Goal: Task Accomplishment & Management: Use online tool/utility

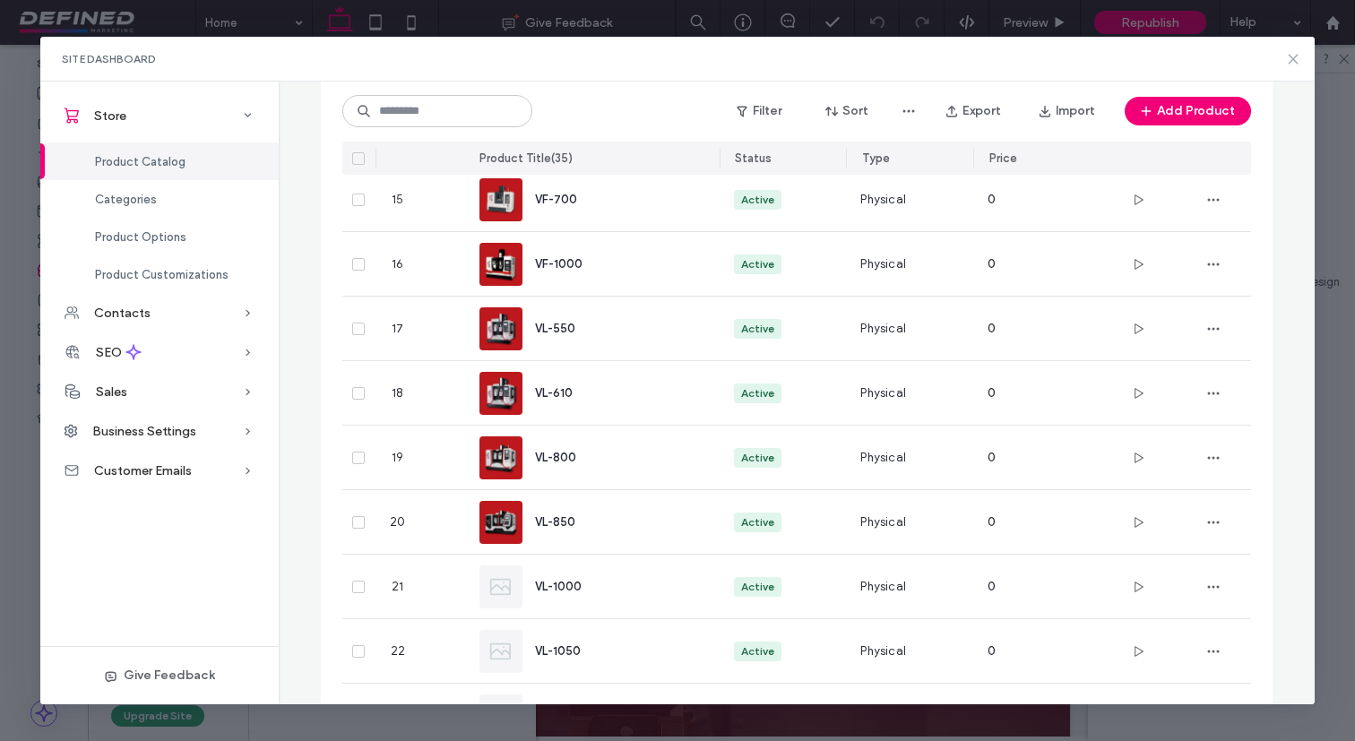
click at [1291, 61] on icon at bounding box center [1293, 59] width 14 height 14
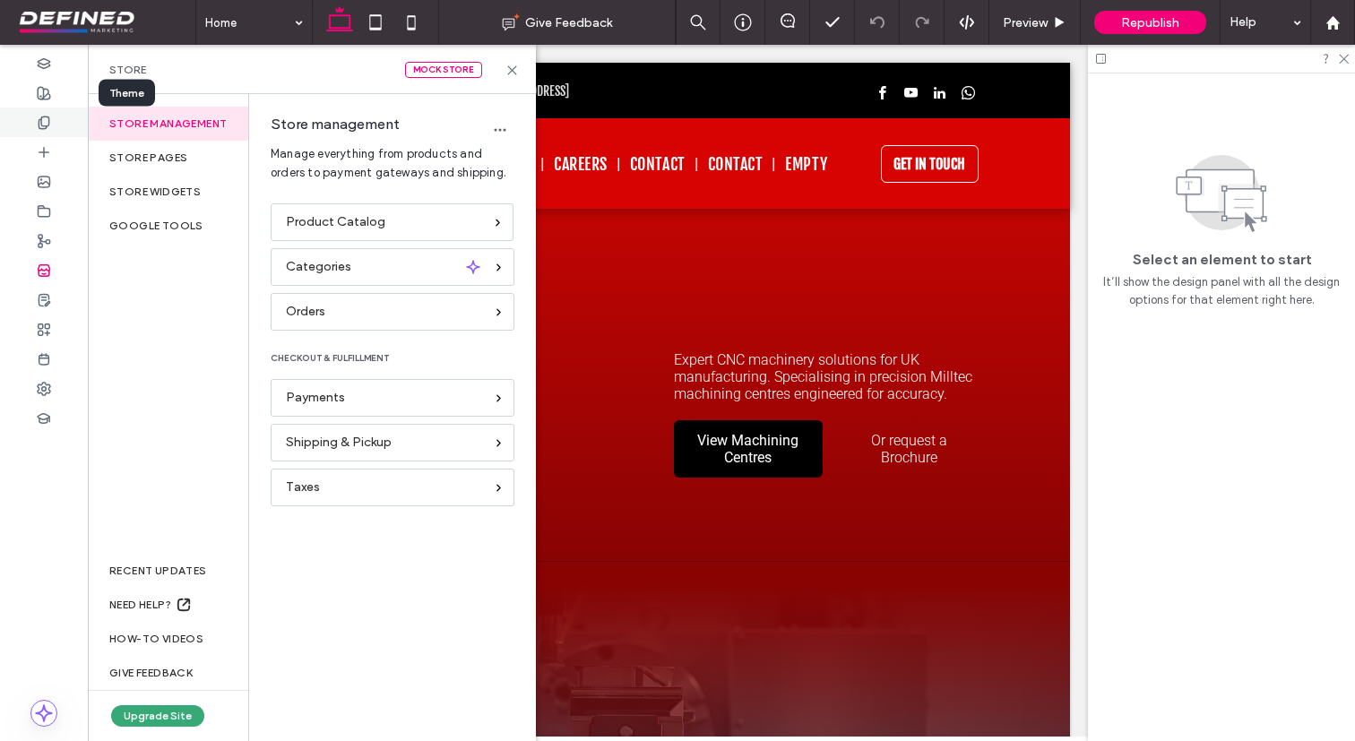
click at [51, 123] on div at bounding box center [44, 123] width 88 height 30
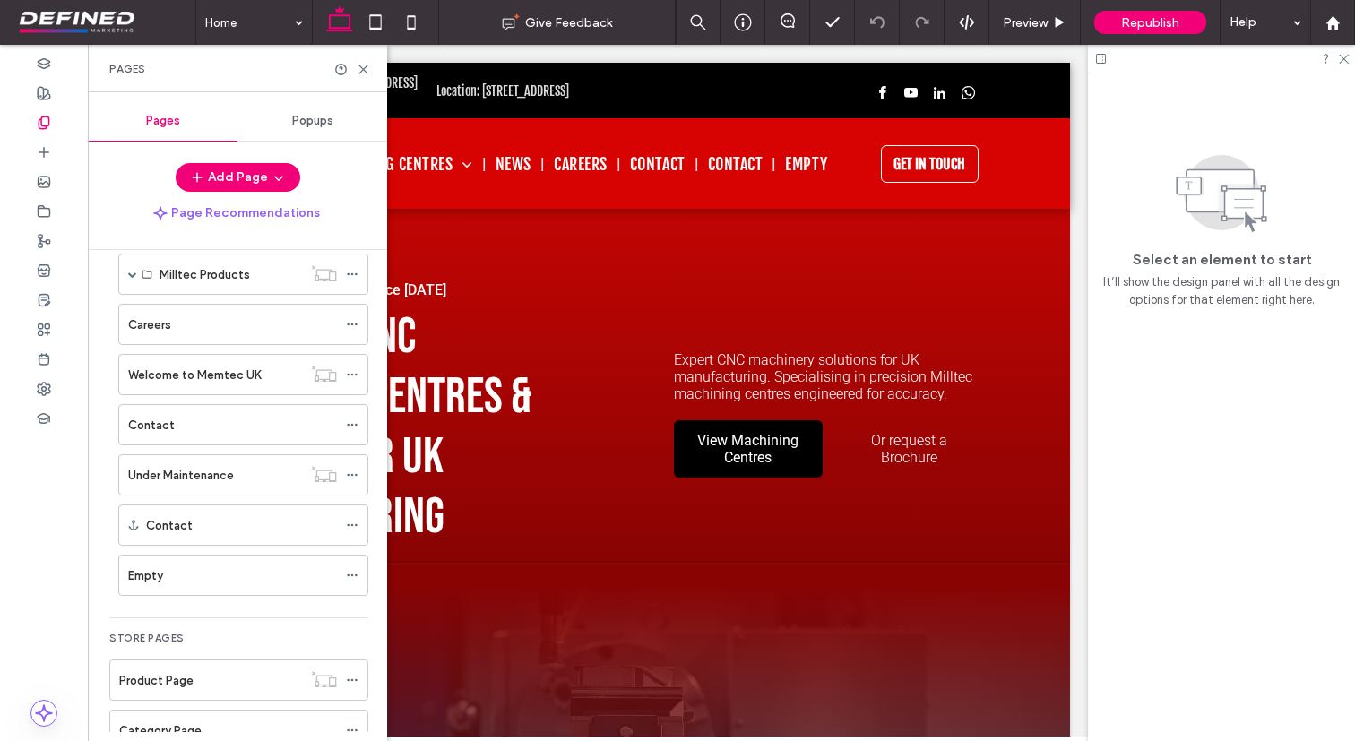
scroll to position [359, 0]
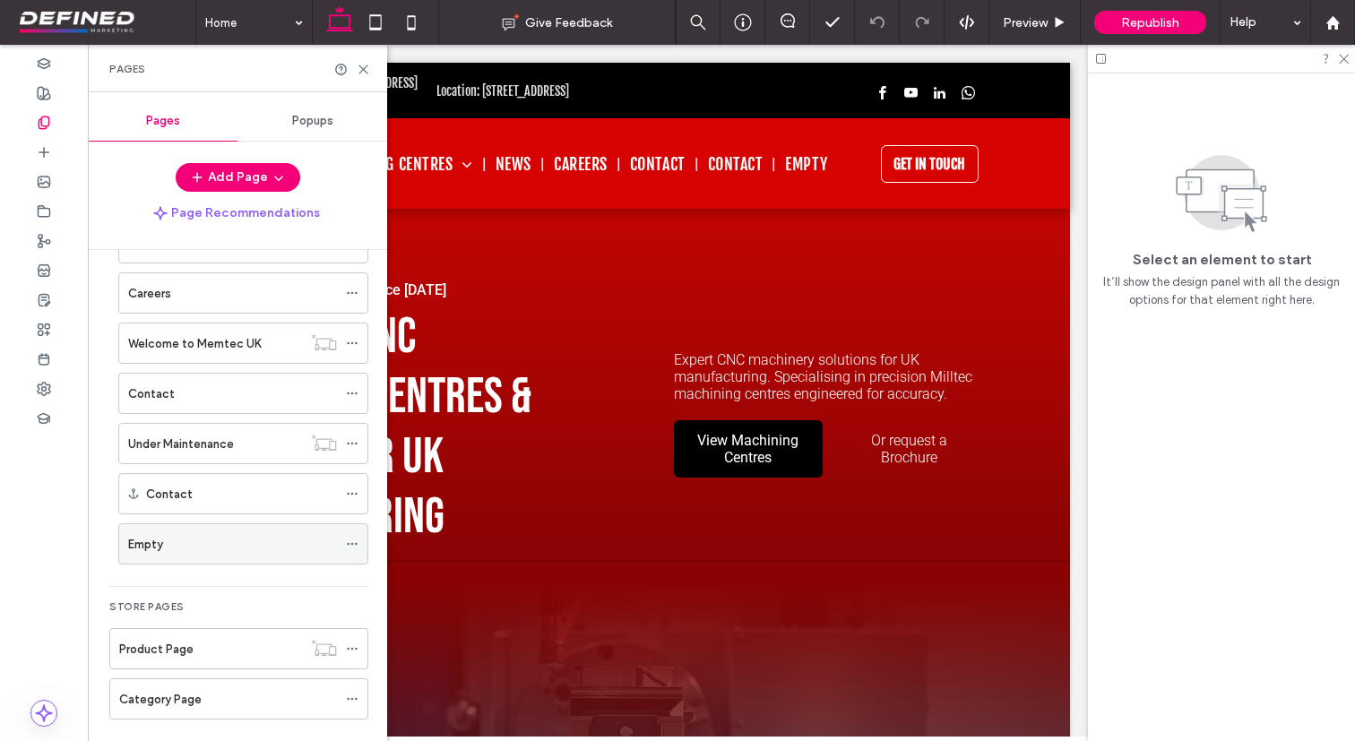
click at [356, 546] on icon at bounding box center [352, 544] width 13 height 13
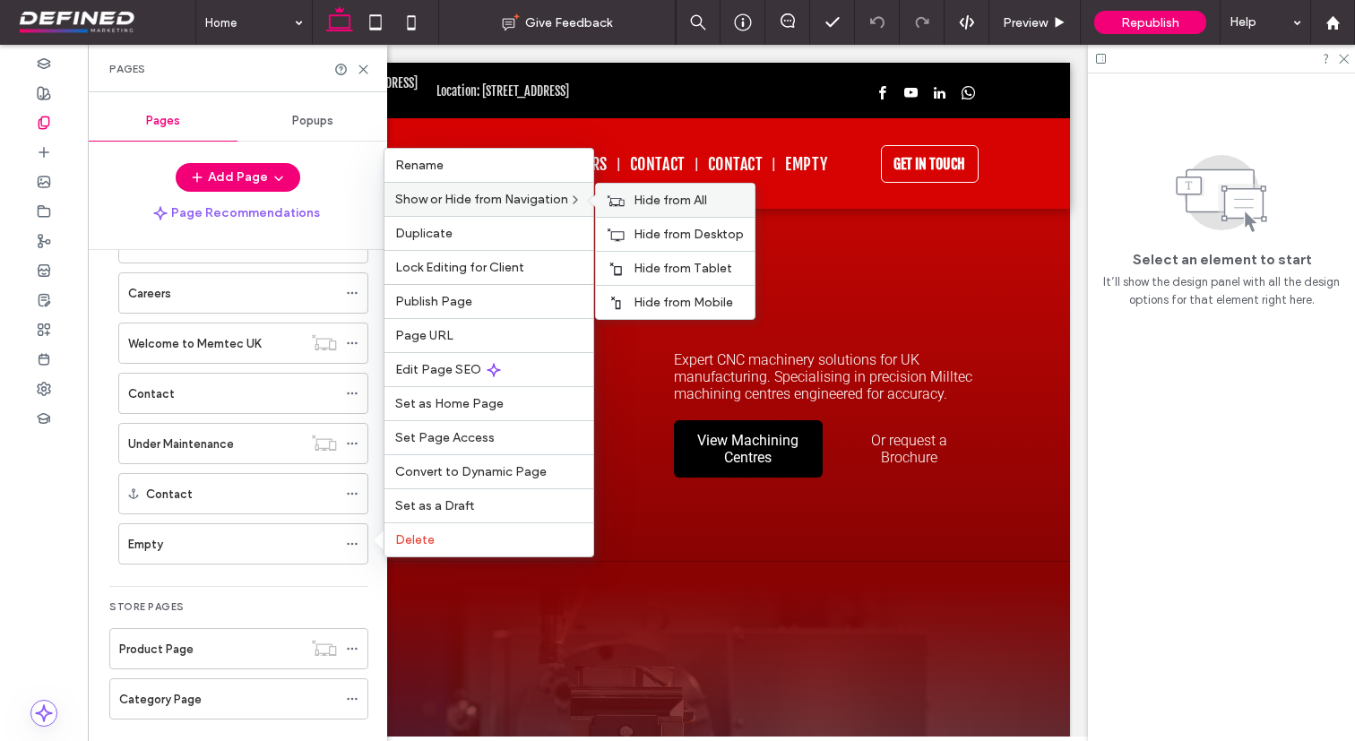
click at [676, 198] on span "Hide from All" at bounding box center [669, 200] width 73 height 15
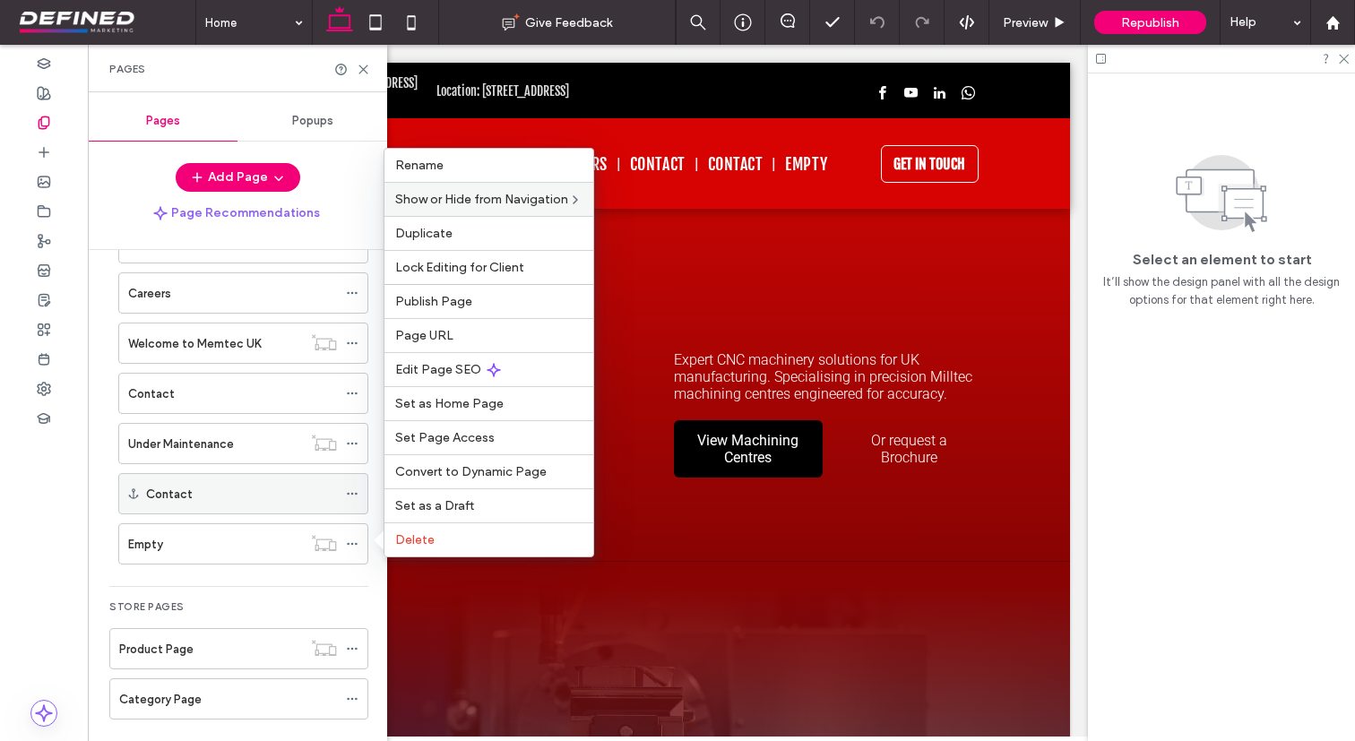
click at [354, 492] on icon at bounding box center [352, 493] width 13 height 13
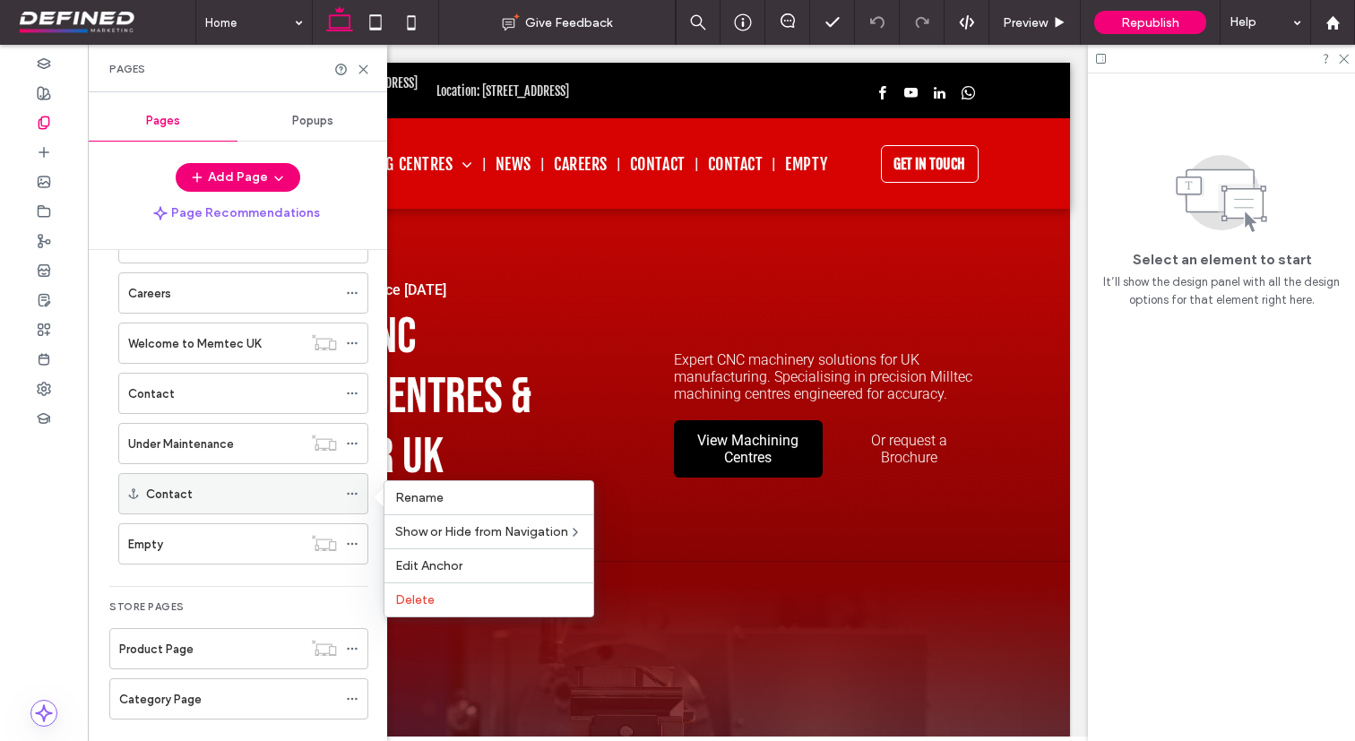
click at [264, 503] on div "Contact" at bounding box center [241, 493] width 191 height 39
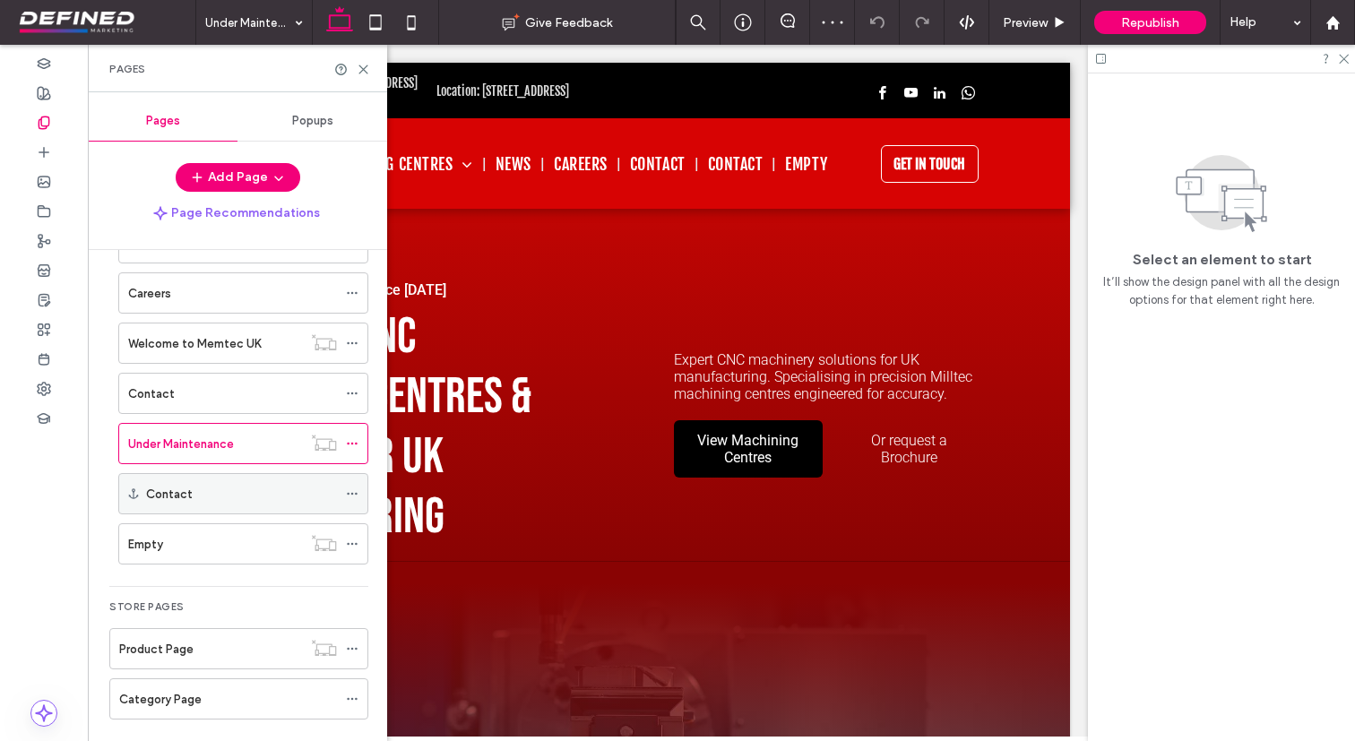
click at [353, 495] on icon at bounding box center [352, 493] width 13 height 13
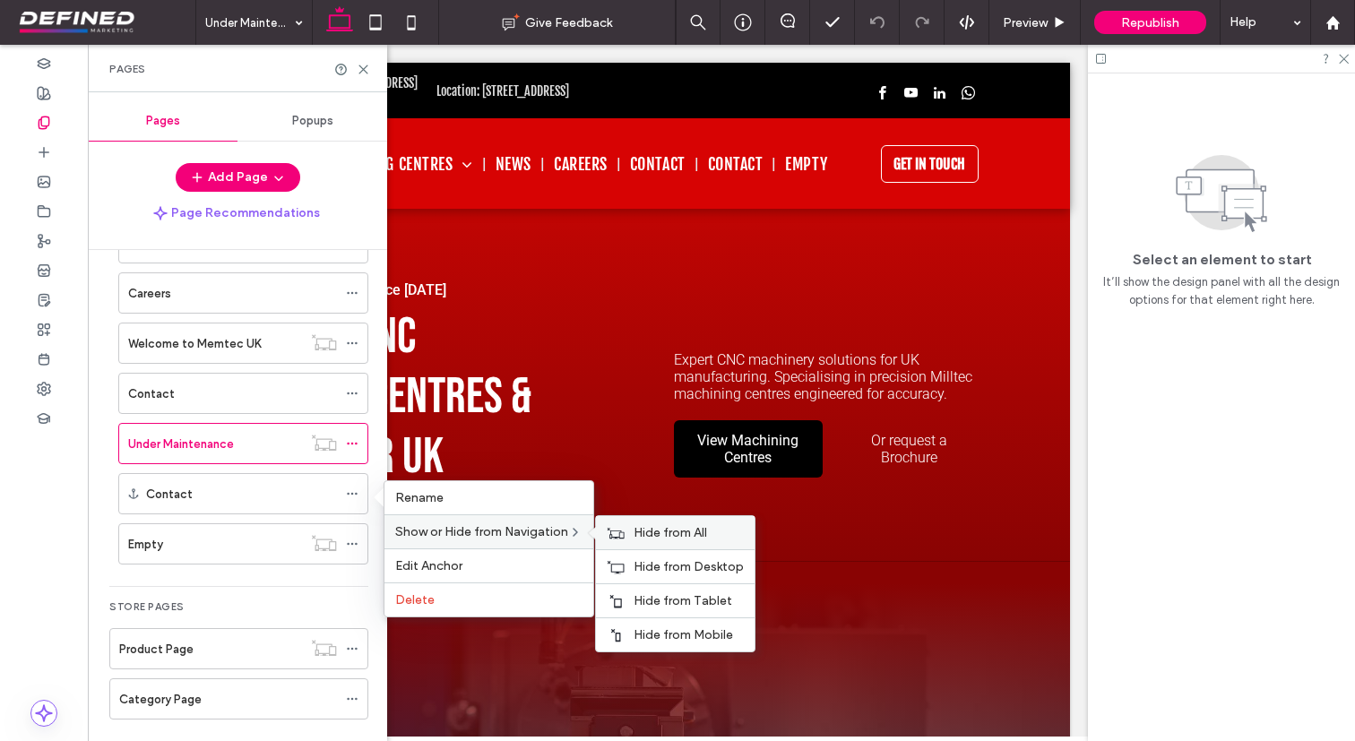
click at [645, 544] on div "Hide from All" at bounding box center [675, 532] width 159 height 33
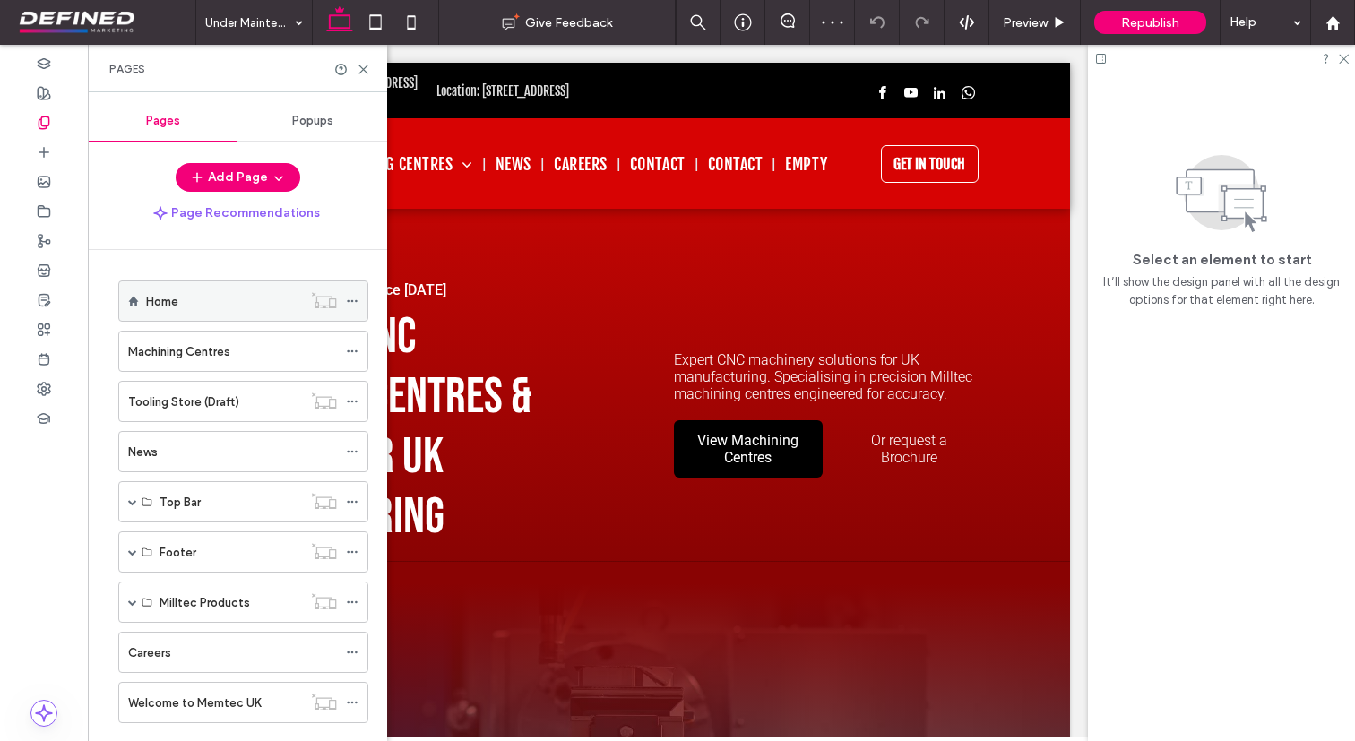
click at [261, 295] on div "Home" at bounding box center [224, 301] width 156 height 19
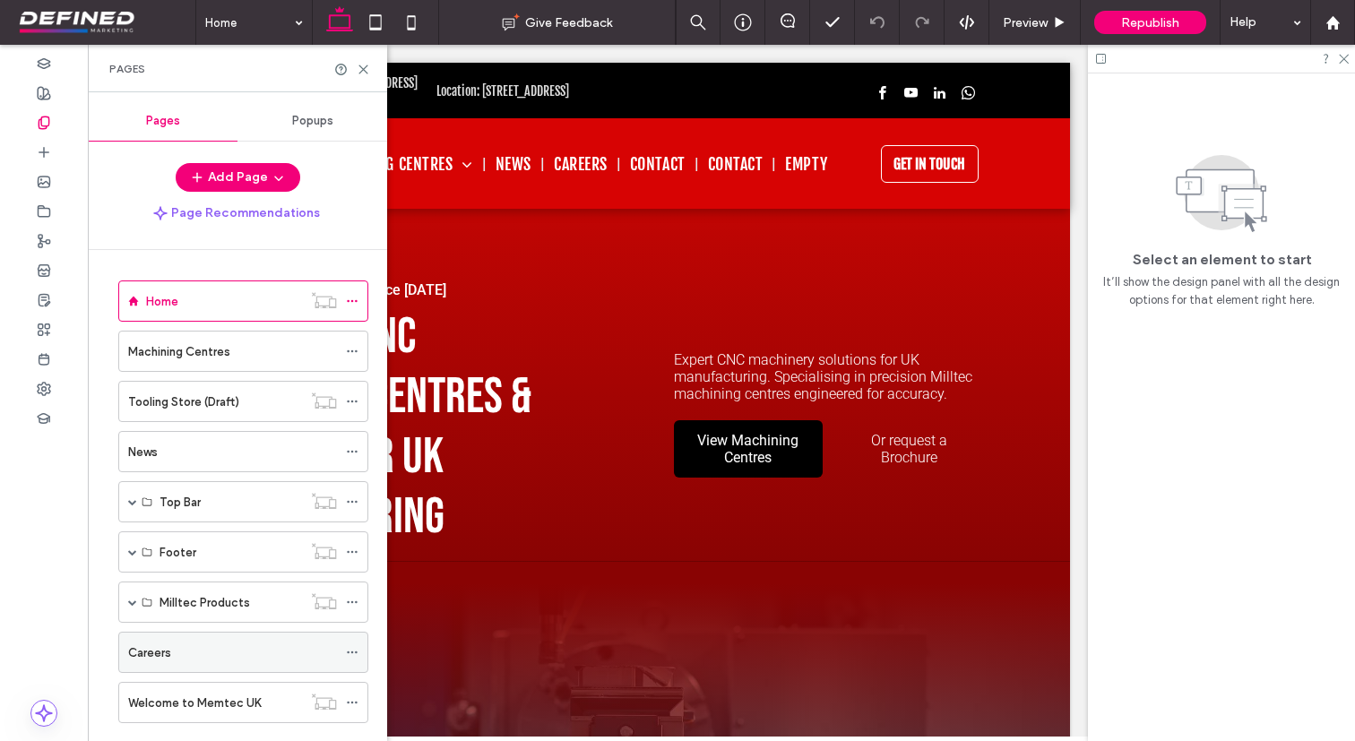
click at [283, 646] on div "Careers" at bounding box center [232, 652] width 209 height 19
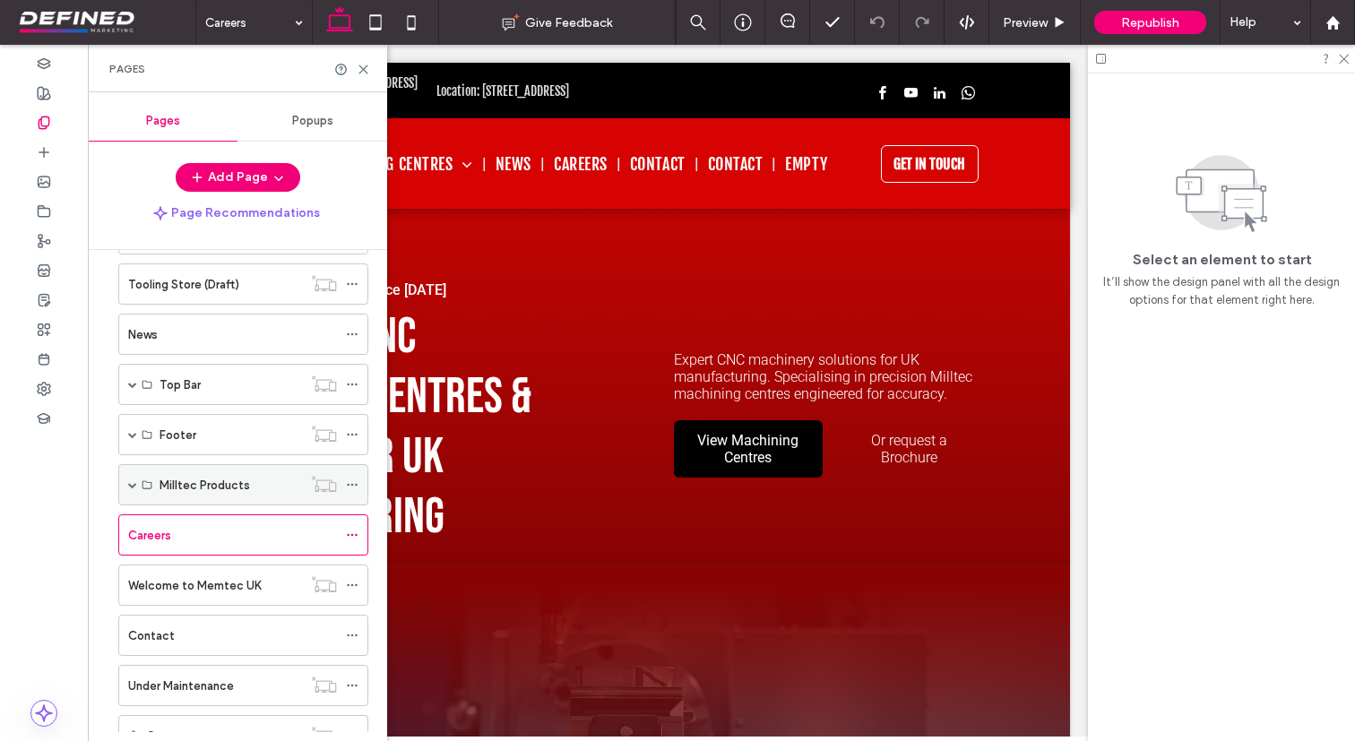
scroll to position [135, 0]
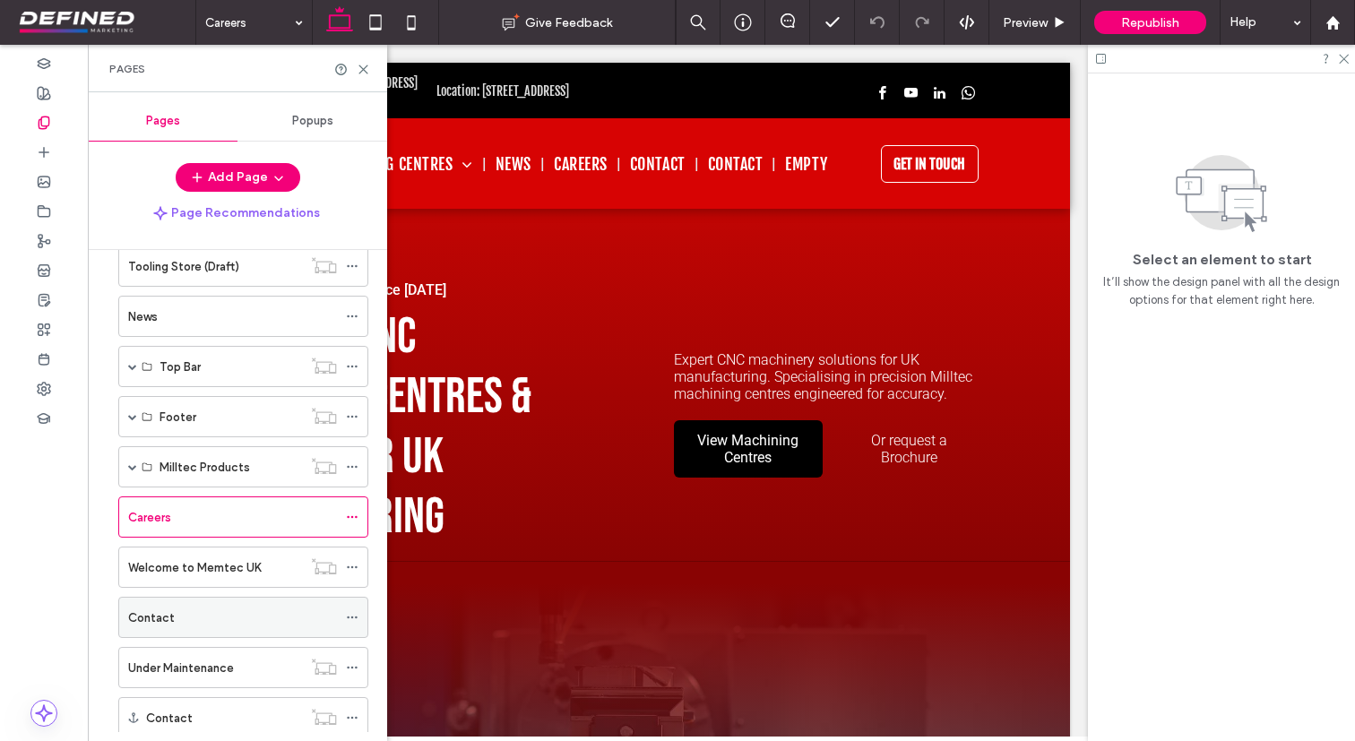
click at [290, 608] on div "Contact" at bounding box center [232, 617] width 209 height 19
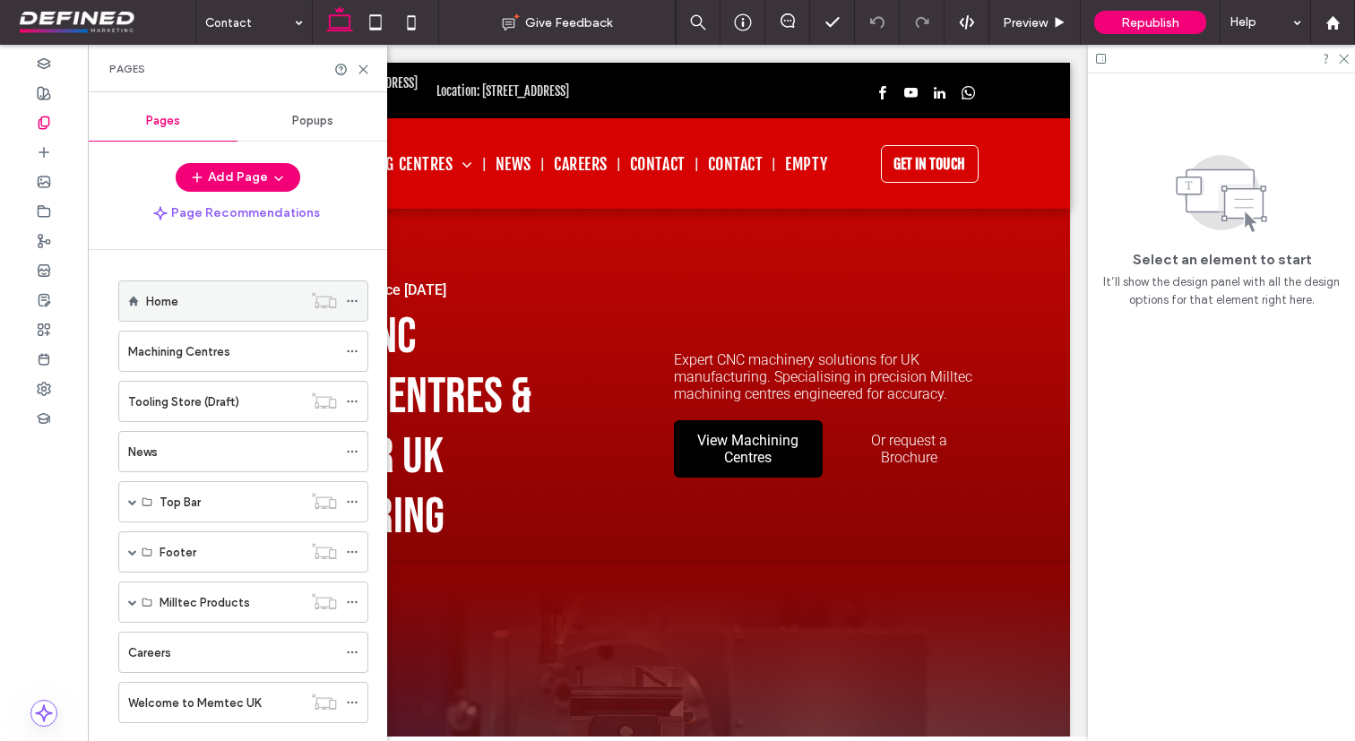
click at [252, 304] on div "Home" at bounding box center [224, 301] width 156 height 19
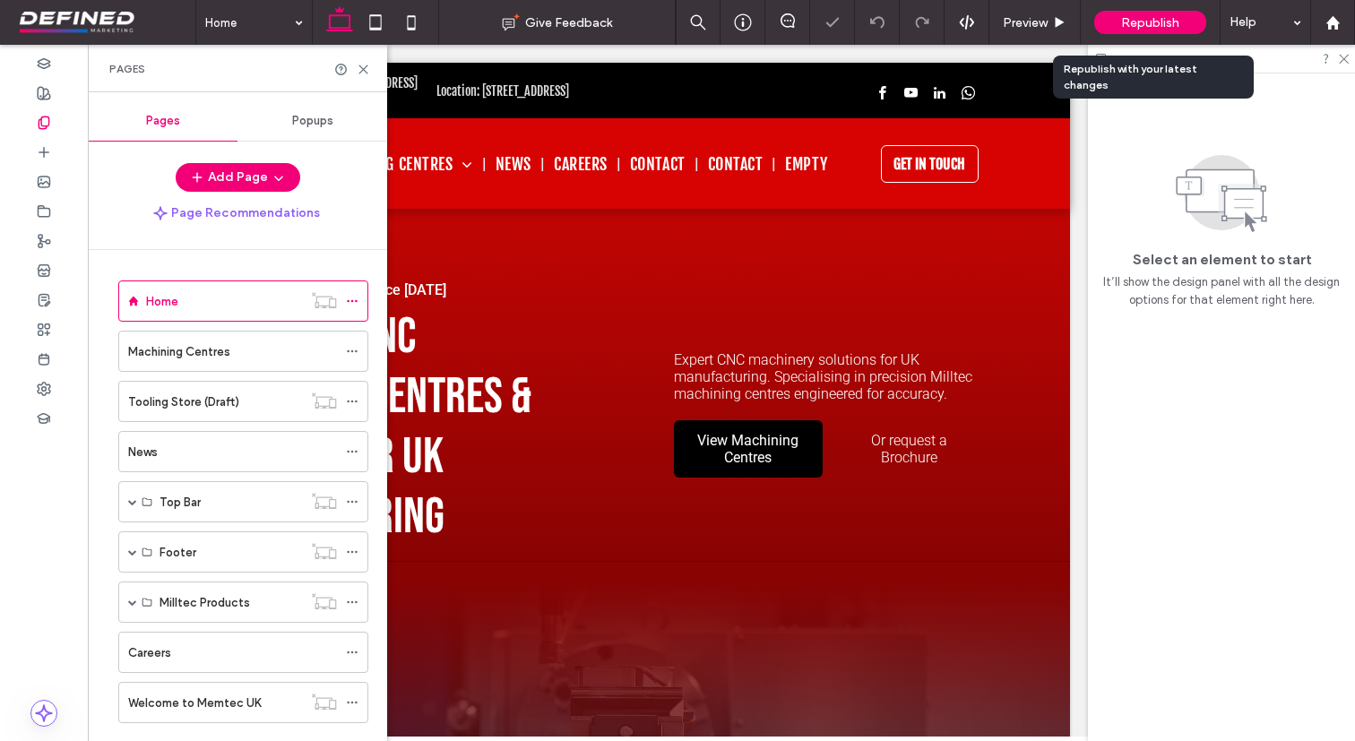
click at [1163, 22] on span "Republish" at bounding box center [1150, 22] width 58 height 15
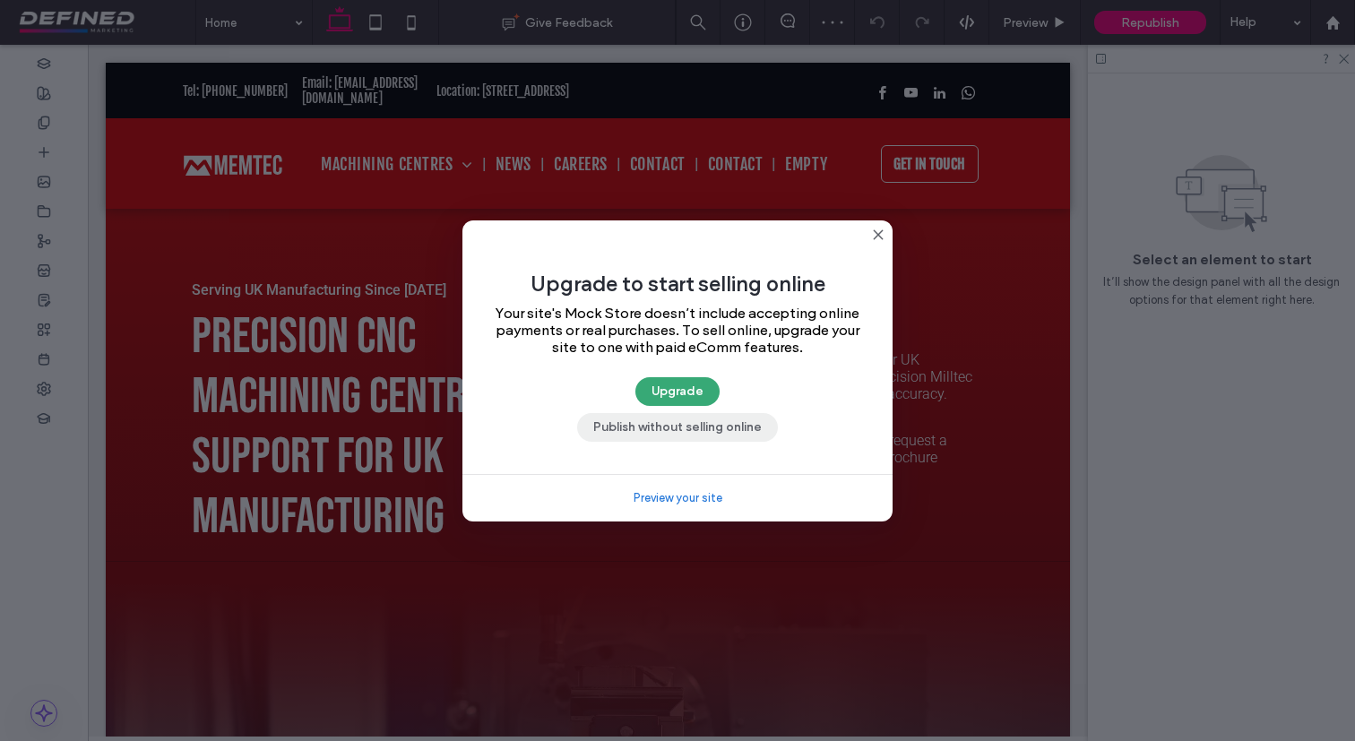
click at [740, 433] on button "Publish without selling online" at bounding box center [677, 427] width 201 height 29
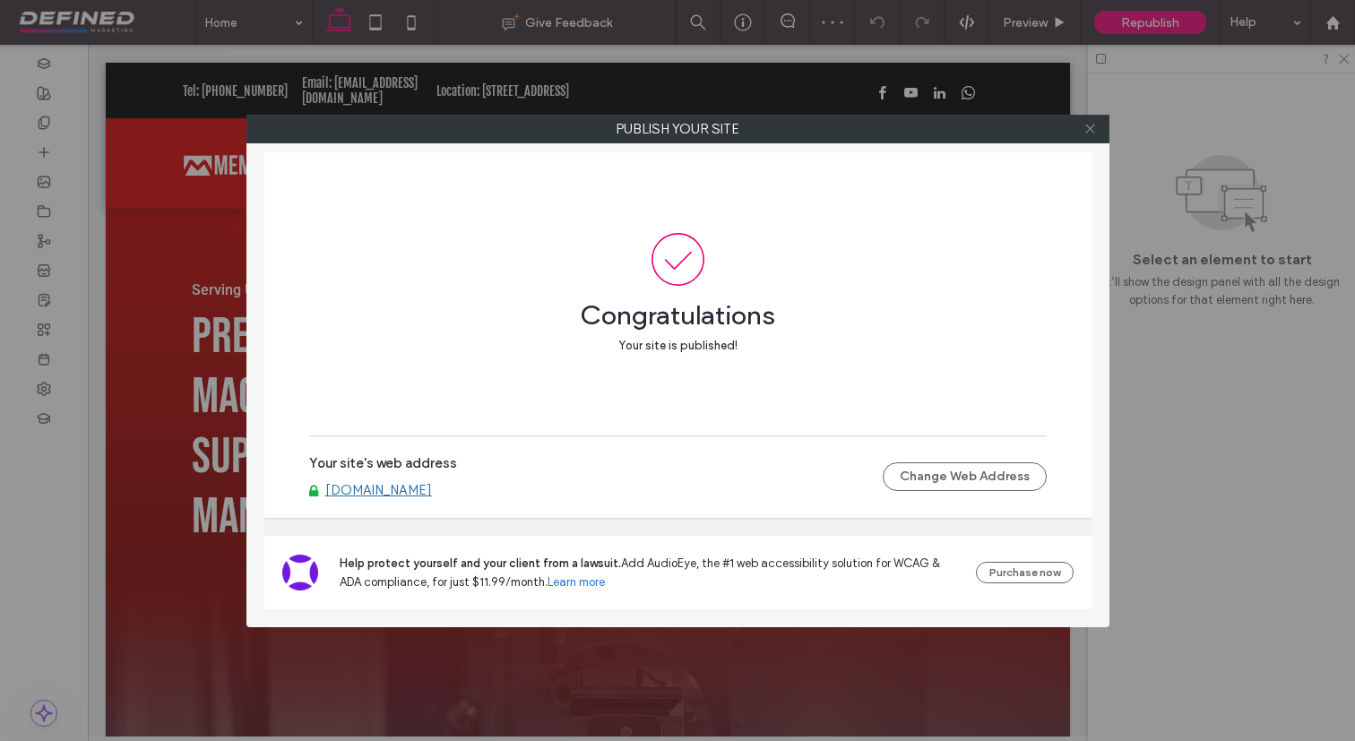
click at [1086, 126] on icon at bounding box center [1089, 128] width 13 height 13
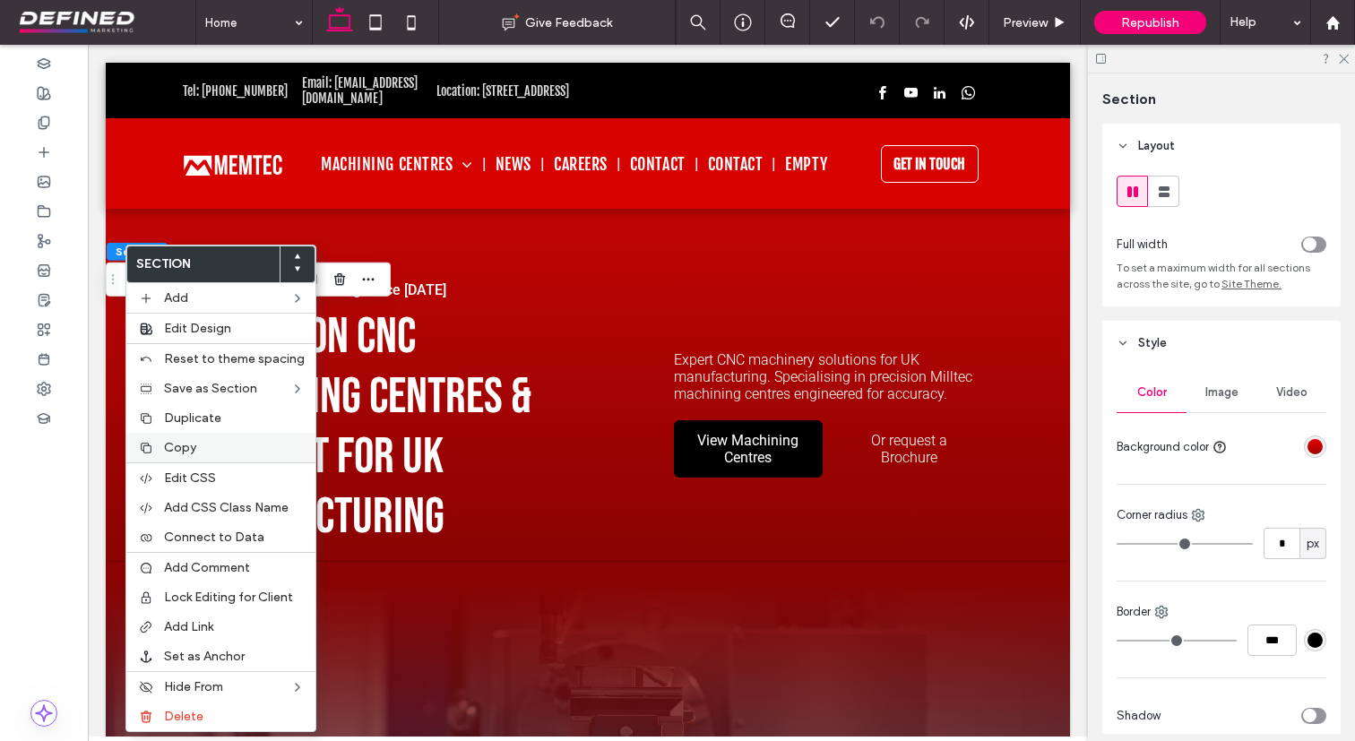
click at [192, 444] on span "Copy" at bounding box center [180, 447] width 32 height 15
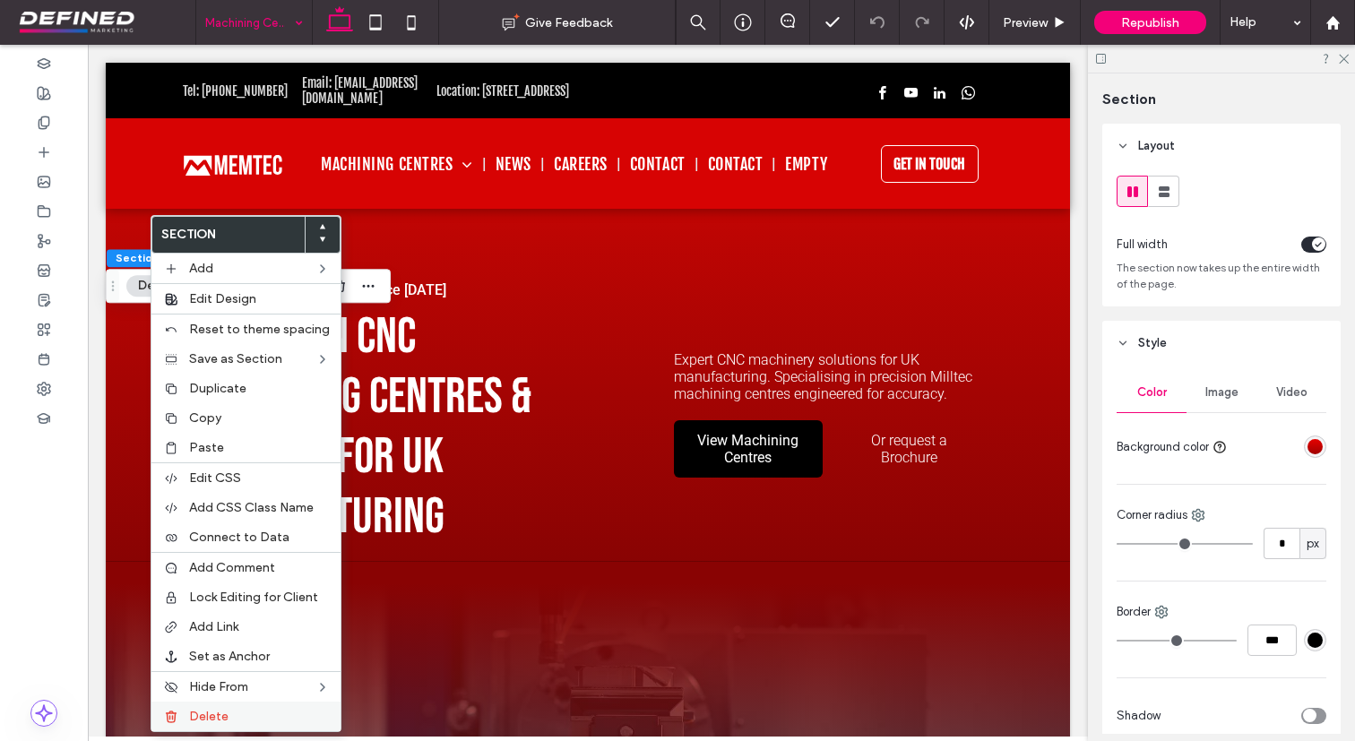
click at [265, 711] on label "Delete" at bounding box center [259, 716] width 141 height 15
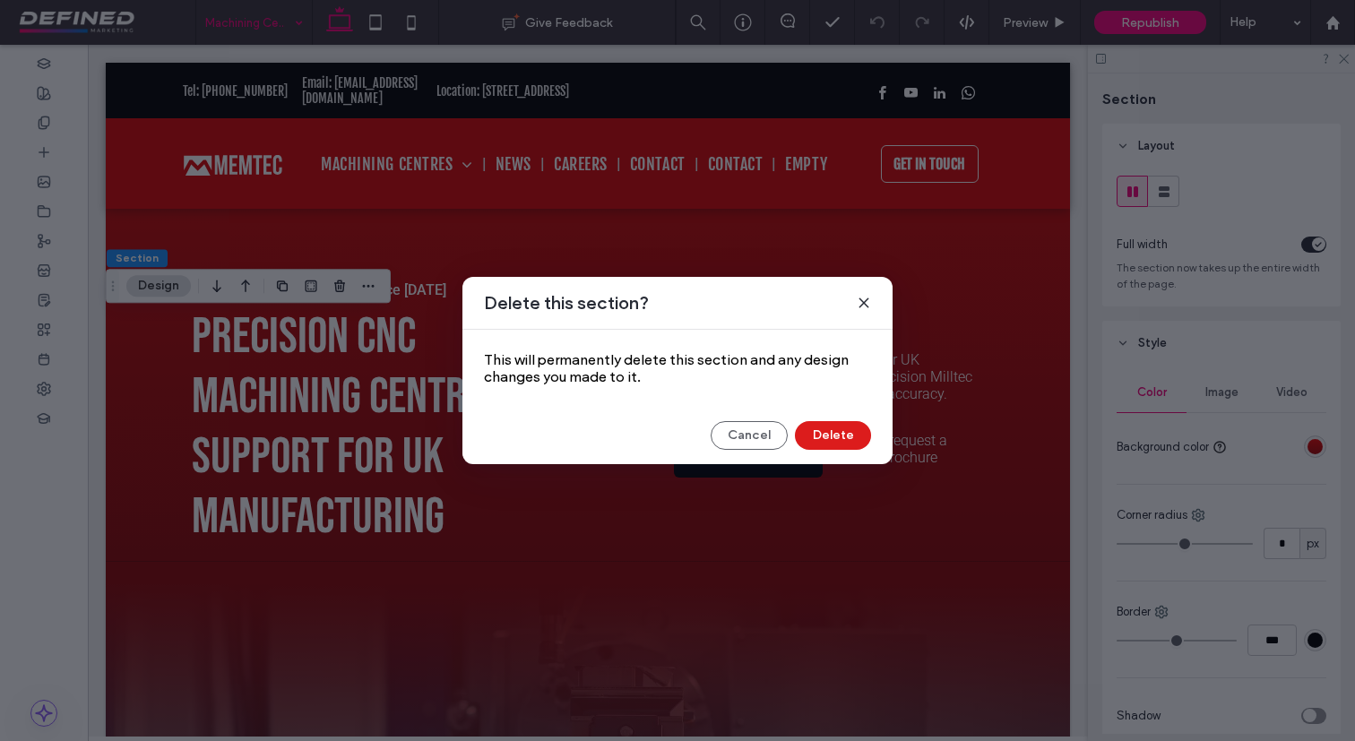
click at [869, 424] on div "Cancel Delete" at bounding box center [677, 435] width 387 height 29
click at [857, 426] on button "Delete" at bounding box center [833, 435] width 76 height 29
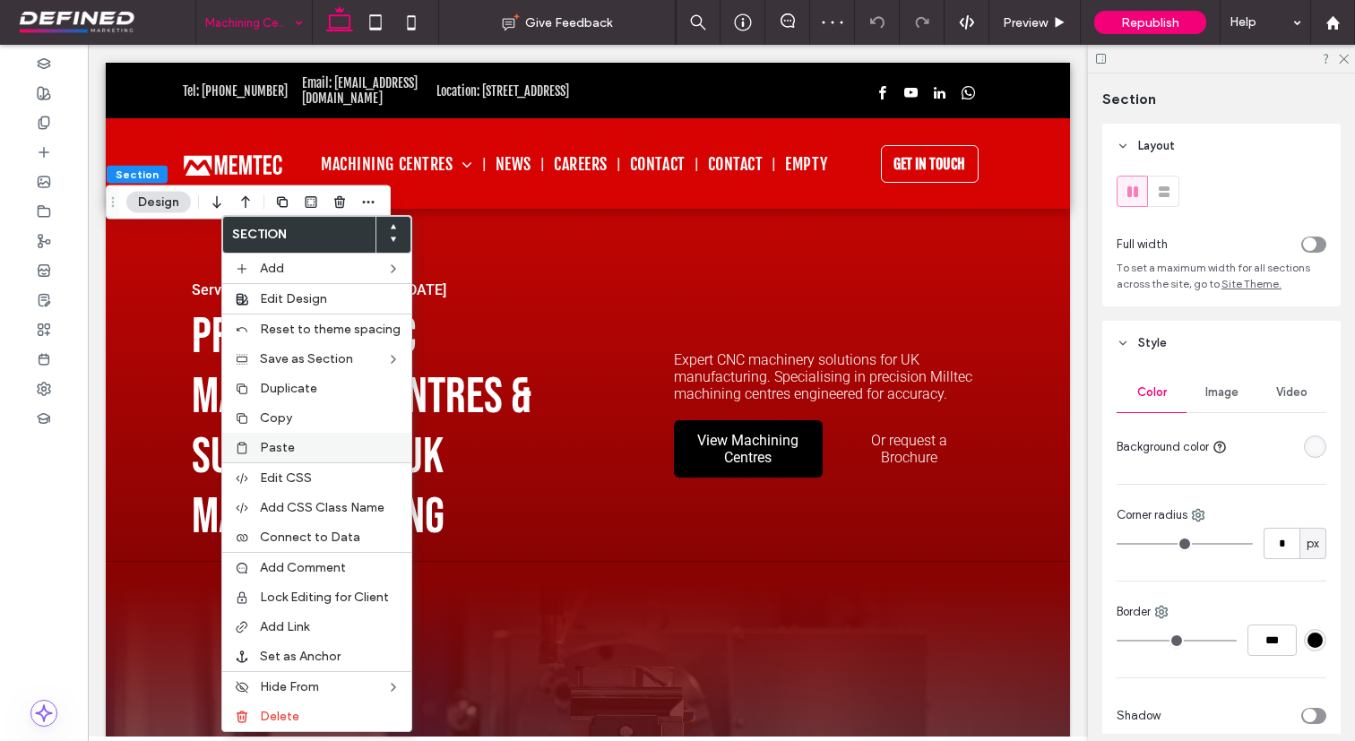
click at [297, 436] on div "Paste" at bounding box center [316, 448] width 189 height 30
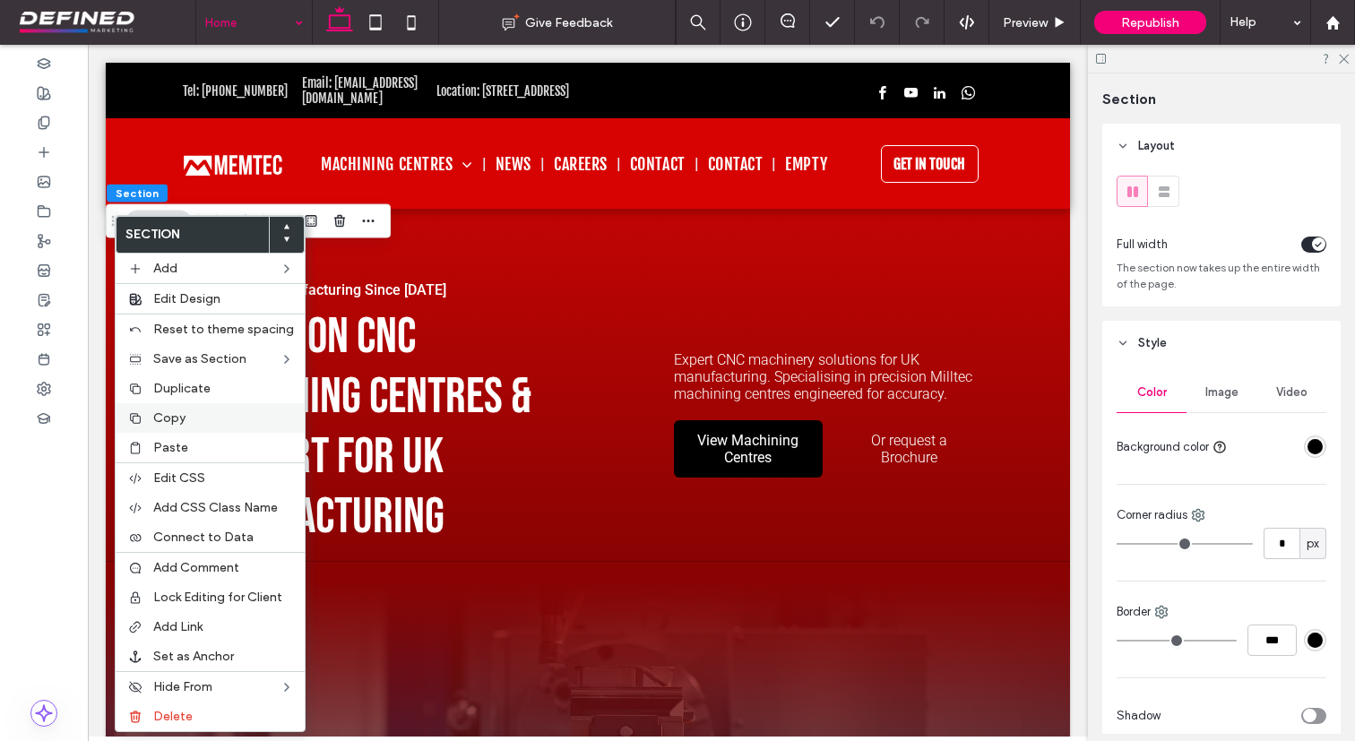
click at [189, 416] on label "Copy" at bounding box center [223, 417] width 141 height 15
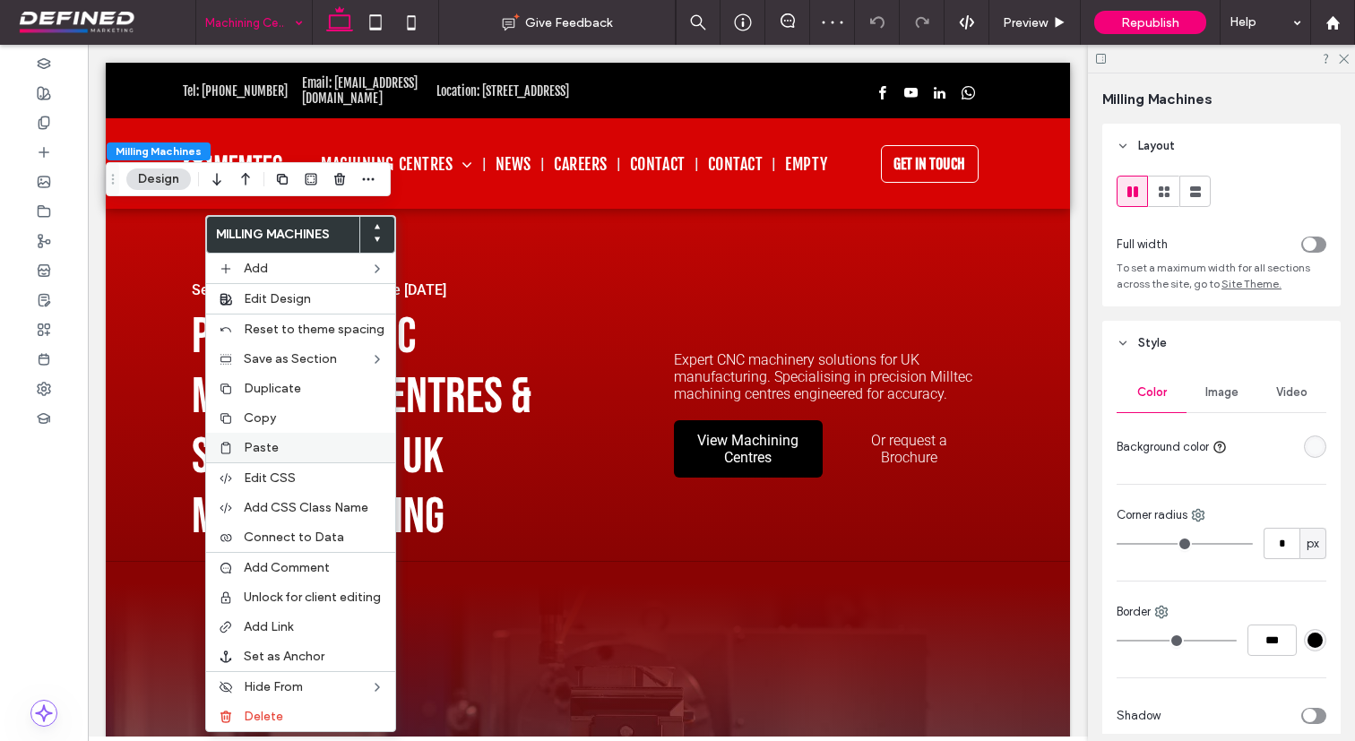
click at [256, 441] on span "Paste" at bounding box center [261, 447] width 35 height 15
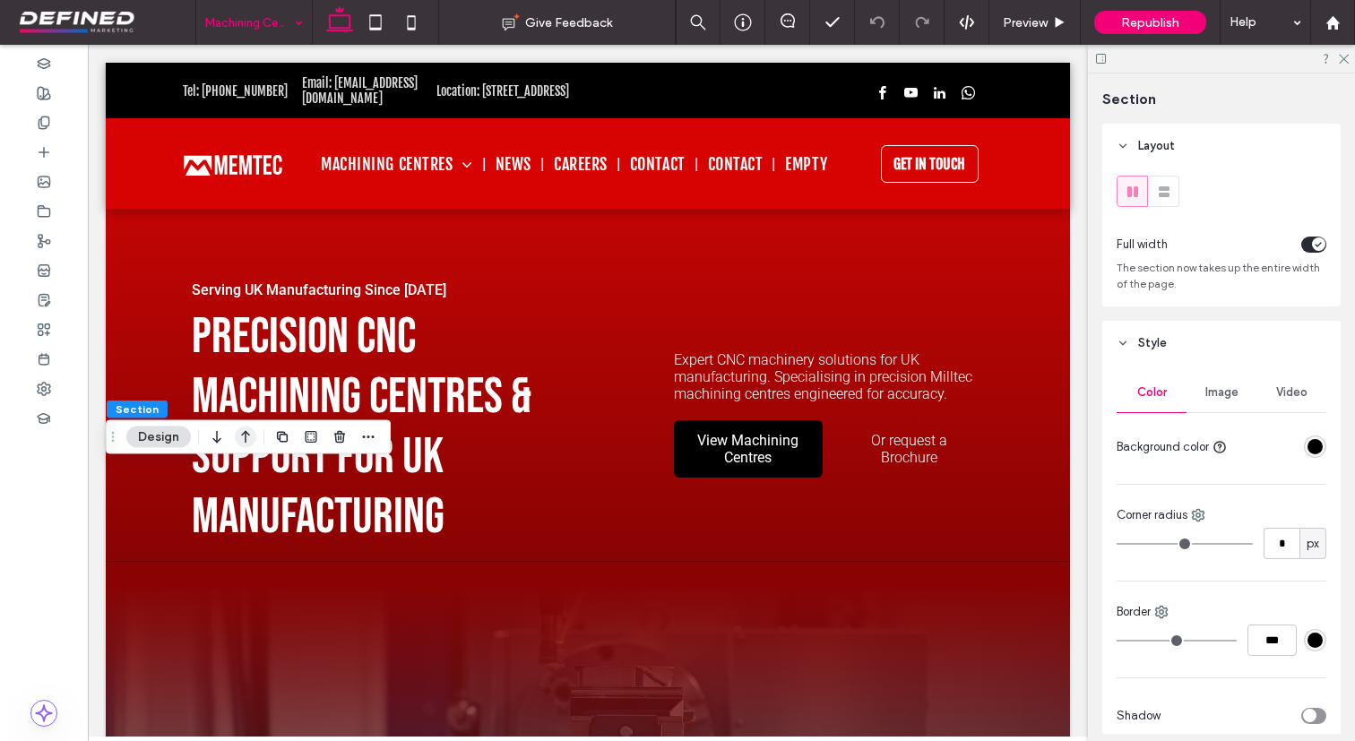
click at [245, 440] on icon "button" at bounding box center [246, 437] width 22 height 32
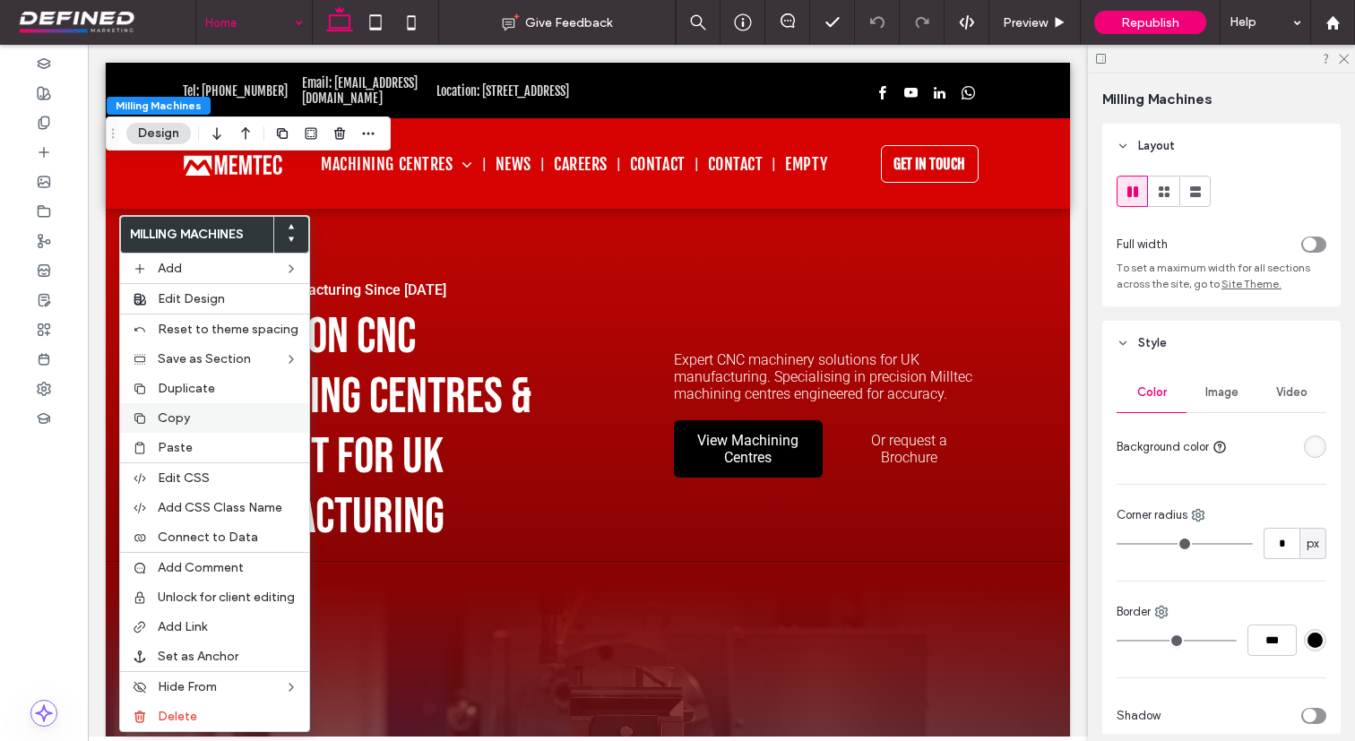
click at [208, 418] on label "Copy" at bounding box center [228, 417] width 141 height 15
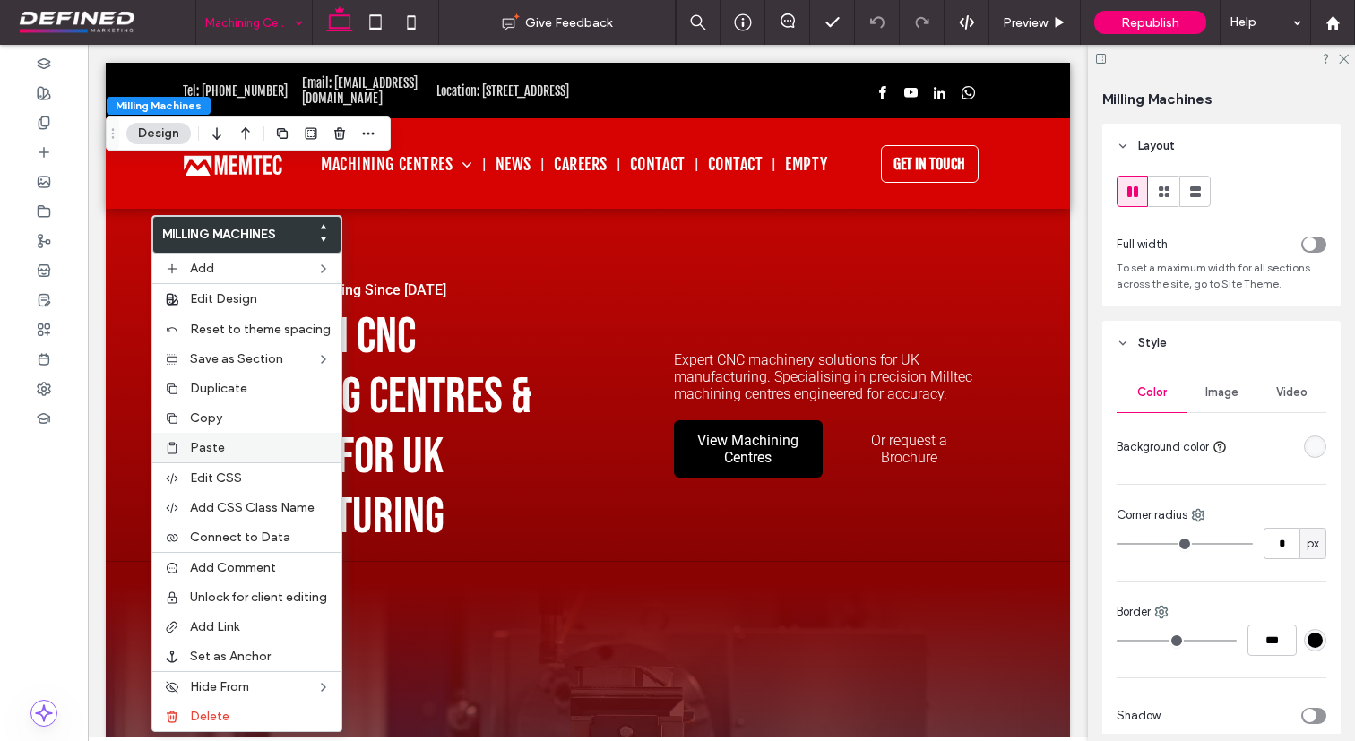
click at [234, 438] on div "Paste" at bounding box center [246, 448] width 189 height 30
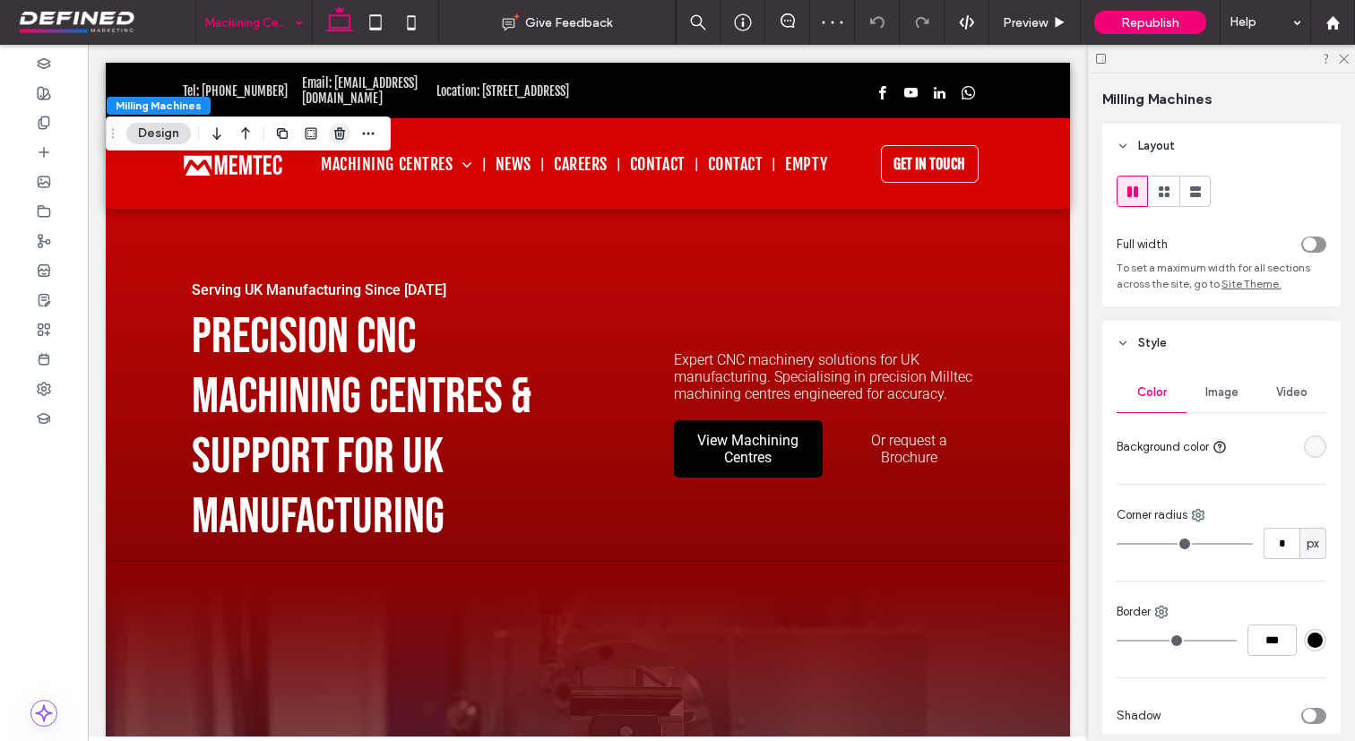
click at [340, 129] on icon "button" at bounding box center [339, 133] width 14 height 14
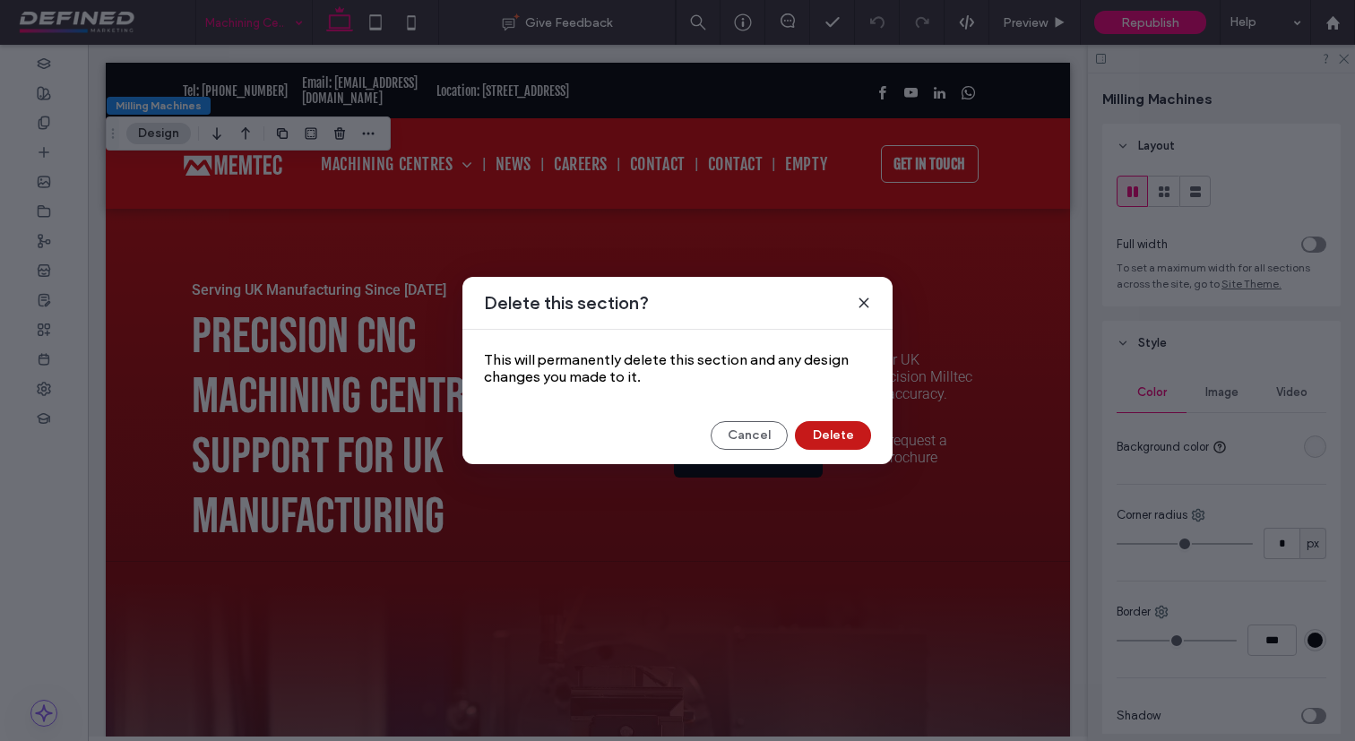
click at [839, 446] on button "Delete" at bounding box center [833, 435] width 76 height 29
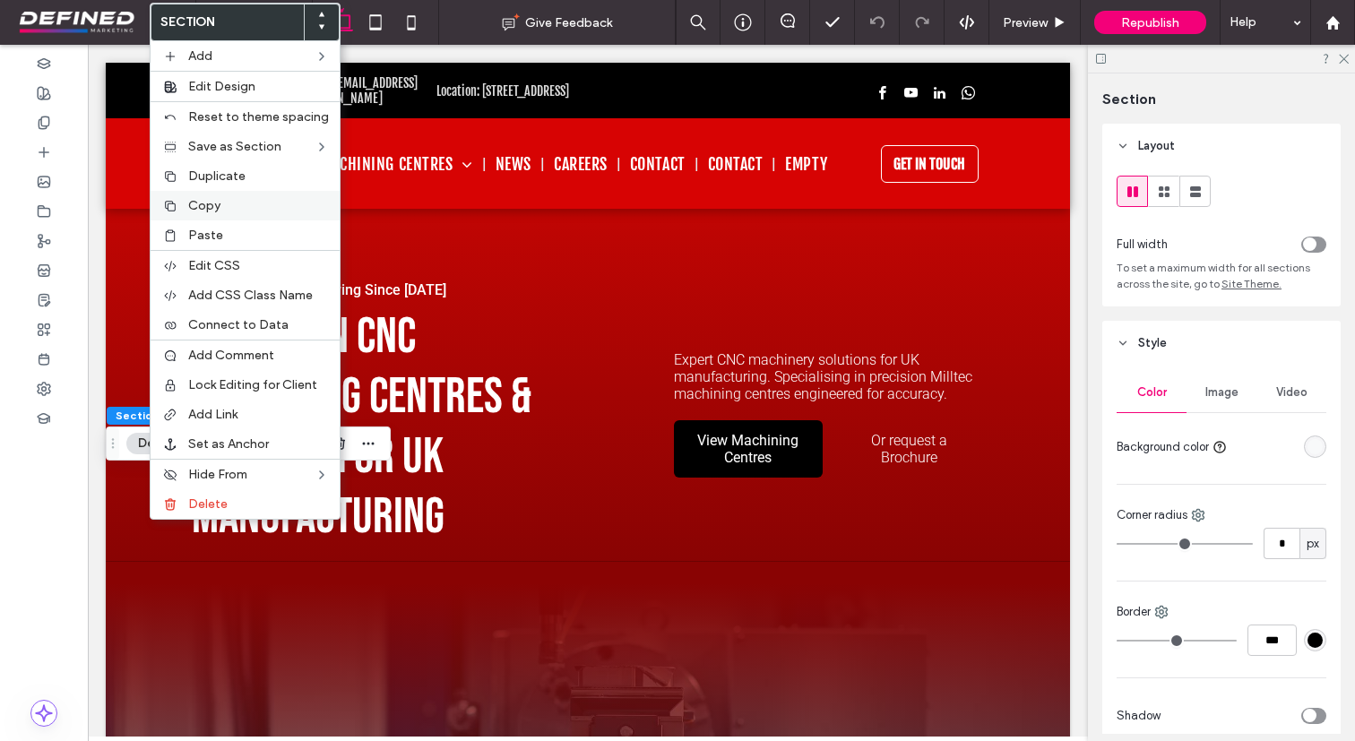
click at [218, 202] on span "Copy" at bounding box center [204, 205] width 32 height 15
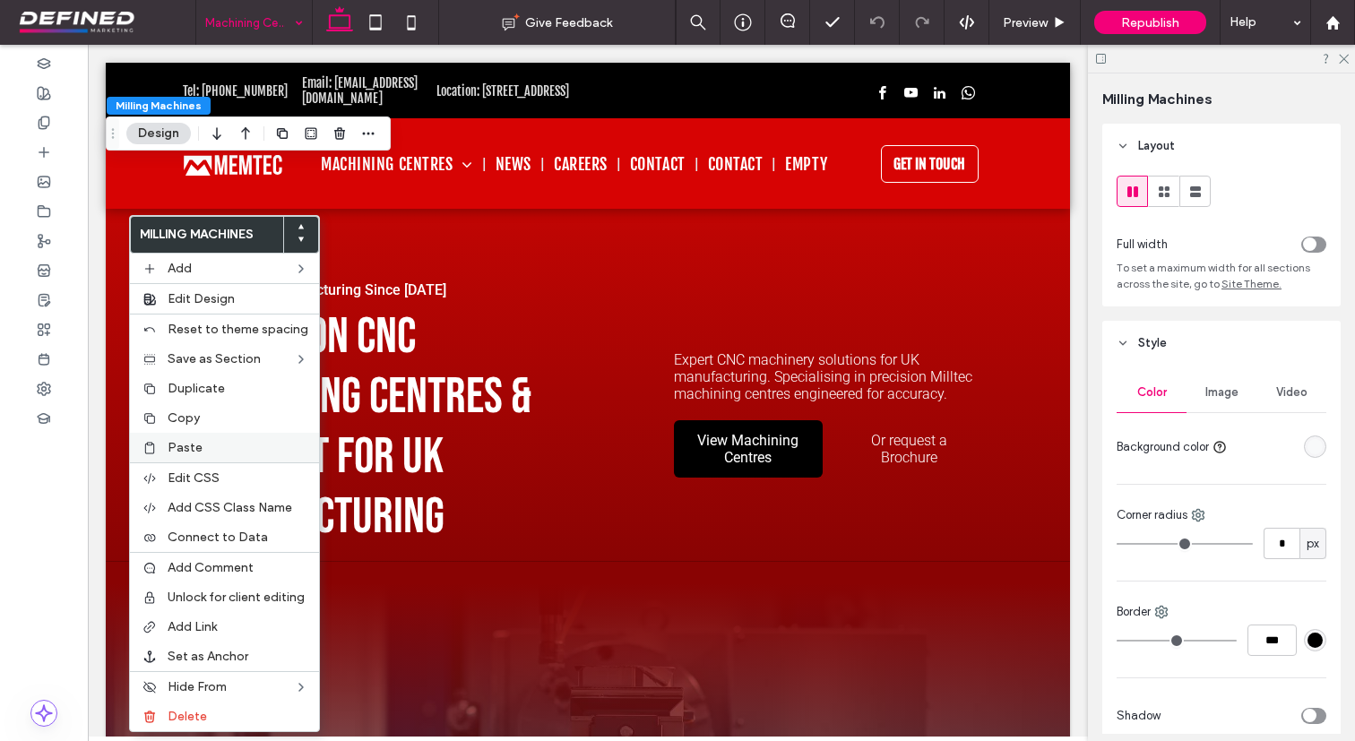
click at [182, 449] on span "Paste" at bounding box center [185, 447] width 35 height 15
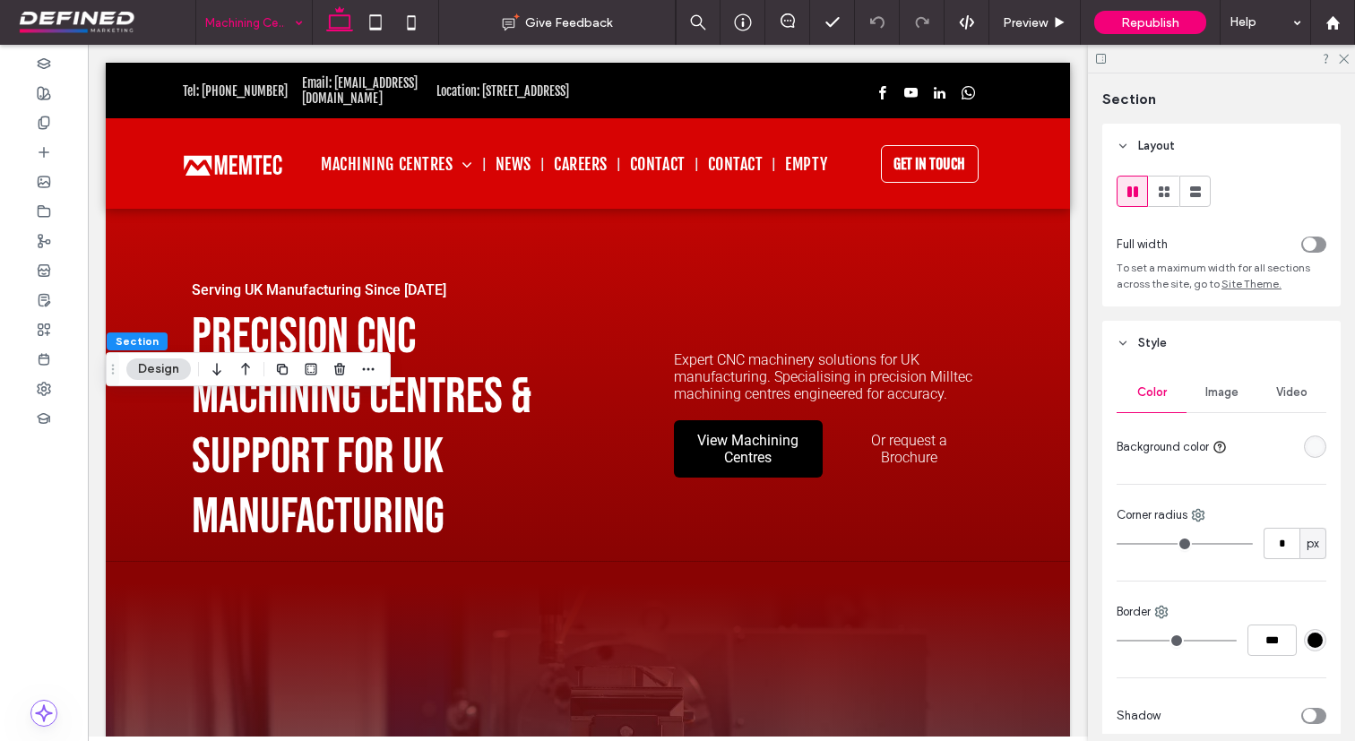
scroll to position [300, 0]
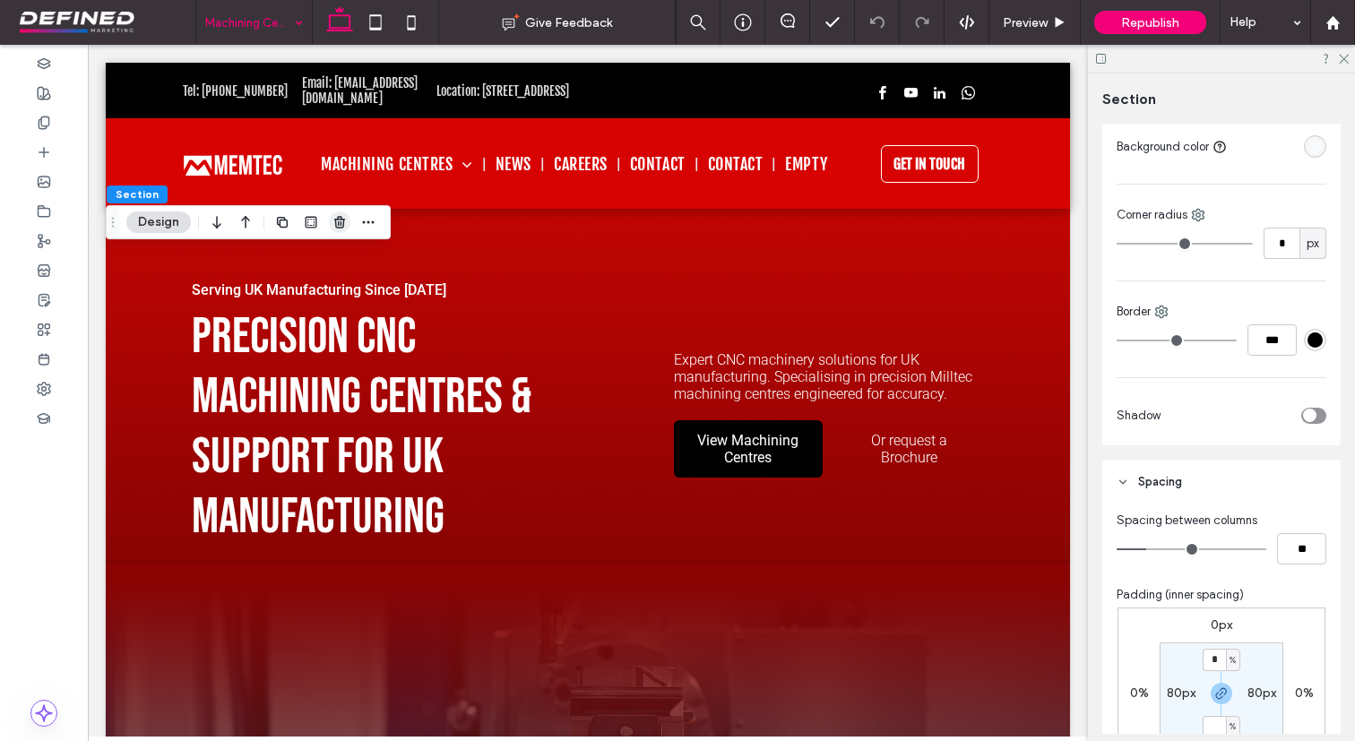
type input "*"
click at [334, 223] on icon "button" at bounding box center [339, 222] width 14 height 14
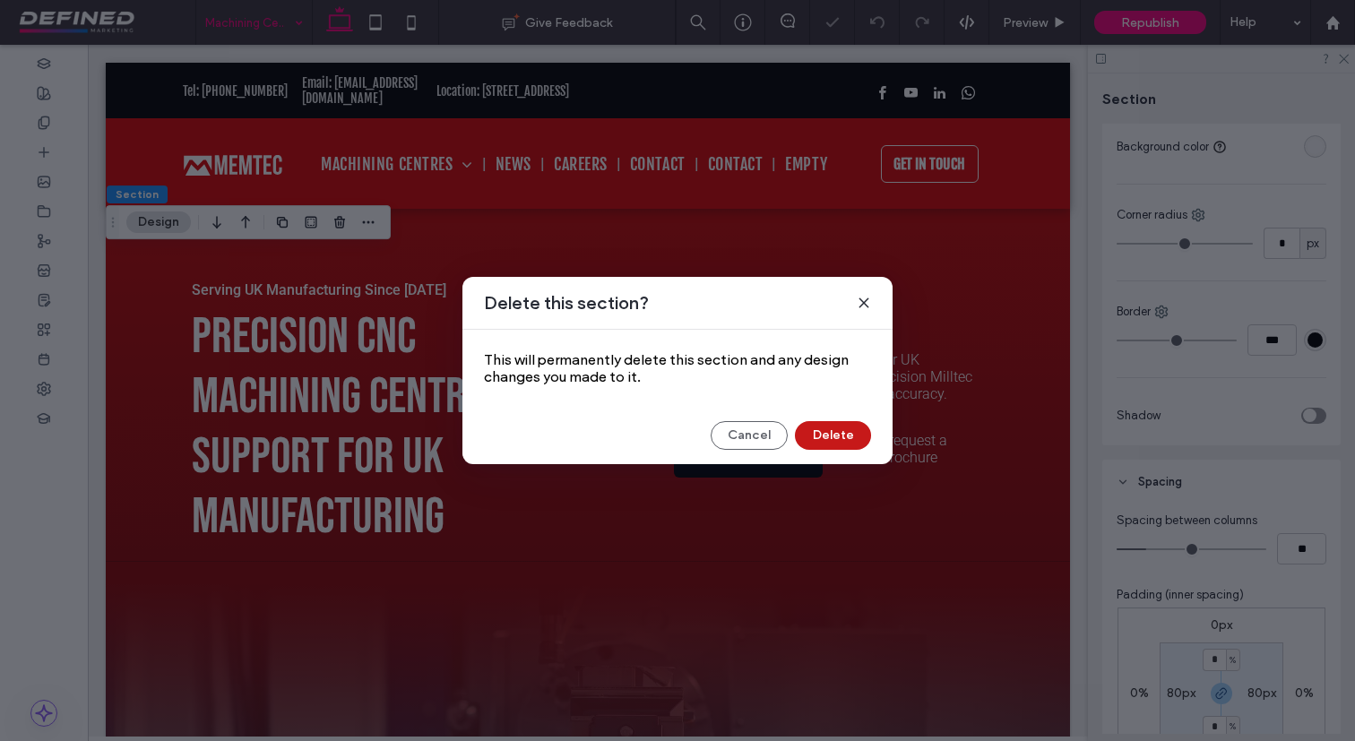
click at [831, 435] on button "Delete" at bounding box center [833, 435] width 76 height 29
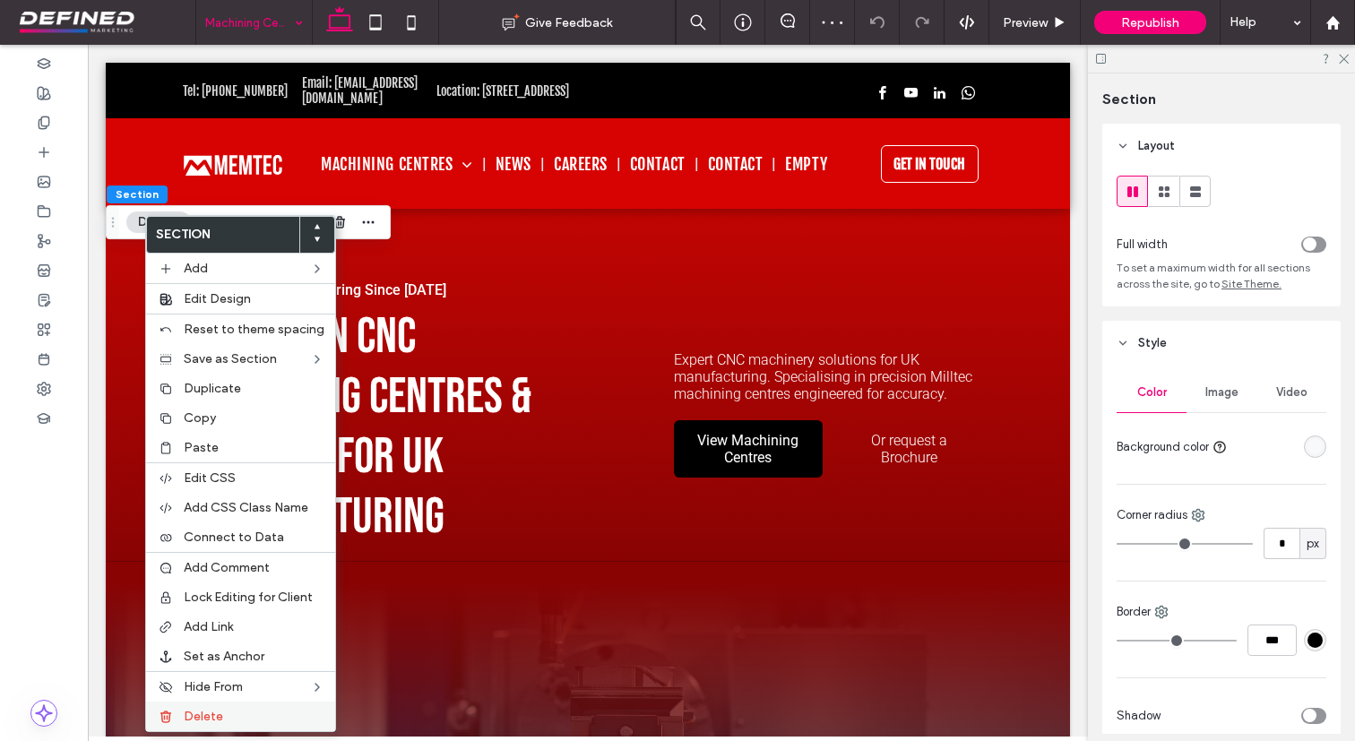
click at [237, 721] on label "Delete" at bounding box center [254, 716] width 141 height 15
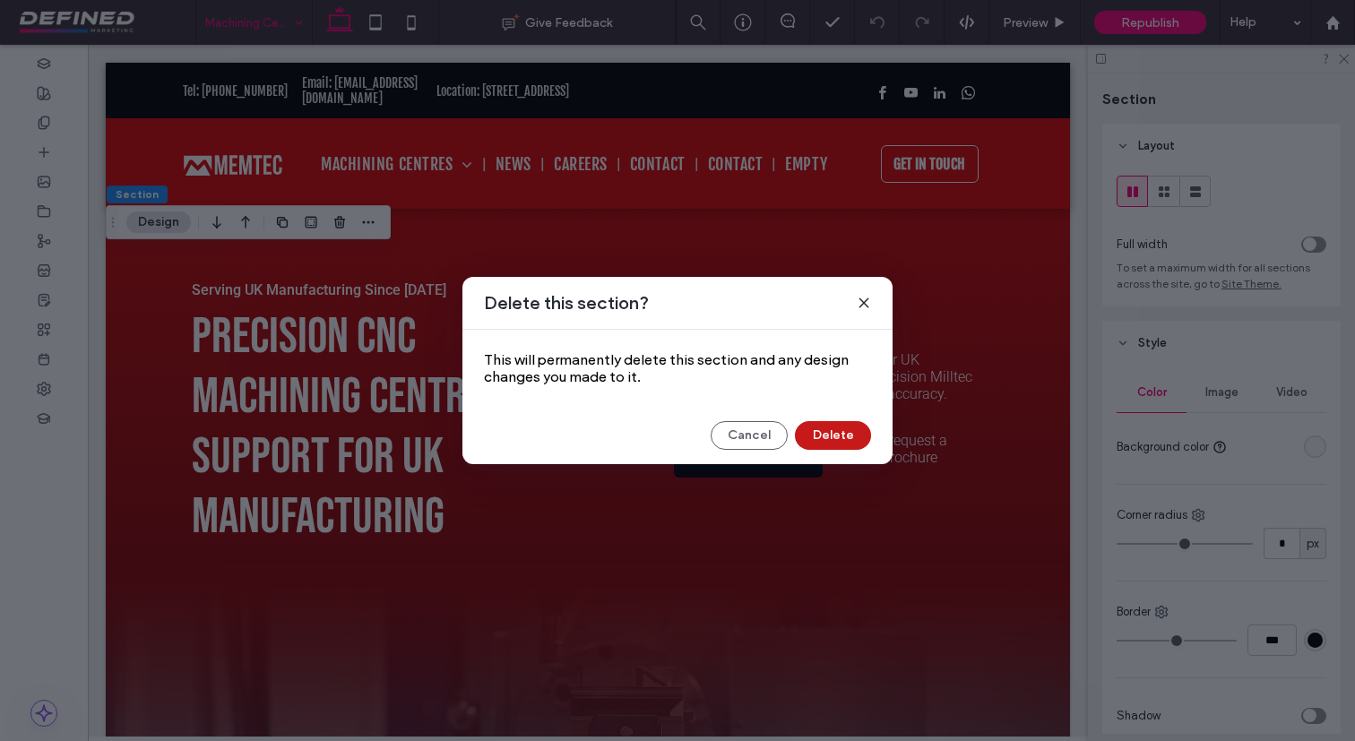
click at [850, 436] on button "Delete" at bounding box center [833, 435] width 76 height 29
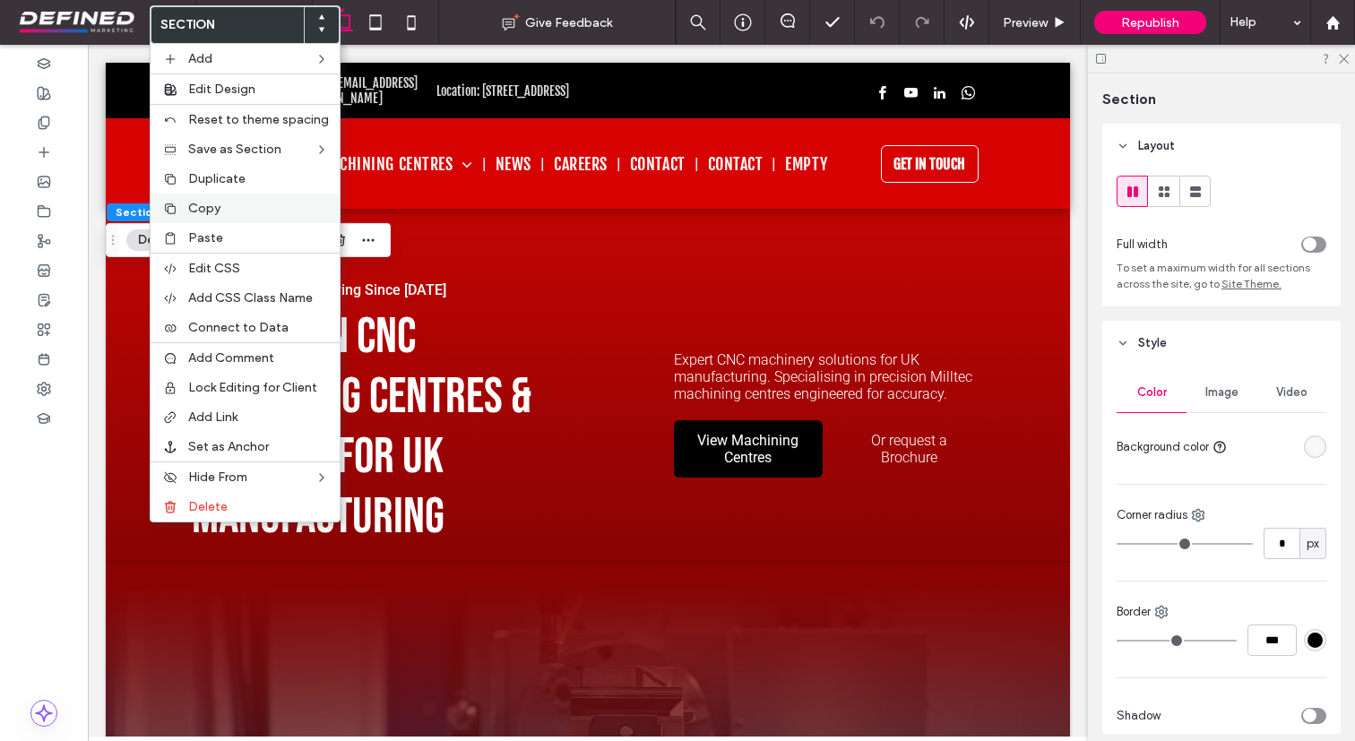
click at [224, 204] on label "Copy" at bounding box center [258, 208] width 141 height 15
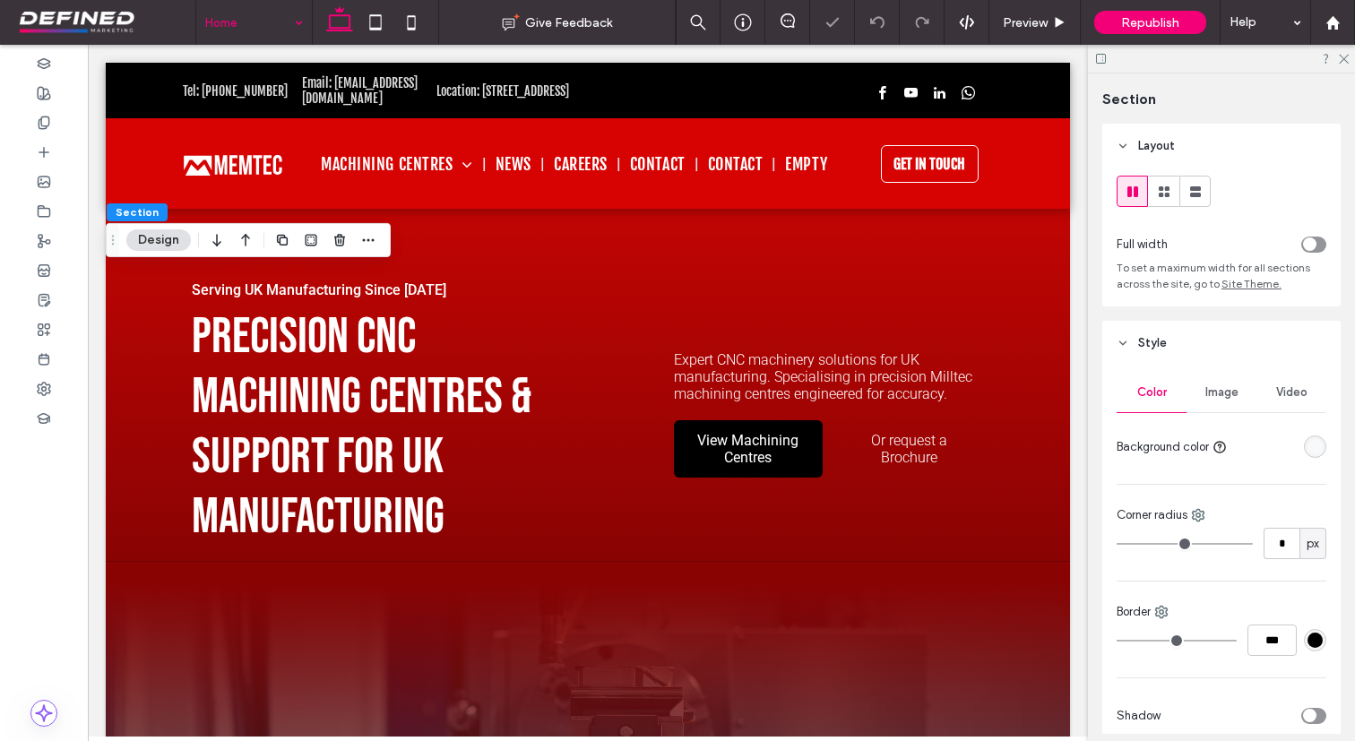
click at [254, 7] on label "Section" at bounding box center [227, 25] width 152 height 36
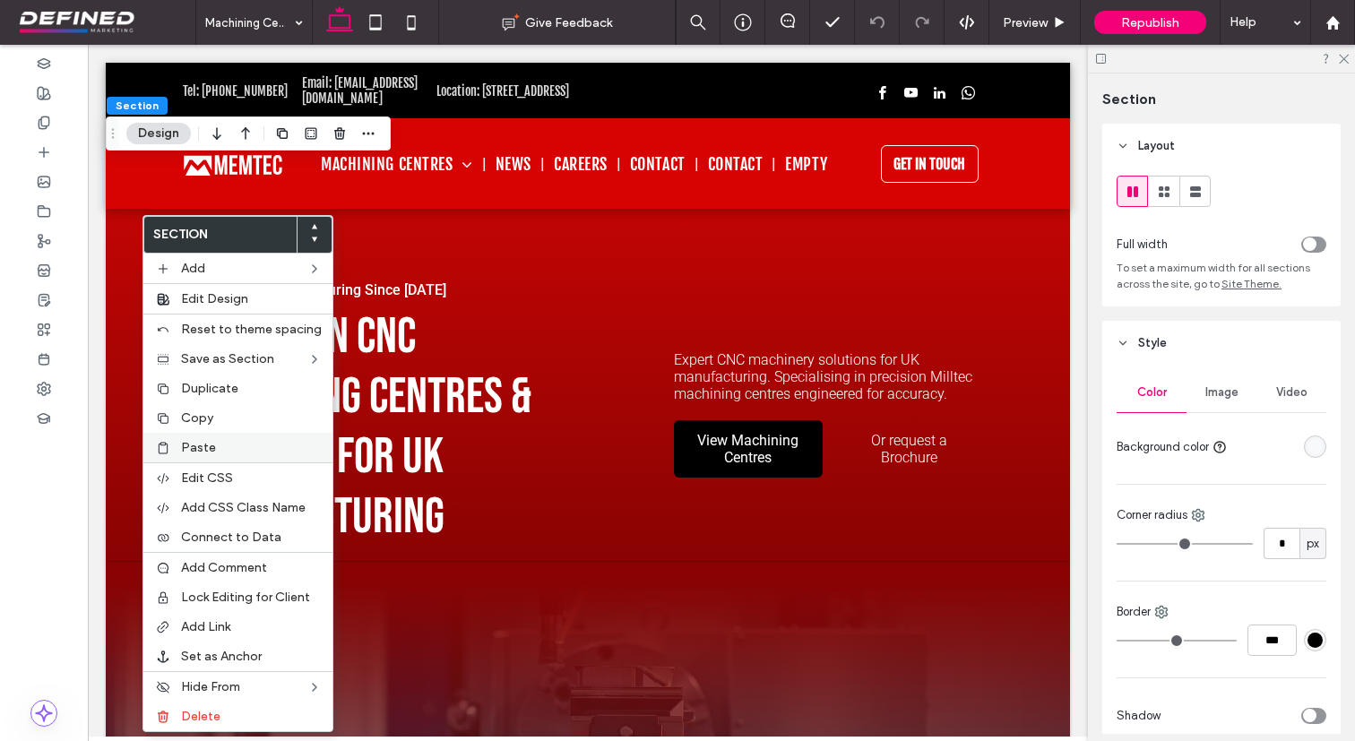
click at [254, 436] on div "Paste" at bounding box center [237, 448] width 189 height 30
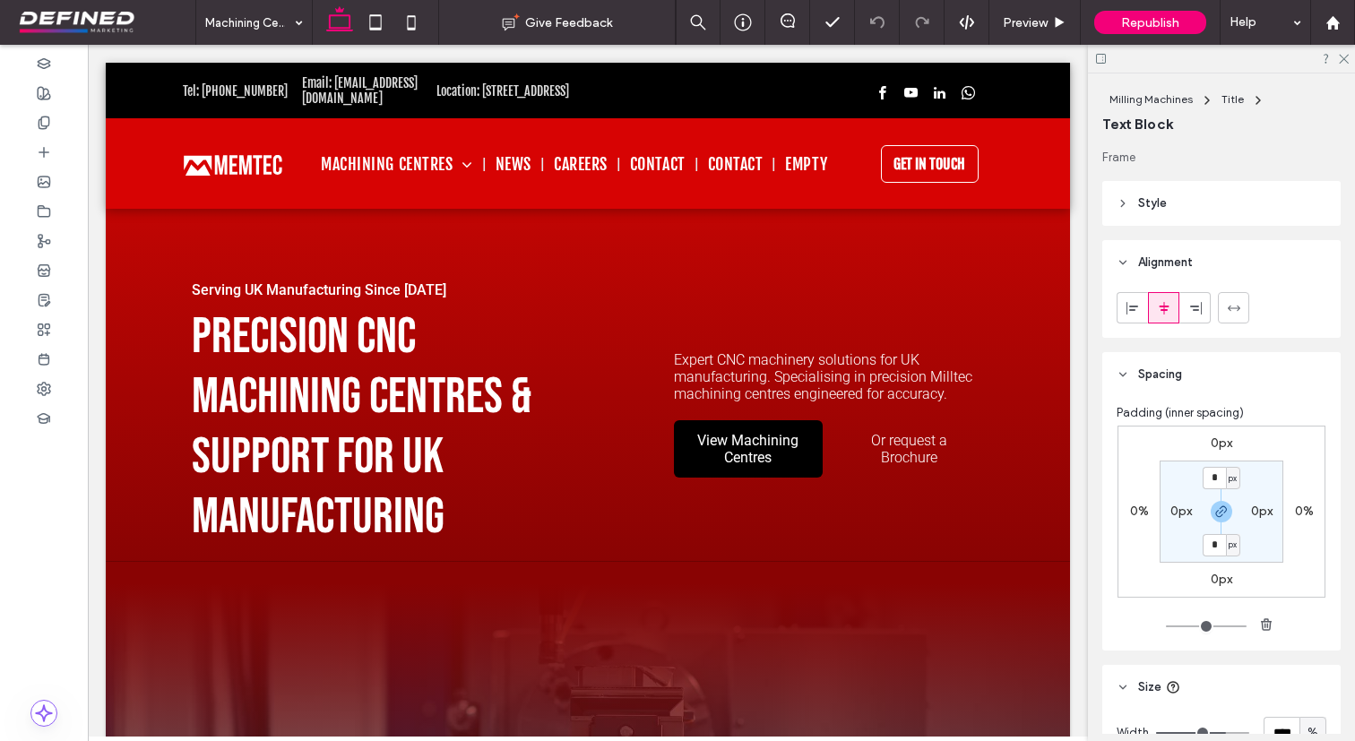
type input "**"
type input "****"
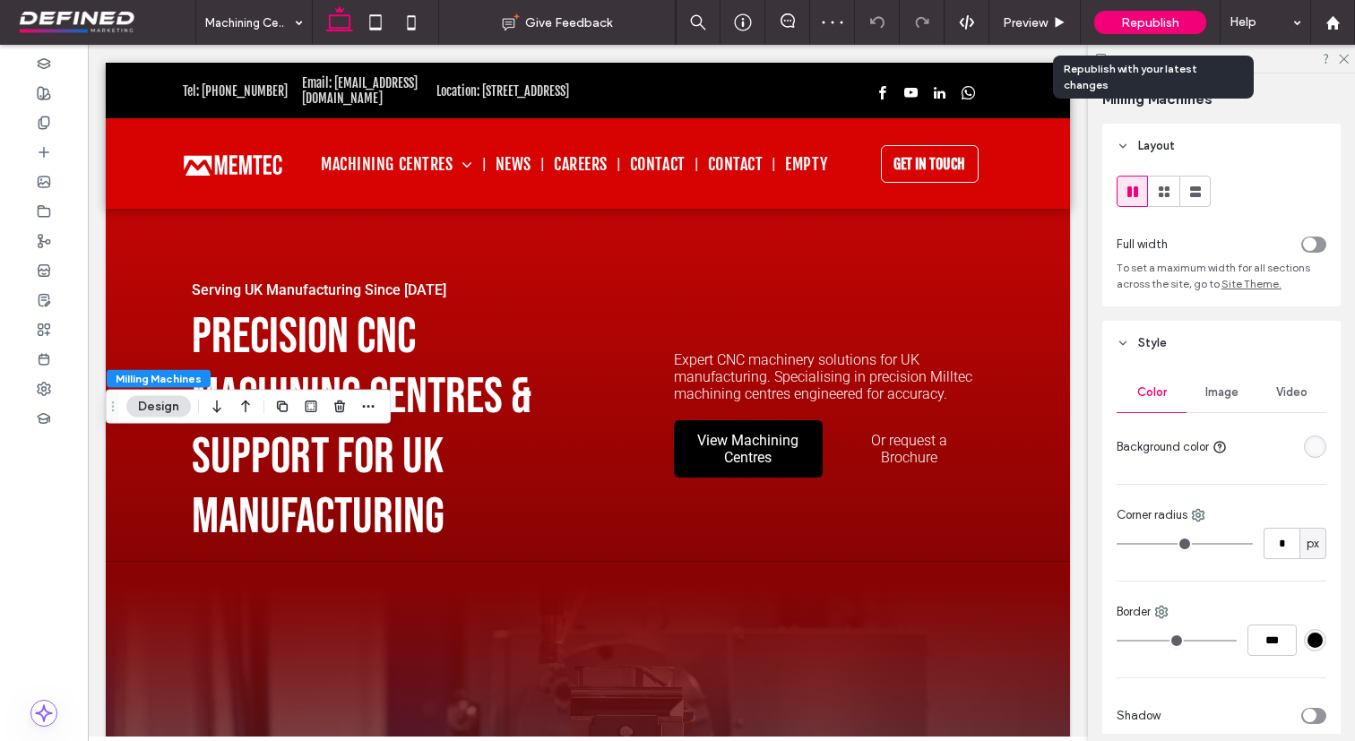
click at [1162, 27] on span "Republish" at bounding box center [1150, 22] width 58 height 15
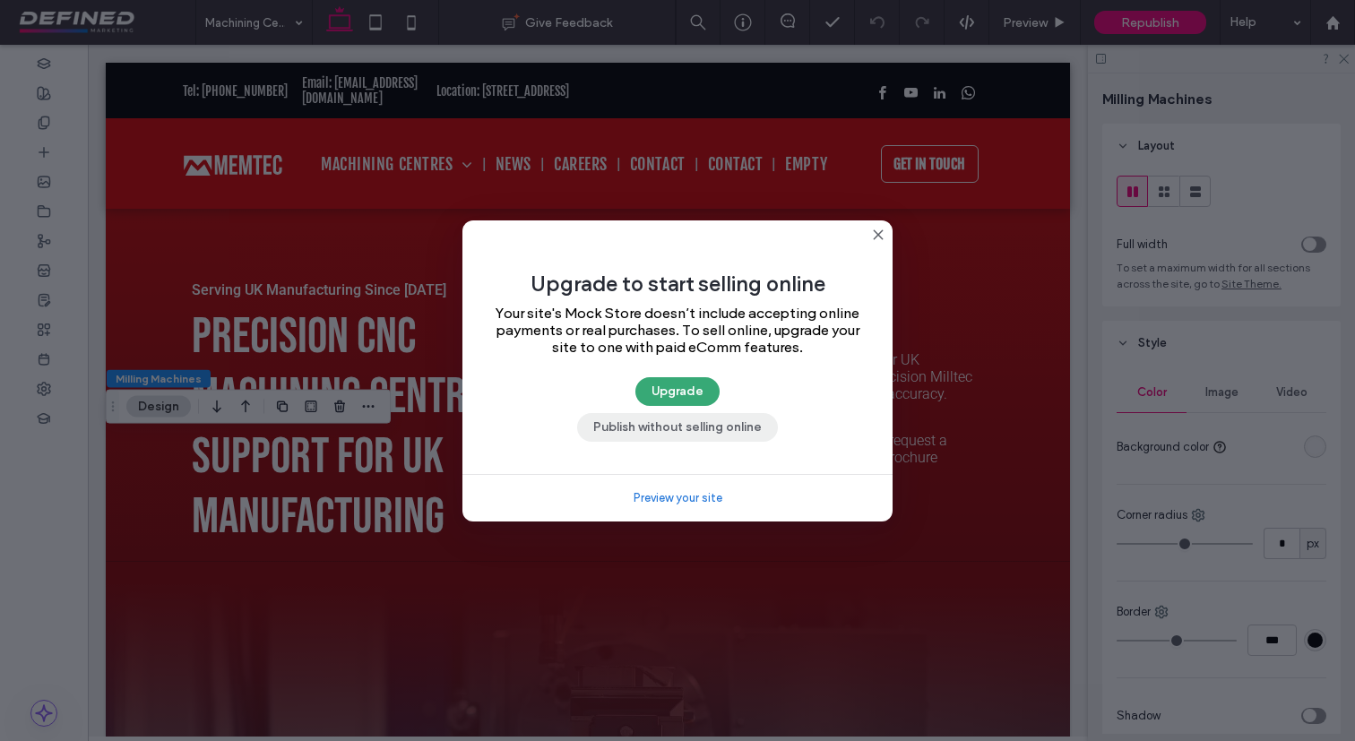
click at [747, 429] on button "Publish without selling online" at bounding box center [677, 427] width 201 height 29
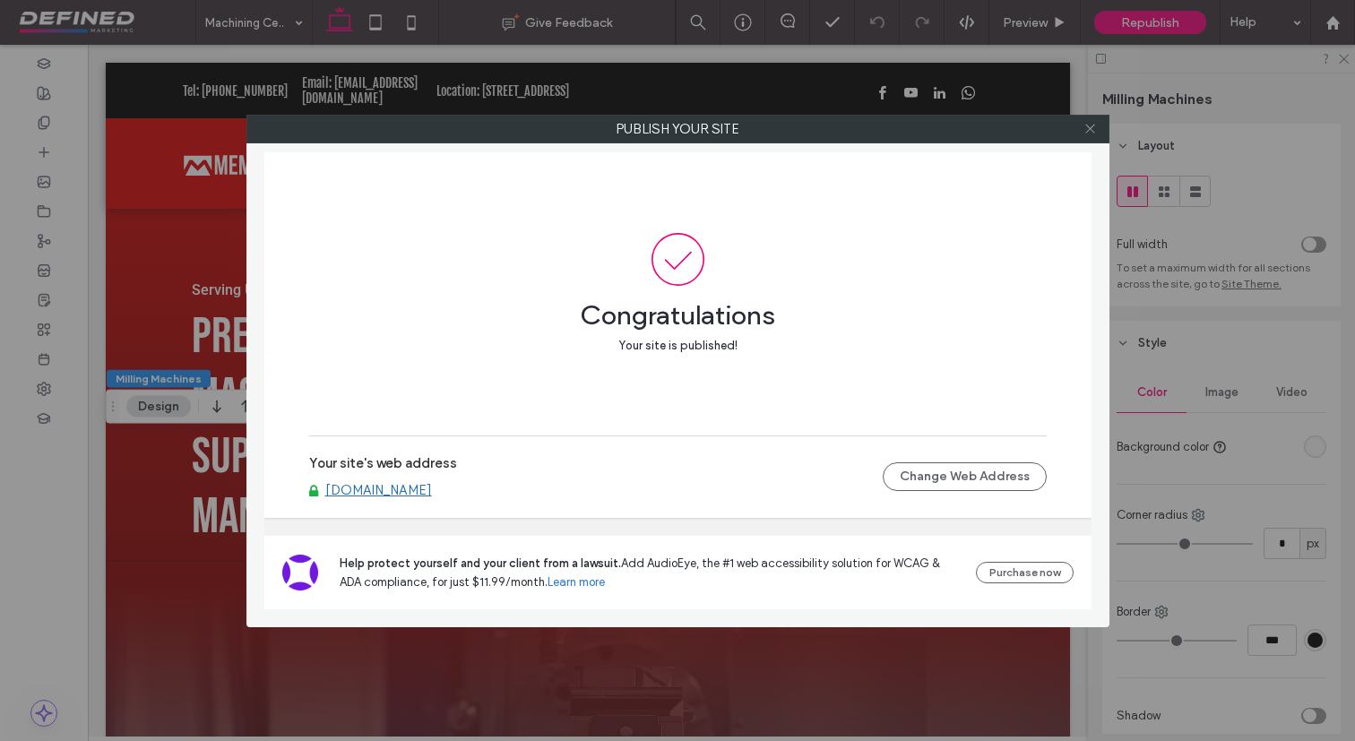
click at [1093, 133] on icon at bounding box center [1089, 128] width 13 height 13
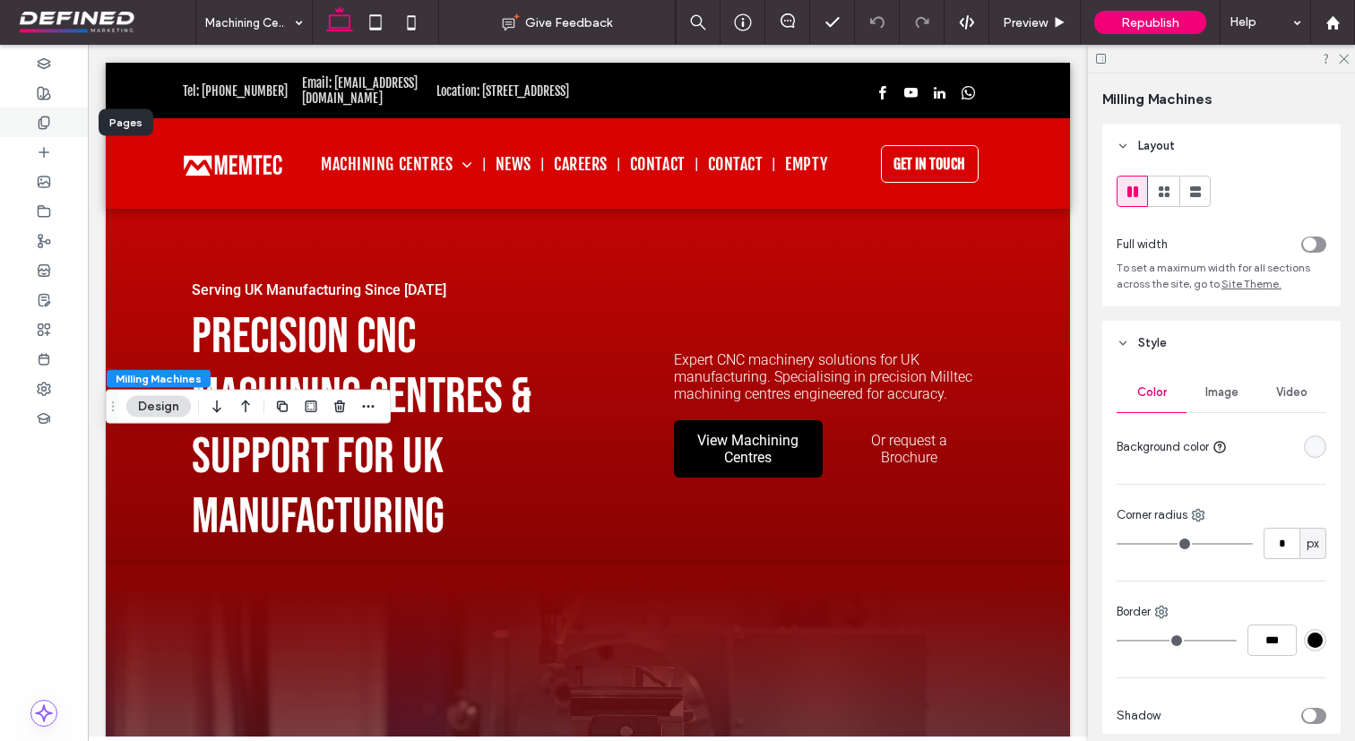
click at [47, 121] on icon at bounding box center [44, 123] width 14 height 14
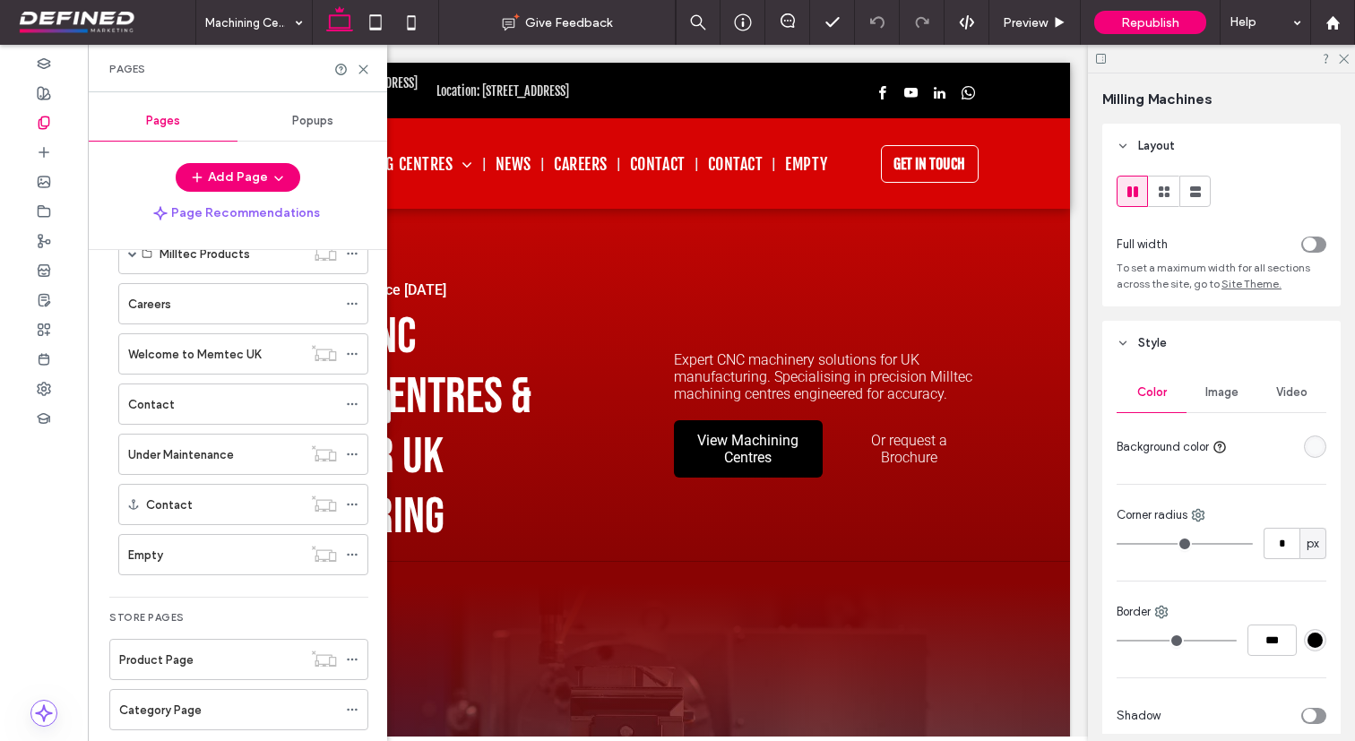
scroll to position [386, 0]
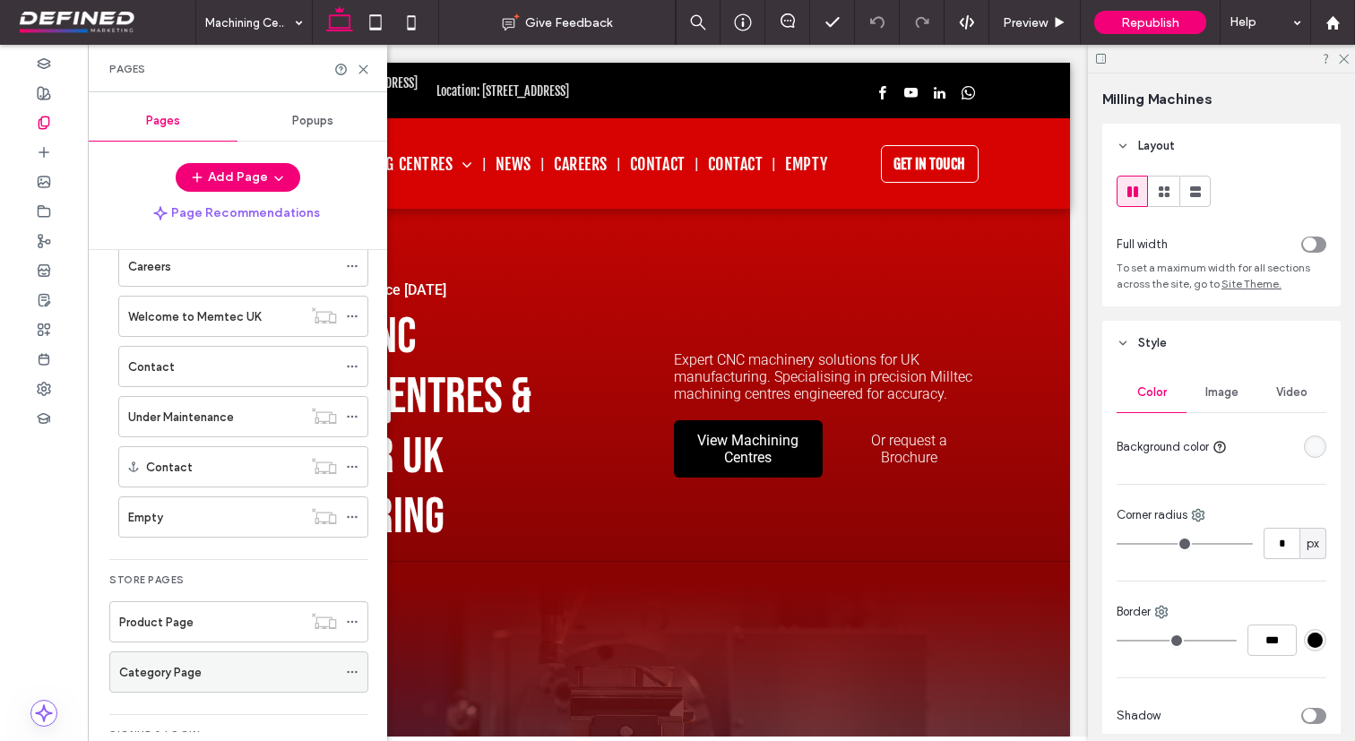
click at [168, 664] on label "Category Page" at bounding box center [160, 672] width 82 height 31
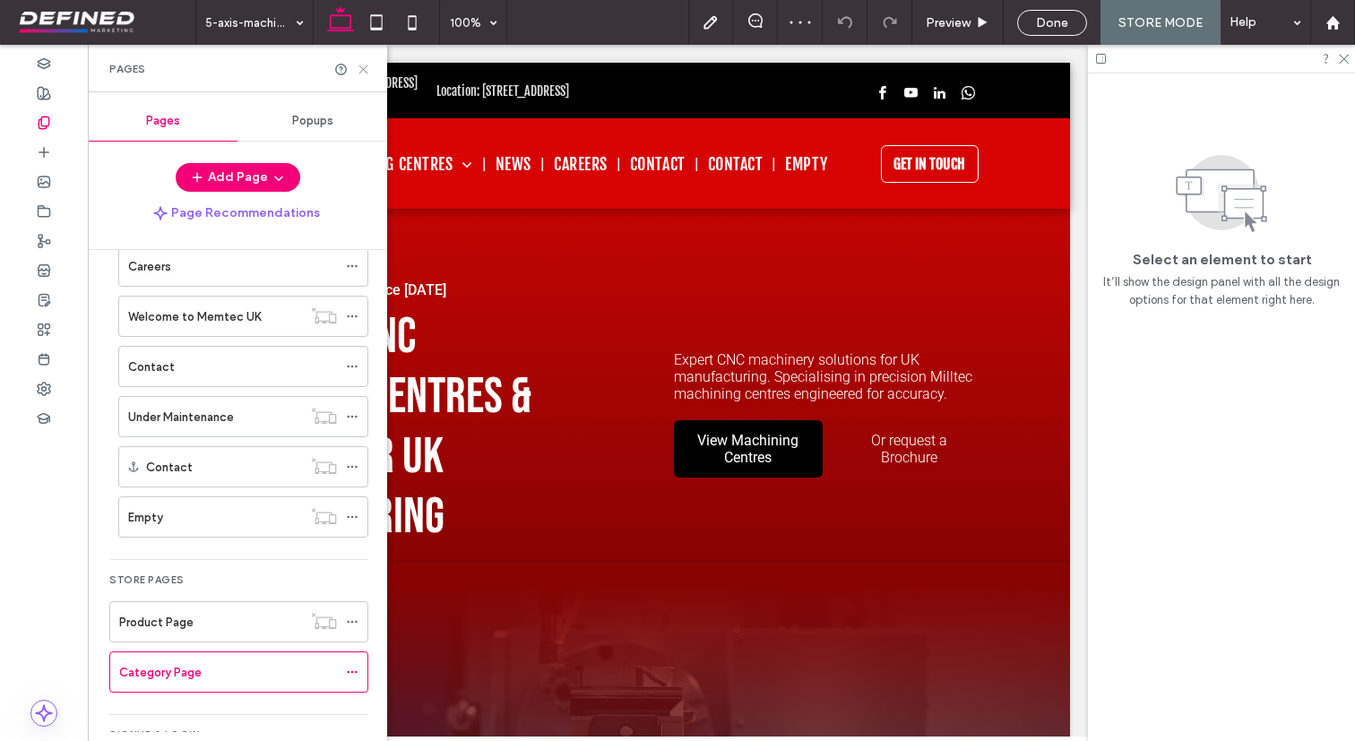
click at [365, 71] on icon at bounding box center [363, 69] width 13 height 13
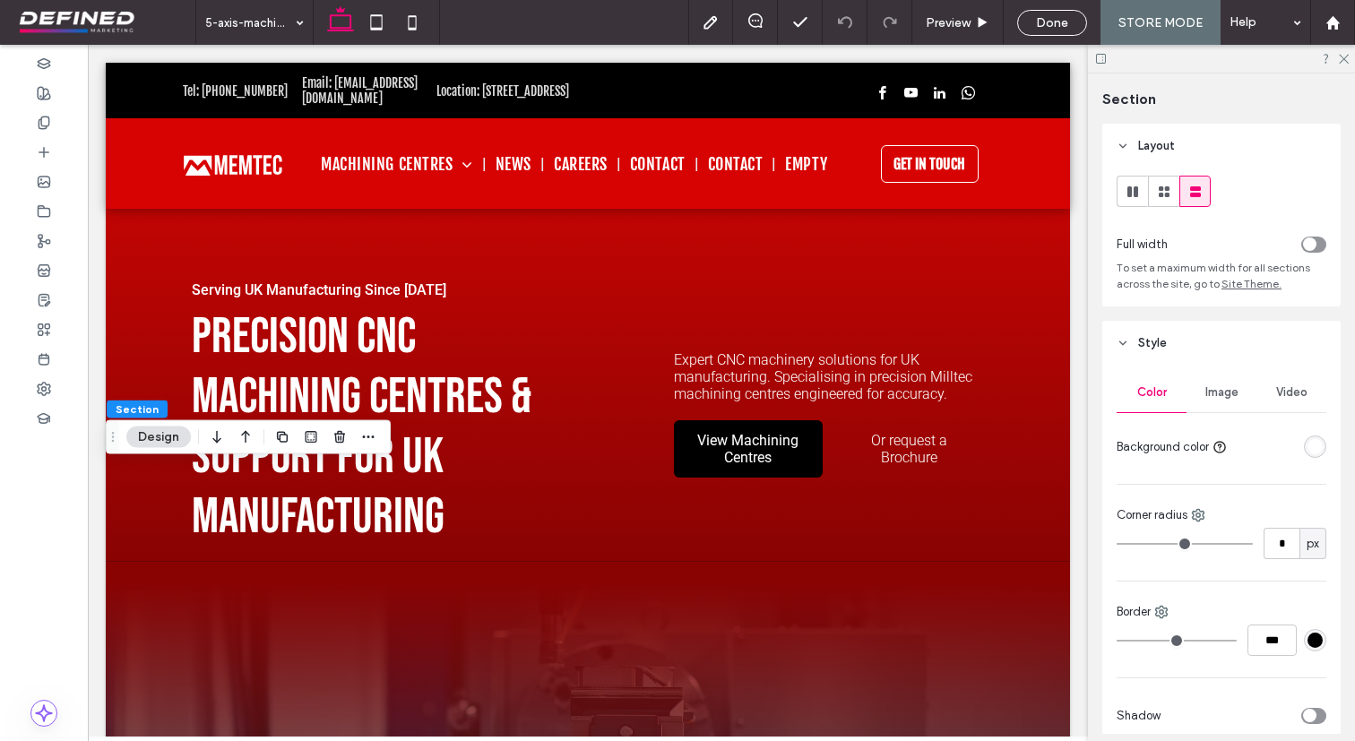
click at [1323, 453] on div "rgba(255, 255, 255, 1)" at bounding box center [1315, 446] width 22 height 22
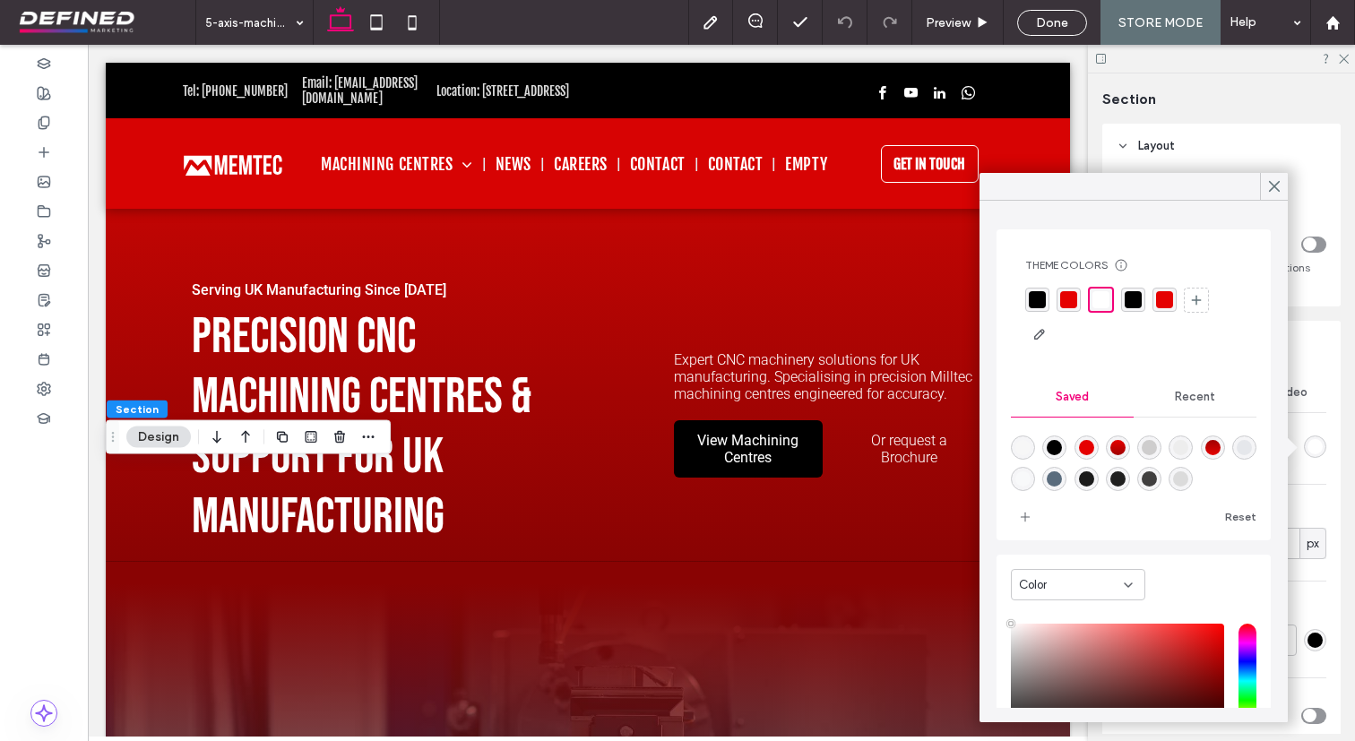
click at [1045, 298] on div "rgba(0, 0, 0, 1)" at bounding box center [1037, 299] width 17 height 17
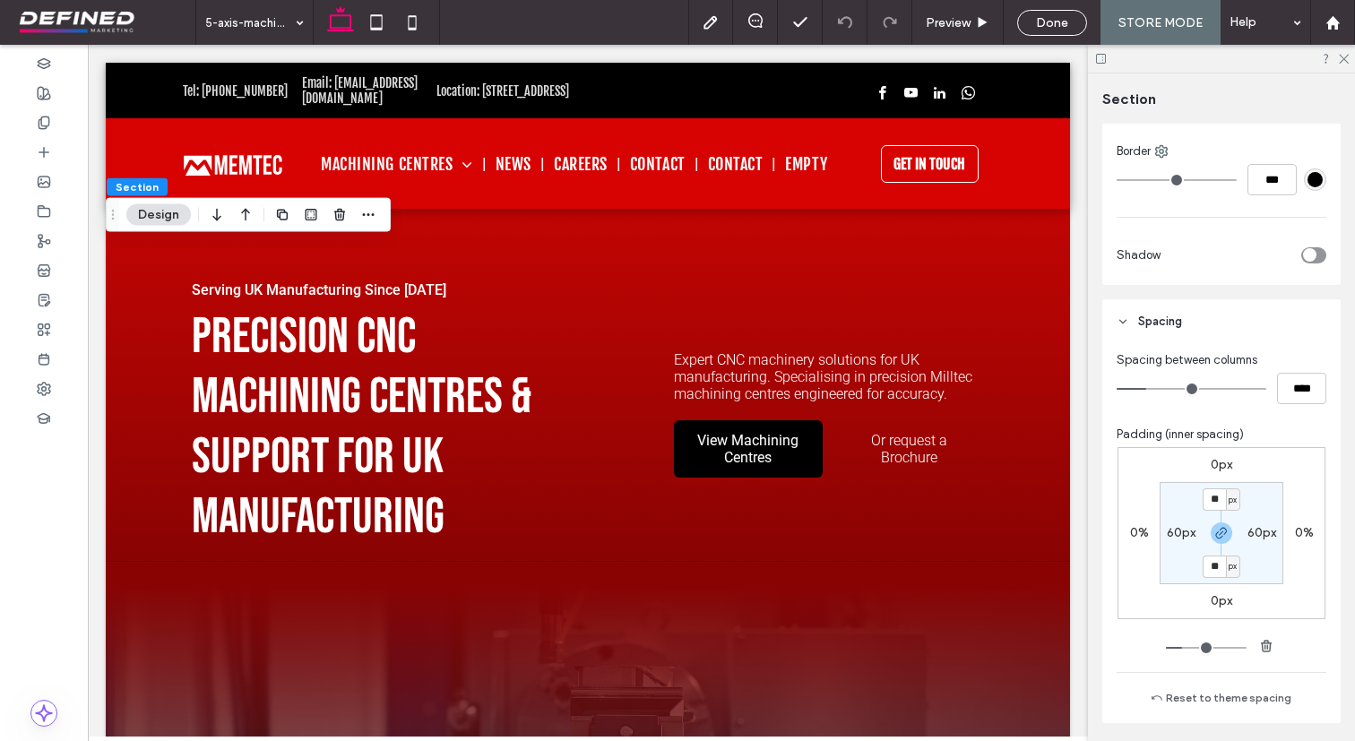
scroll to position [521, 0]
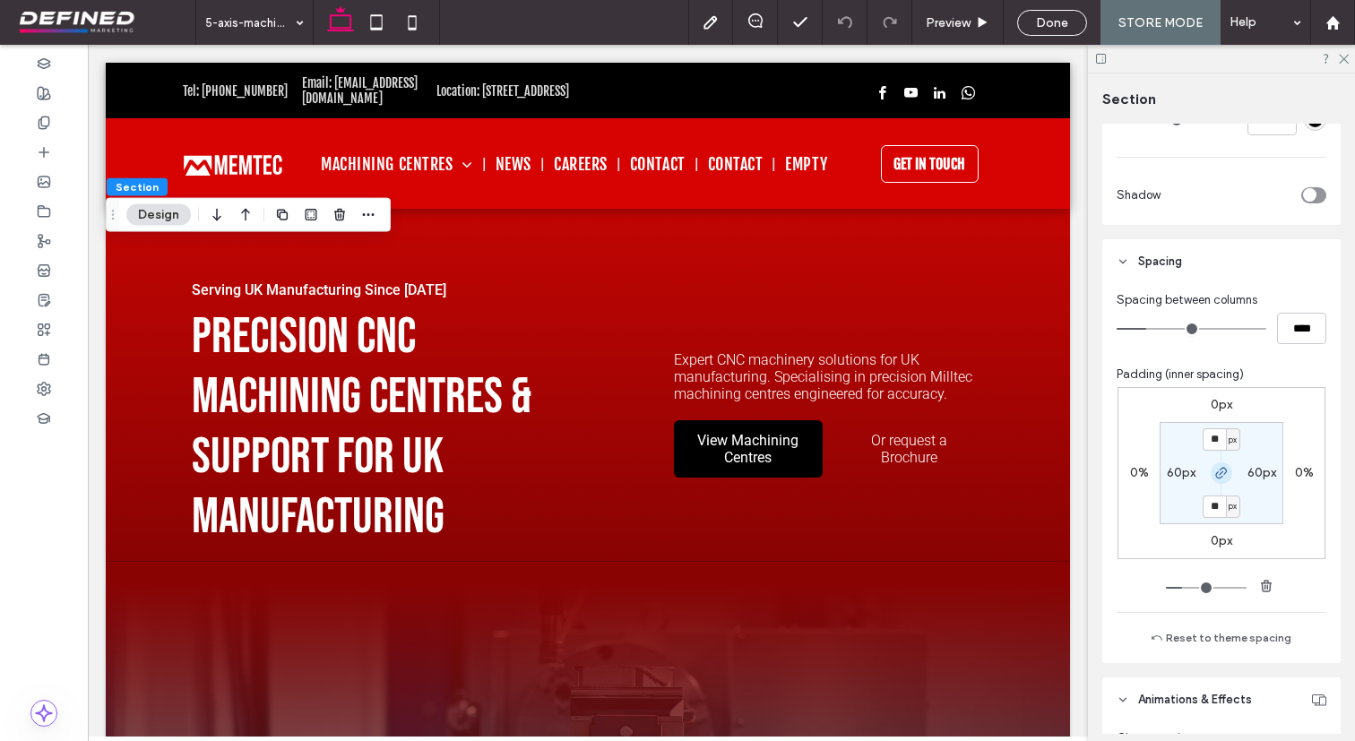
click at [1225, 478] on icon "button" at bounding box center [1221, 473] width 14 height 14
click at [1220, 444] on input "**" at bounding box center [1213, 439] width 23 height 22
type input "**"
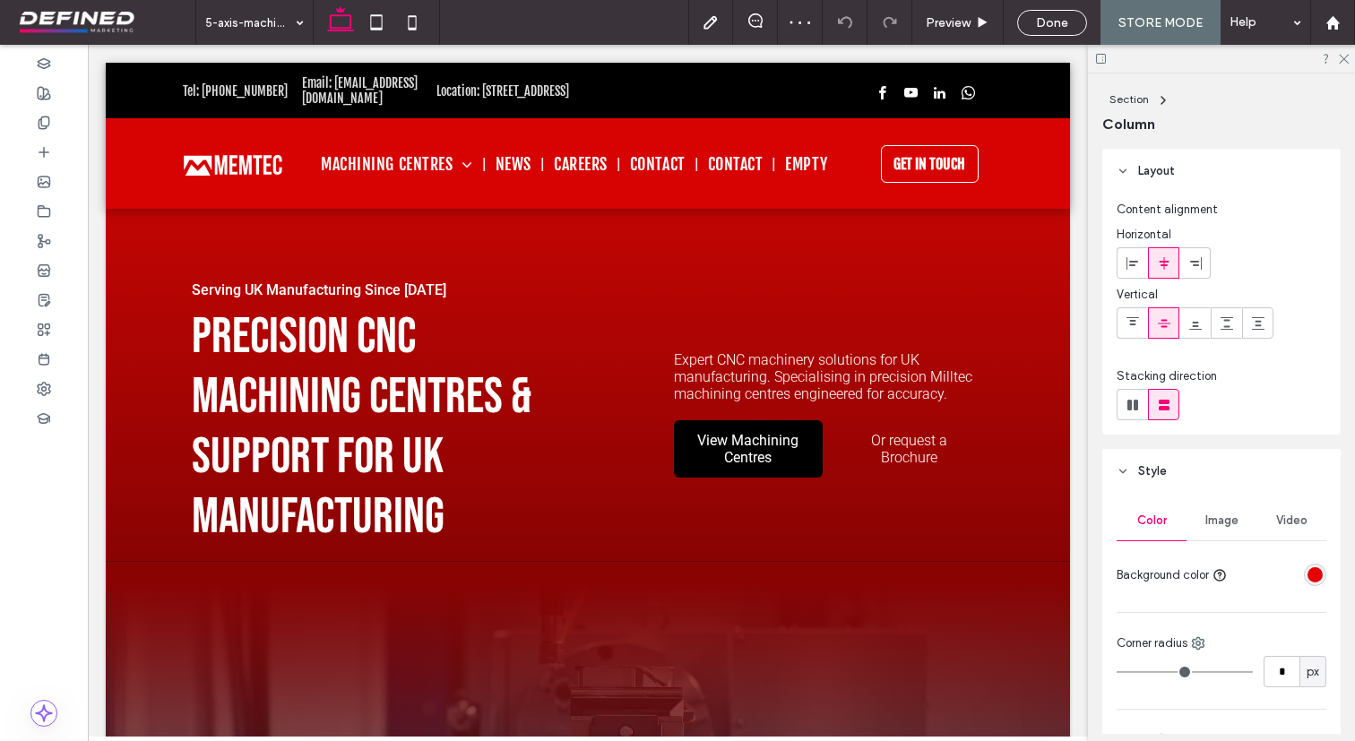
type input "***"
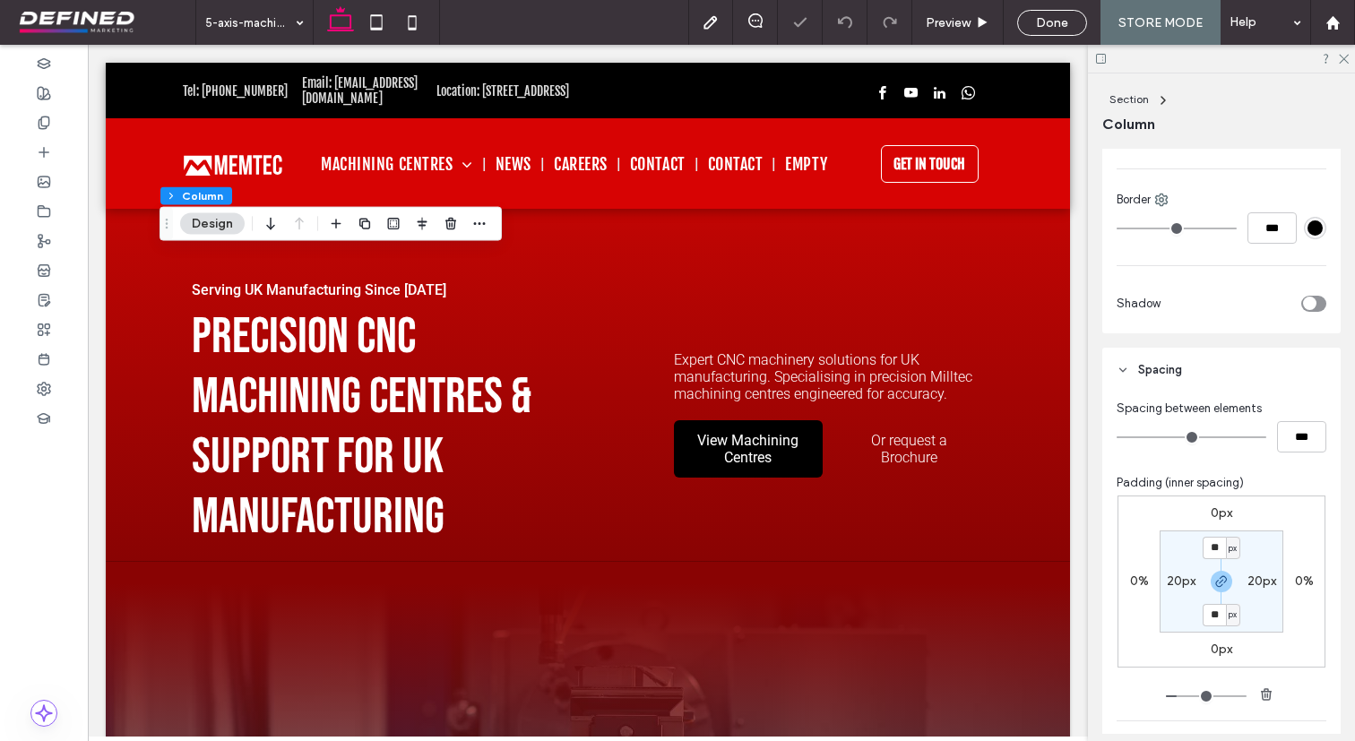
scroll to position [544, 0]
click at [1210, 545] on input "**" at bounding box center [1213, 544] width 23 height 22
type input "*"
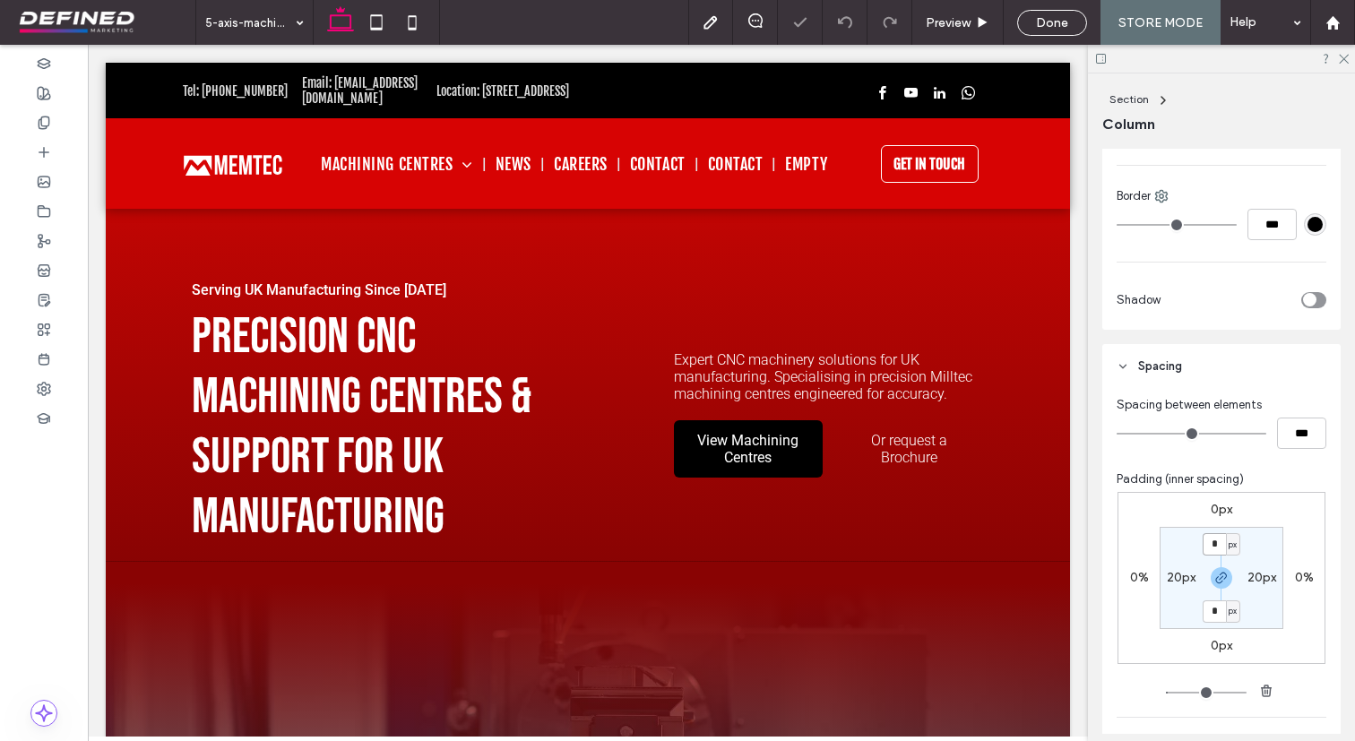
type input "**"
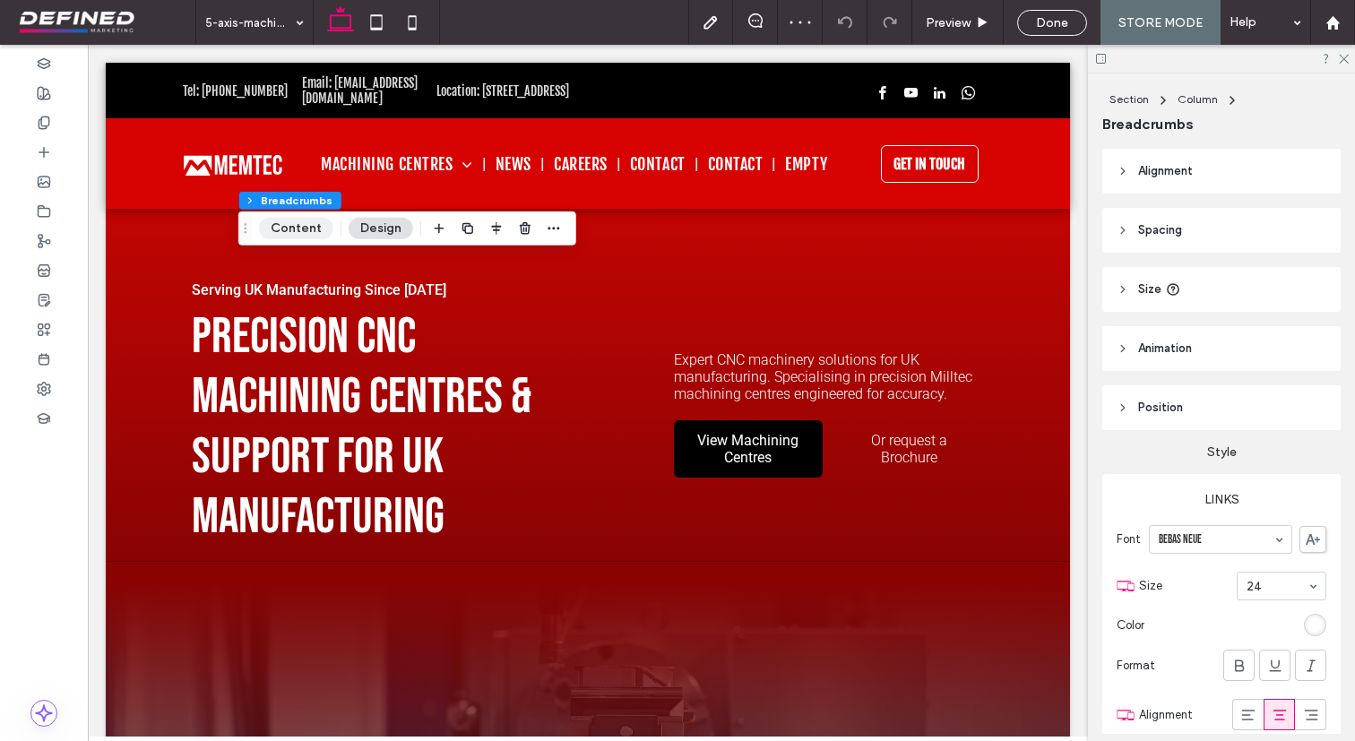
click at [297, 232] on button "Content" at bounding box center [296, 229] width 74 height 22
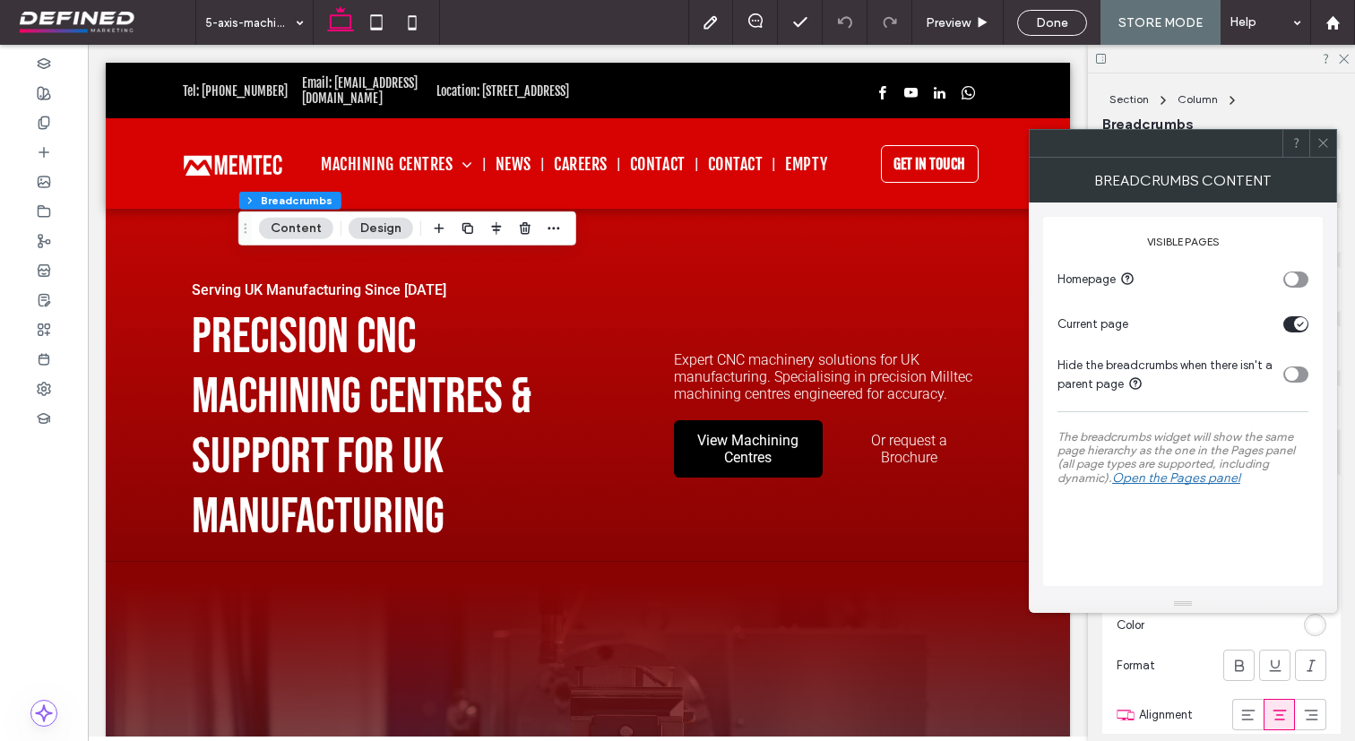
click at [1322, 143] on use at bounding box center [1322, 143] width 9 height 9
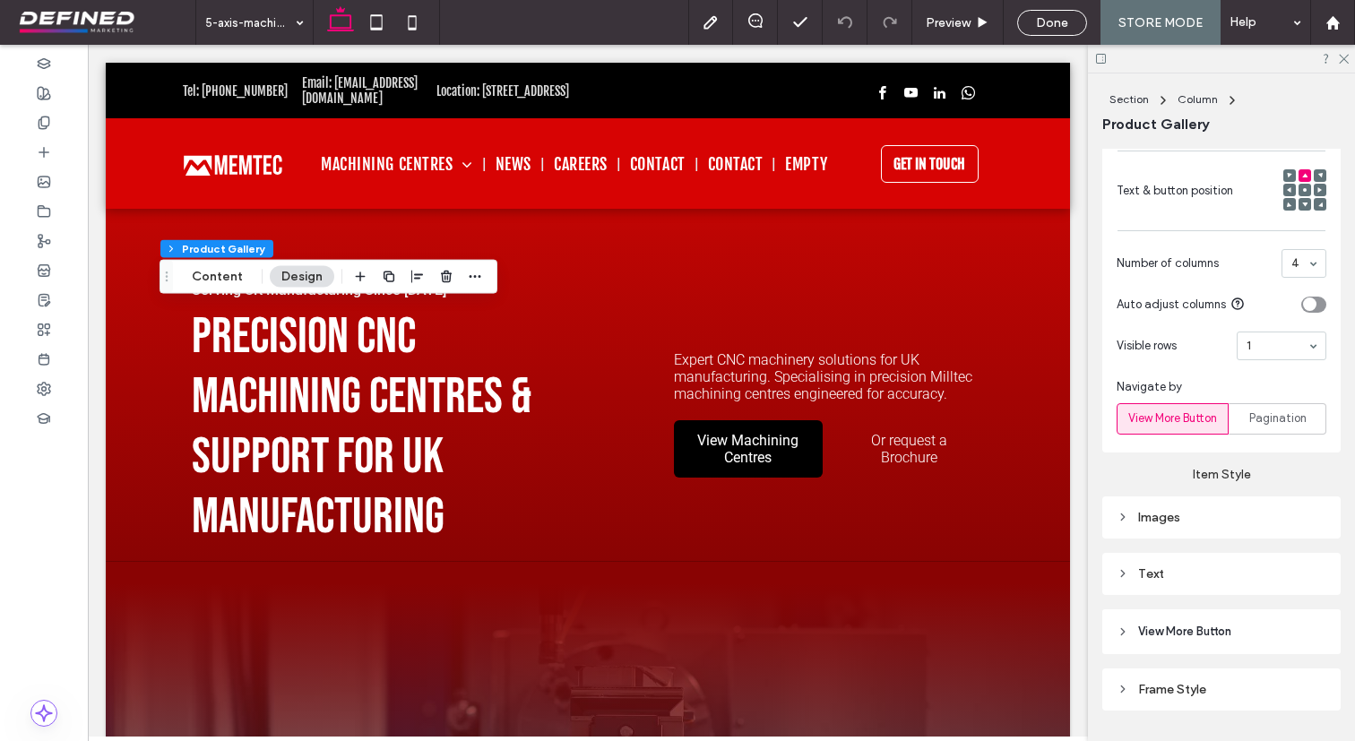
scroll to position [1012, 0]
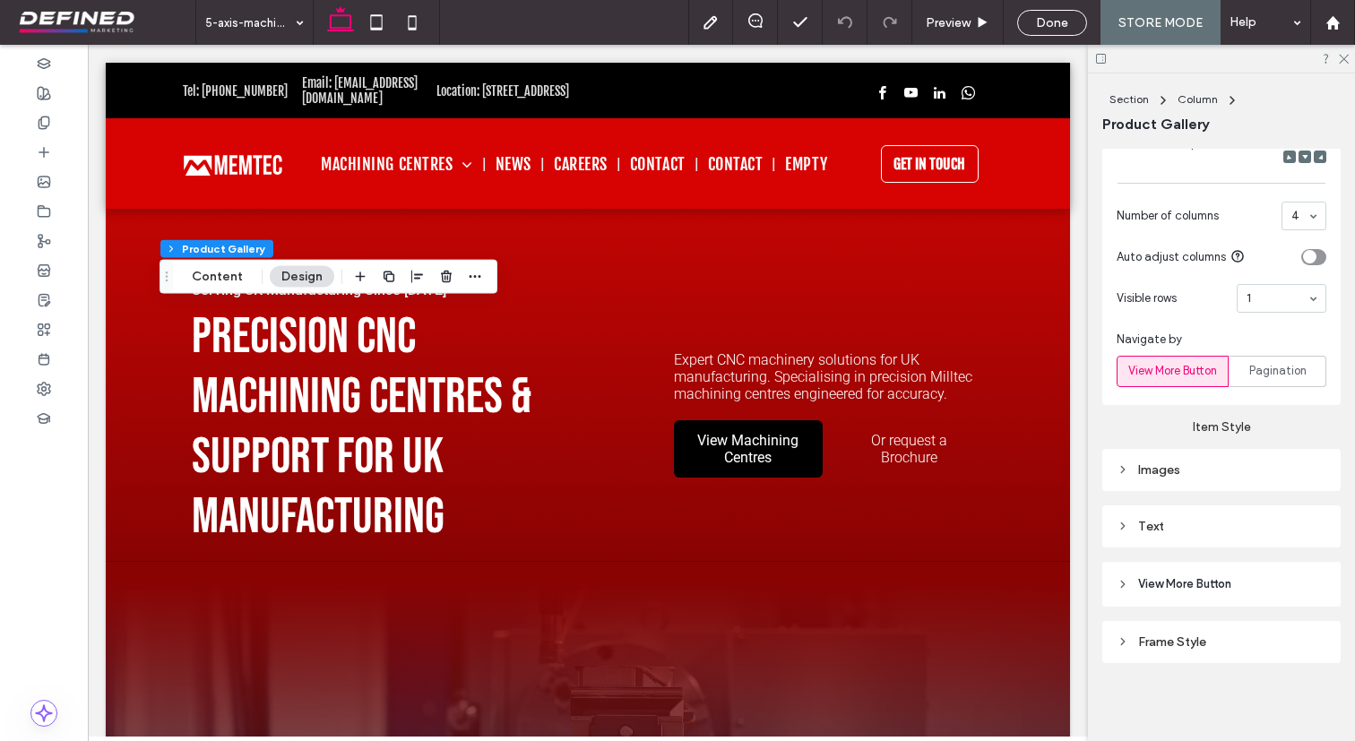
click at [1144, 512] on div "Text" at bounding box center [1221, 526] width 238 height 42
click at [1146, 534] on div "Text" at bounding box center [1221, 526] width 210 height 24
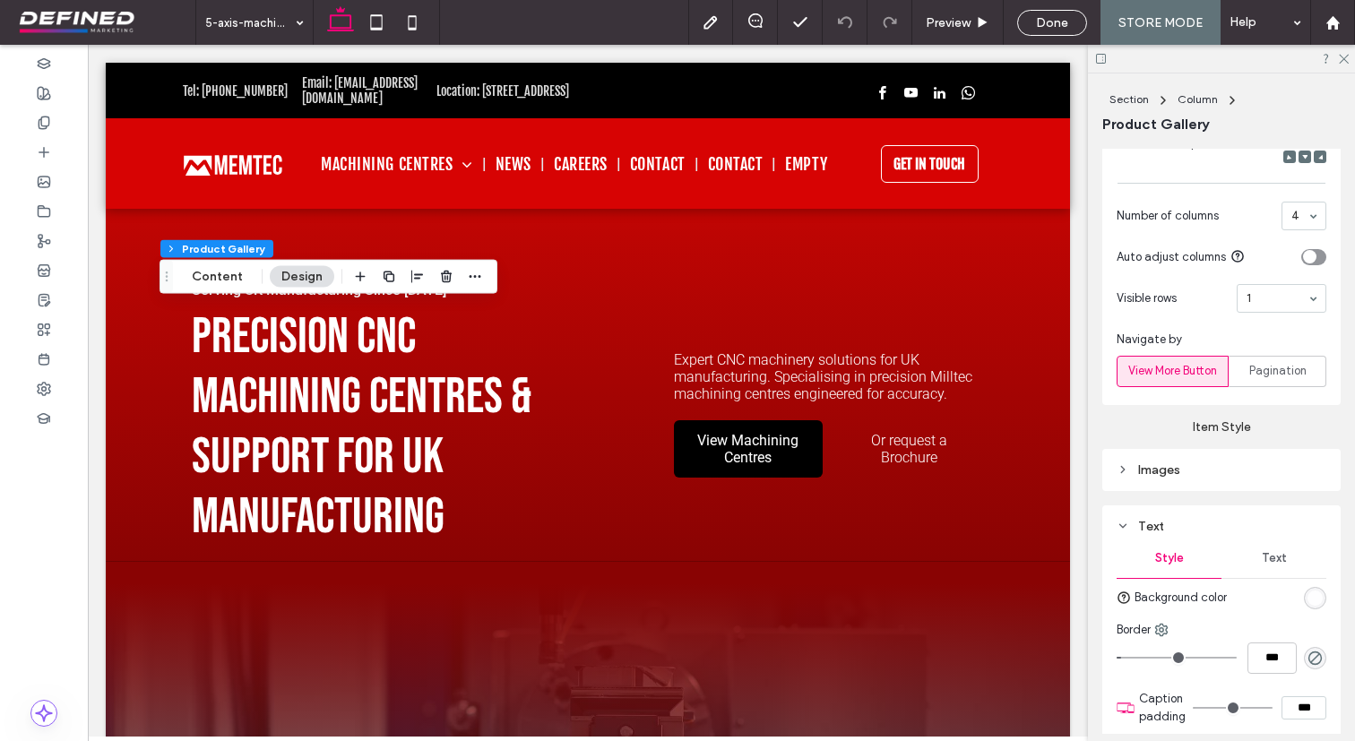
click at [1263, 559] on span "Text" at bounding box center [1274, 558] width 25 height 14
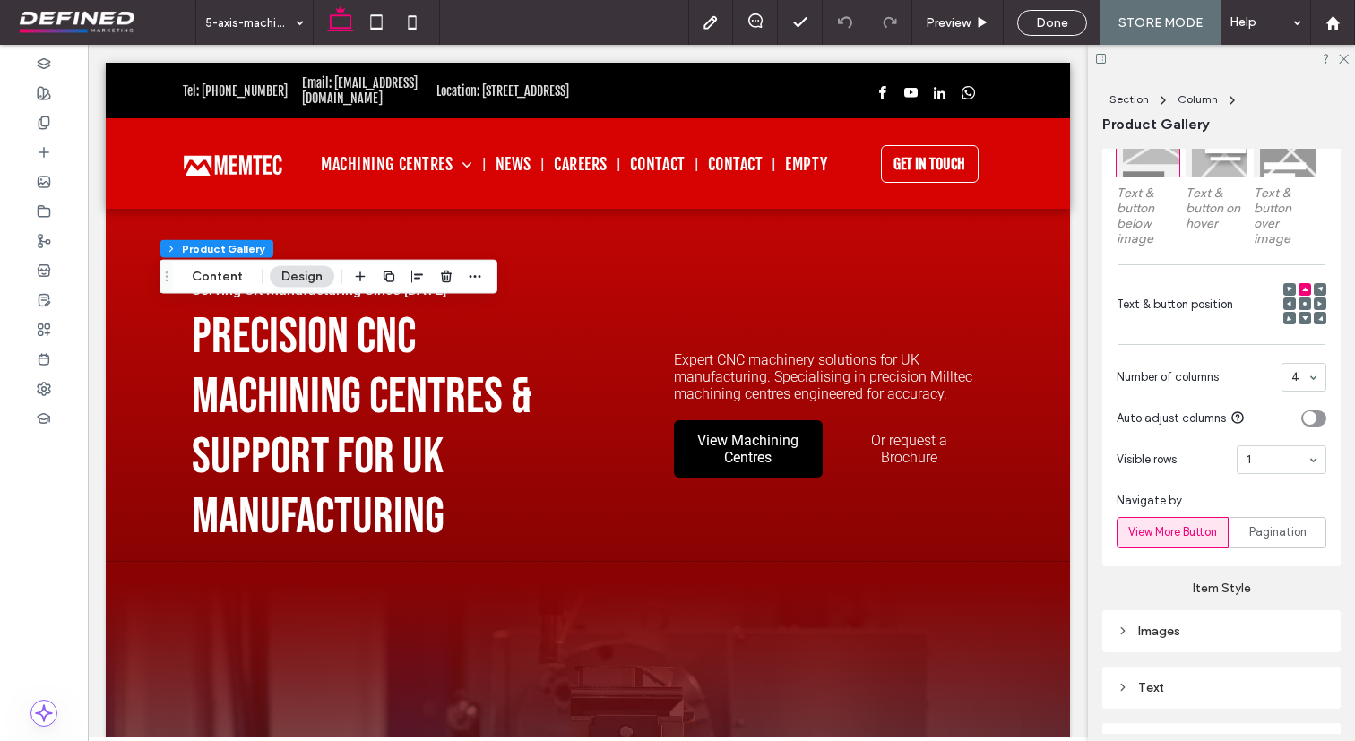
scroll to position [857, 0]
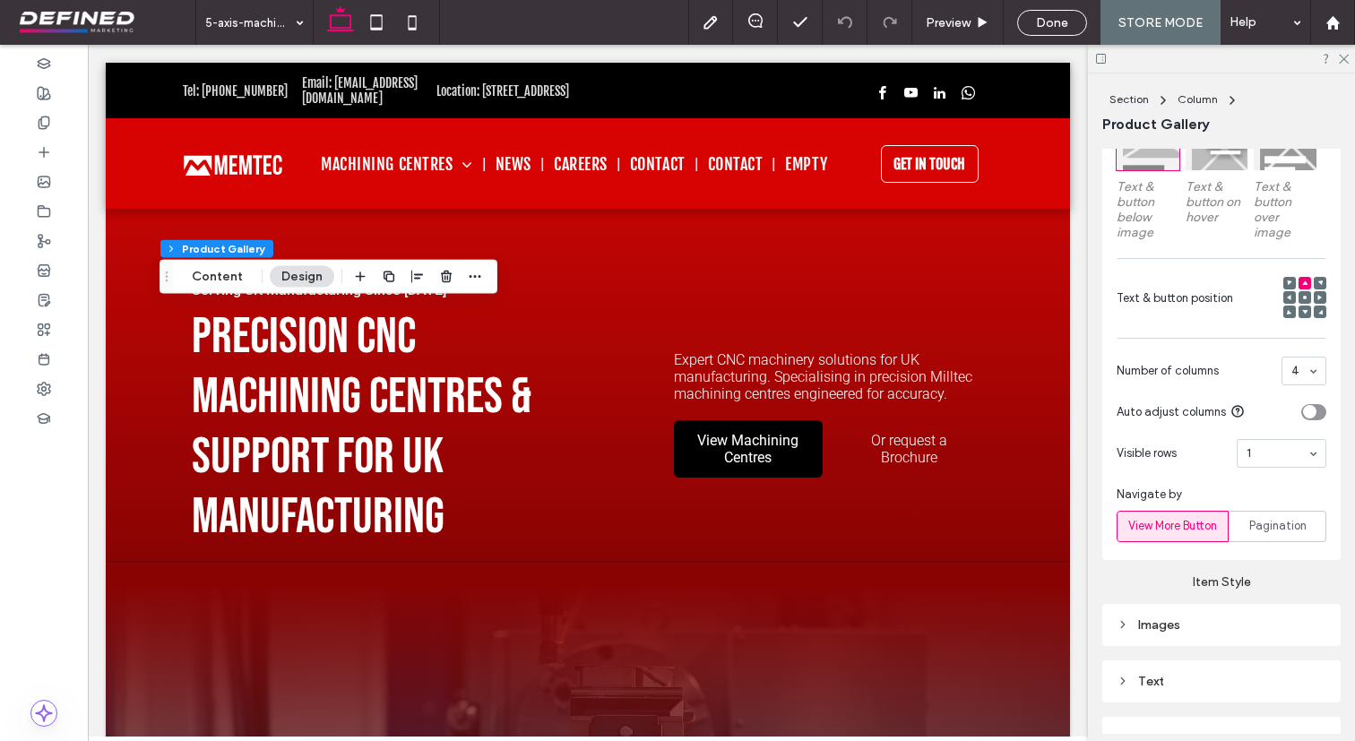
click at [1311, 415] on div "toggle" at bounding box center [1309, 411] width 13 height 13
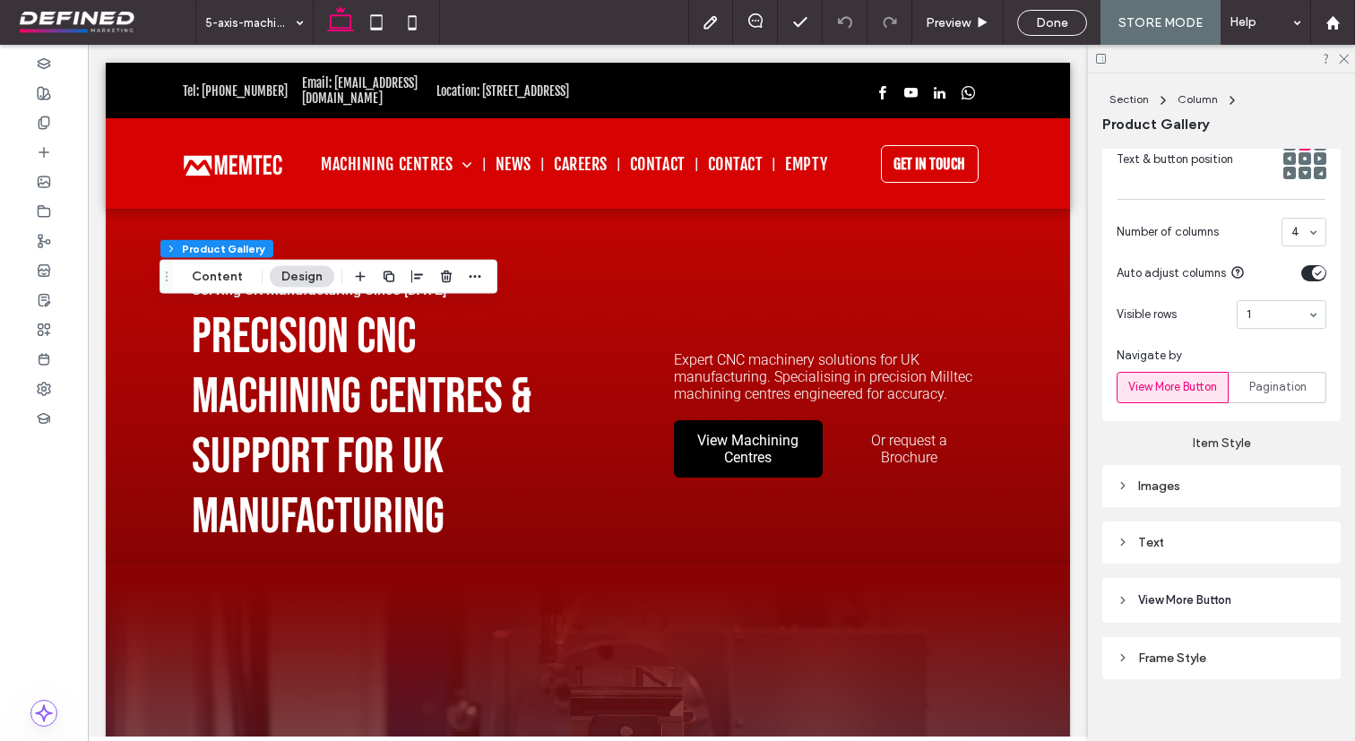
scroll to position [1012, 0]
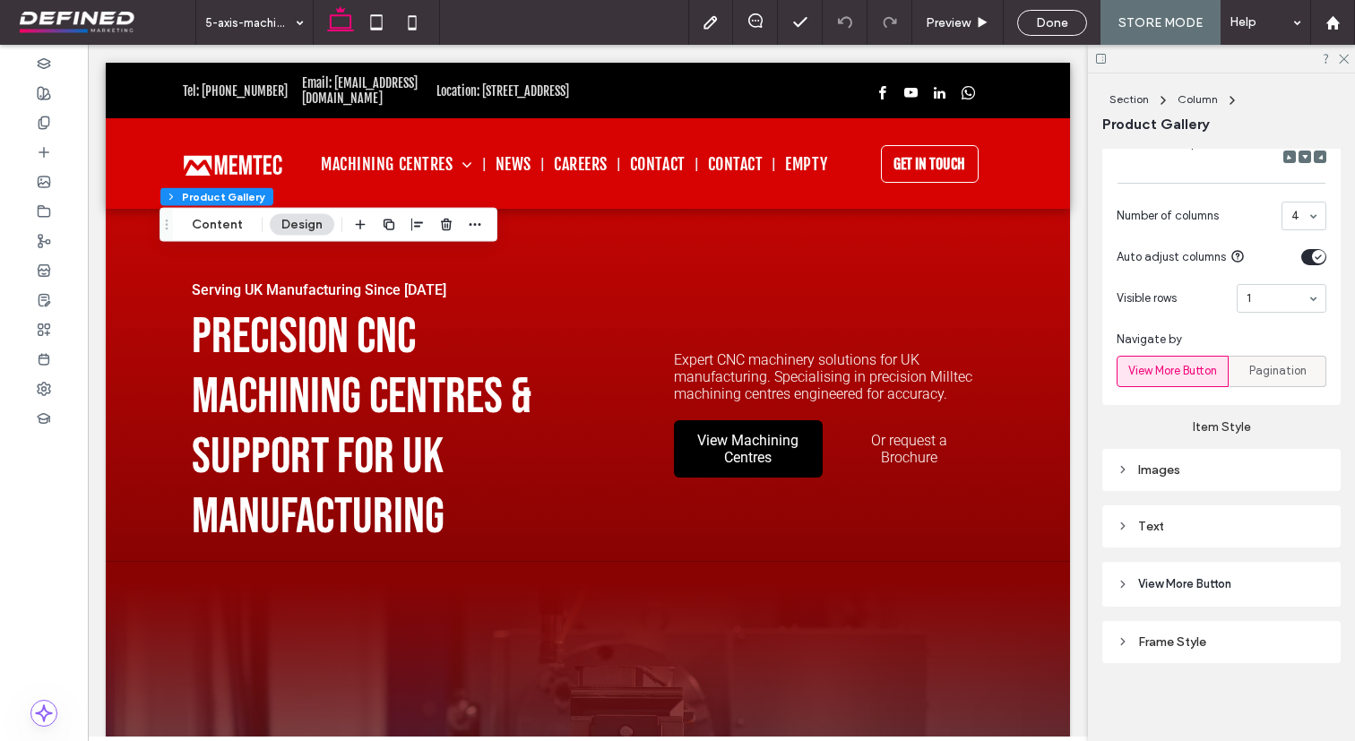
click at [1288, 370] on span "Pagination" at bounding box center [1277, 371] width 57 height 18
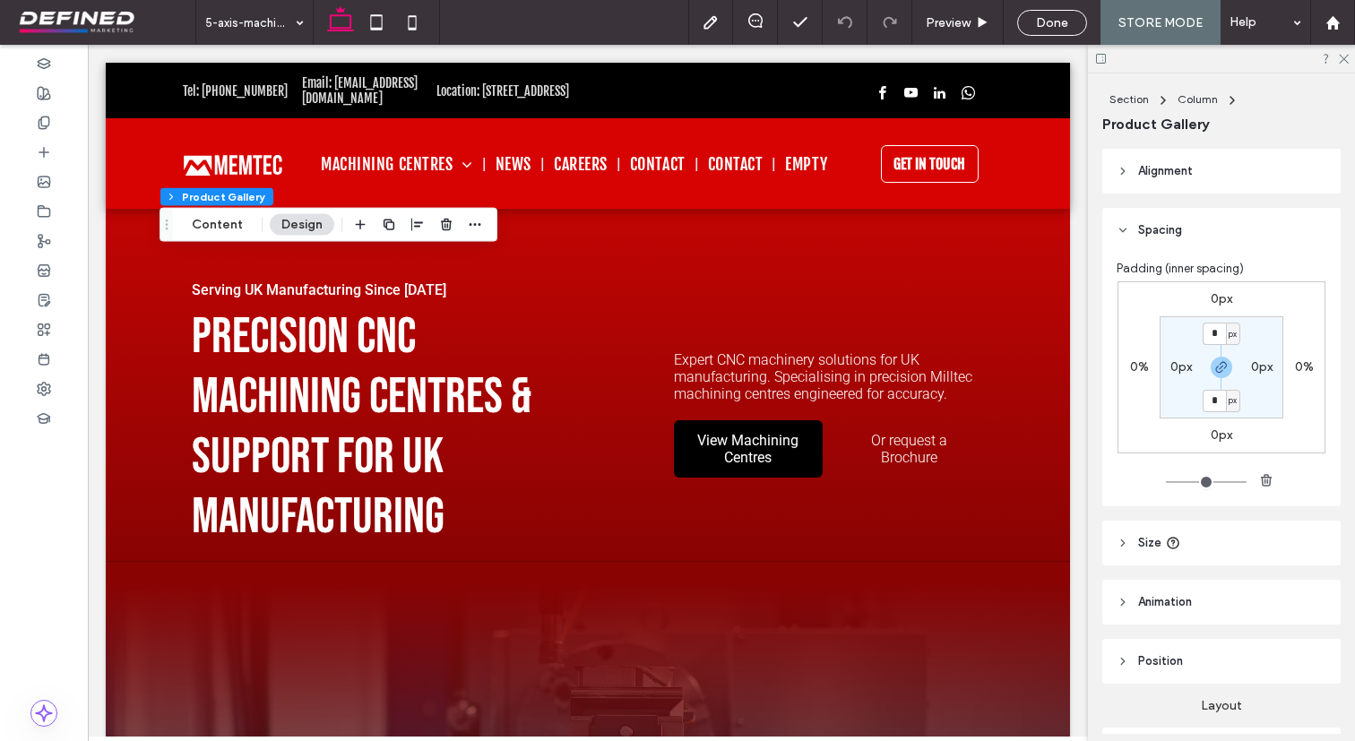
type input "**"
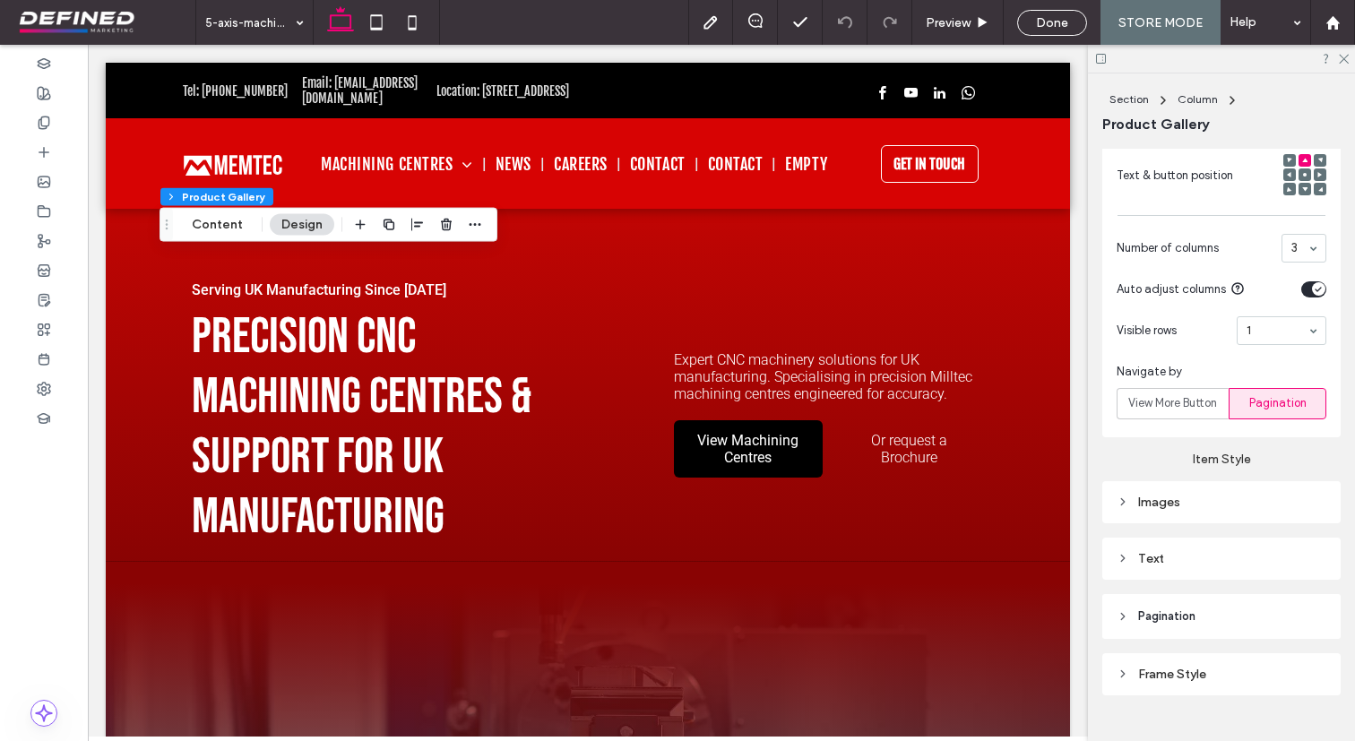
scroll to position [1002, 0]
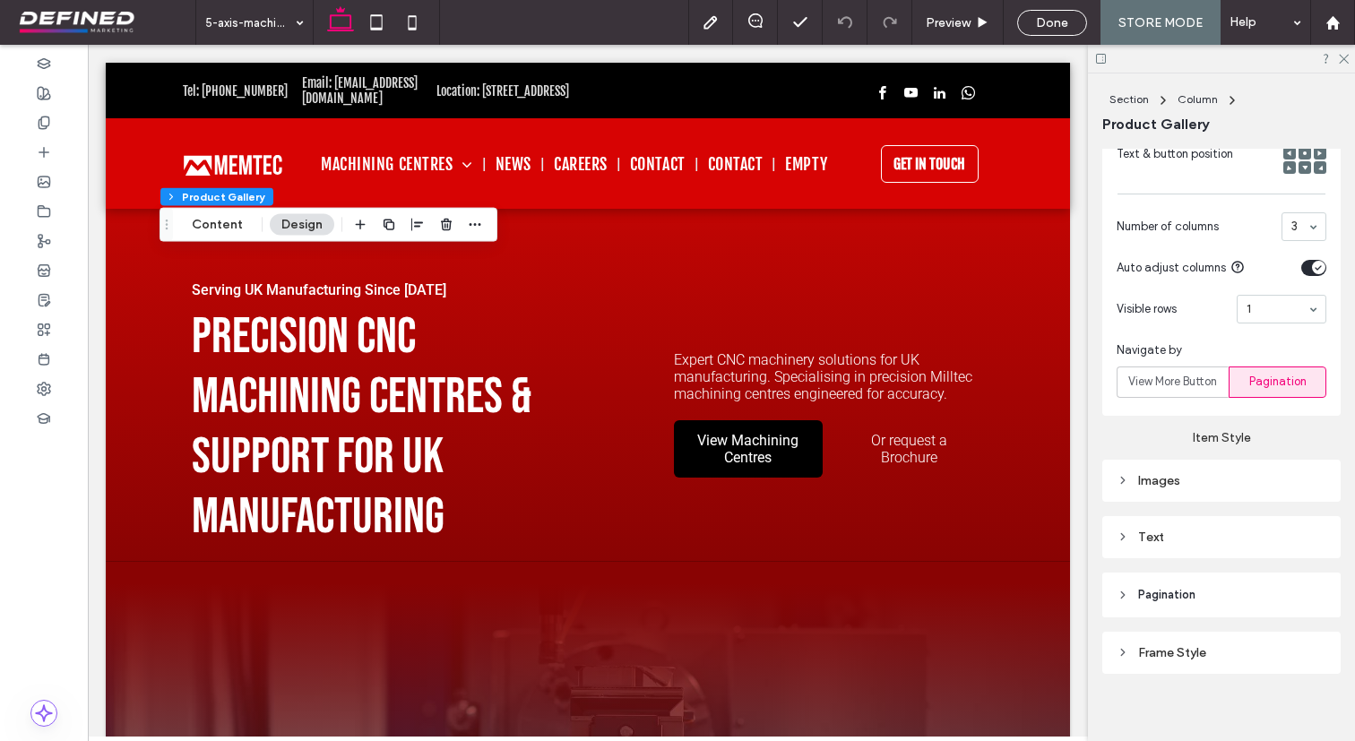
click at [1197, 601] on header "Pagination" at bounding box center [1221, 595] width 238 height 45
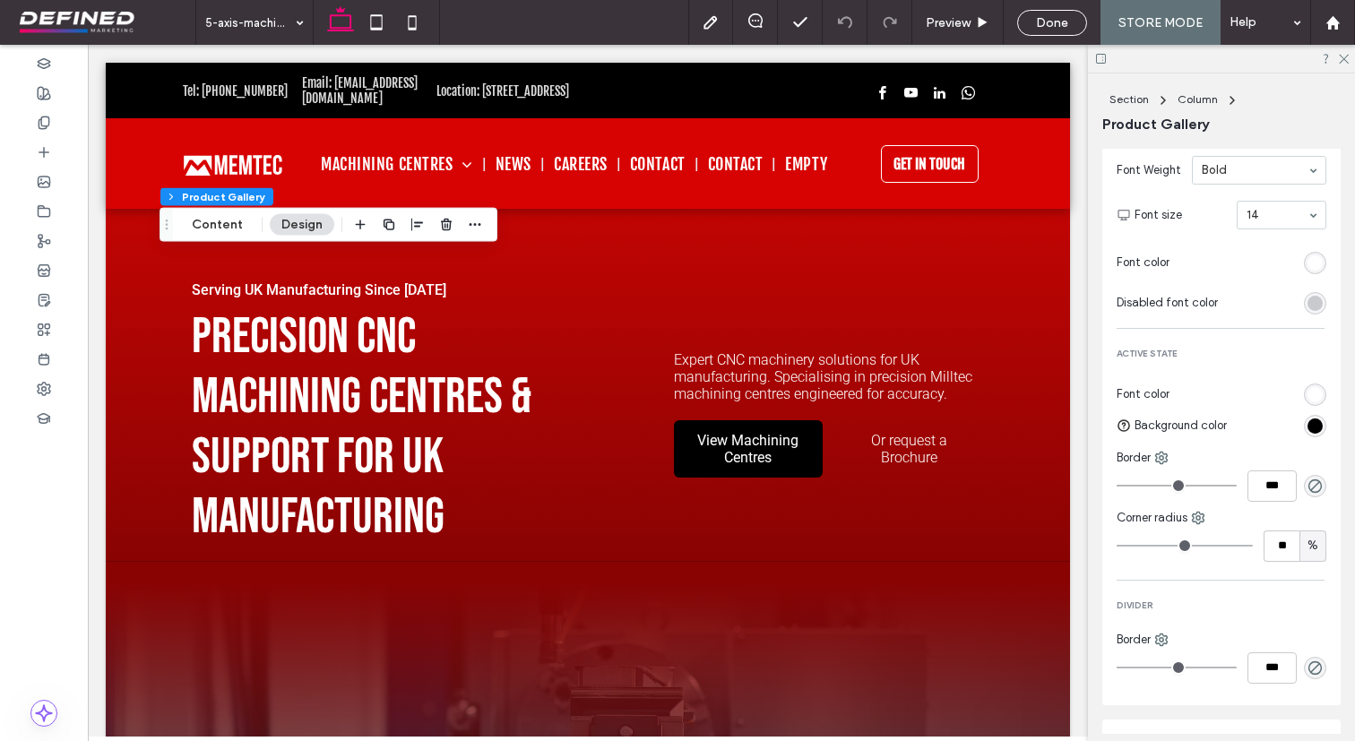
scroll to position [1589, 0]
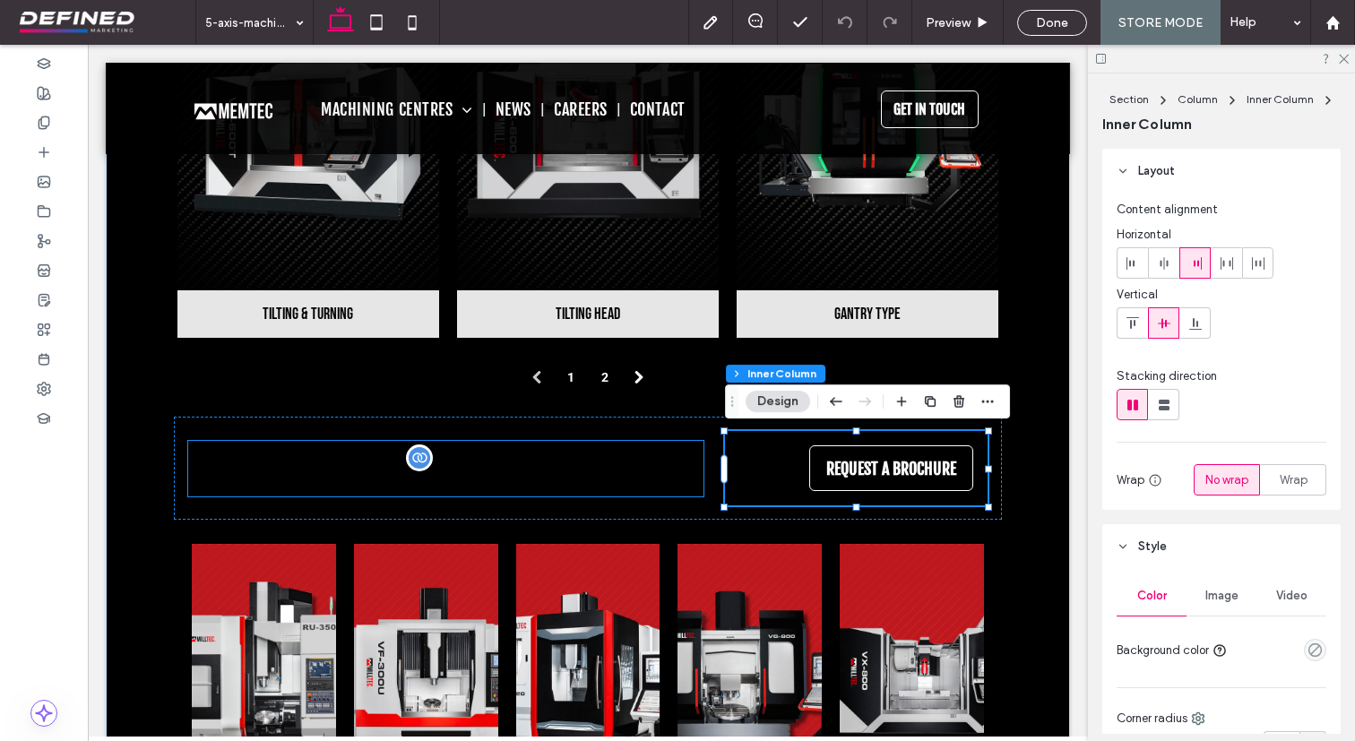
scroll to position [940, 0]
click at [288, 477] on span "EXPLORE our top 5 Axis Machining Centre" at bounding box center [398, 477] width 420 height 39
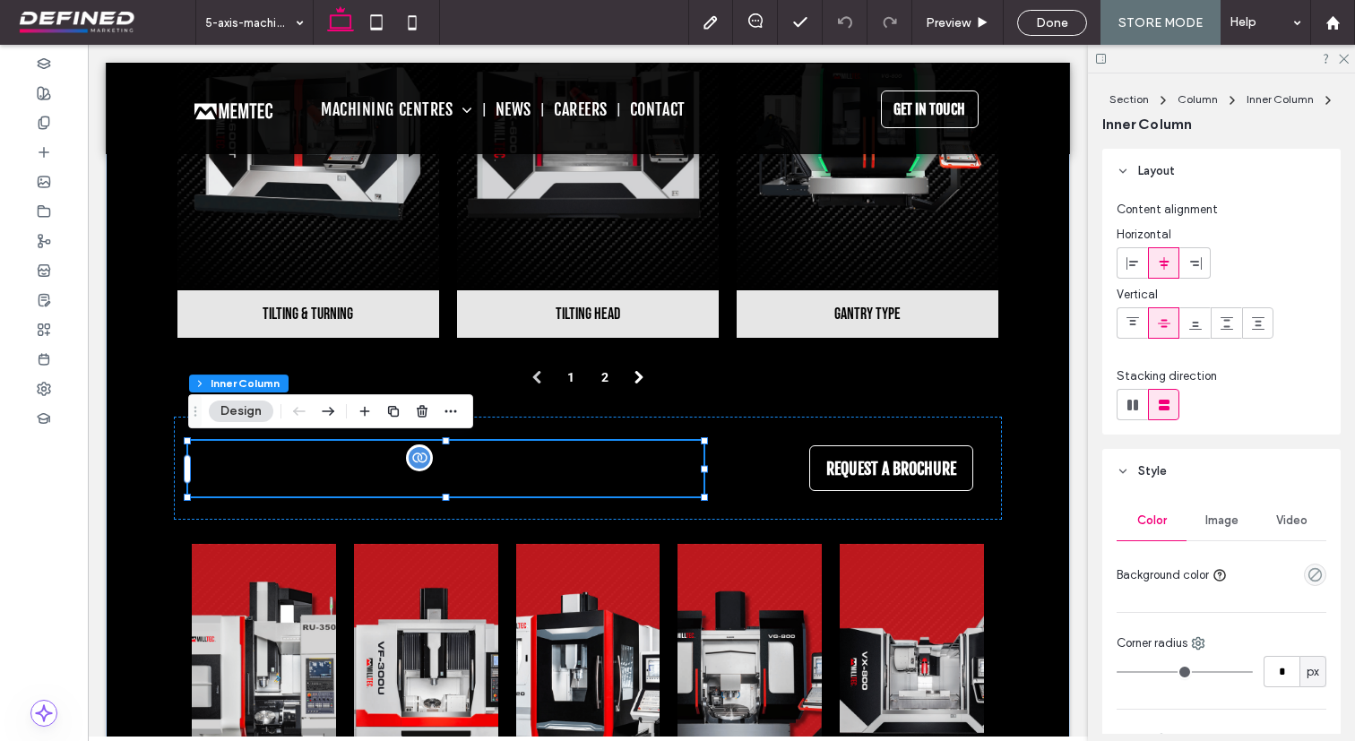
click at [290, 469] on span "EXPLORE our top 5 Axis Machining Centre" at bounding box center [398, 477] width 420 height 39
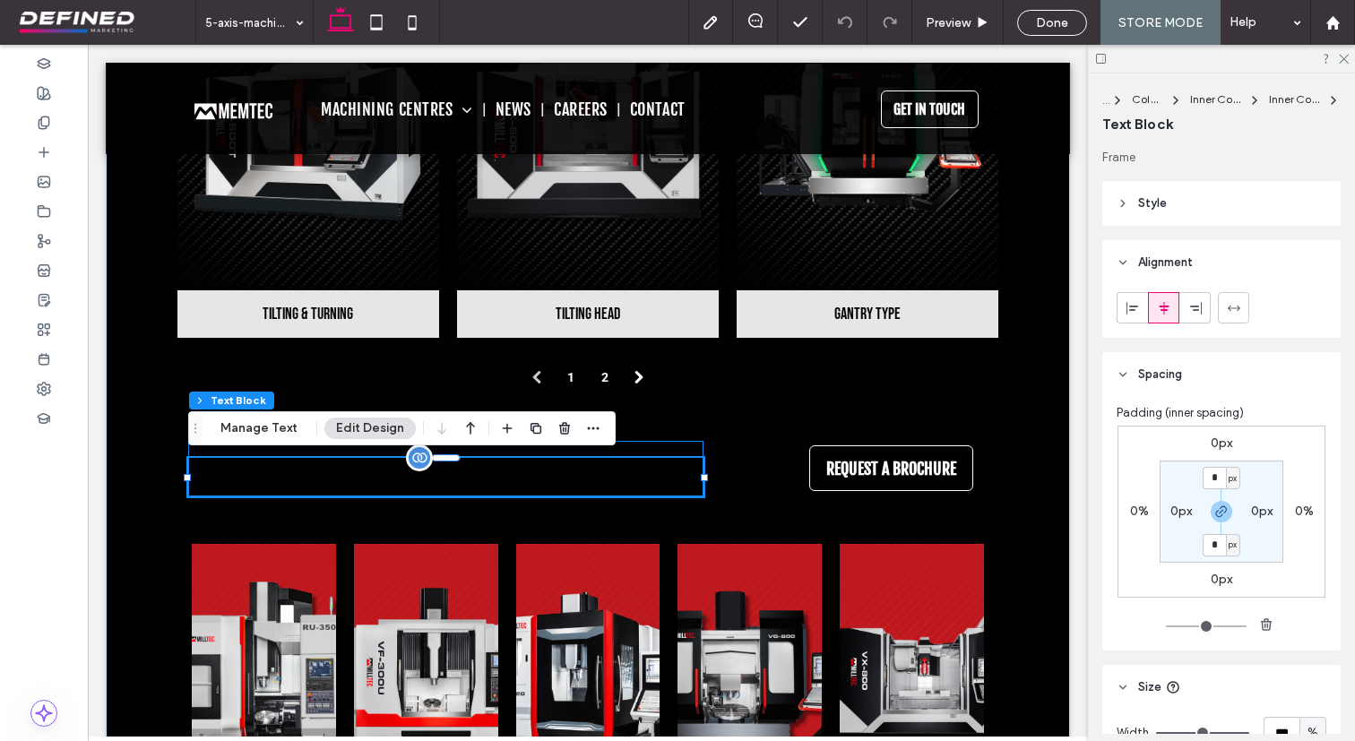
click at [290, 469] on span "EXPLORE our top 5 Axis Machining Centre" at bounding box center [398, 477] width 420 height 39
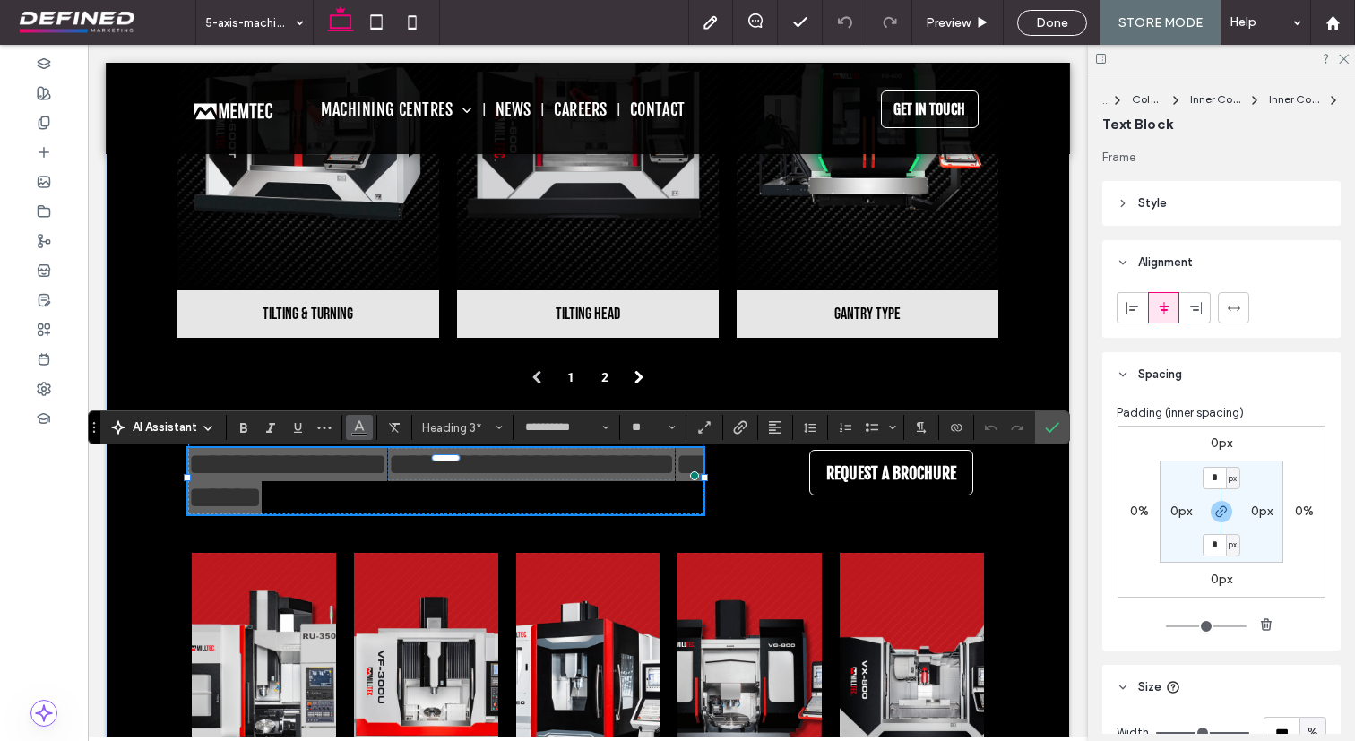
click at [351, 436] on button "Color" at bounding box center [359, 427] width 27 height 25
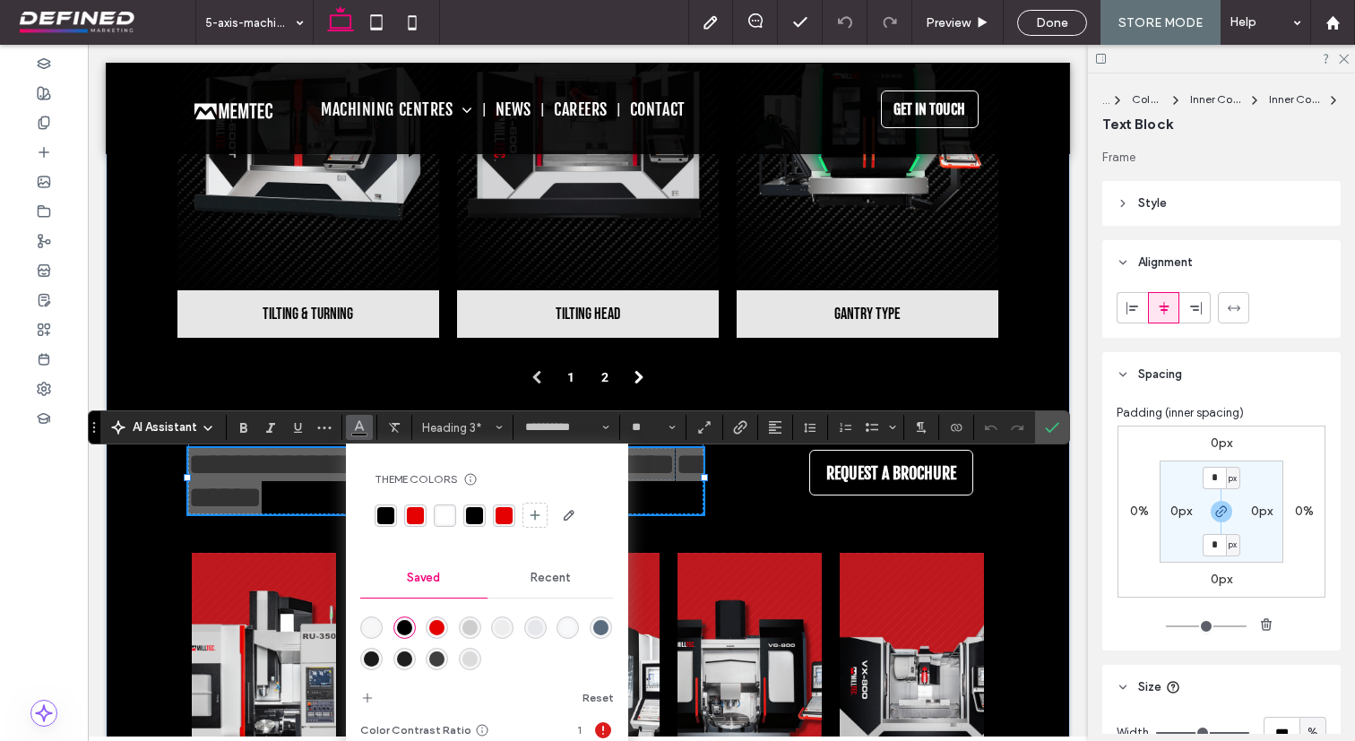
click at [445, 512] on div "rgba(255, 255, 255, 1)" at bounding box center [444, 515] width 17 height 17
click at [1056, 432] on icon "Confirm" at bounding box center [1052, 427] width 14 height 14
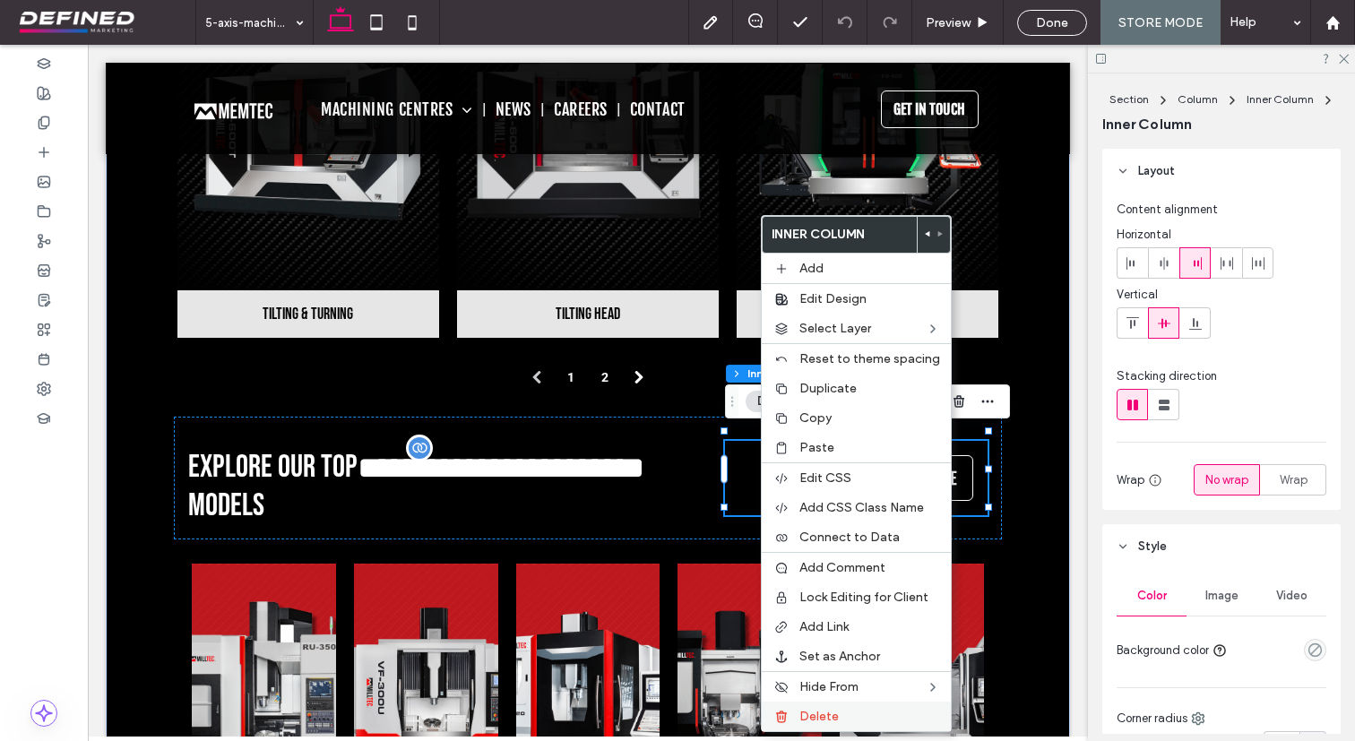
click at [832, 717] on span "Delete" at bounding box center [818, 716] width 39 height 15
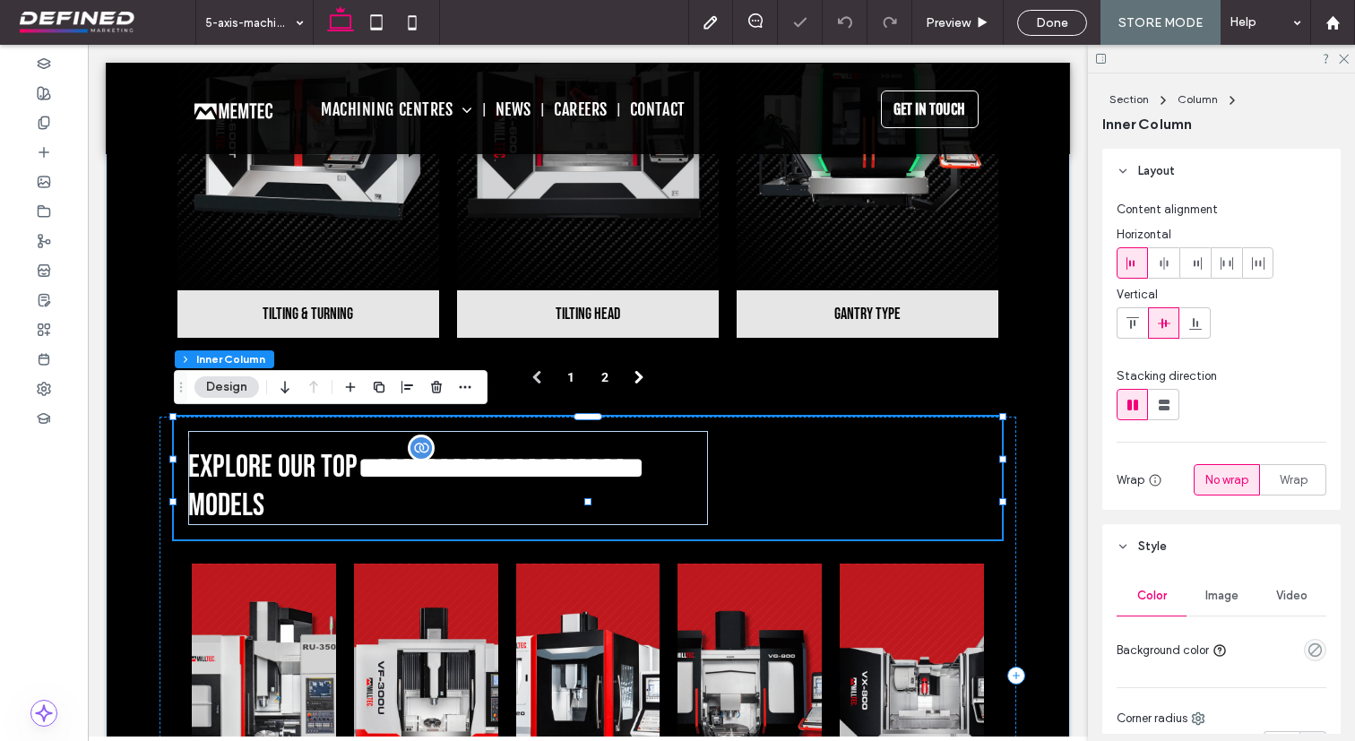
click at [827, 468] on div "**********" at bounding box center [588, 478] width 828 height 123
click at [1175, 260] on div at bounding box center [1164, 263] width 30 height 30
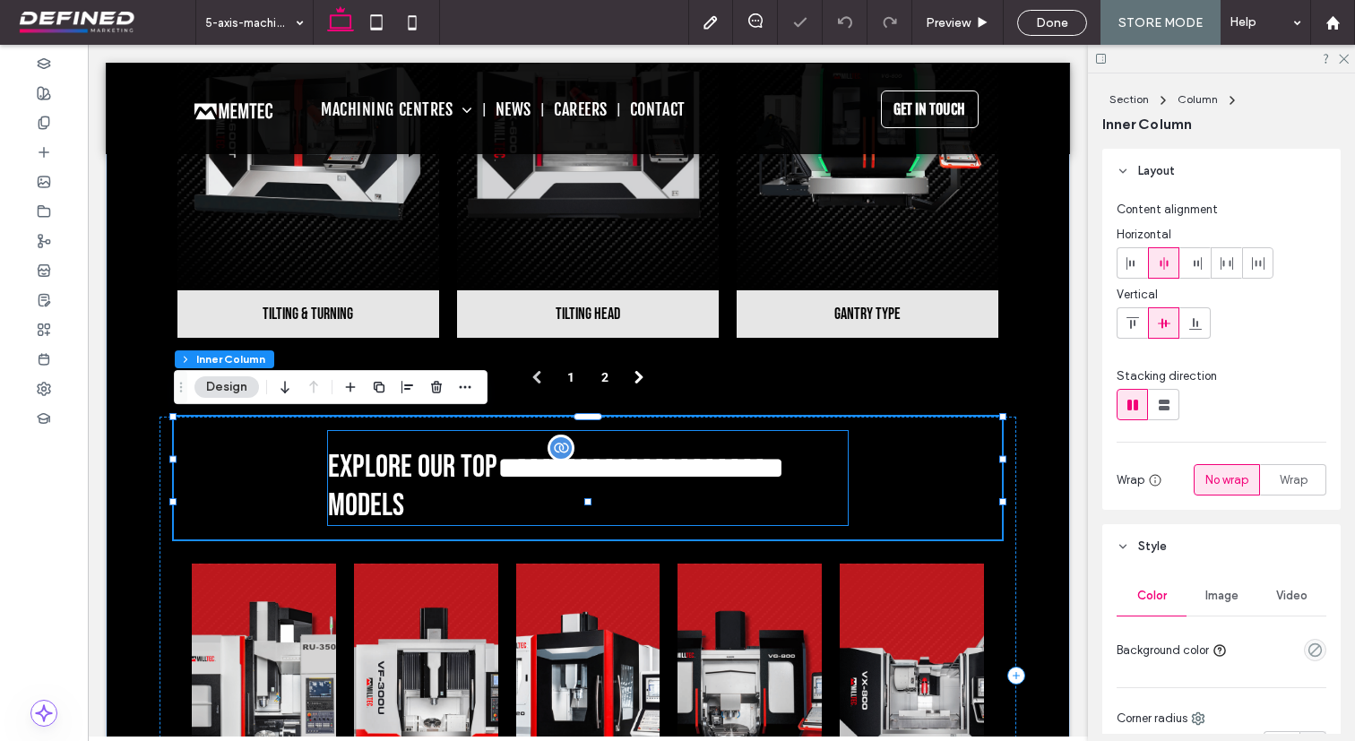
click at [701, 444] on h5 "OUR TOP PRODUCTS" at bounding box center [588, 439] width 520 height 17
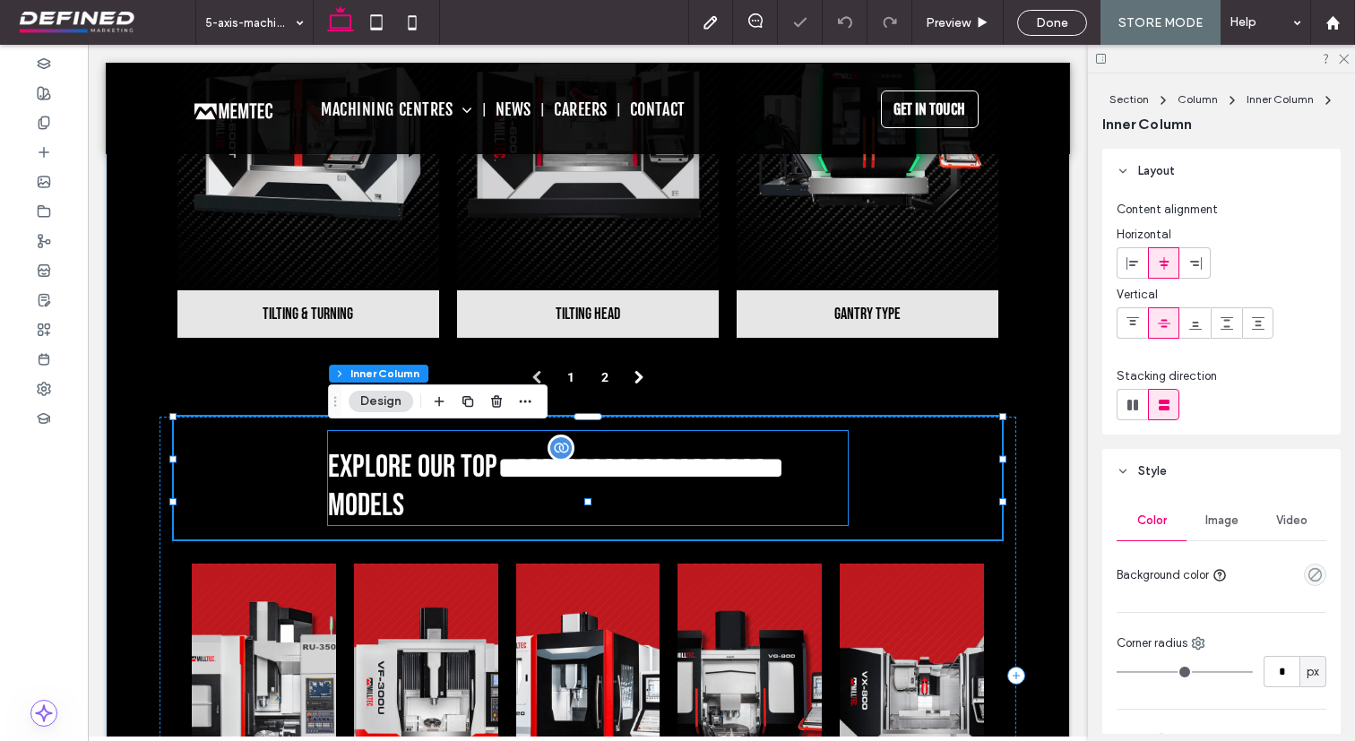
click at [701, 444] on h5 "OUR TOP PRODUCTS" at bounding box center [588, 439] width 520 height 17
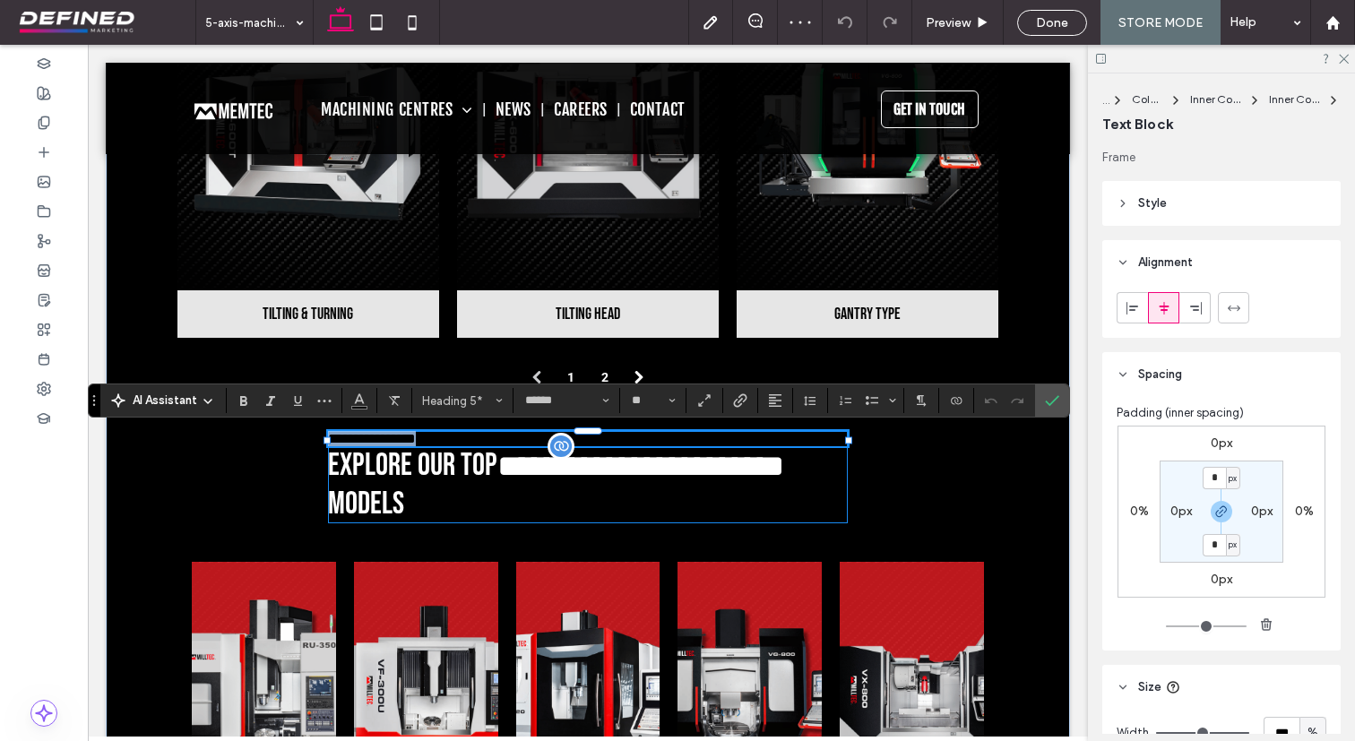
click at [701, 444] on h5 "**********" at bounding box center [588, 438] width 520 height 15
click at [691, 438] on h5 "**********" at bounding box center [588, 438] width 520 height 15
click at [689, 435] on h5 "**********" at bounding box center [588, 438] width 520 height 15
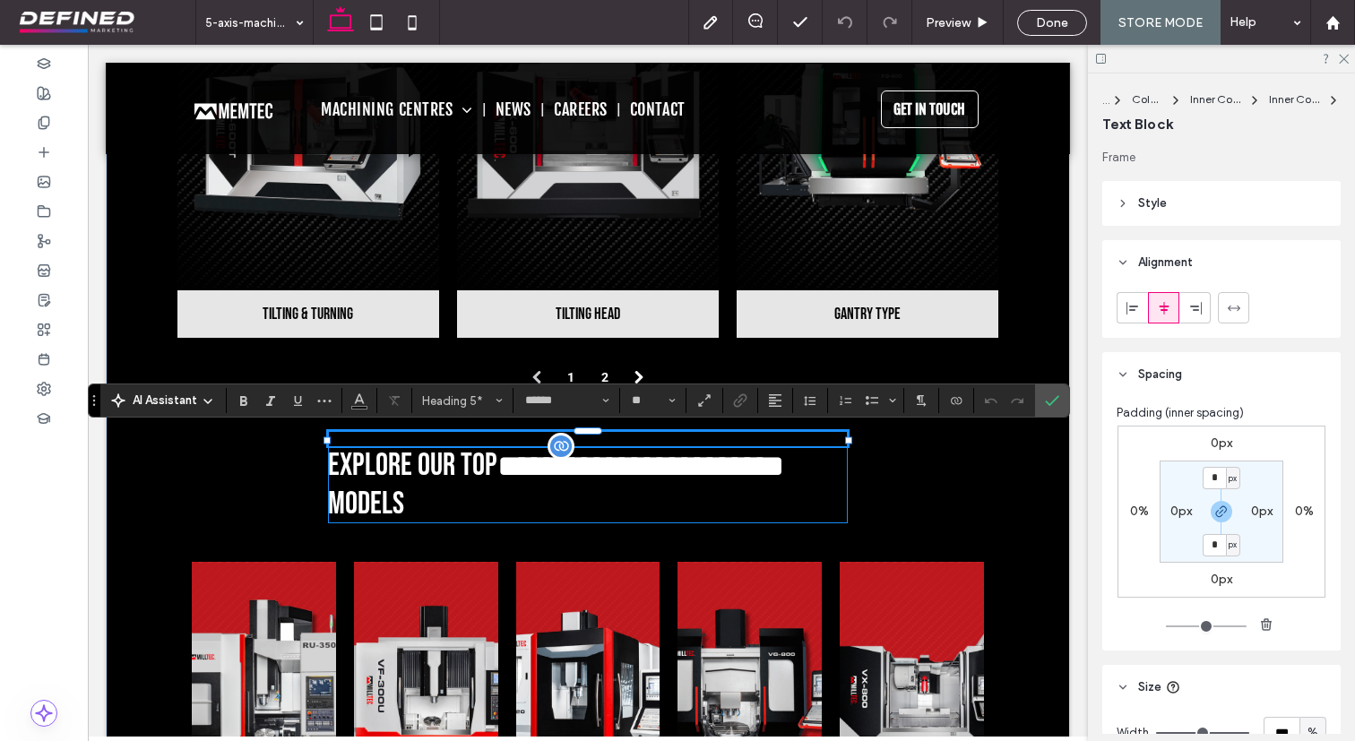
click at [689, 435] on h5 "**********" at bounding box center [588, 438] width 520 height 15
click at [500, 436] on h5 "**********" at bounding box center [588, 438] width 520 height 15
click at [364, 405] on icon "Color" at bounding box center [359, 399] width 14 height 14
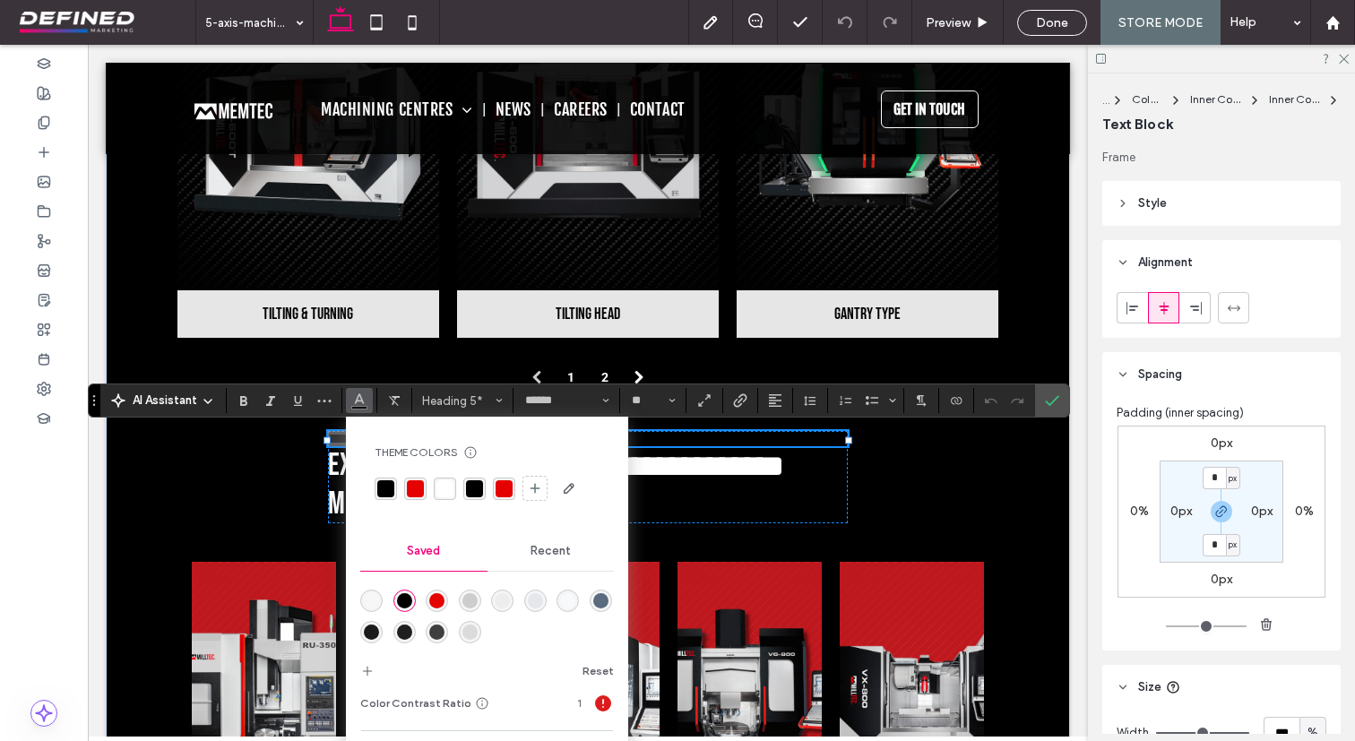
click at [444, 490] on div "rgba(255, 255, 255, 1)" at bounding box center [444, 488] width 17 height 17
click at [1064, 406] on label "Confirm" at bounding box center [1051, 400] width 27 height 32
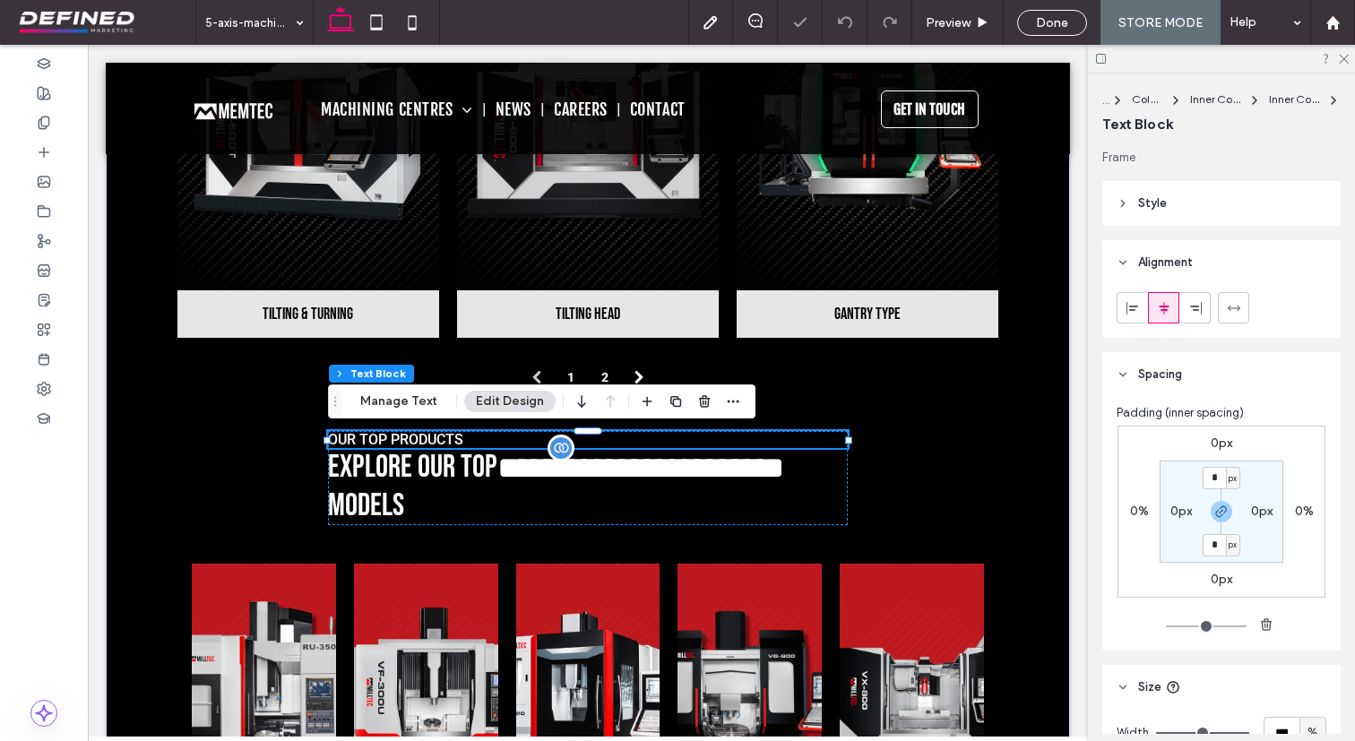
click at [504, 445] on h5 "OUR TOP PRODUCTS" at bounding box center [588, 439] width 520 height 17
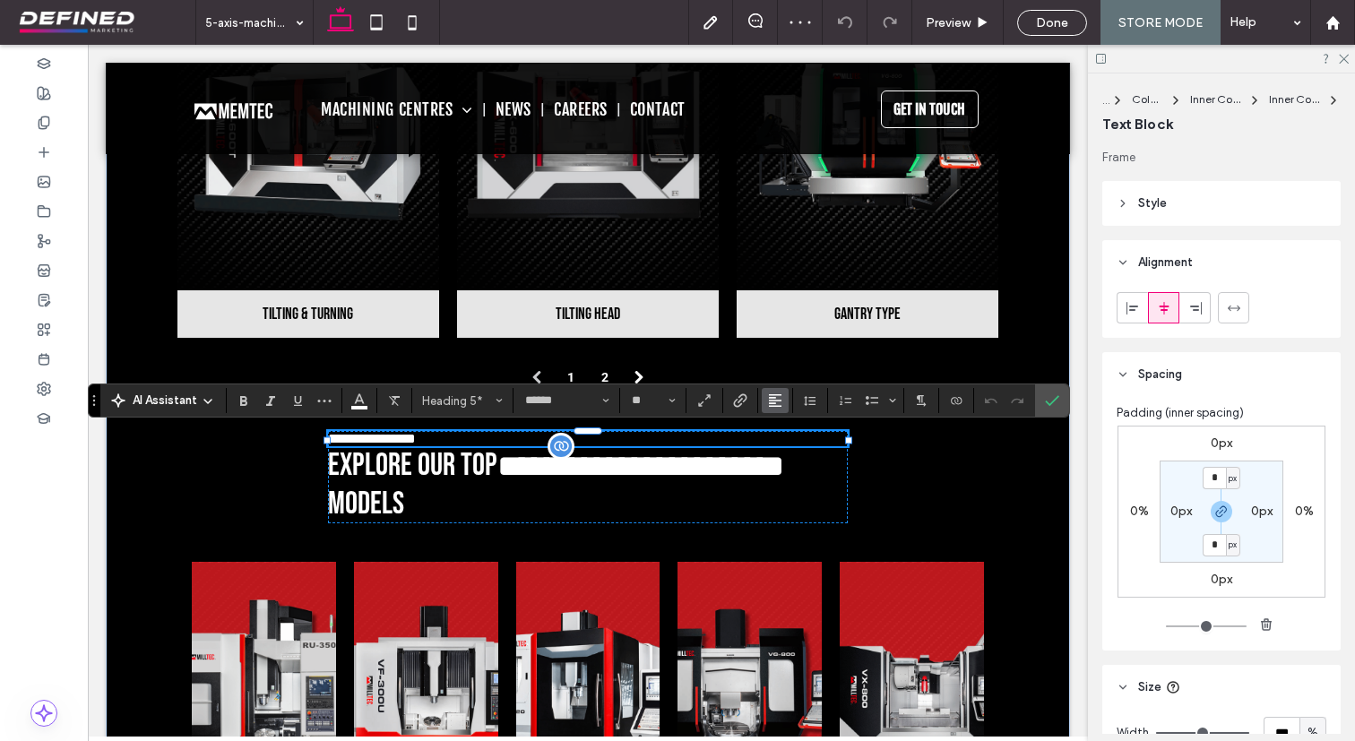
click at [780, 401] on icon "Alignment" at bounding box center [775, 400] width 14 height 14
click at [788, 444] on label "ui.textEditor.alignment.center" at bounding box center [793, 456] width 63 height 26
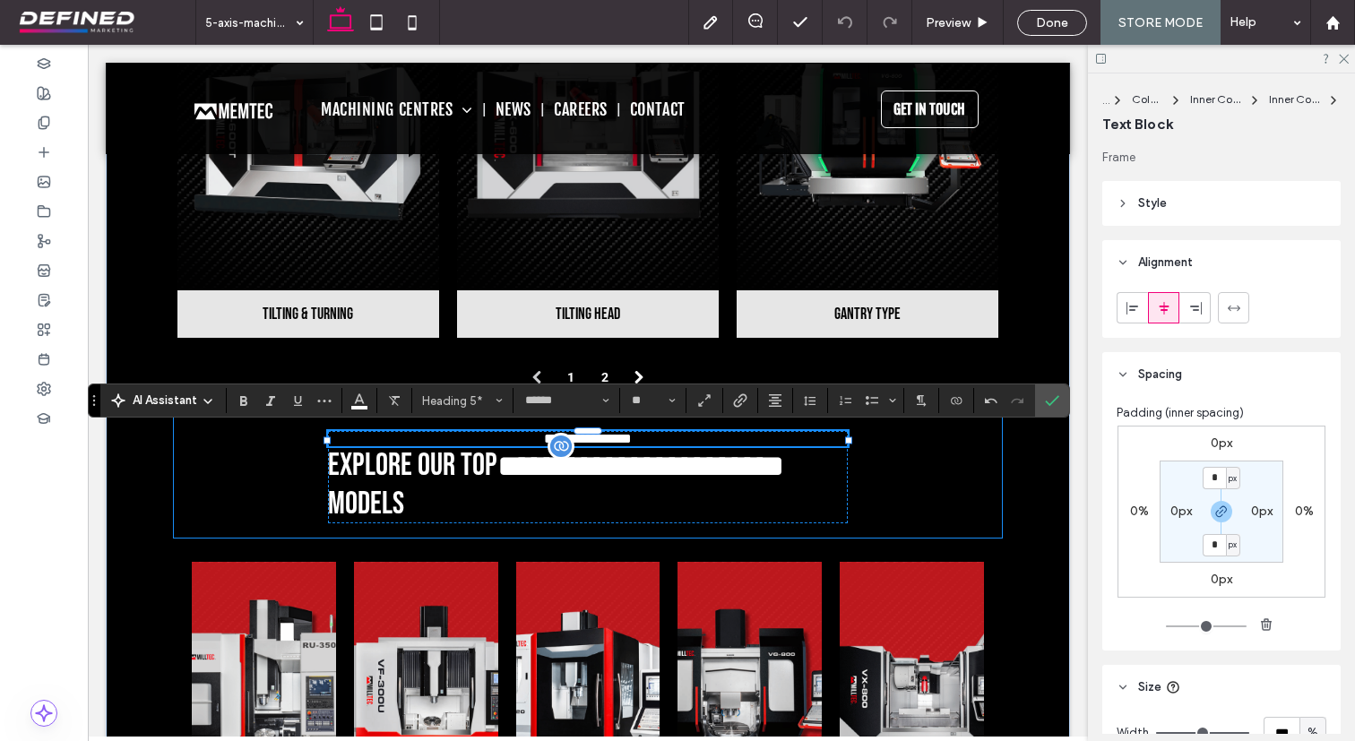
click at [994, 455] on div "**********" at bounding box center [588, 477] width 828 height 121
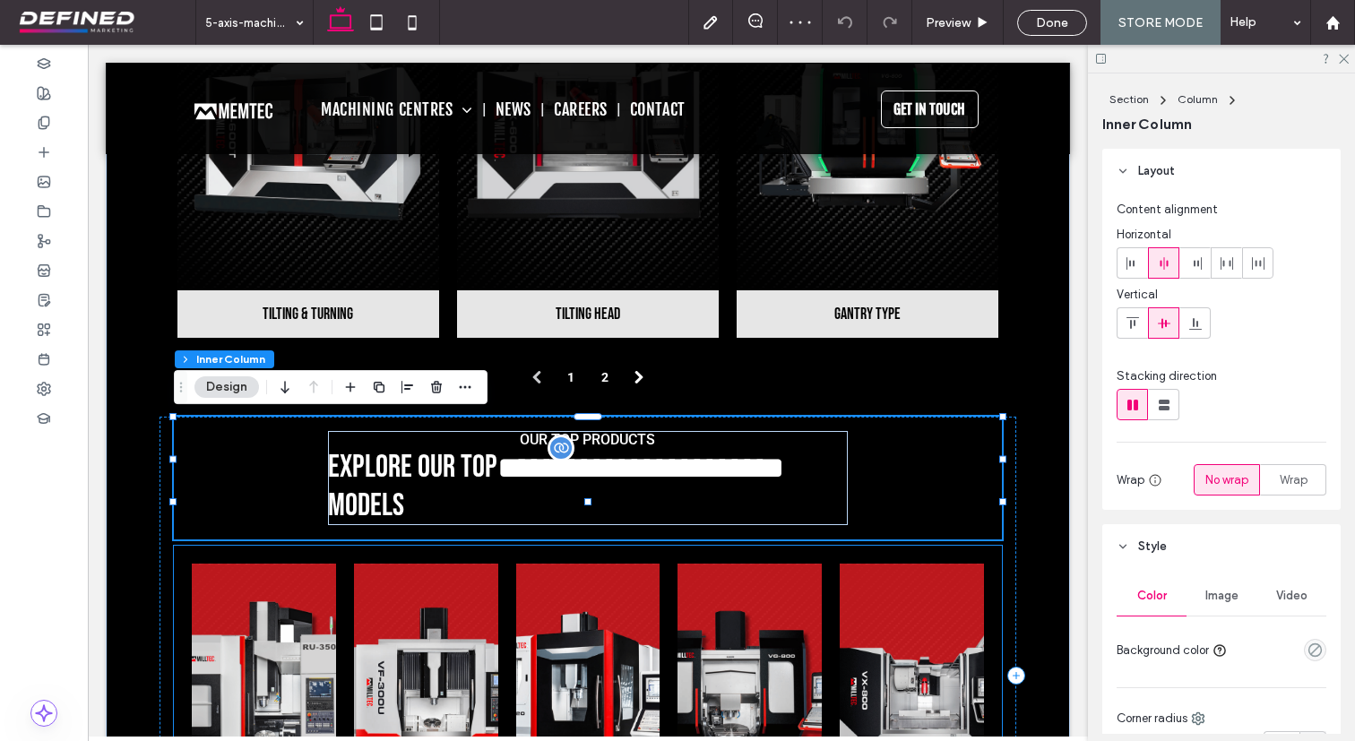
click at [912, 572] on link at bounding box center [912, 698] width 144 height 269
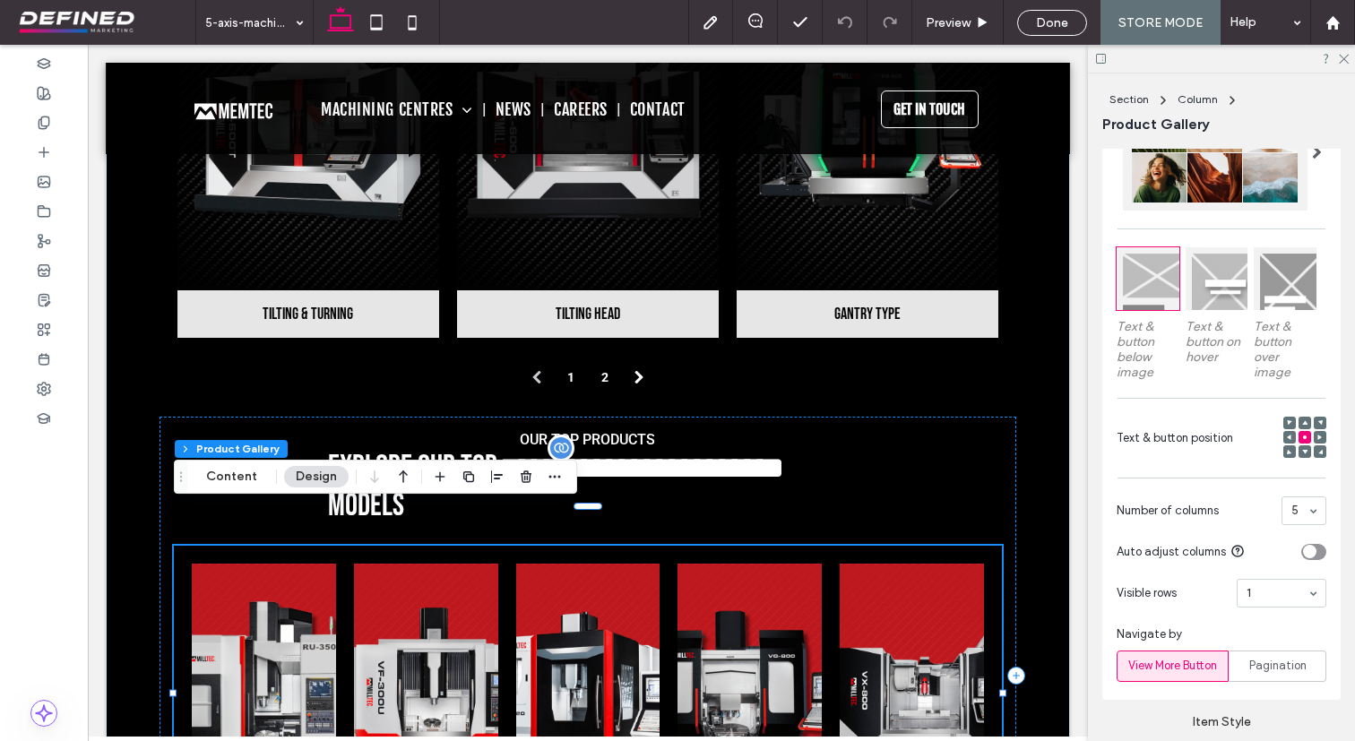
scroll to position [731, 0]
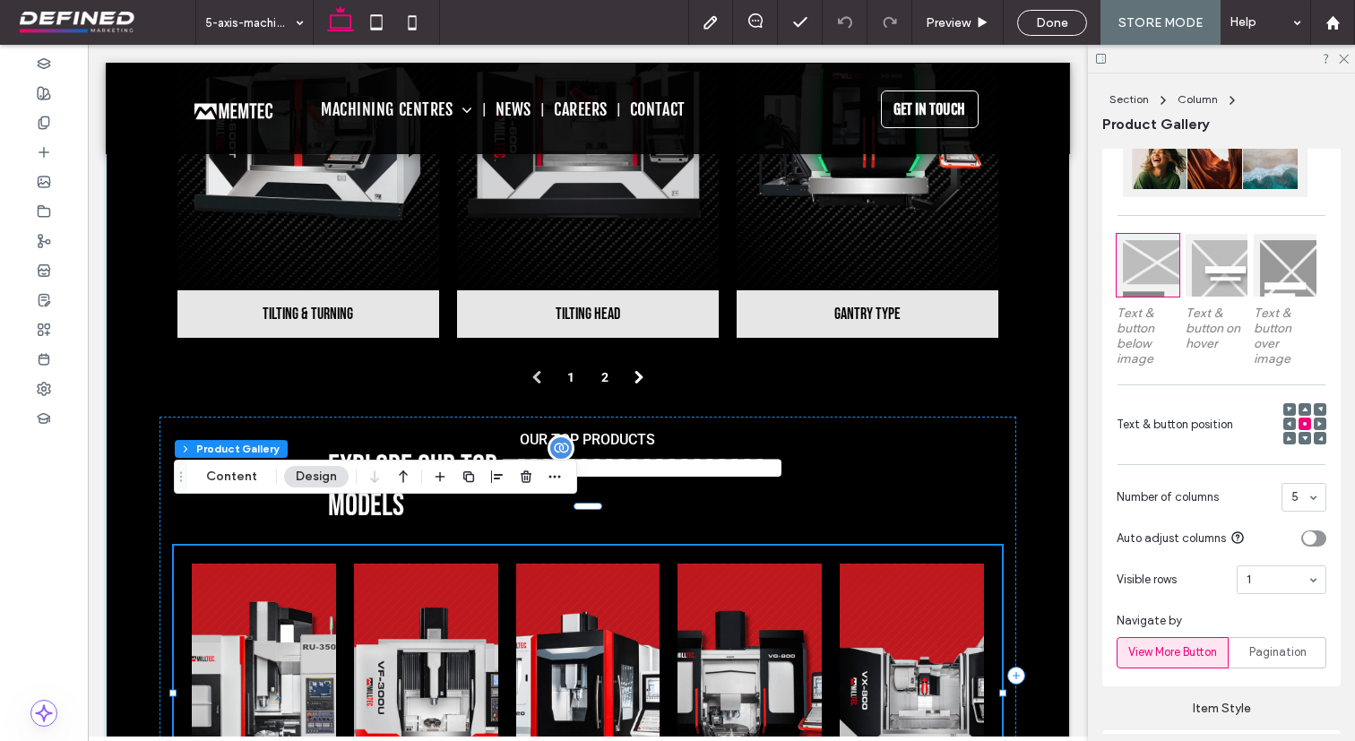
click at [1320, 539] on div "toggle" at bounding box center [1313, 538] width 25 height 16
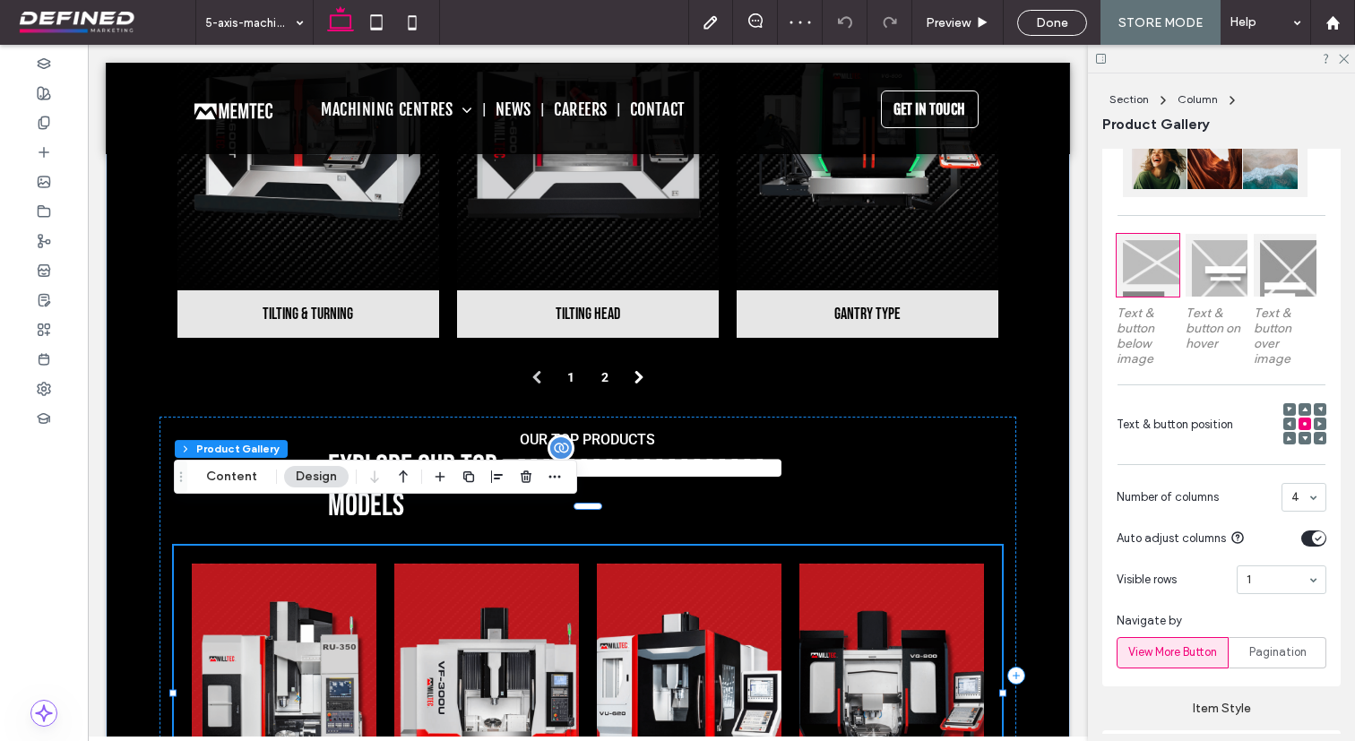
click at [1317, 497] on div "4" at bounding box center [1303, 497] width 45 height 29
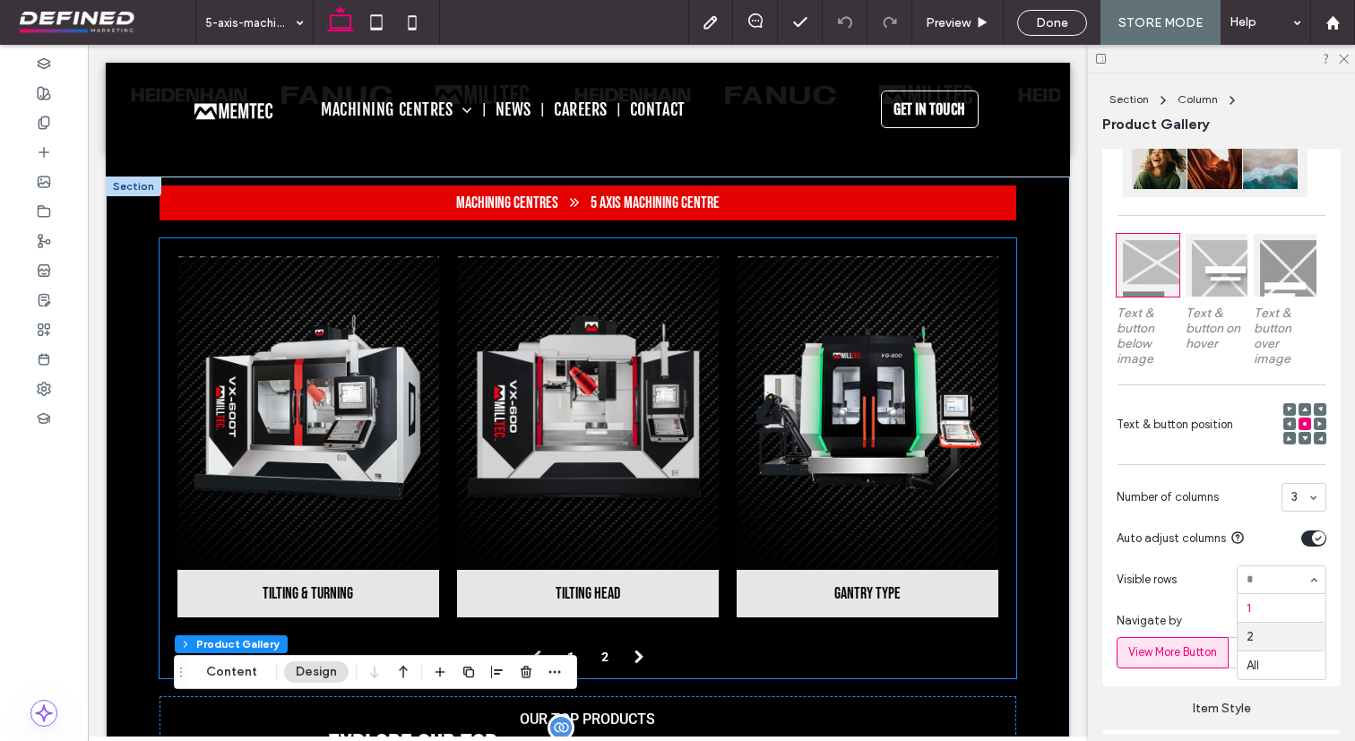
scroll to position [607, 0]
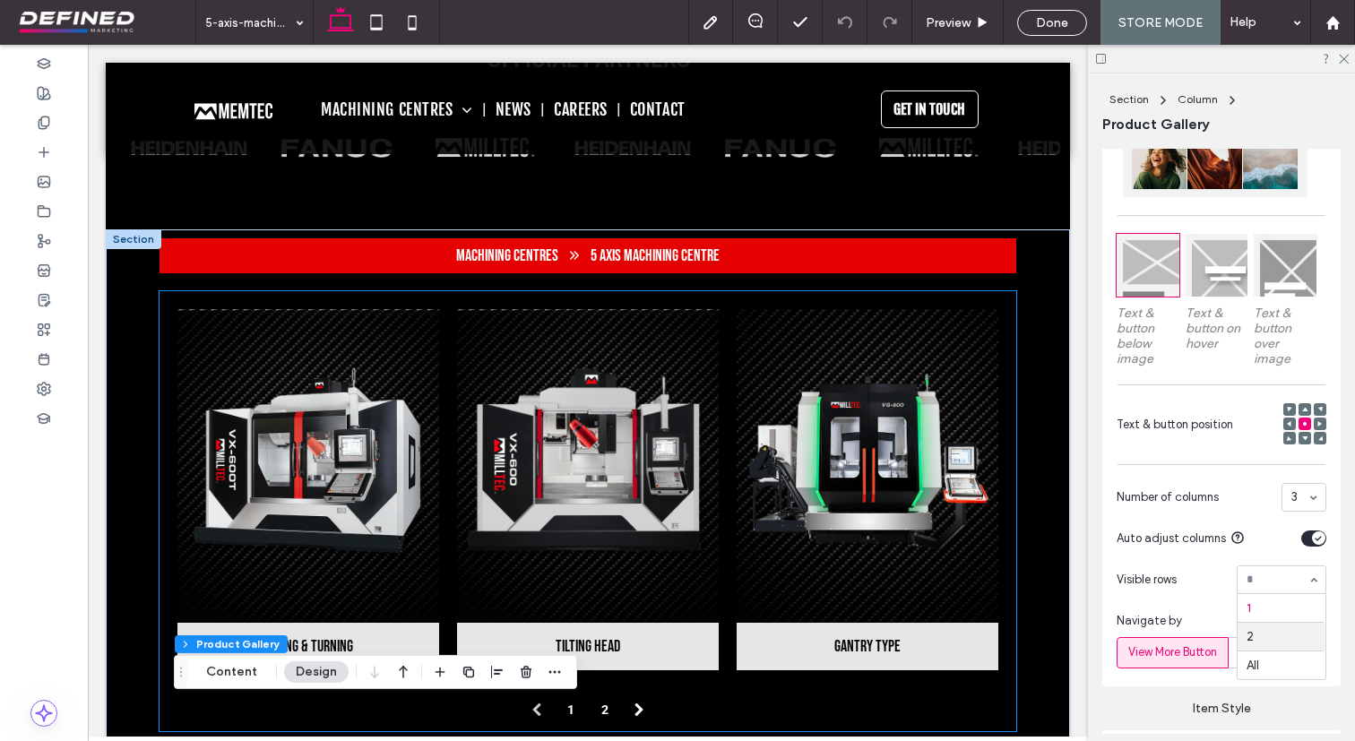
click at [962, 372] on link at bounding box center [867, 465] width 278 height 332
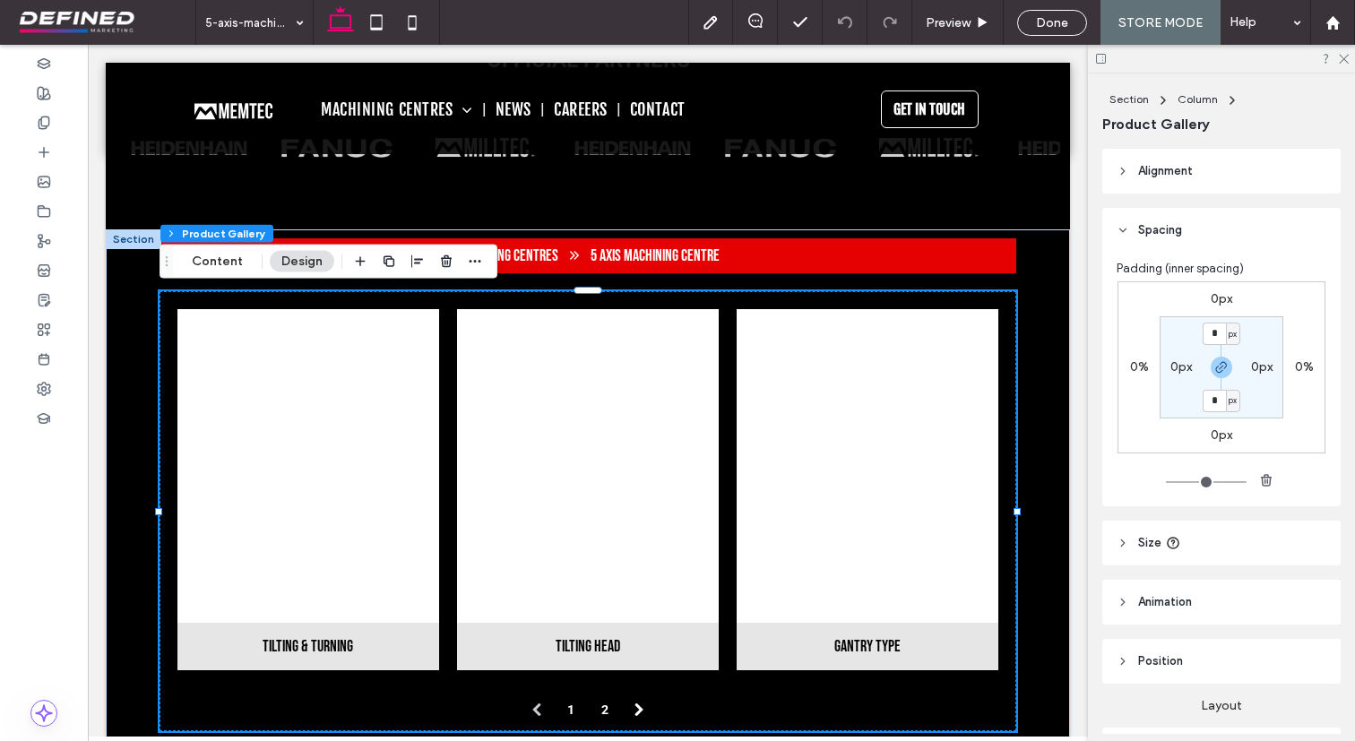
type input "**"
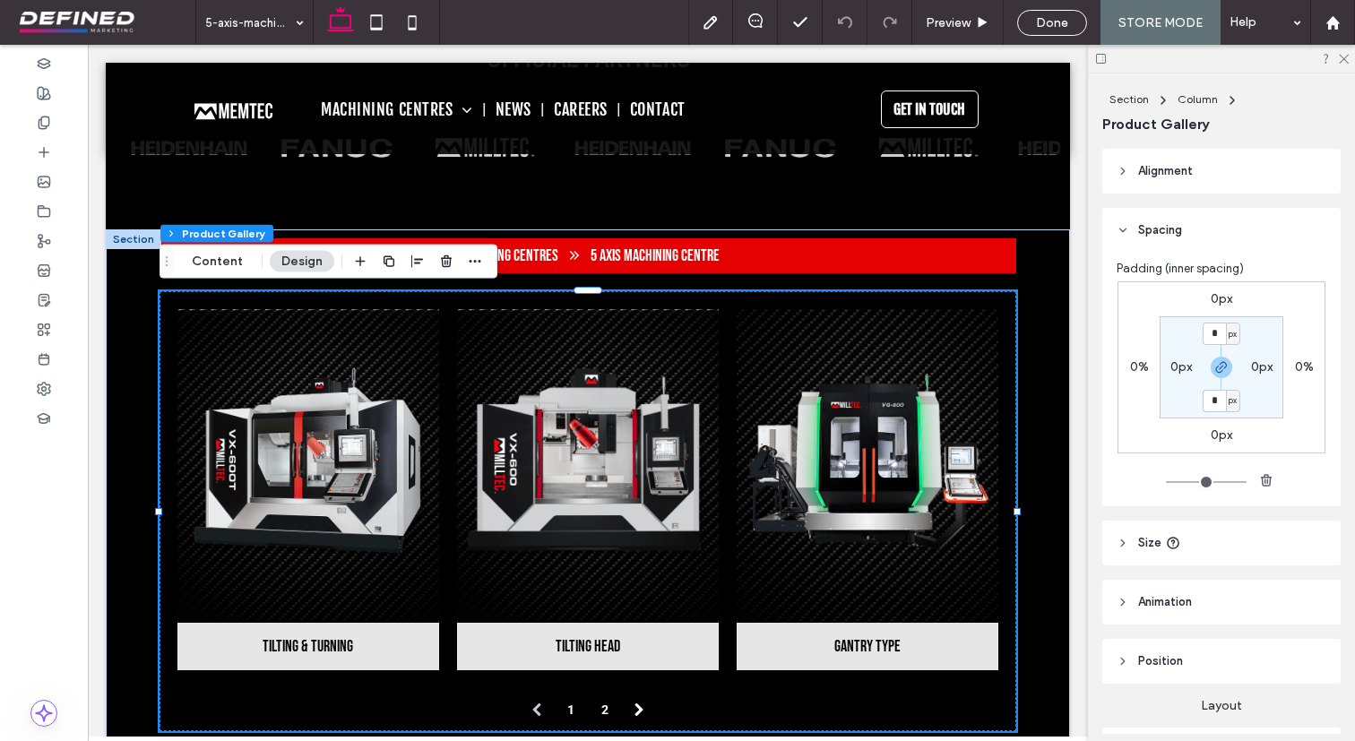
click at [949, 469] on link at bounding box center [867, 465] width 278 height 332
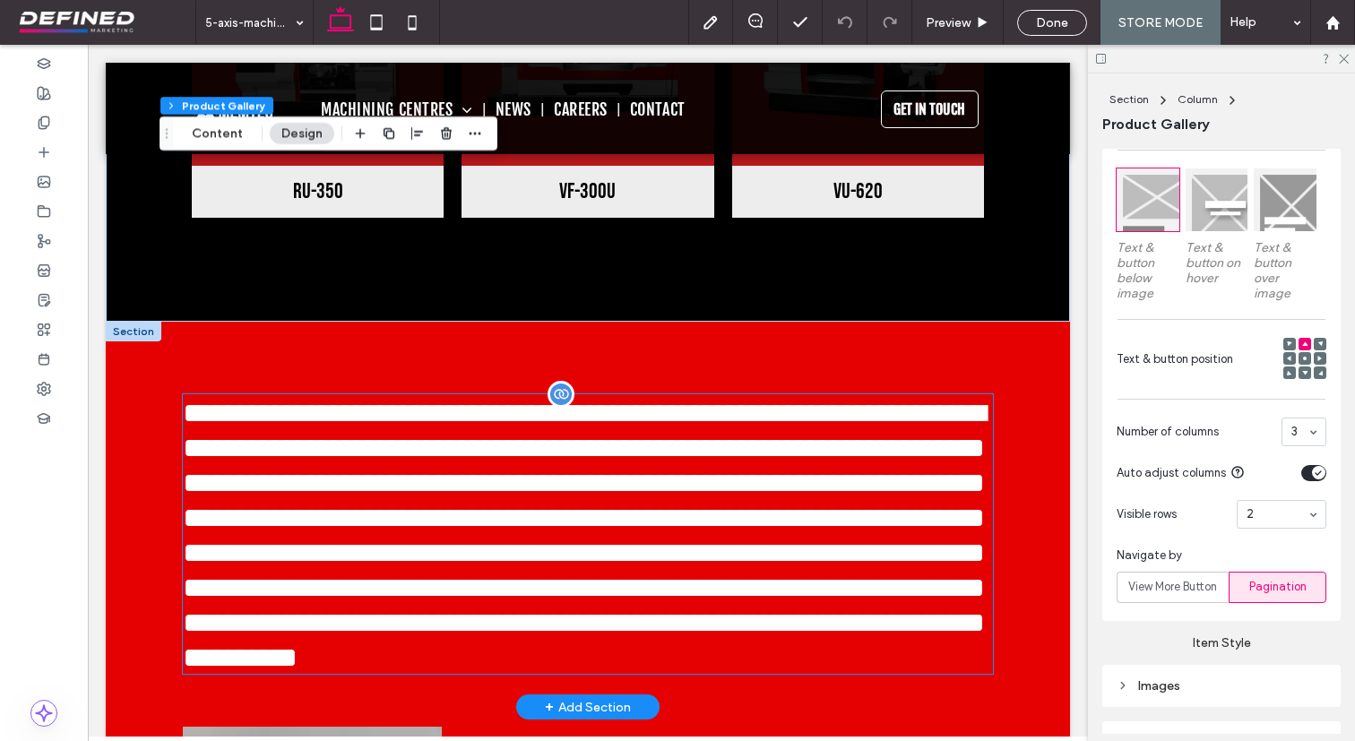
scroll to position [1925, 0]
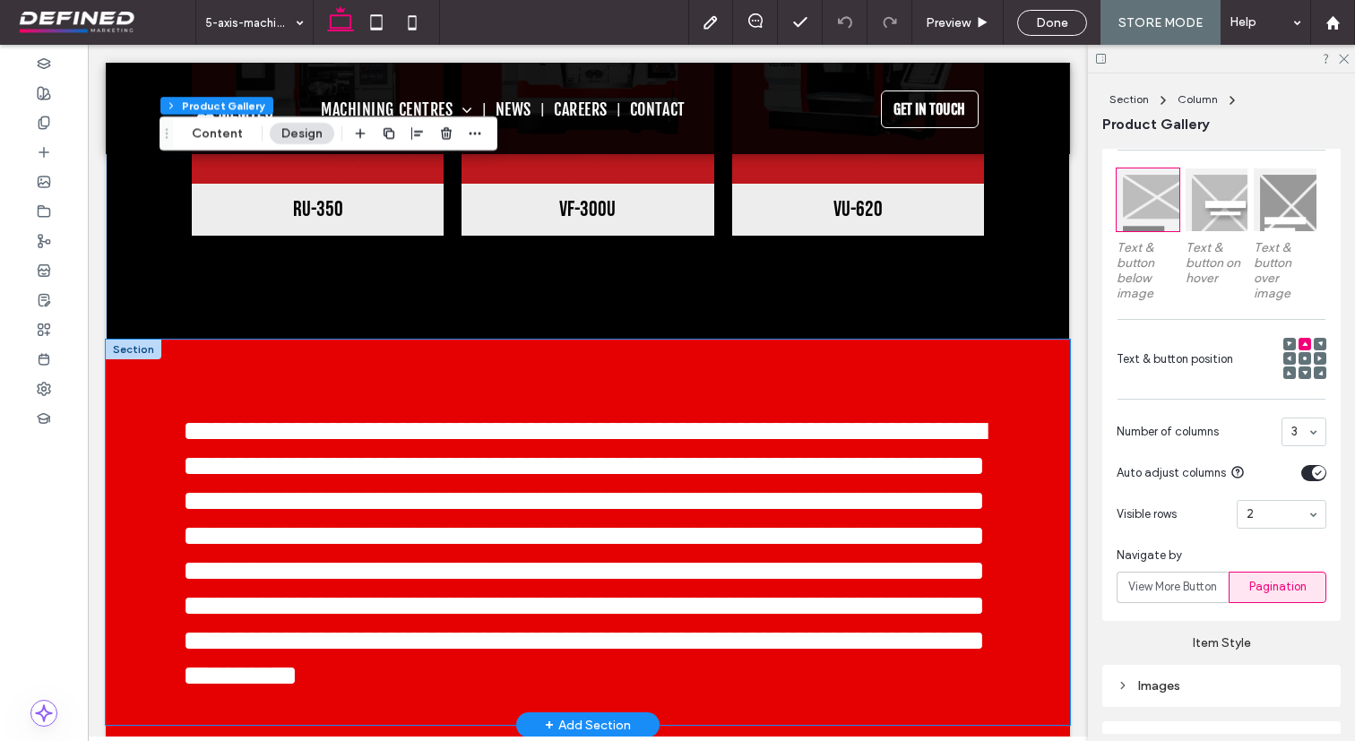
click at [1003, 340] on div "**********" at bounding box center [588, 532] width 964 height 385
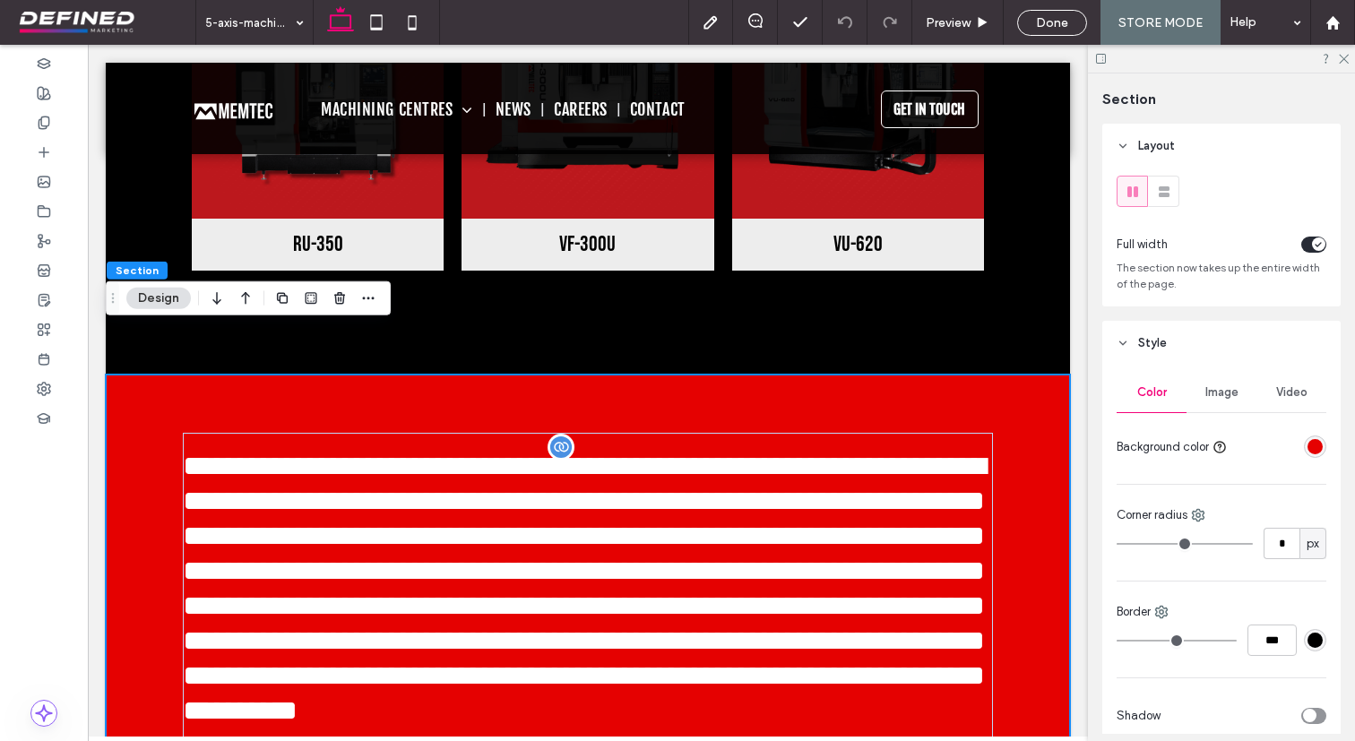
scroll to position [1889, 0]
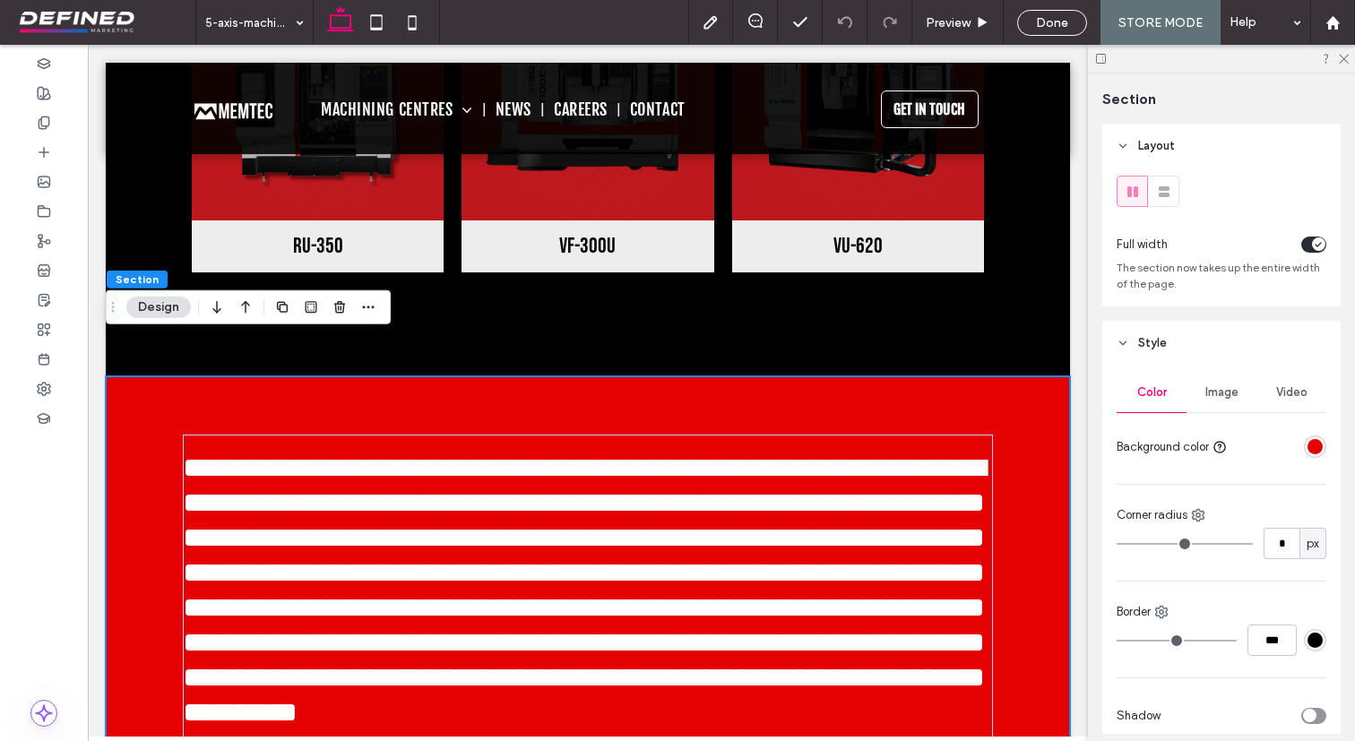
click at [1022, 376] on div "**********" at bounding box center [588, 568] width 964 height 385
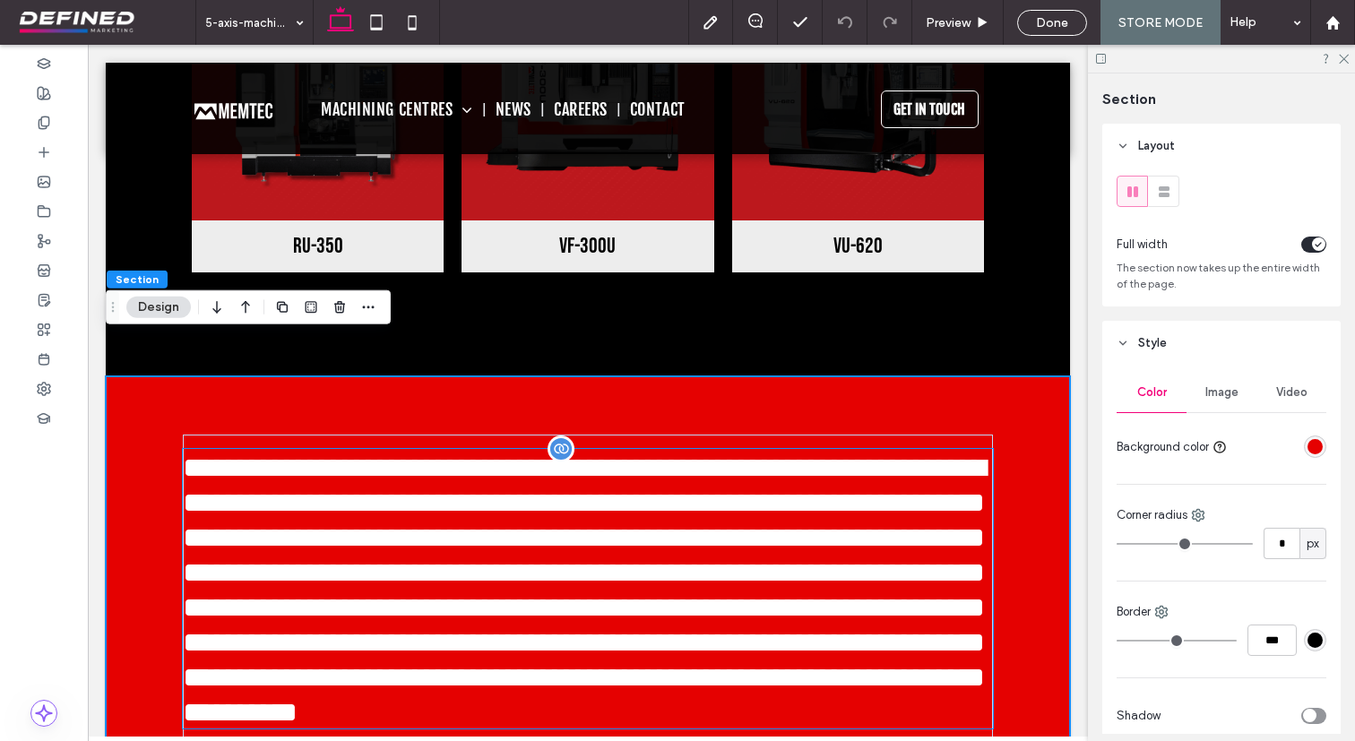
click at [915, 479] on span "**********" at bounding box center [584, 589] width 803 height 273
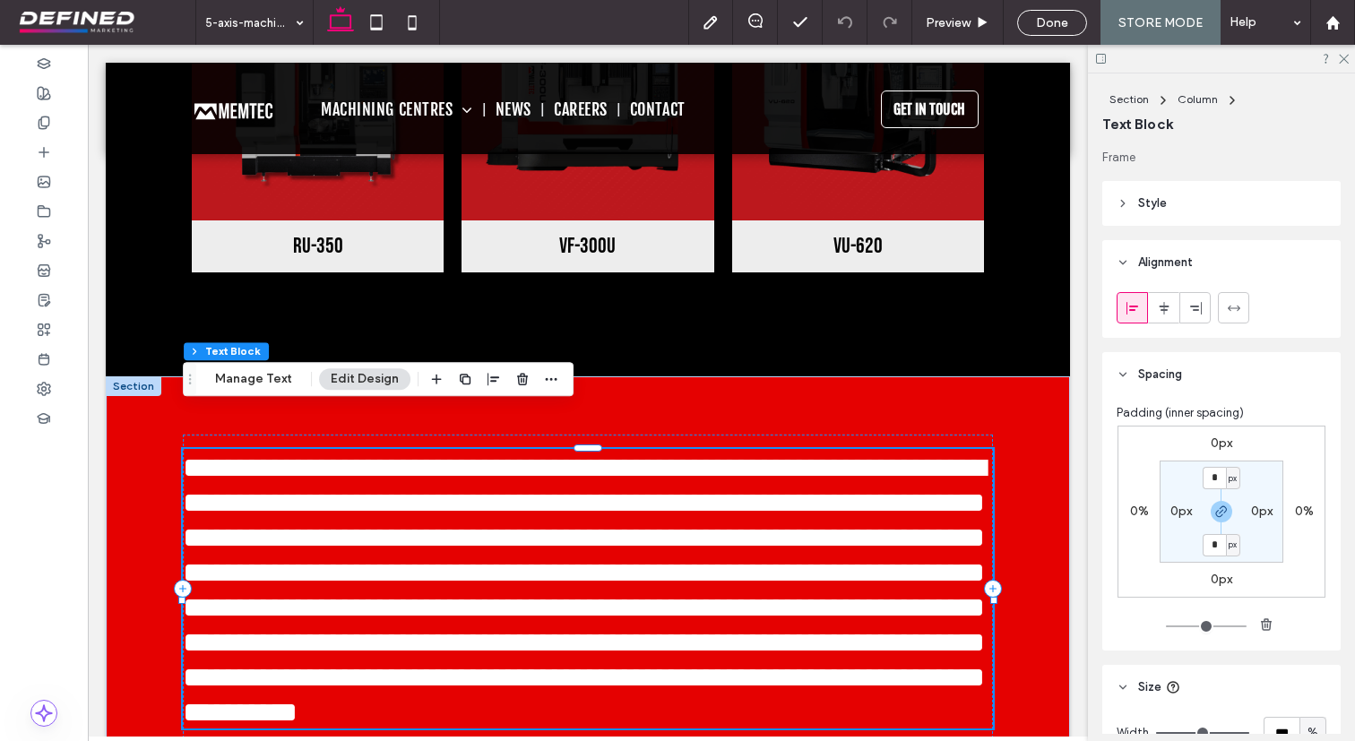
click at [284, 391] on div "Section Column Text Block Manage Text Edit Design" at bounding box center [378, 379] width 391 height 34
click at [280, 384] on button "Manage Text" at bounding box center [253, 379] width 100 height 22
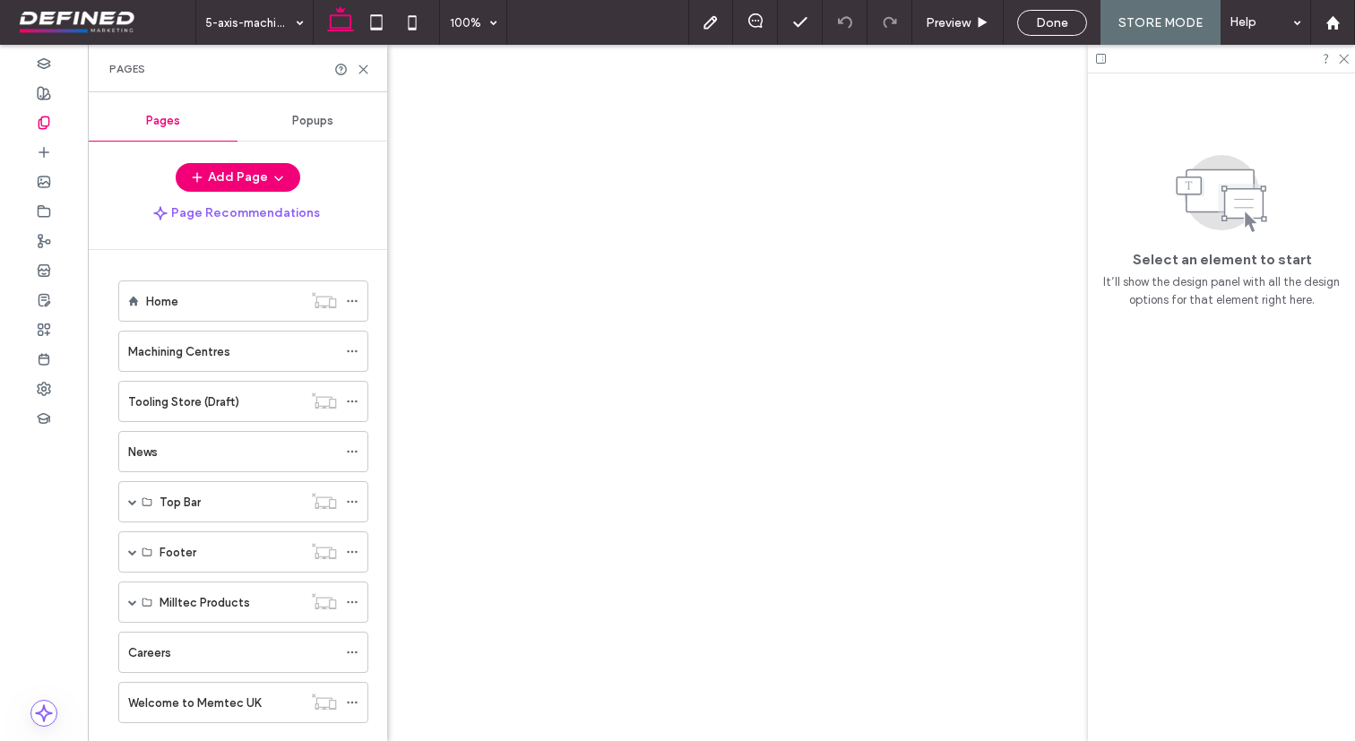
click at [197, 300] on div "Home" at bounding box center [224, 301] width 156 height 19
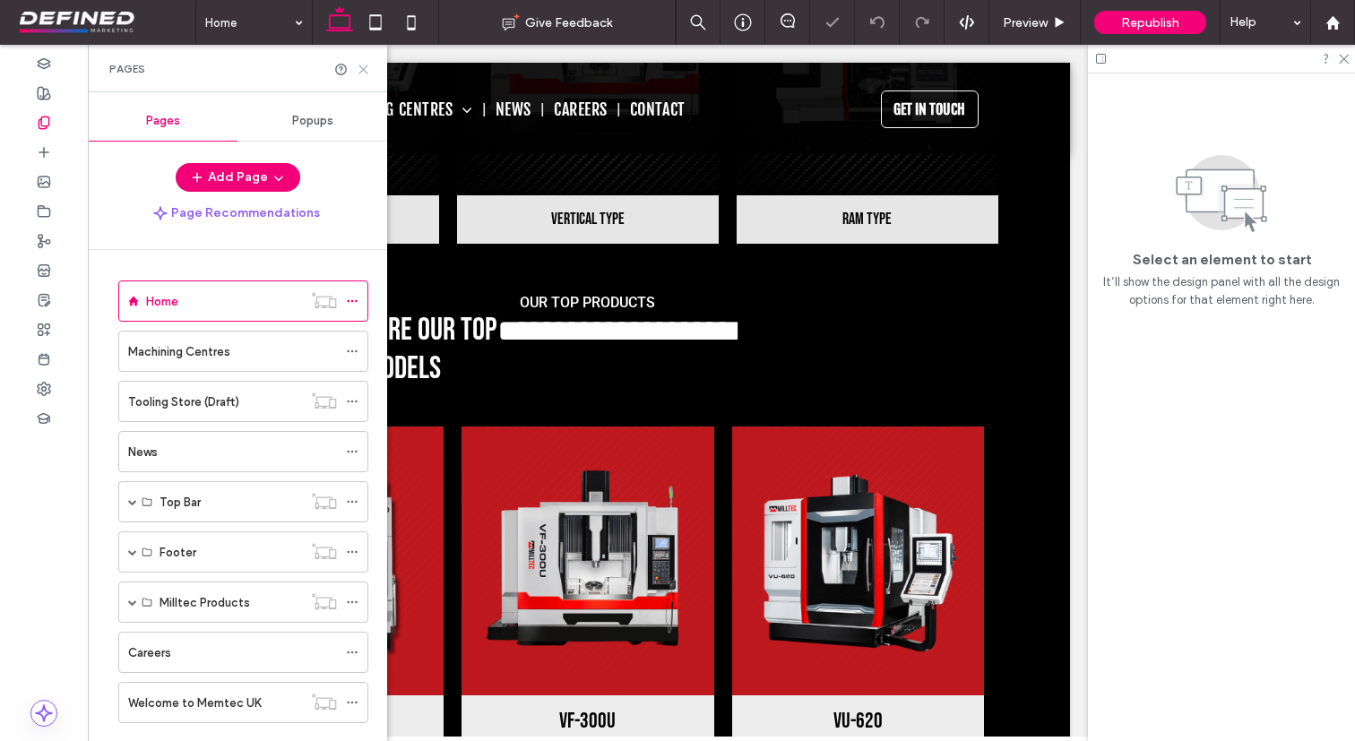
click at [359, 70] on icon at bounding box center [363, 69] width 13 height 13
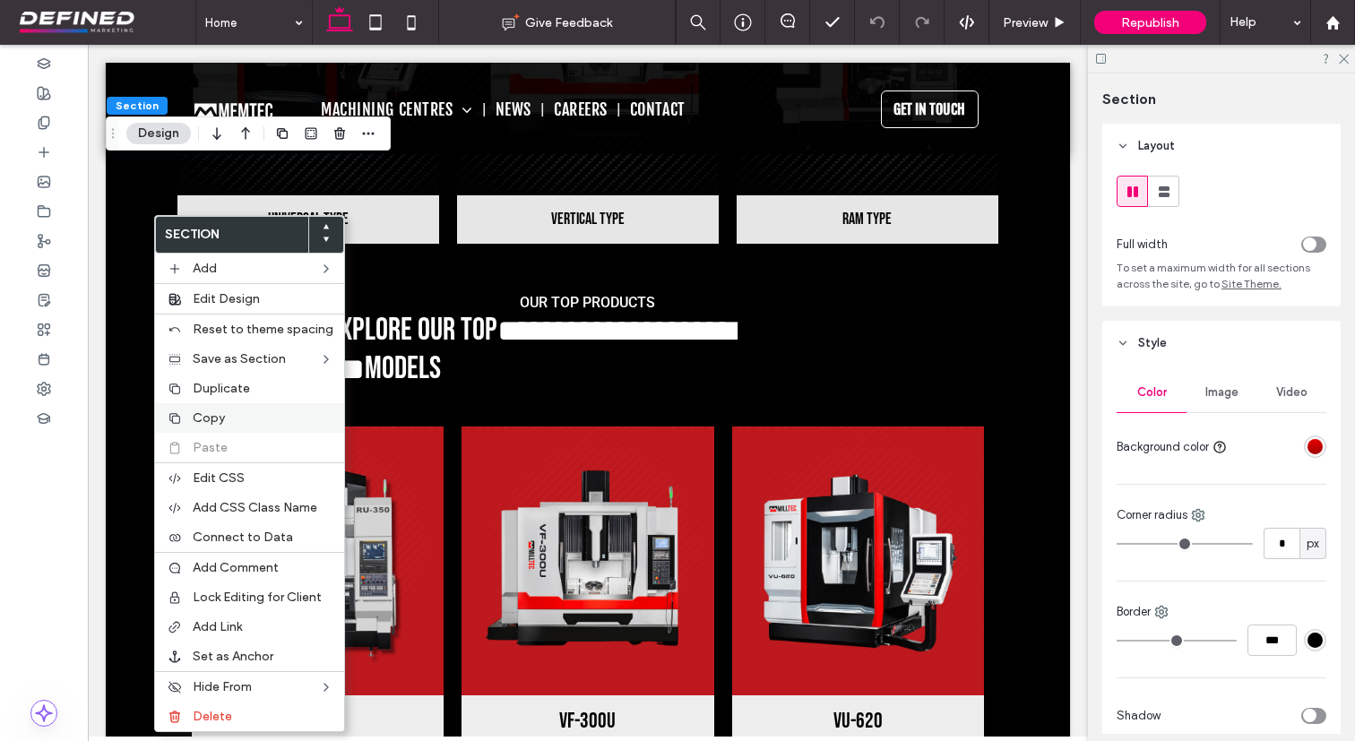
click at [236, 423] on label "Copy" at bounding box center [263, 417] width 141 height 15
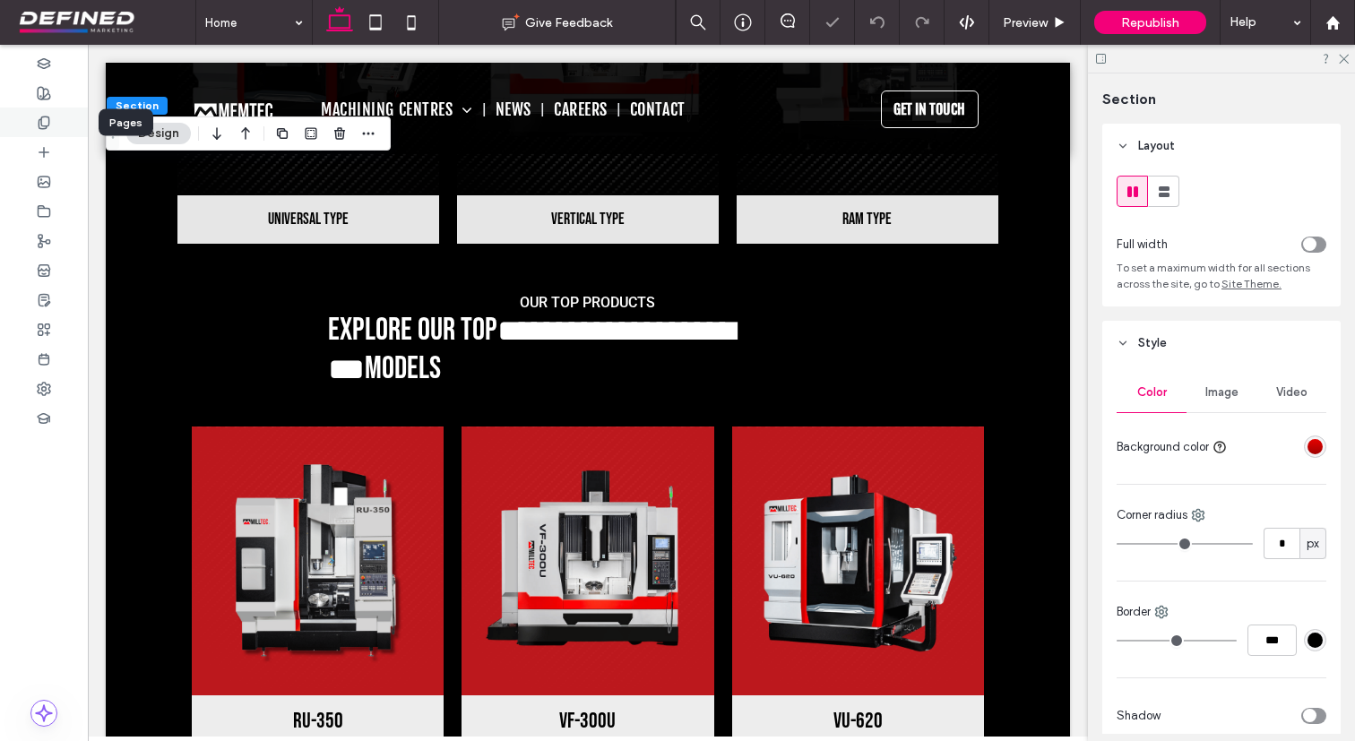
click at [55, 131] on div at bounding box center [44, 123] width 88 height 30
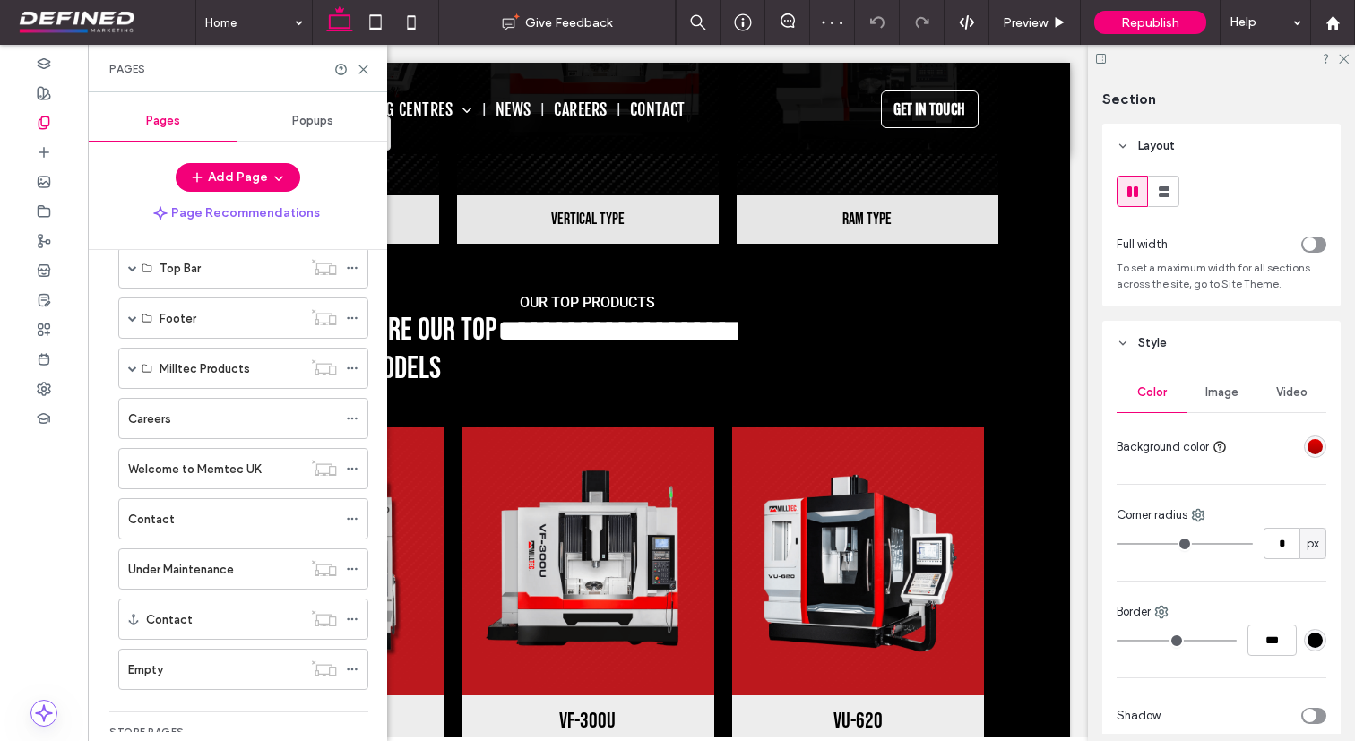
scroll to position [475, 0]
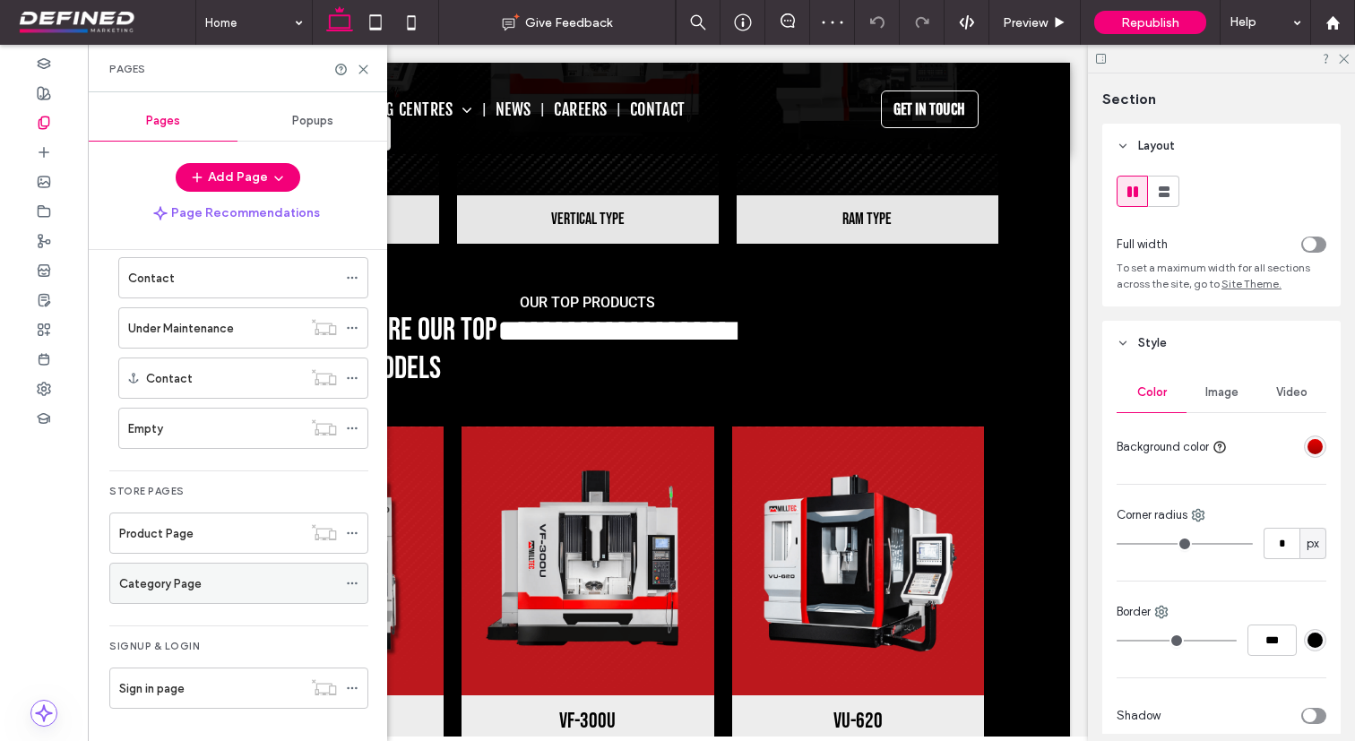
click at [220, 600] on div "Category Page" at bounding box center [228, 583] width 218 height 39
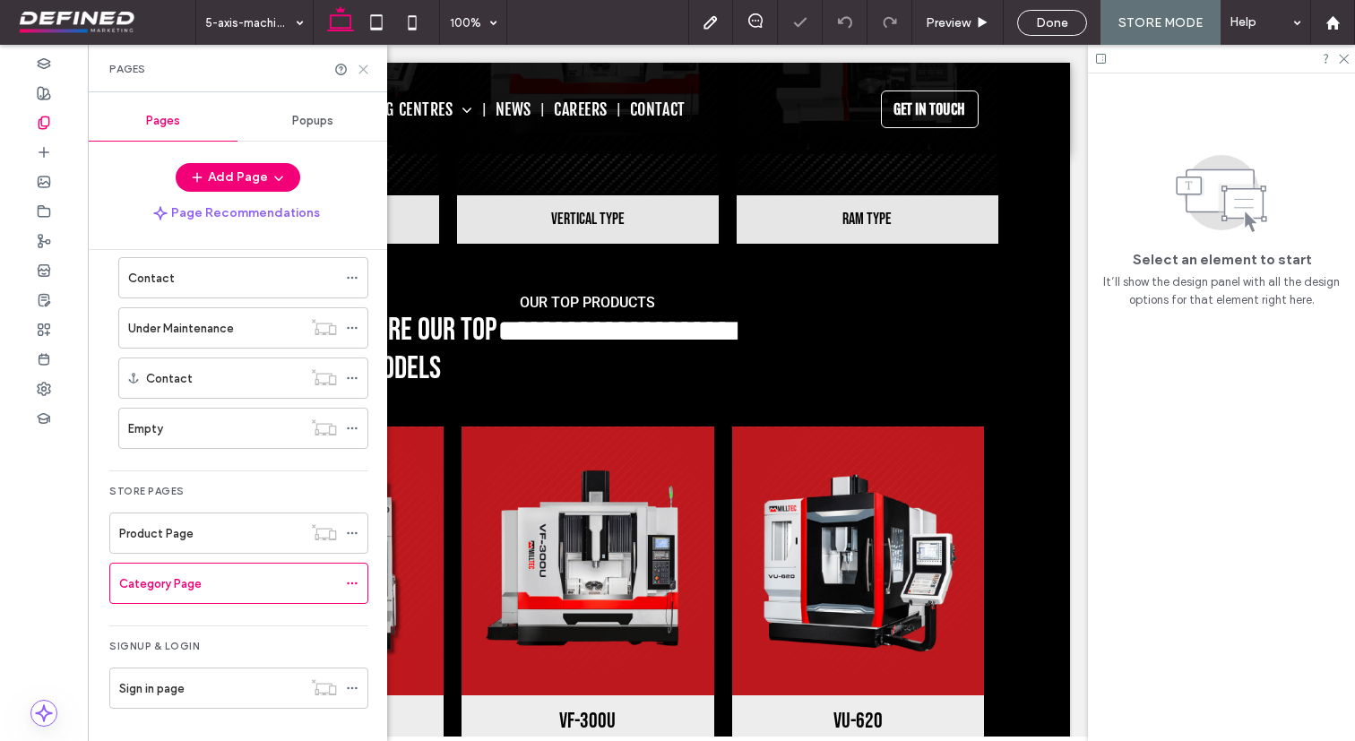
click at [362, 71] on icon at bounding box center [363, 69] width 13 height 13
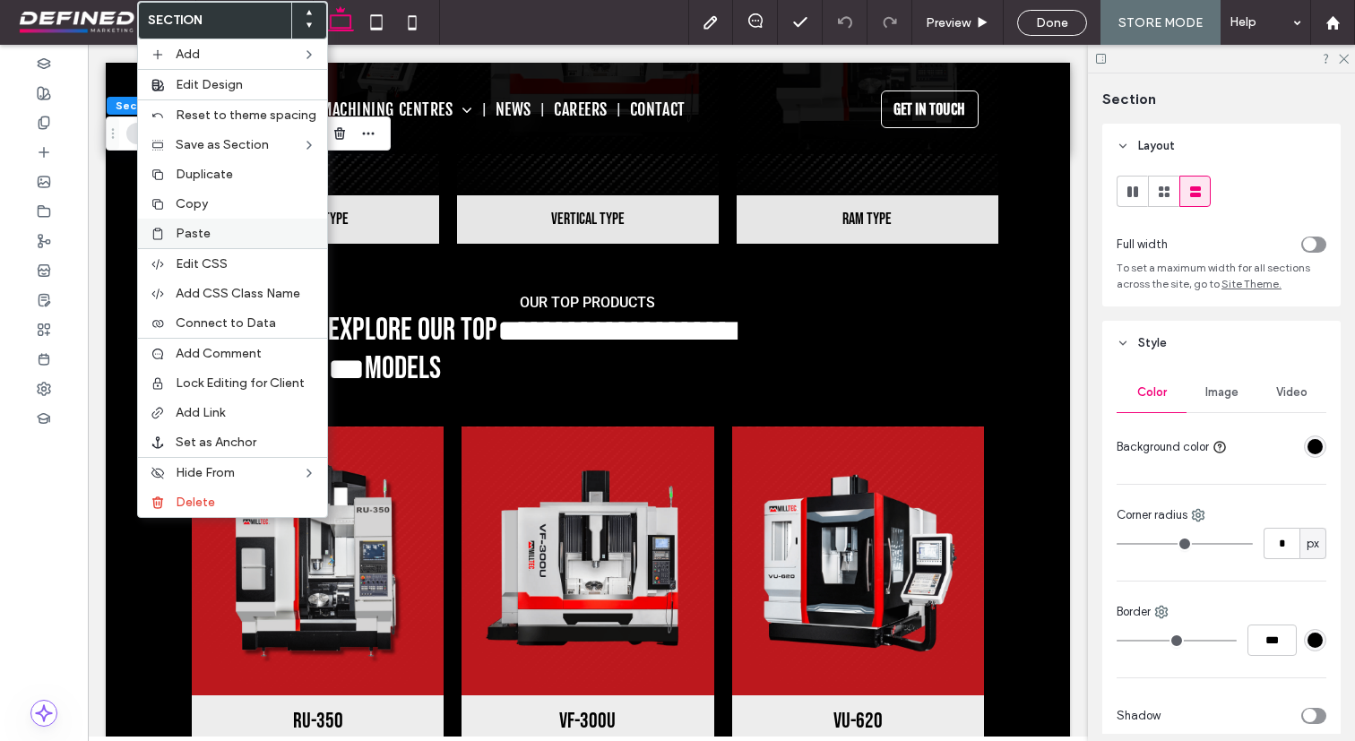
click at [199, 221] on div "Paste" at bounding box center [232, 234] width 189 height 30
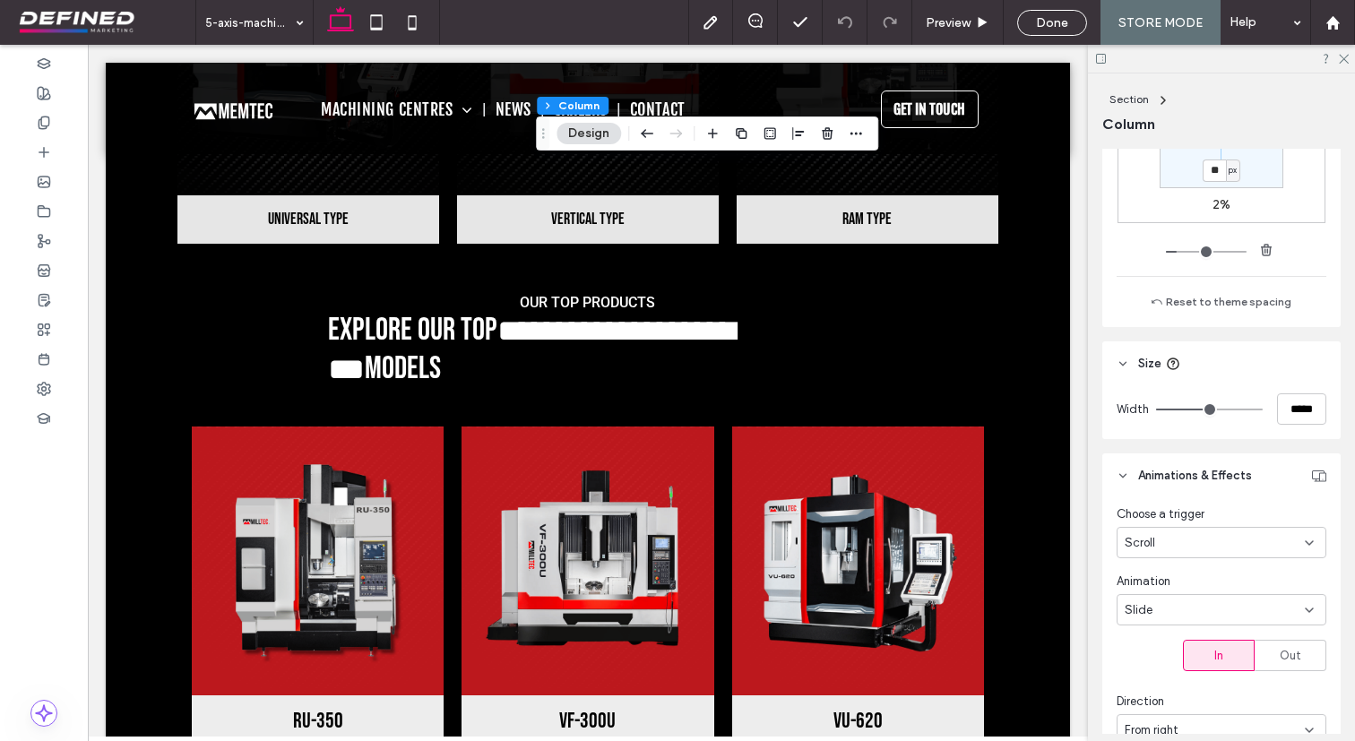
scroll to position [1446, 0]
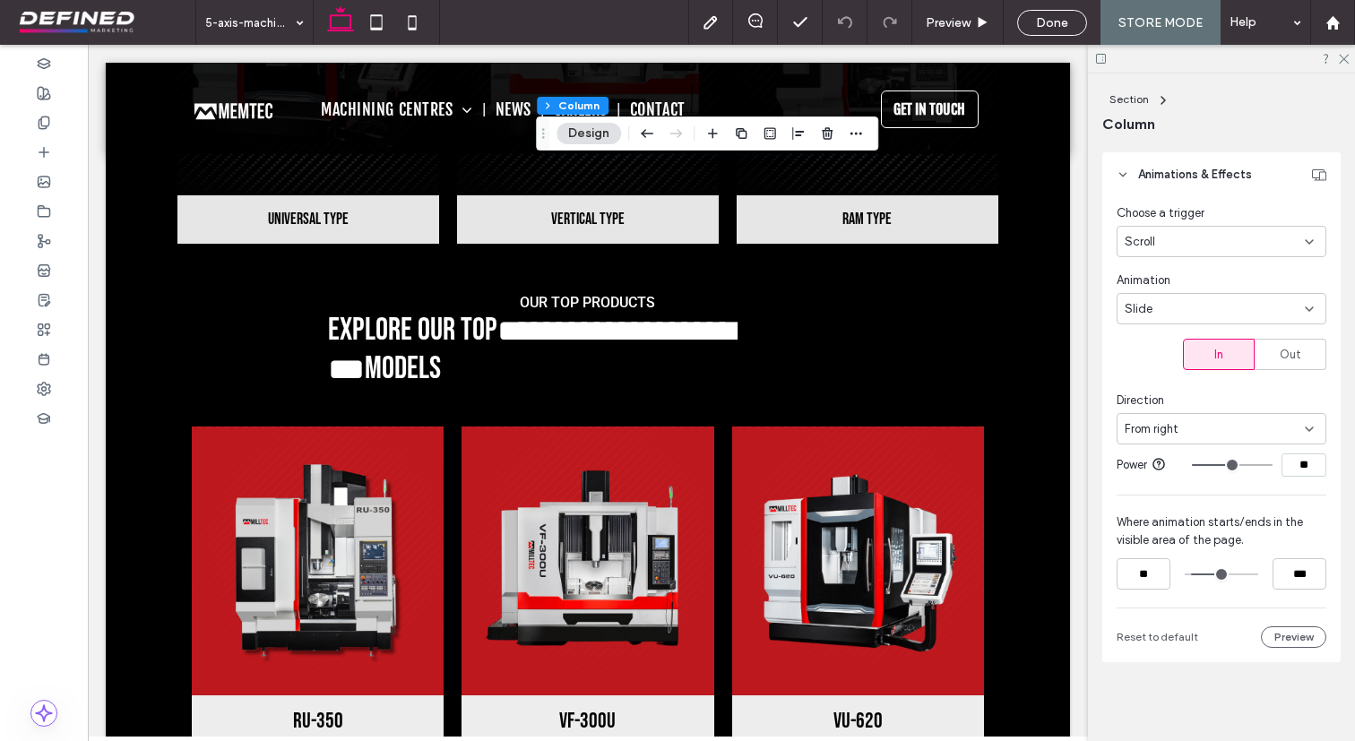
click at [1201, 238] on div "Scroll" at bounding box center [1214, 242] width 180 height 18
click at [1174, 272] on div "None" at bounding box center [1221, 270] width 208 height 31
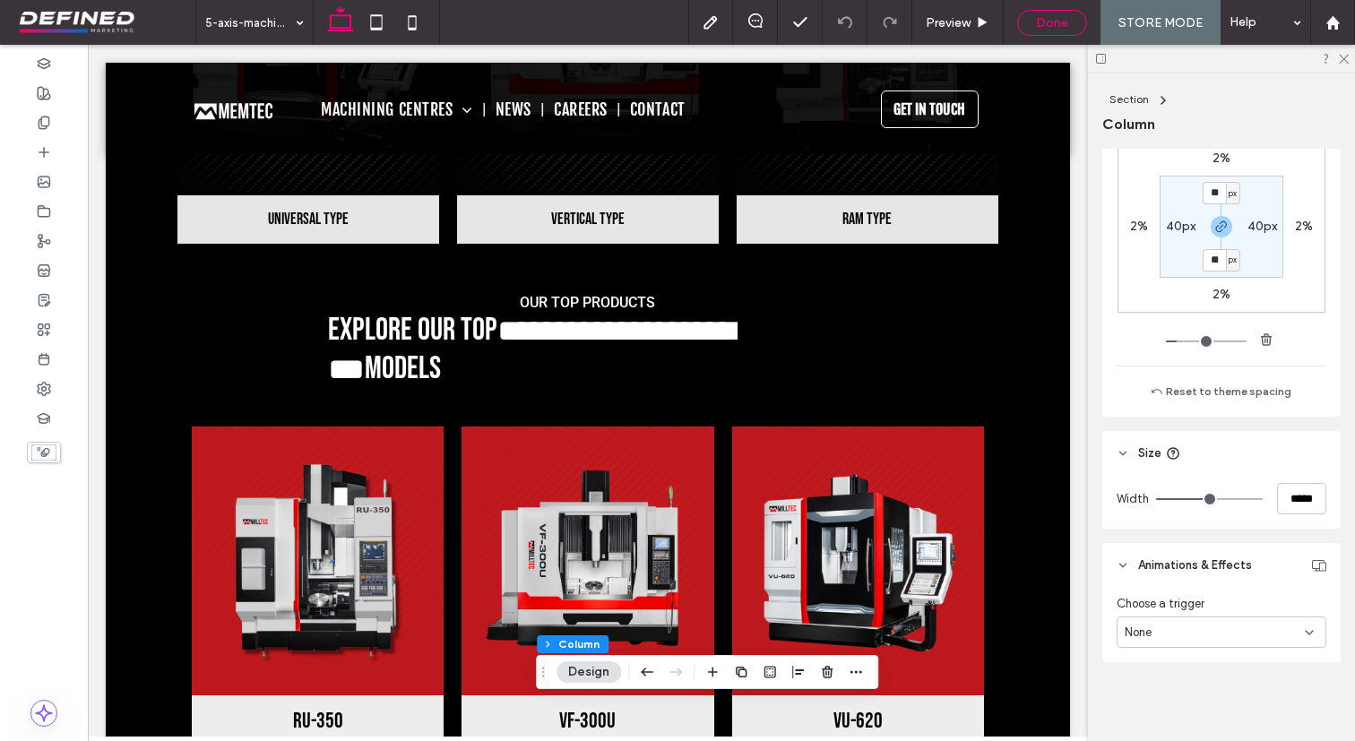
click at [1057, 20] on span "Done" at bounding box center [1052, 22] width 32 height 15
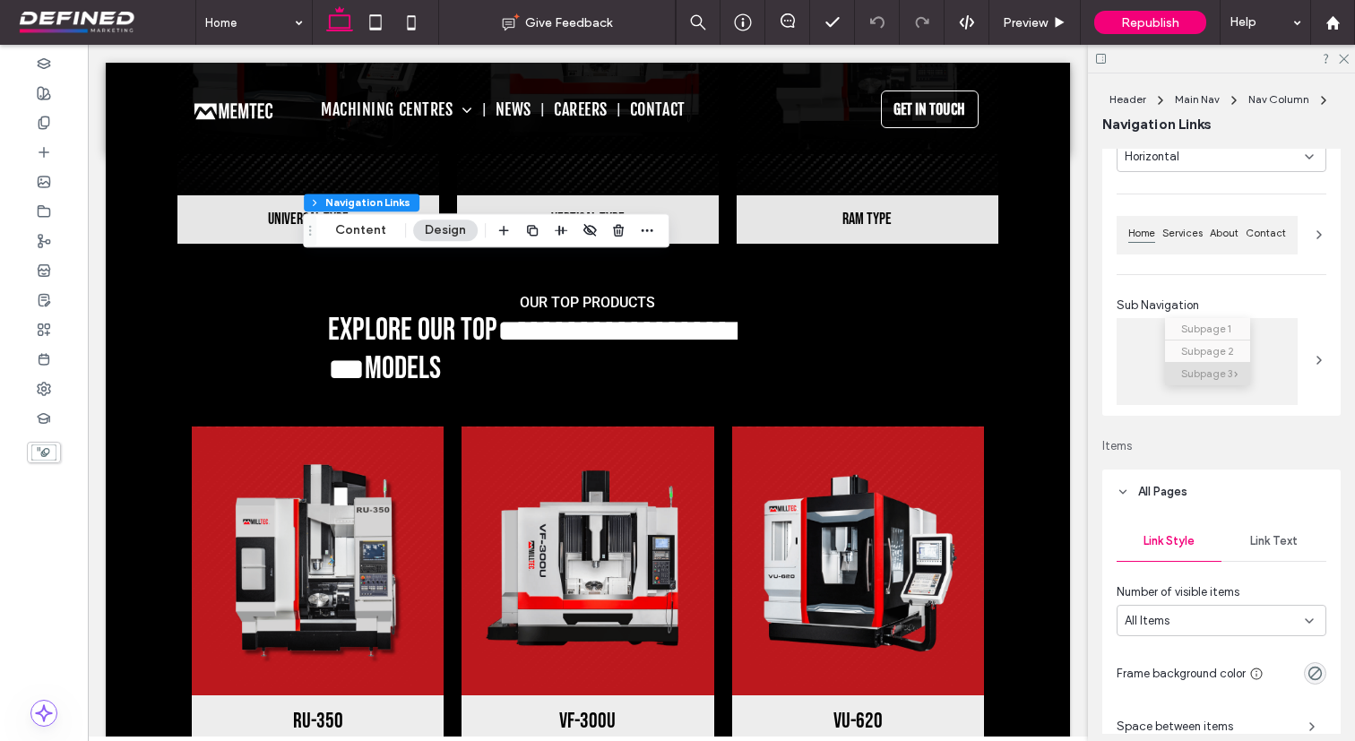
scroll to position [156, 0]
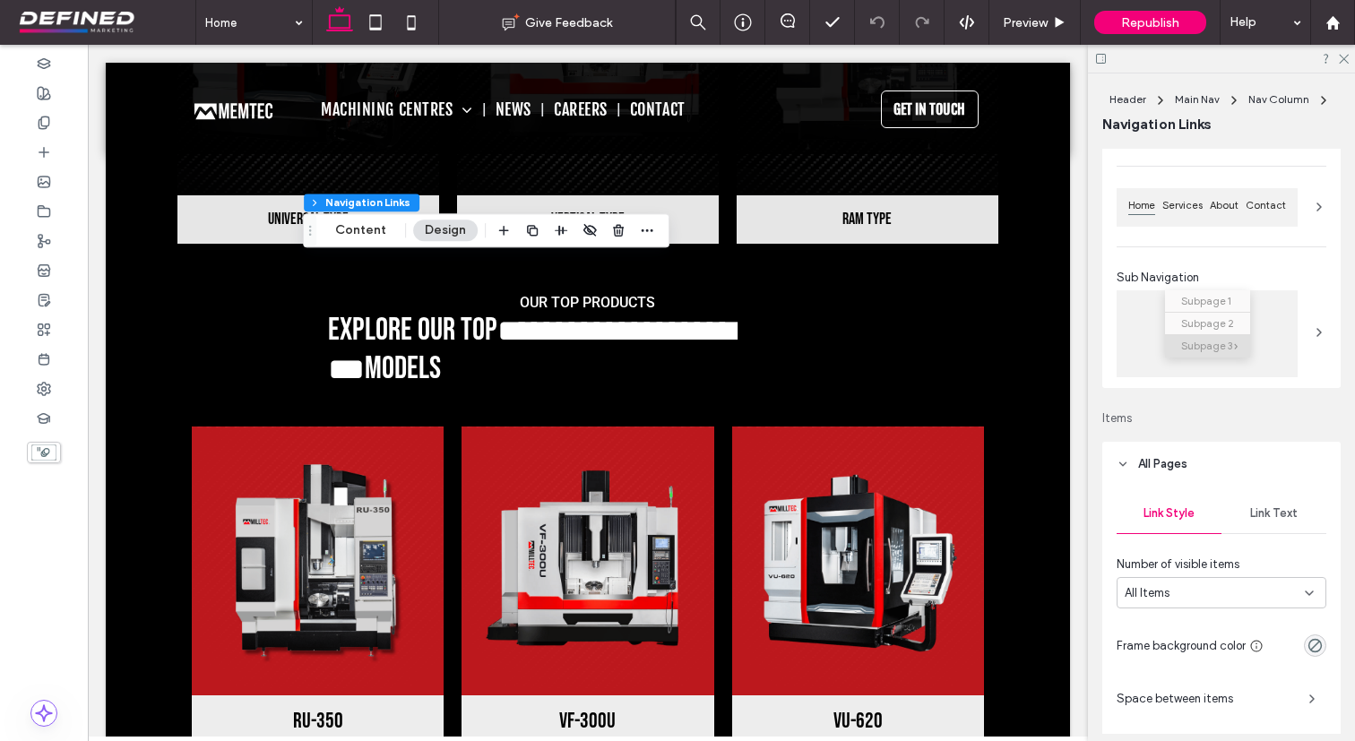
click at [1275, 506] on span "Link Text" at bounding box center [1273, 513] width 47 height 14
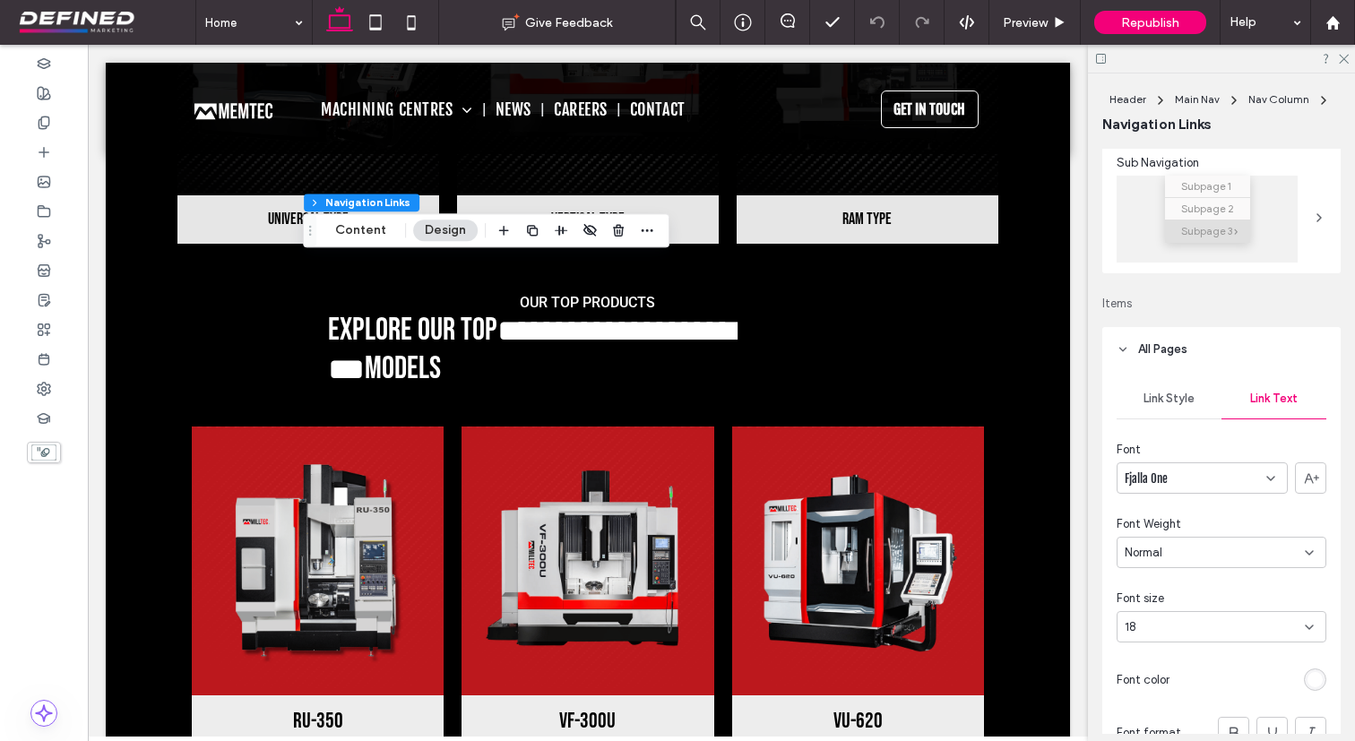
scroll to position [273, 0]
click at [1228, 636] on div "18" at bounding box center [1221, 623] width 210 height 31
click at [1195, 564] on div "16" at bounding box center [1221, 554] width 208 height 31
click at [1202, 445] on div "Font" at bounding box center [1221, 447] width 210 height 18
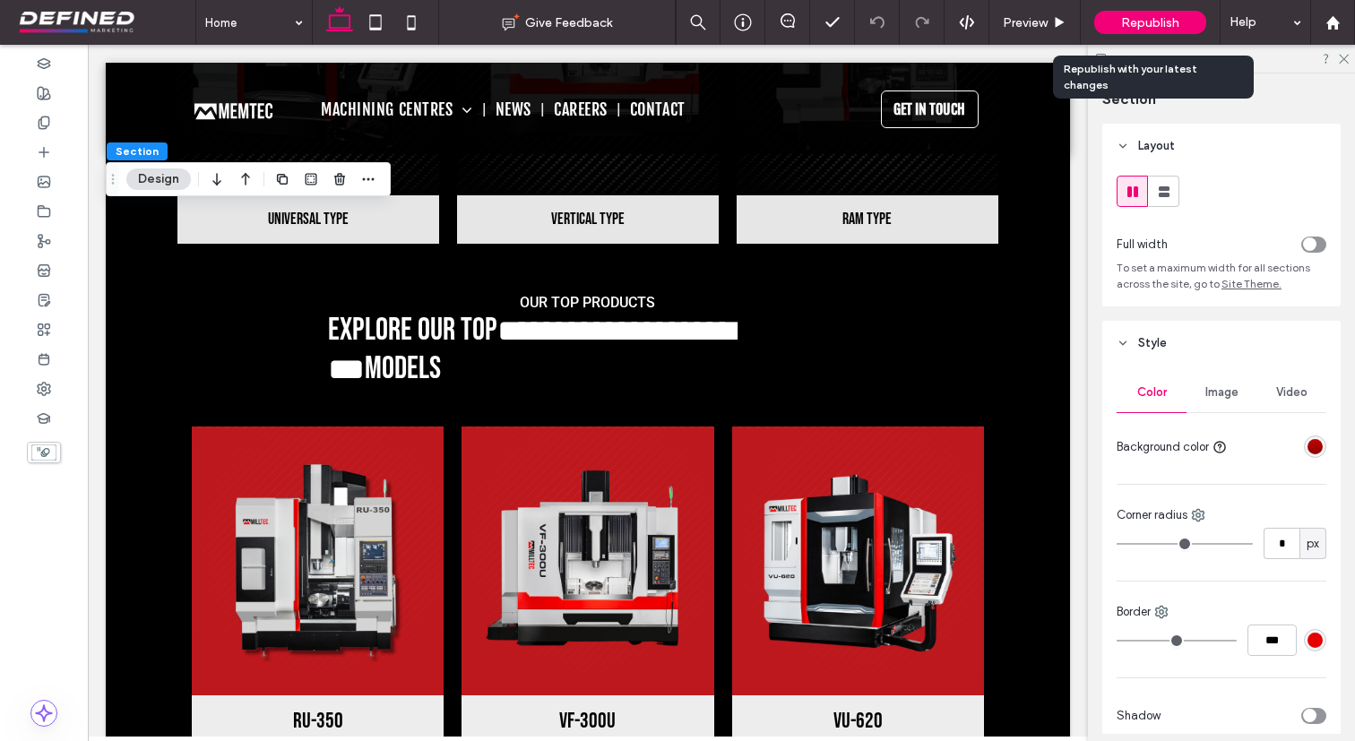
click at [1130, 35] on div "Republish" at bounding box center [1150, 22] width 112 height 45
click at [1161, 22] on span "Republish" at bounding box center [1150, 22] width 58 height 15
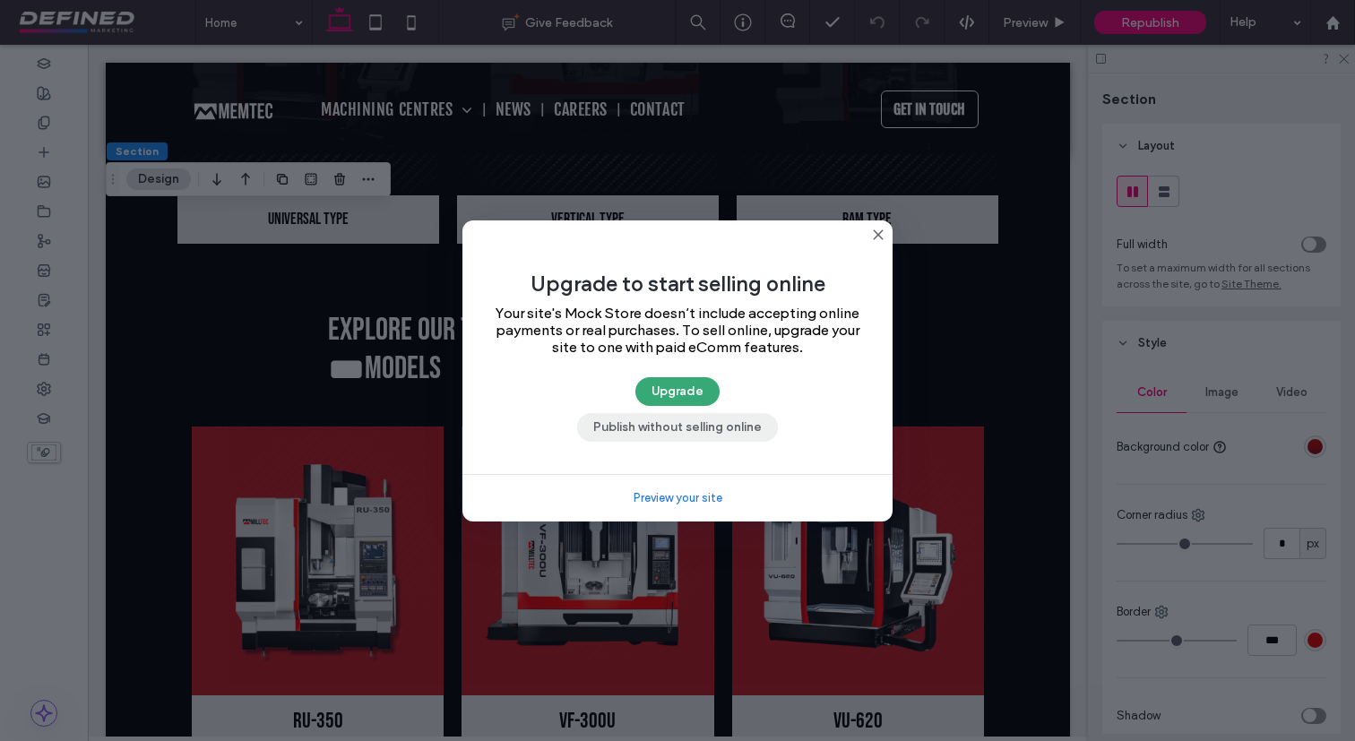
click at [731, 425] on button "Publish without selling online" at bounding box center [677, 427] width 201 height 29
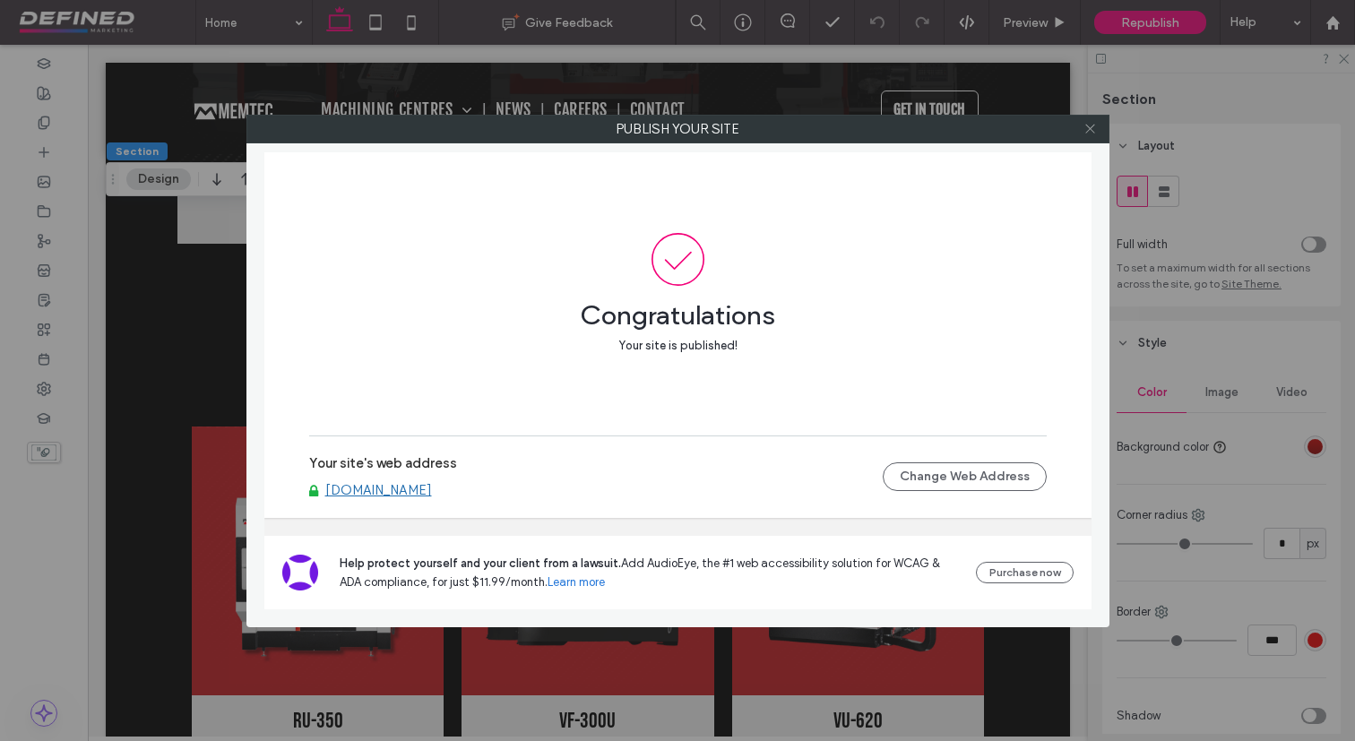
click at [1089, 129] on icon at bounding box center [1089, 128] width 13 height 13
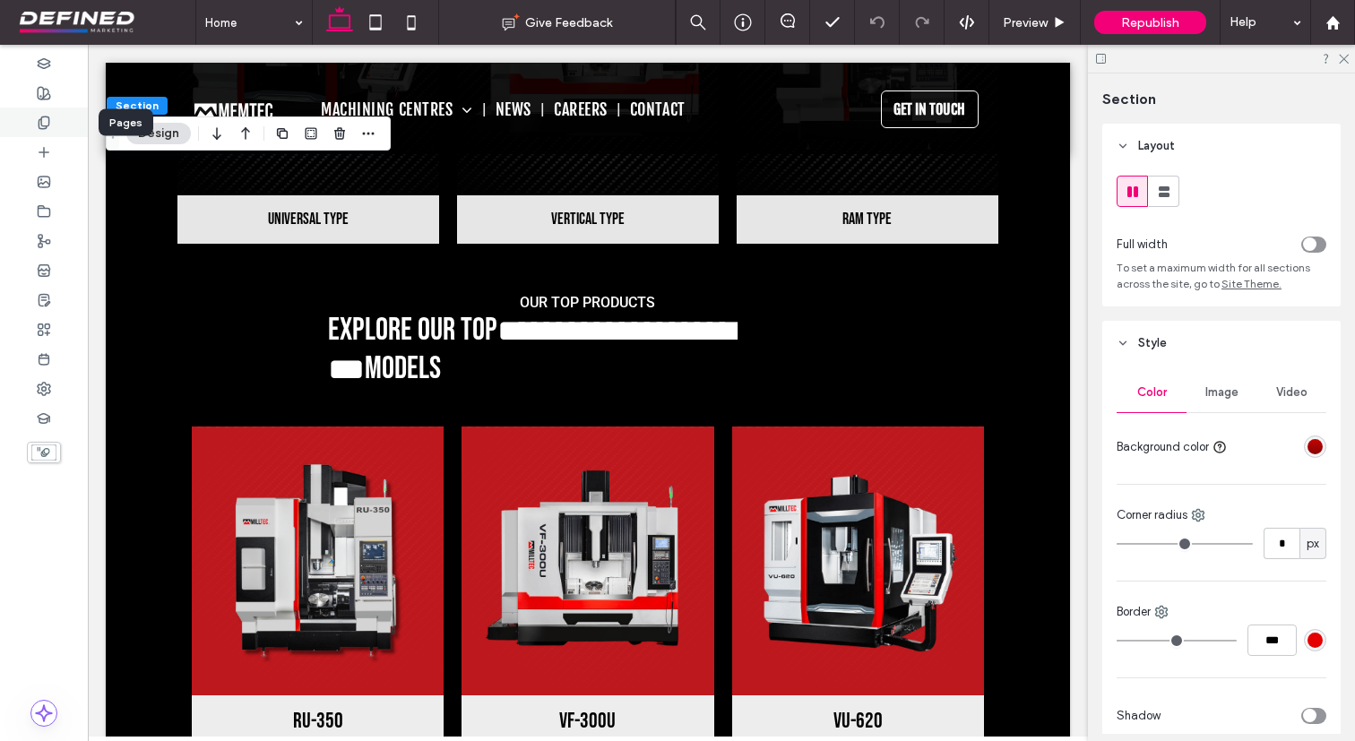
click at [42, 116] on icon at bounding box center [44, 123] width 14 height 14
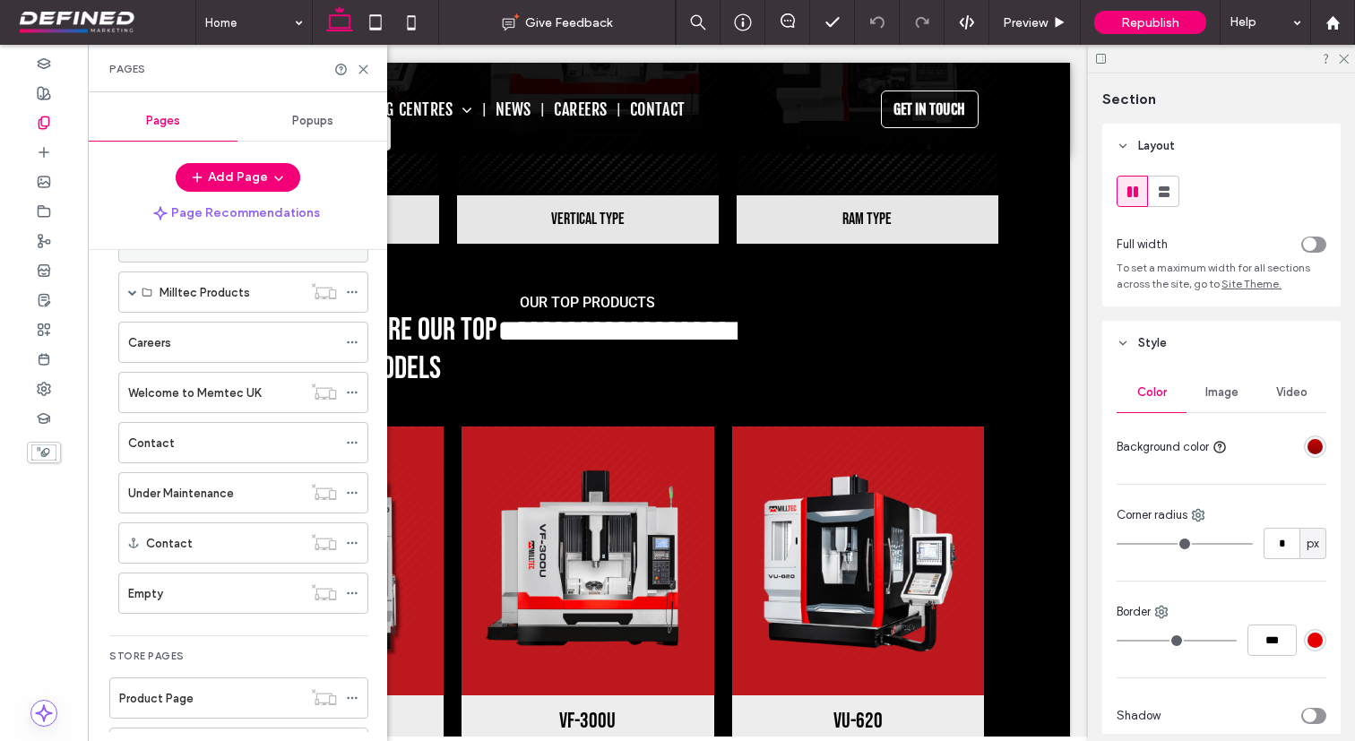
scroll to position [475, 0]
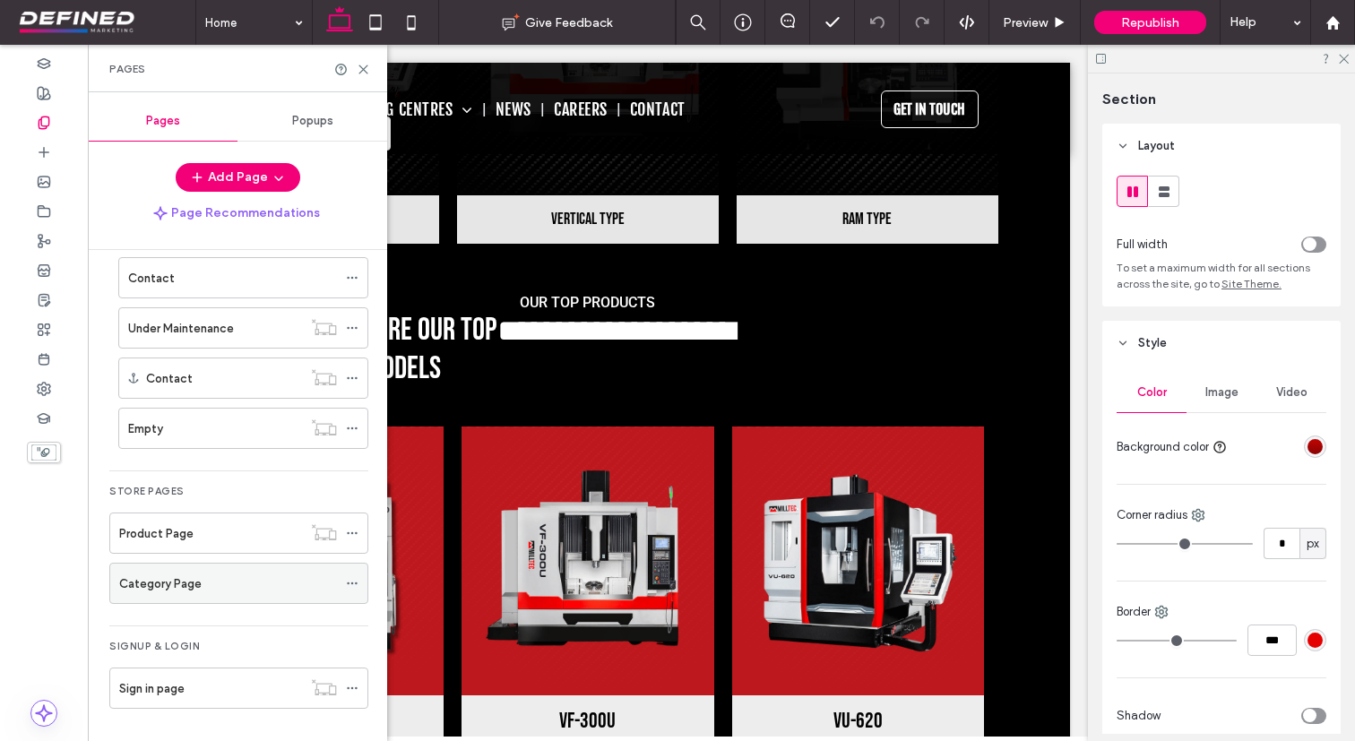
click at [201, 583] on div "Category Page" at bounding box center [228, 583] width 218 height 19
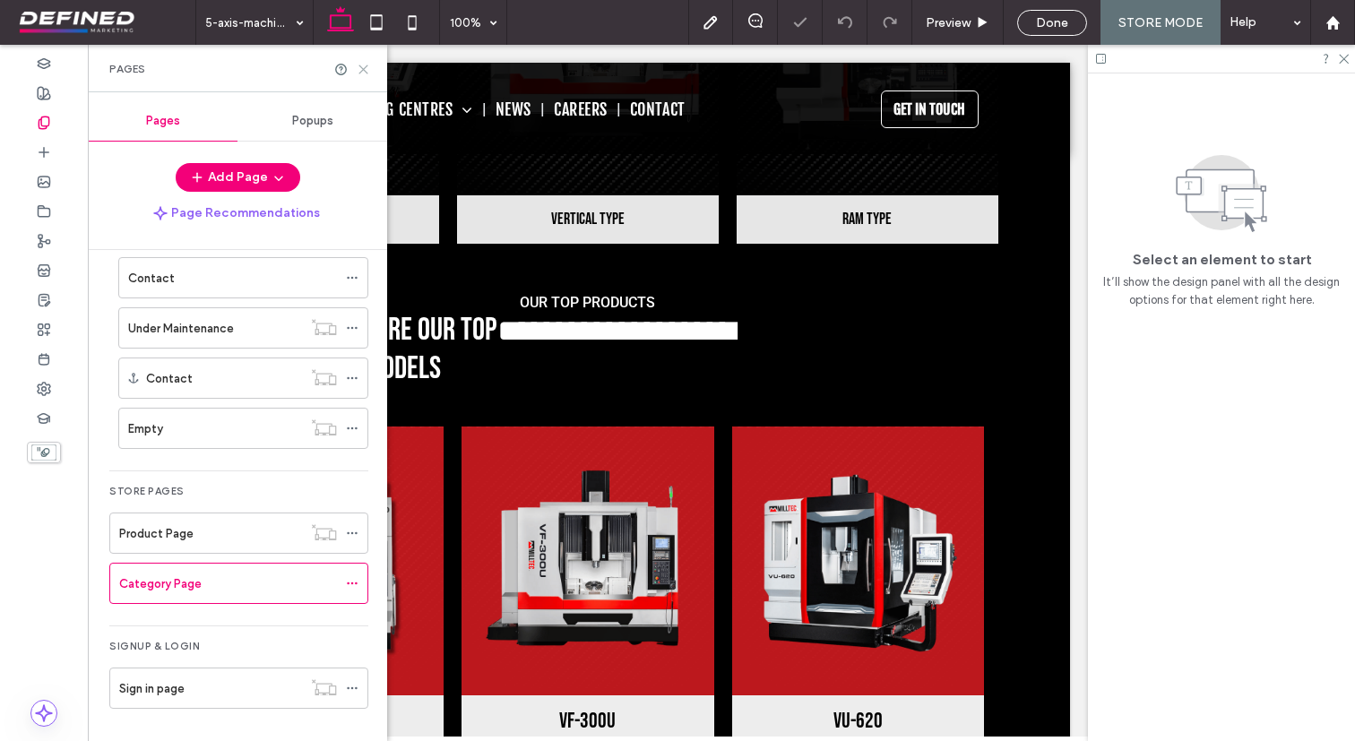
click at [364, 70] on use at bounding box center [363, 69] width 8 height 8
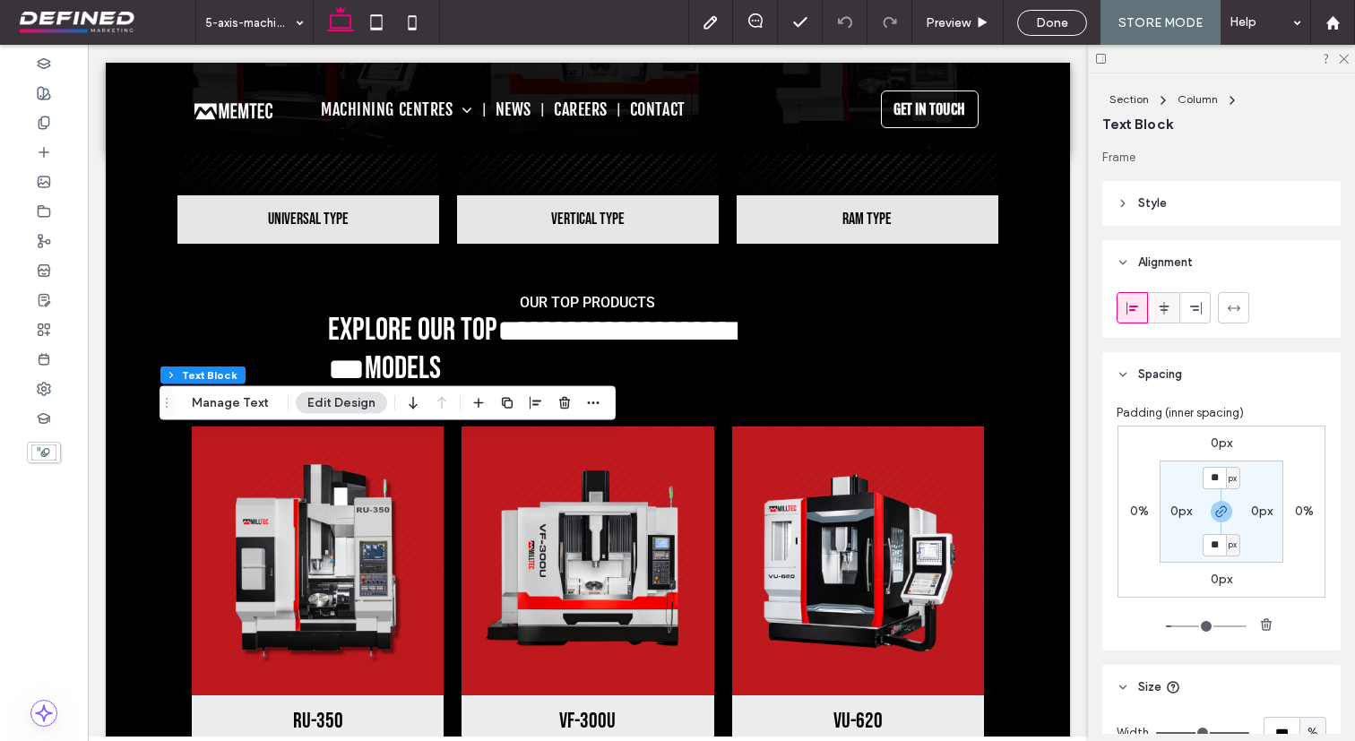
click at [1160, 306] on use at bounding box center [1163, 307] width 10 height 13
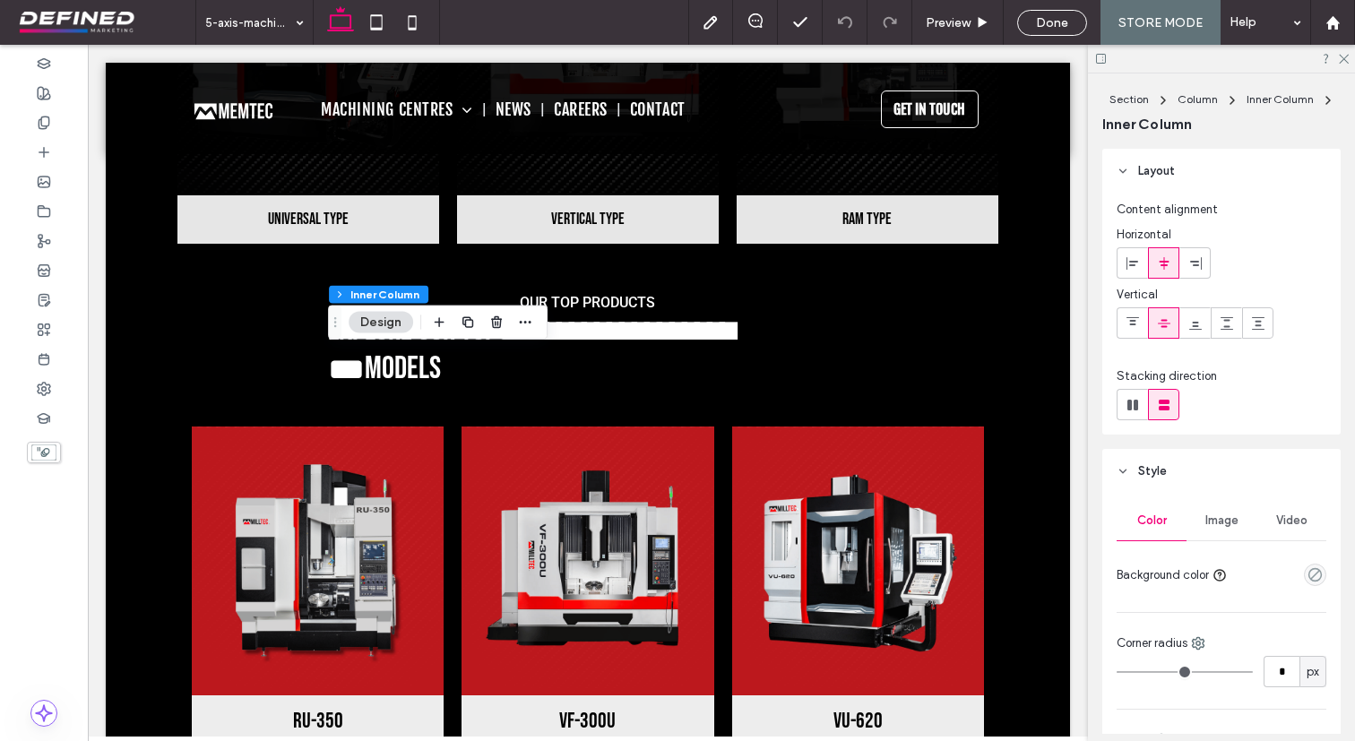
click at [1162, 264] on use at bounding box center [1163, 262] width 10 height 13
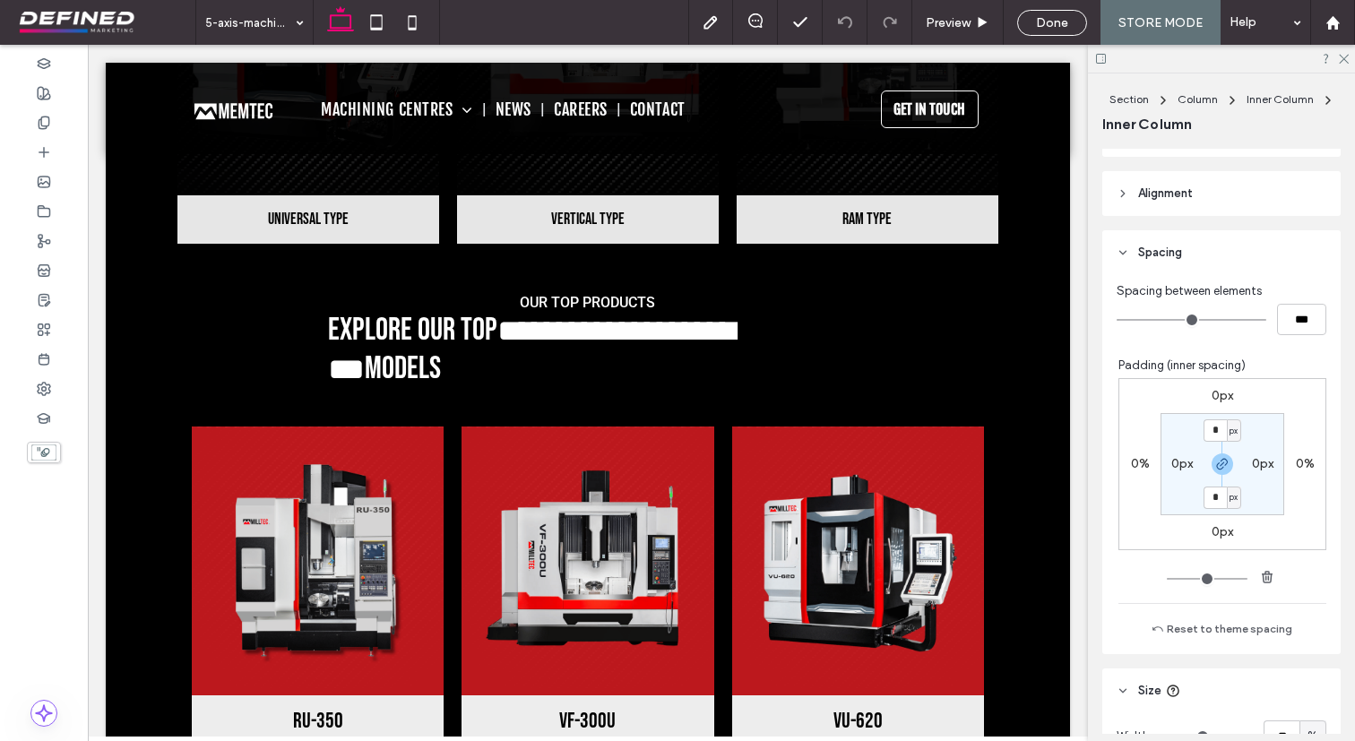
scroll to position [739, 0]
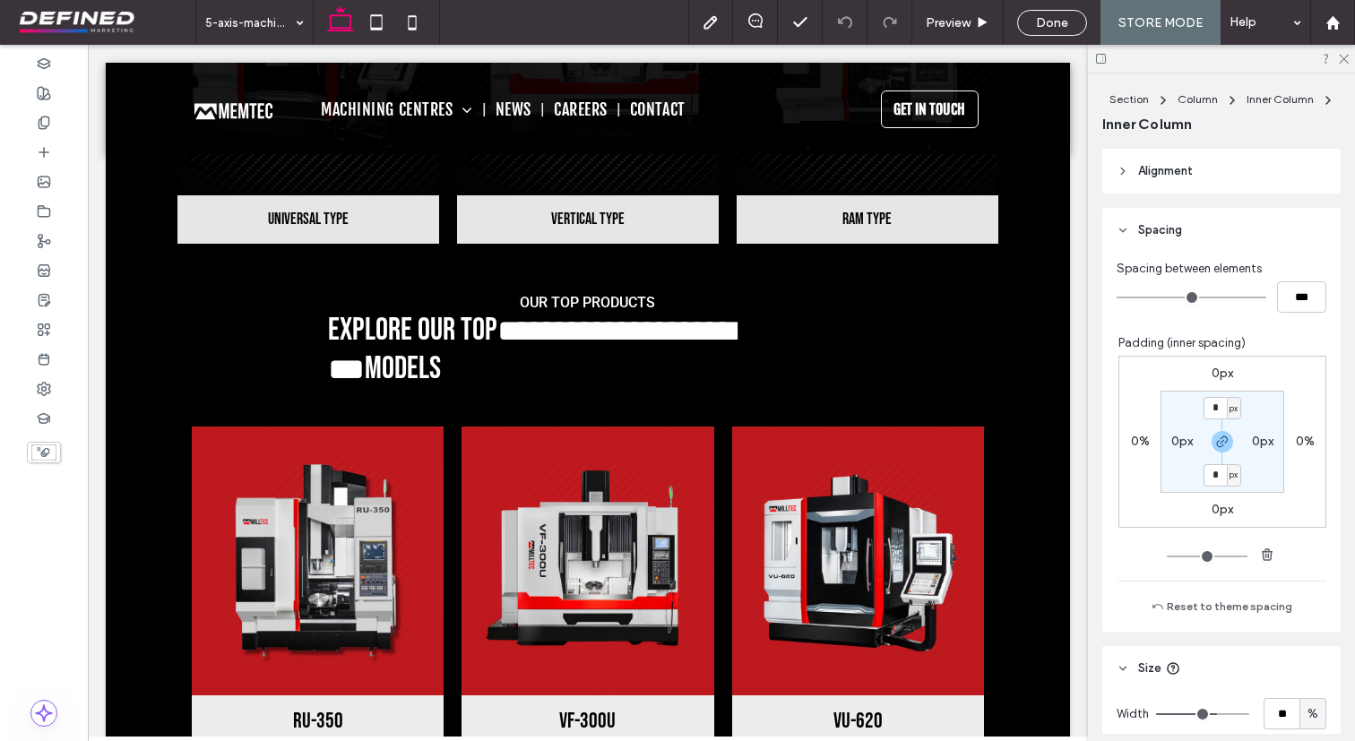
type input "***"
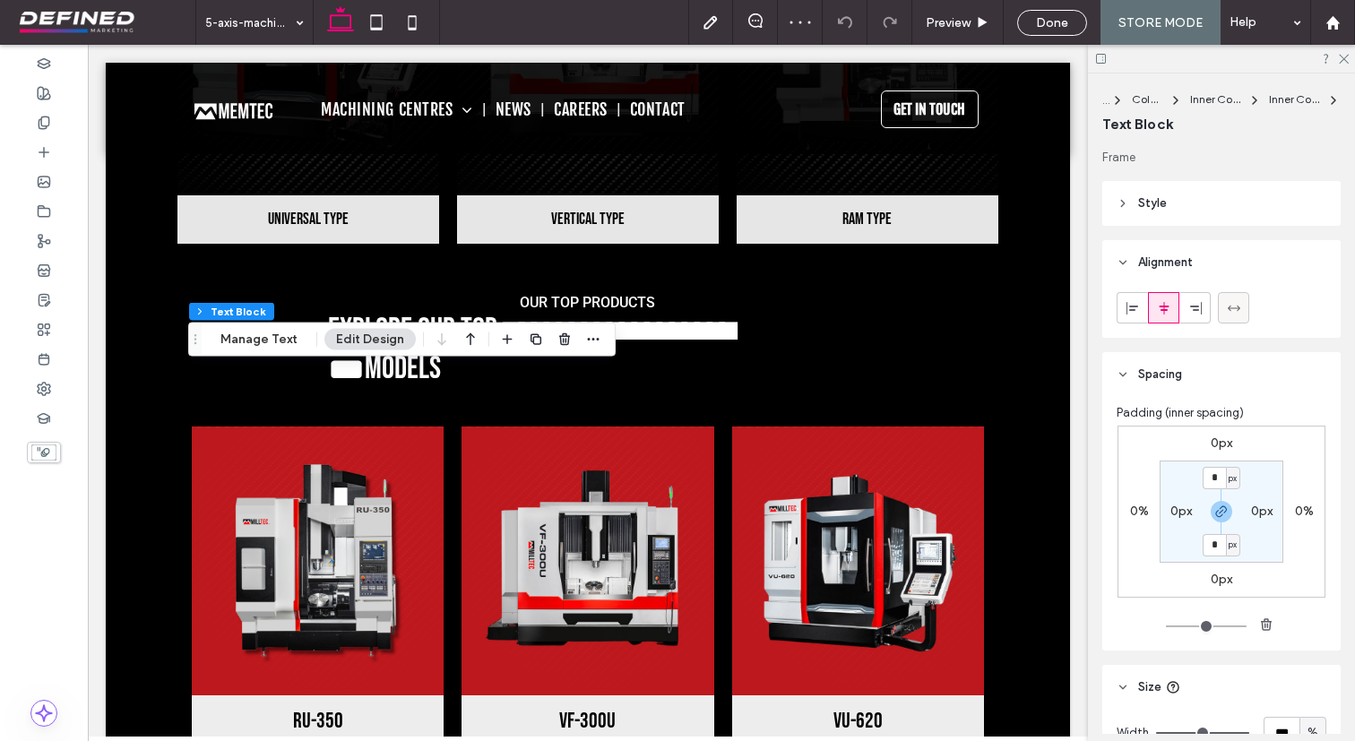
click at [1225, 310] on div at bounding box center [1234, 308] width 30 height 30
click at [1166, 311] on icon at bounding box center [1164, 308] width 14 height 14
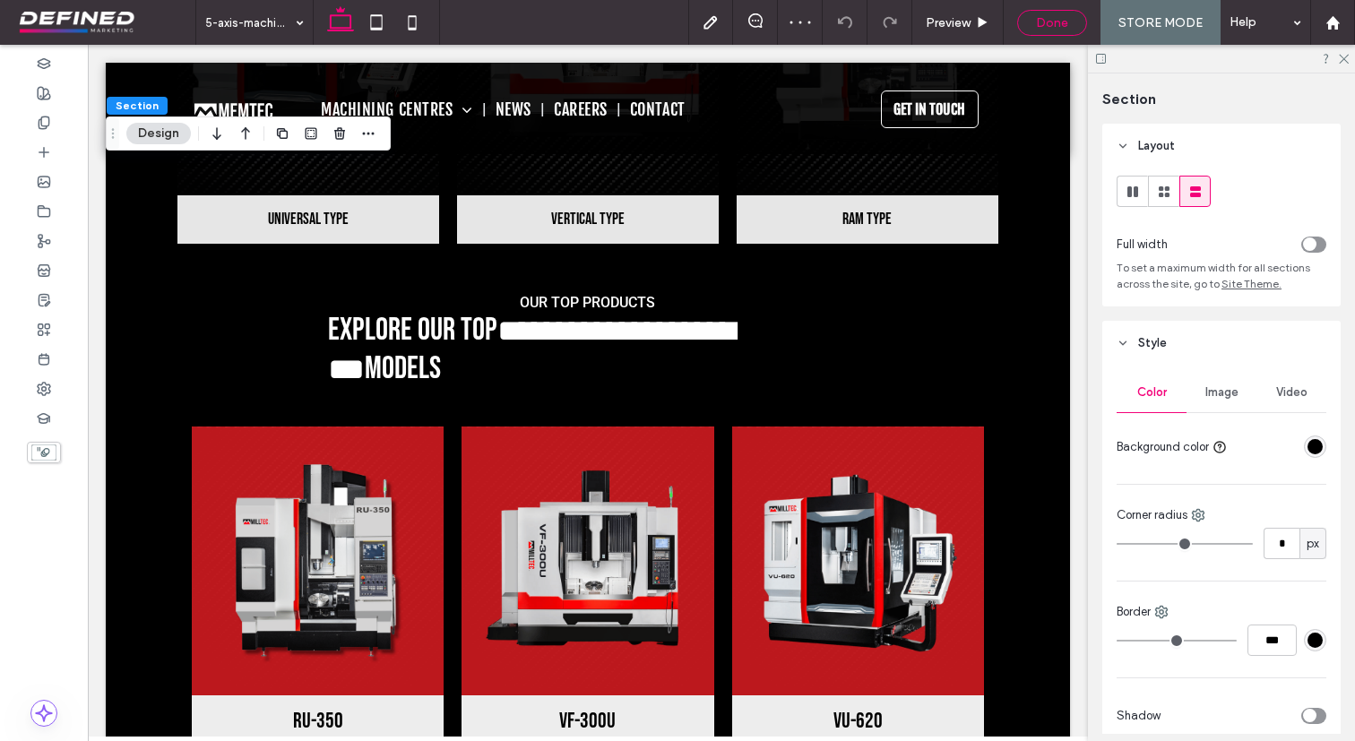
click at [1064, 25] on span "Done" at bounding box center [1052, 22] width 32 height 15
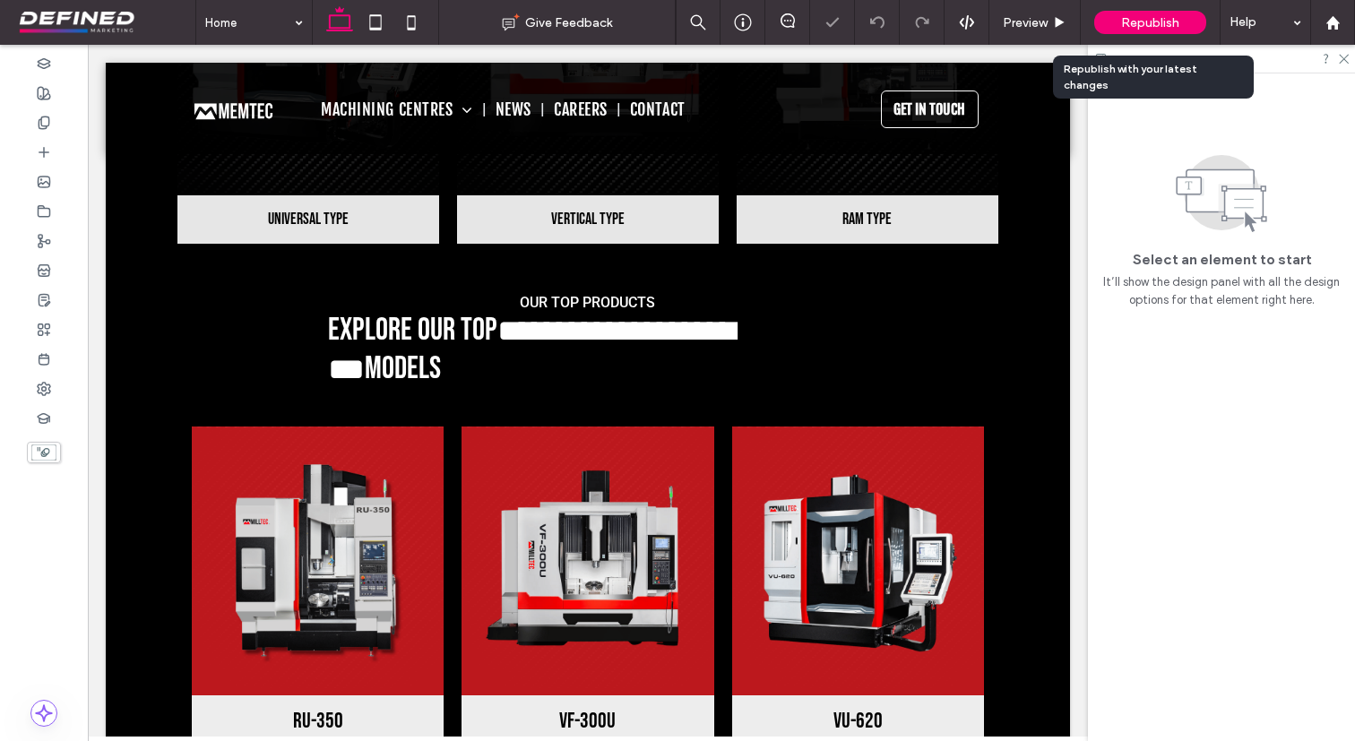
click at [1152, 22] on span "Republish" at bounding box center [1150, 22] width 58 height 15
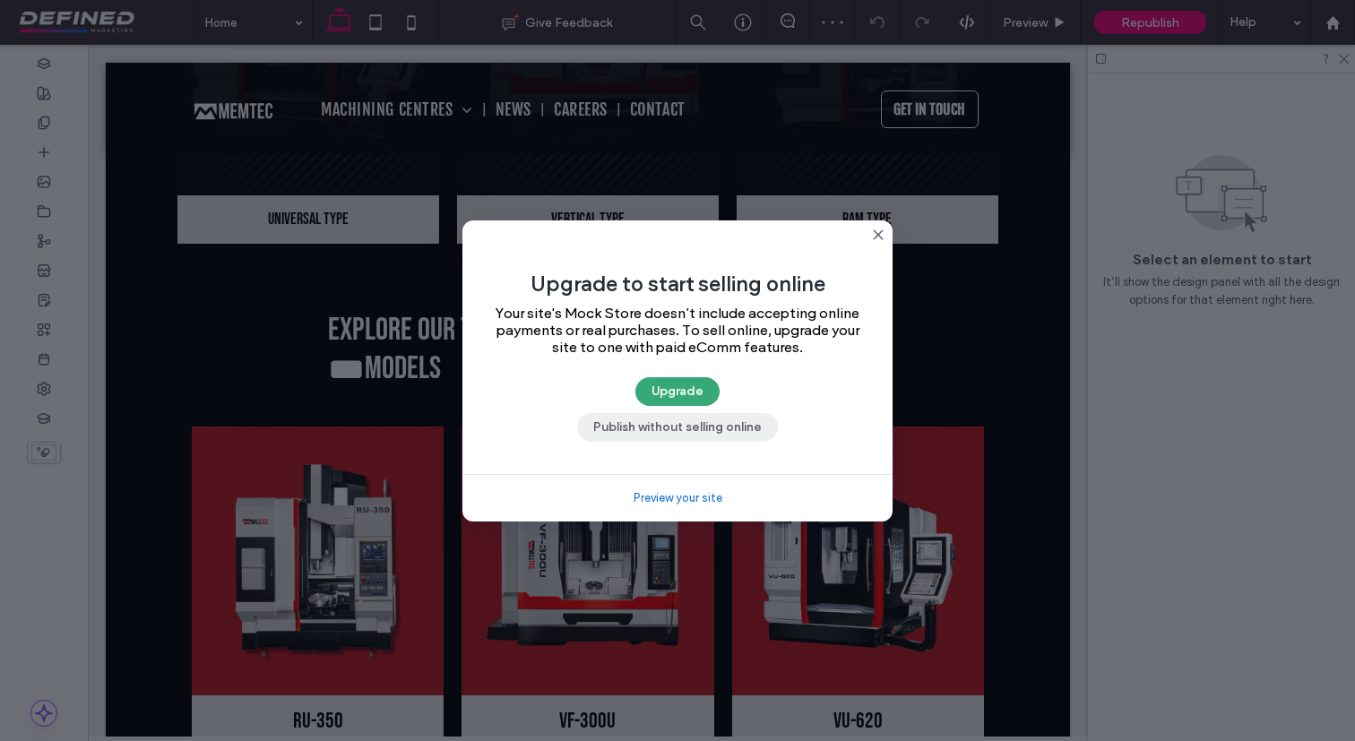
click at [746, 428] on button "Publish without selling online" at bounding box center [677, 427] width 201 height 29
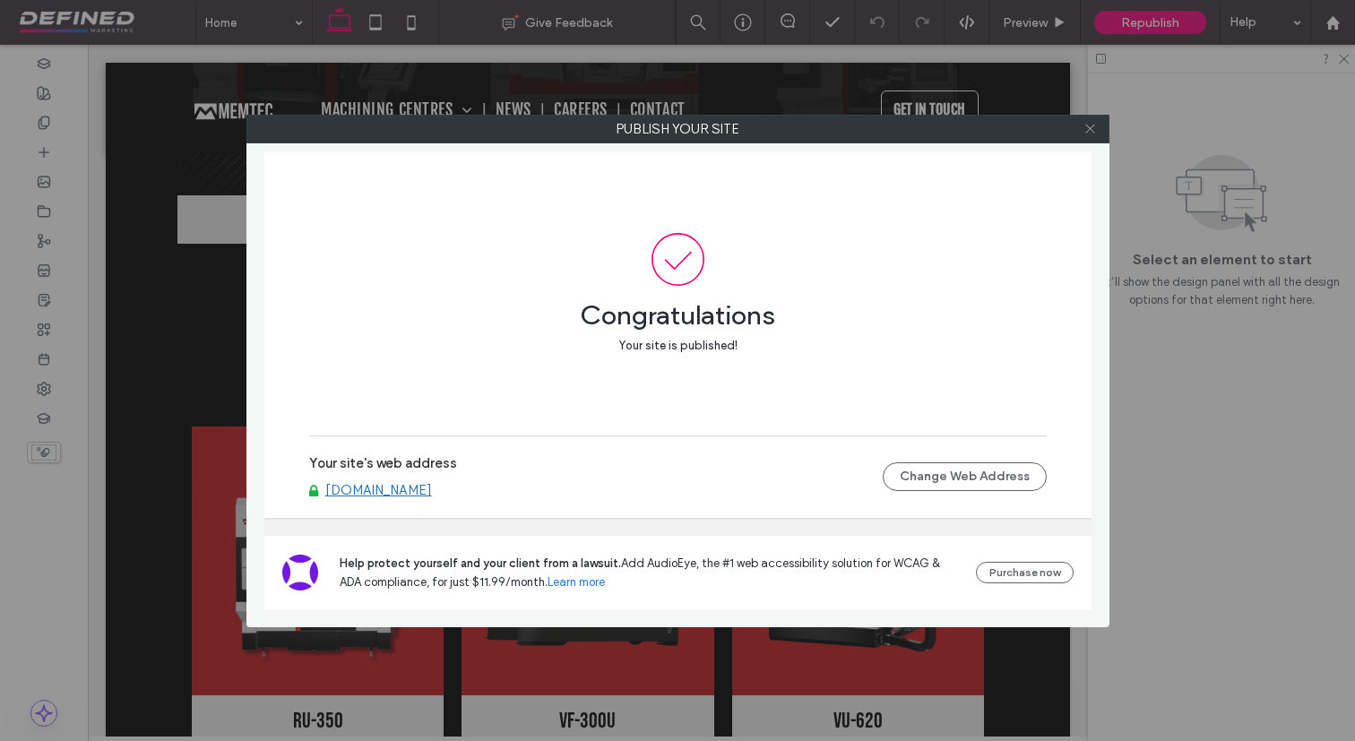
click at [1093, 125] on icon at bounding box center [1089, 128] width 13 height 13
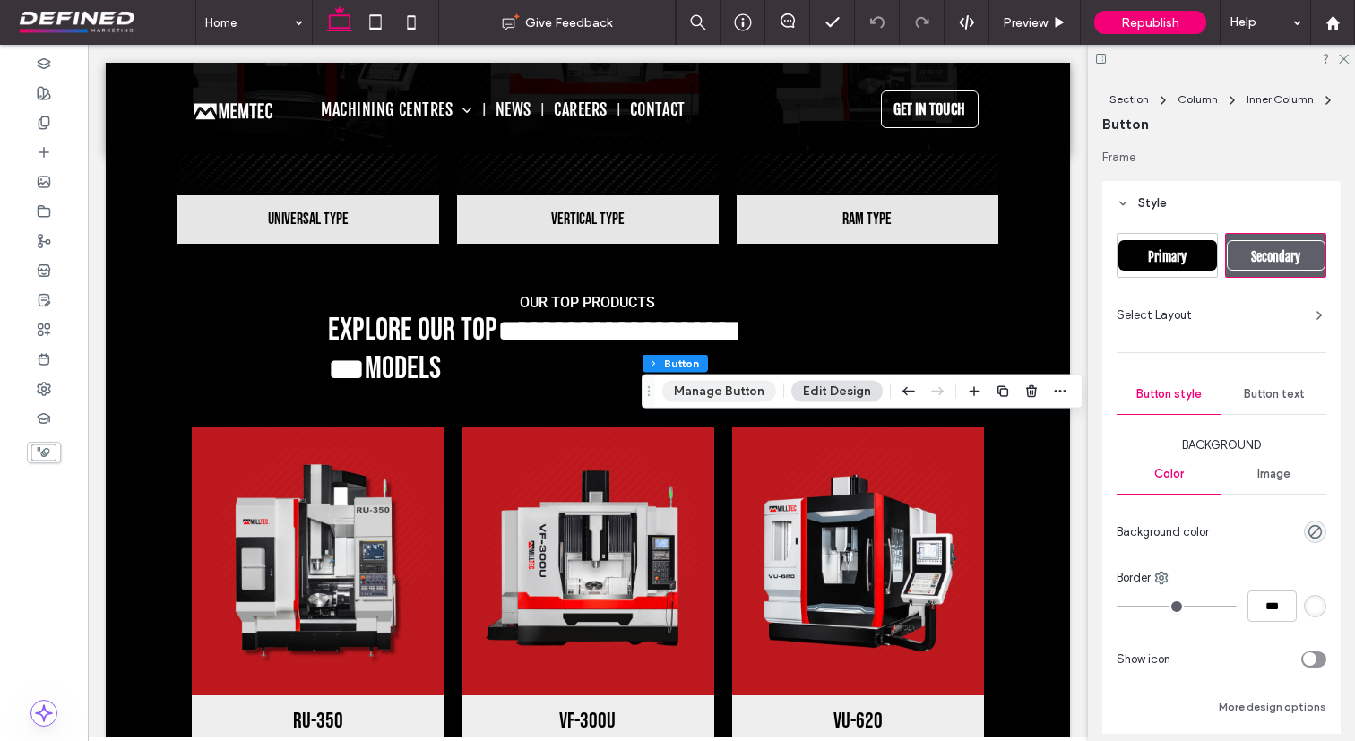
type input "**"
click at [734, 385] on button "Manage Button" at bounding box center [719, 392] width 114 height 22
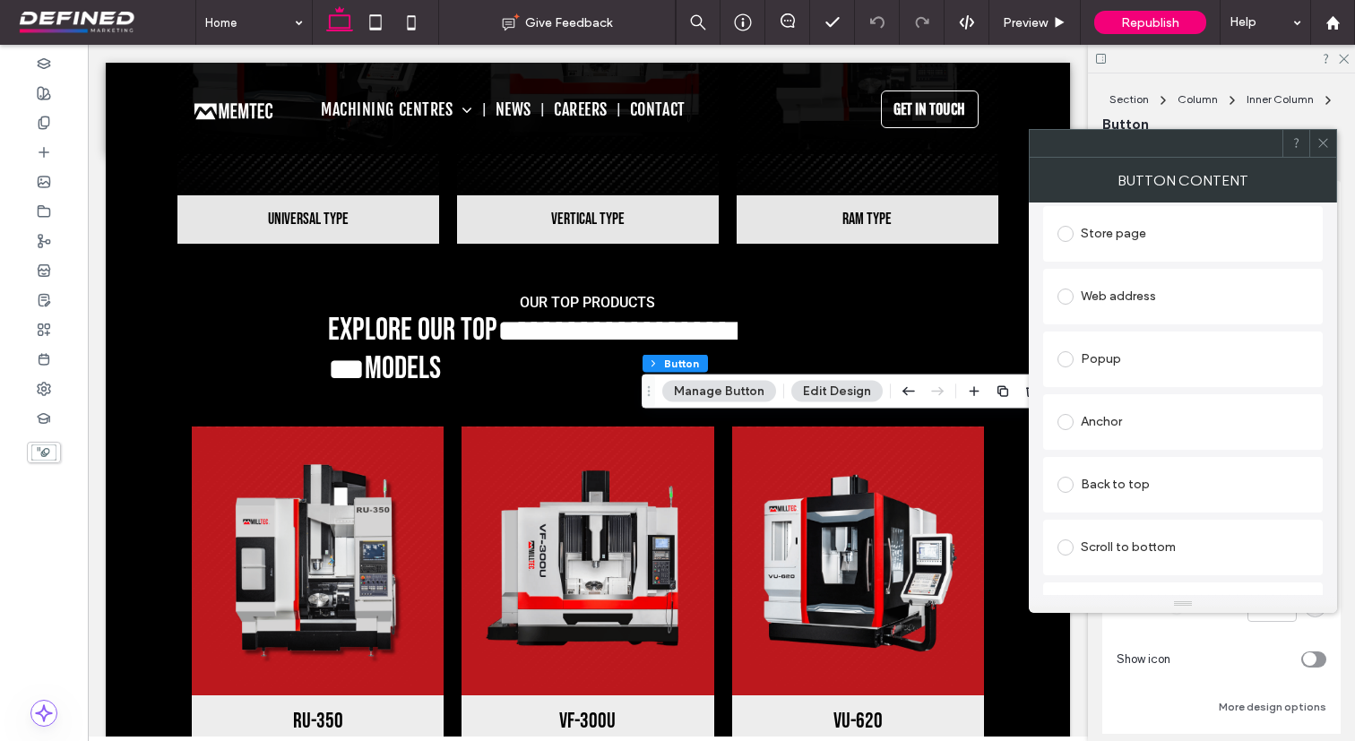
click at [1103, 425] on div "Anchor" at bounding box center [1182, 422] width 251 height 29
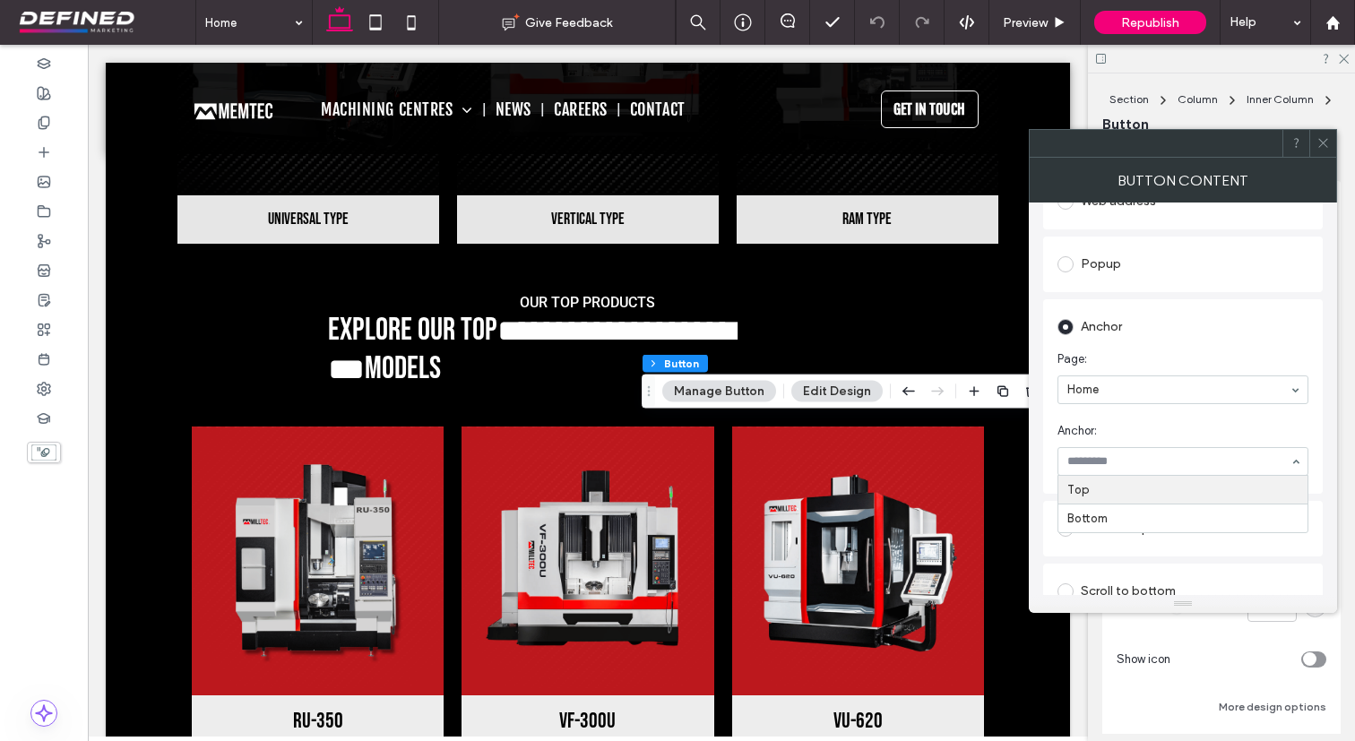
scroll to position [466, 0]
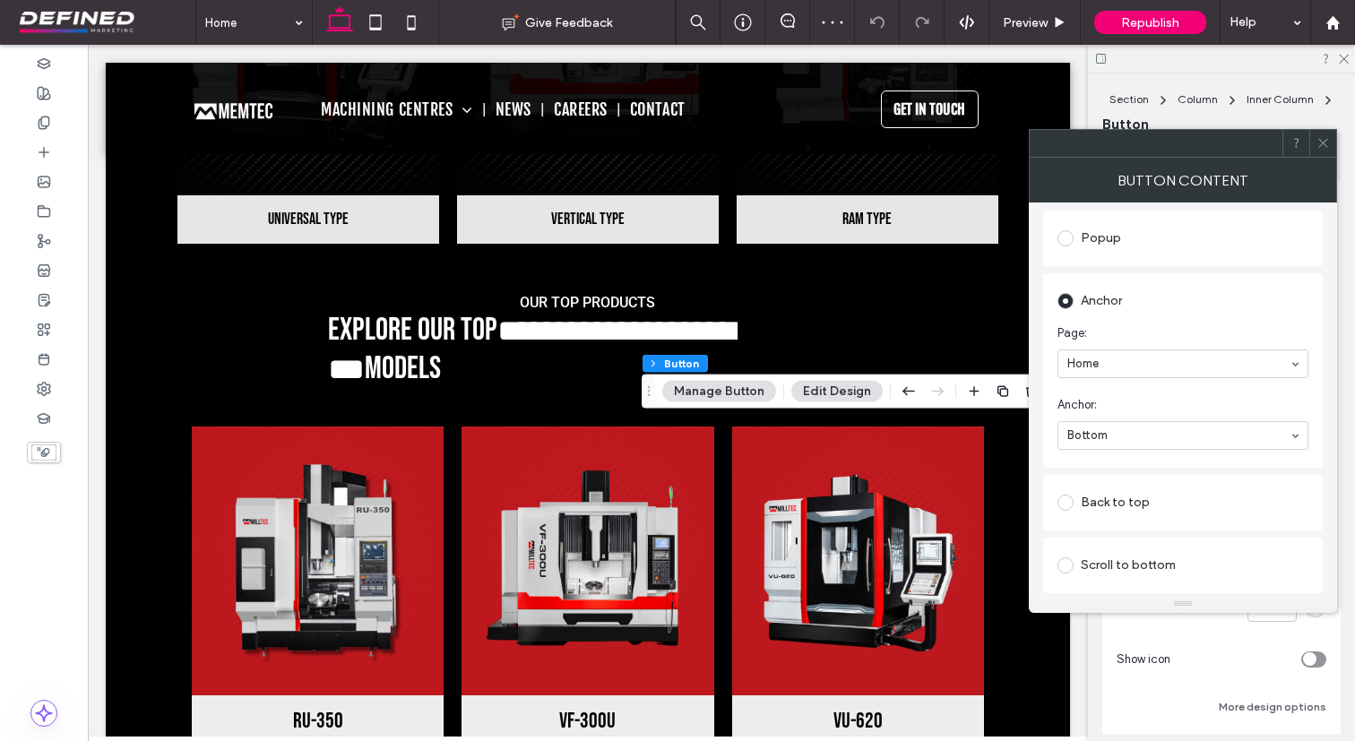
click at [1324, 142] on use at bounding box center [1322, 143] width 9 height 9
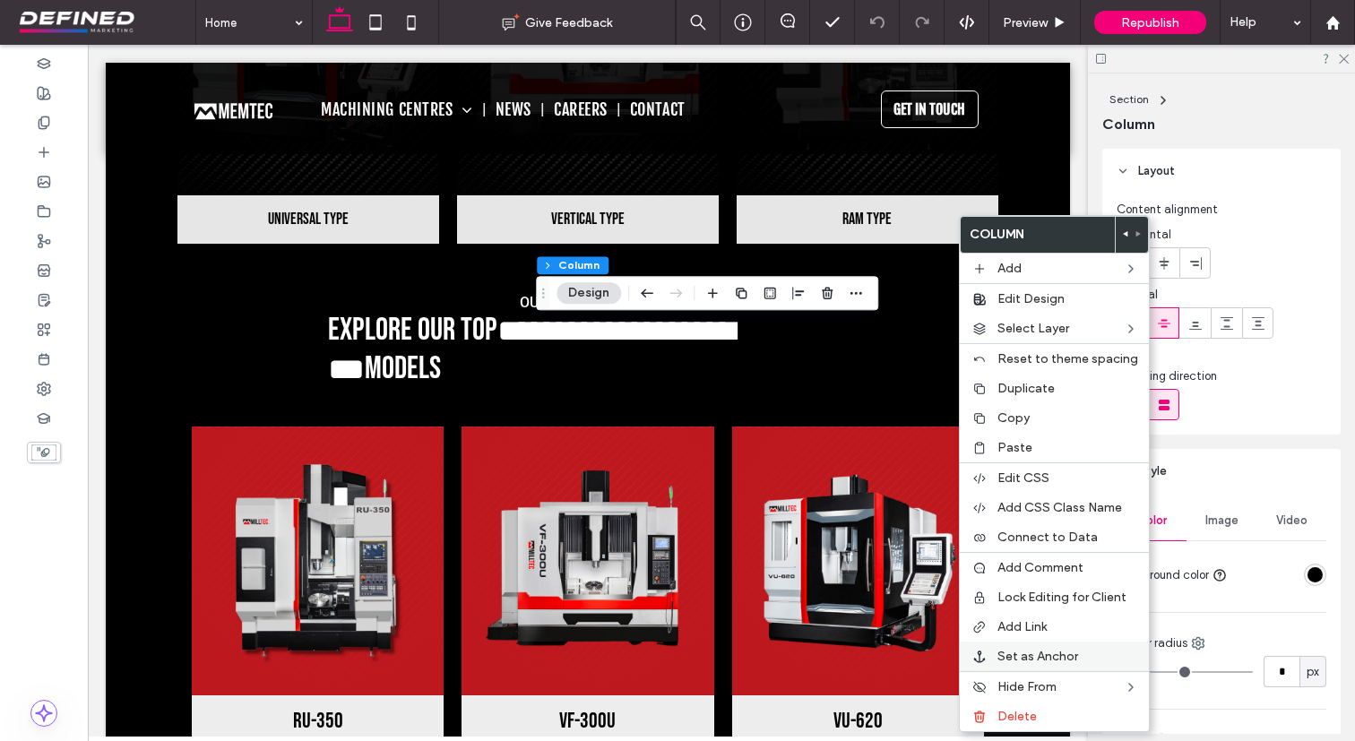
click at [1072, 661] on span "Set as Anchor" at bounding box center [1037, 656] width 81 height 15
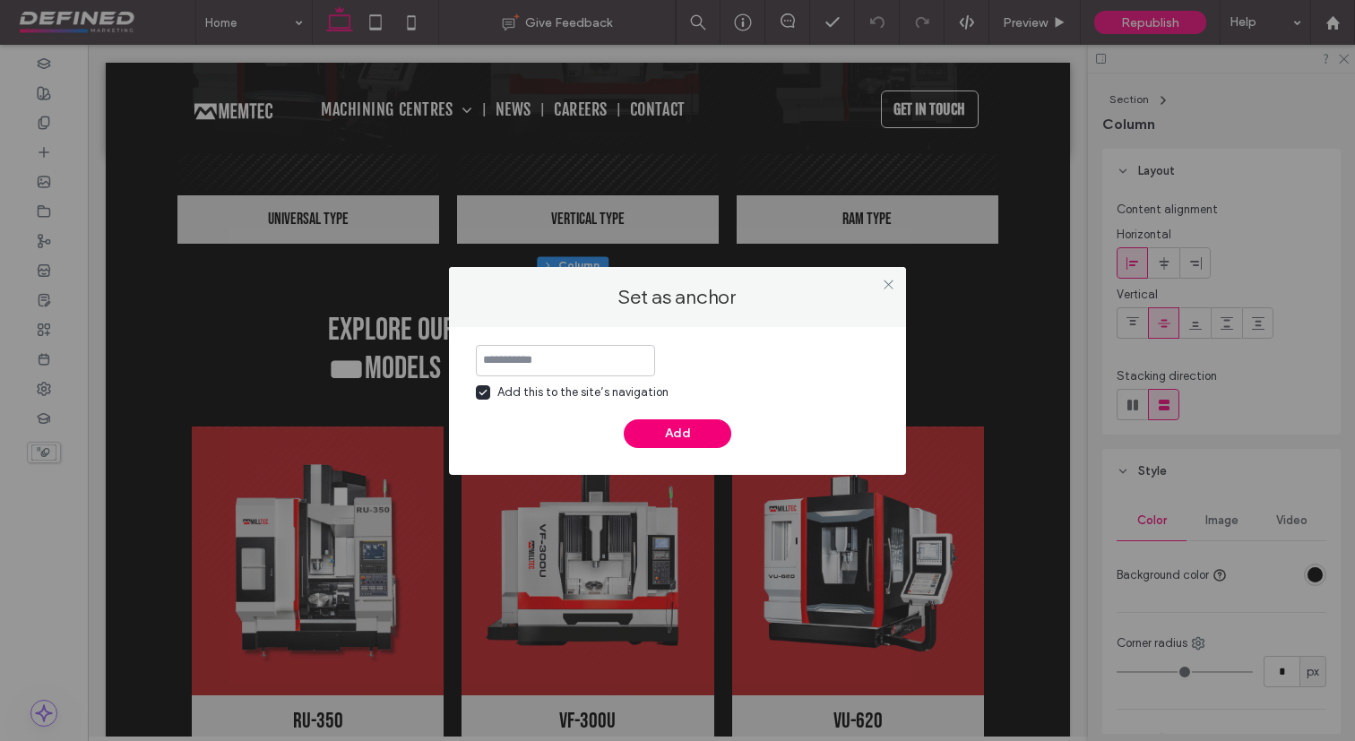
click at [590, 392] on div "Add this to the site’s navigation" at bounding box center [582, 392] width 171 height 18
click at [571, 366] on input at bounding box center [565, 360] width 179 height 31
type input "*"
type input "****"
click at [667, 433] on button "Add" at bounding box center [678, 433] width 108 height 29
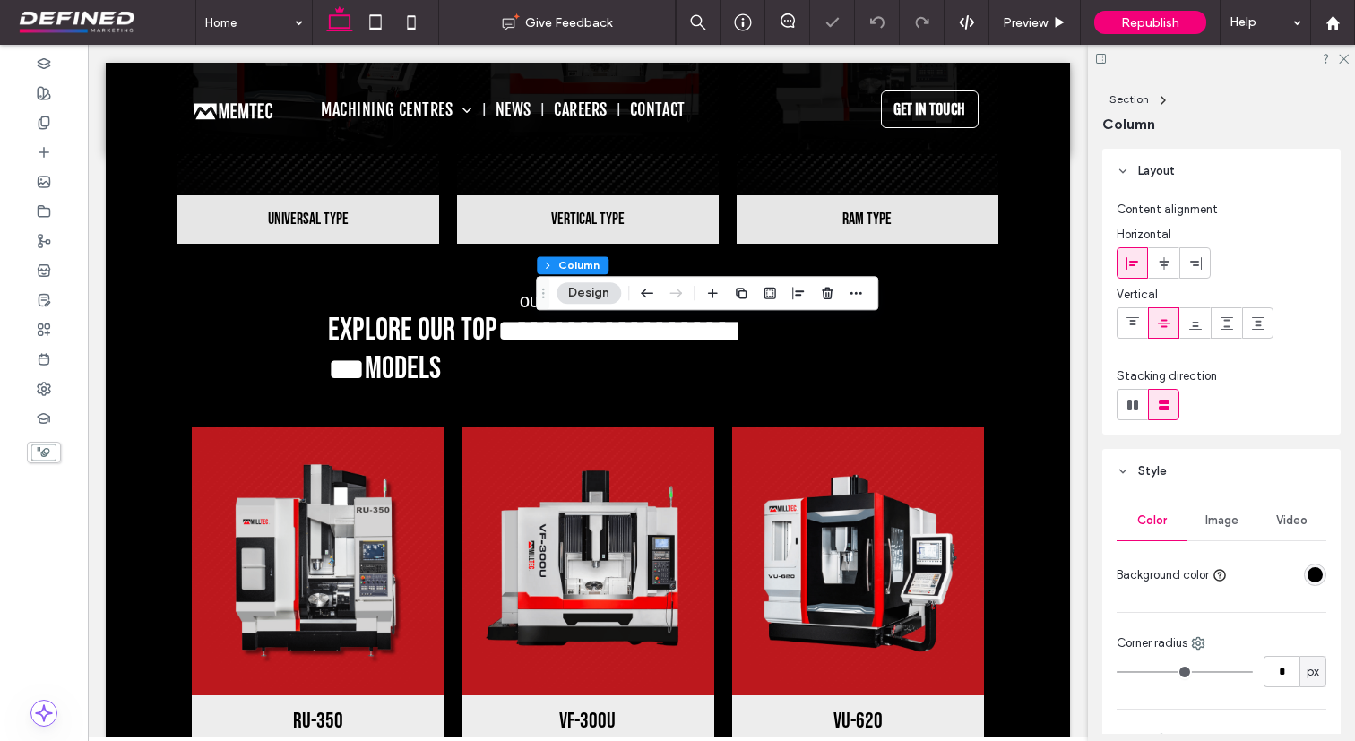
type input "**"
type input "***"
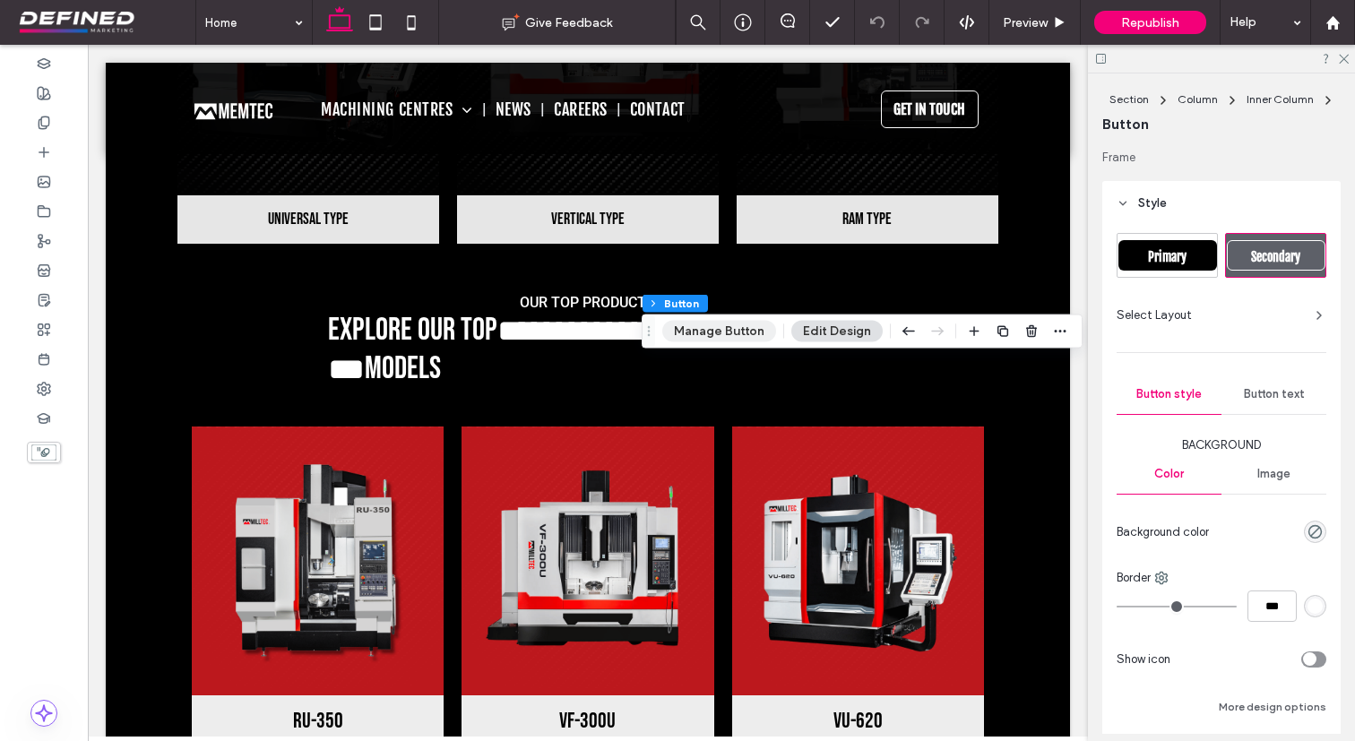
click at [722, 334] on button "Manage Button" at bounding box center [719, 332] width 114 height 22
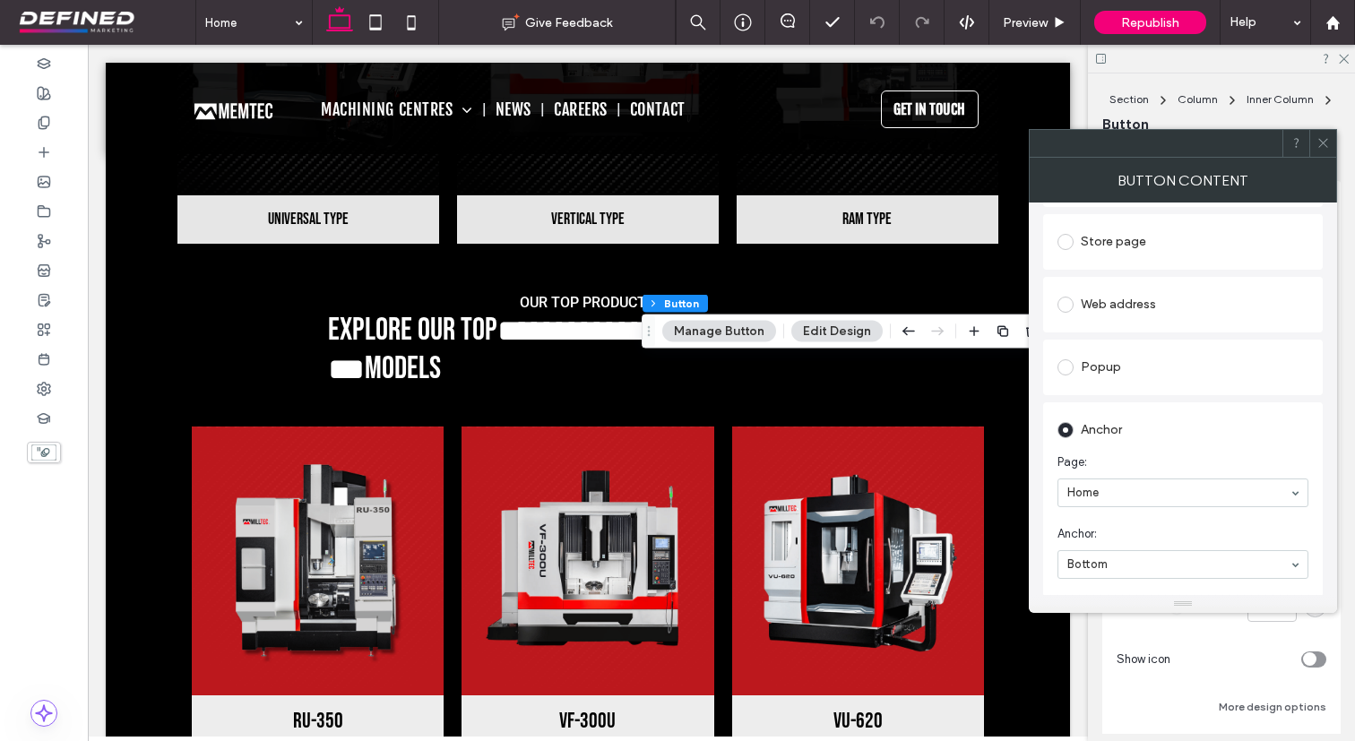
scroll to position [393, 0]
click at [1322, 140] on icon at bounding box center [1322, 142] width 13 height 13
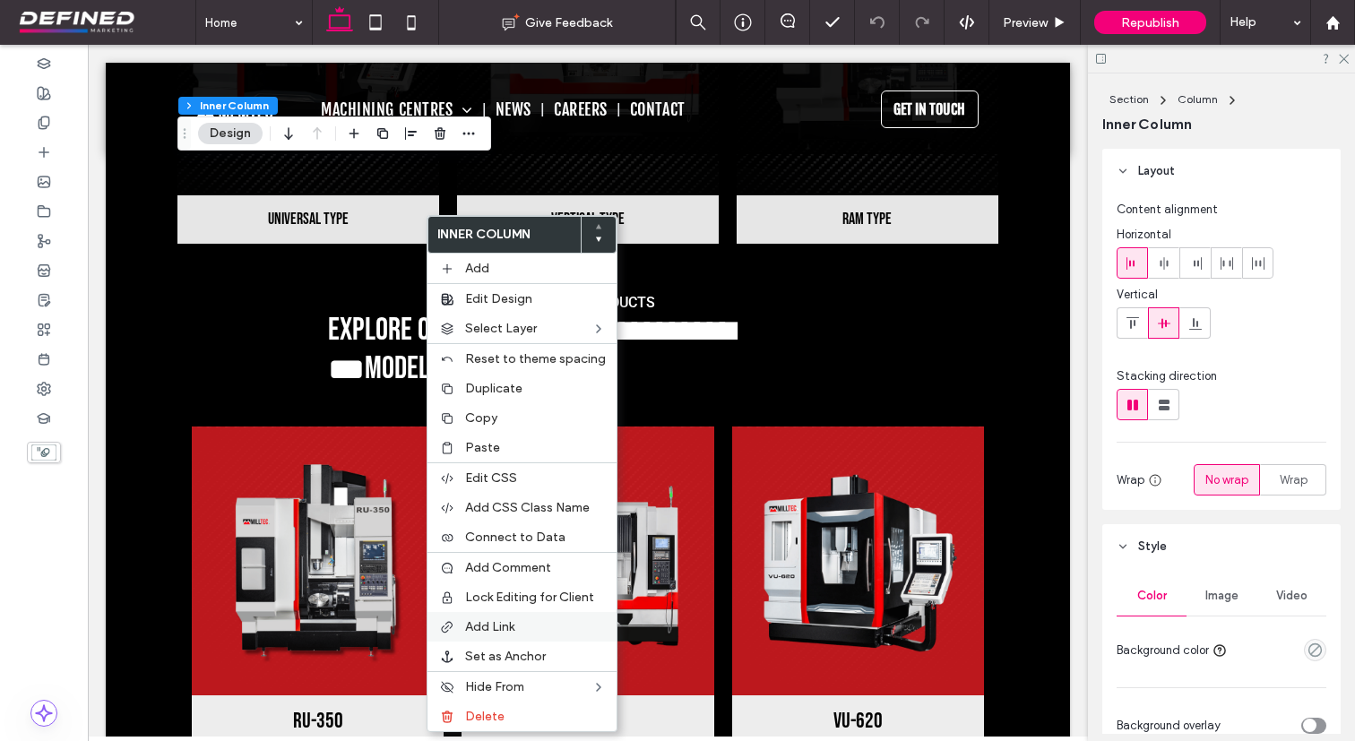
click at [491, 629] on span "Add Link" at bounding box center [489, 626] width 49 height 15
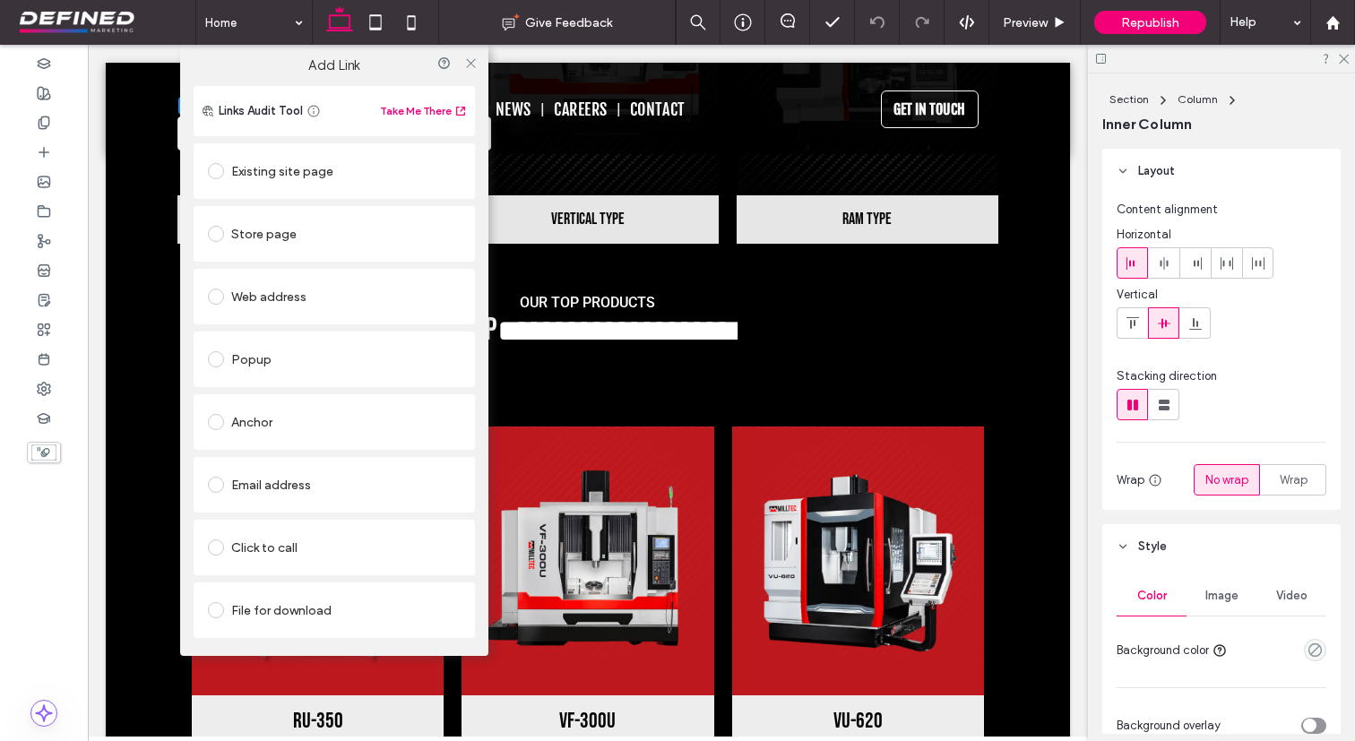
click at [362, 238] on div "Store page" at bounding box center [334, 234] width 253 height 29
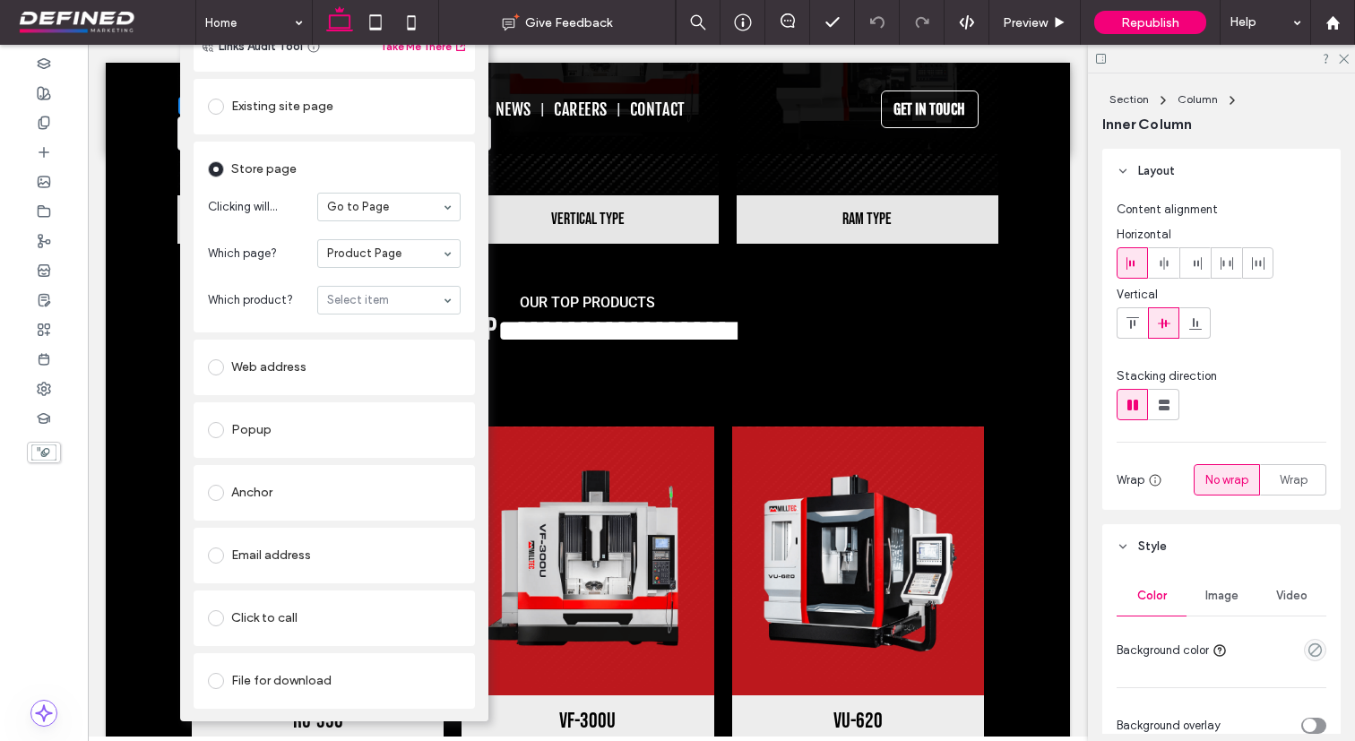
click at [406, 271] on section "Which page? Product Page" at bounding box center [334, 253] width 253 height 47
type input "***"
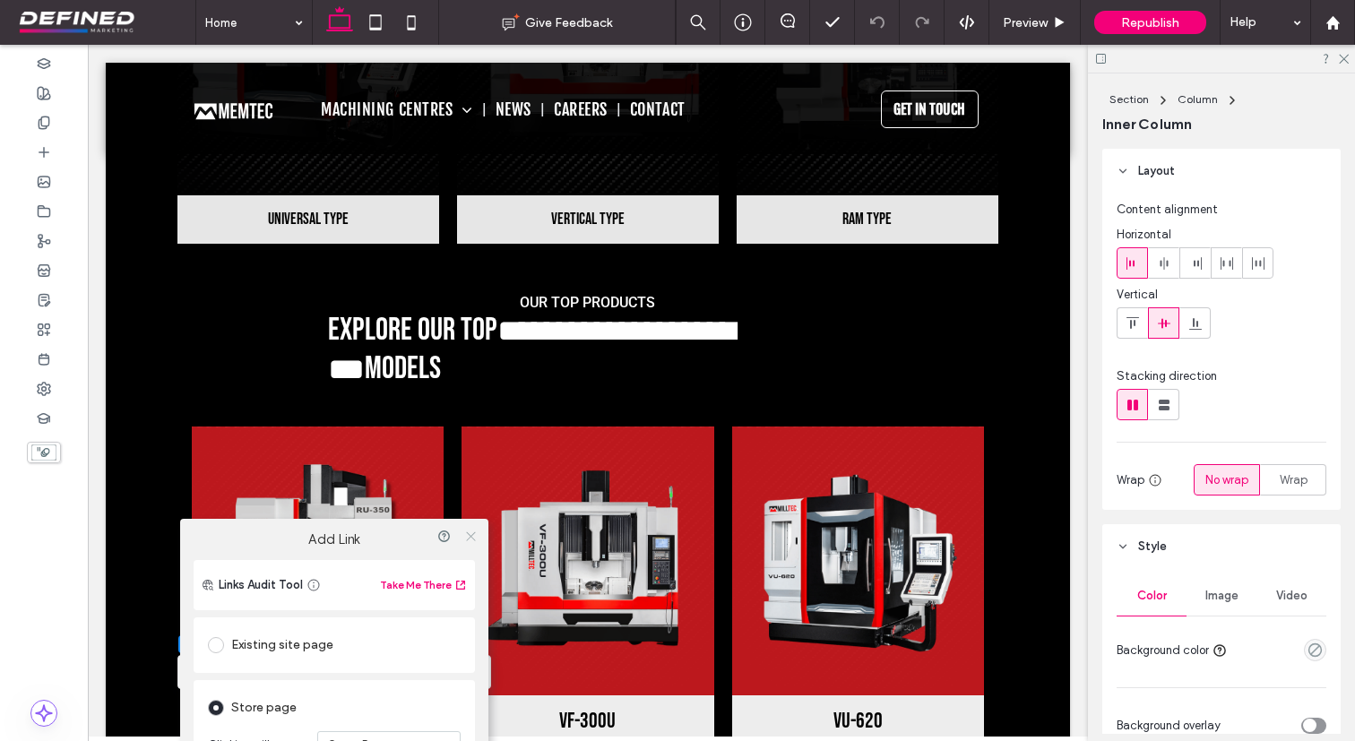
click at [467, 537] on icon at bounding box center [470, 536] width 13 height 13
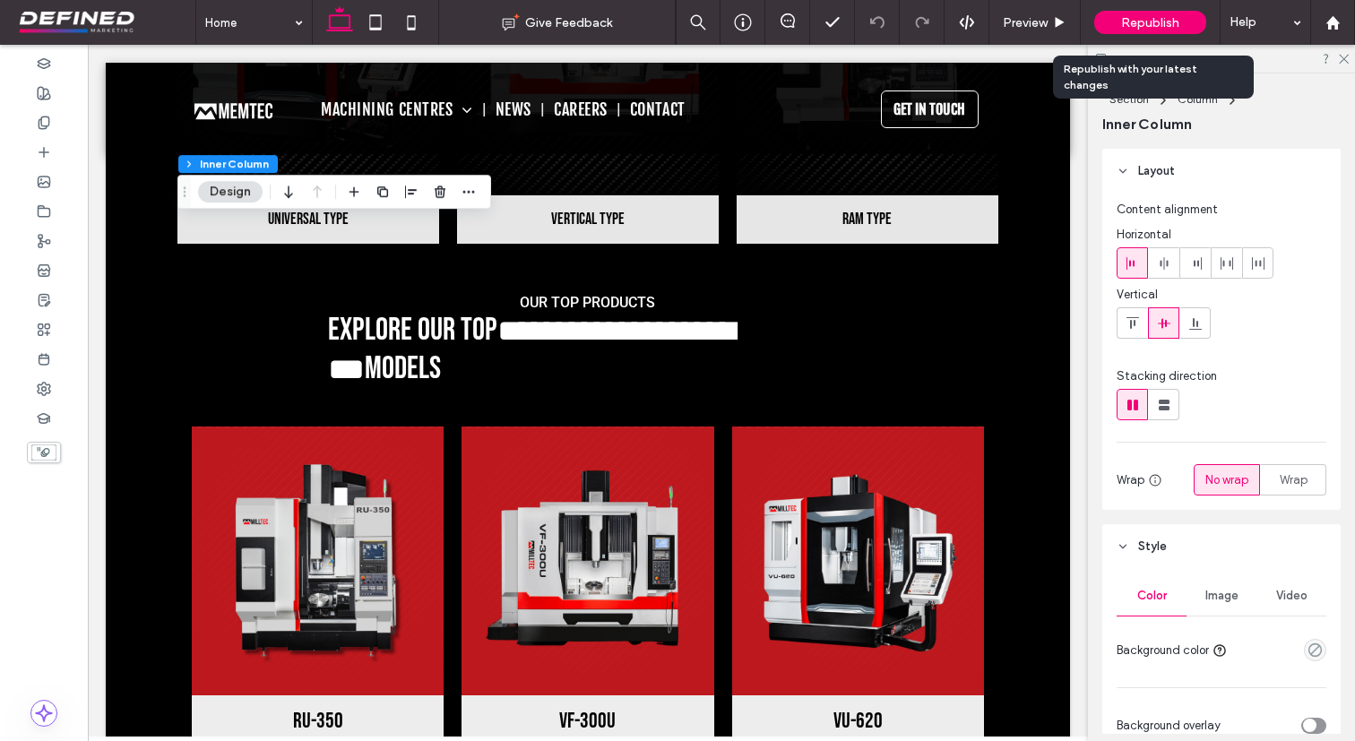
click at [1165, 18] on span "Republish" at bounding box center [1150, 22] width 58 height 15
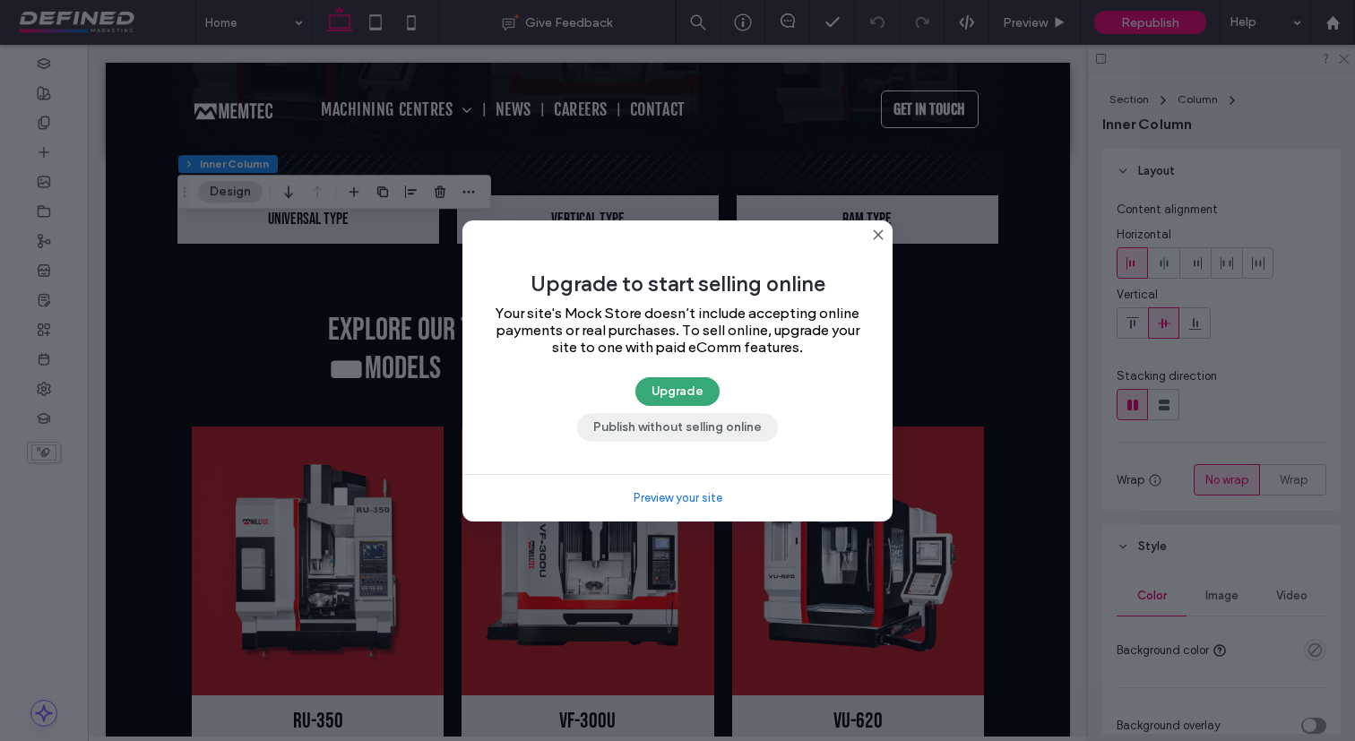
click at [690, 423] on button "Publish without selling online" at bounding box center [677, 427] width 201 height 29
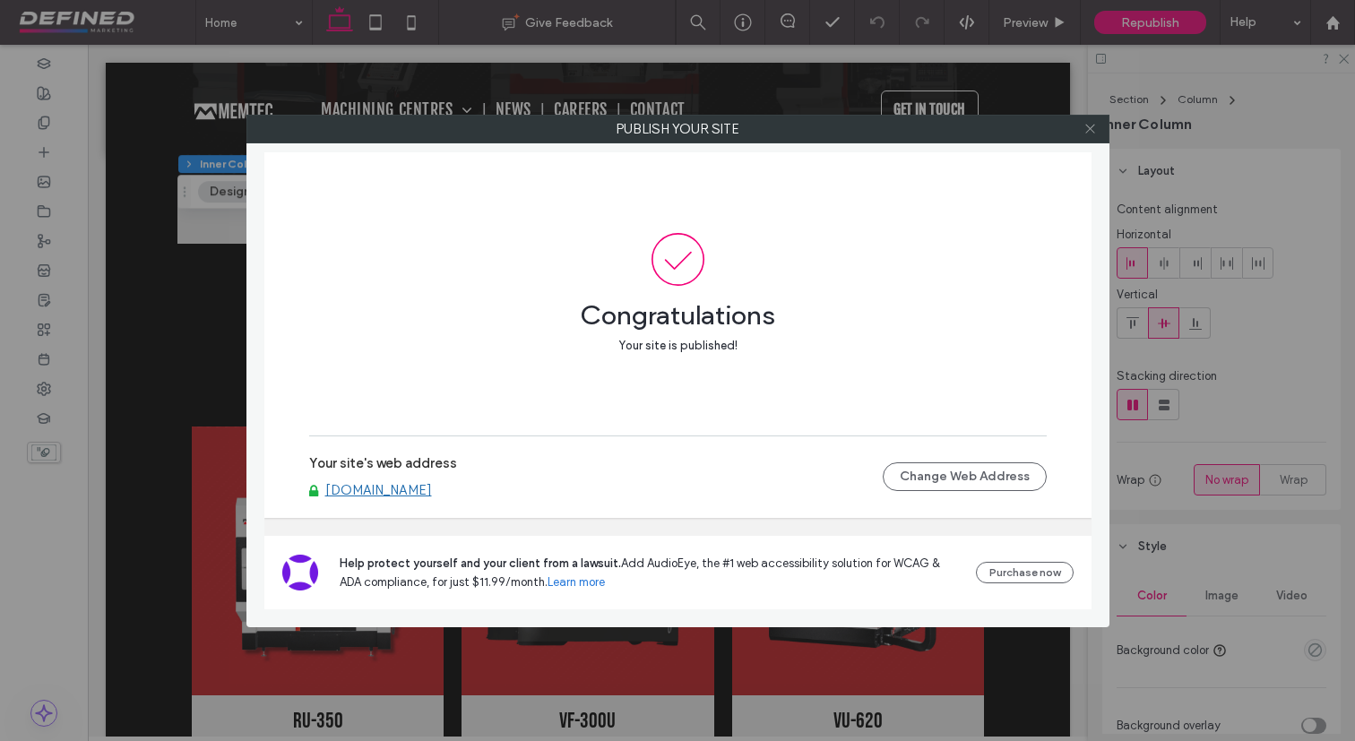
click at [1090, 122] on icon at bounding box center [1089, 128] width 13 height 13
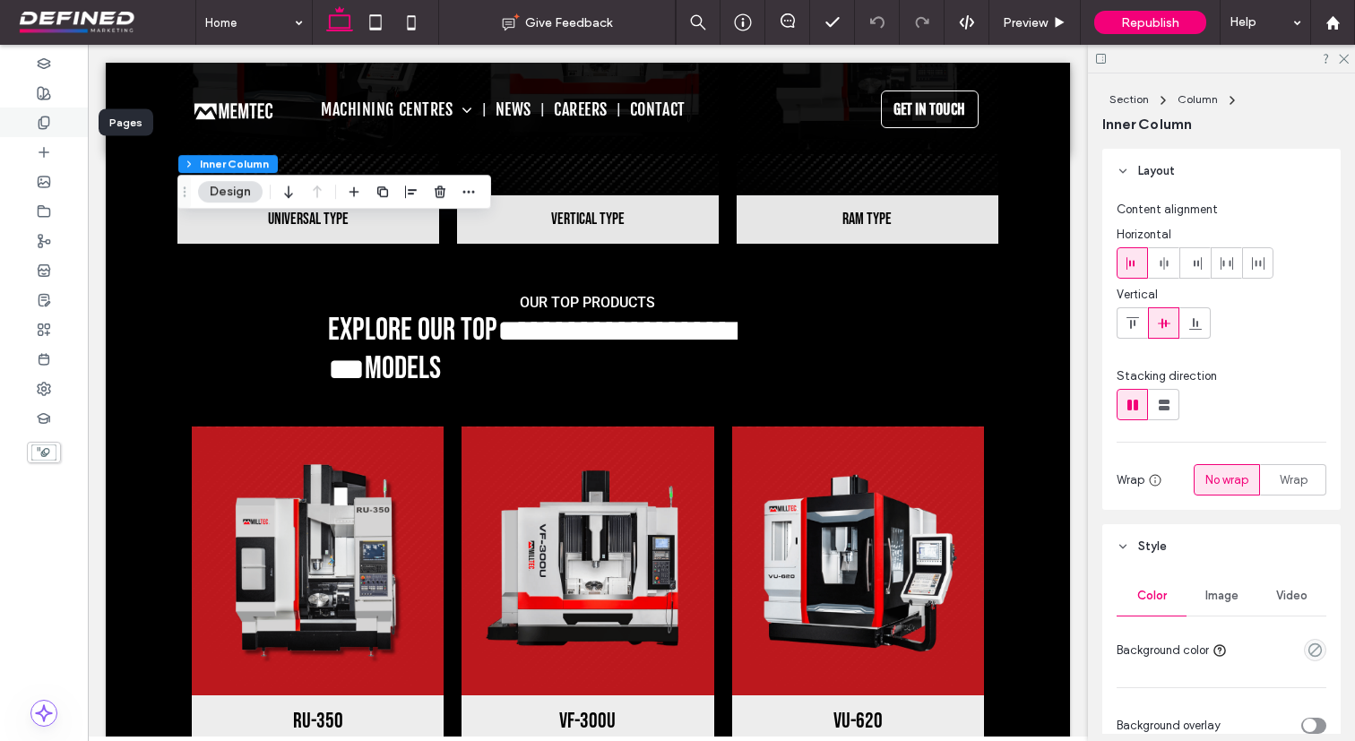
click at [52, 119] on div at bounding box center [44, 123] width 88 height 30
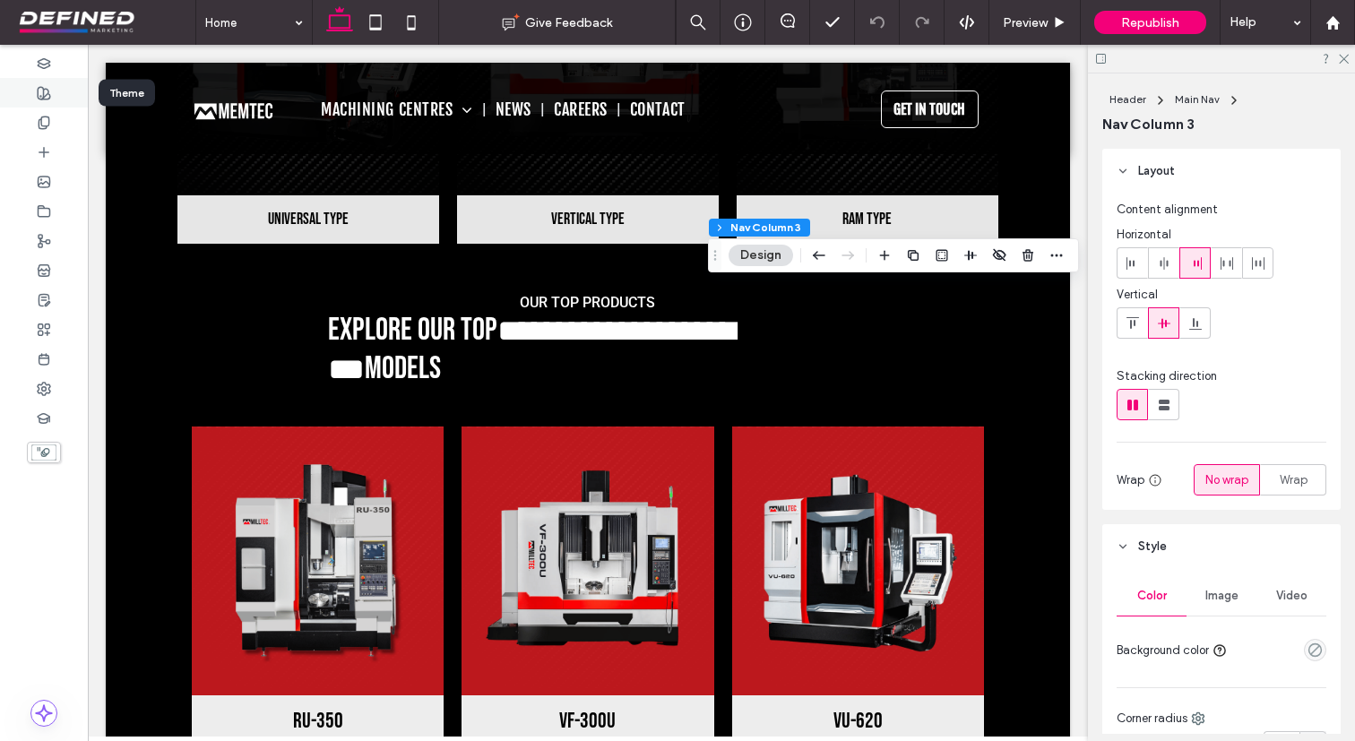
click at [44, 88] on use at bounding box center [44, 93] width 13 height 13
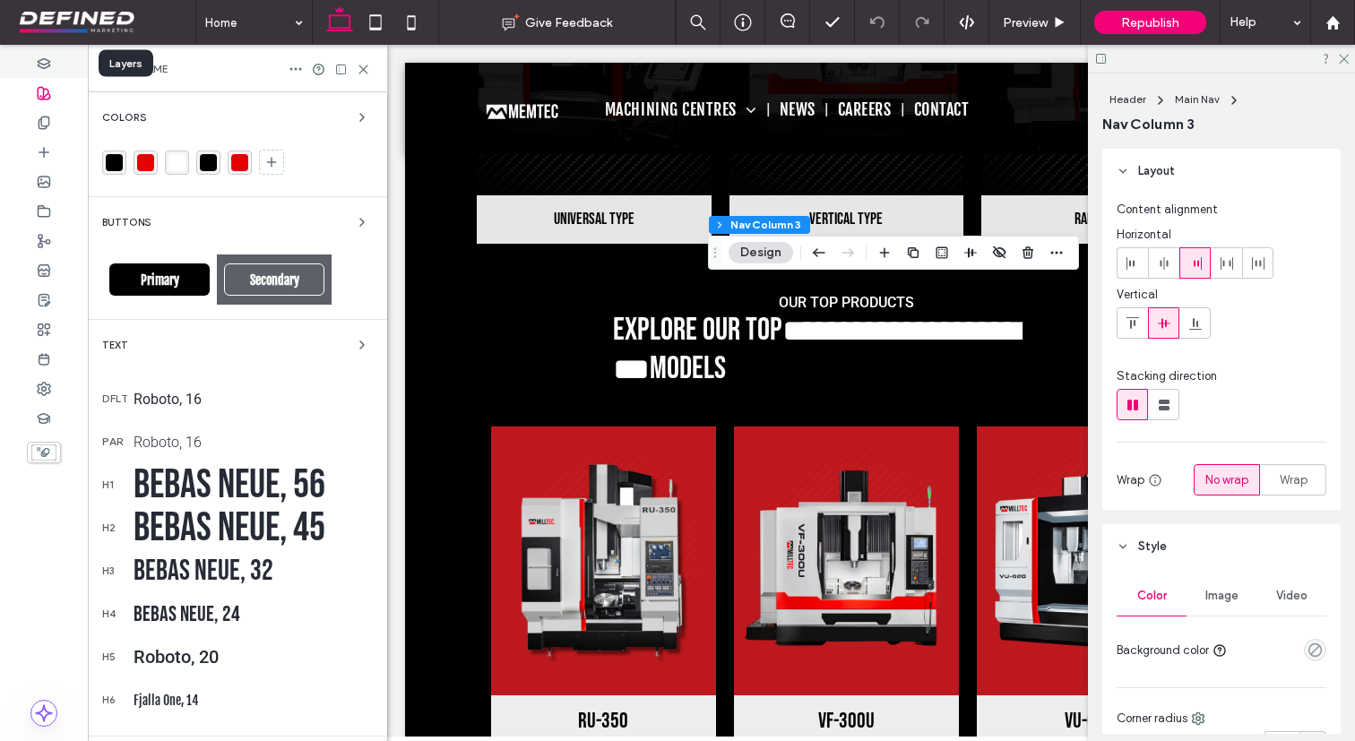
click at [52, 59] on div at bounding box center [44, 63] width 88 height 30
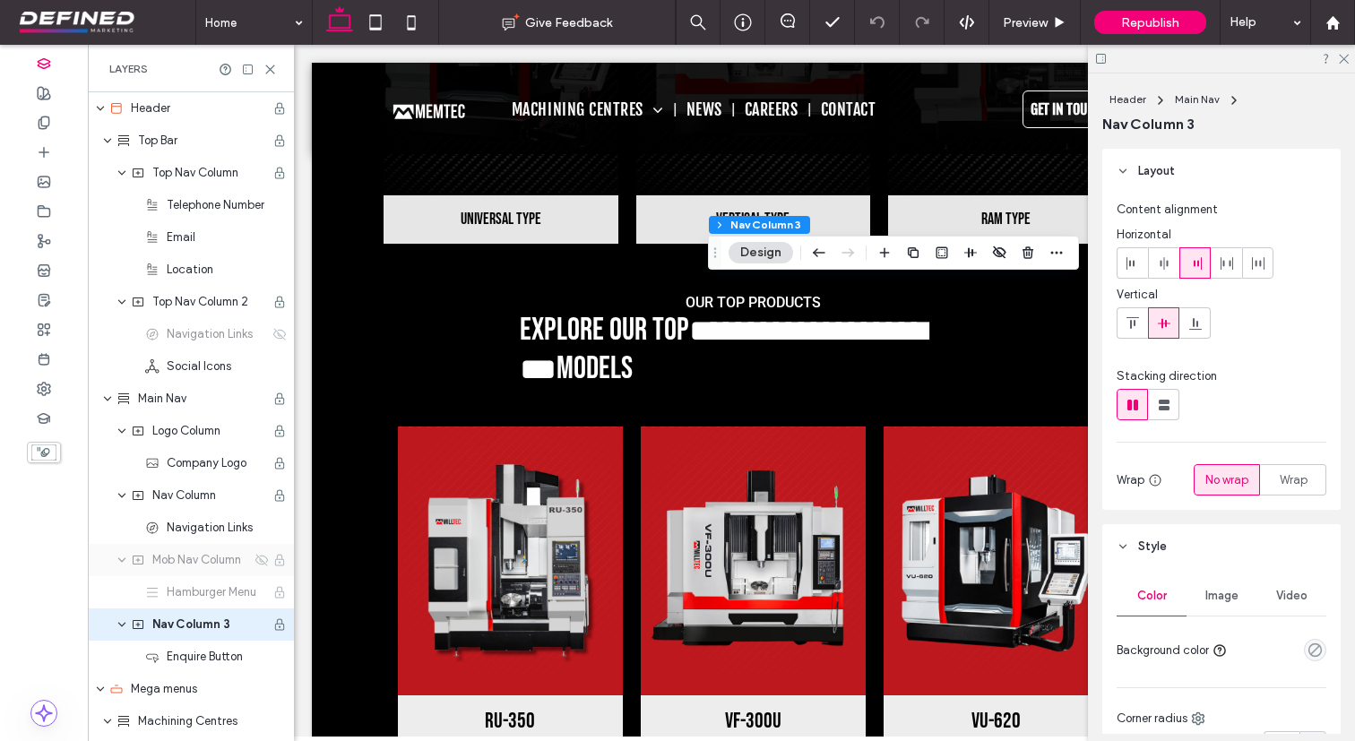
scroll to position [208, 0]
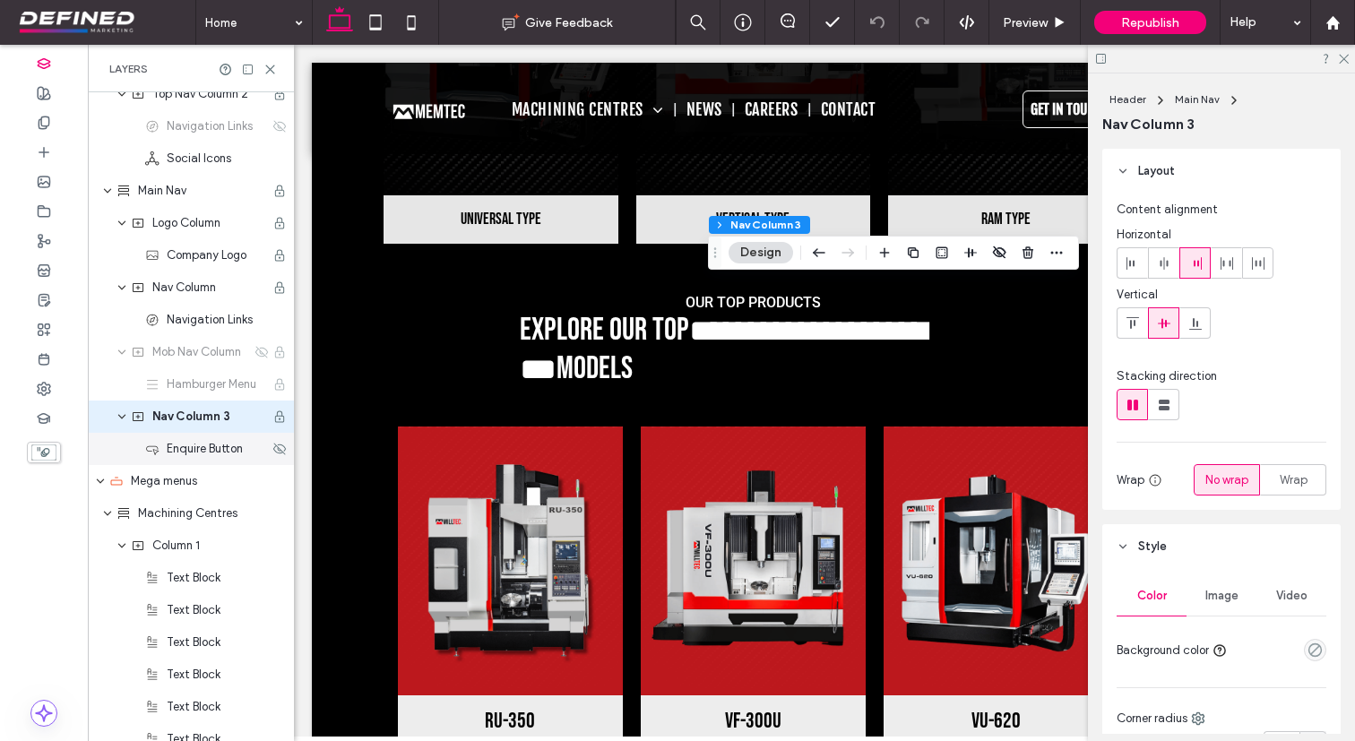
click at [205, 452] on span "Enquire Button" at bounding box center [205, 449] width 76 height 18
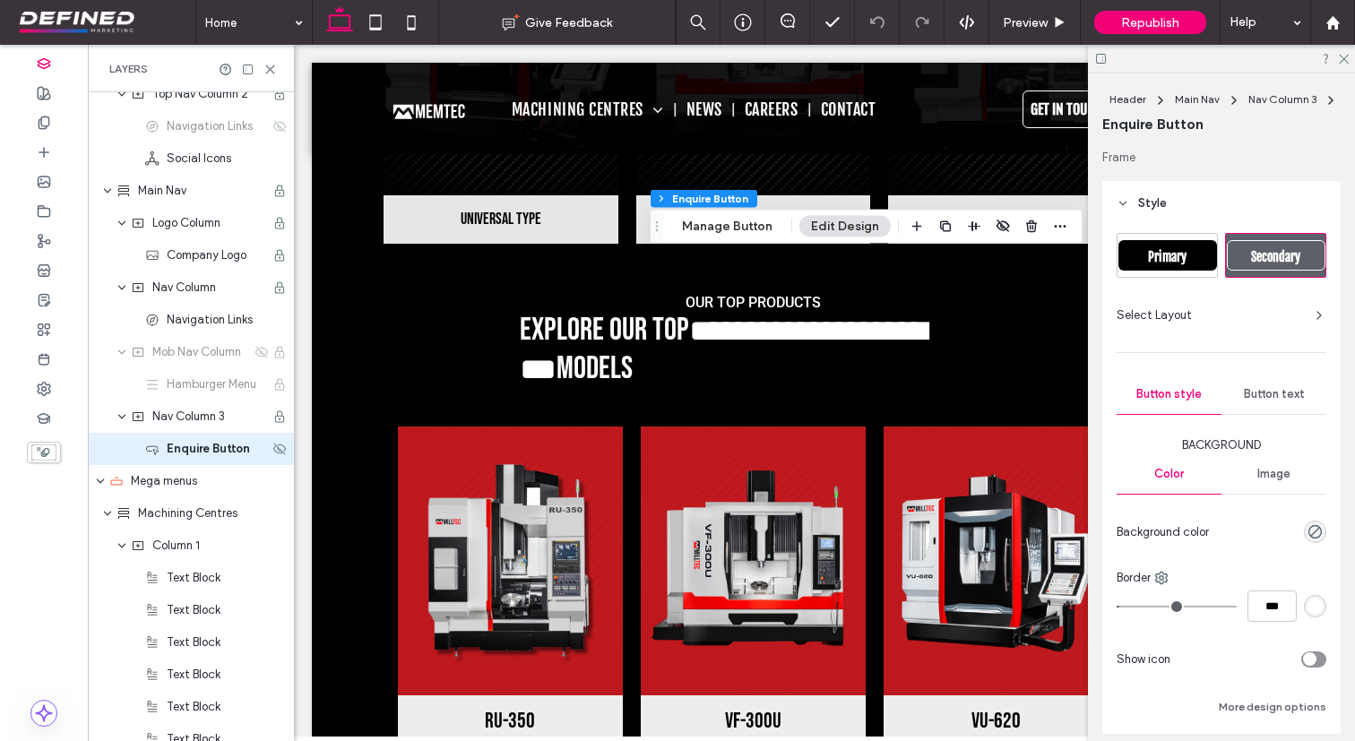
scroll to position [240, 0]
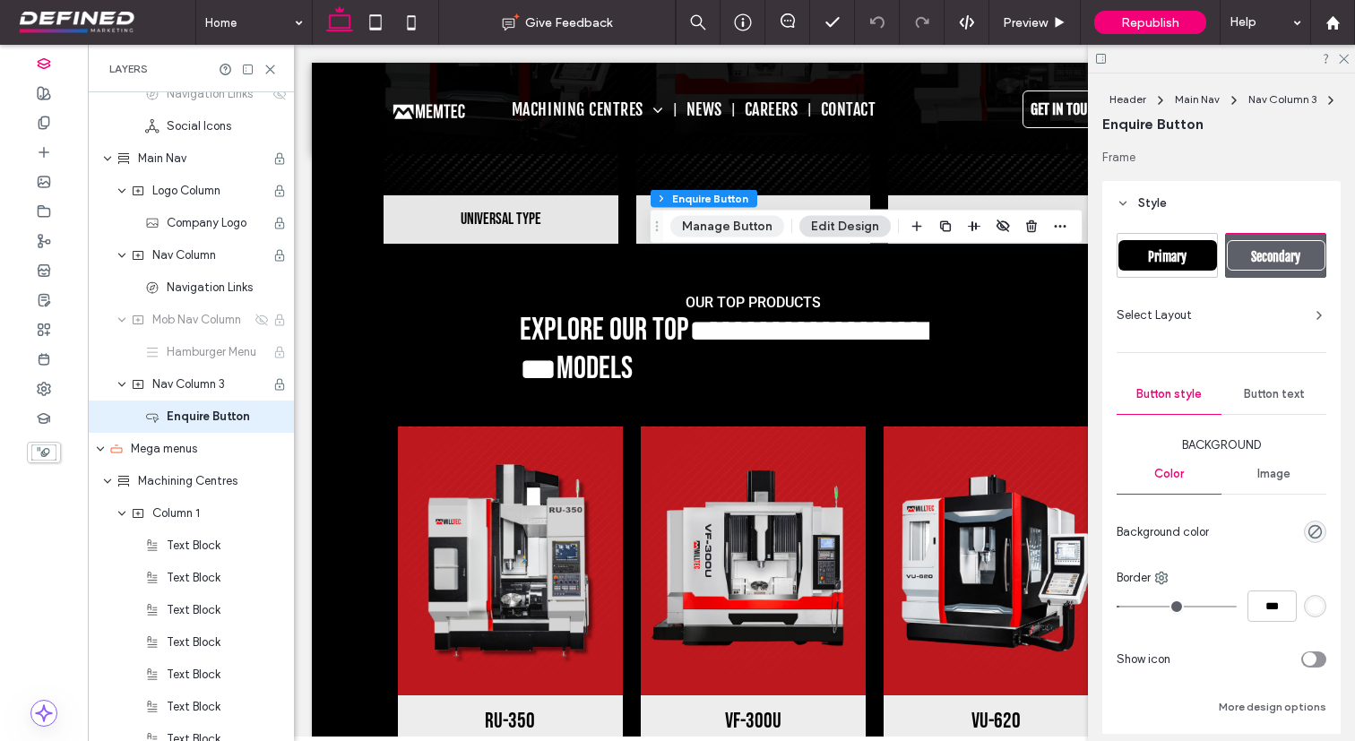
click at [740, 217] on button "Manage Button" at bounding box center [727, 227] width 114 height 22
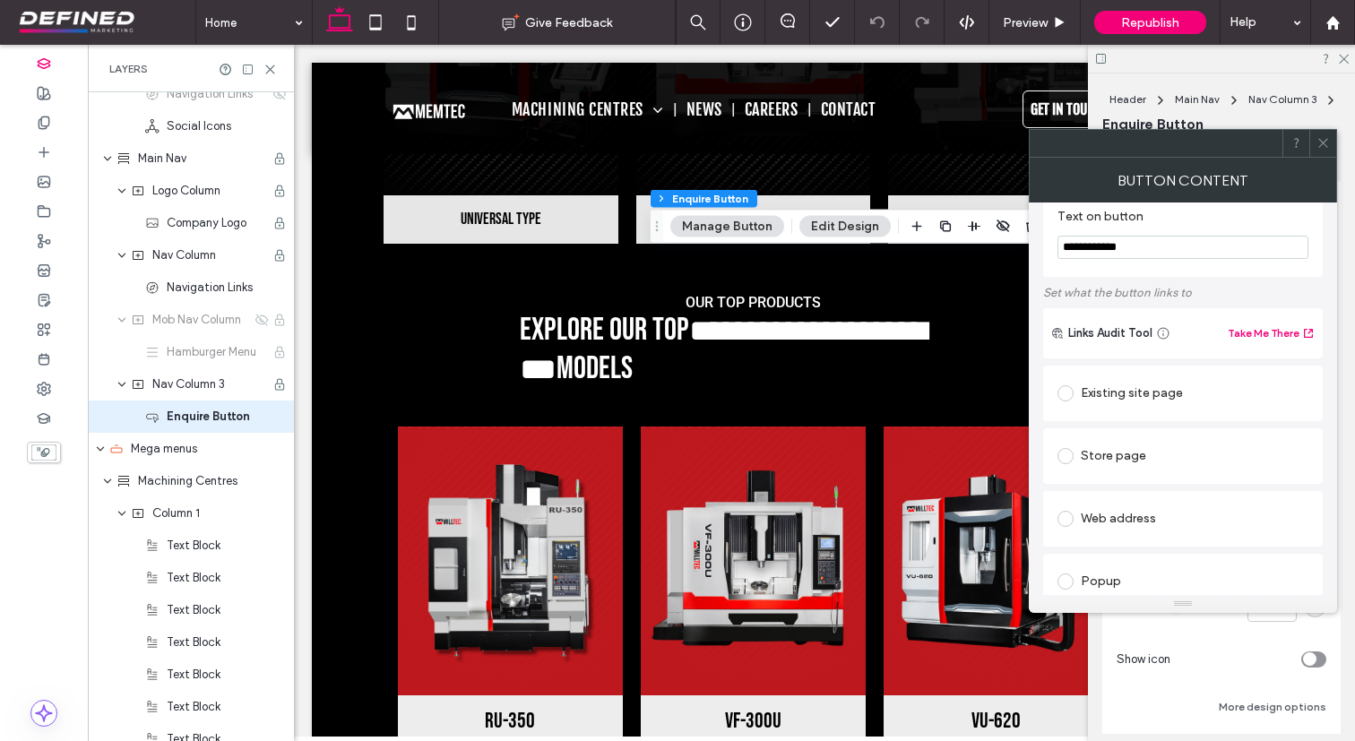
scroll to position [148, 0]
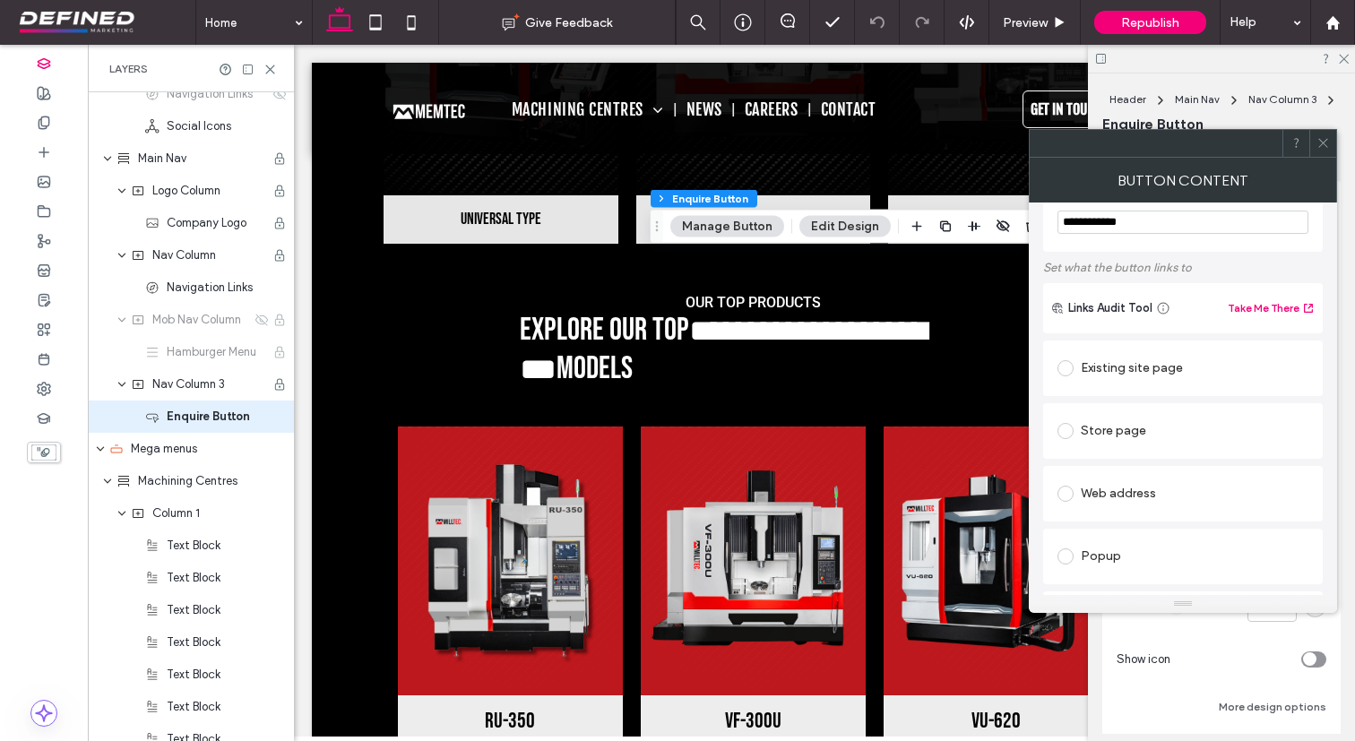
click at [1096, 369] on div "Existing site page" at bounding box center [1182, 368] width 251 height 29
type input "***"
click at [1324, 140] on icon at bounding box center [1322, 142] width 13 height 13
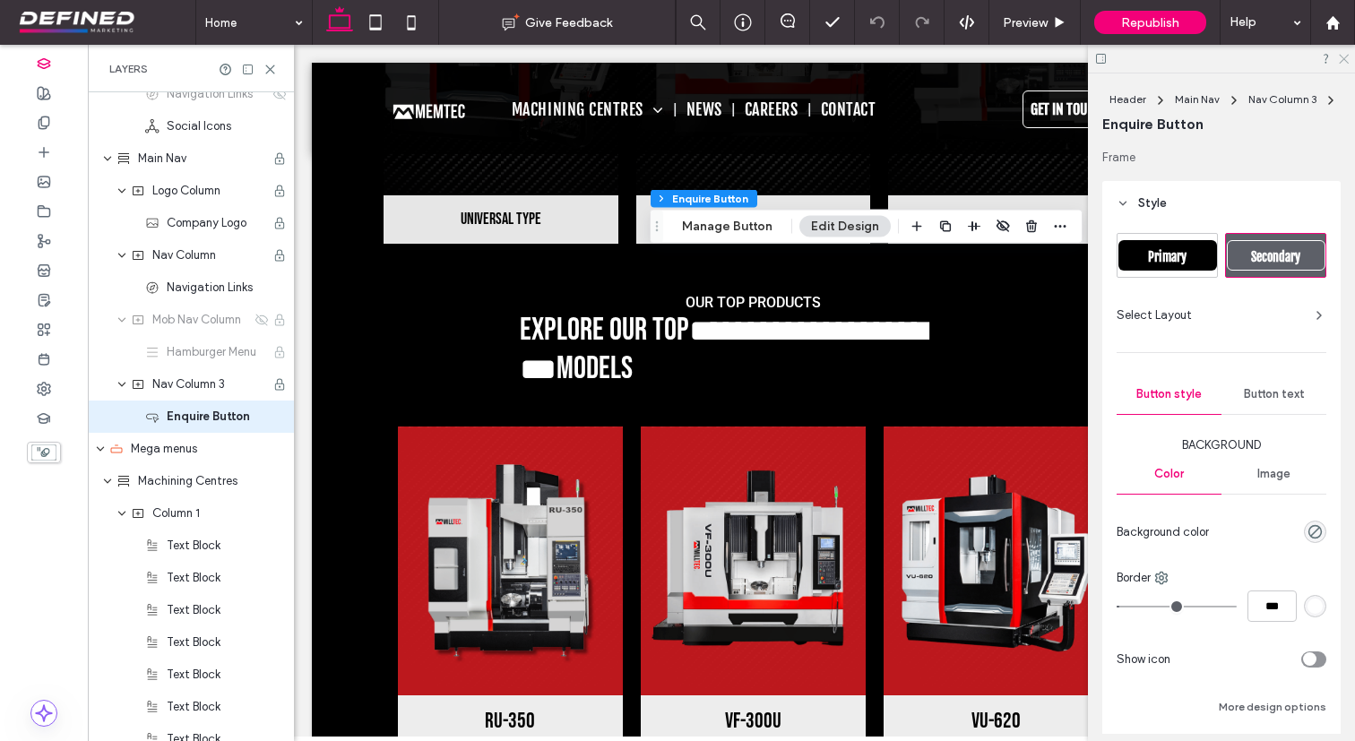
click at [1344, 61] on icon at bounding box center [1343, 58] width 12 height 12
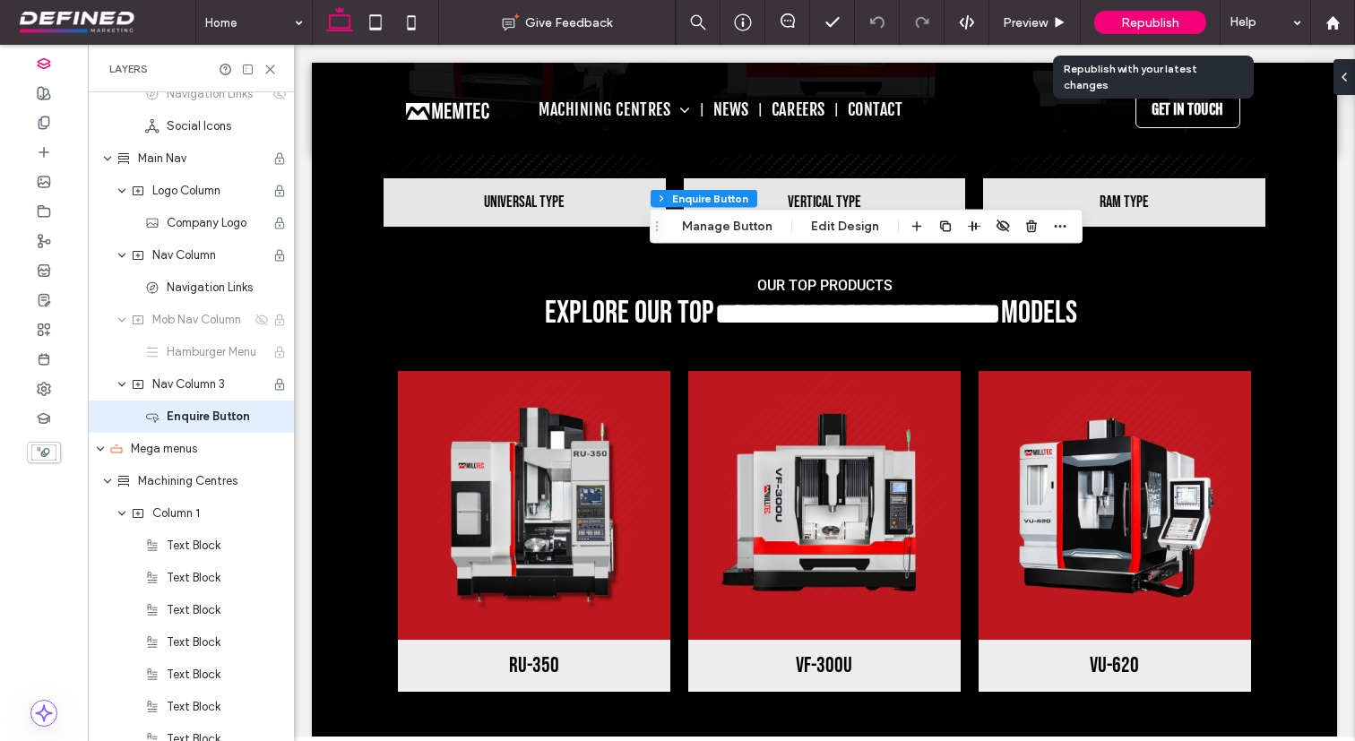
click at [1147, 13] on div "Republish" at bounding box center [1150, 22] width 112 height 23
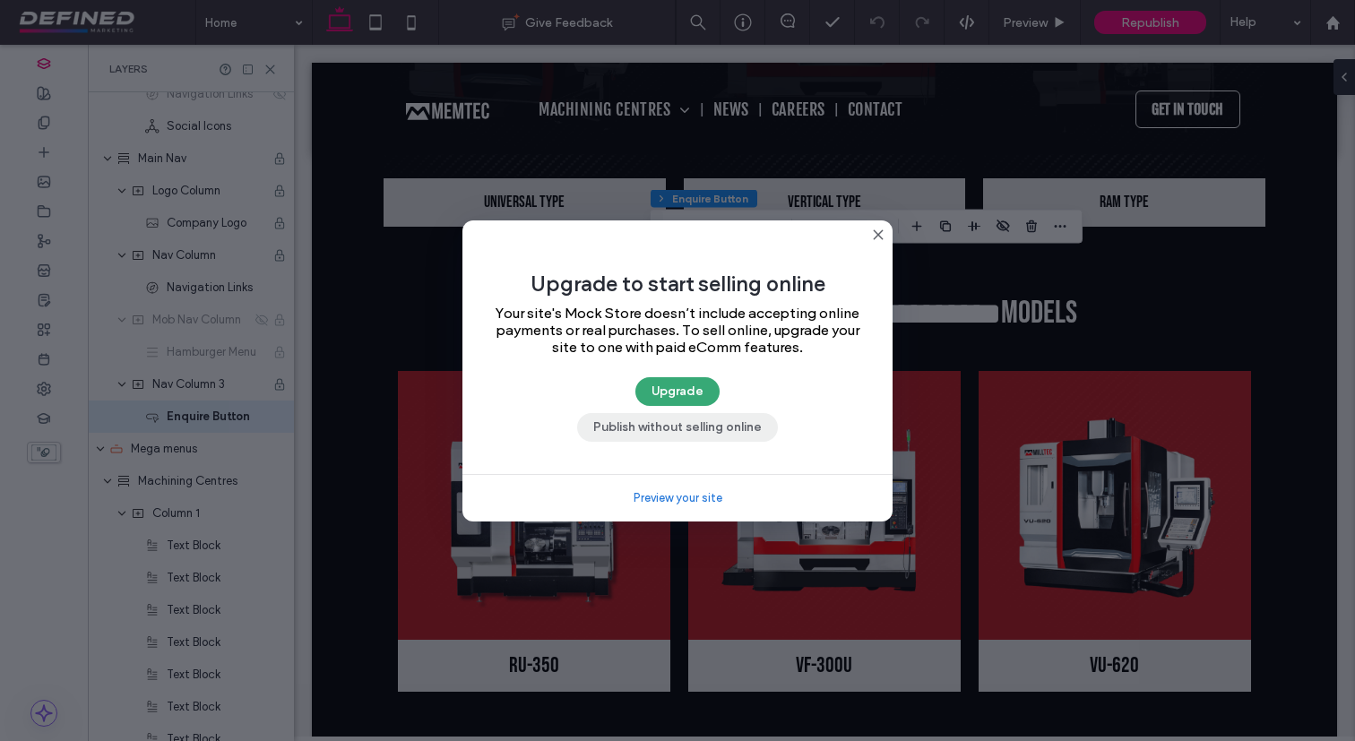
click at [746, 435] on button "Publish without selling online" at bounding box center [677, 427] width 201 height 29
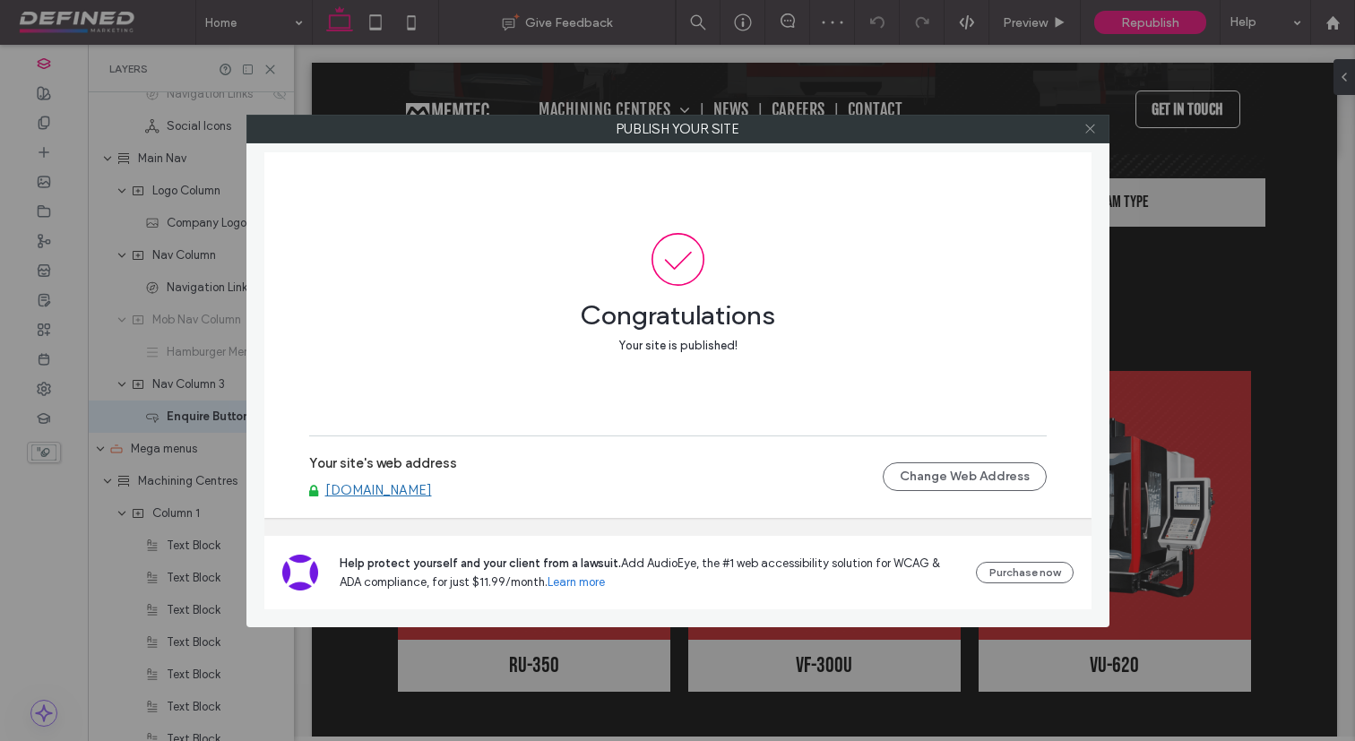
click at [1086, 131] on icon at bounding box center [1089, 128] width 13 height 13
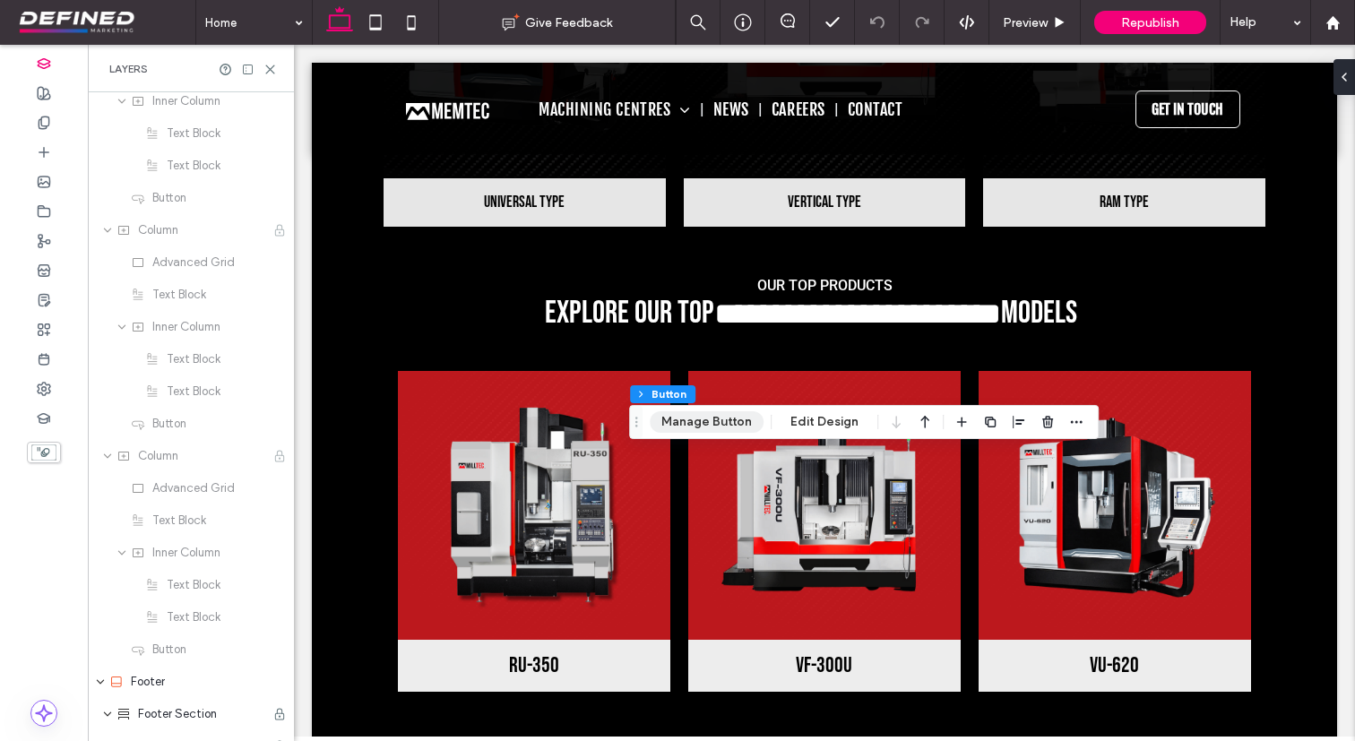
click at [684, 413] on button "Manage Button" at bounding box center [707, 422] width 114 height 22
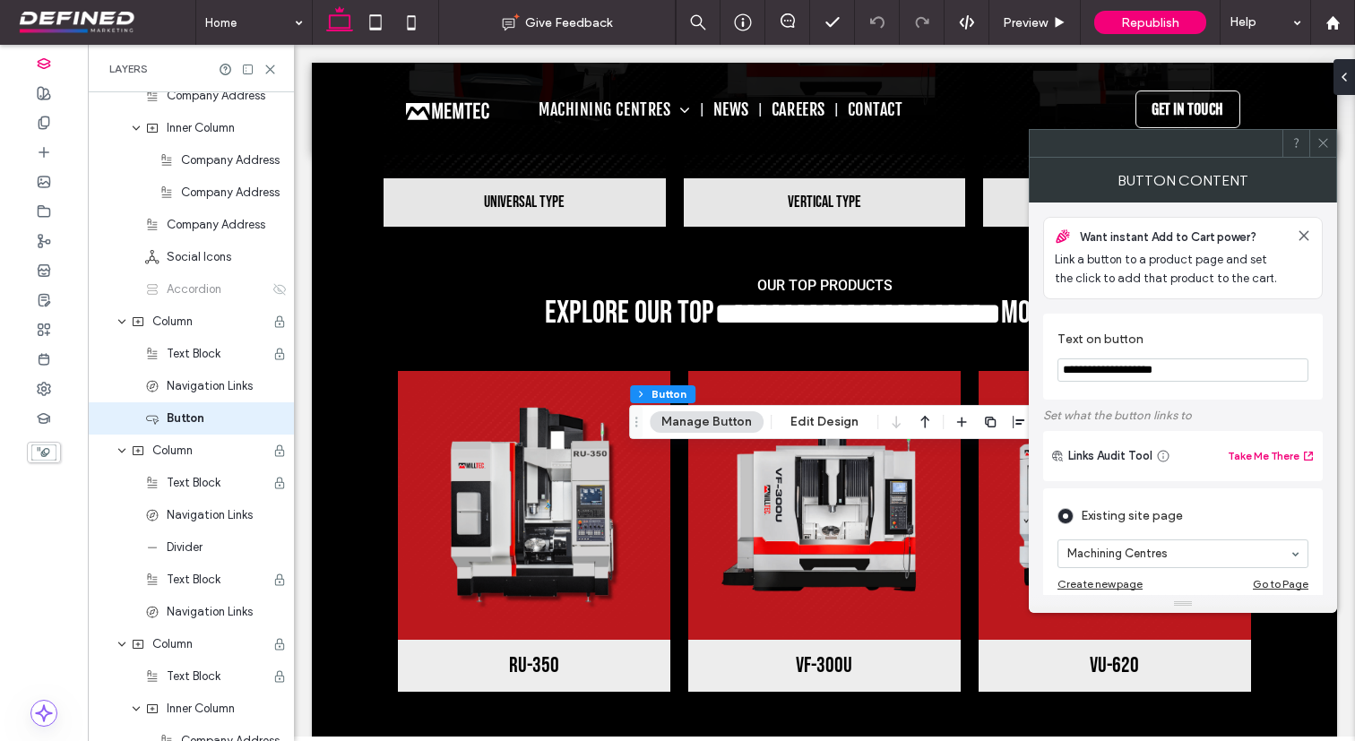
scroll to position [7820, 0]
click at [1324, 142] on icon at bounding box center [1322, 142] width 13 height 13
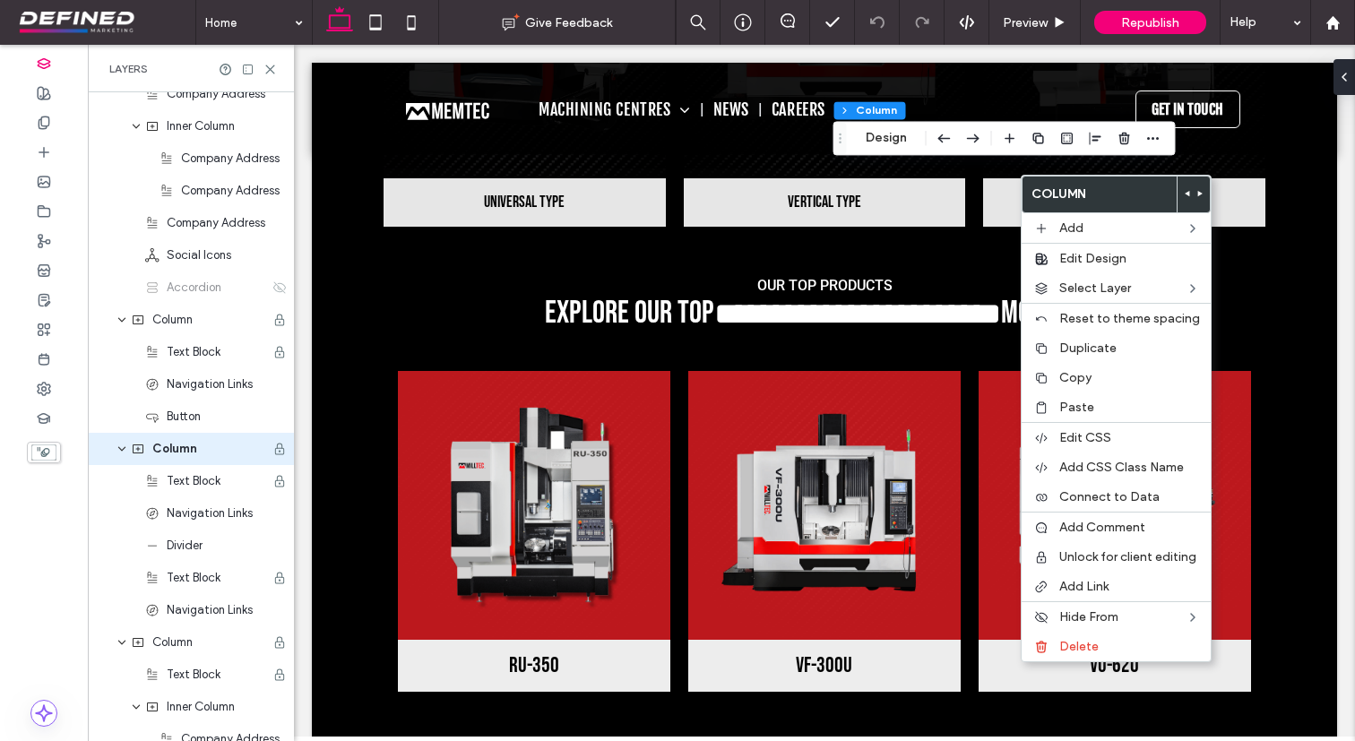
scroll to position [7852, 0]
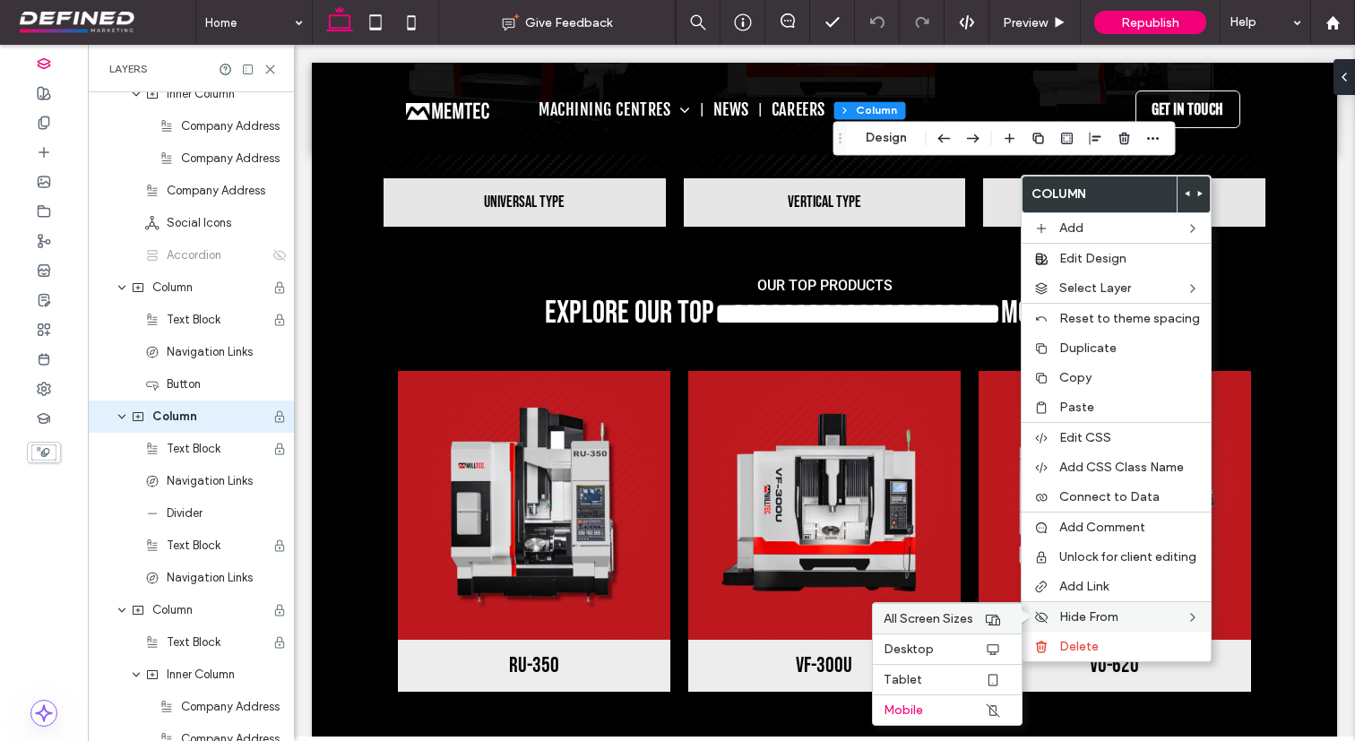
click at [940, 623] on span "All Screen Sizes" at bounding box center [928, 618] width 90 height 15
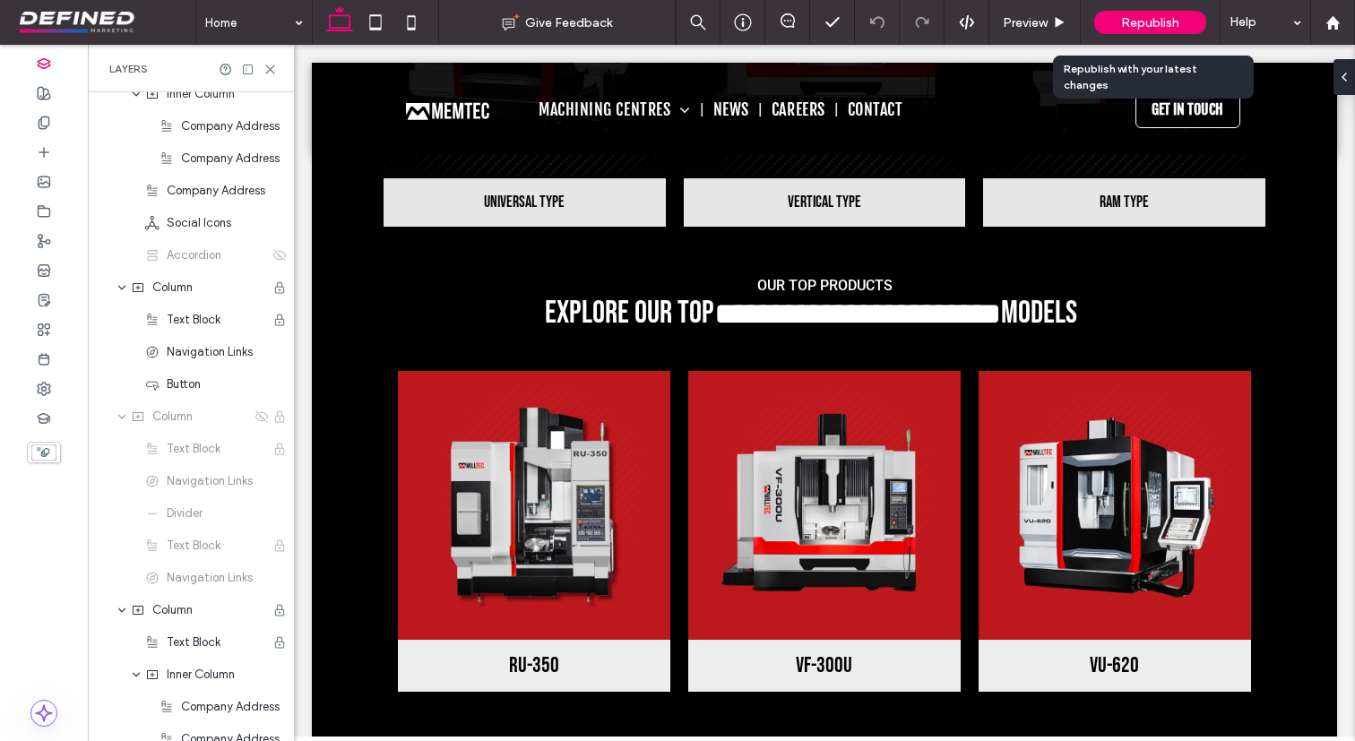
click at [1164, 26] on span "Republish" at bounding box center [1150, 22] width 58 height 15
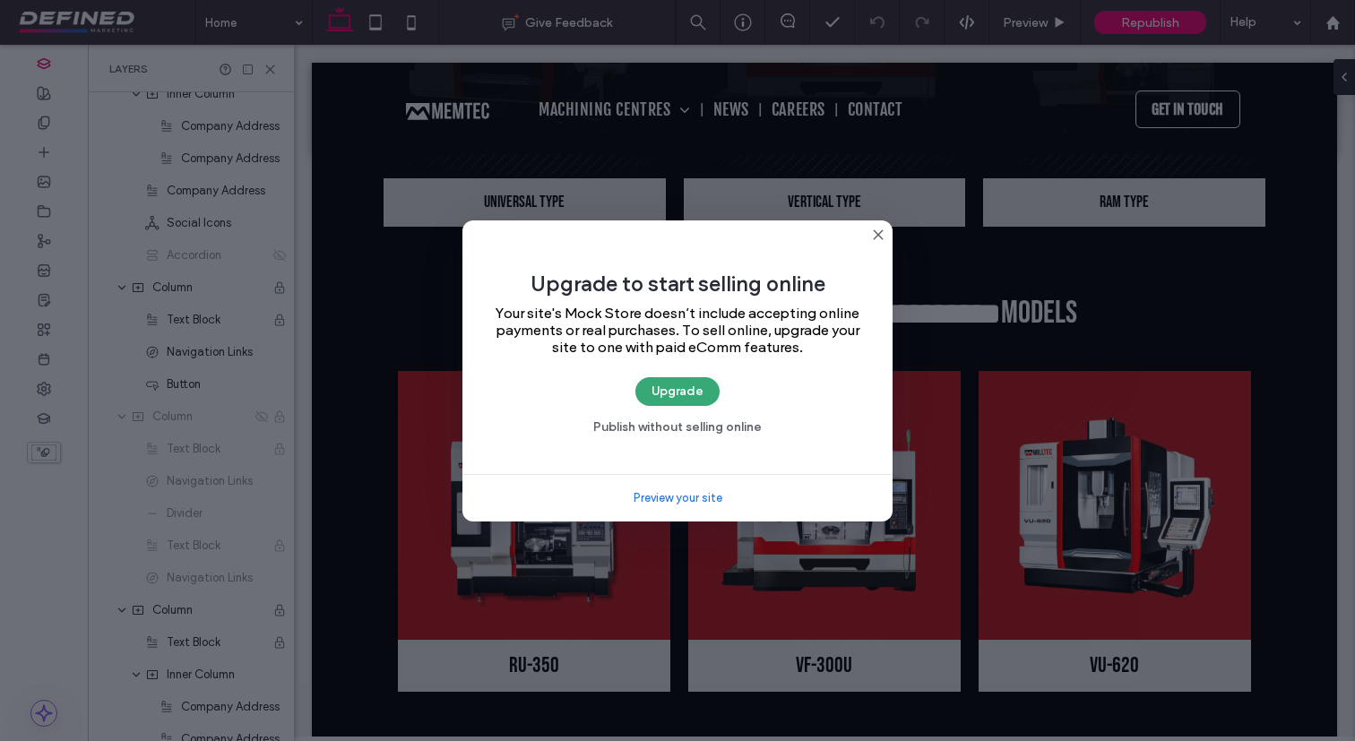
click at [875, 231] on use at bounding box center [878, 234] width 8 height 8
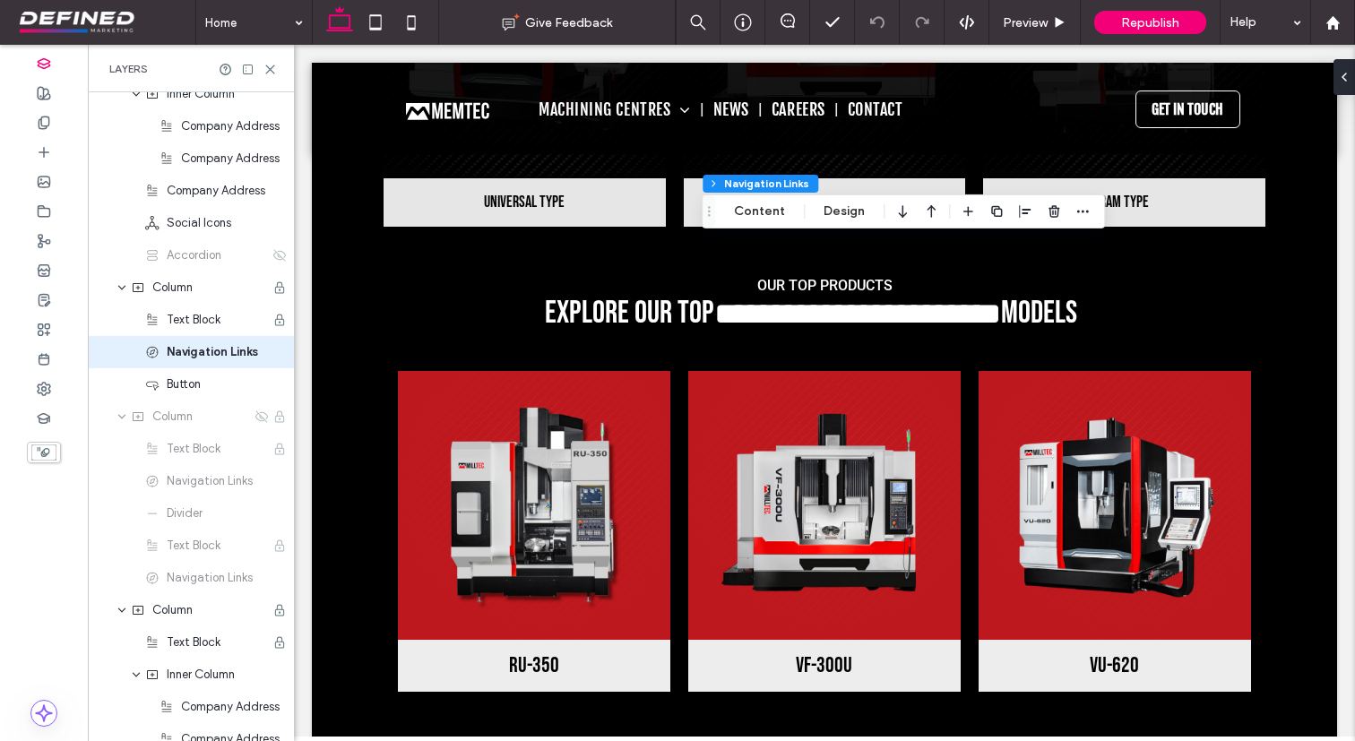
type input "***"
type input "****"
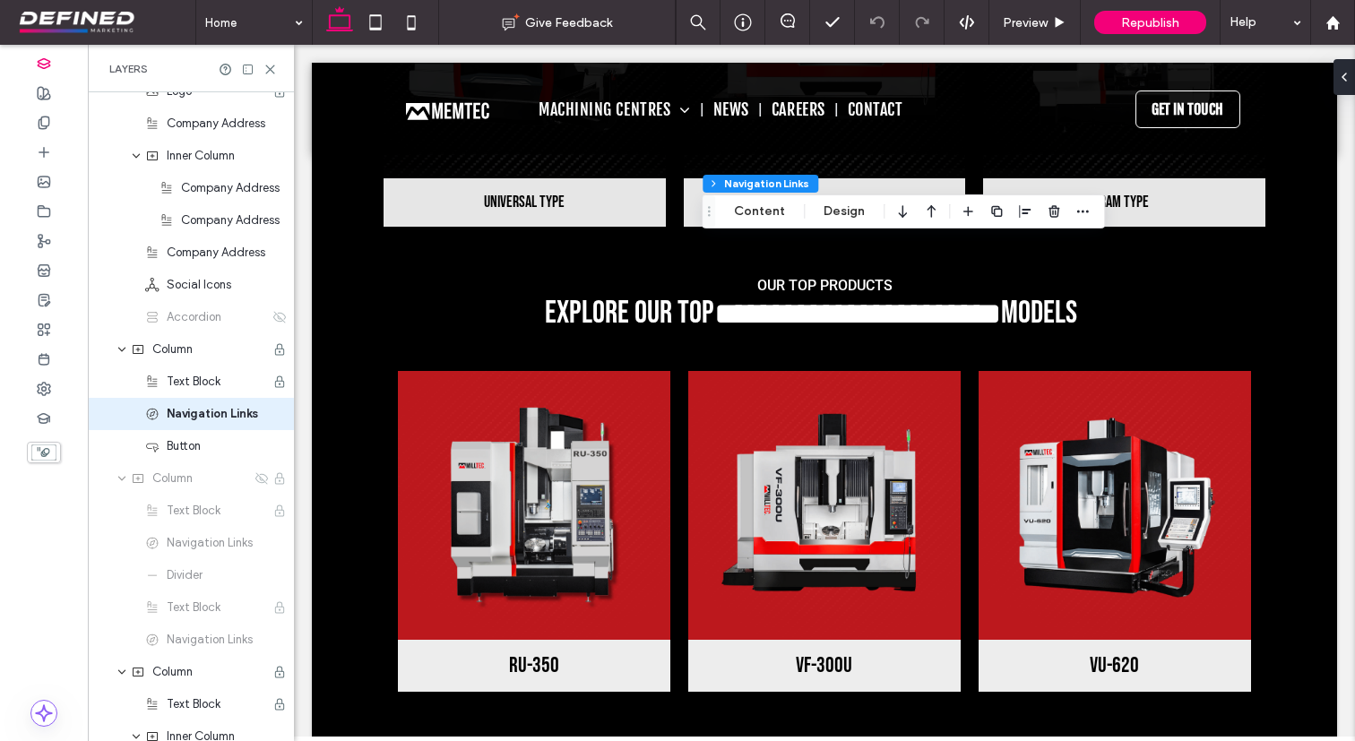
scroll to position [7788, 0]
click at [728, 213] on button "Content" at bounding box center [759, 212] width 74 height 22
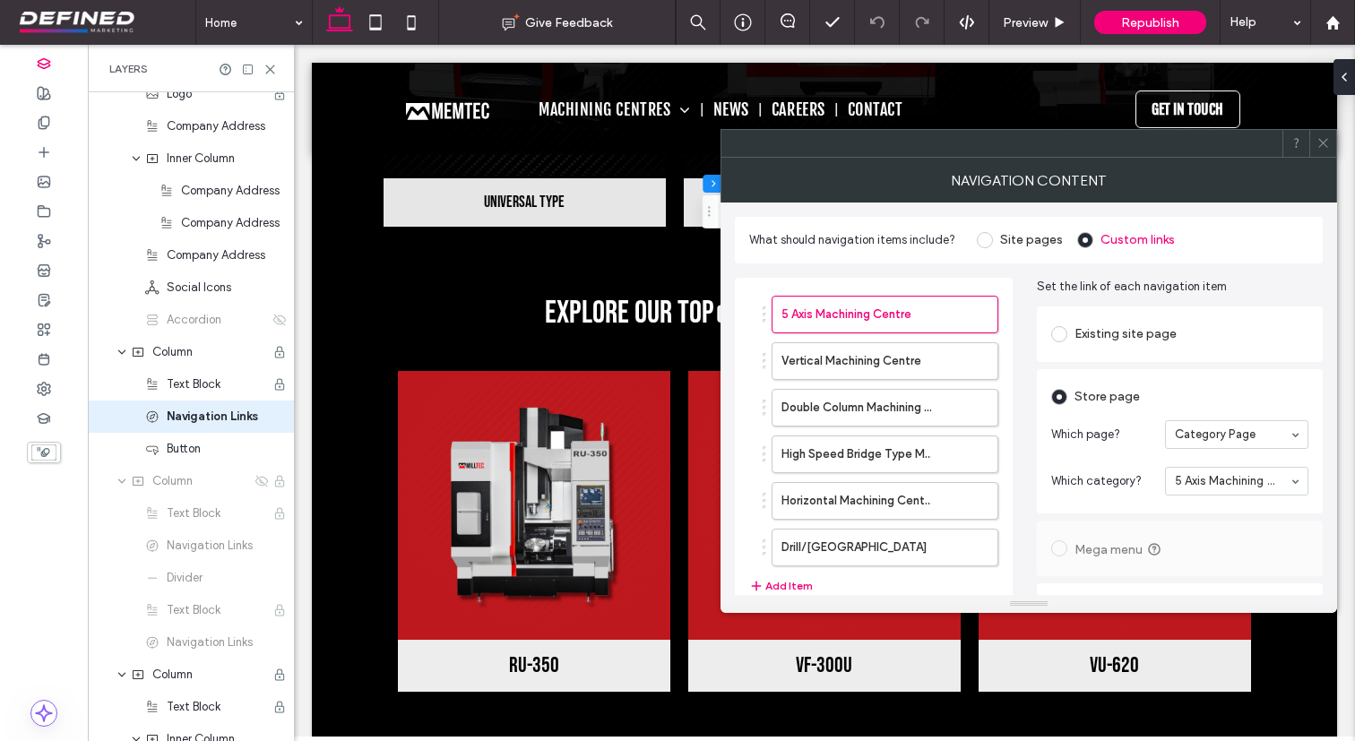
click at [1325, 136] on icon at bounding box center [1322, 142] width 13 height 13
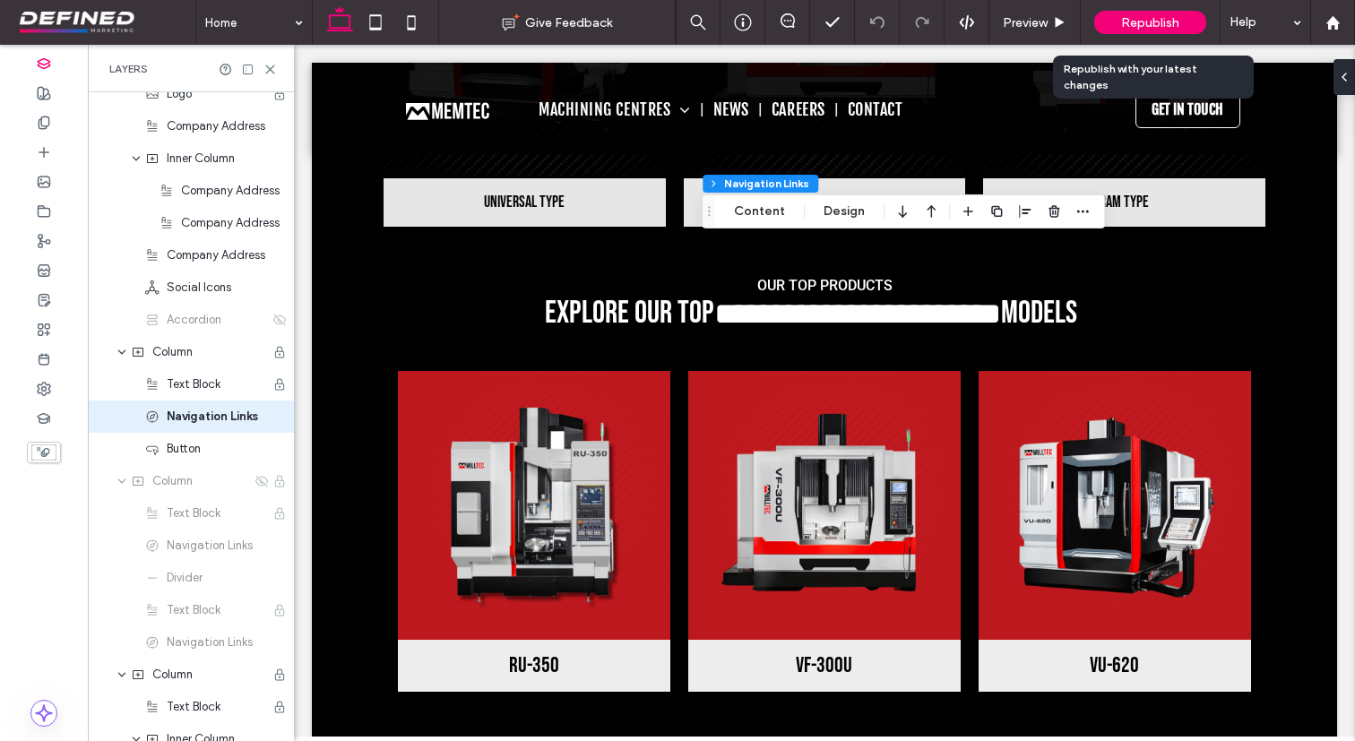
click at [1154, 15] on span "Republish" at bounding box center [1150, 22] width 58 height 15
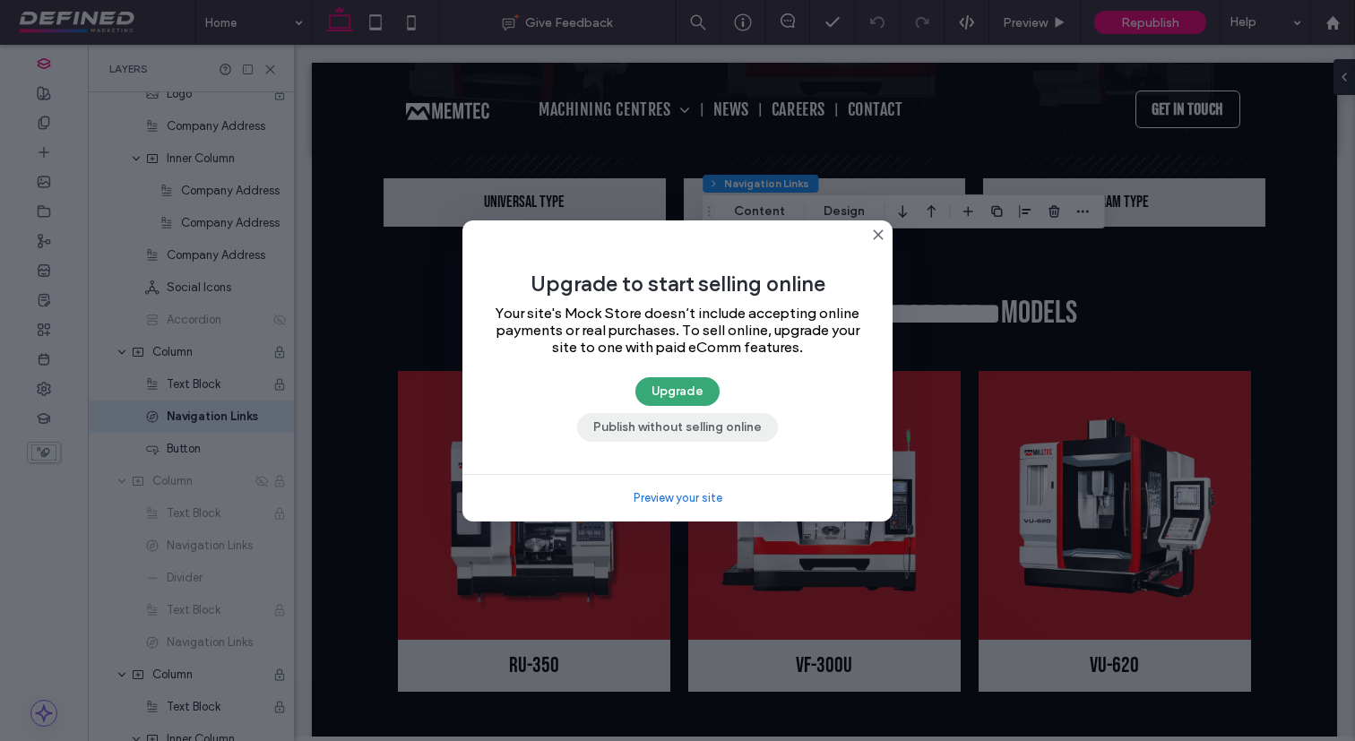
click at [717, 436] on button "Publish without selling online" at bounding box center [677, 427] width 201 height 29
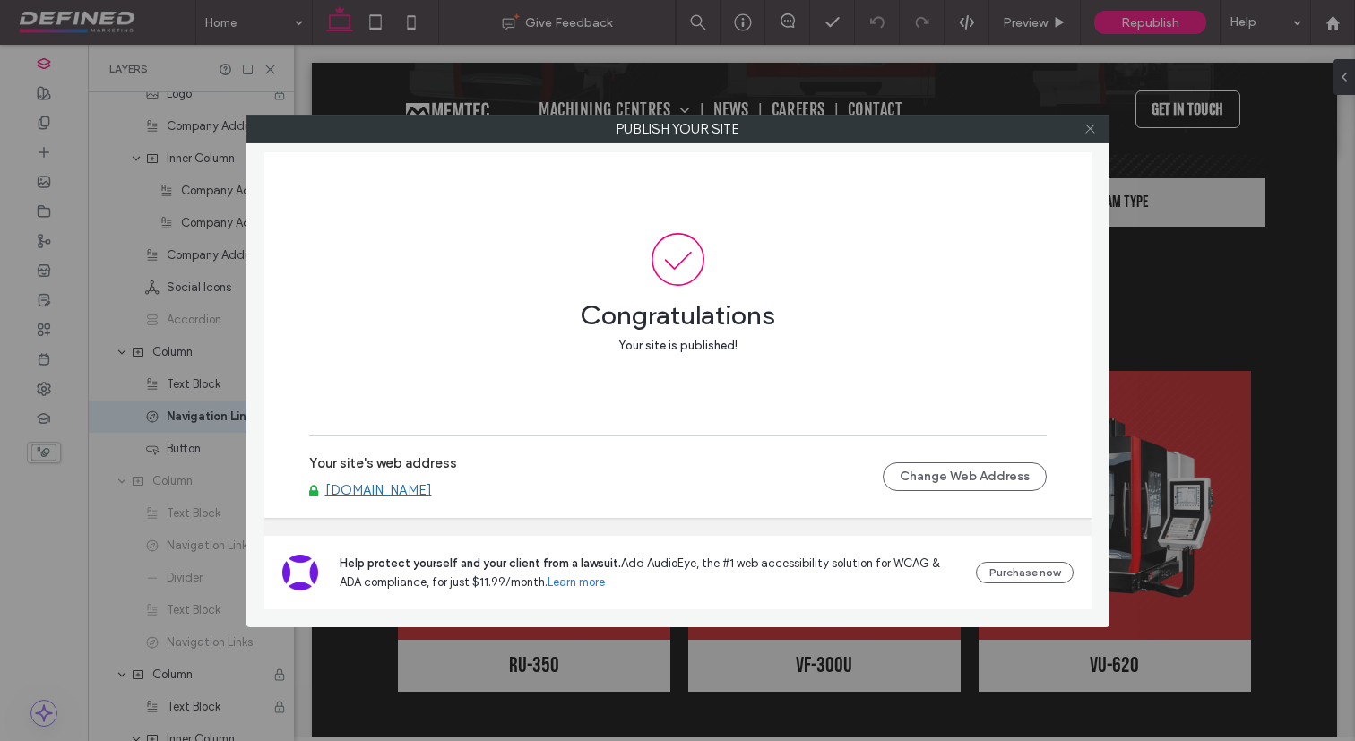
click at [1089, 126] on icon at bounding box center [1089, 128] width 13 height 13
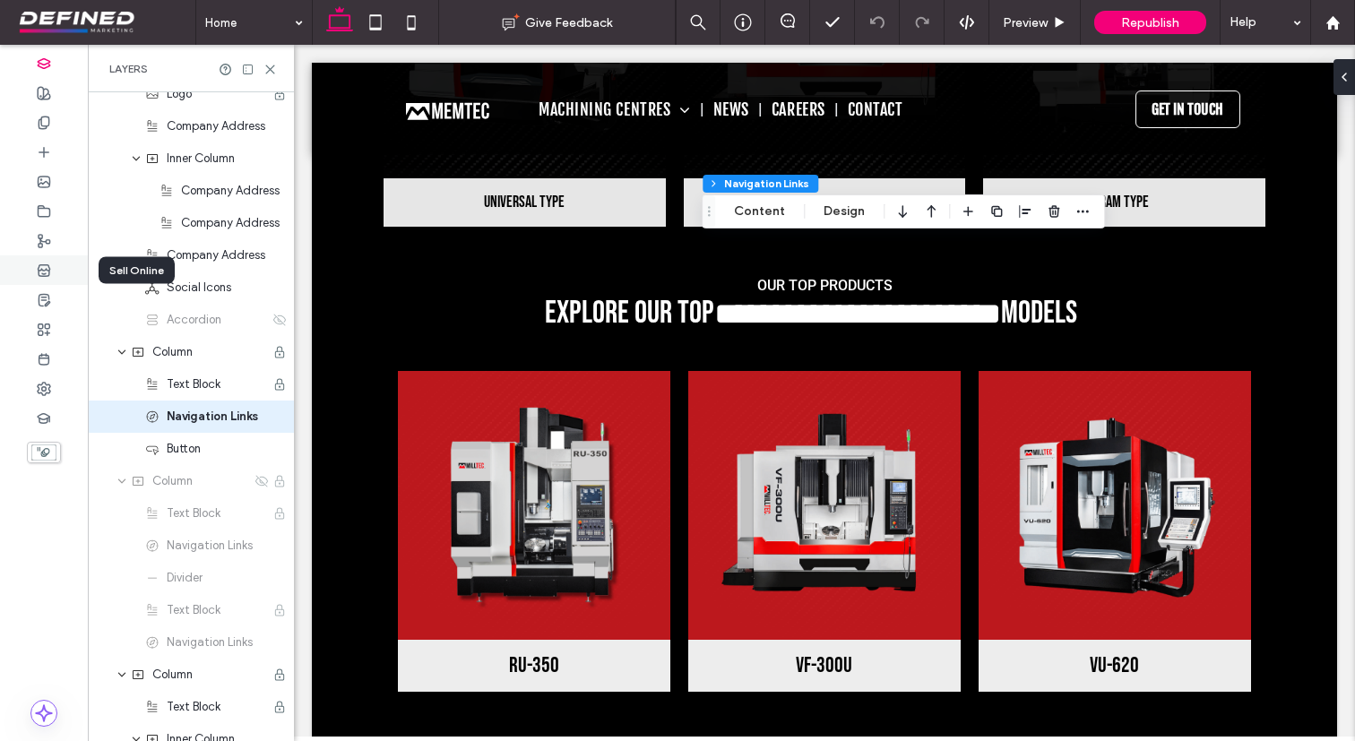
click at [46, 263] on icon at bounding box center [44, 270] width 14 height 14
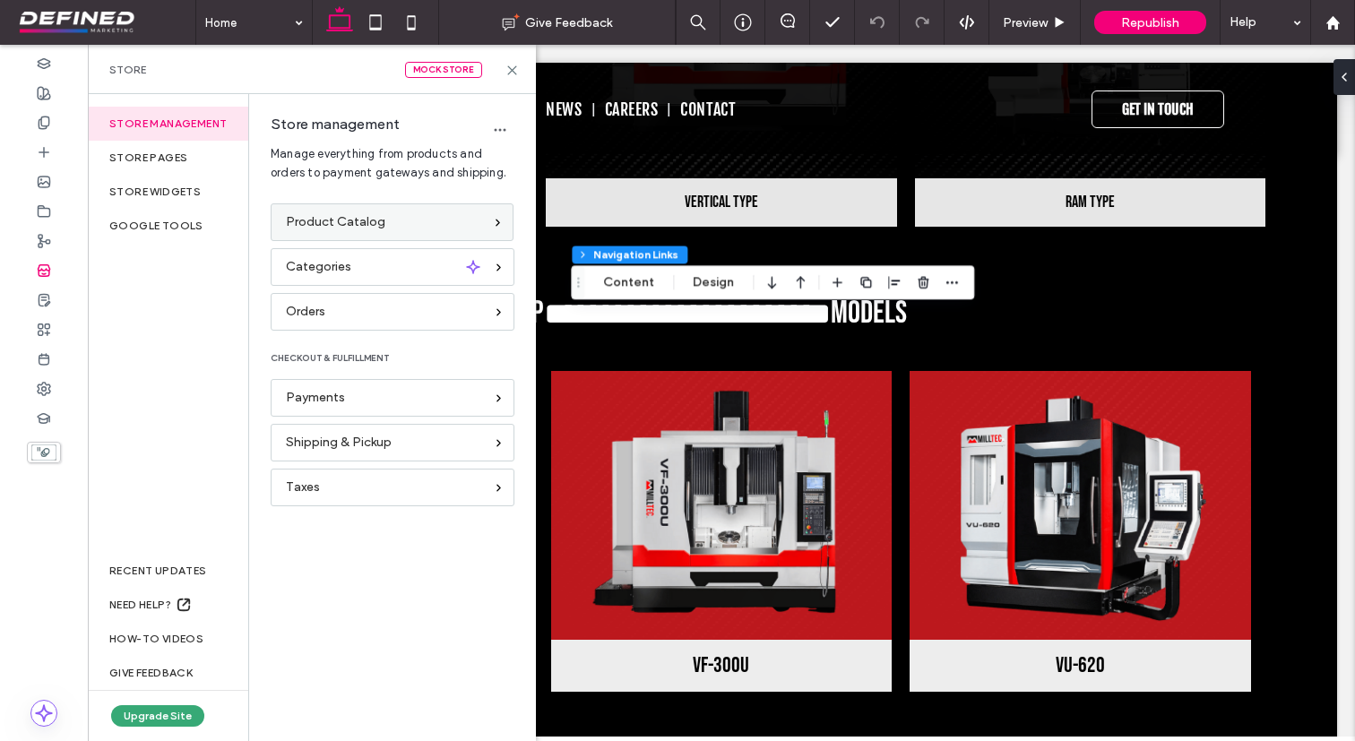
click at [415, 220] on div "Product Catalog" at bounding box center [384, 222] width 197 height 20
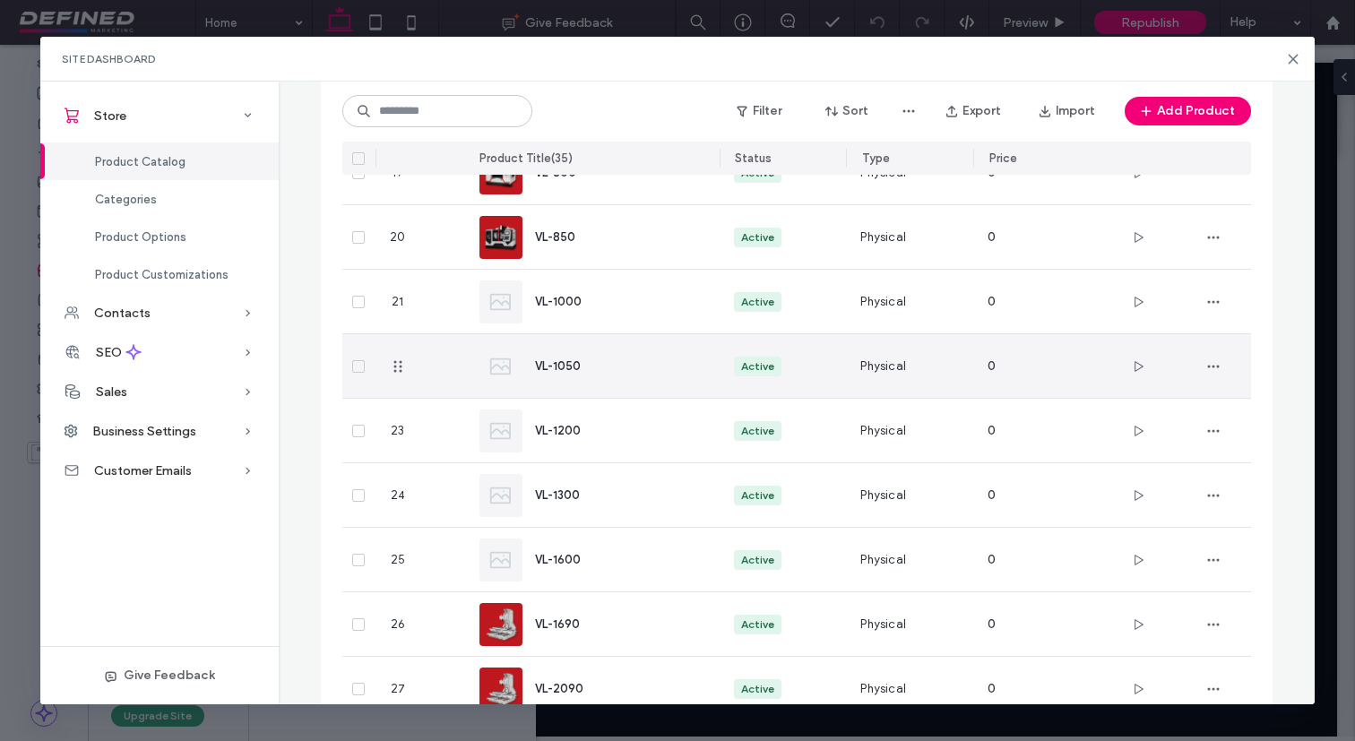
scroll to position [1304, 0]
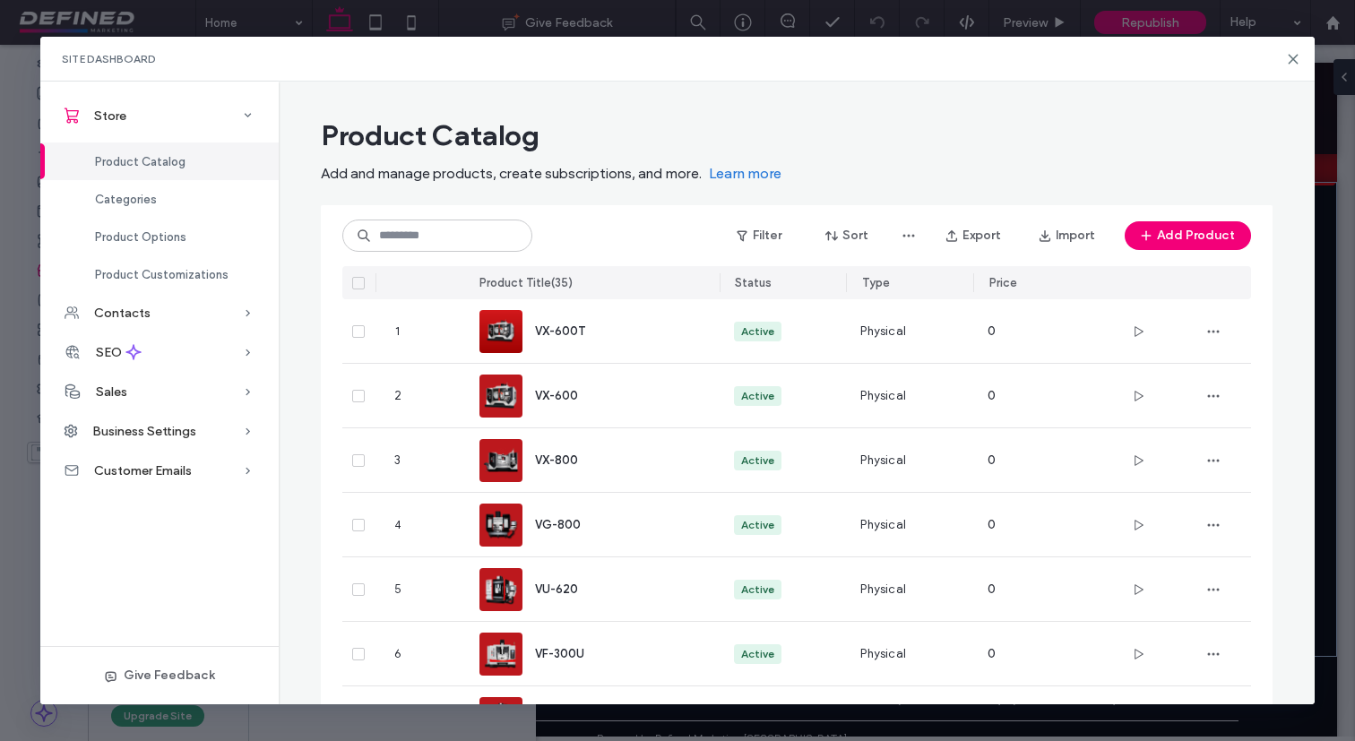
scroll to position [1297, 0]
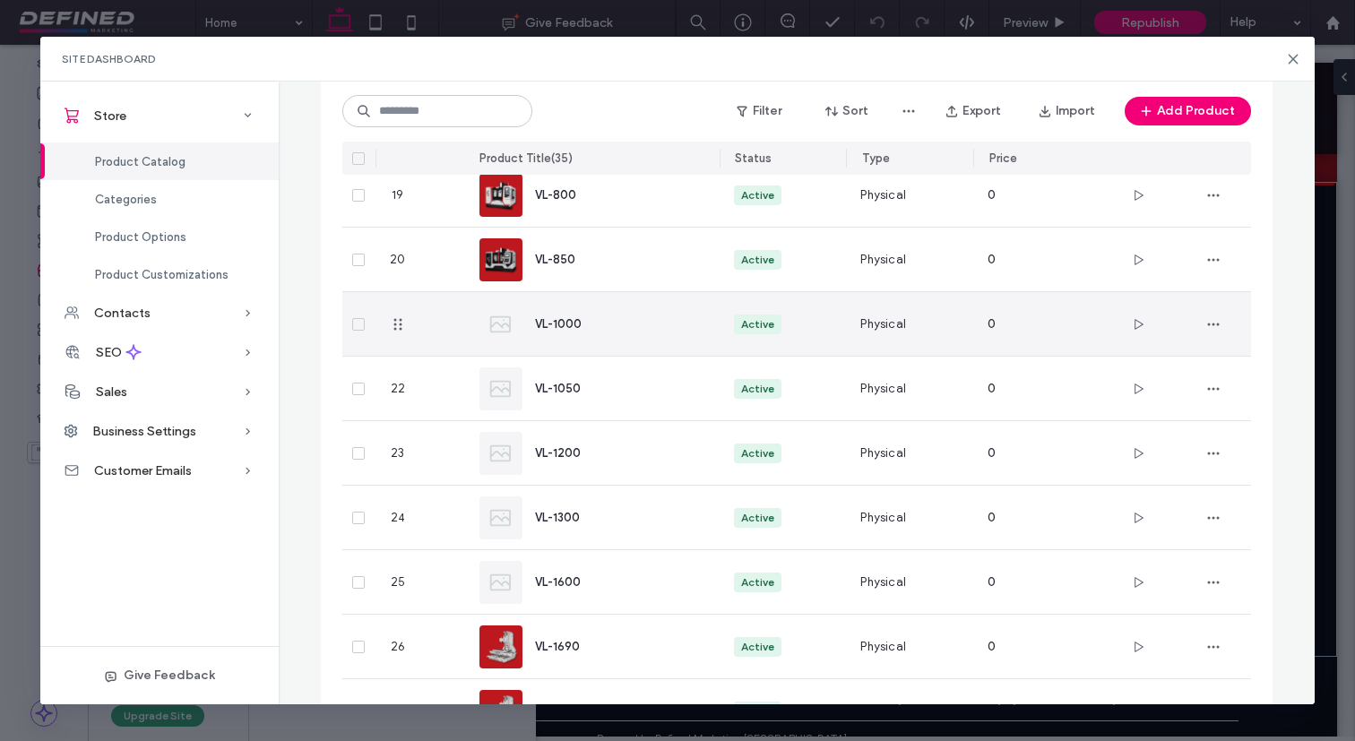
click at [560, 325] on span "VL-1000" at bounding box center [558, 323] width 47 height 13
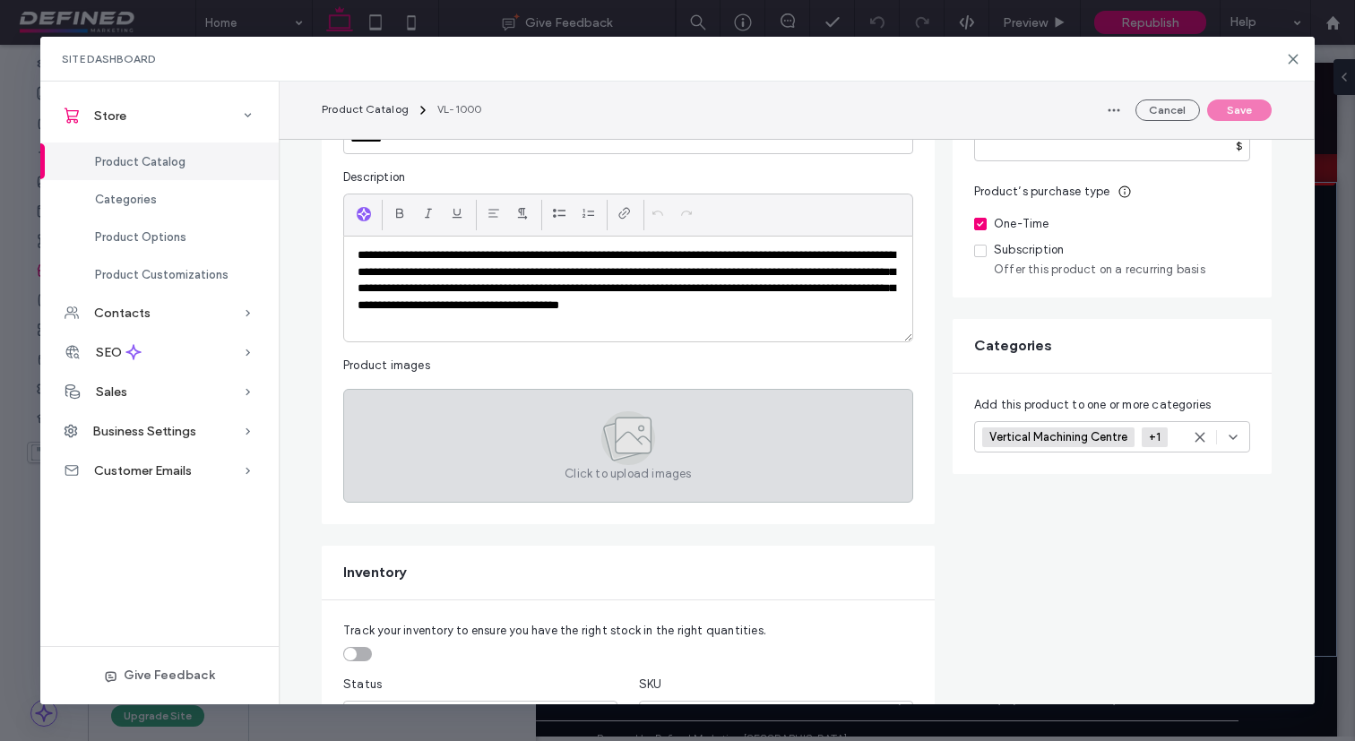
scroll to position [257, 0]
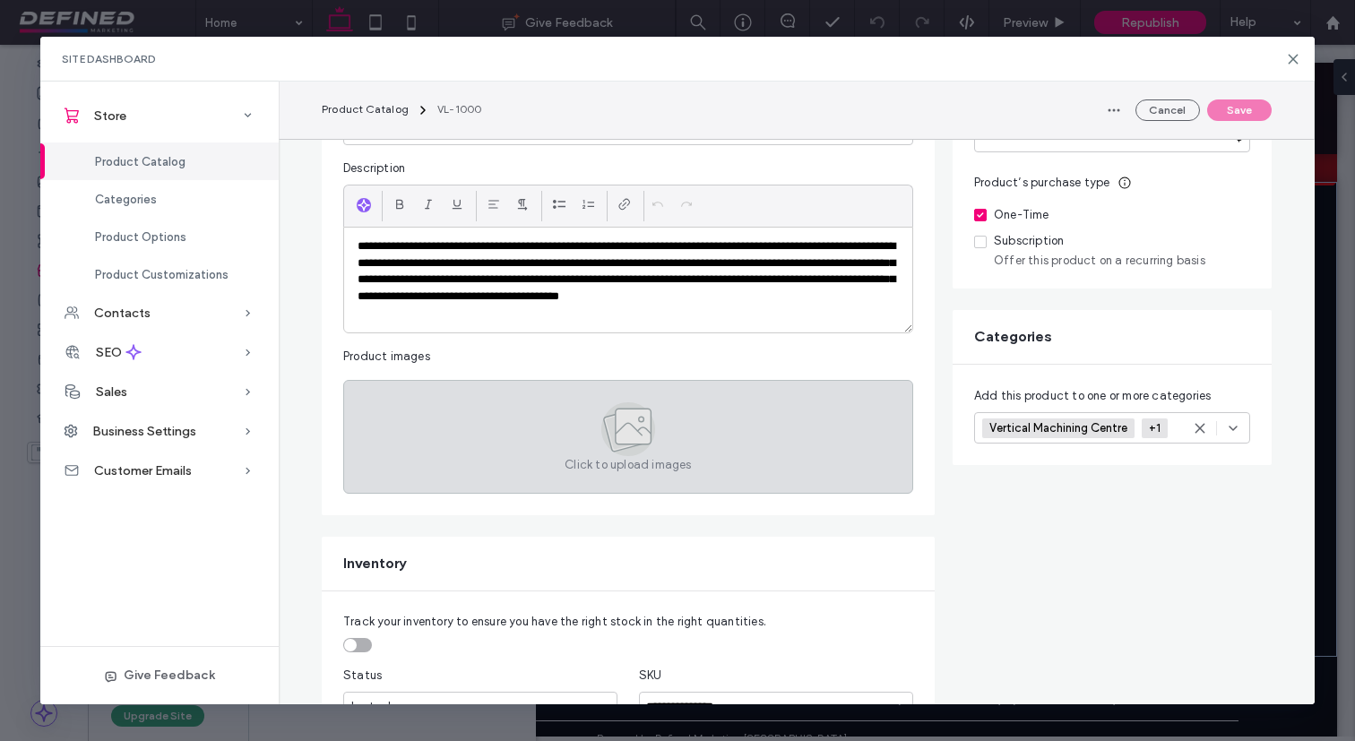
click at [586, 425] on div "Click to upload images" at bounding box center [628, 437] width 570 height 114
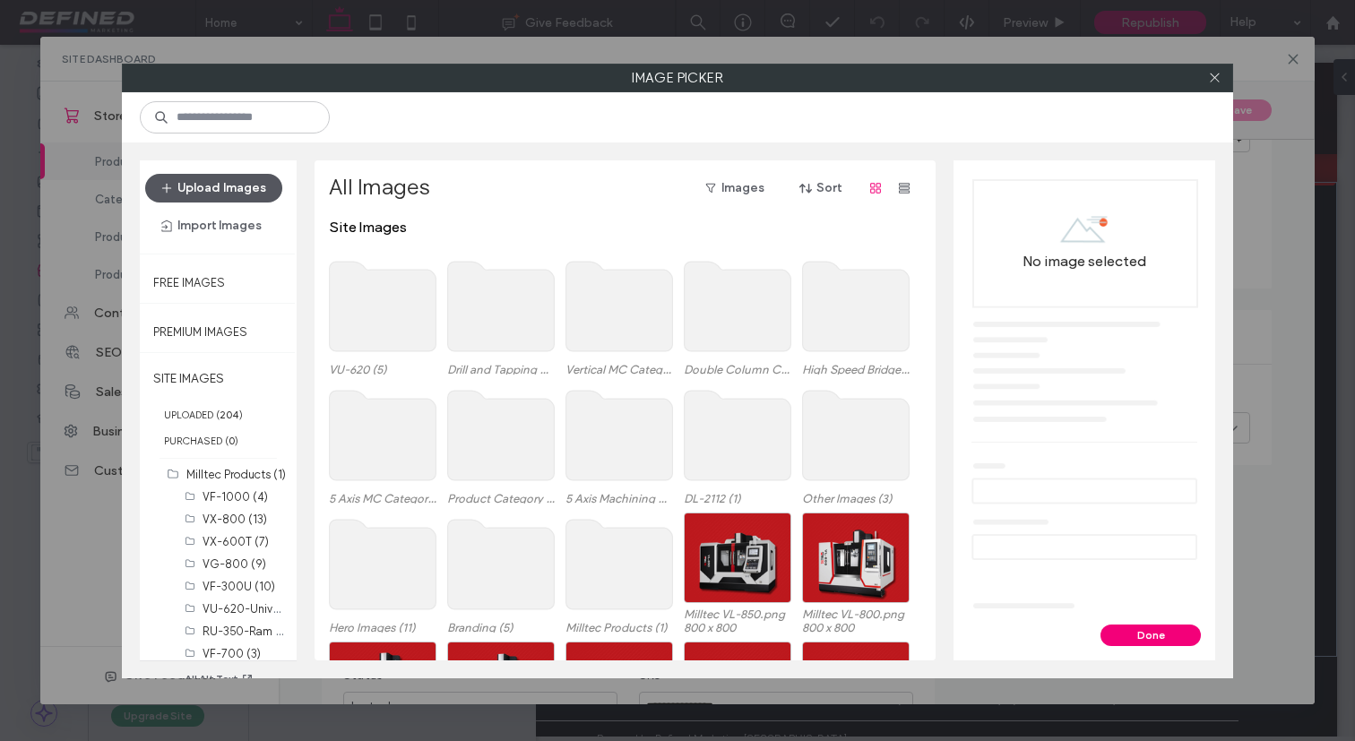
click at [208, 182] on button "Upload Images" at bounding box center [213, 188] width 137 height 29
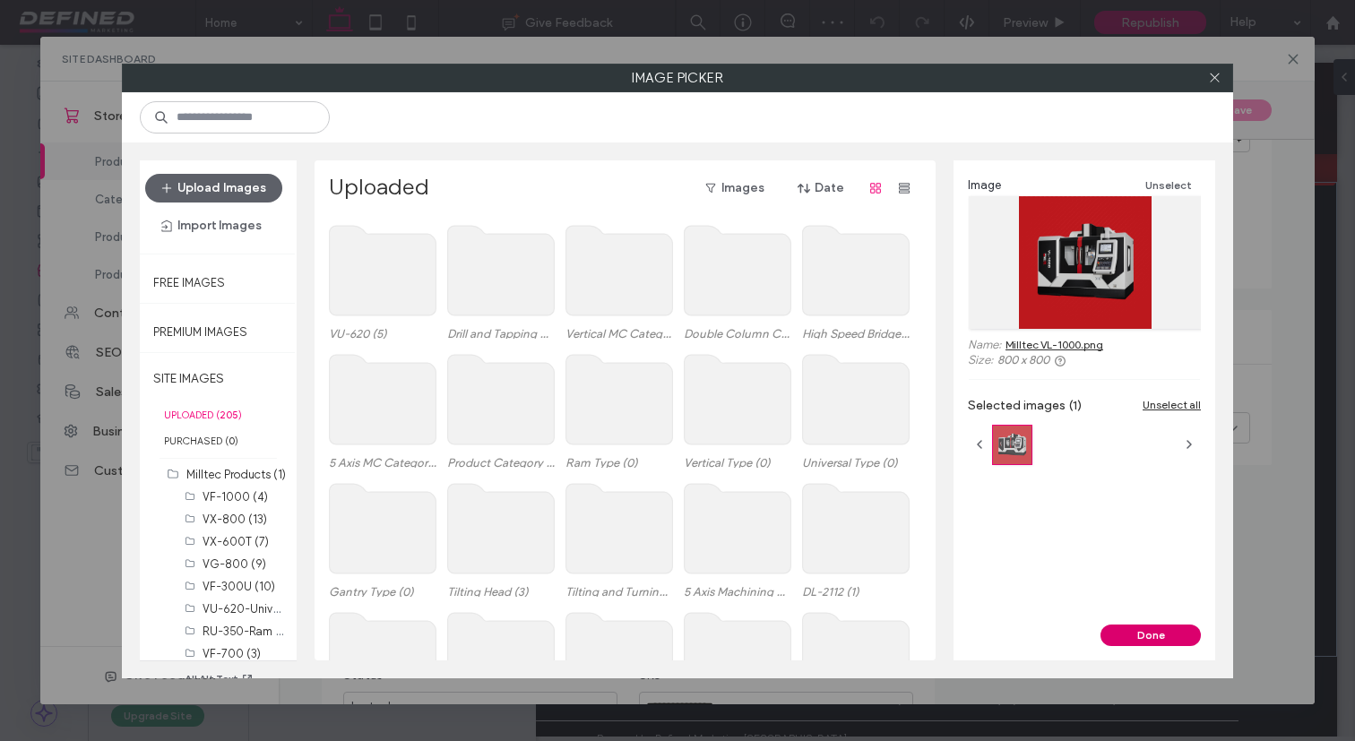
click at [1133, 628] on button "Done" at bounding box center [1150, 635] width 100 height 22
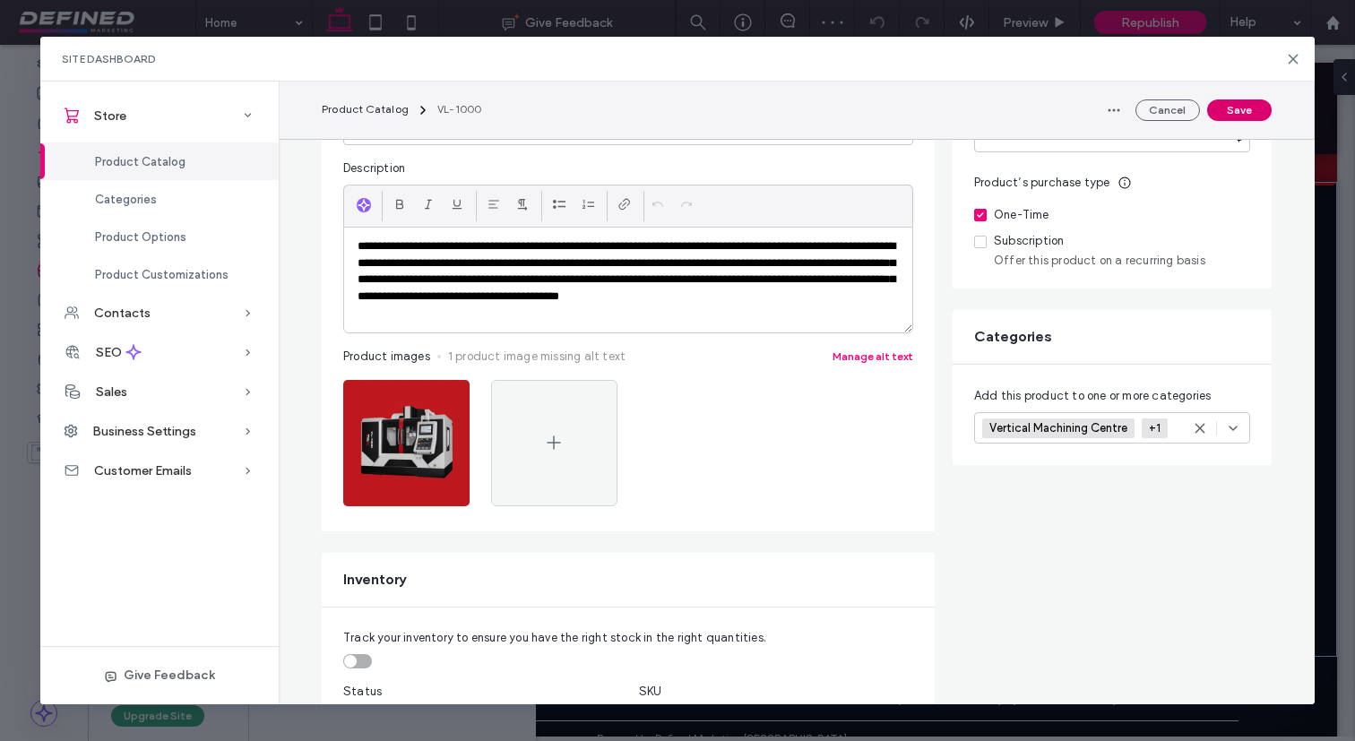
click at [1230, 113] on button "Save" at bounding box center [1239, 110] width 65 height 22
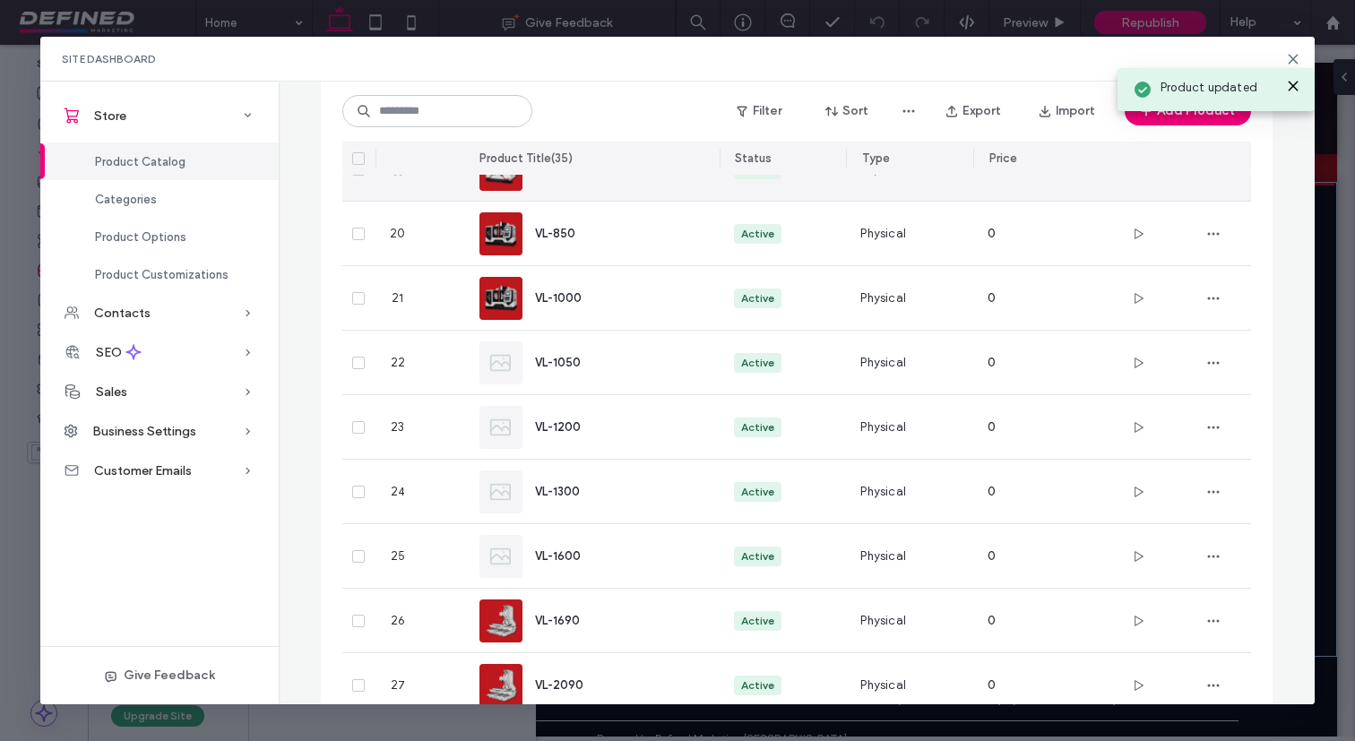
scroll to position [1331, 0]
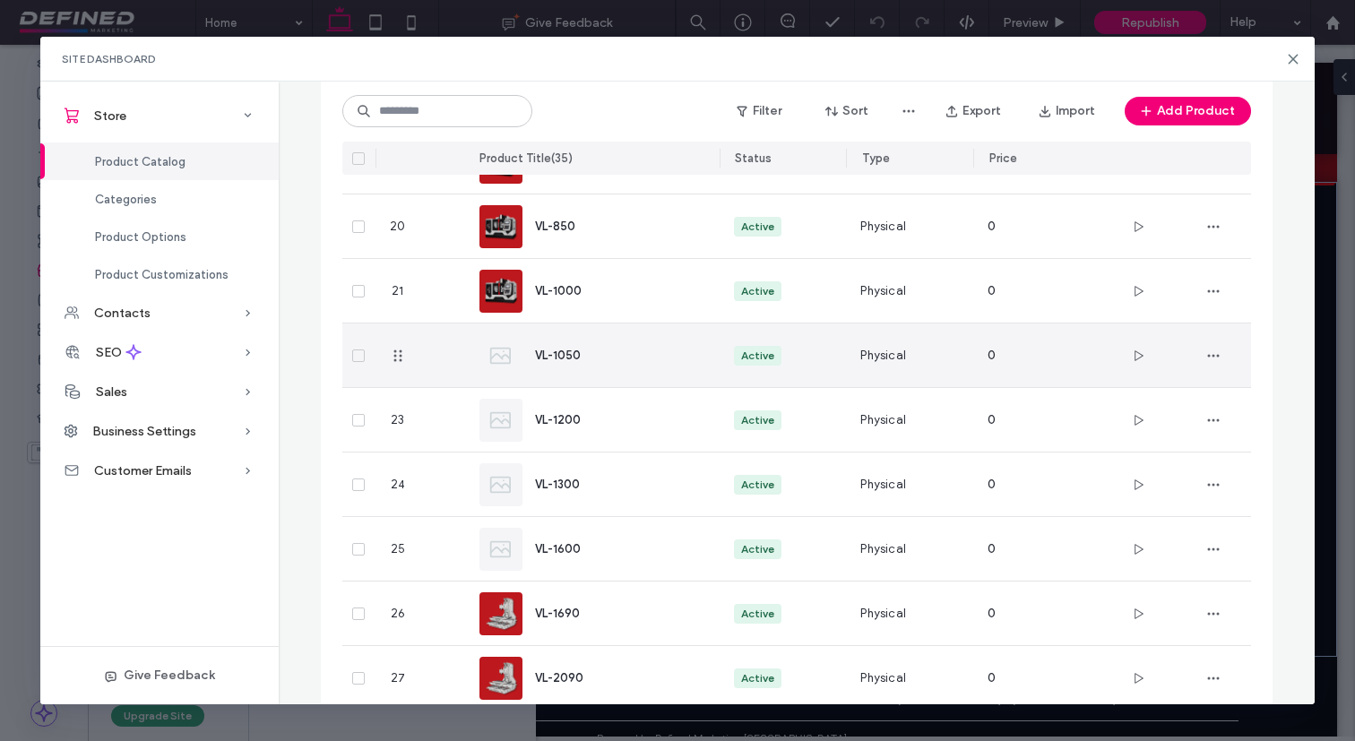
click at [637, 349] on div "VL-1050" at bounding box center [613, 355] width 156 height 19
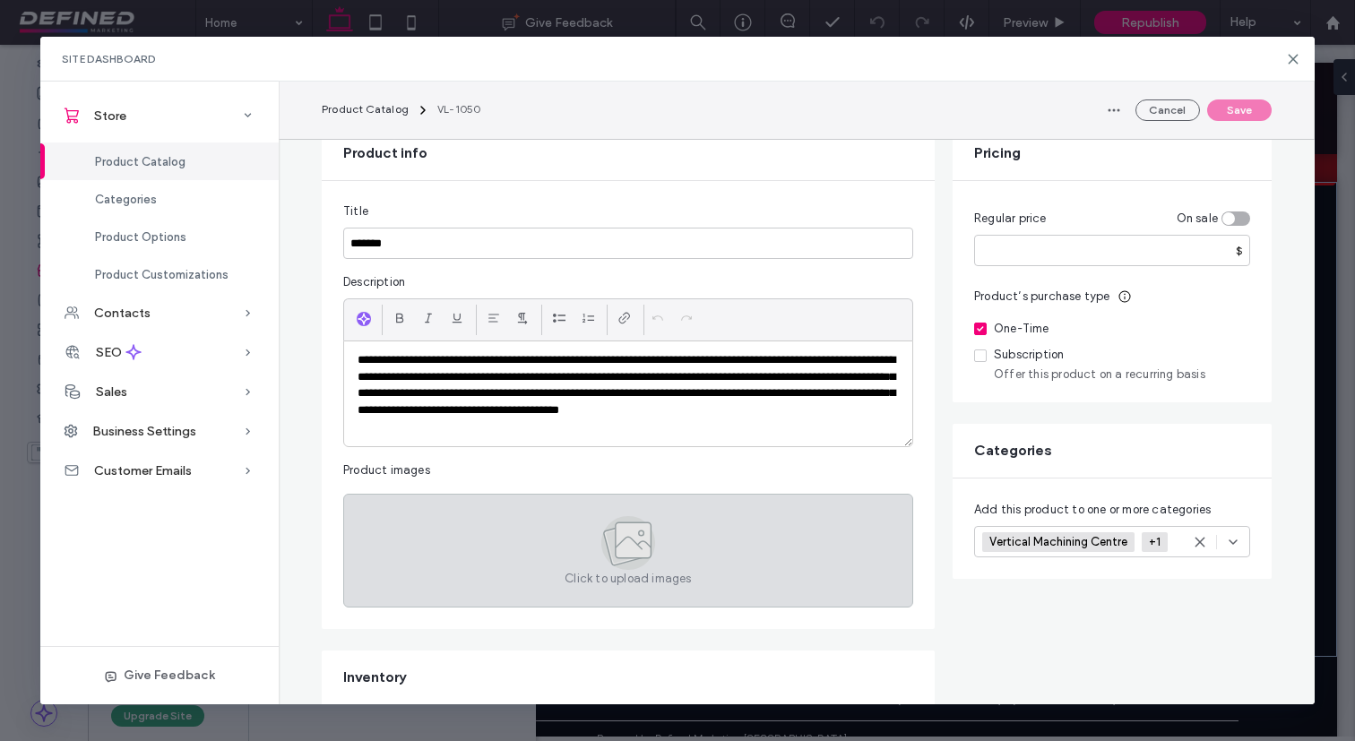
scroll to position [160, 0]
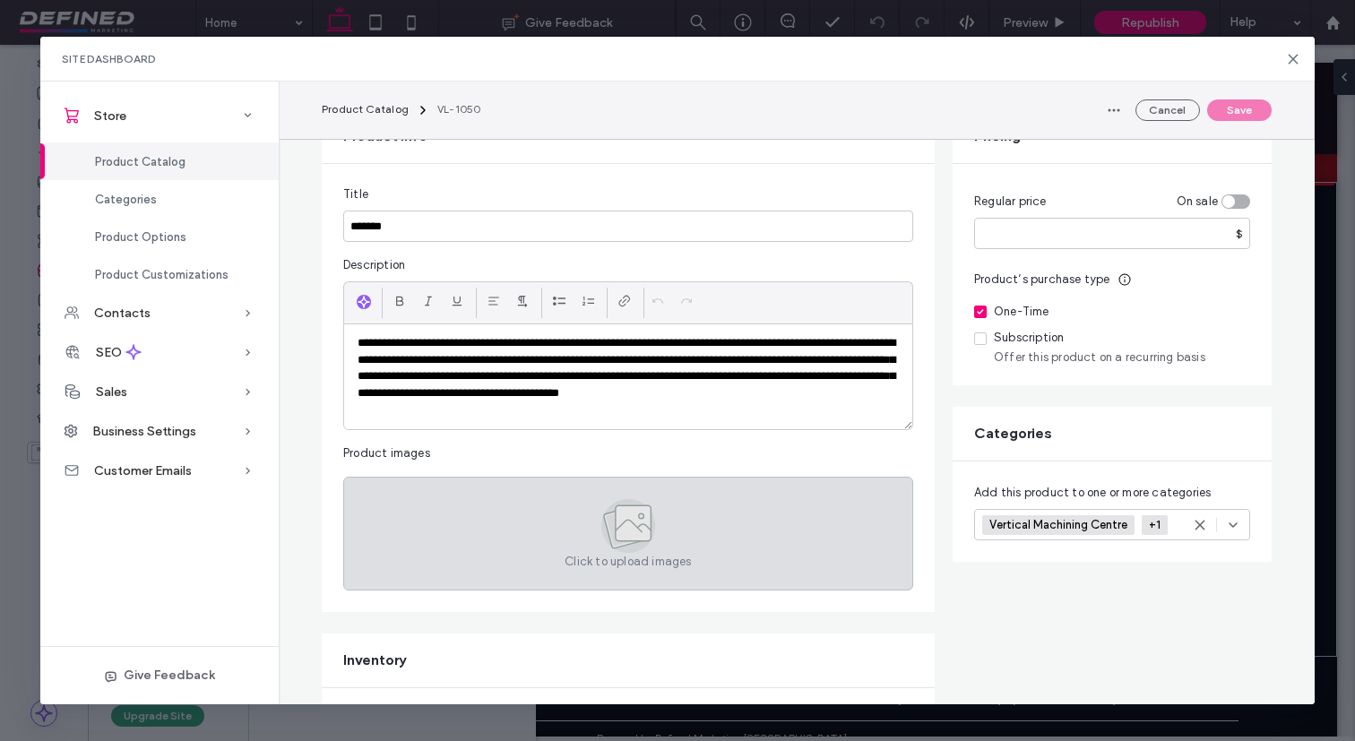
click at [446, 512] on div "Click to upload images" at bounding box center [628, 534] width 570 height 114
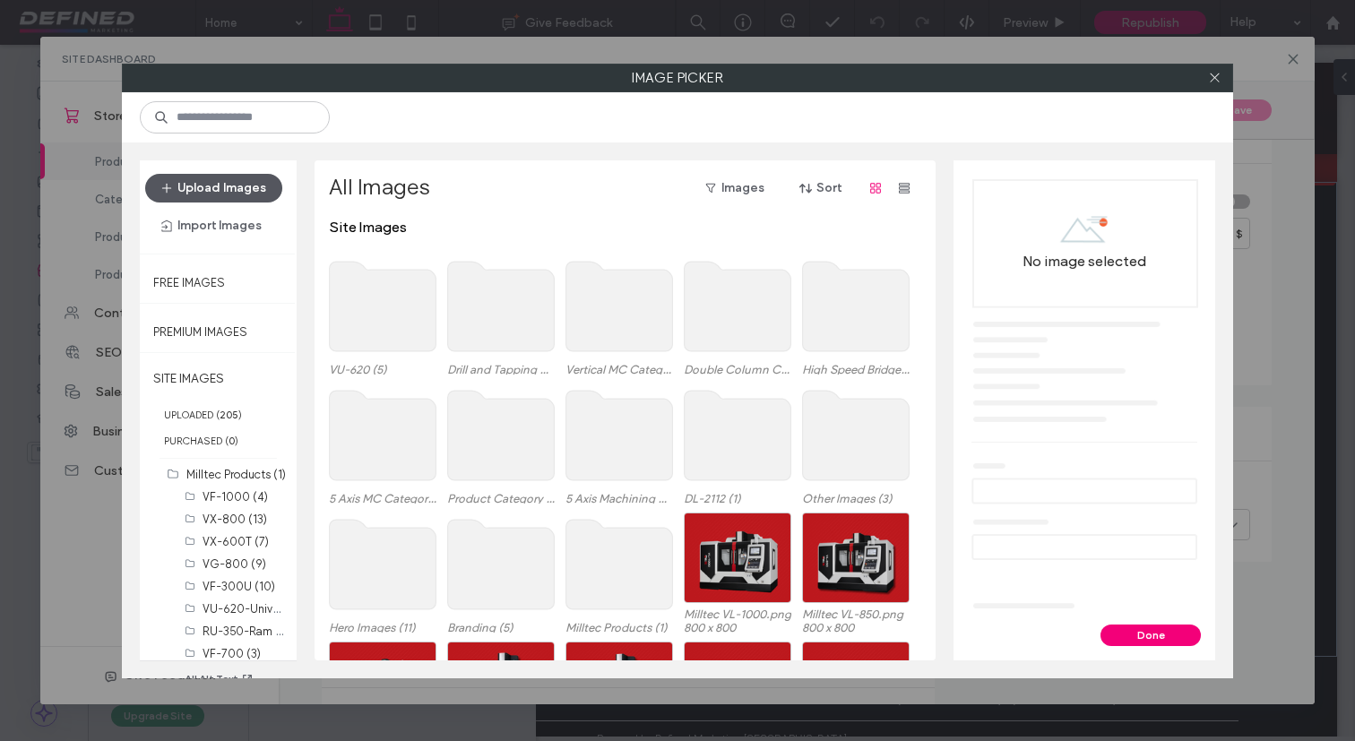
click at [236, 178] on button "Upload Images" at bounding box center [213, 188] width 137 height 29
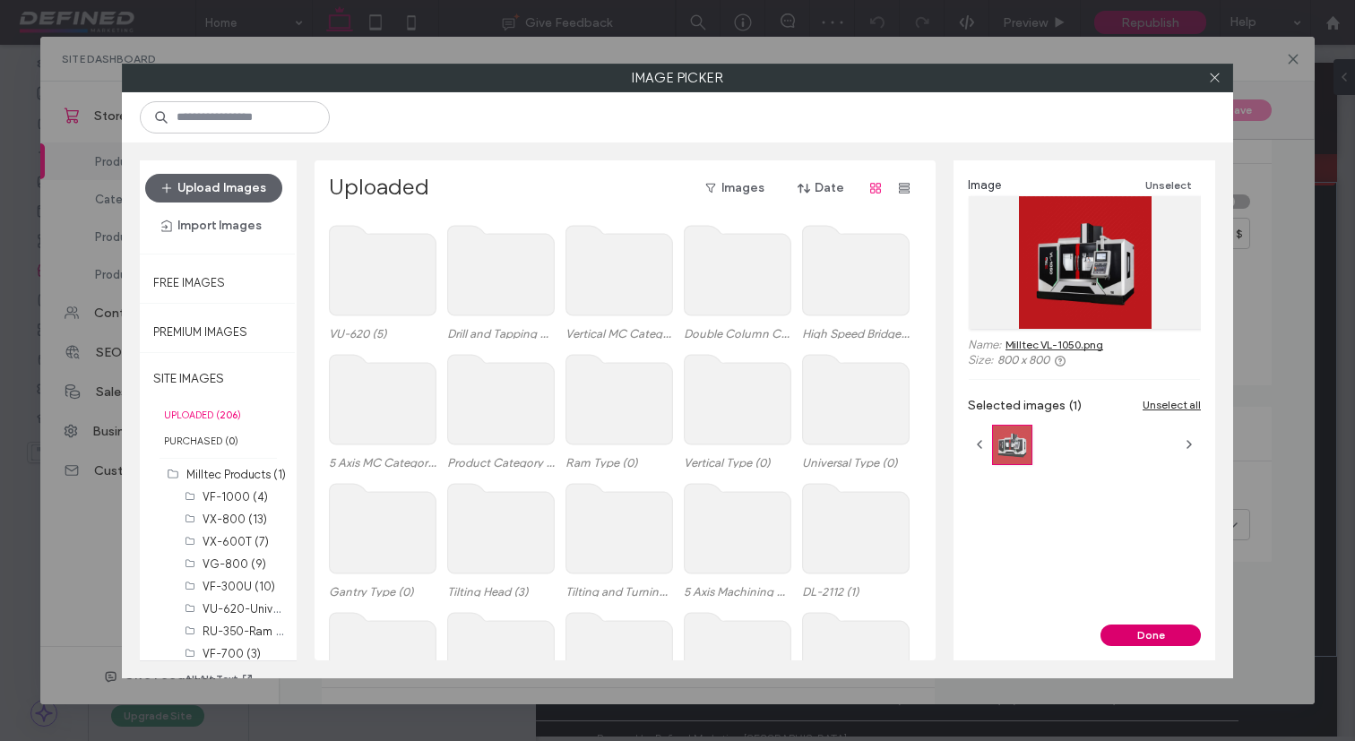
click at [1133, 634] on button "Done" at bounding box center [1150, 635] width 100 height 22
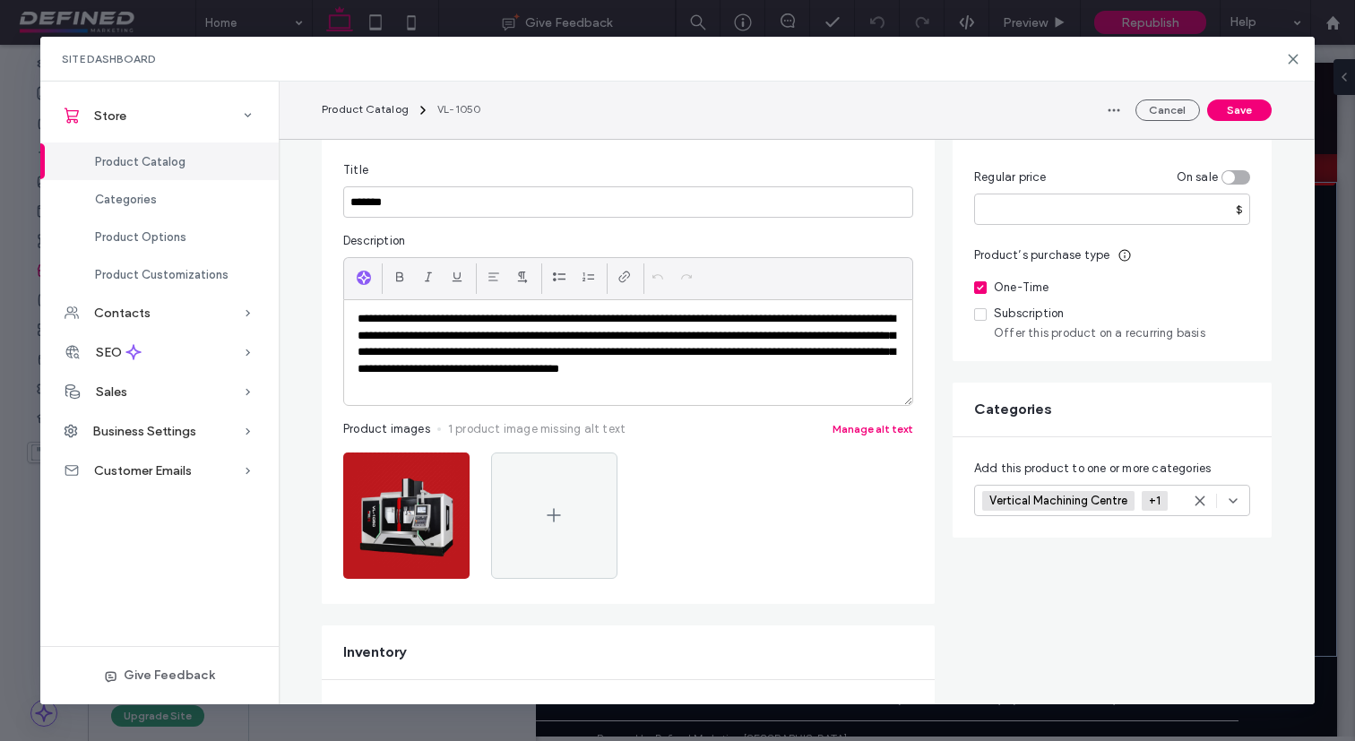
scroll to position [0, 0]
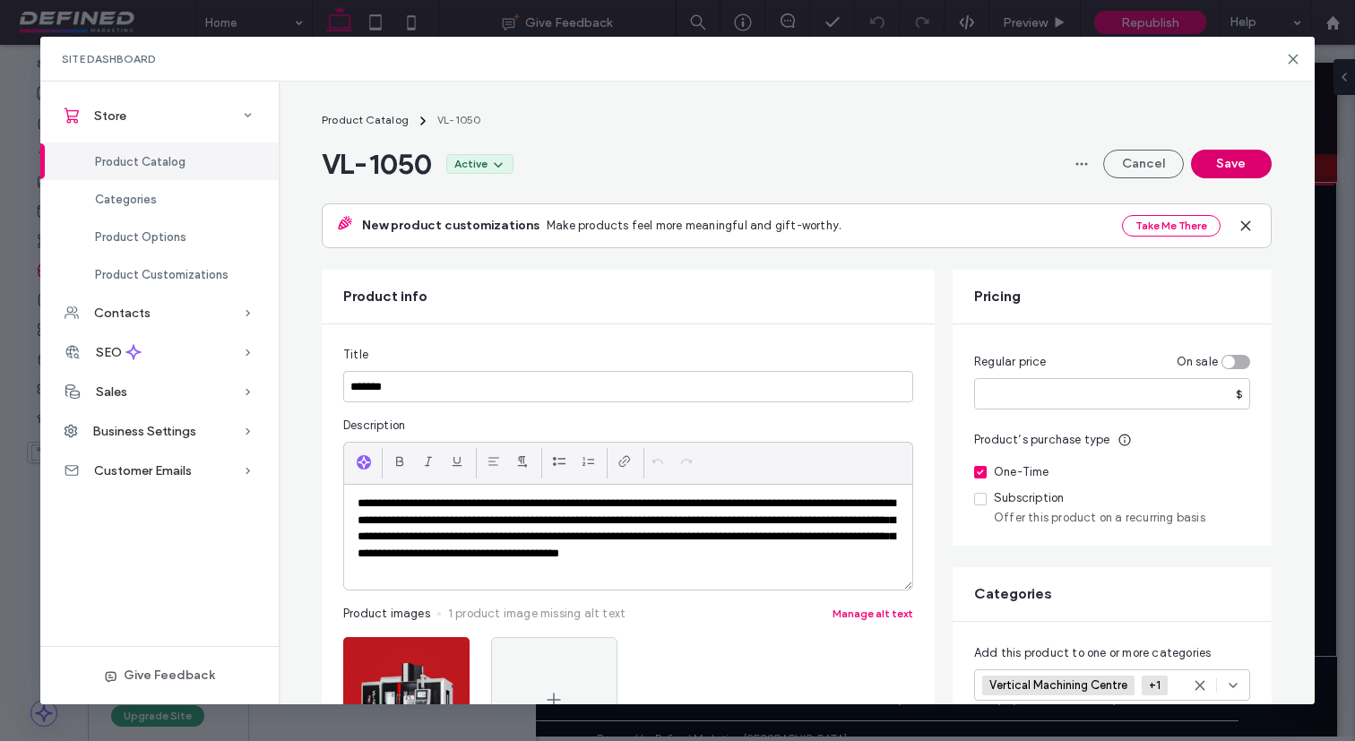
click at [1212, 167] on button "Save" at bounding box center [1231, 164] width 81 height 29
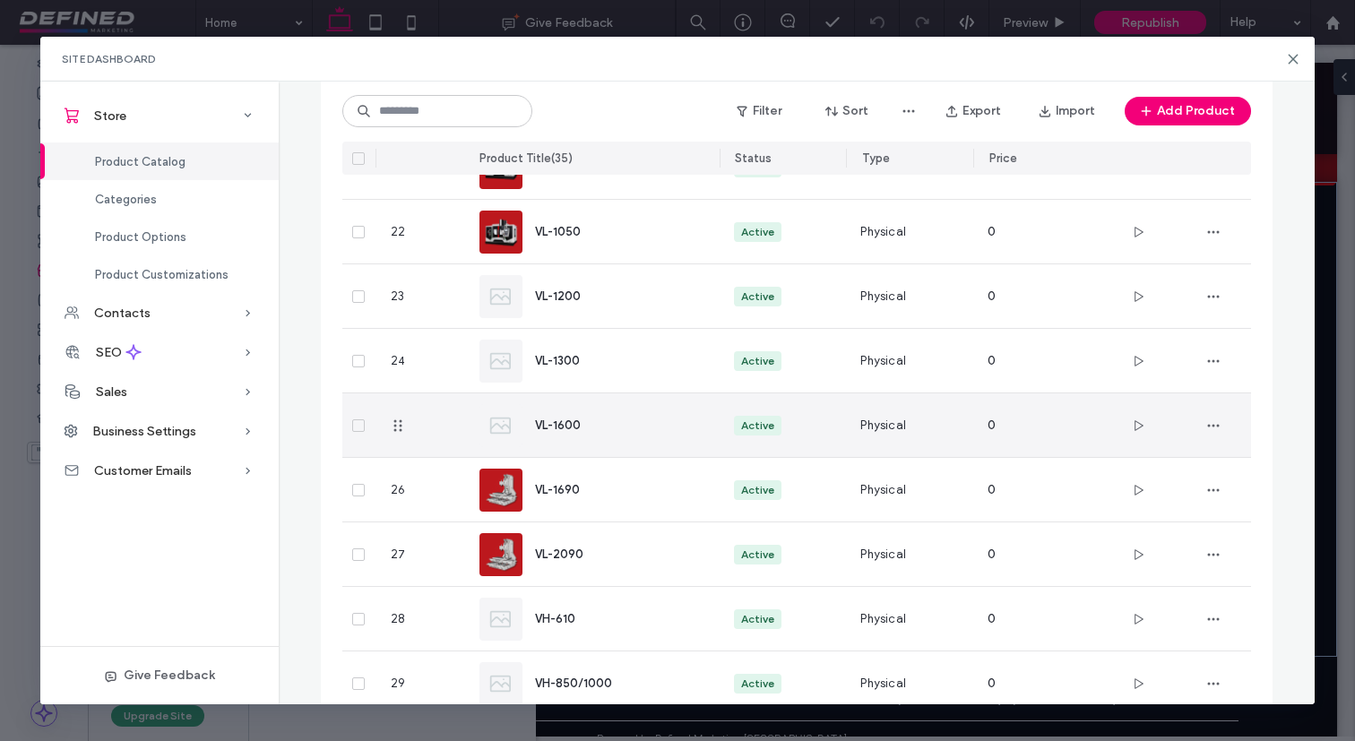
scroll to position [1416, 0]
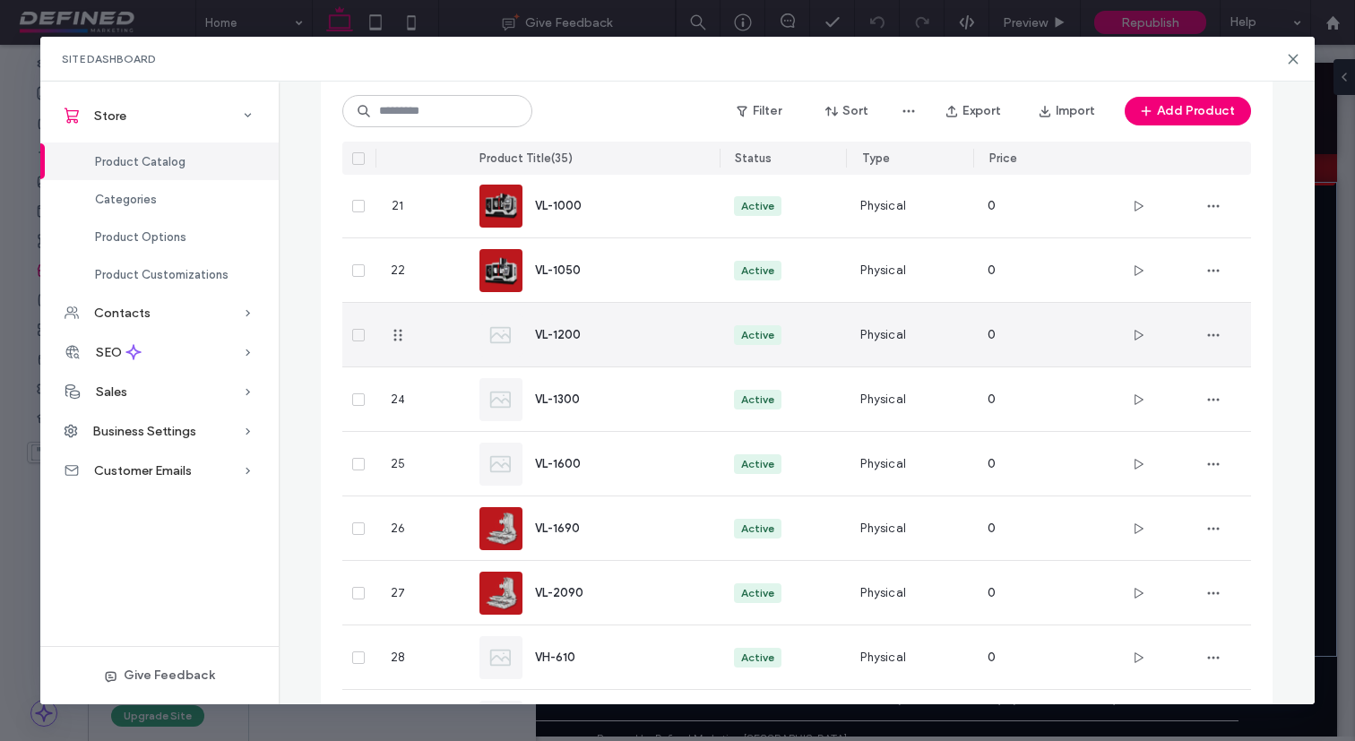
click at [642, 343] on div "VL-1200" at bounding box center [613, 334] width 156 height 19
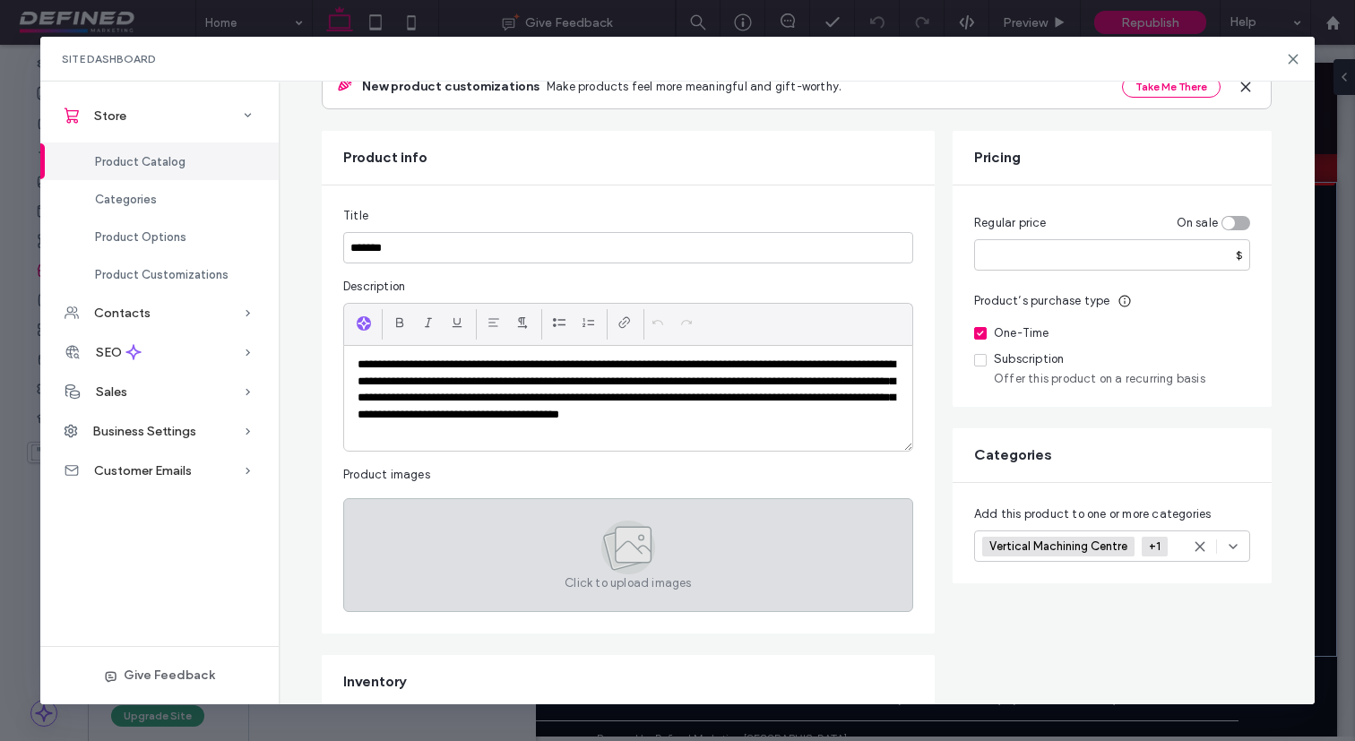
scroll to position [148, 0]
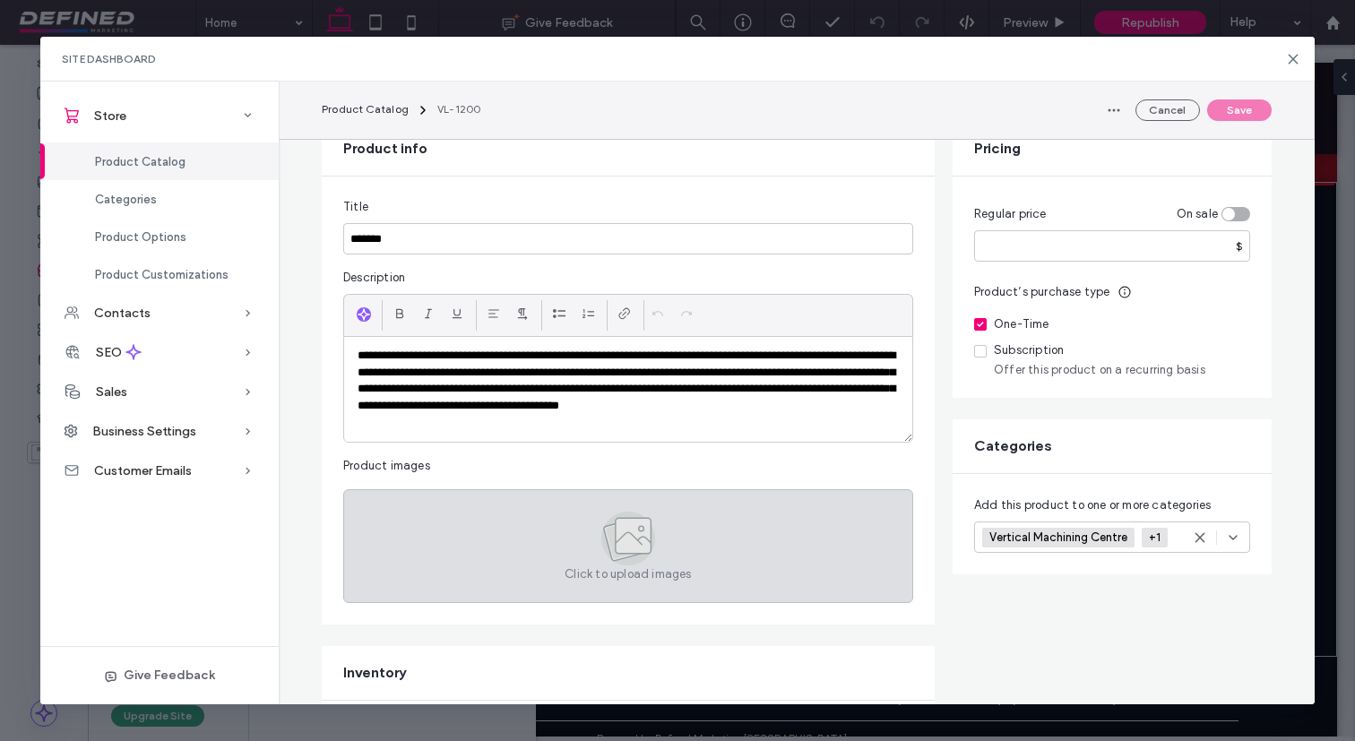
click at [496, 545] on div "Click to upload images" at bounding box center [628, 546] width 570 height 114
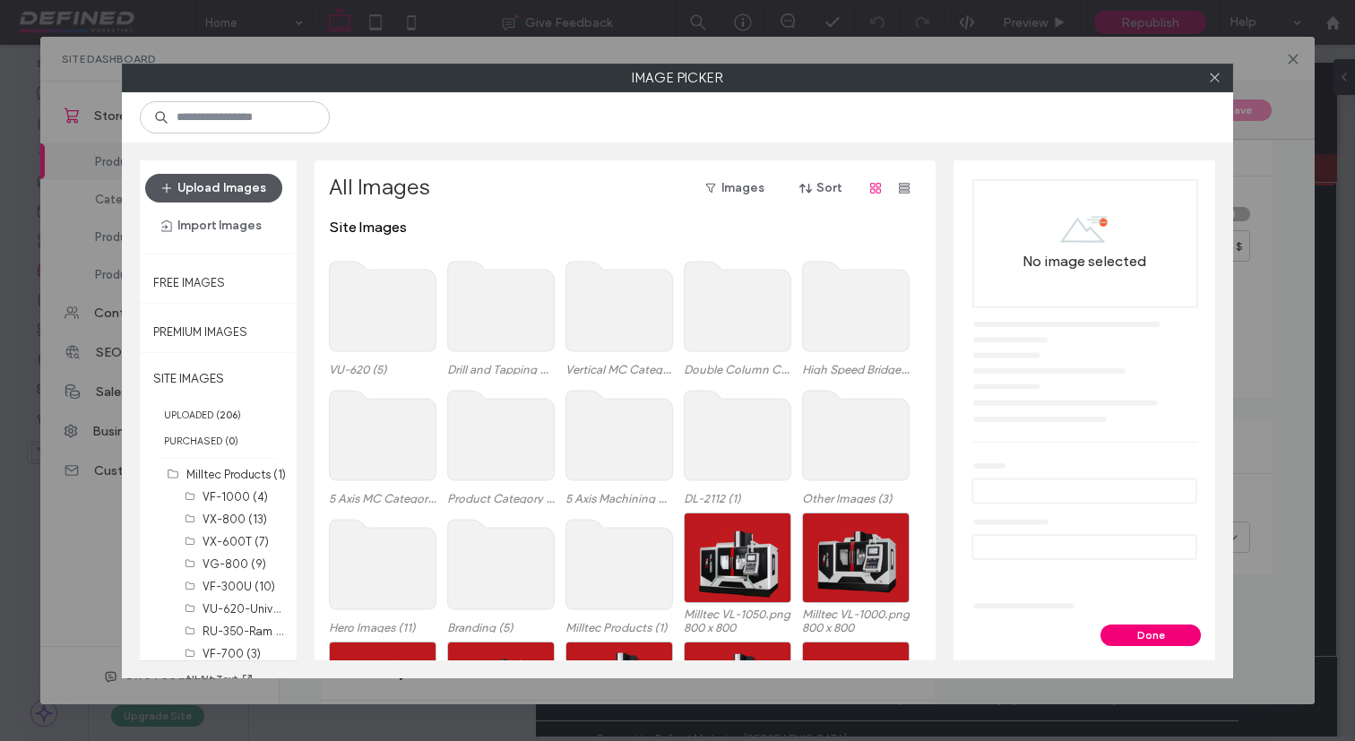
click at [223, 177] on button "Upload Images" at bounding box center [213, 188] width 137 height 29
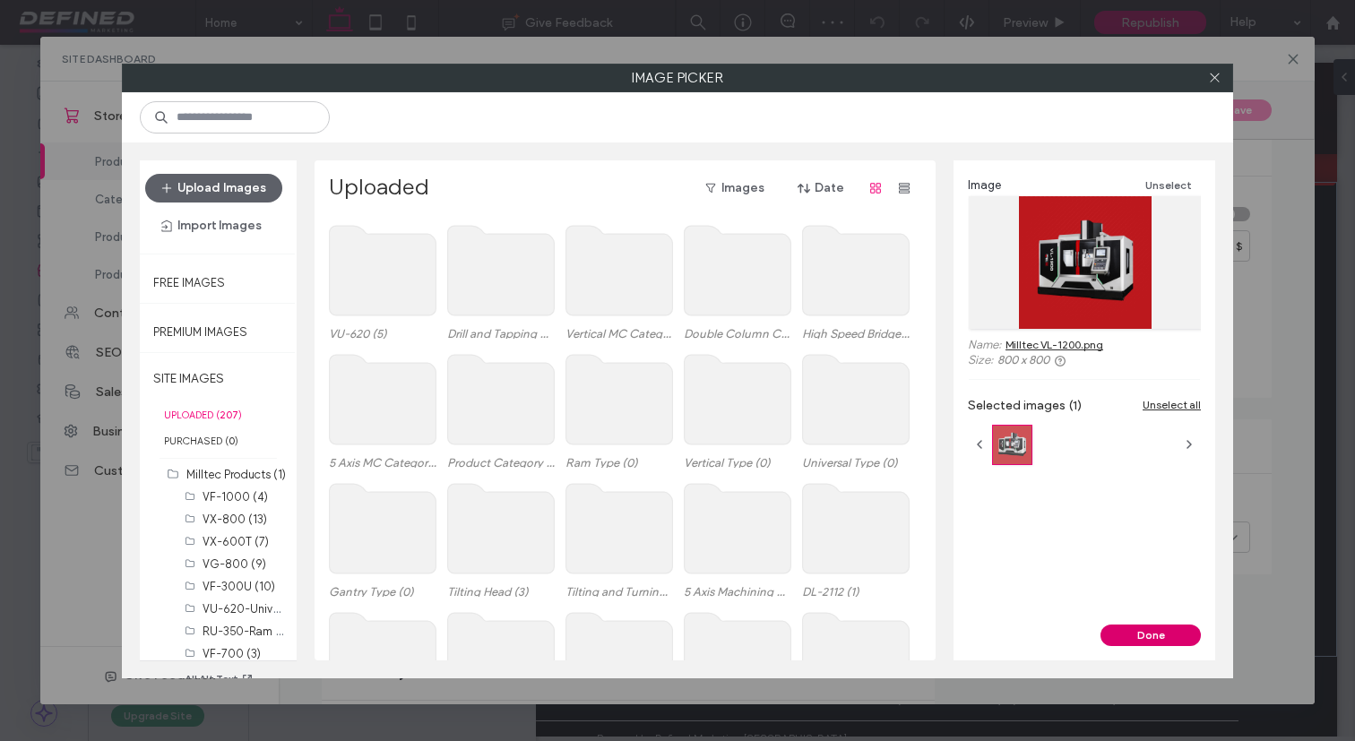
click at [1147, 644] on button "Done" at bounding box center [1150, 635] width 100 height 22
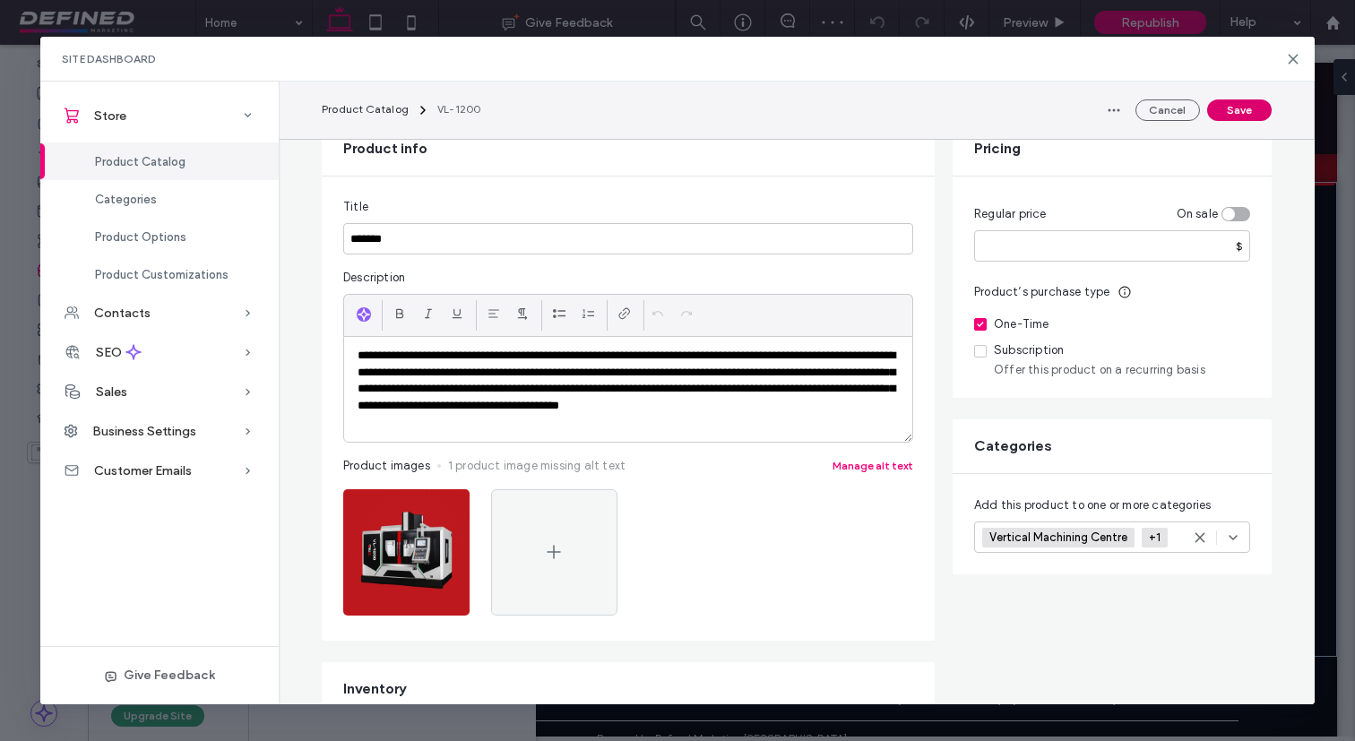
click at [1254, 115] on button "Save" at bounding box center [1239, 110] width 65 height 22
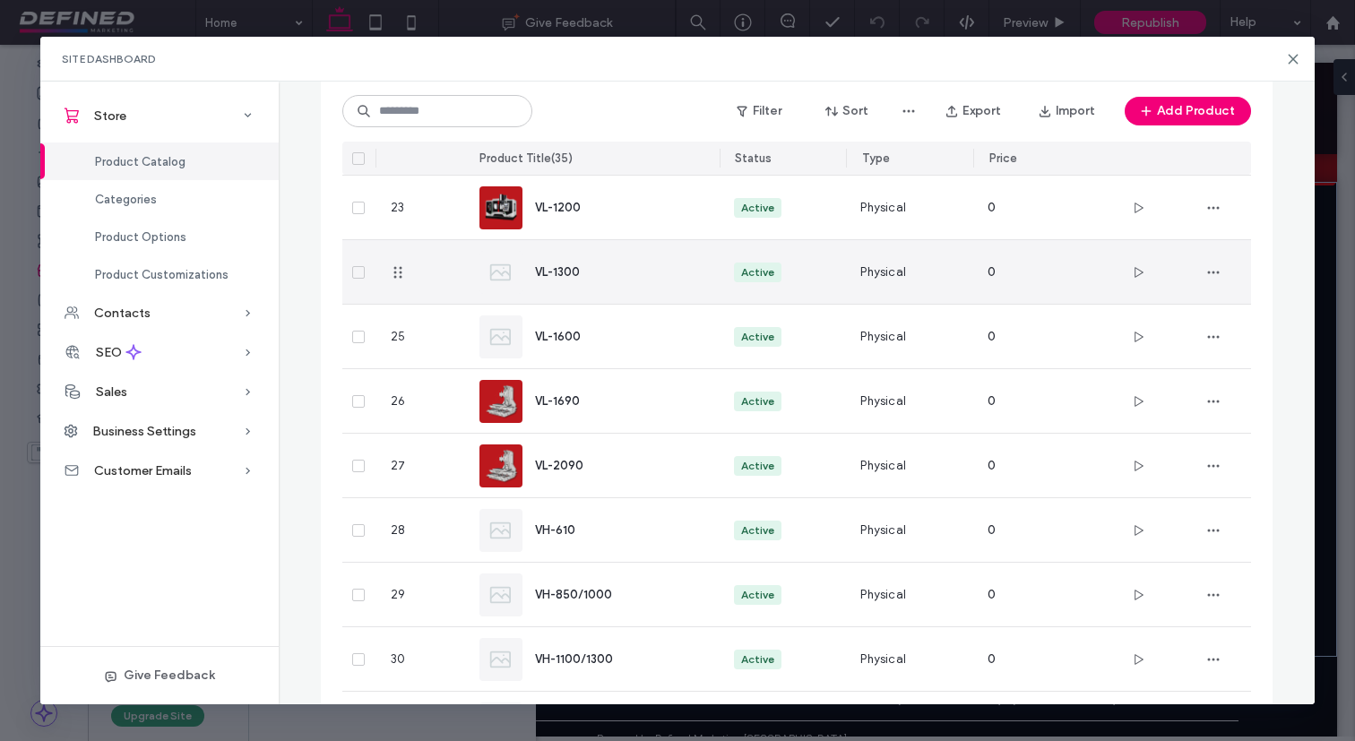
scroll to position [1573, 0]
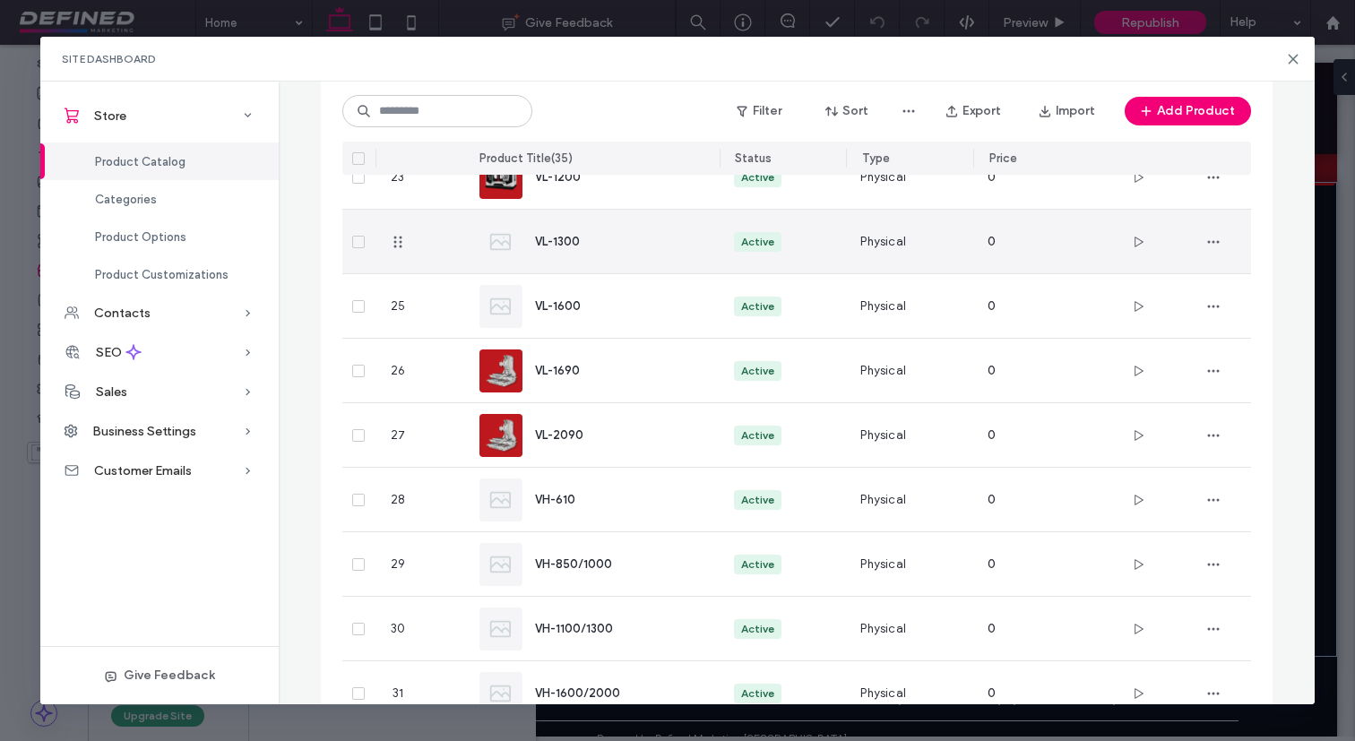
click at [648, 239] on div "VL-1300" at bounding box center [613, 241] width 156 height 19
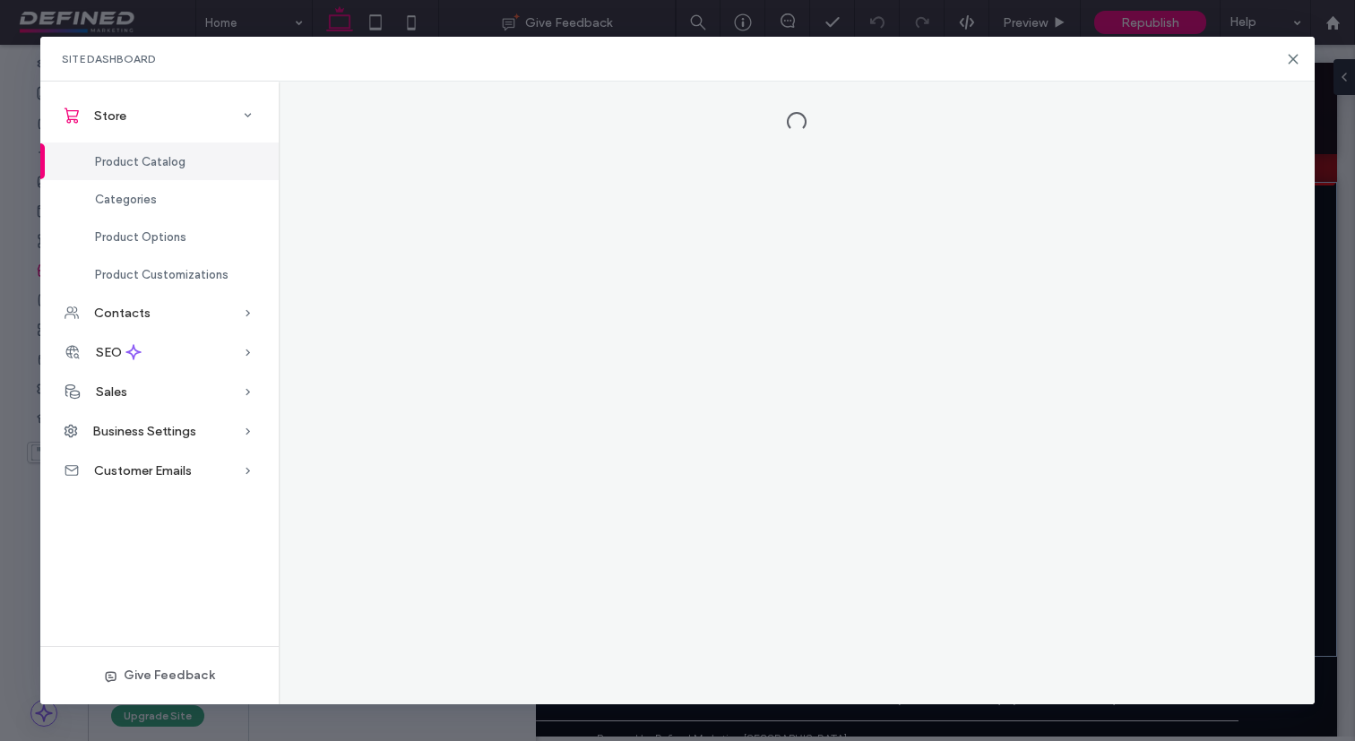
scroll to position [0, 0]
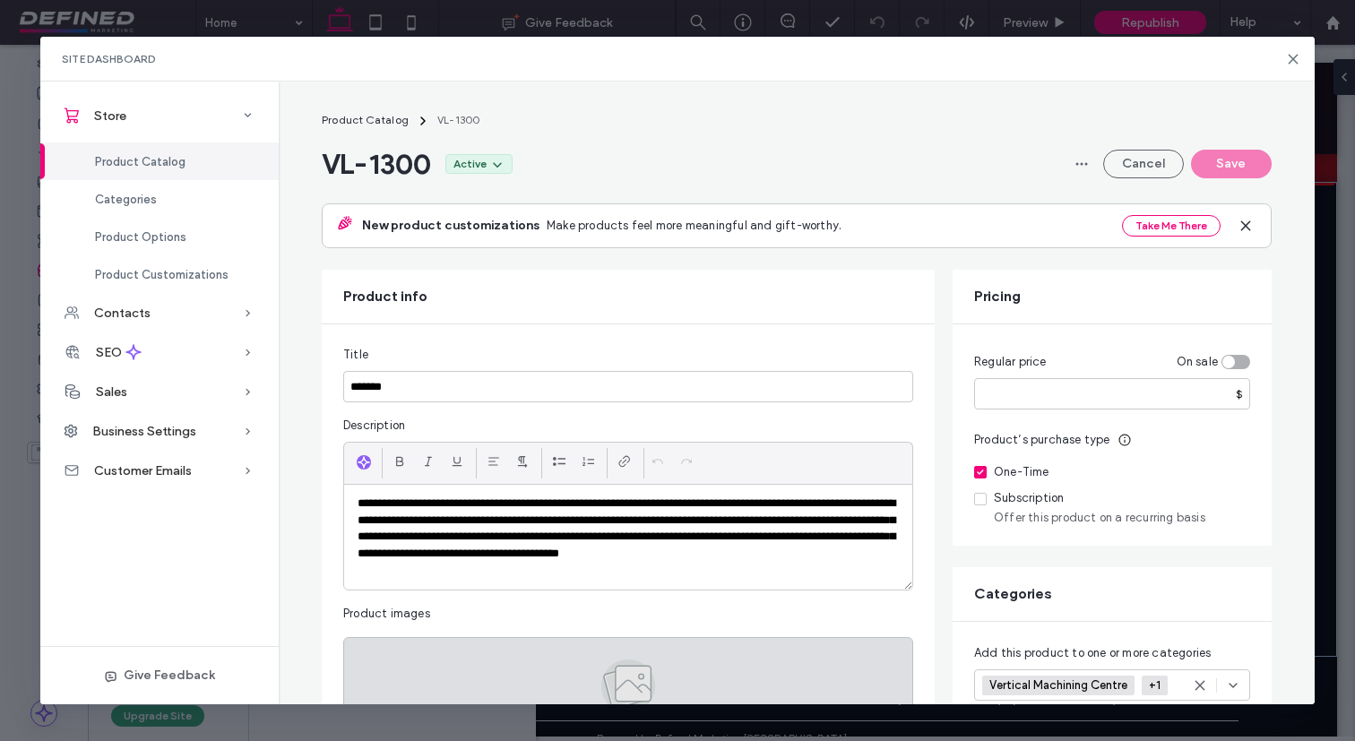
click at [444, 658] on div "Click to upload images" at bounding box center [628, 694] width 570 height 114
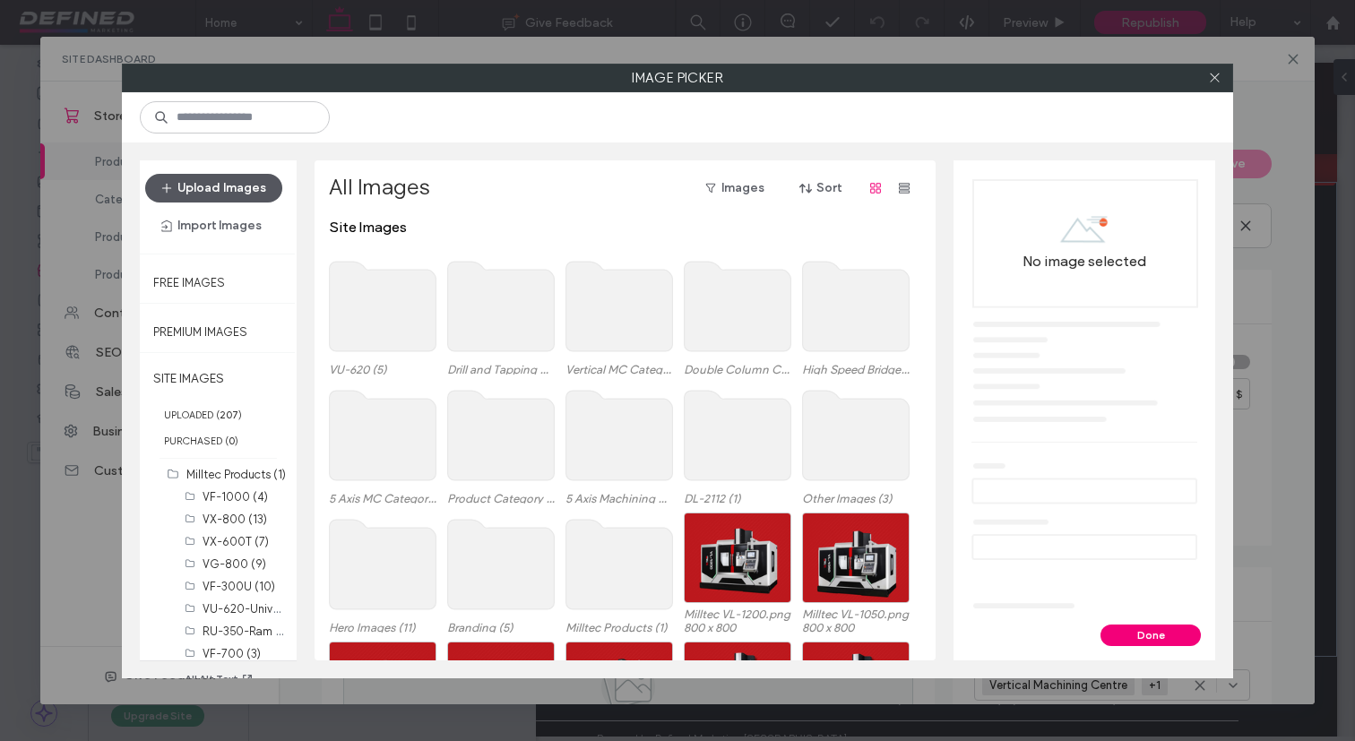
click at [241, 193] on button "Upload Images" at bounding box center [213, 188] width 137 height 29
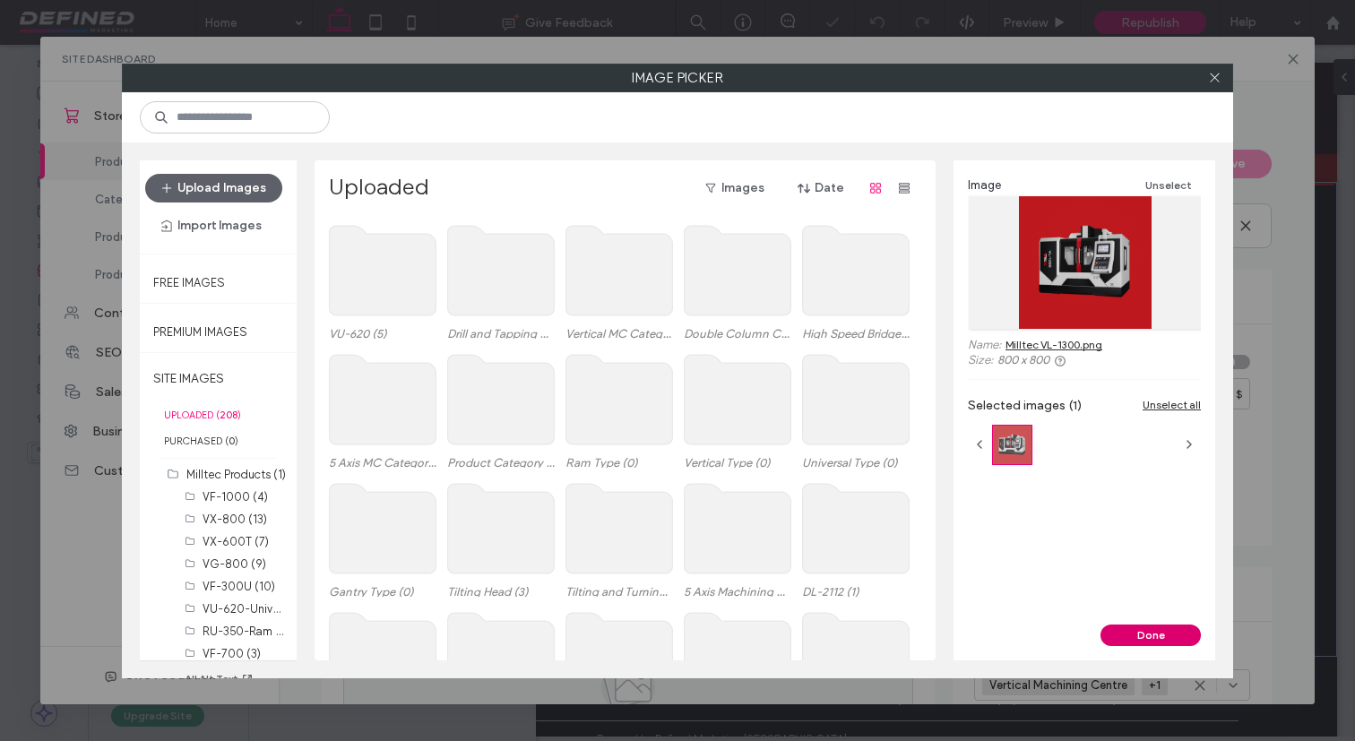
click at [1124, 633] on button "Done" at bounding box center [1150, 635] width 100 height 22
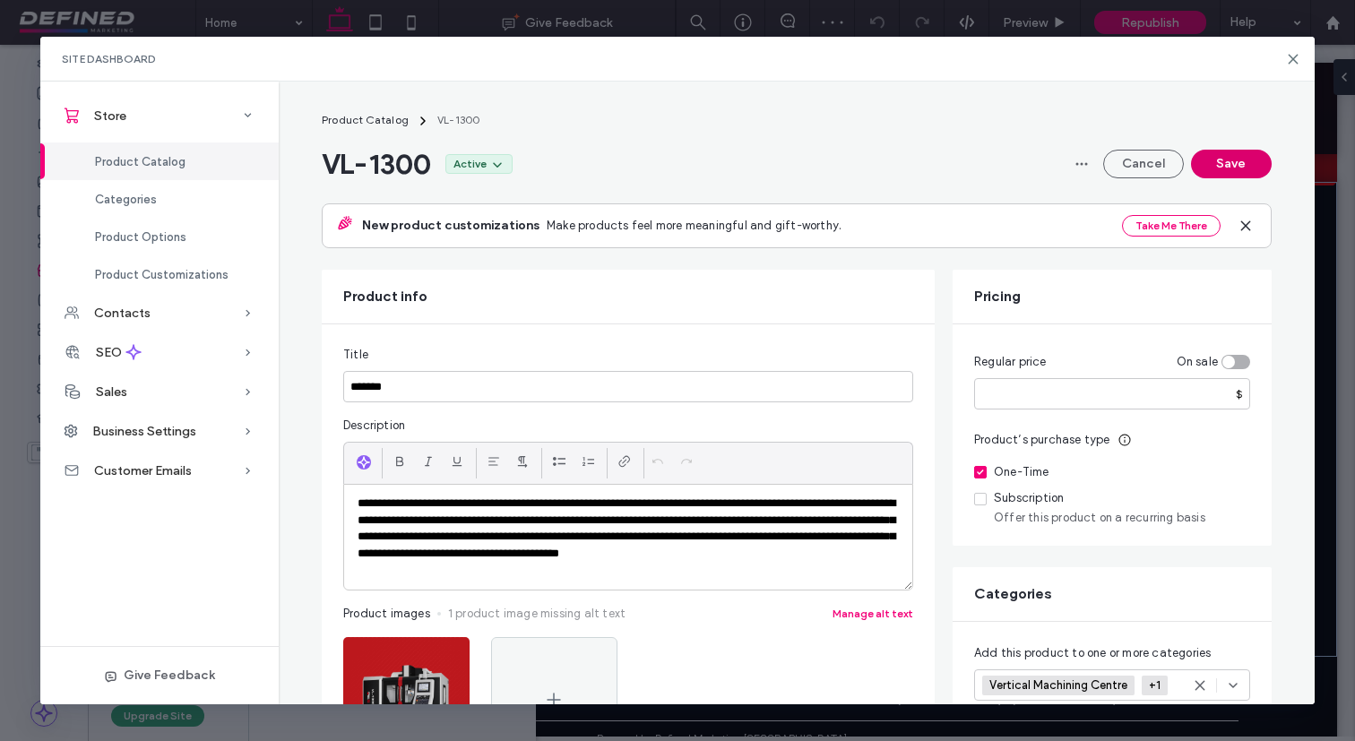
click at [1257, 163] on button "Save" at bounding box center [1231, 164] width 81 height 29
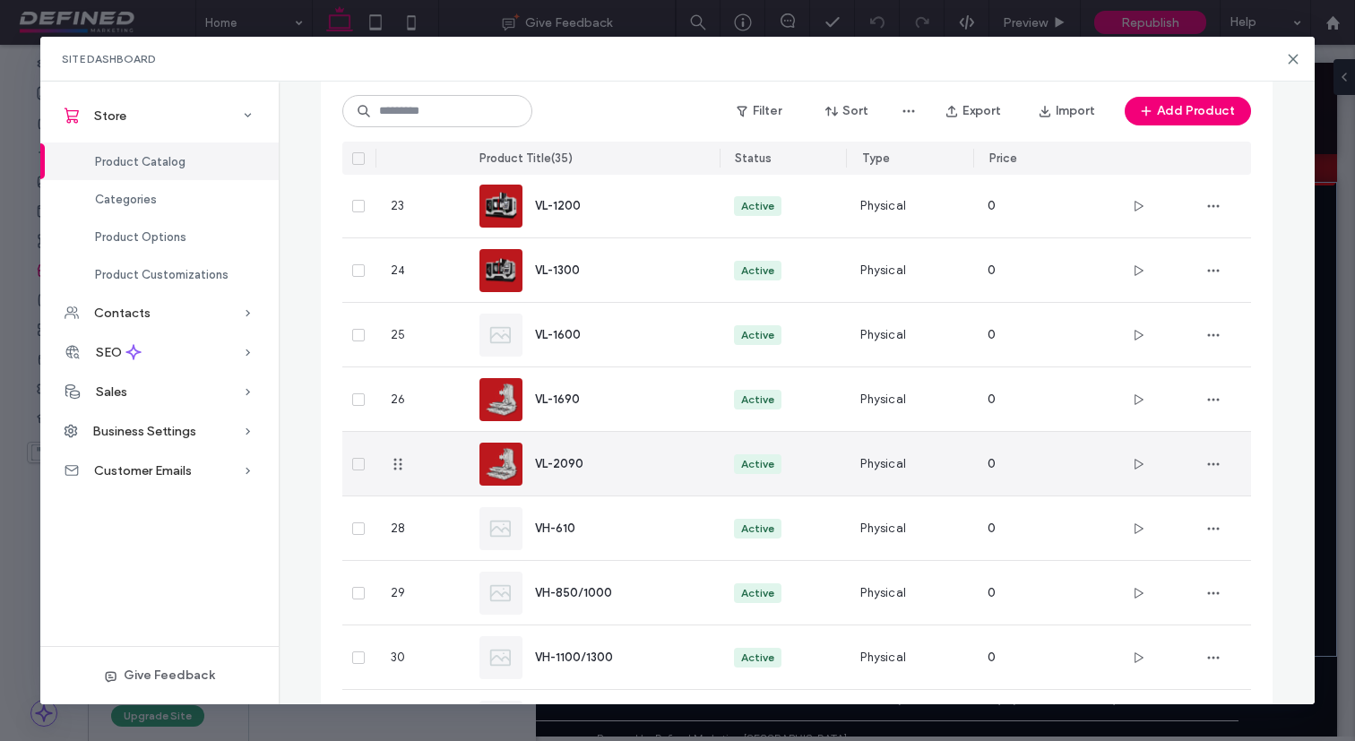
scroll to position [1561, 0]
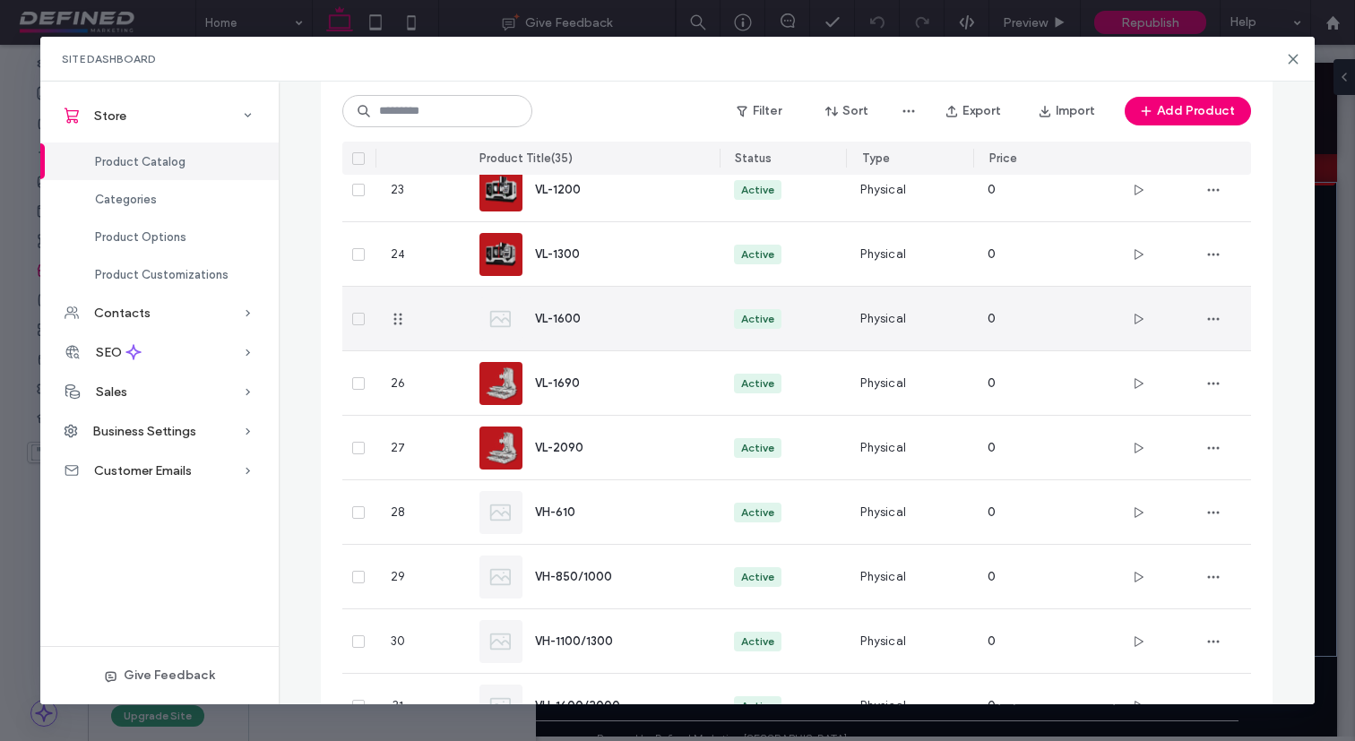
click at [651, 320] on div "VL-1600" at bounding box center [613, 318] width 156 height 19
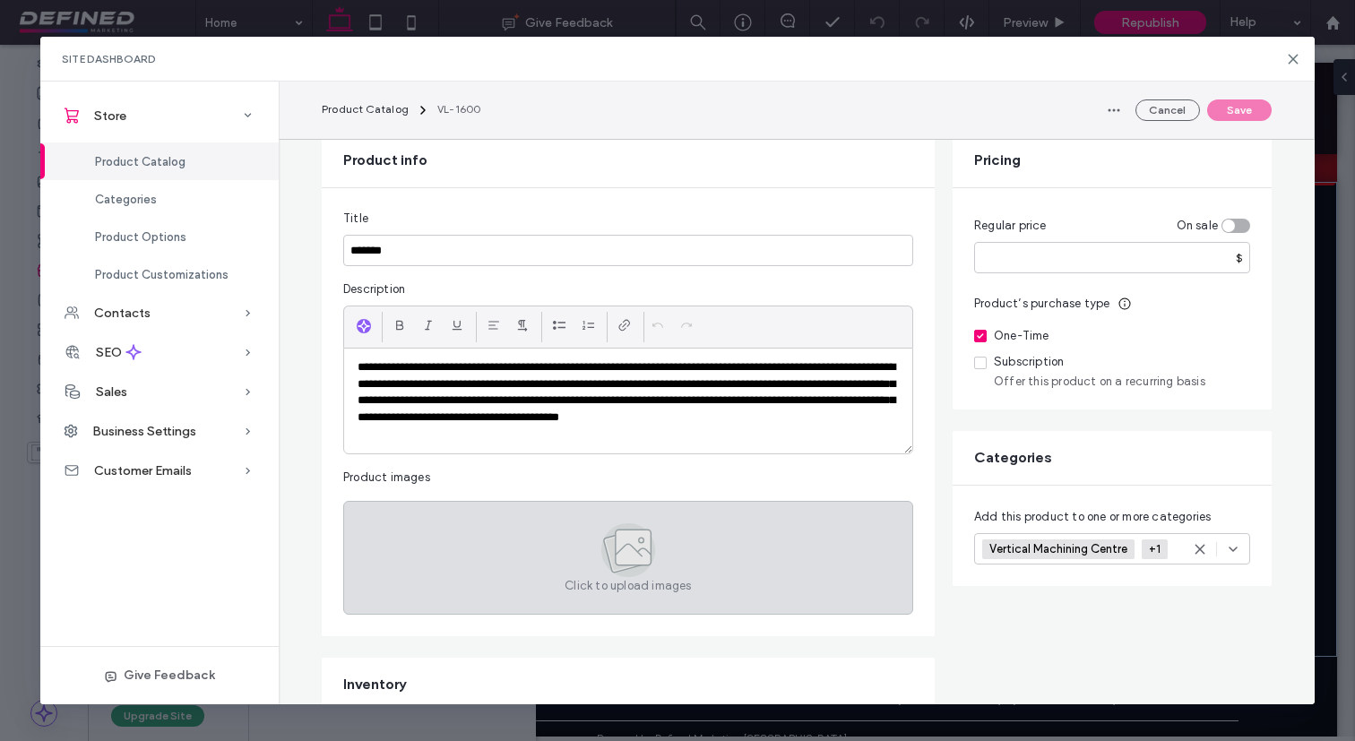
scroll to position [150, 0]
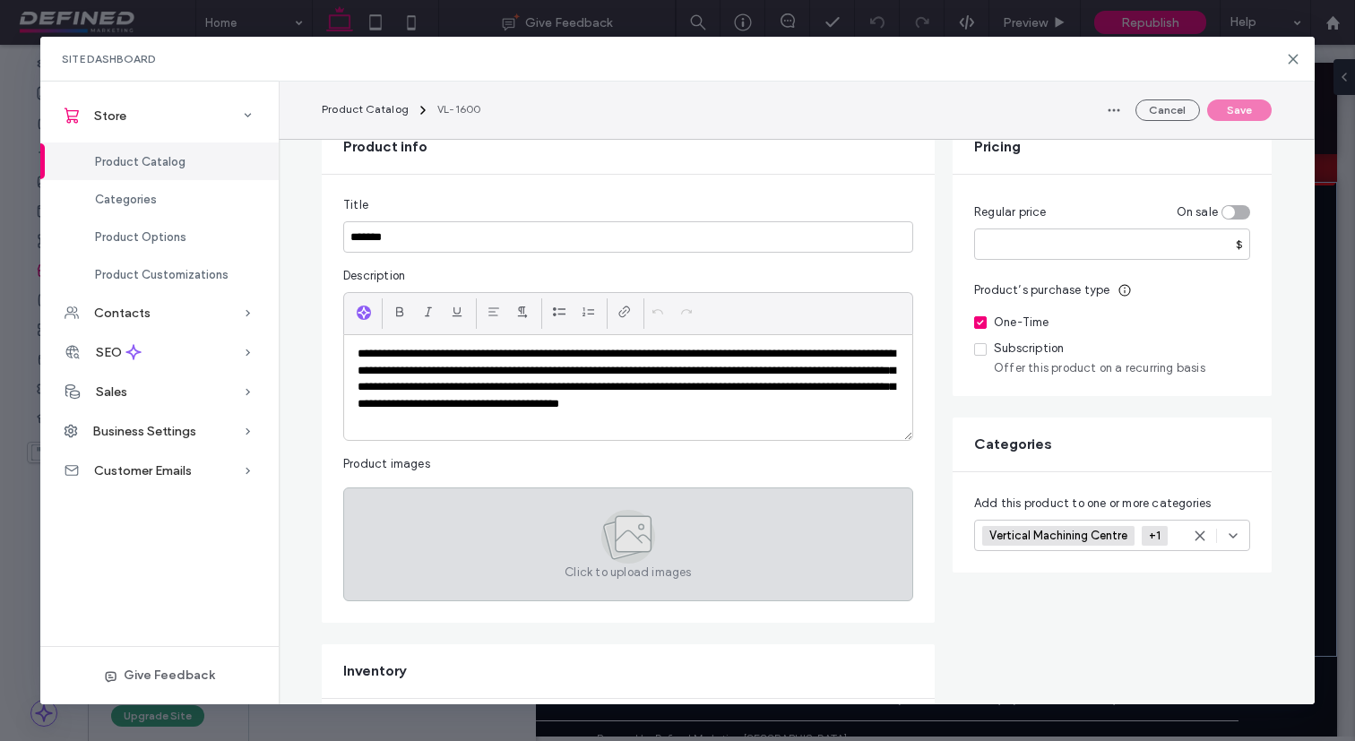
click at [383, 498] on div "Click to upload images" at bounding box center [628, 544] width 570 height 114
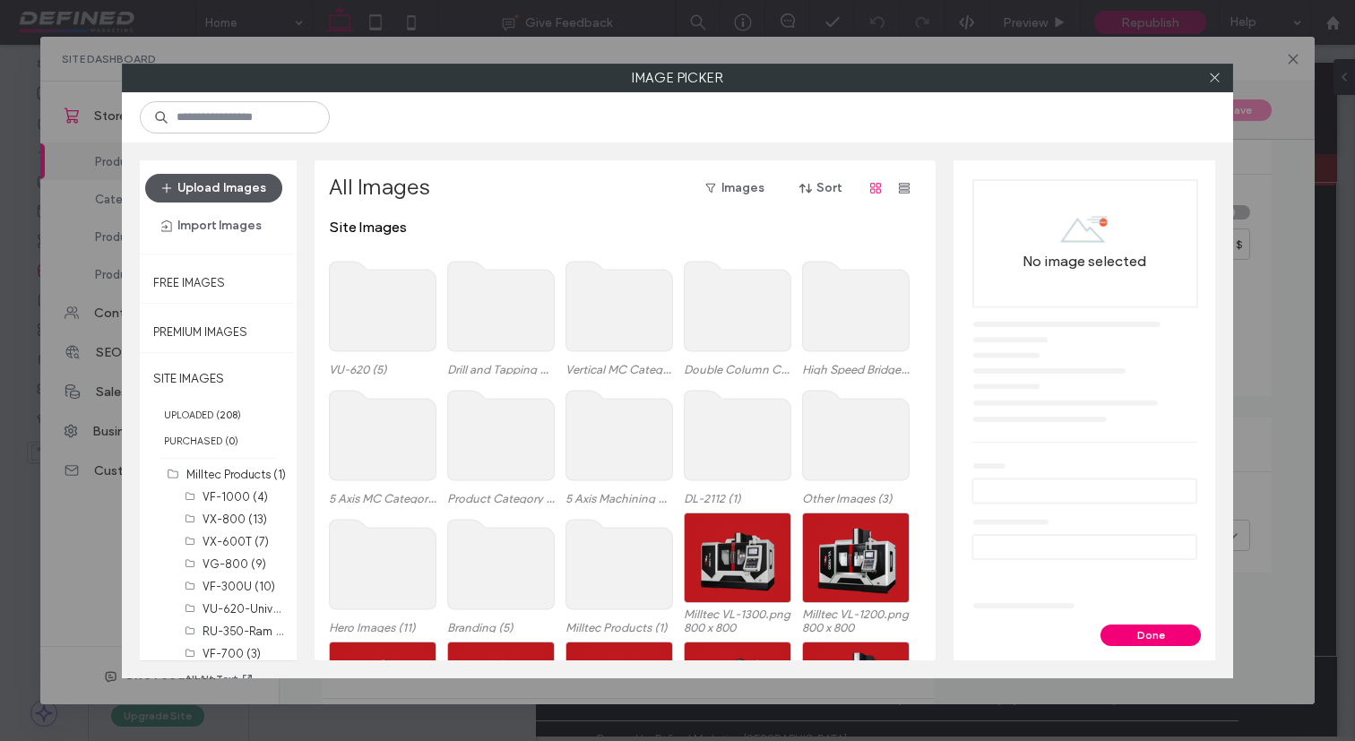
click at [256, 199] on button "Upload Images" at bounding box center [213, 188] width 137 height 29
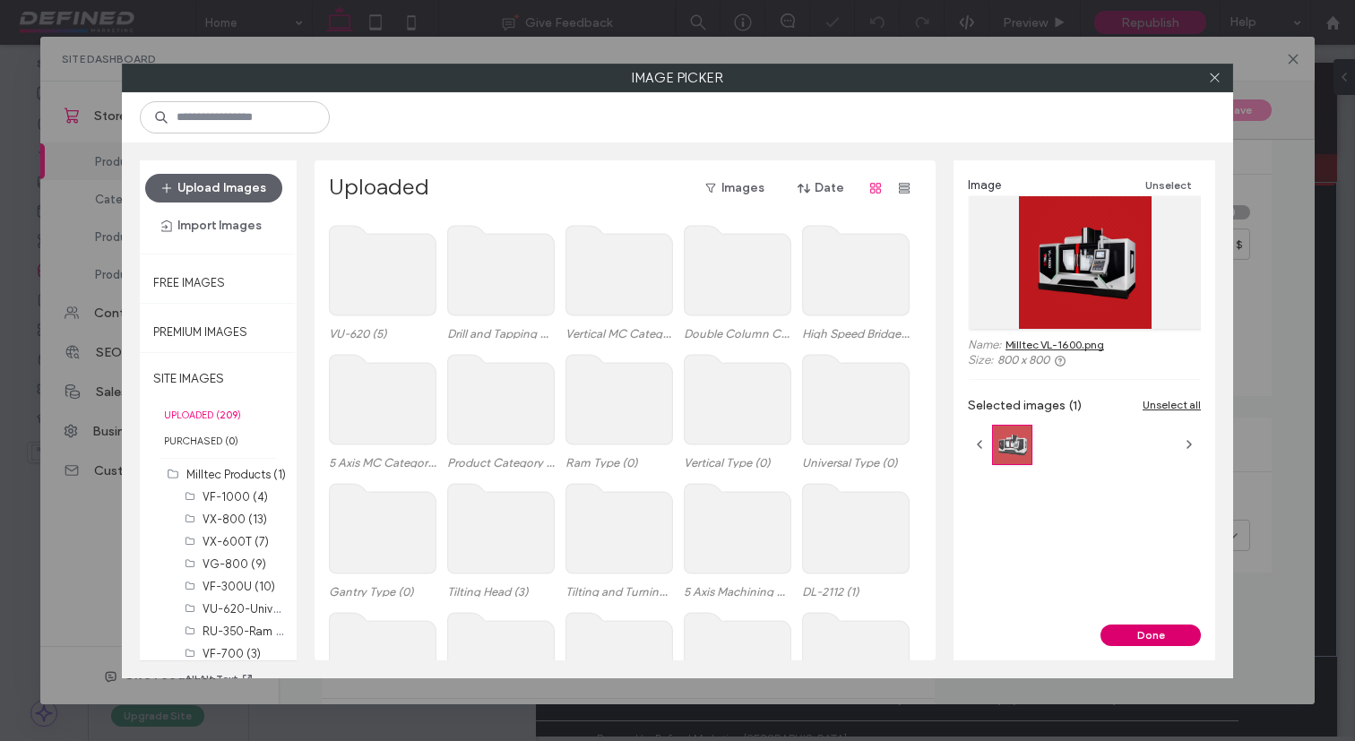
click at [1121, 641] on button "Done" at bounding box center [1150, 635] width 100 height 22
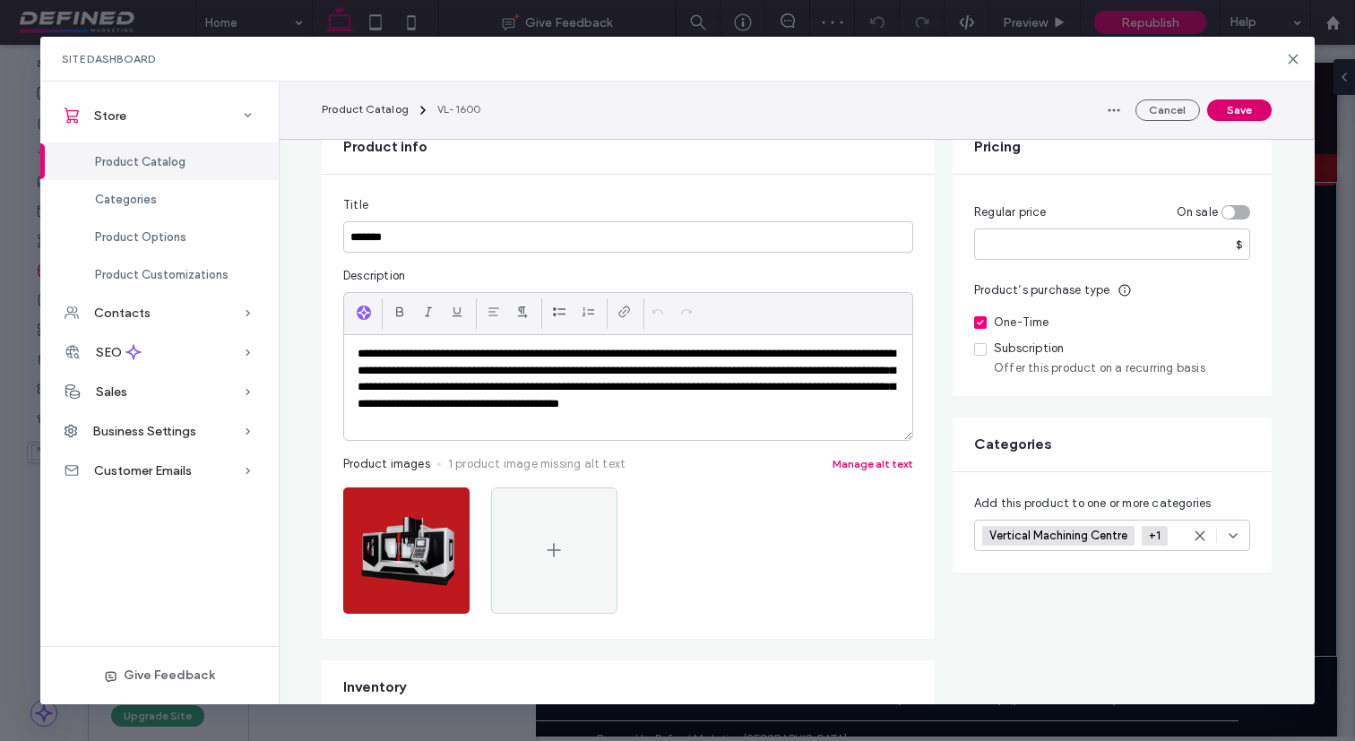
click at [1247, 115] on button "Save" at bounding box center [1239, 110] width 65 height 22
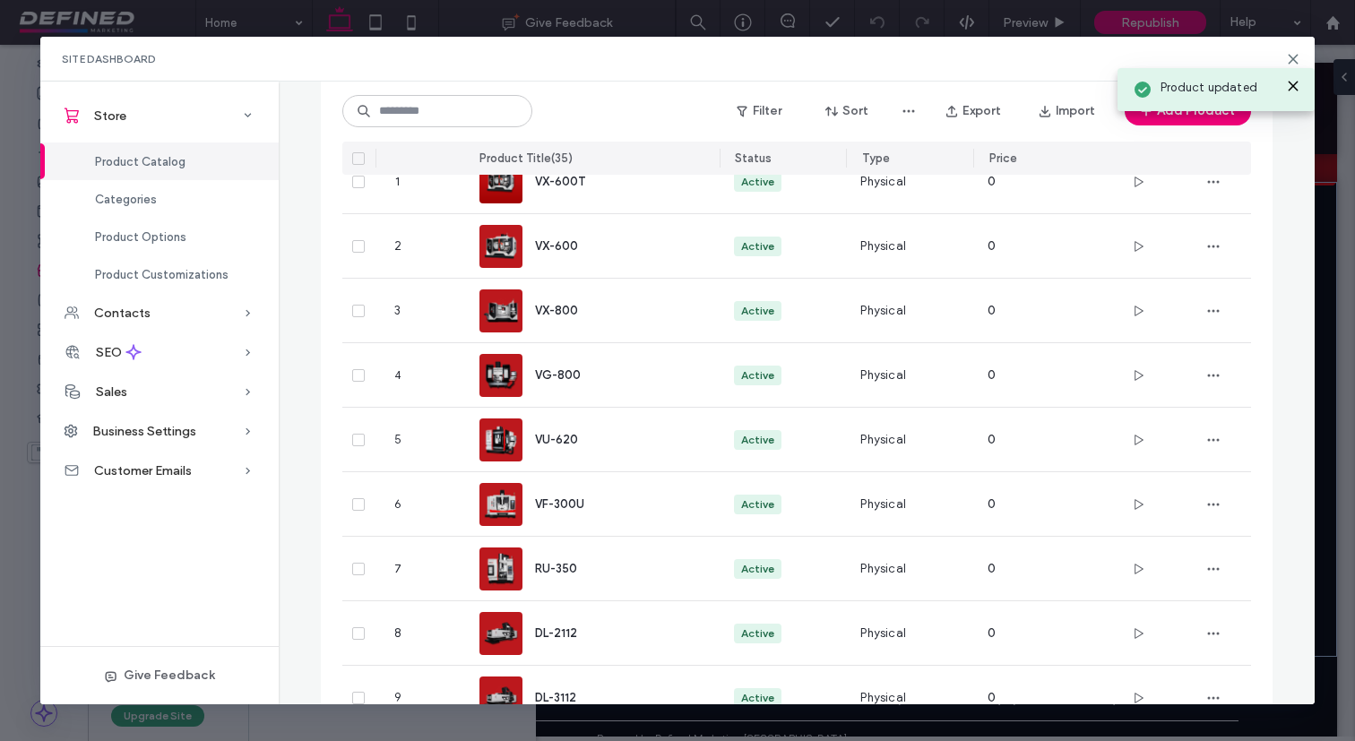
click at [1291, 58] on div "Product updated" at bounding box center [1216, 85] width 206 height 62
click at [1296, 58] on div "Product updated" at bounding box center [1216, 85] width 206 height 62
click at [1296, 58] on icon at bounding box center [1293, 59] width 14 height 14
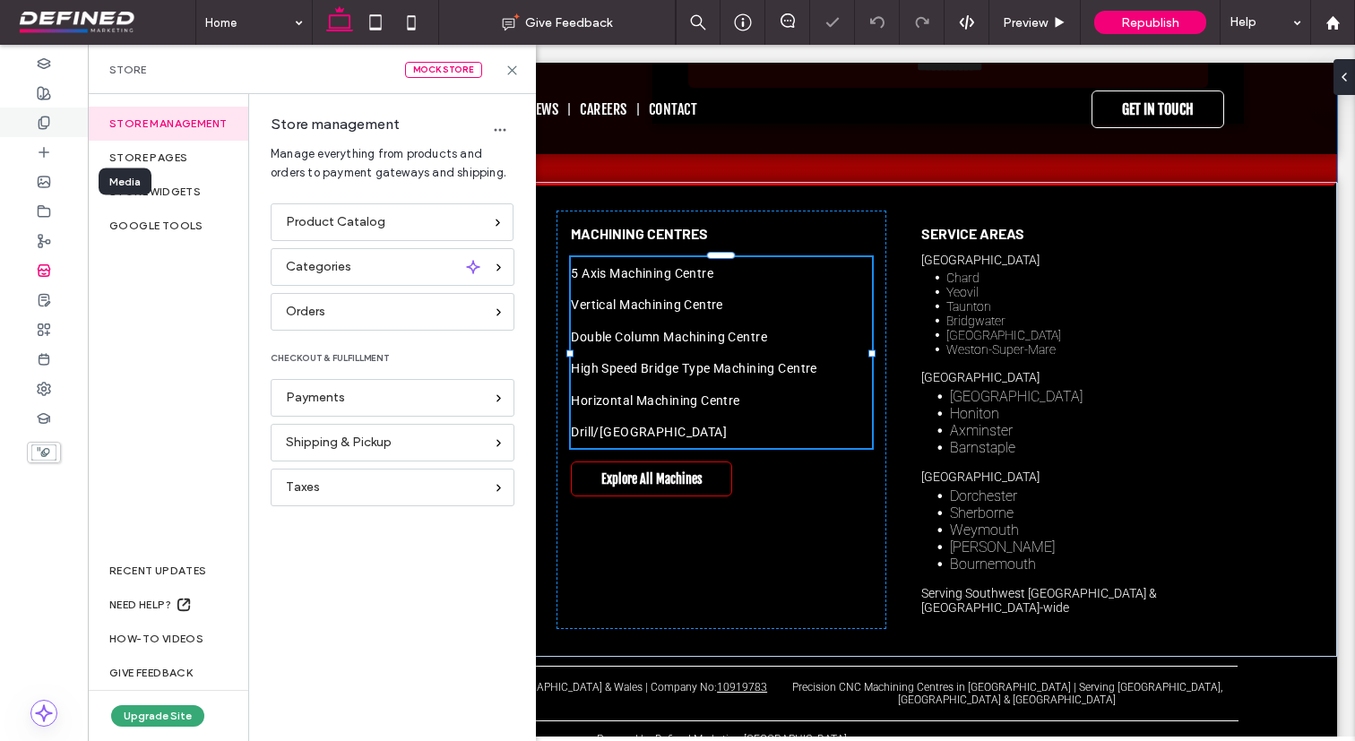
click at [57, 115] on div at bounding box center [44, 123] width 88 height 30
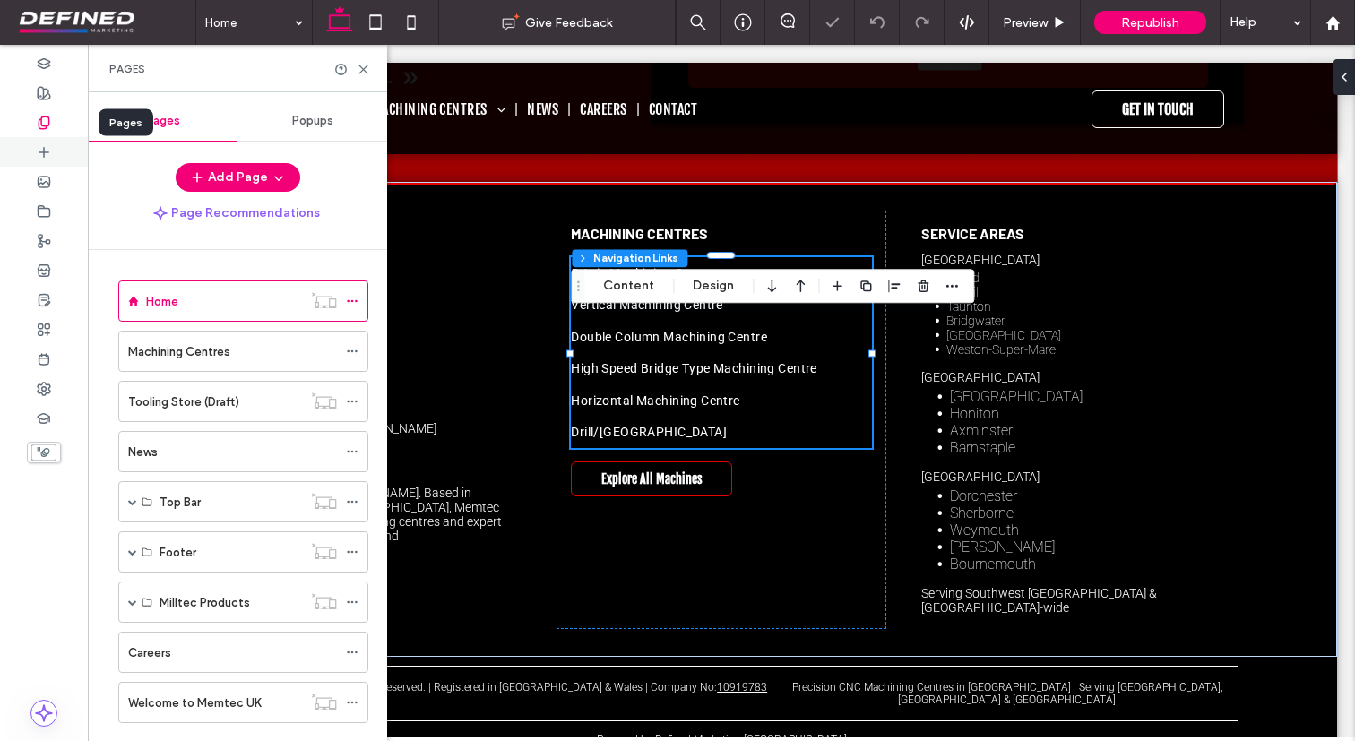
type input "***"
type input "****"
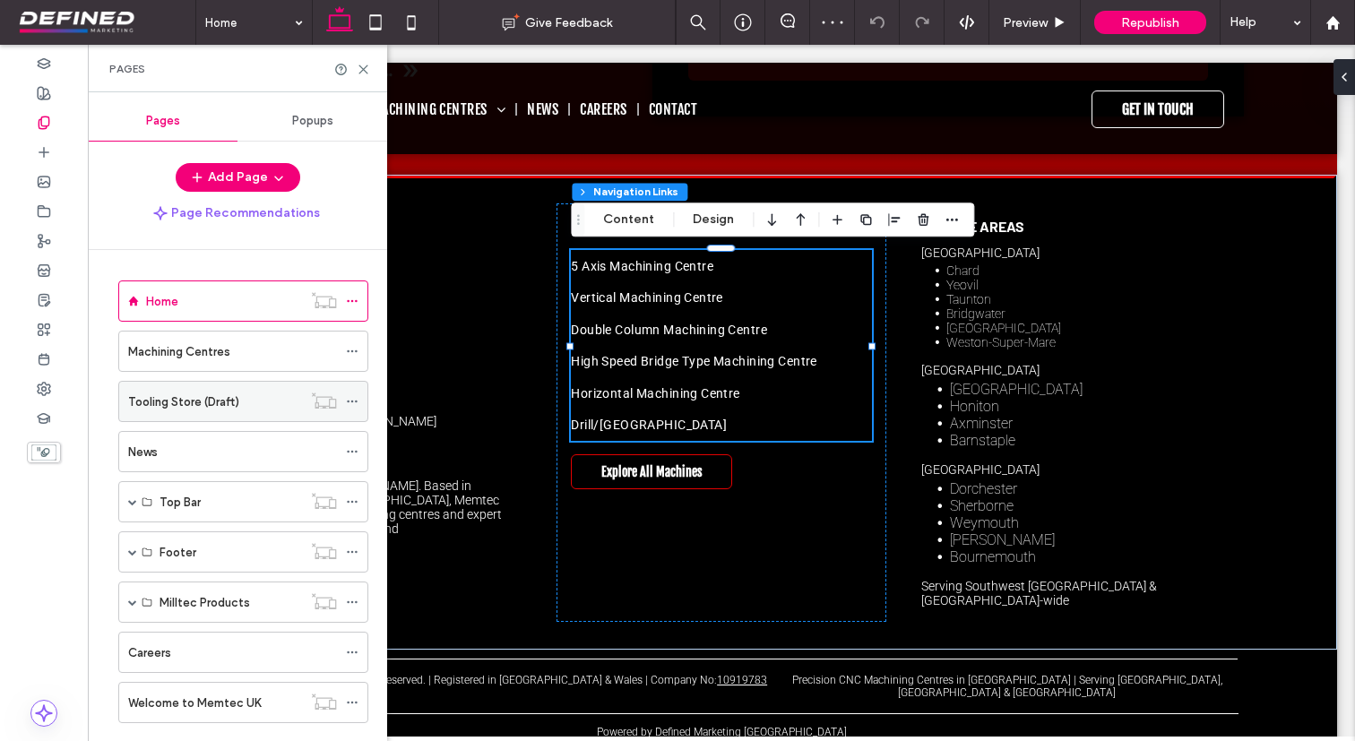
scroll to position [475, 0]
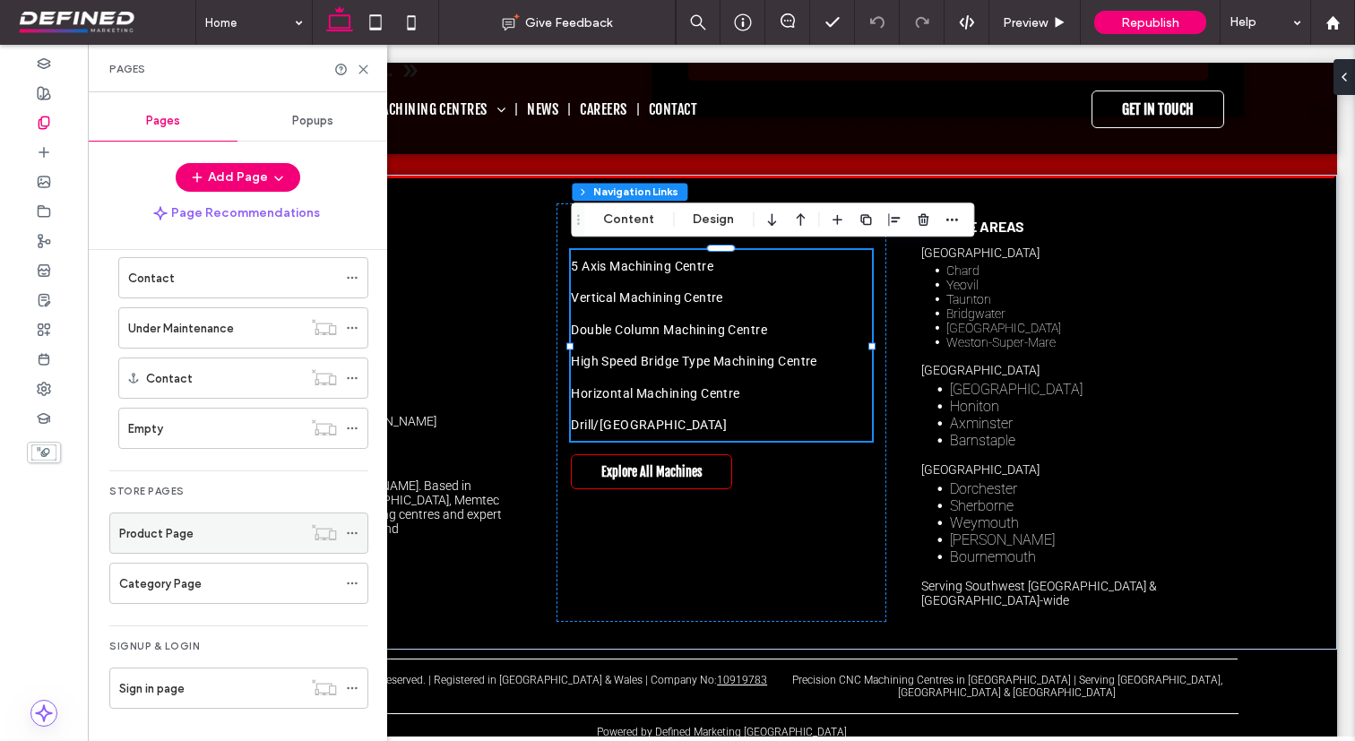
click at [228, 537] on div "Product Page" at bounding box center [210, 533] width 183 height 19
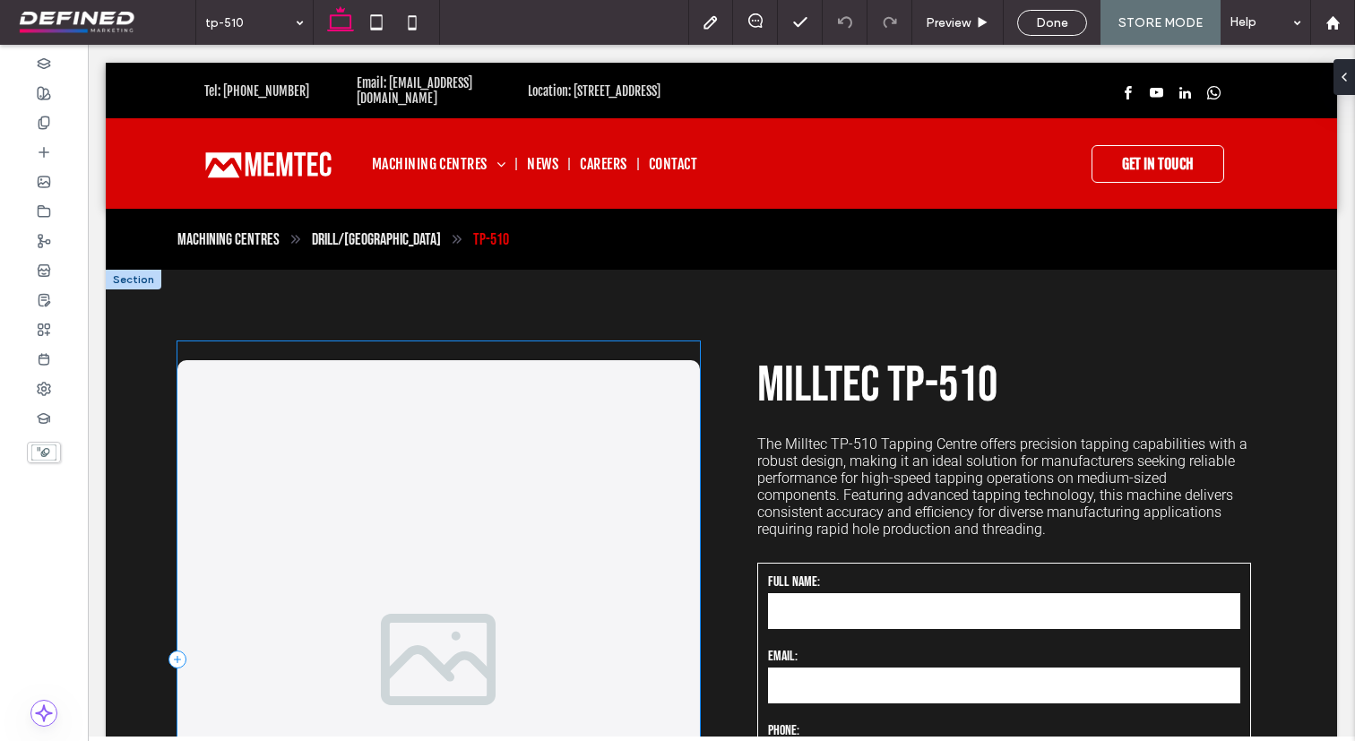
click at [575, 357] on div "a a a a" at bounding box center [438, 658] width 522 height 635
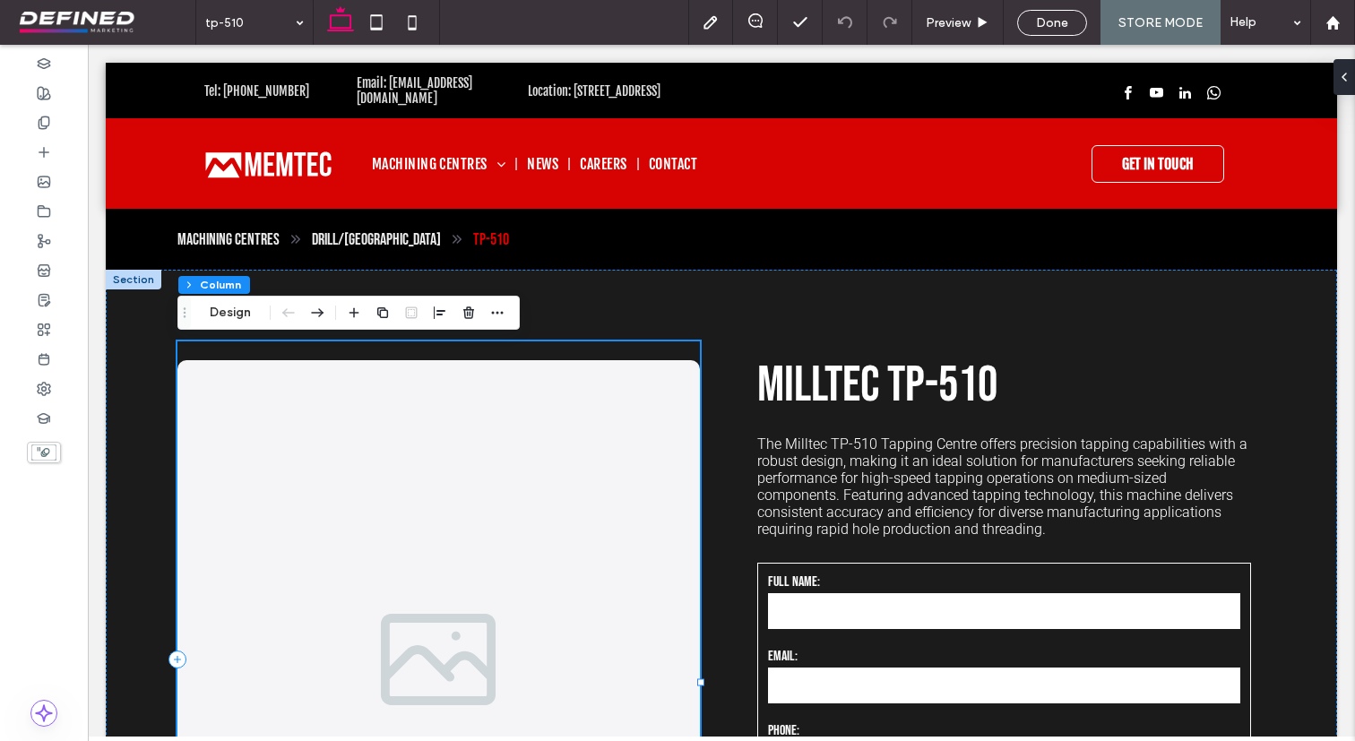
click at [610, 363] on div "a a a a" at bounding box center [438, 658] width 522 height 635
click at [224, 311] on button "Design" at bounding box center [230, 313] width 65 height 22
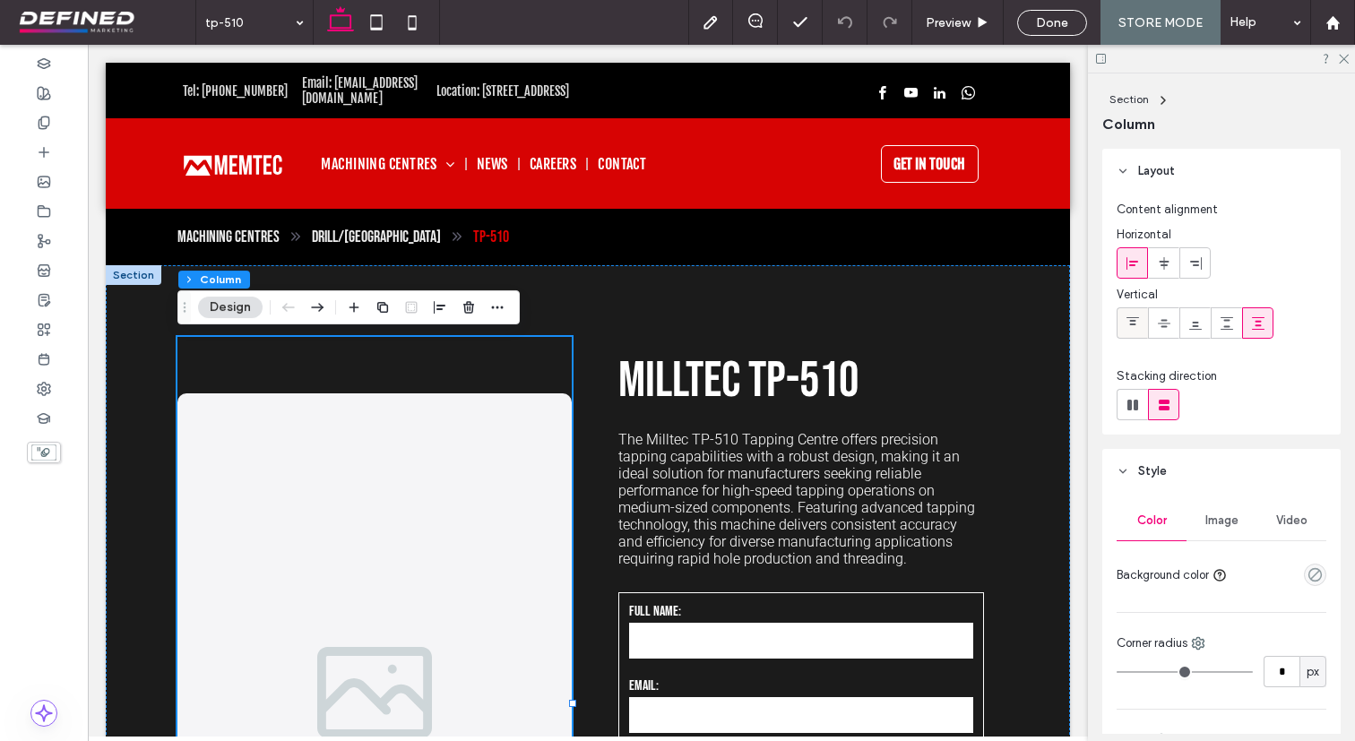
click at [1131, 316] on icon at bounding box center [1132, 323] width 14 height 14
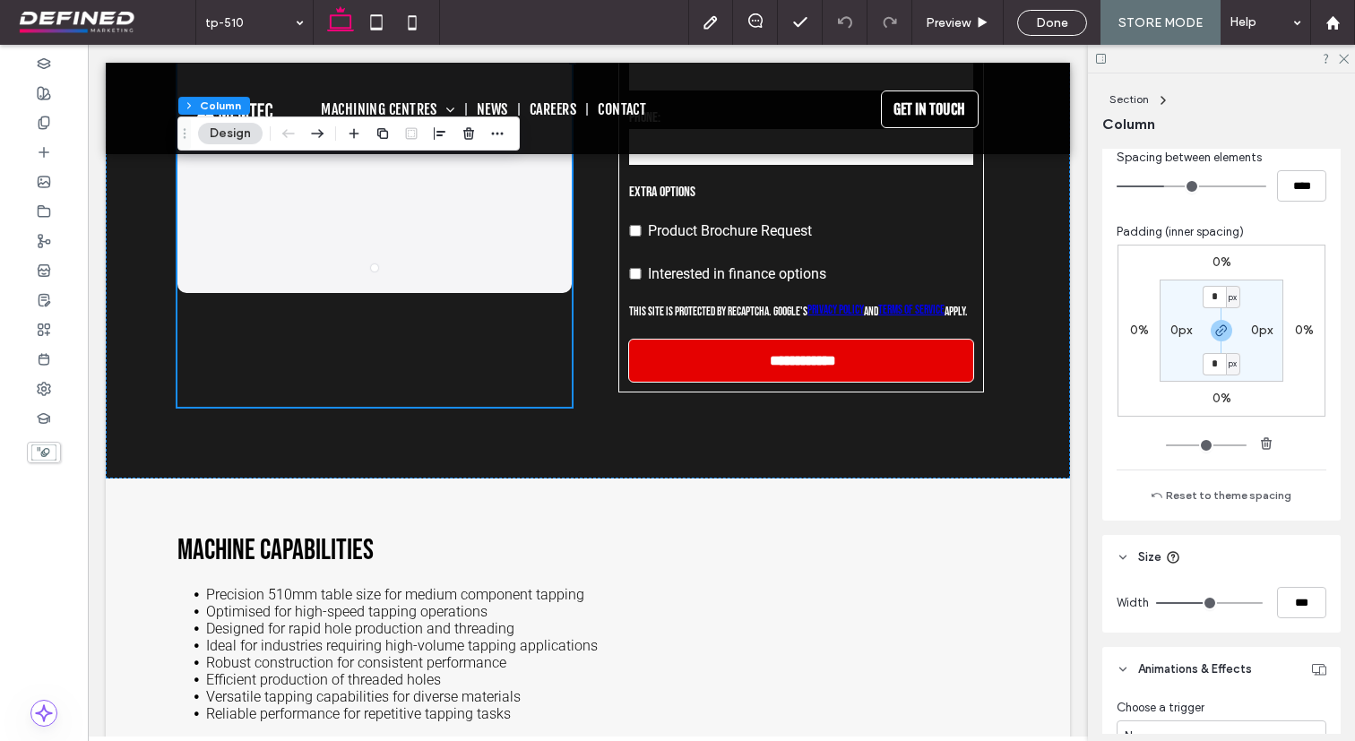
scroll to position [794, 0]
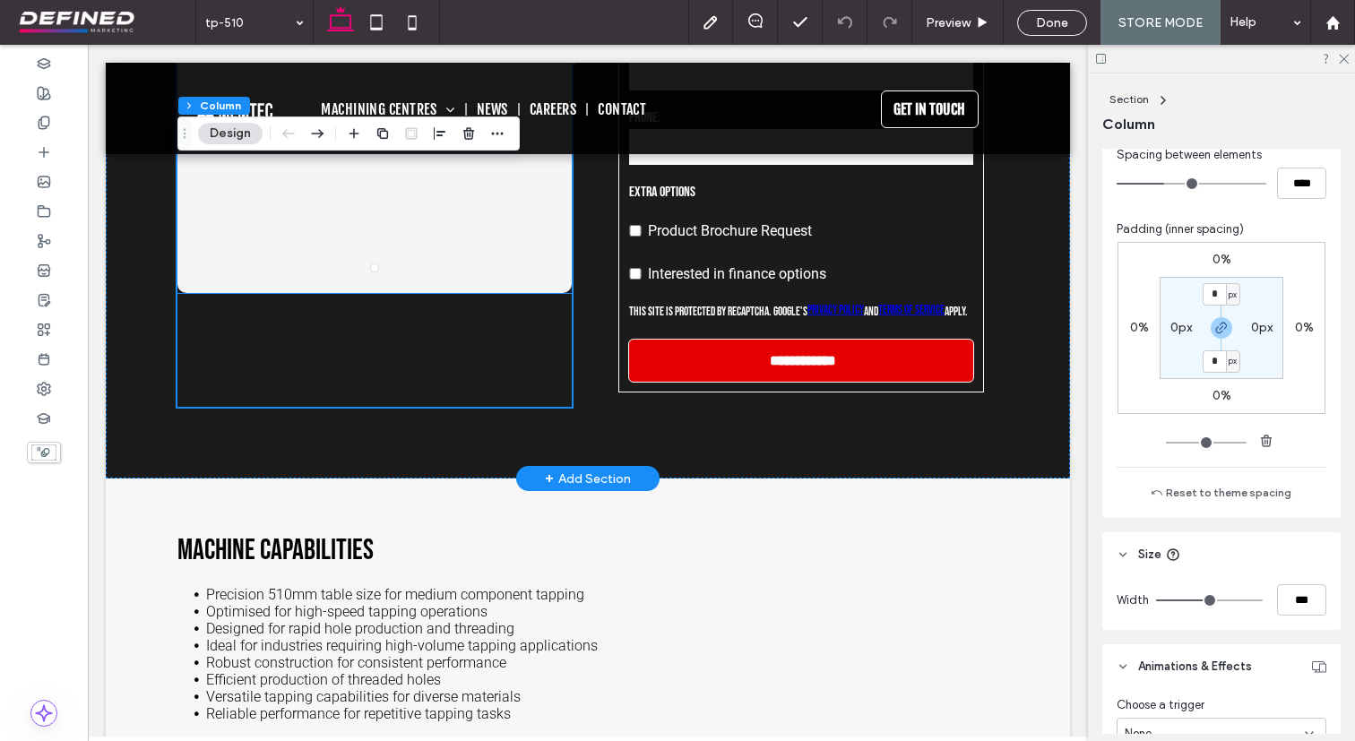
click at [527, 250] on div at bounding box center [374, 4] width 394 height 513
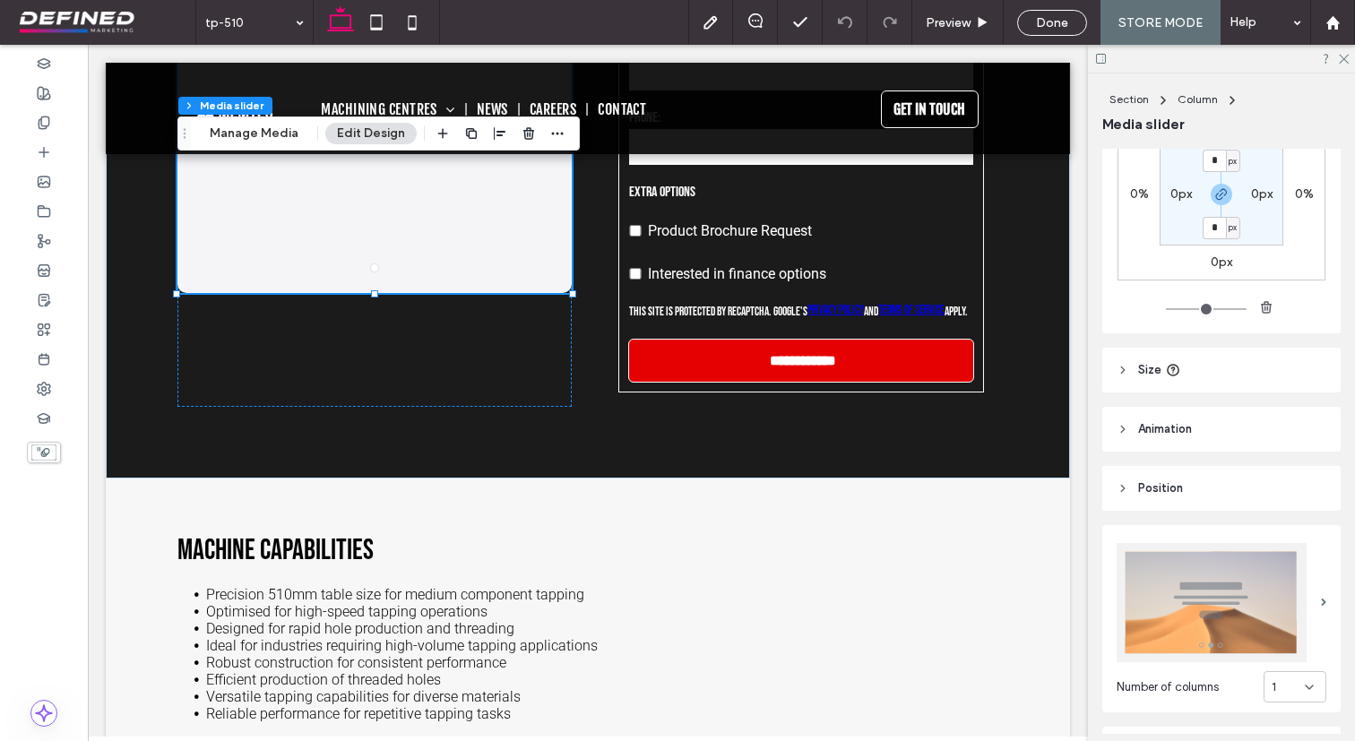
scroll to position [176, 0]
click at [1174, 485] on span "Position" at bounding box center [1160, 486] width 45 height 18
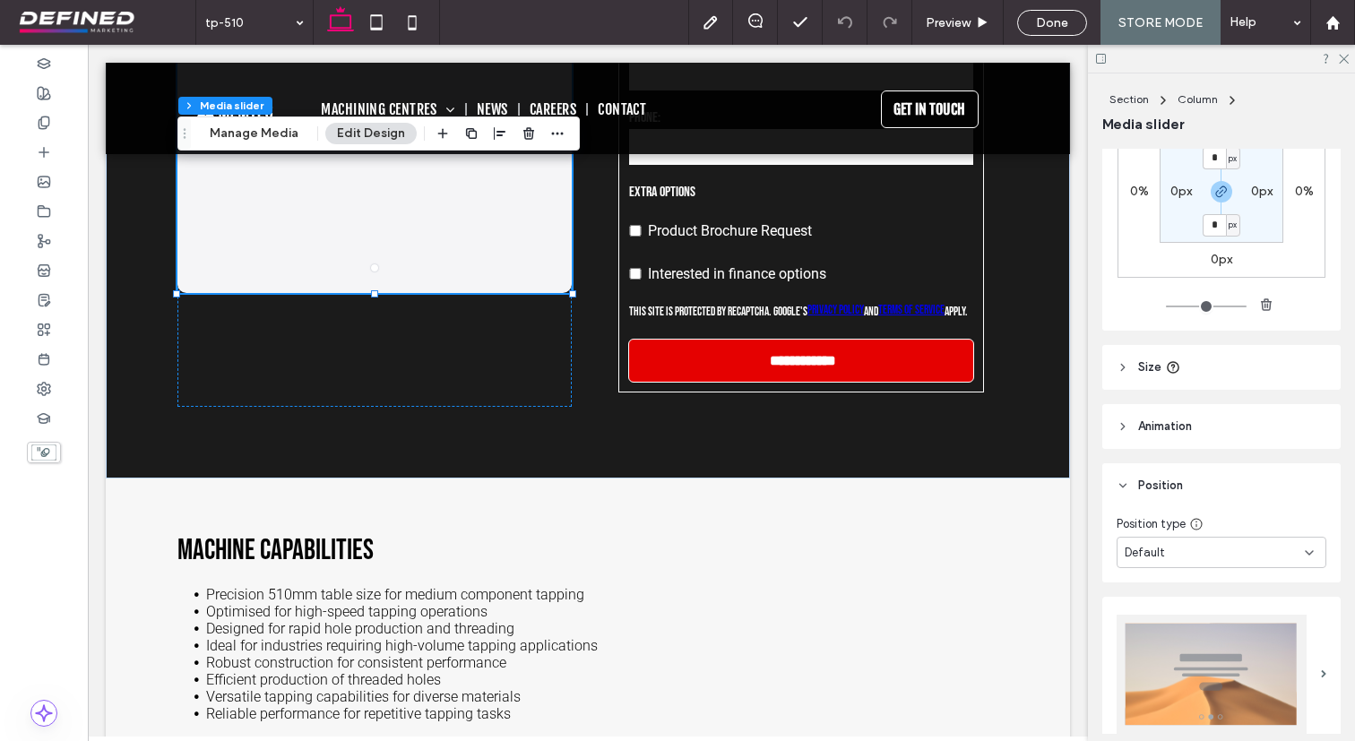
click at [1184, 549] on div "Default" at bounding box center [1214, 553] width 180 height 18
click at [1176, 431] on div "Pinned" at bounding box center [1221, 426] width 208 height 31
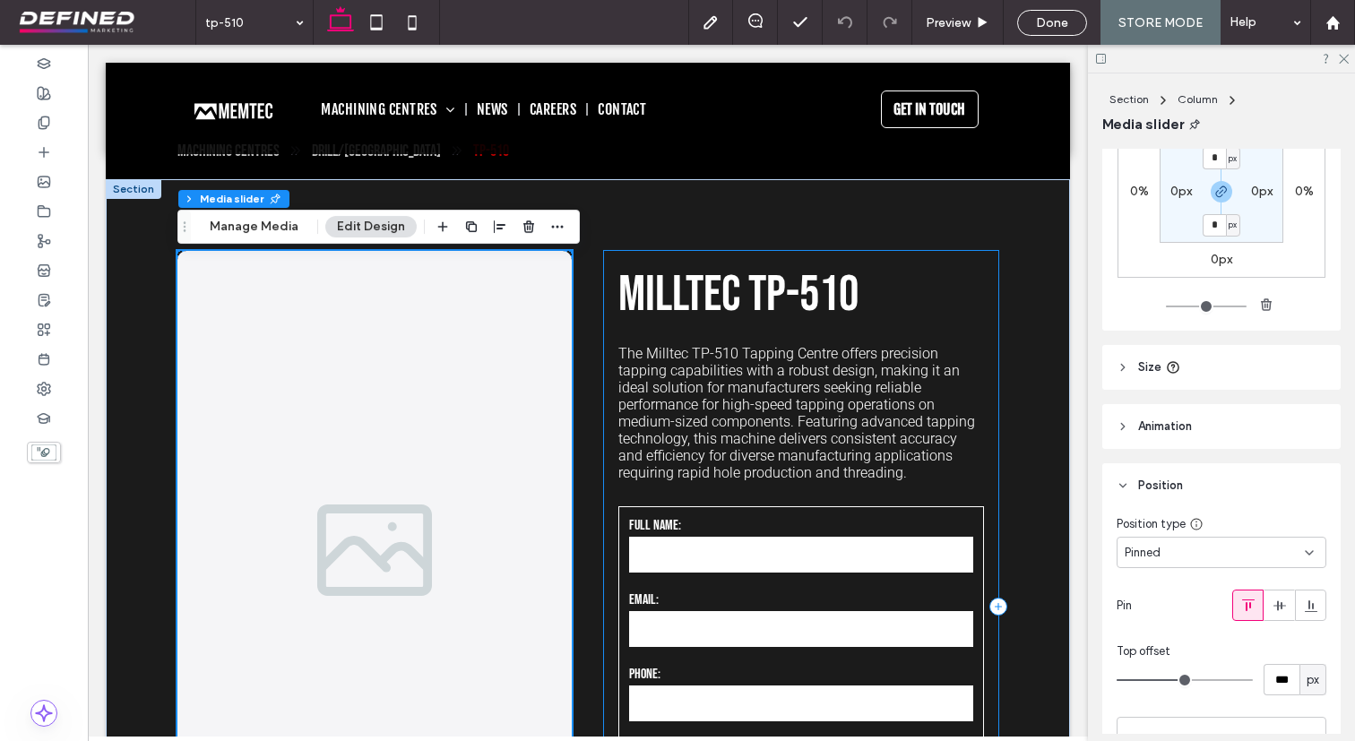
scroll to position [50, 0]
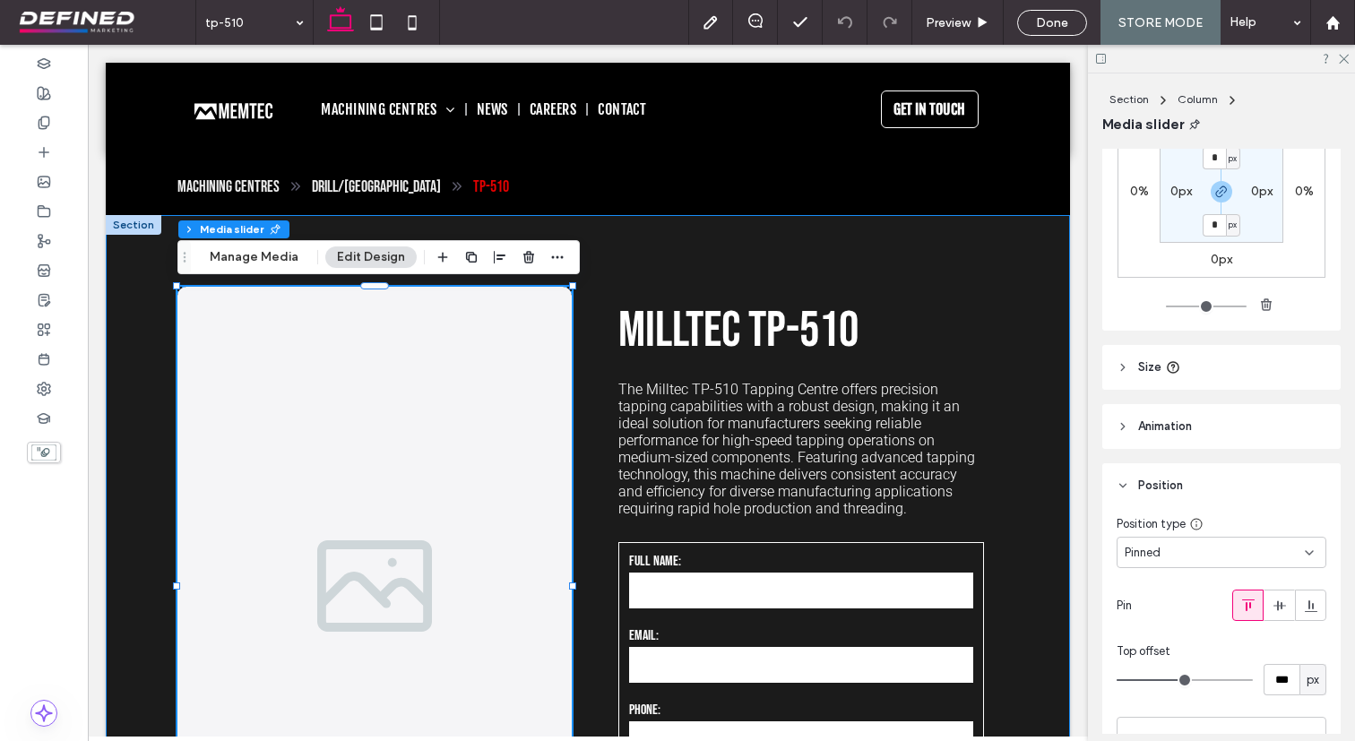
click at [1048, 322] on div "**********" at bounding box center [588, 643] width 964 height 857
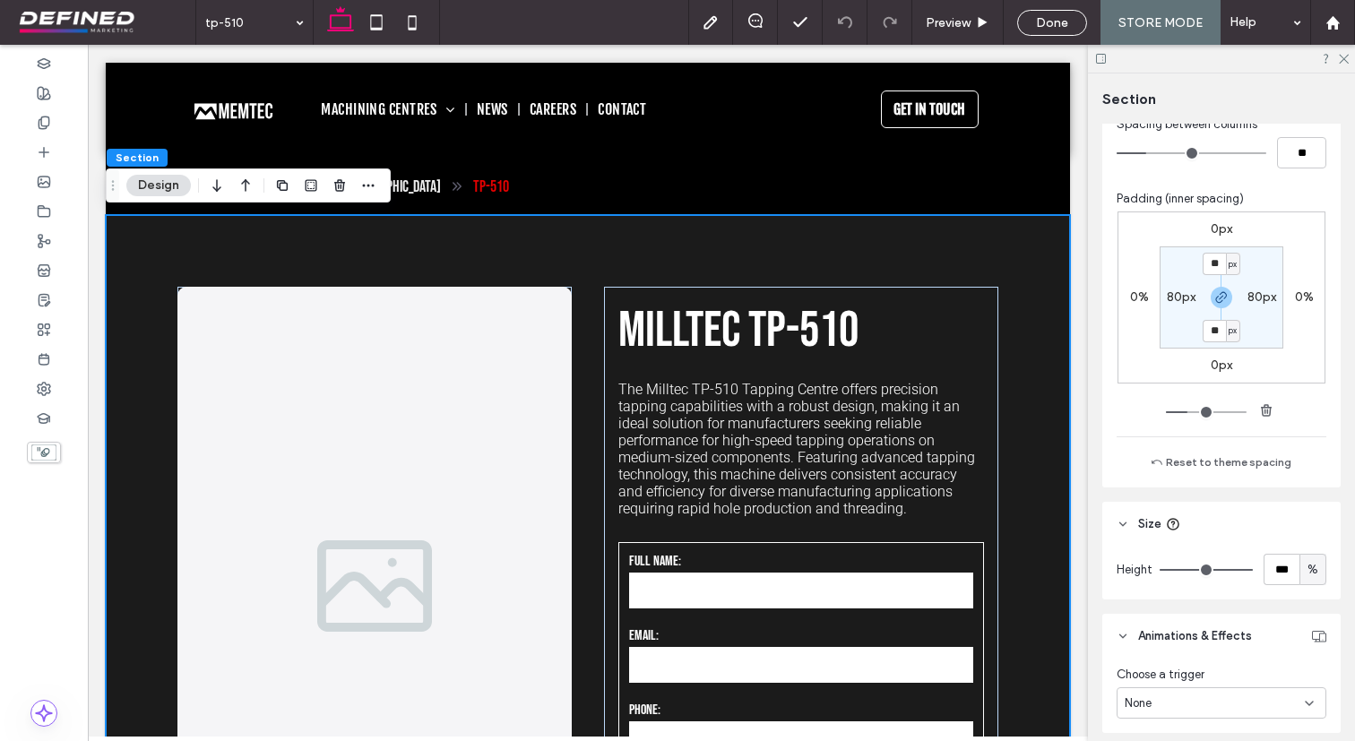
scroll to position [659, 0]
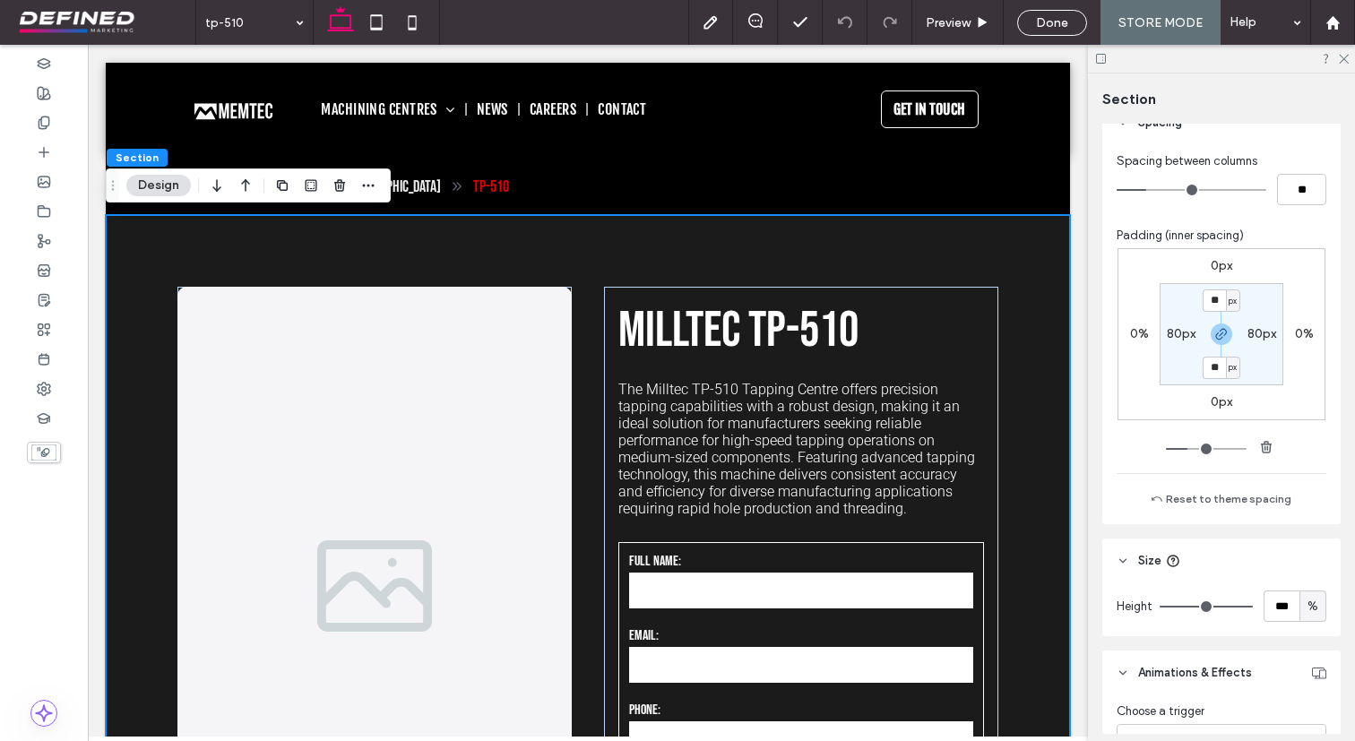
click at [1174, 337] on label "80px" at bounding box center [1181, 333] width 29 height 15
type input "**"
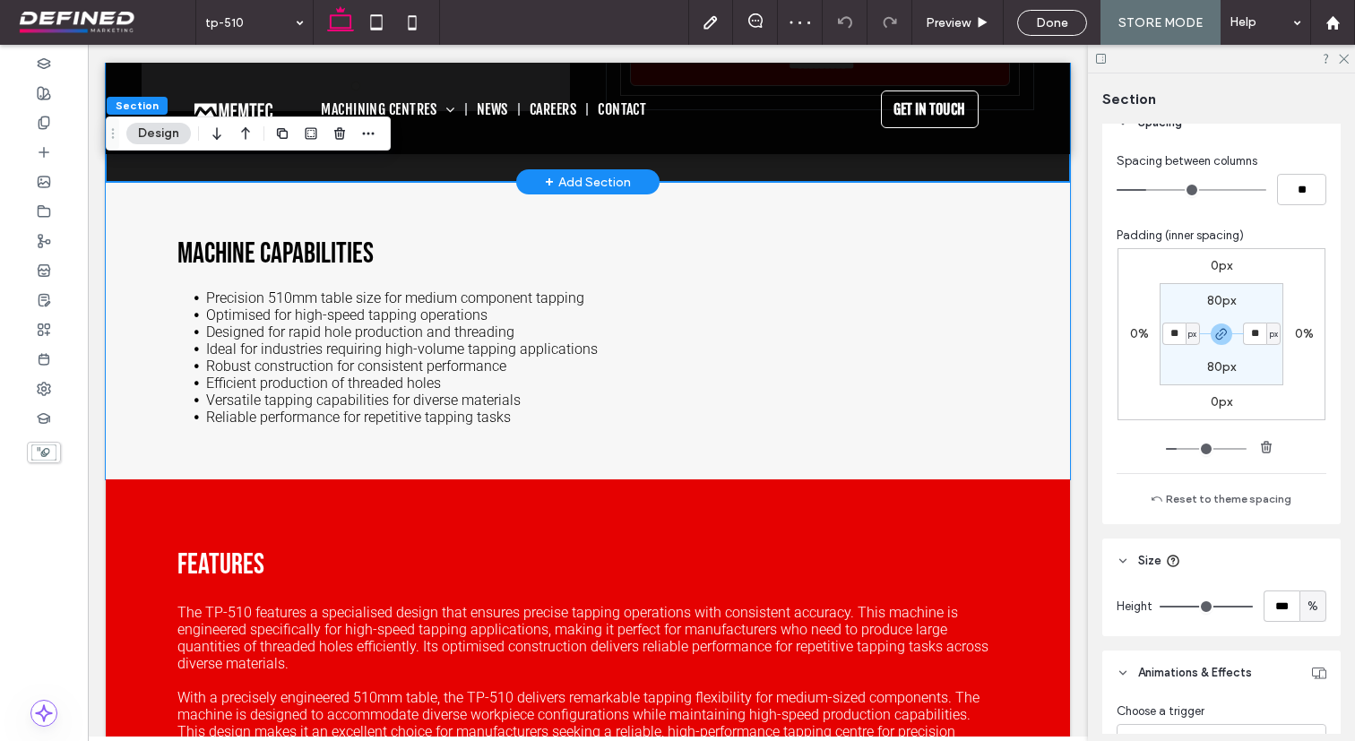
scroll to position [886, 0]
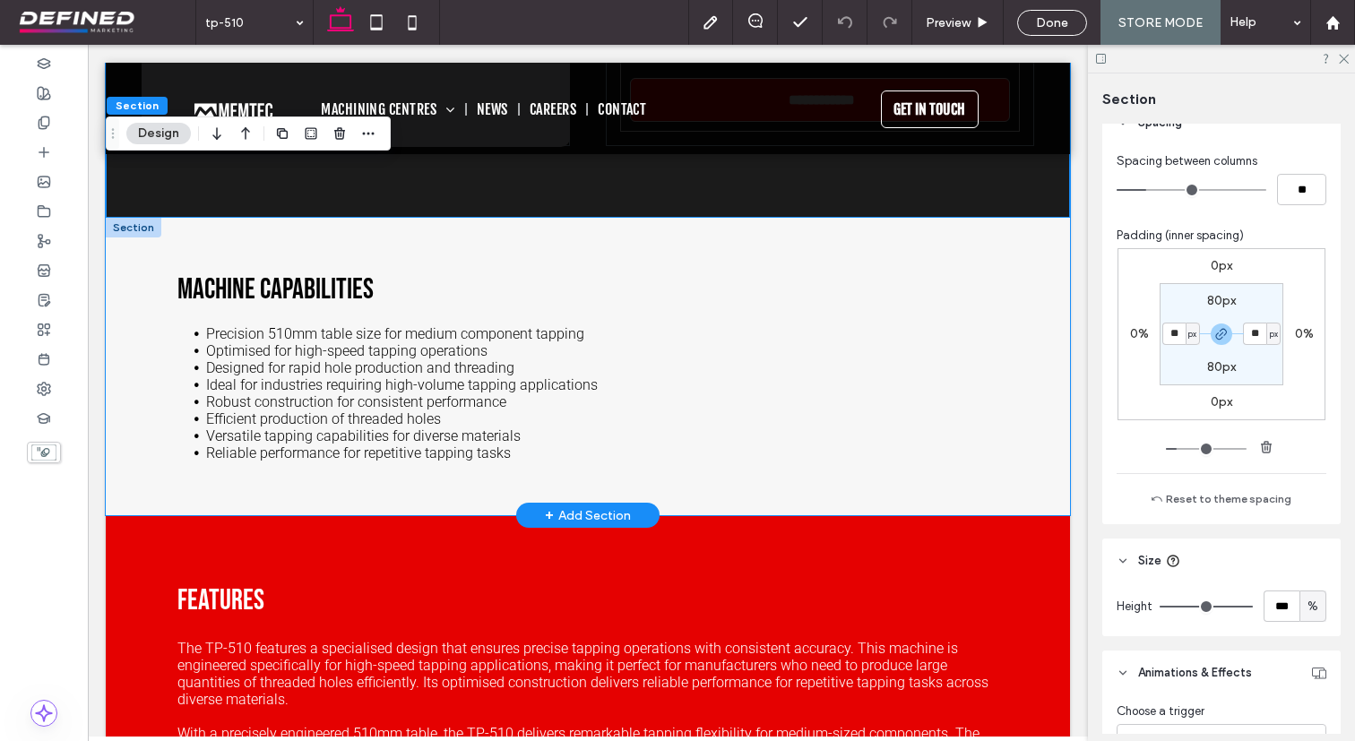
click at [795, 255] on div "Machine Capabilities Precision 510mm table size for medium component tapping Op…" at bounding box center [588, 366] width 964 height 297
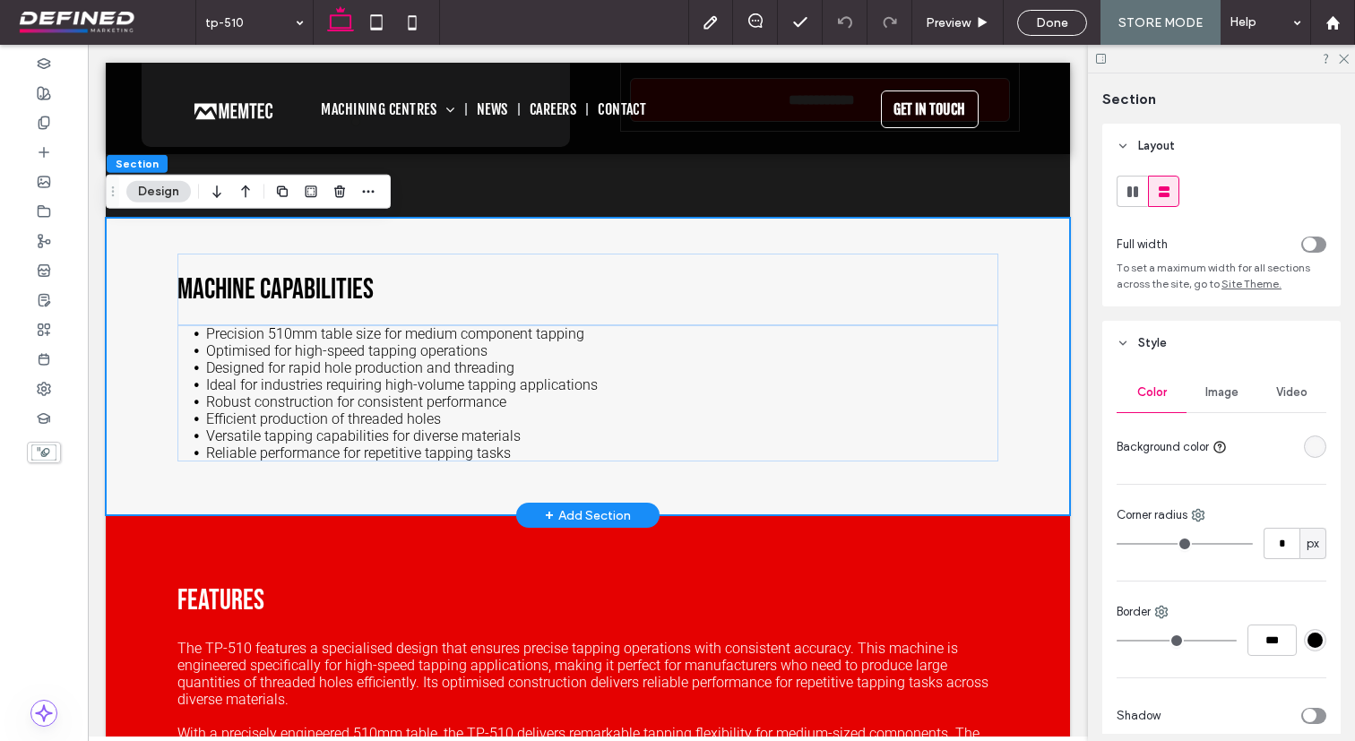
click at [899, 241] on div "Machine Capabilities Precision 510mm table size for medium component tapping Op…" at bounding box center [588, 366] width 964 height 297
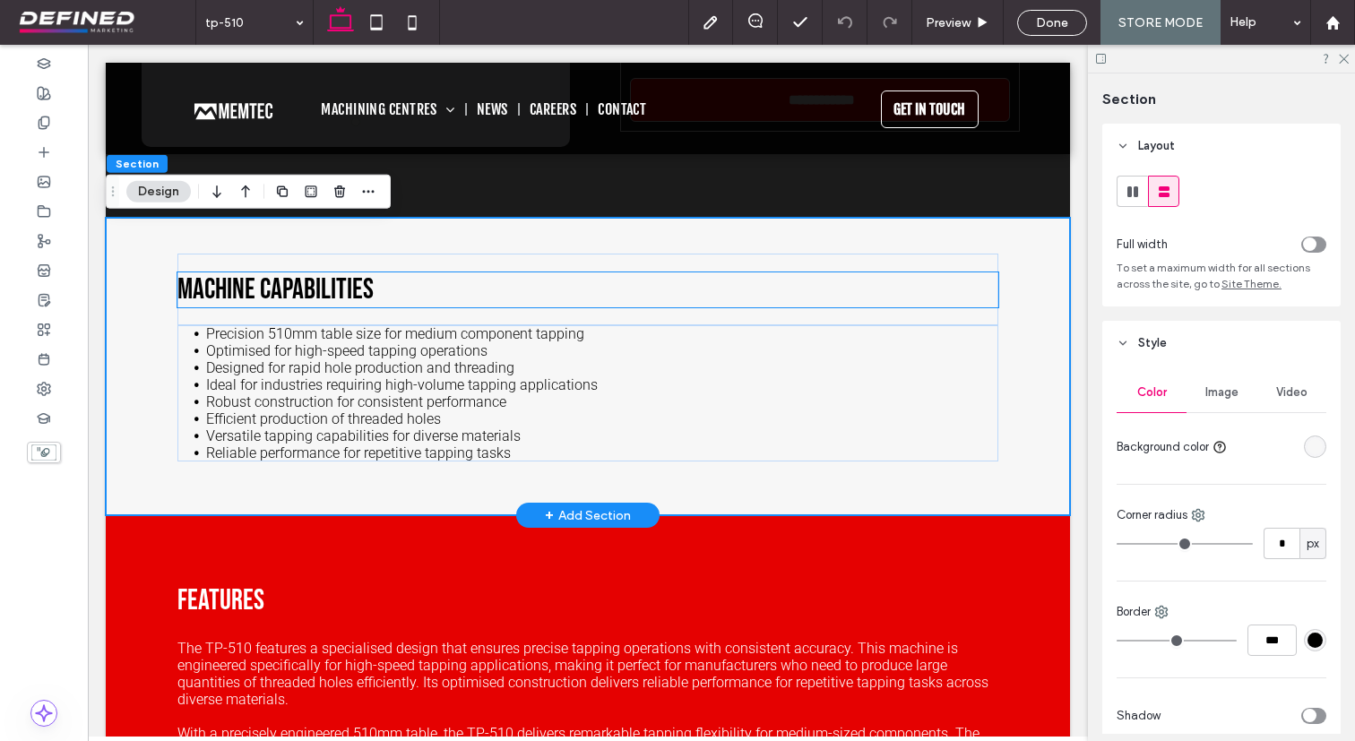
click at [906, 287] on div "Machine Capabilities" at bounding box center [587, 289] width 821 height 35
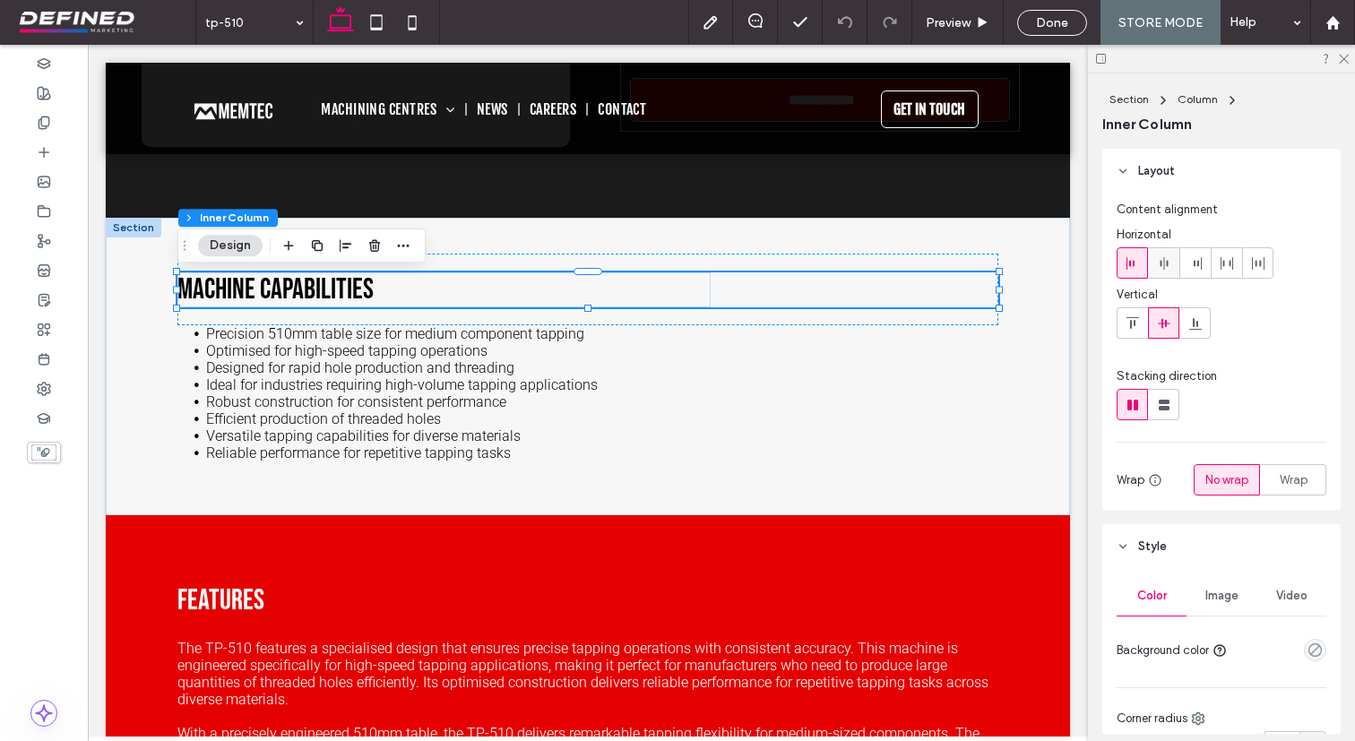
click at [1169, 259] on icon at bounding box center [1164, 263] width 14 height 14
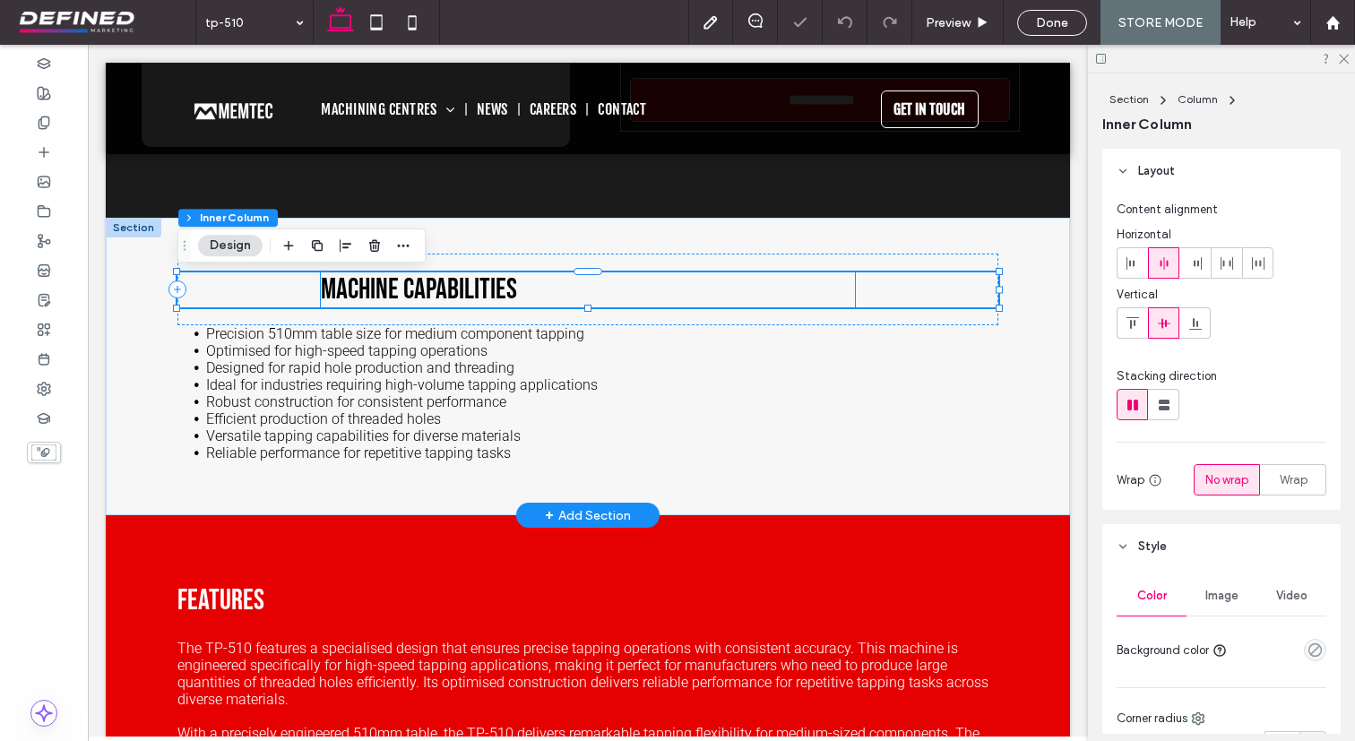
click at [806, 287] on h3 "Machine Capabilities" at bounding box center [587, 289] width 533 height 35
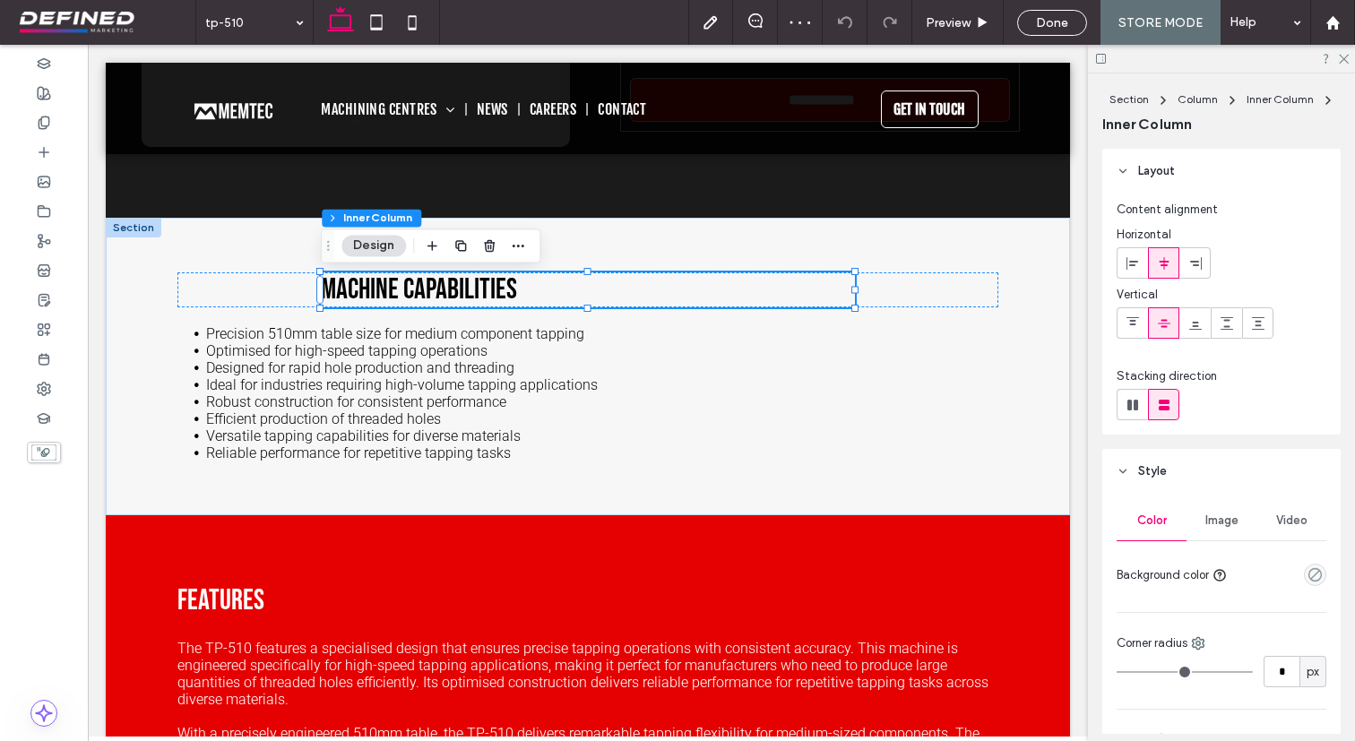
click at [1161, 262] on use at bounding box center [1163, 262] width 10 height 13
click at [857, 292] on div at bounding box center [854, 290] width 7 height 7
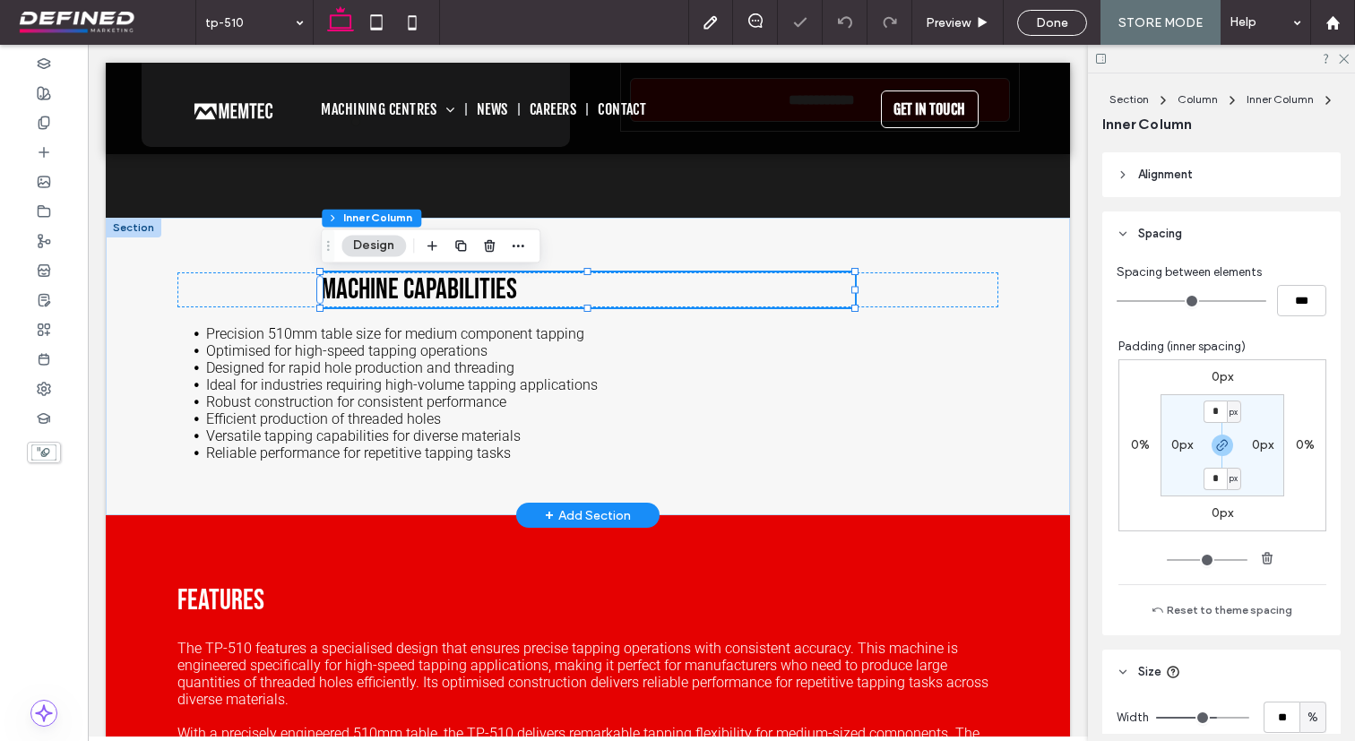
scroll to position [739, 0]
click at [814, 297] on h3 "Machine Capabilities" at bounding box center [587, 289] width 533 height 35
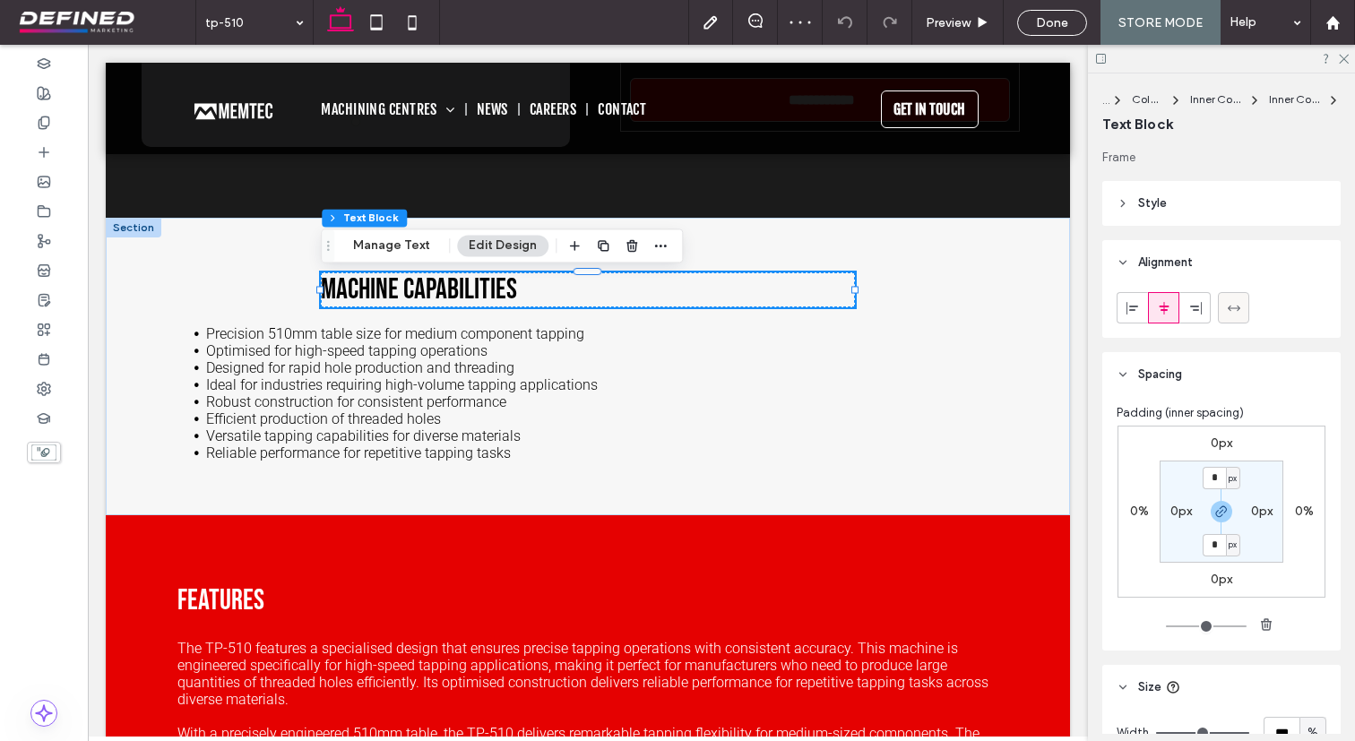
click at [1222, 316] on div at bounding box center [1234, 308] width 30 height 30
click at [1162, 311] on icon at bounding box center [1164, 308] width 14 height 14
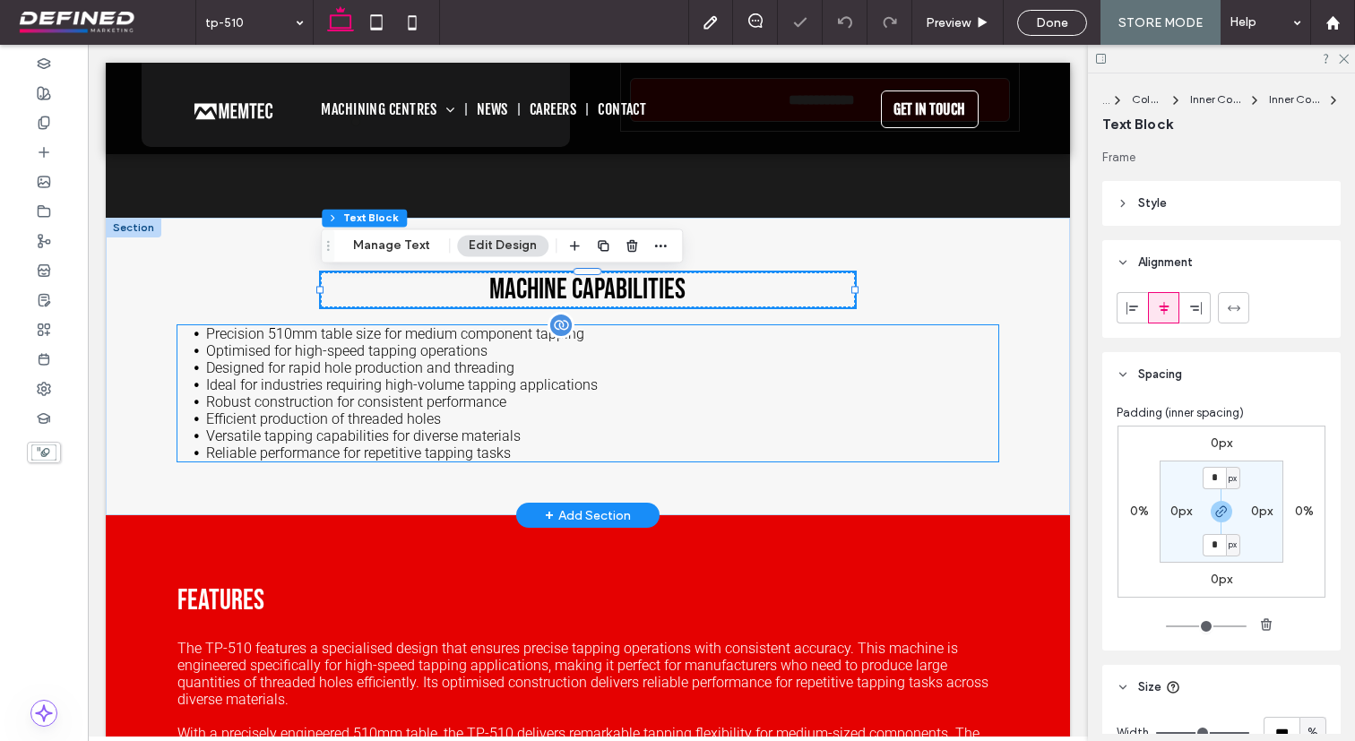
click at [682, 376] on li "Designed for rapid hole production and threading" at bounding box center [602, 367] width 792 height 17
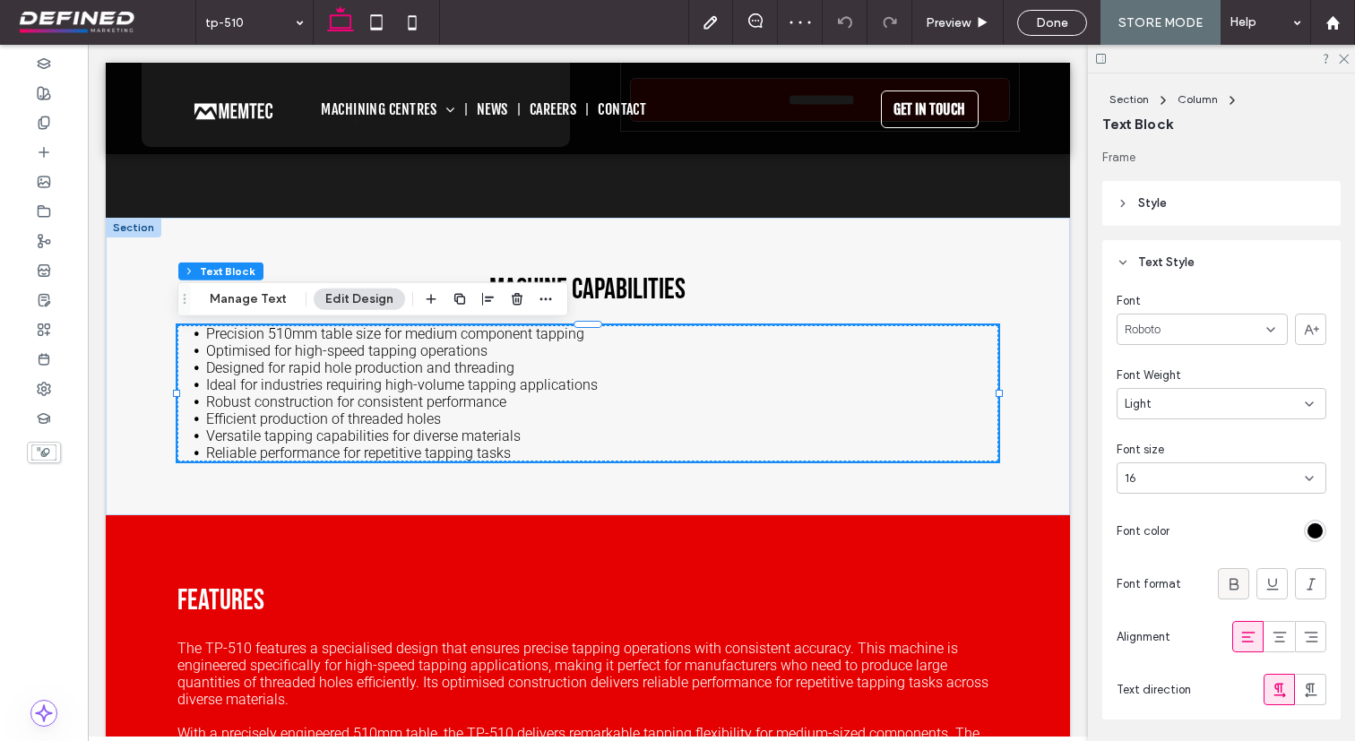
click at [1238, 581] on icon at bounding box center [1234, 584] width 18 height 18
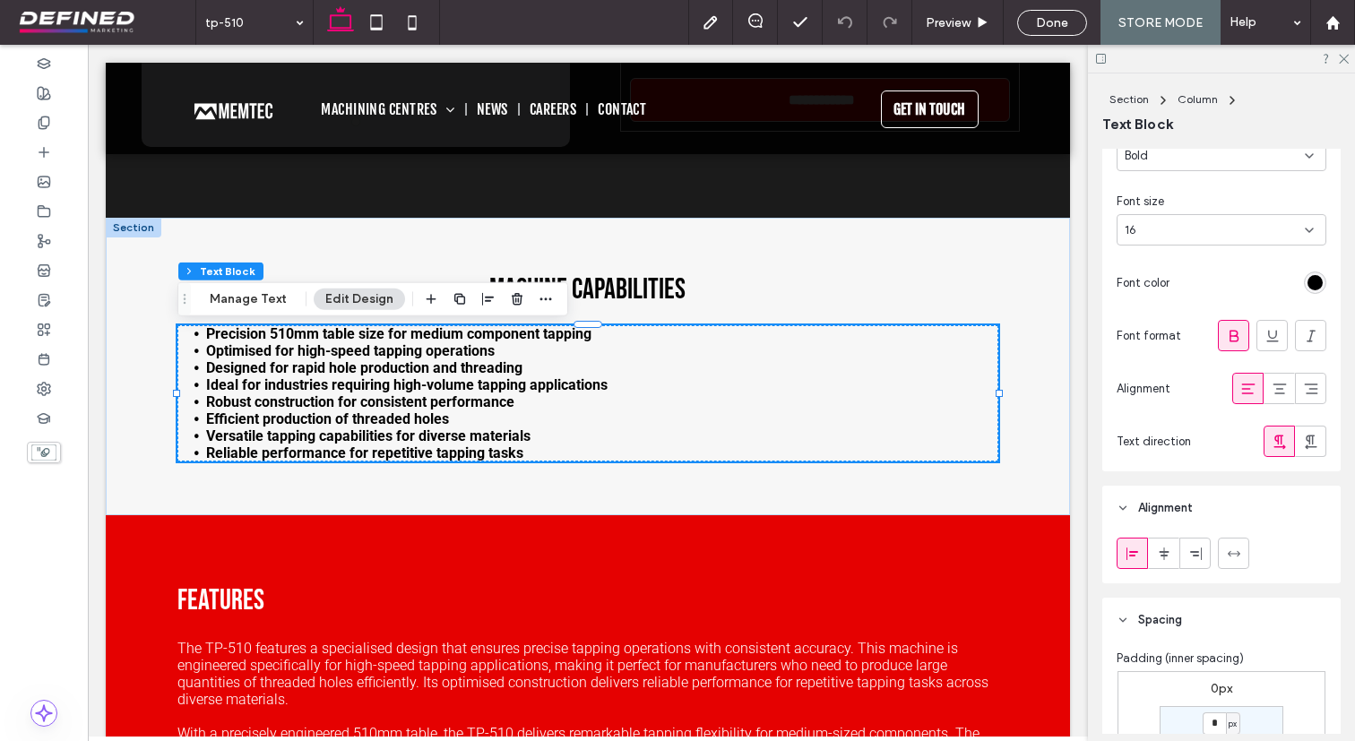
scroll to position [257, 0]
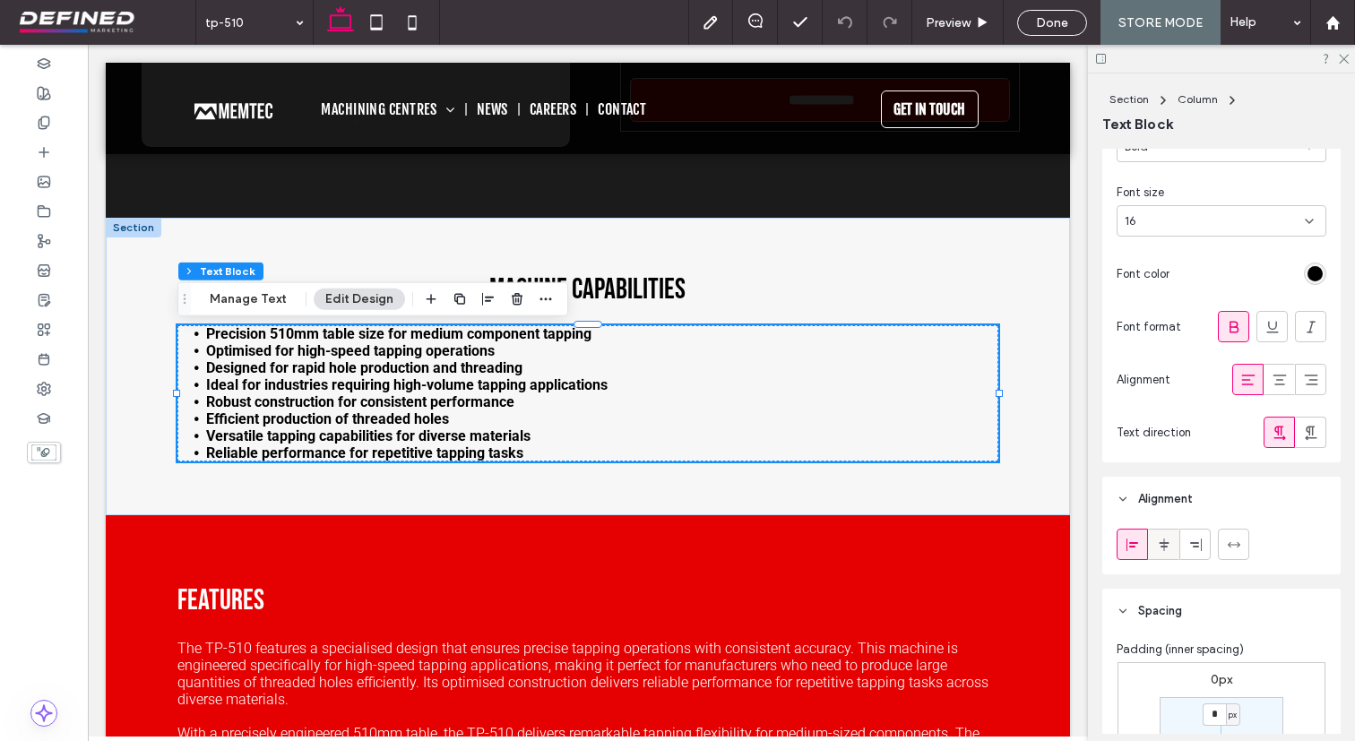
click at [1163, 537] on span at bounding box center [1164, 545] width 14 height 30
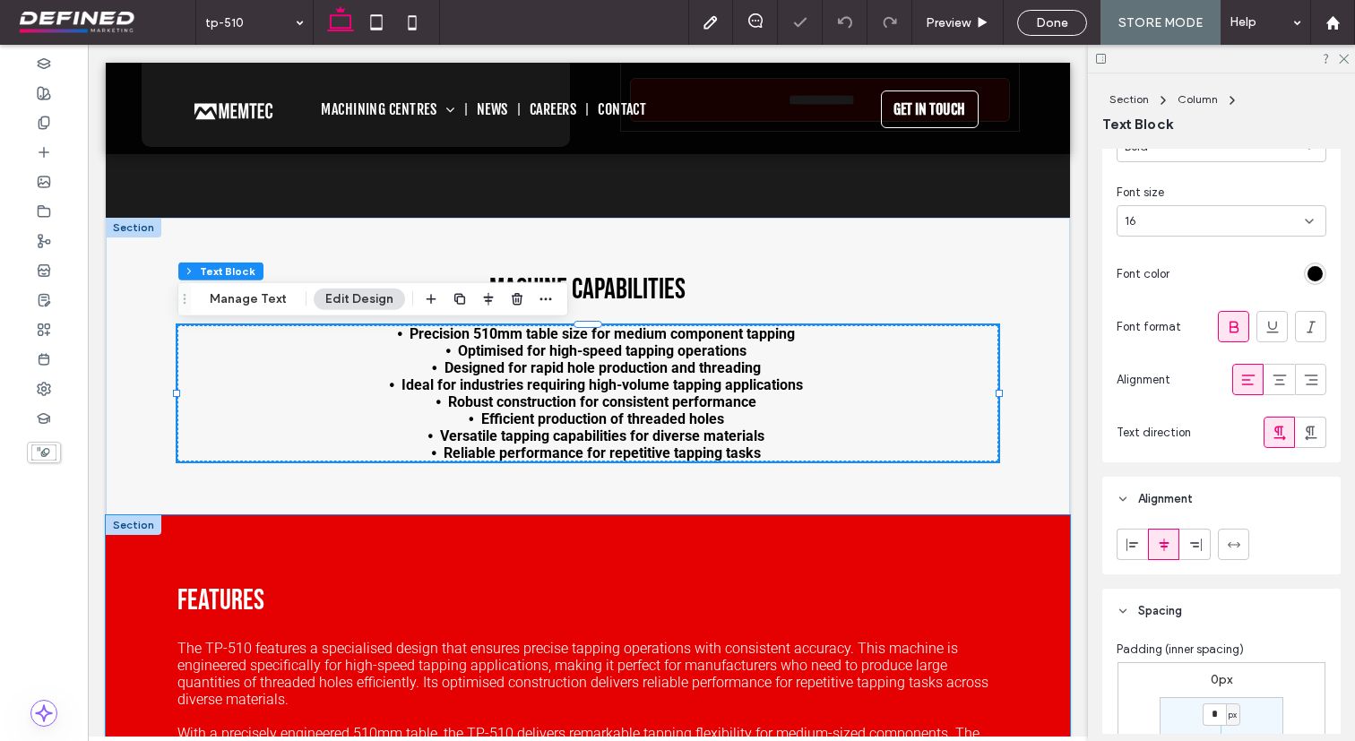
click at [956, 567] on div "Features The TP-510 features a specialised design that ensures precise tapping …" at bounding box center [588, 731] width 964 height 433
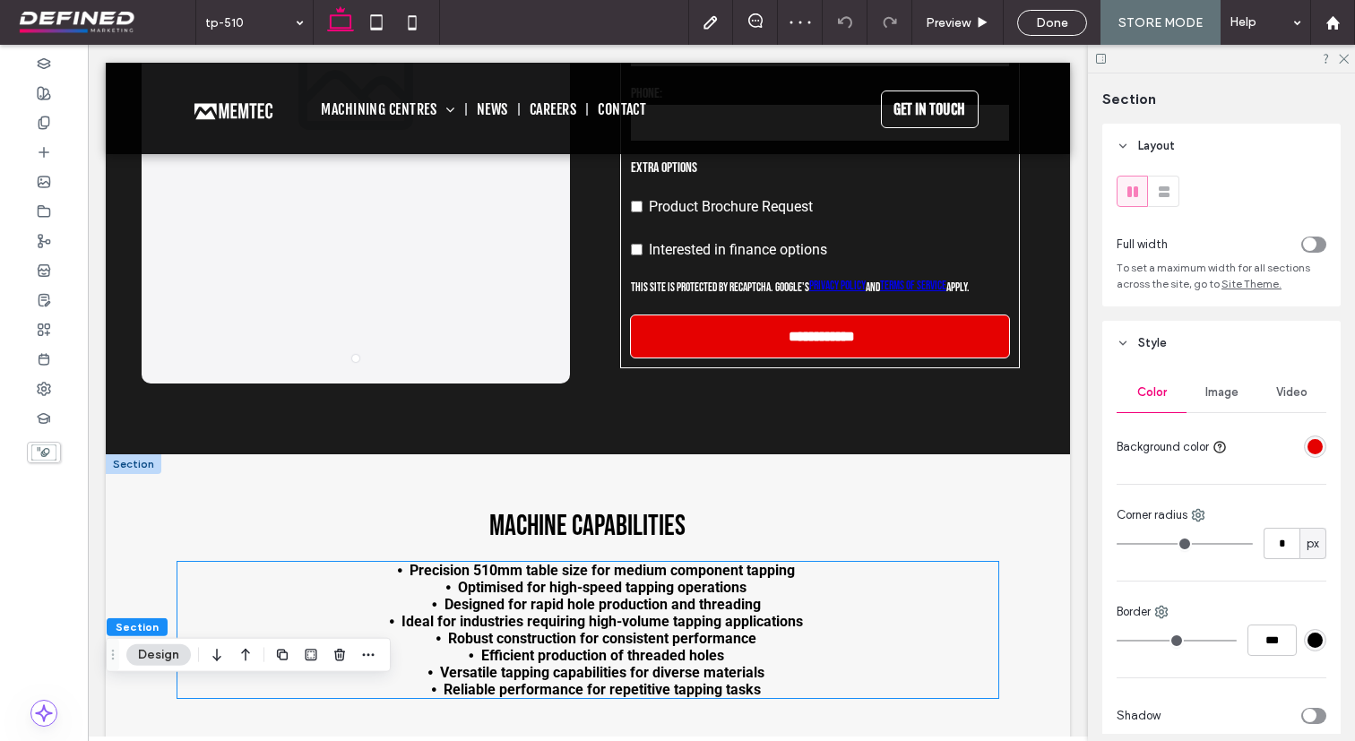
scroll to position [720, 0]
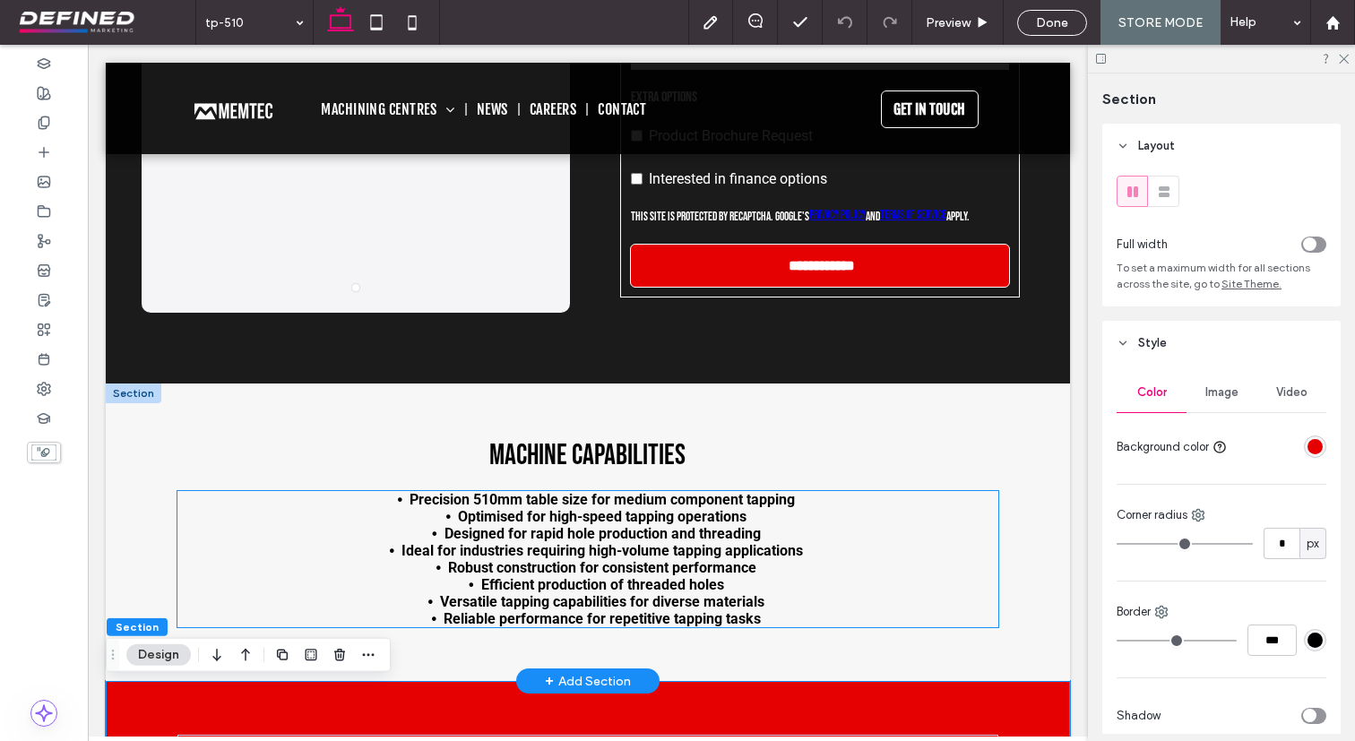
click at [922, 463] on div "Machine Capabilities" at bounding box center [587, 455] width 821 height 35
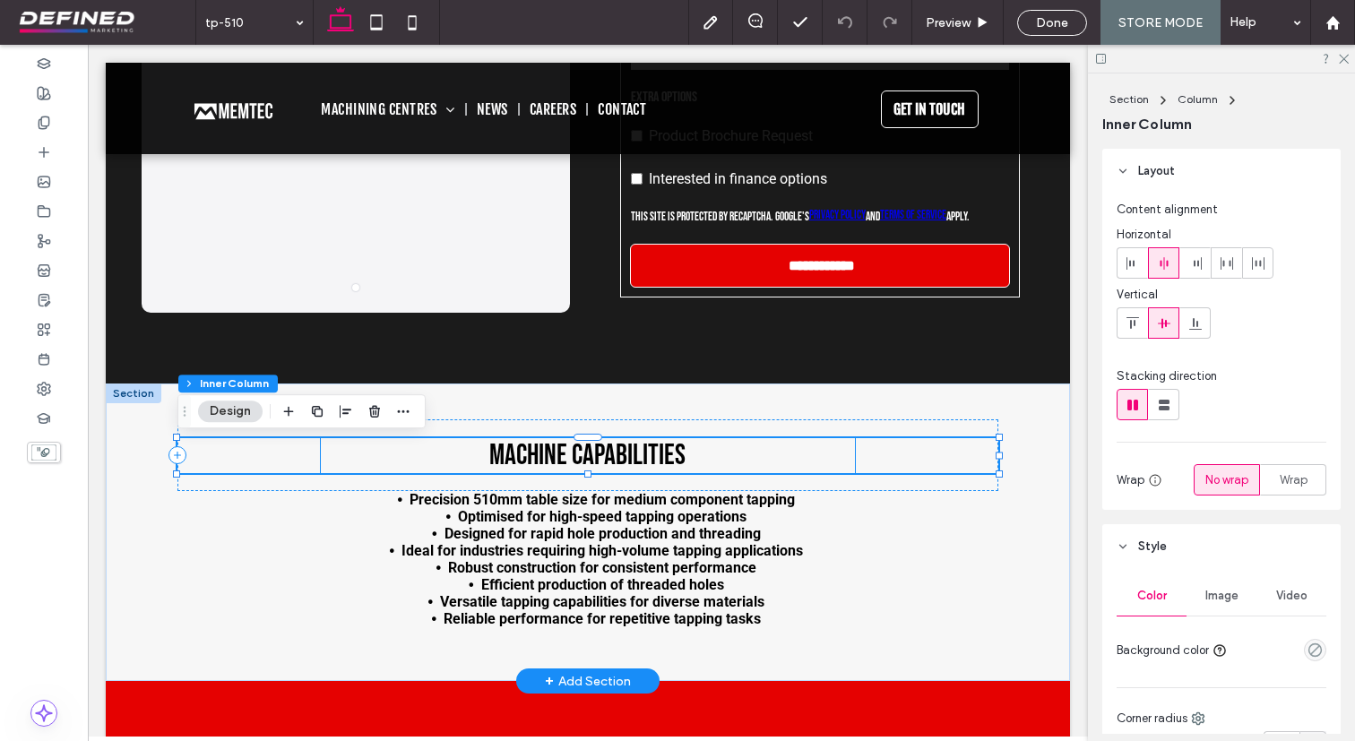
click at [830, 458] on h3 "Machine Capabilities" at bounding box center [587, 455] width 533 height 35
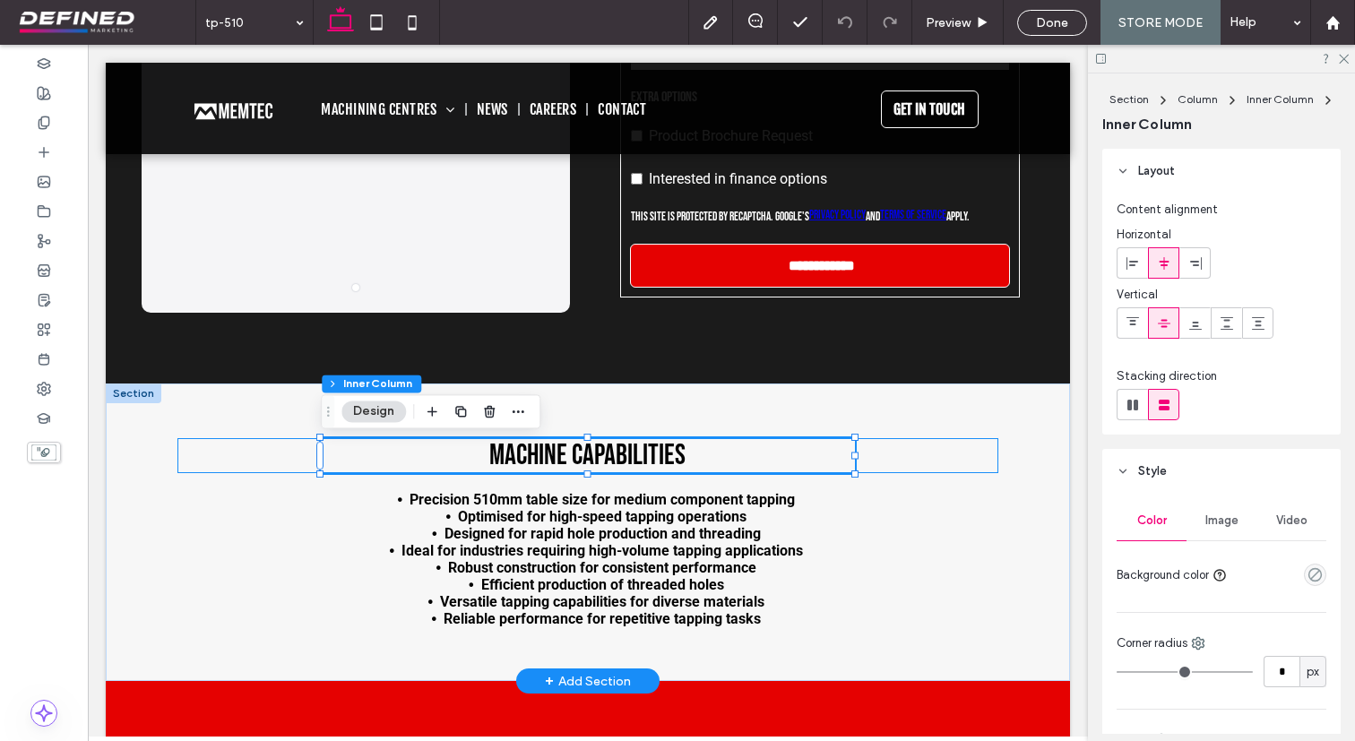
click at [919, 451] on div "Machine Capabilities" at bounding box center [587, 455] width 821 height 35
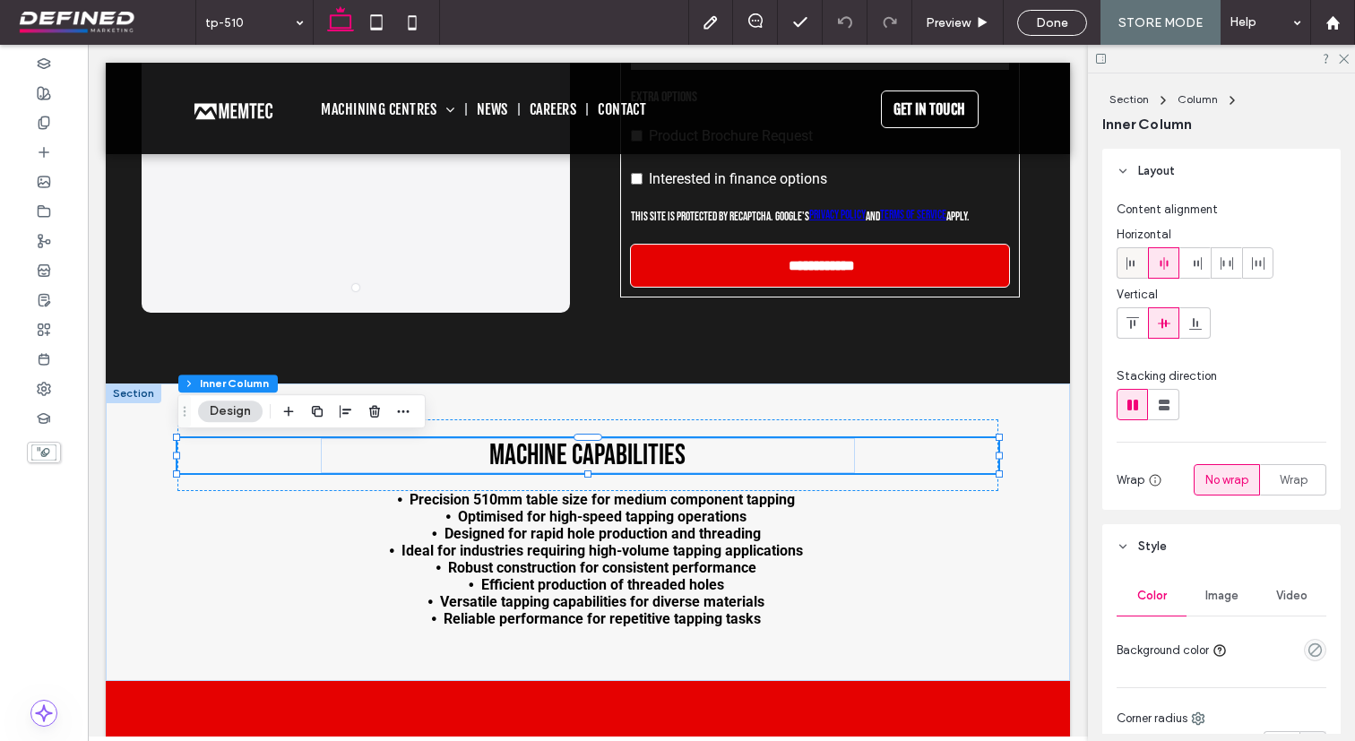
click at [1130, 267] on icon at bounding box center [1132, 263] width 14 height 14
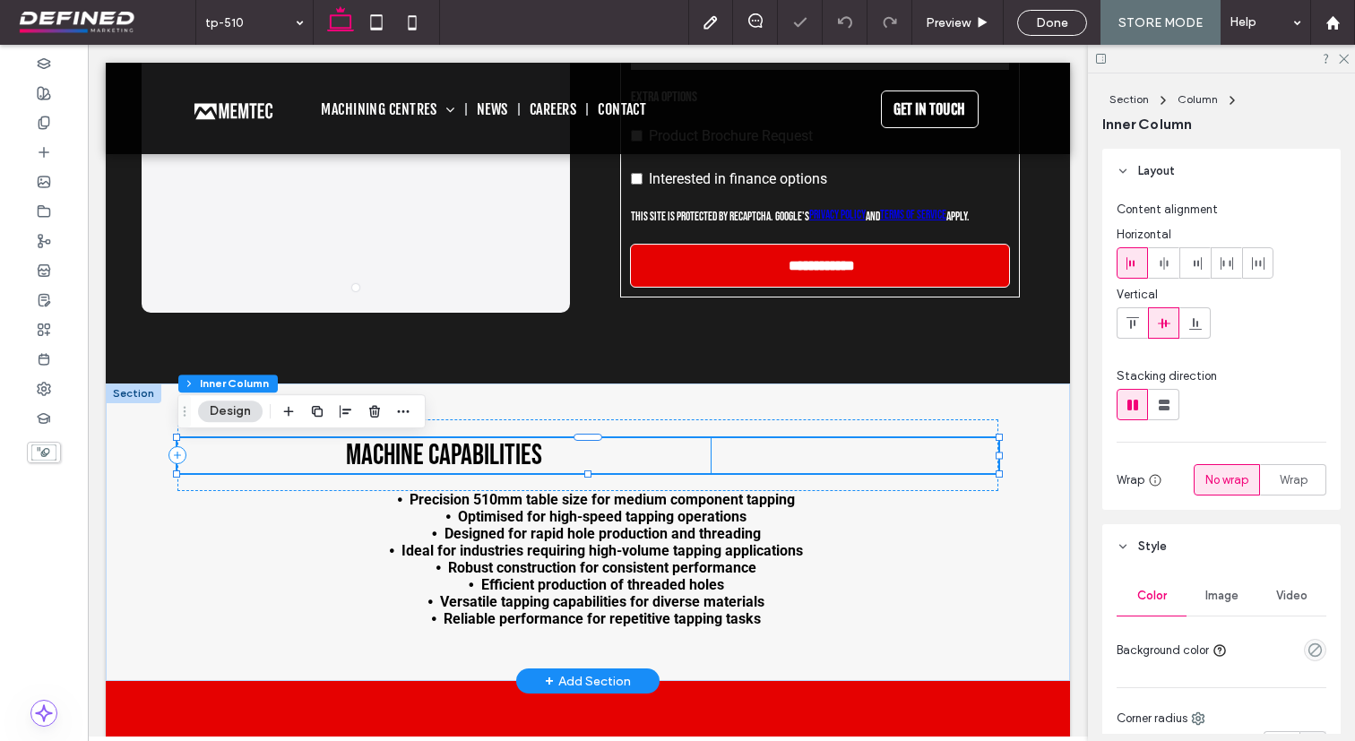
click at [686, 461] on h3 "Machine Capabilities" at bounding box center [443, 455] width 533 height 35
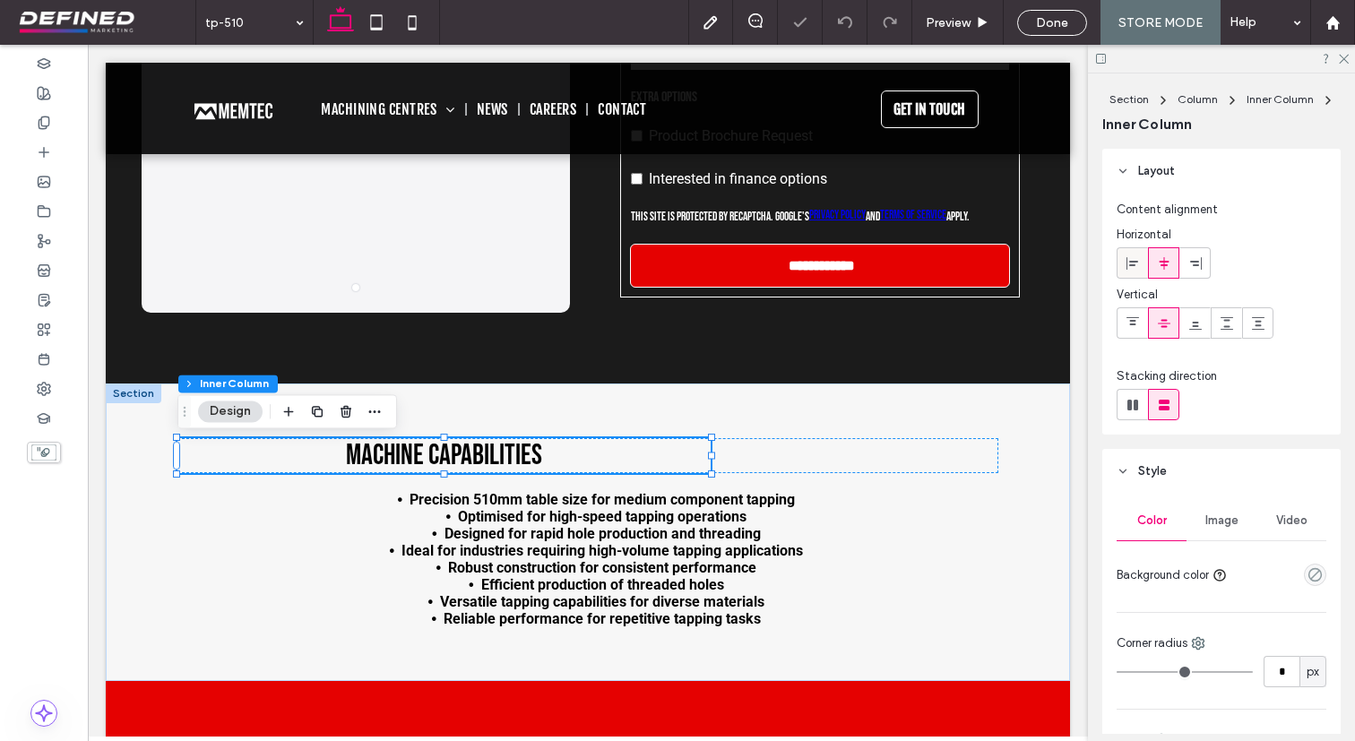
click at [1123, 258] on div at bounding box center [1132, 263] width 30 height 30
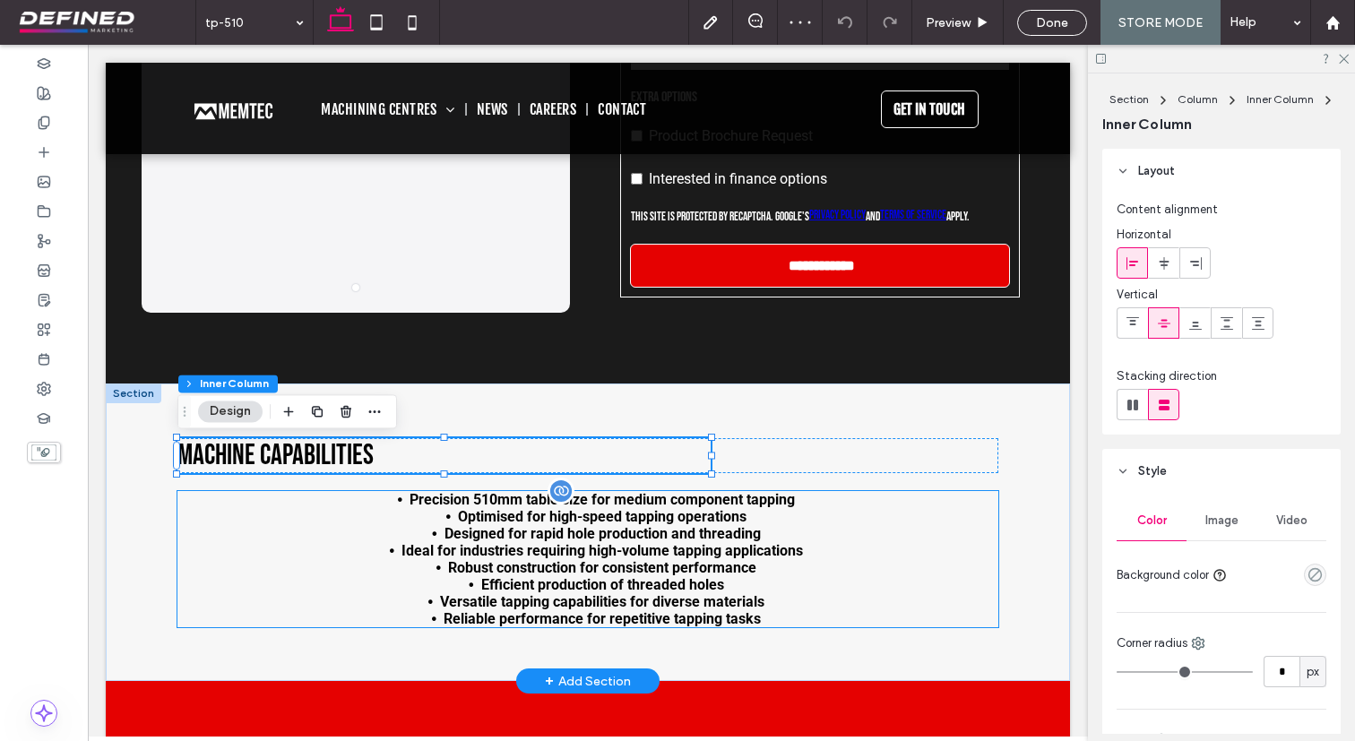
click at [811, 586] on li "Efficient production of threaded holes" at bounding box center [602, 584] width 792 height 17
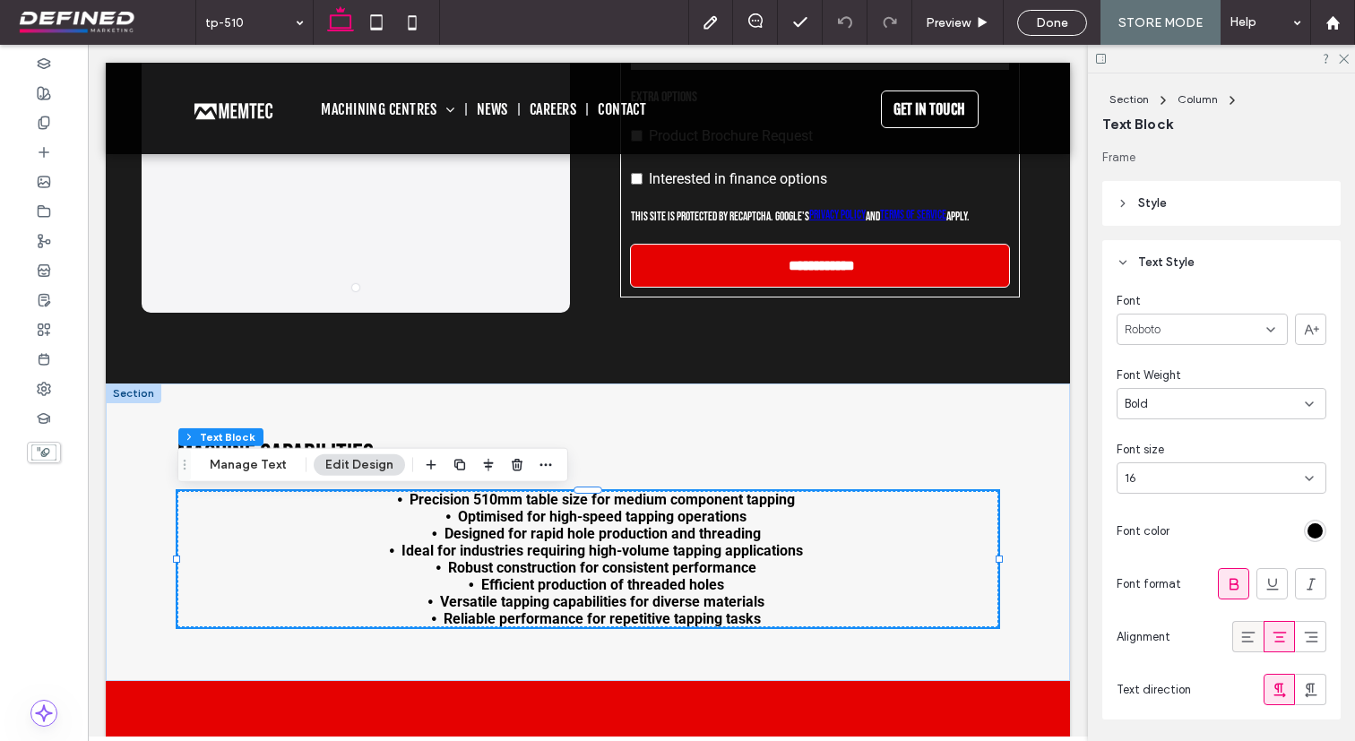
click at [1237, 638] on div at bounding box center [1248, 637] width 30 height 30
click at [777, 582] on li "Efficient production of threaded holes" at bounding box center [602, 584] width 792 height 17
click at [484, 463] on use "button" at bounding box center [489, 465] width 10 height 13
click at [435, 502] on icon "flex-start" at bounding box center [442, 500] width 14 height 14
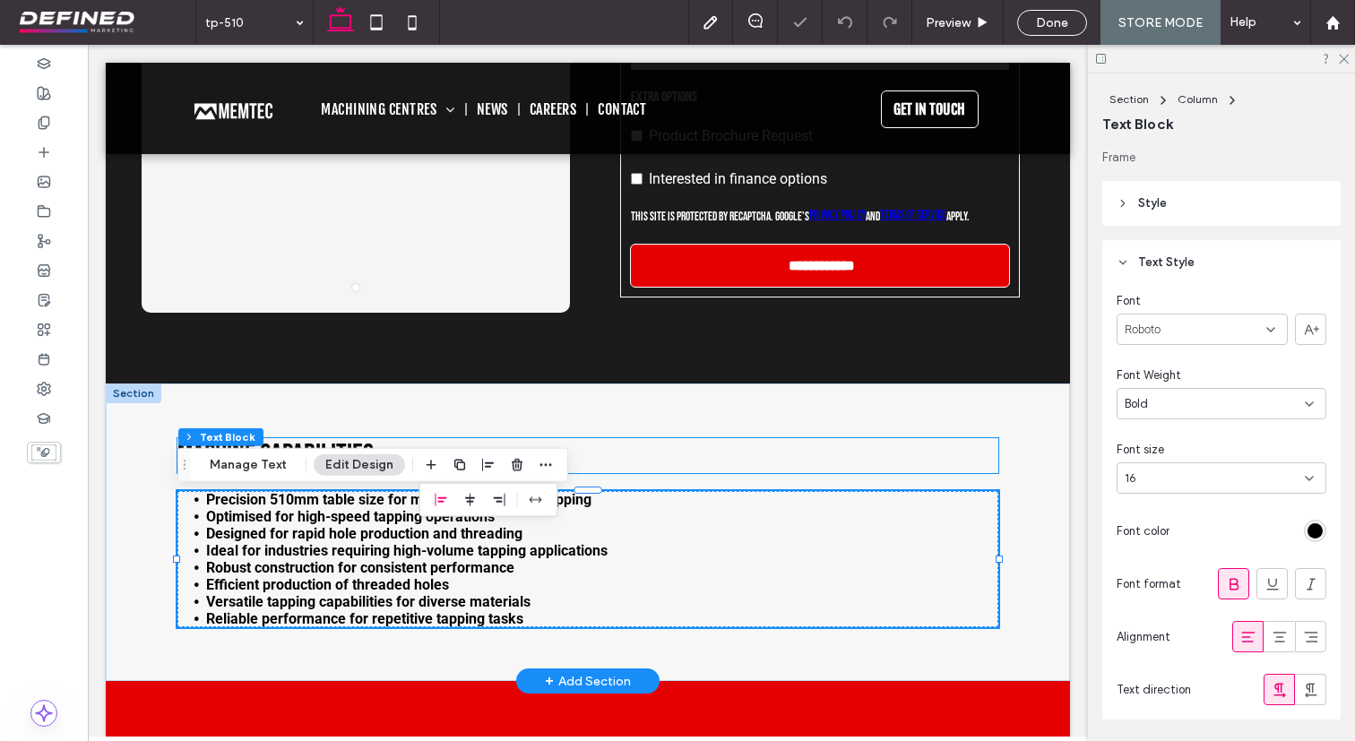
click at [797, 429] on div "Machine Capabilities" at bounding box center [587, 455] width 821 height 72
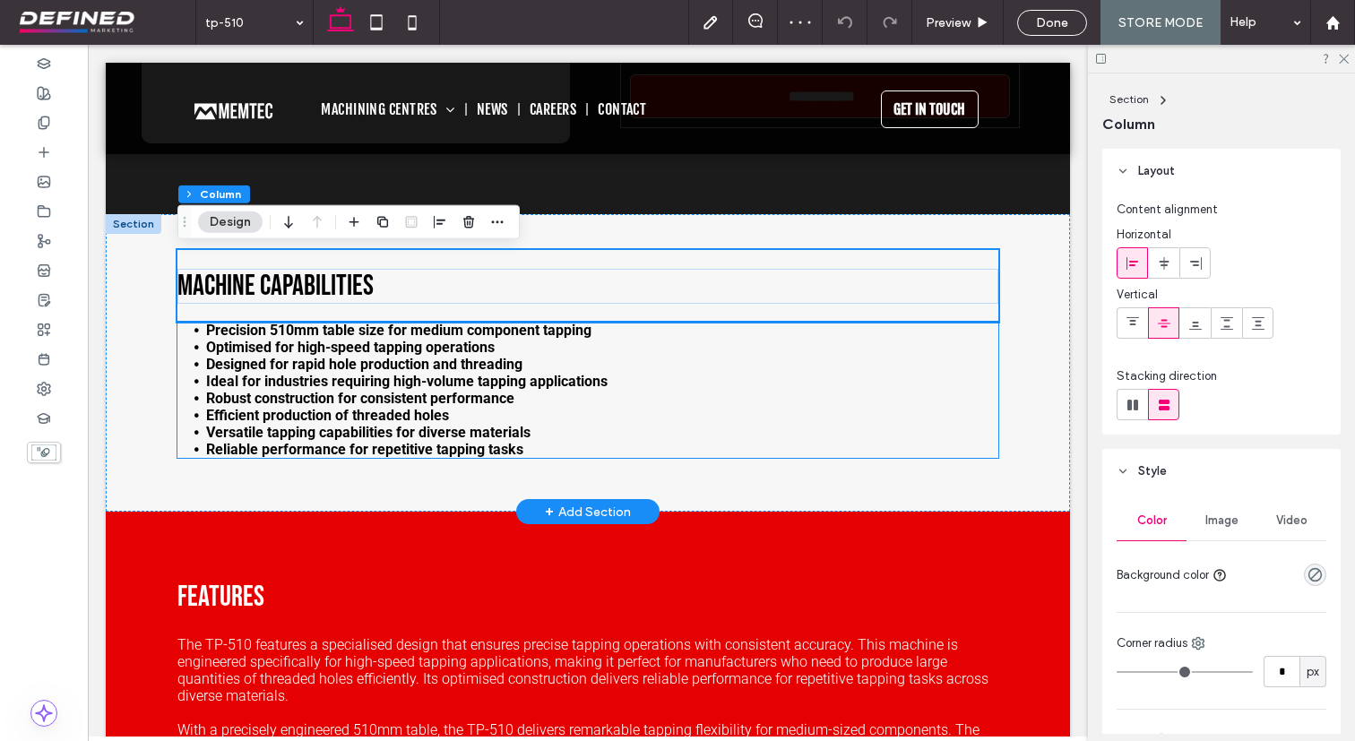
scroll to position [891, 0]
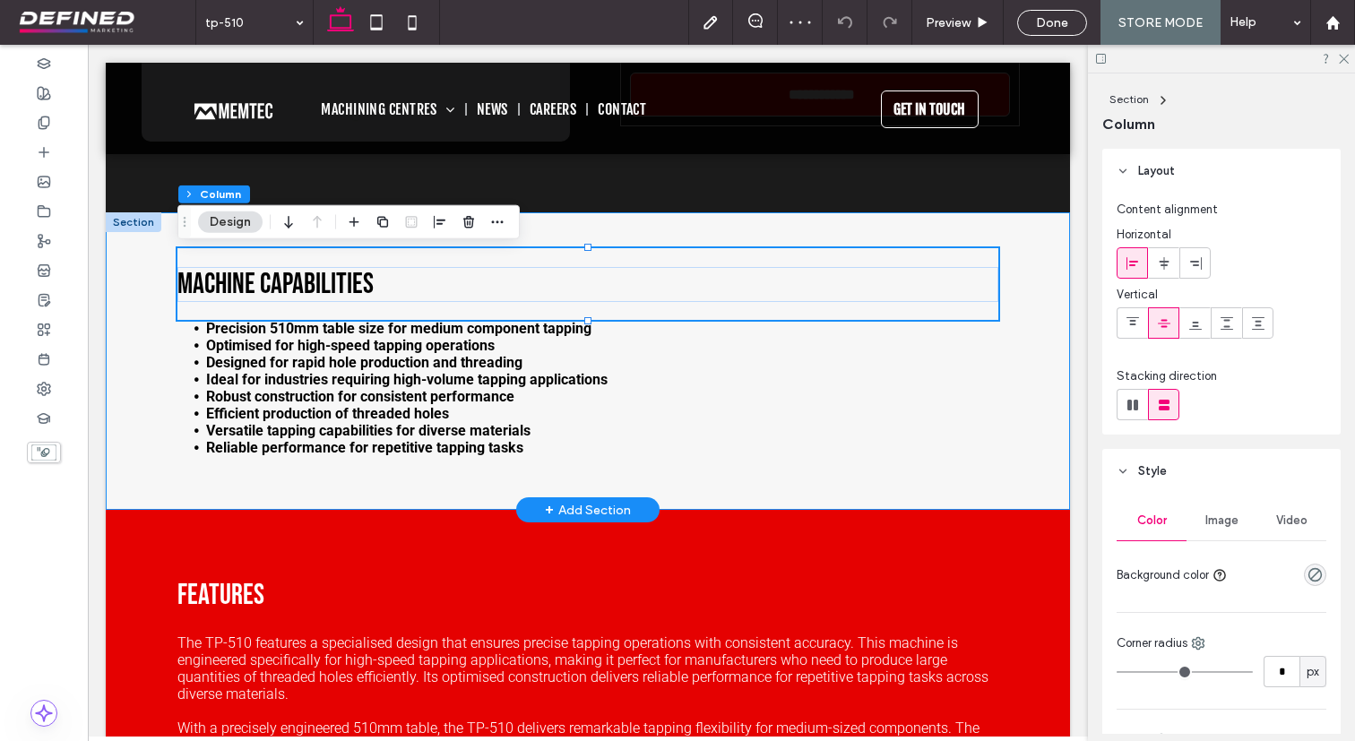
click at [670, 461] on div "Machine Capabilities Precision 510mm table size for medium component tapping Op…" at bounding box center [588, 360] width 964 height 297
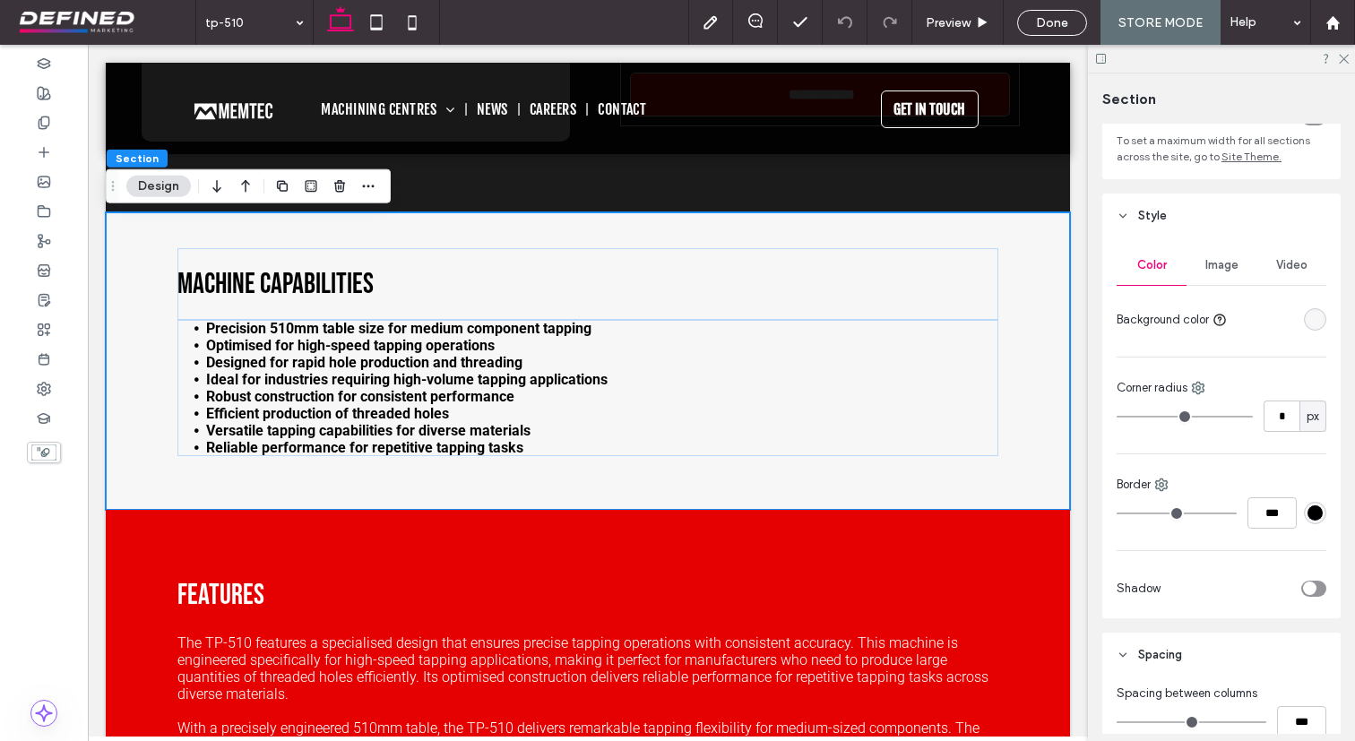
scroll to position [193, 0]
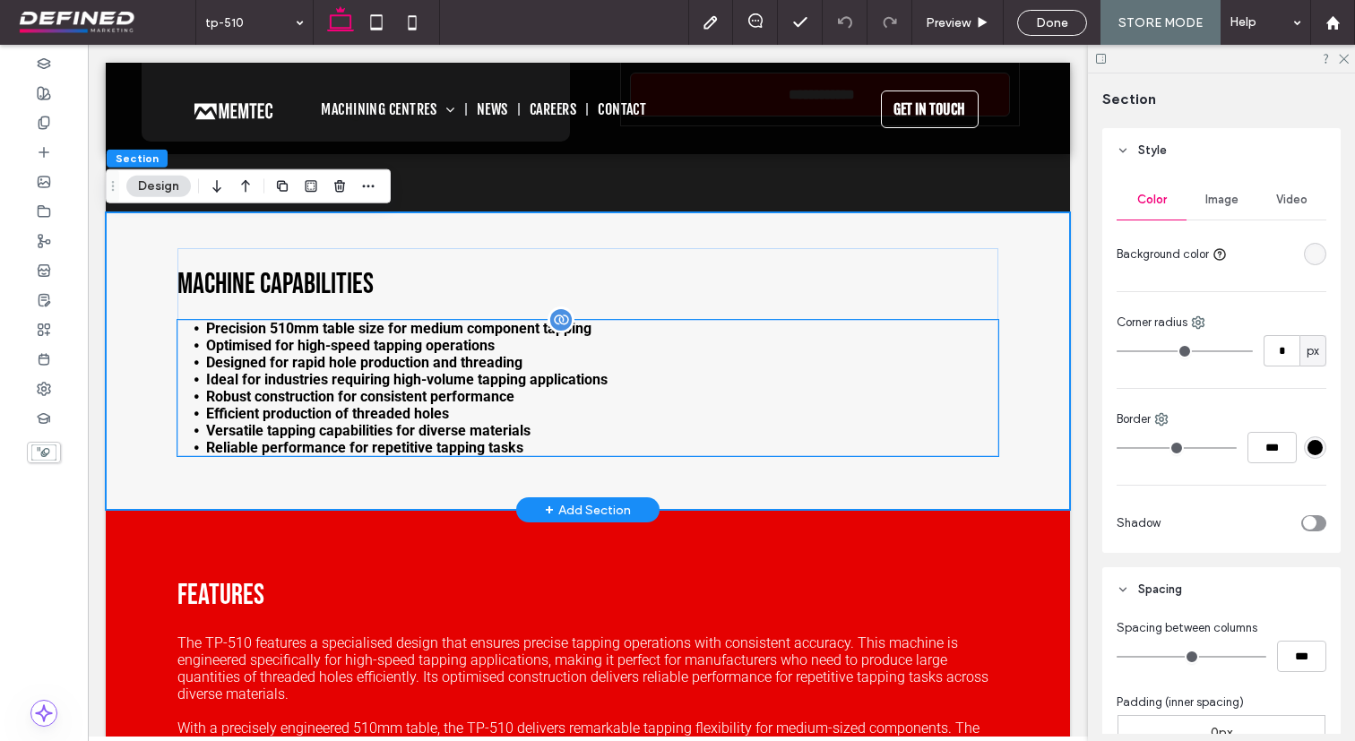
click at [206, 401] on li "Robust construction for consistent performance" at bounding box center [602, 396] width 792 height 17
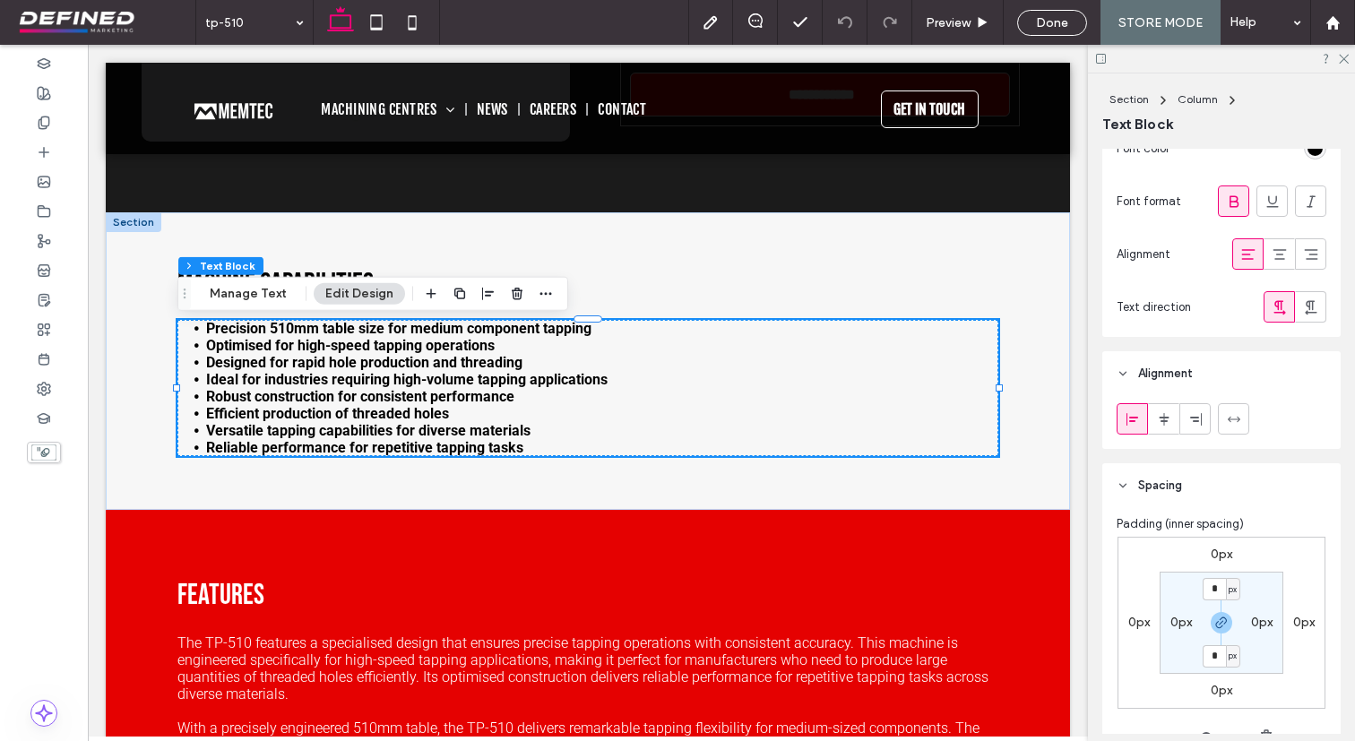
scroll to position [434, 0]
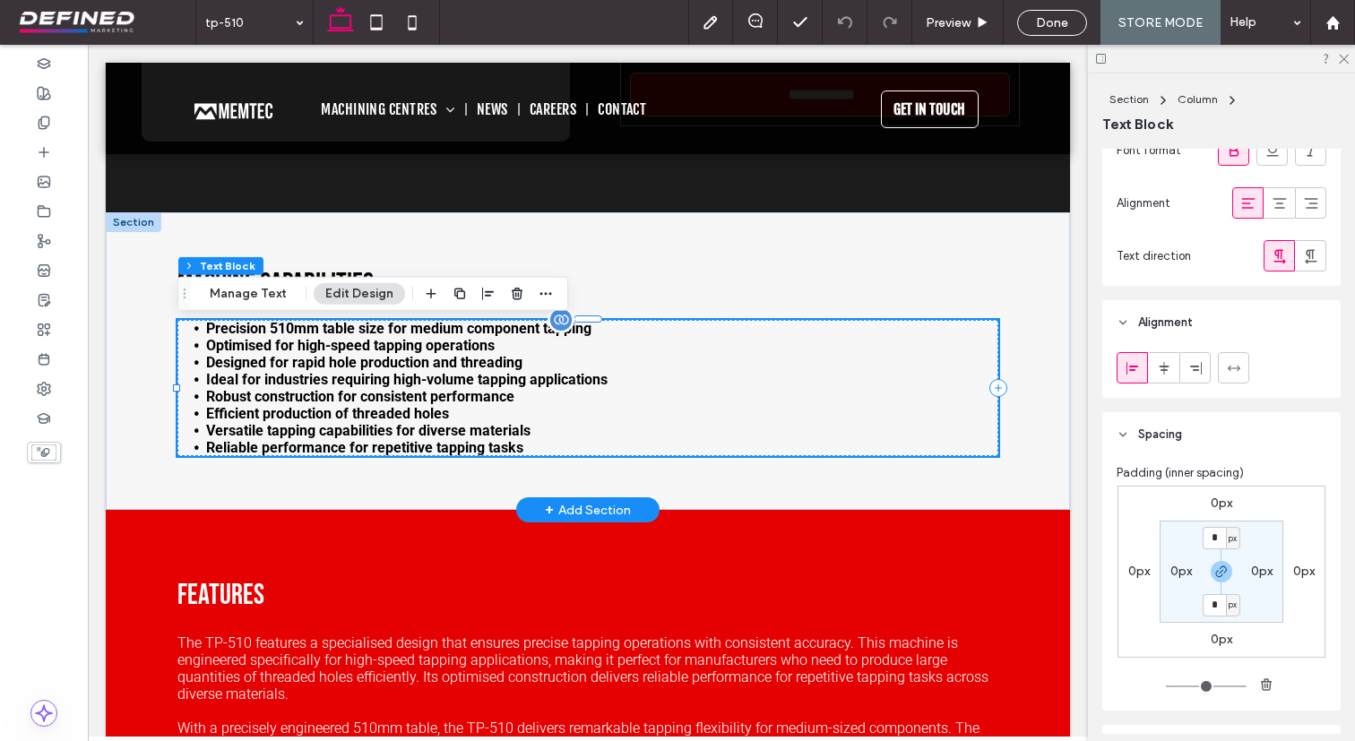
click at [177, 357] on ul "Precision 510mm table size for medium component tapping Optimised for high-spee…" at bounding box center [587, 388] width 821 height 136
click at [206, 361] on li "Designed for rapid hole production and threading" at bounding box center [602, 362] width 792 height 17
click at [297, 267] on div "Machine Capabilities" at bounding box center [587, 284] width 821 height 72
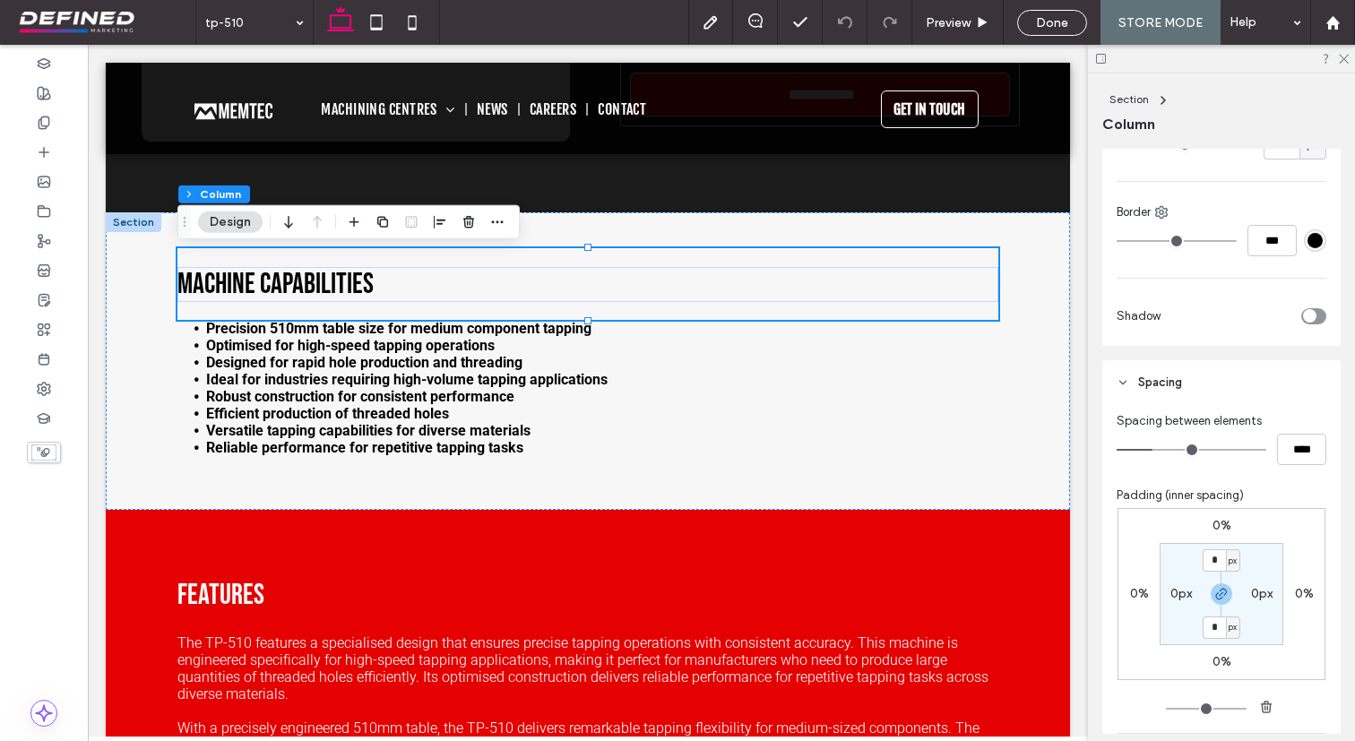
scroll to position [536, 0]
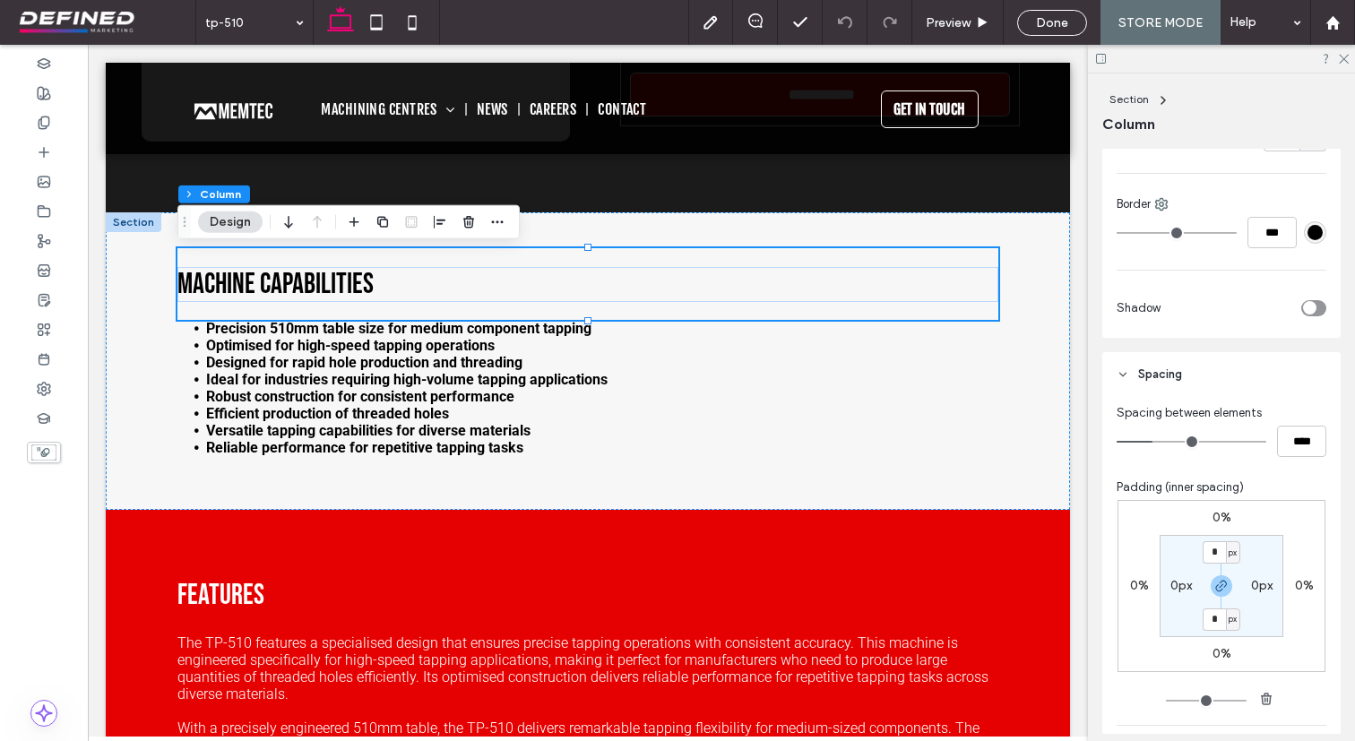
click at [1170, 587] on label "0px" at bounding box center [1181, 585] width 22 height 15
type input "**"
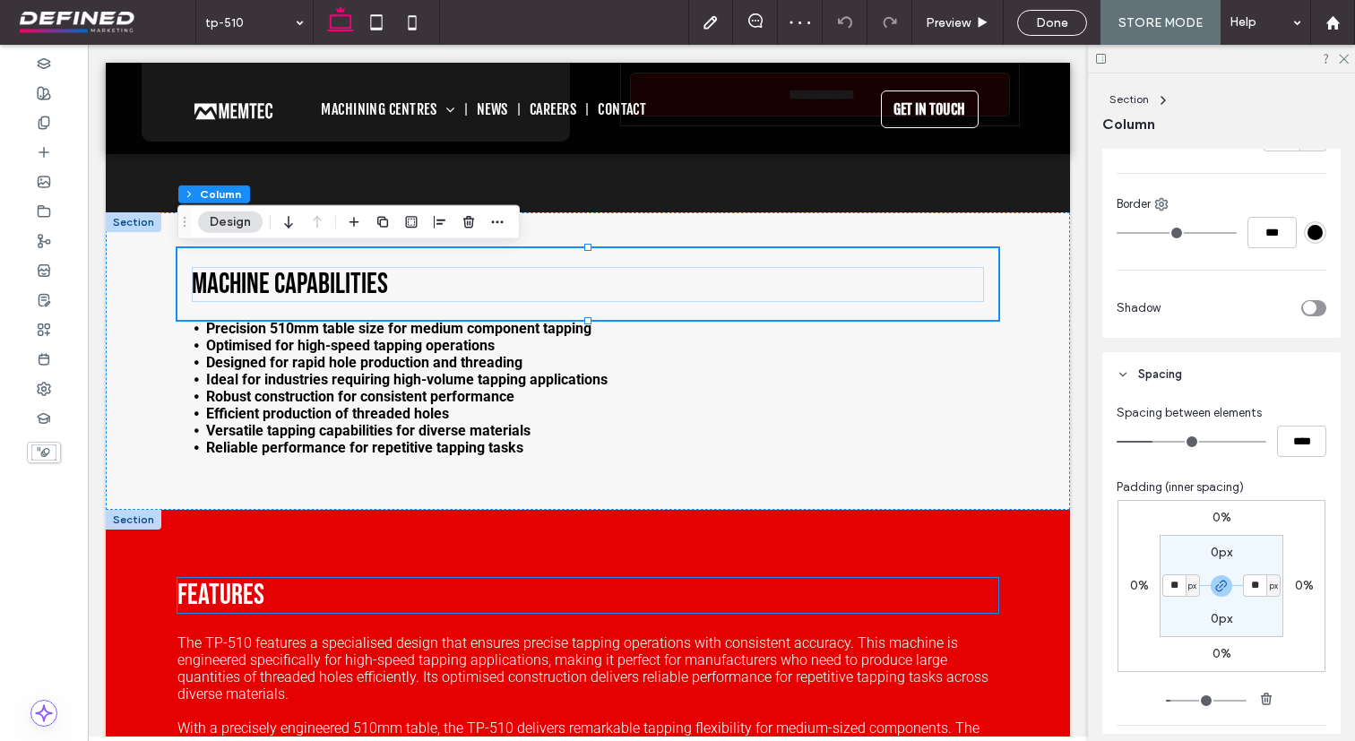
click at [578, 607] on h3 "Features" at bounding box center [443, 595] width 533 height 35
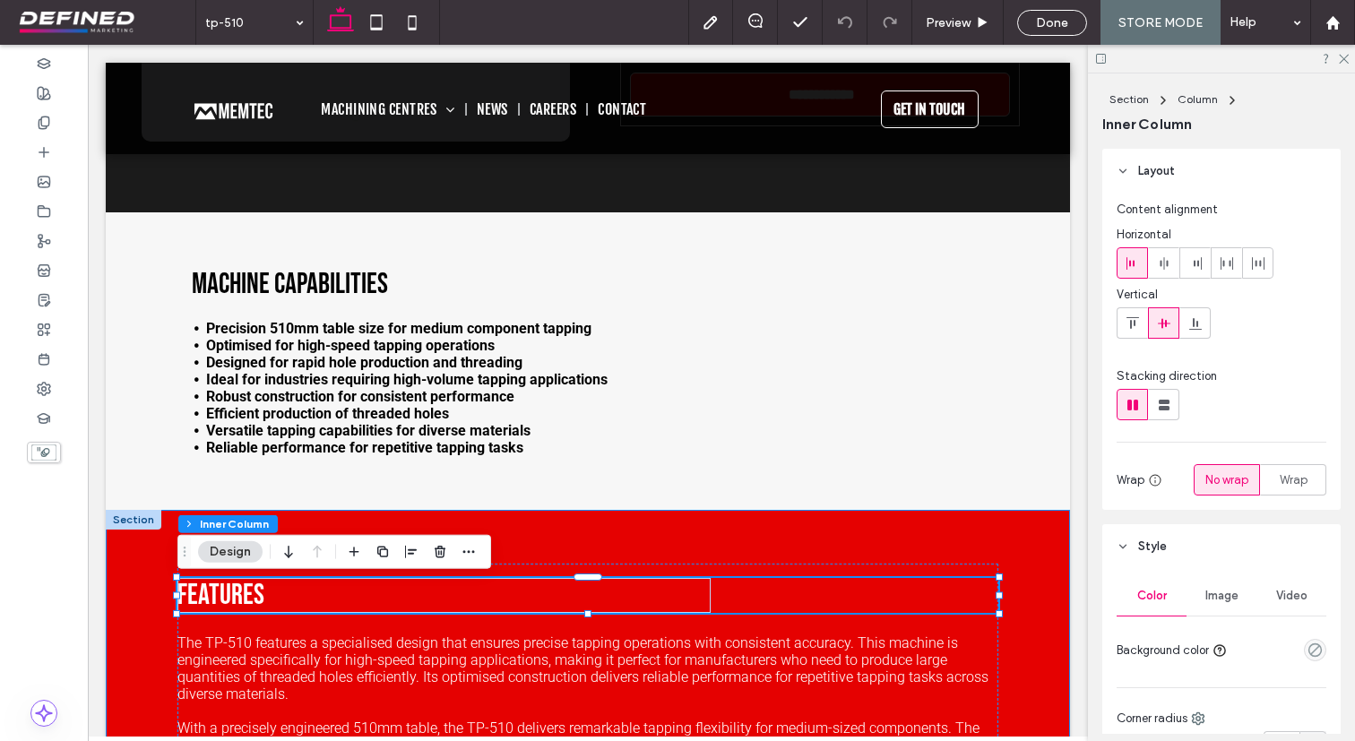
click at [138, 585] on div "Features The TP-510 features a specialised design that ensures precise tapping …" at bounding box center [588, 726] width 964 height 433
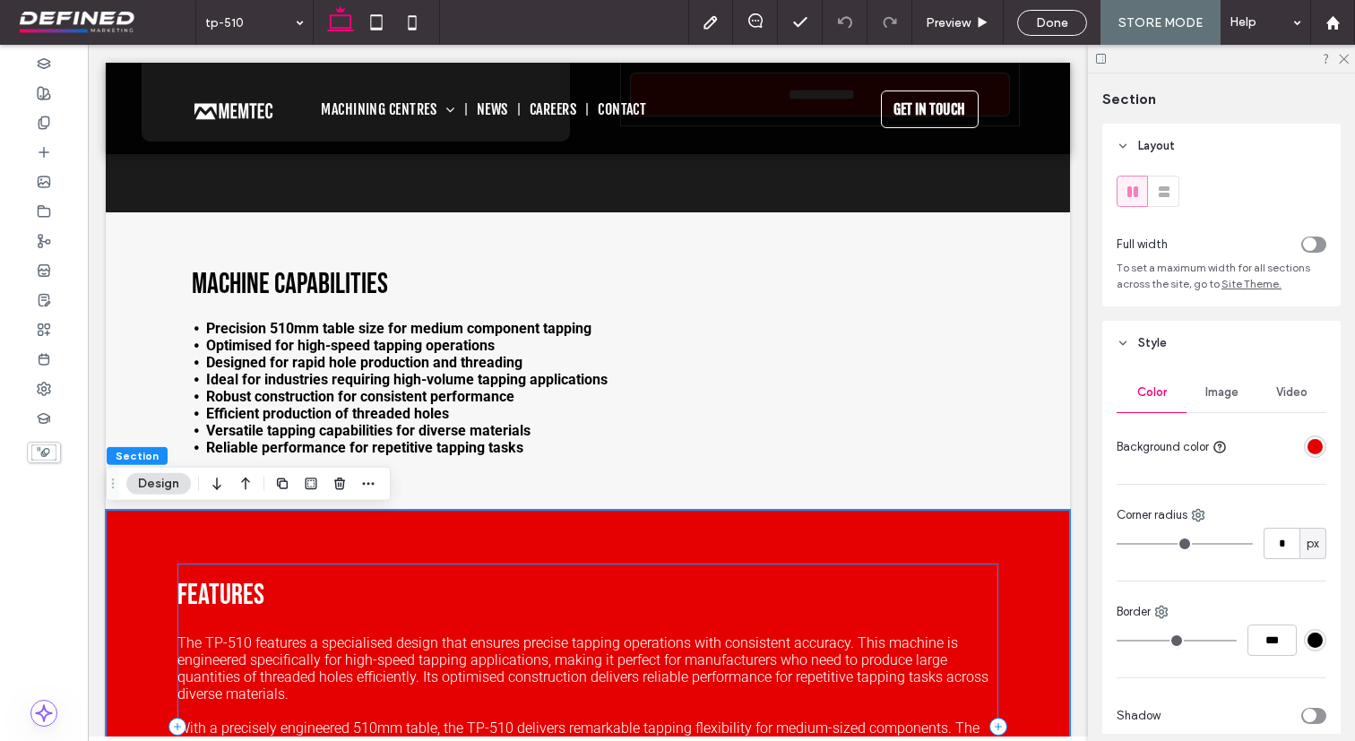
click at [219, 572] on div "Features The TP-510 features a specialised design that ensures precise tapping …" at bounding box center [587, 726] width 821 height 325
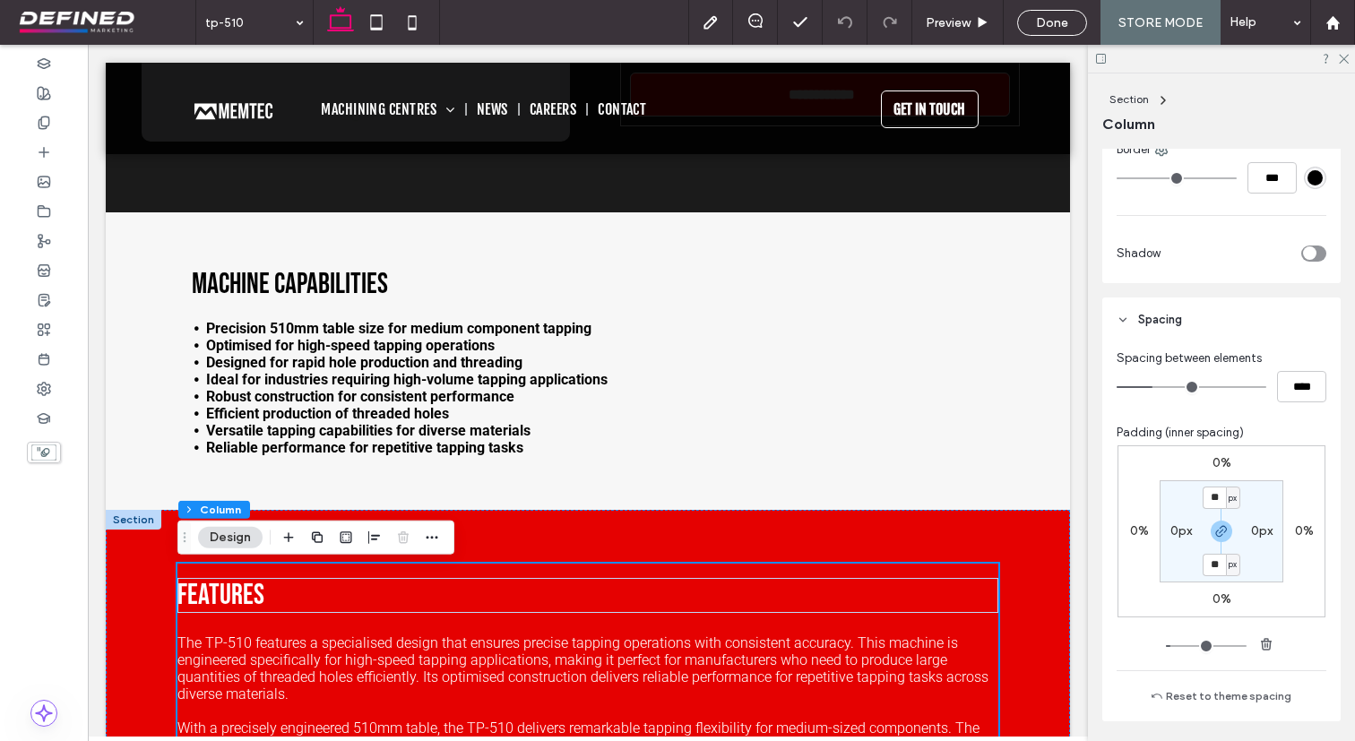
scroll to position [620, 0]
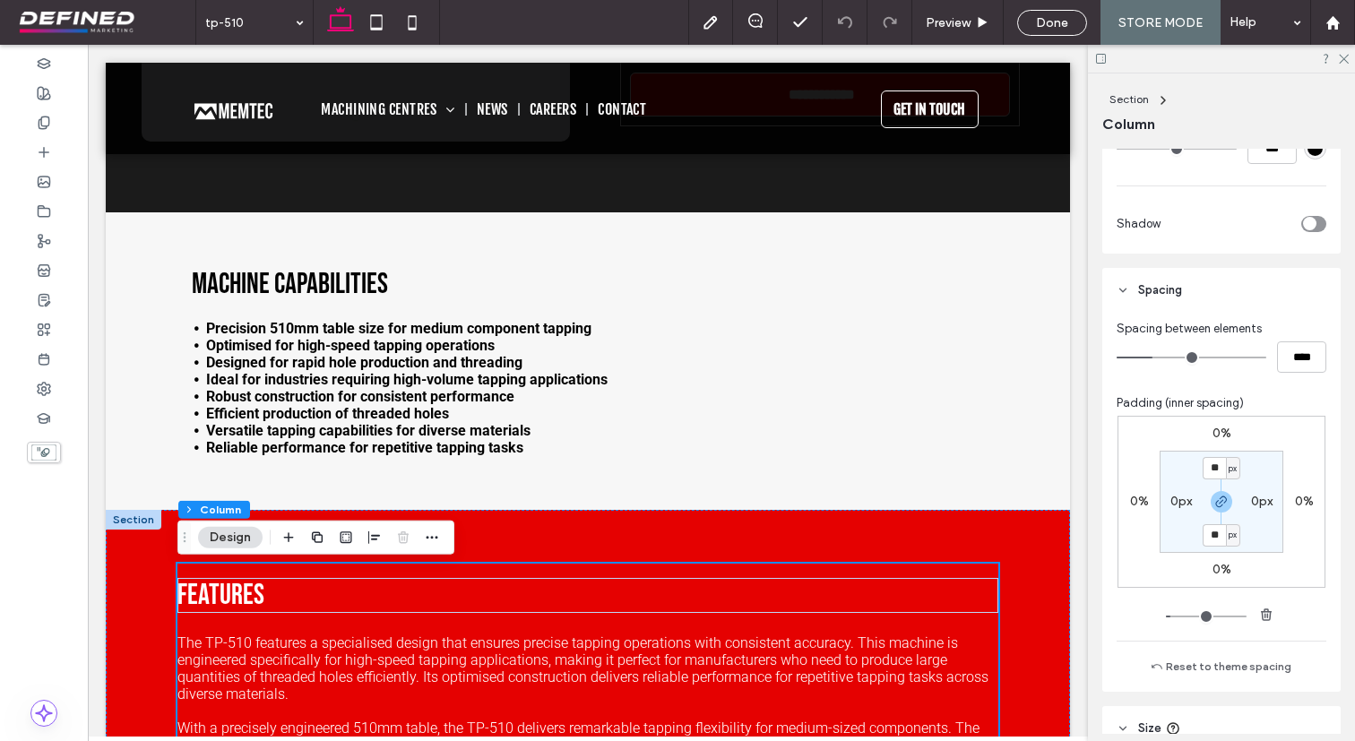
click at [1176, 502] on label "0px" at bounding box center [1181, 501] width 22 height 15
type input "*"
type input "**"
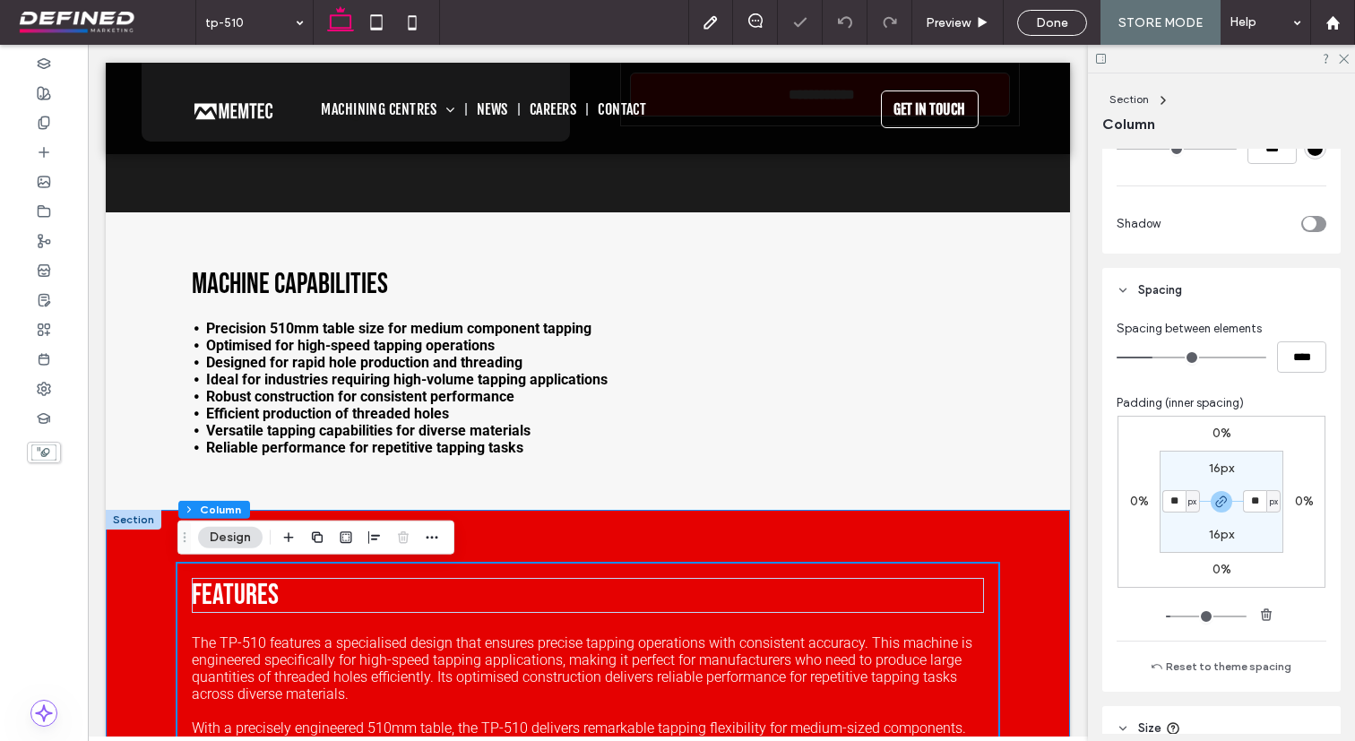
click at [131, 612] on div "Features The TP-510 features a specialised design that ensures precise tapping …" at bounding box center [588, 726] width 964 height 433
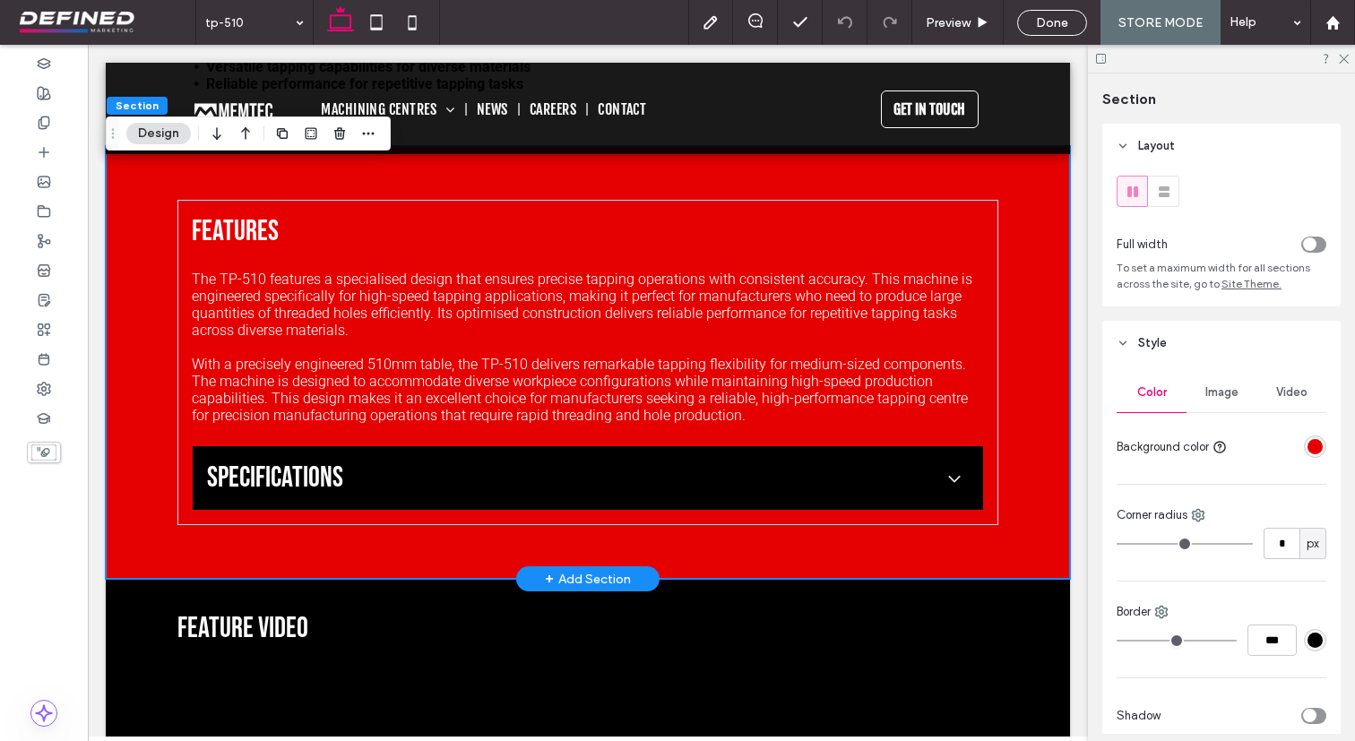
scroll to position [1235, 0]
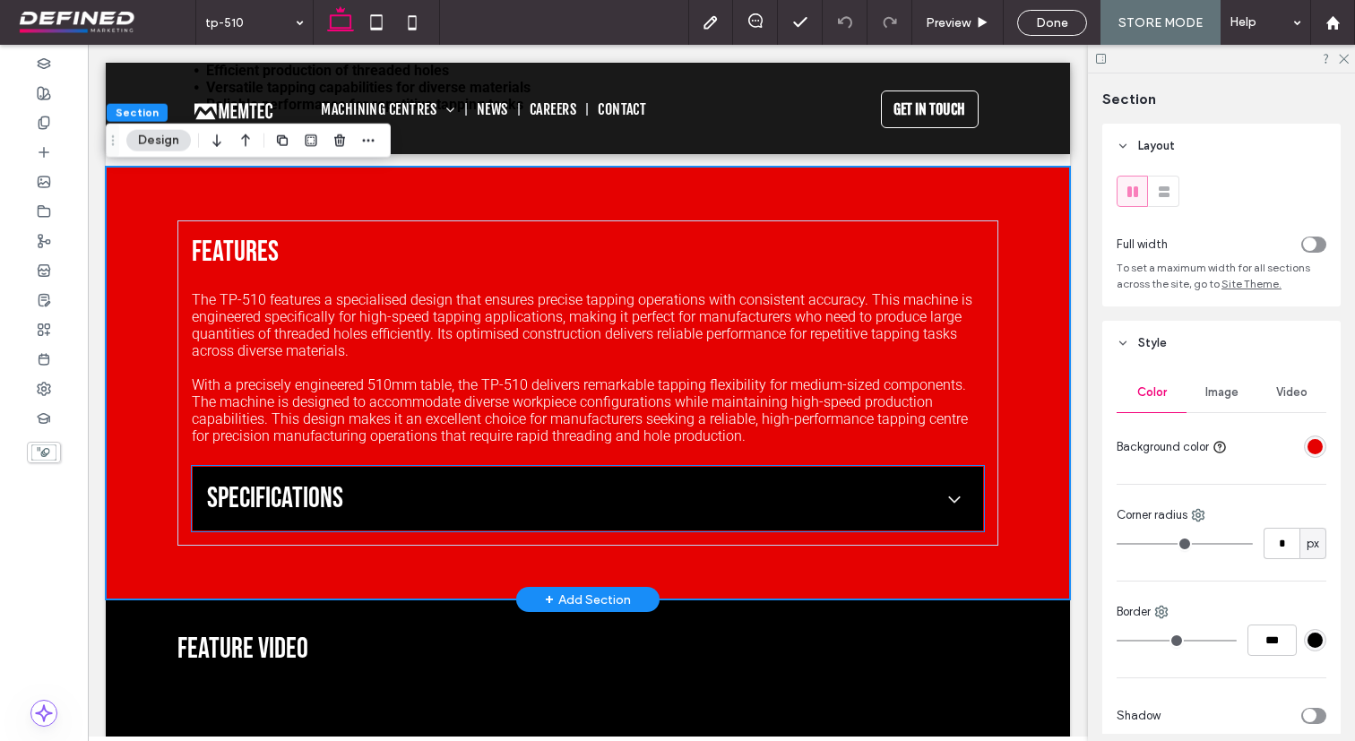
click at [538, 495] on span "SPECIFICATIONS" at bounding box center [570, 498] width 726 height 35
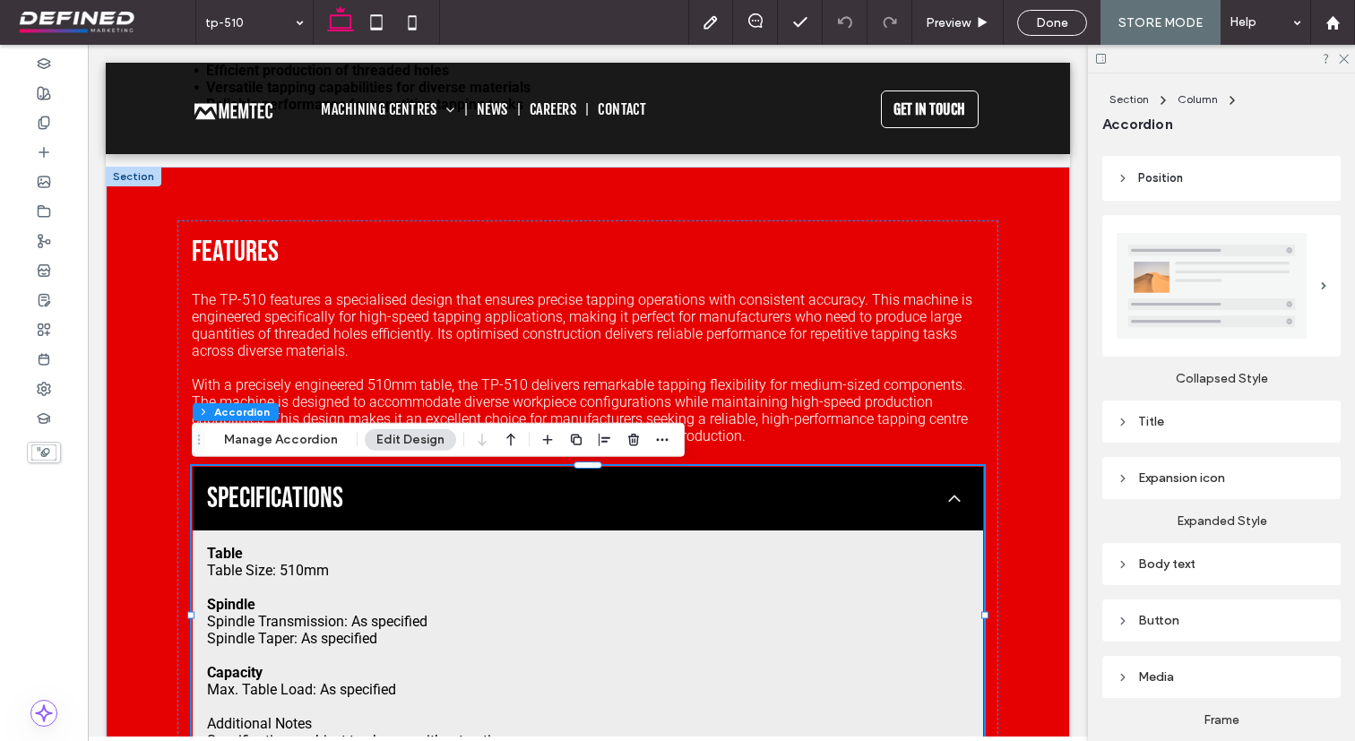
scroll to position [699, 0]
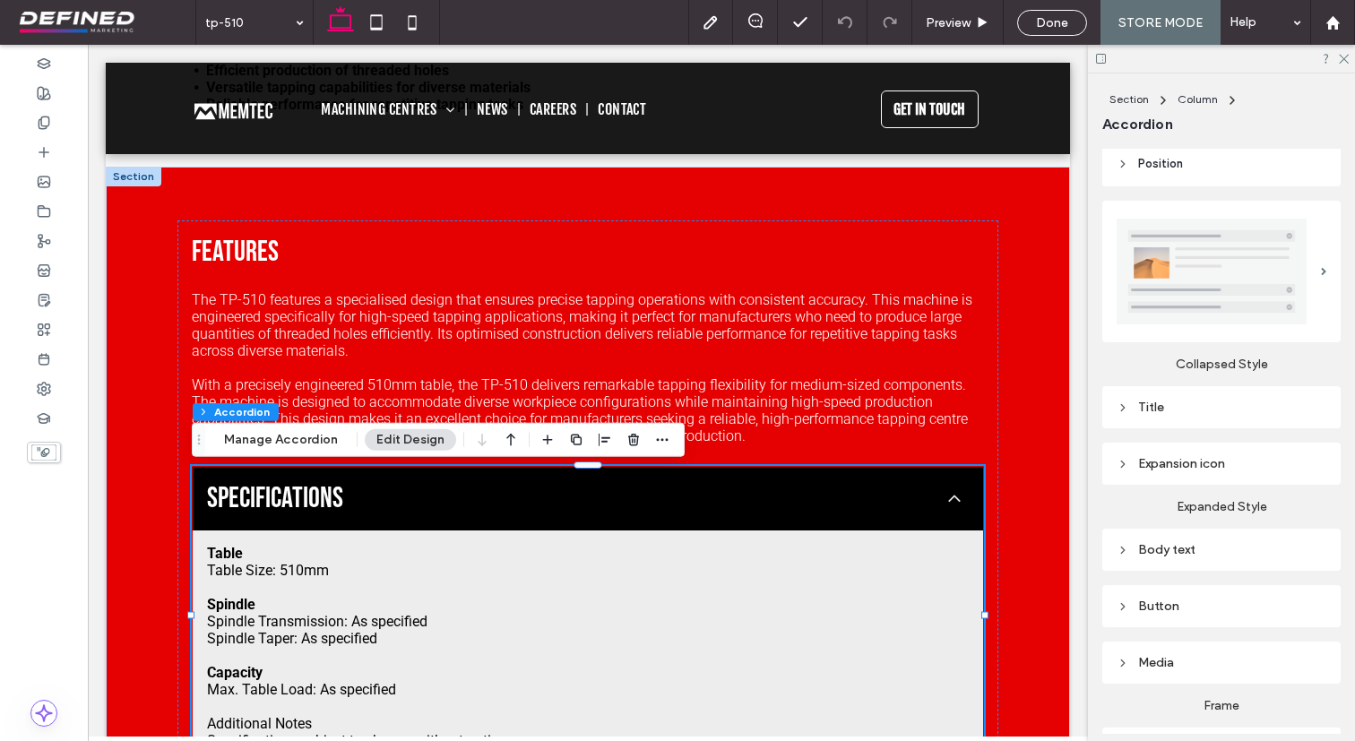
click at [1173, 395] on div "Title" at bounding box center [1221, 407] width 210 height 24
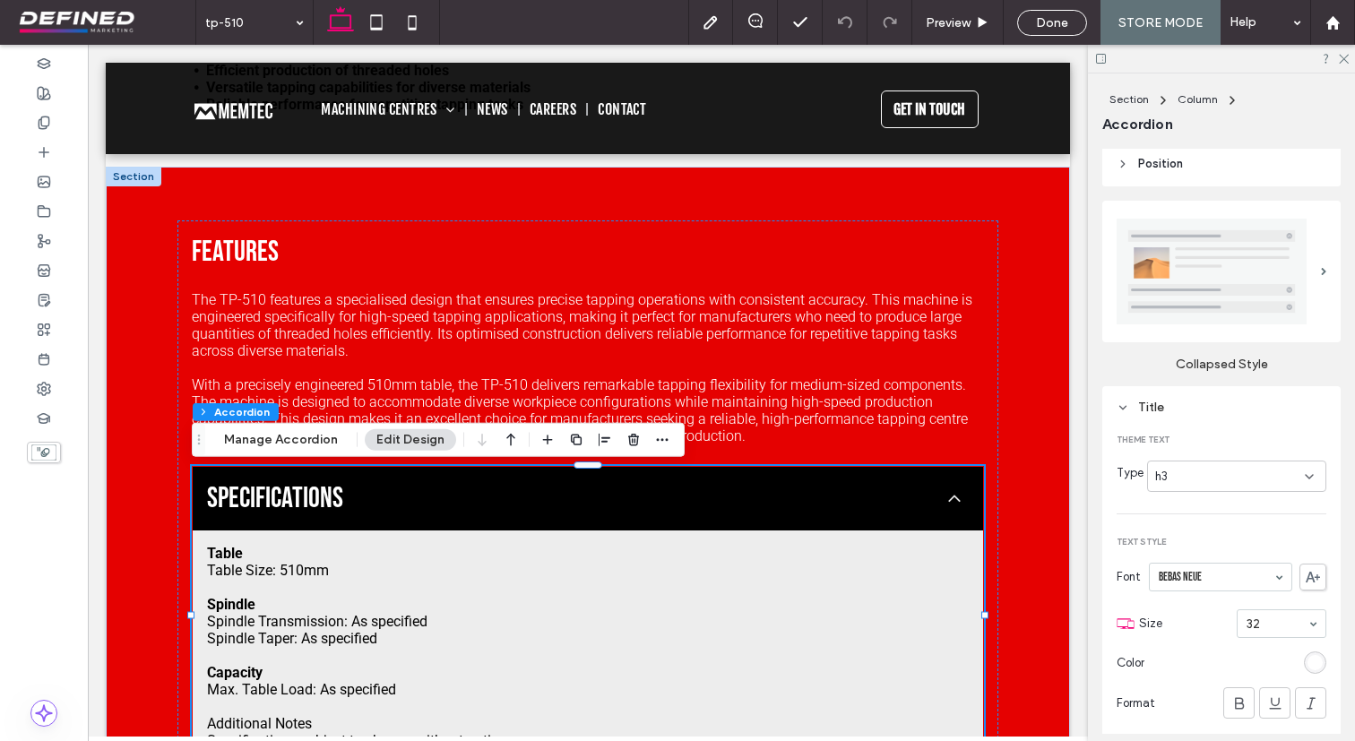
click at [1237, 464] on div "h3" at bounding box center [1236, 476] width 179 height 31
click at [1210, 609] on div "h4" at bounding box center [1236, 601] width 177 height 31
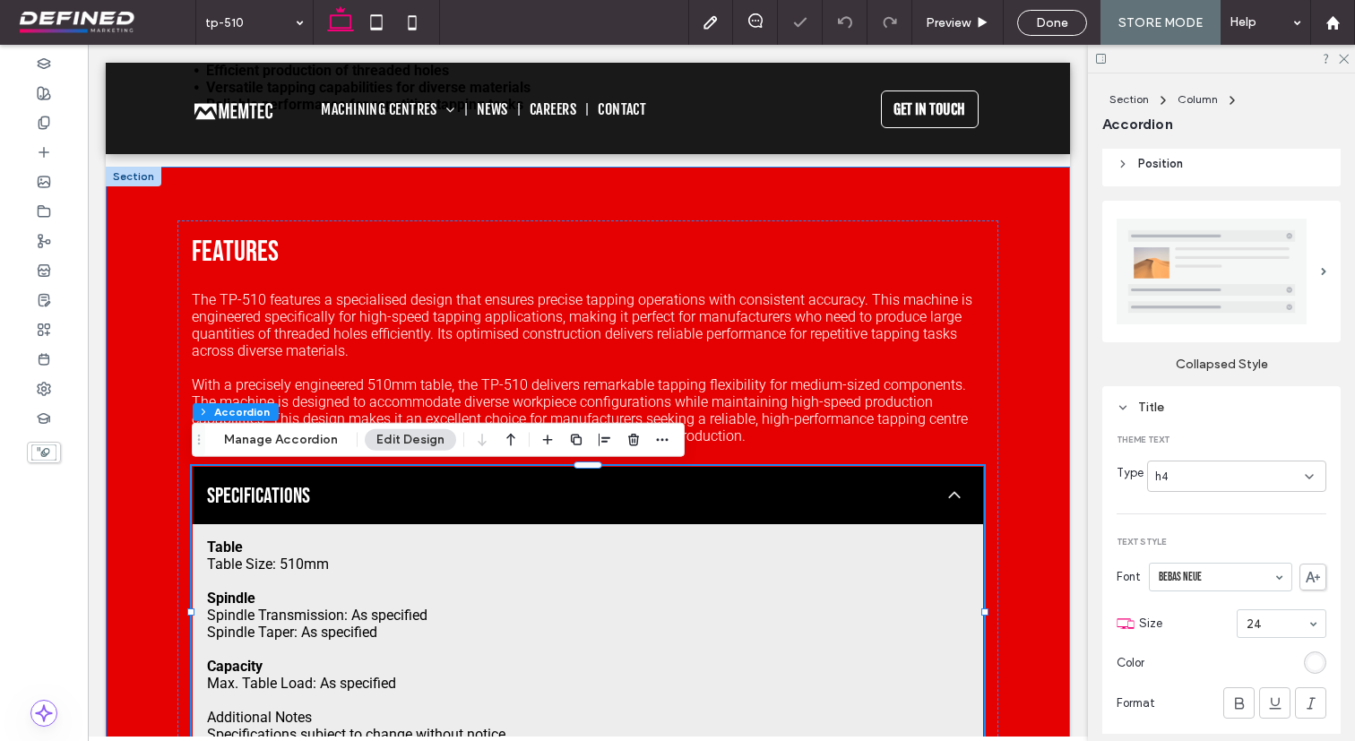
click at [1004, 517] on div "Features The TP-510 features a specialised design that ensures precise tapping …" at bounding box center [588, 496] width 964 height 659
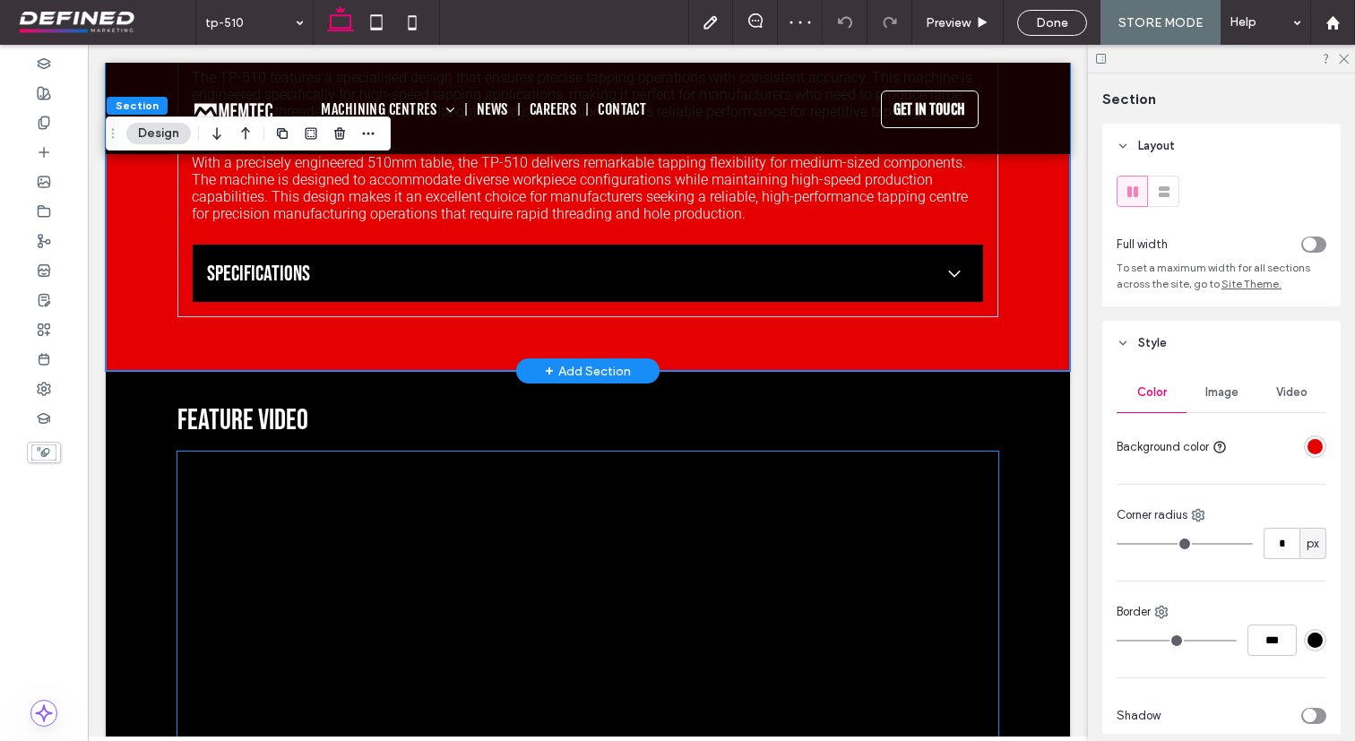
scroll to position [1462, 0]
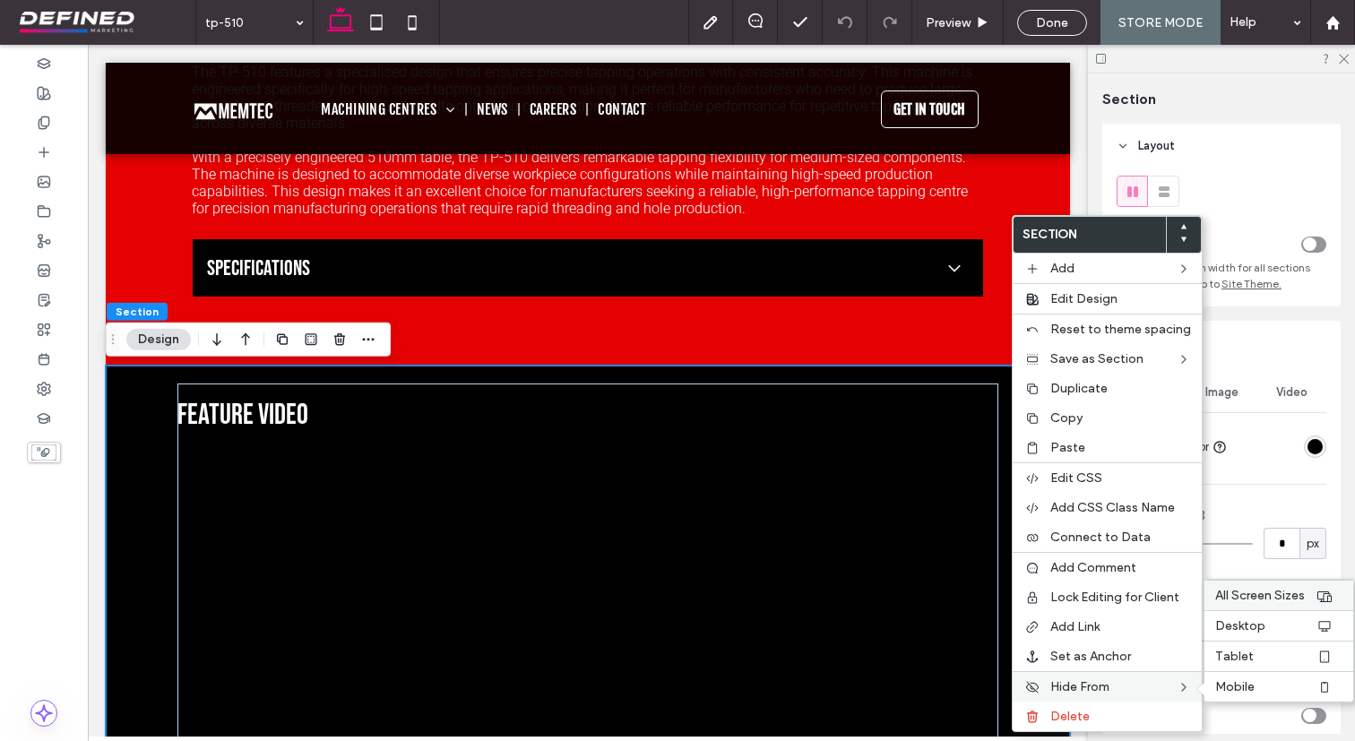
click at [1261, 593] on span "All Screen Sizes" at bounding box center [1260, 595] width 90 height 15
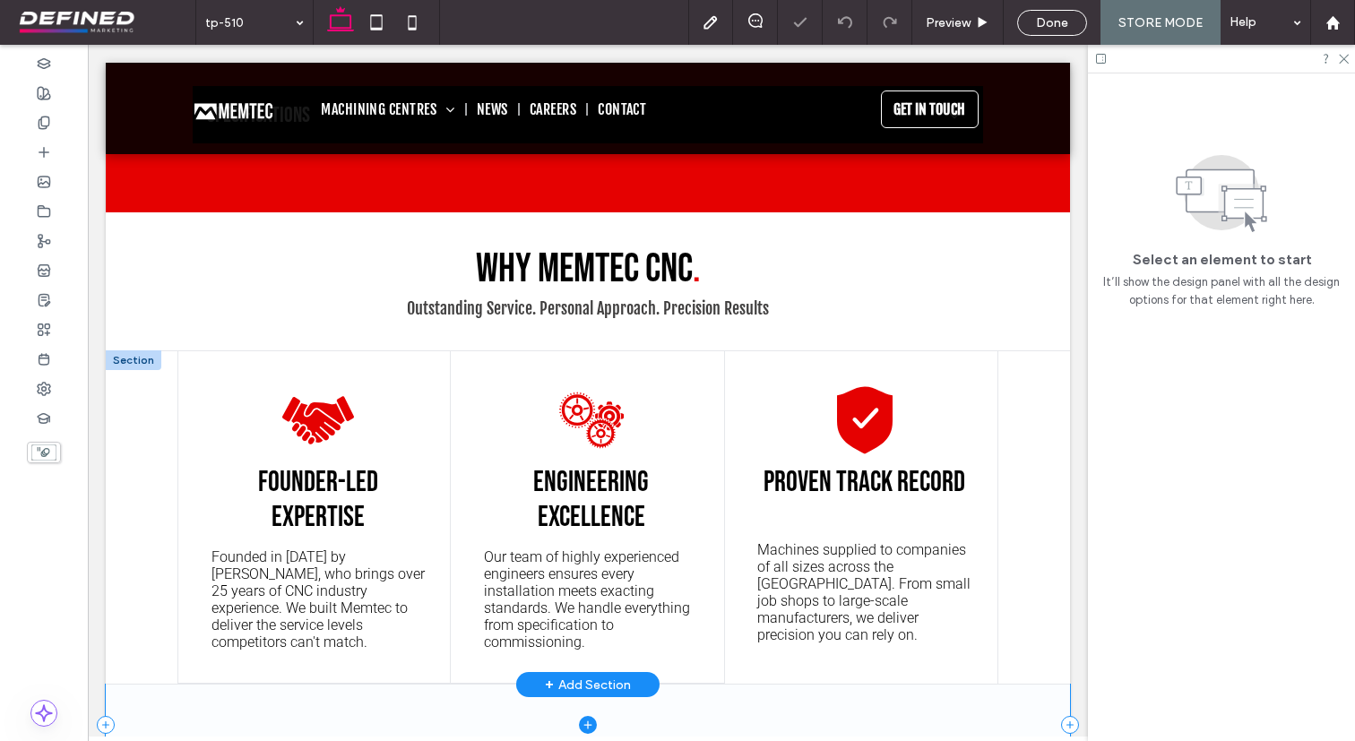
scroll to position [1443, 0]
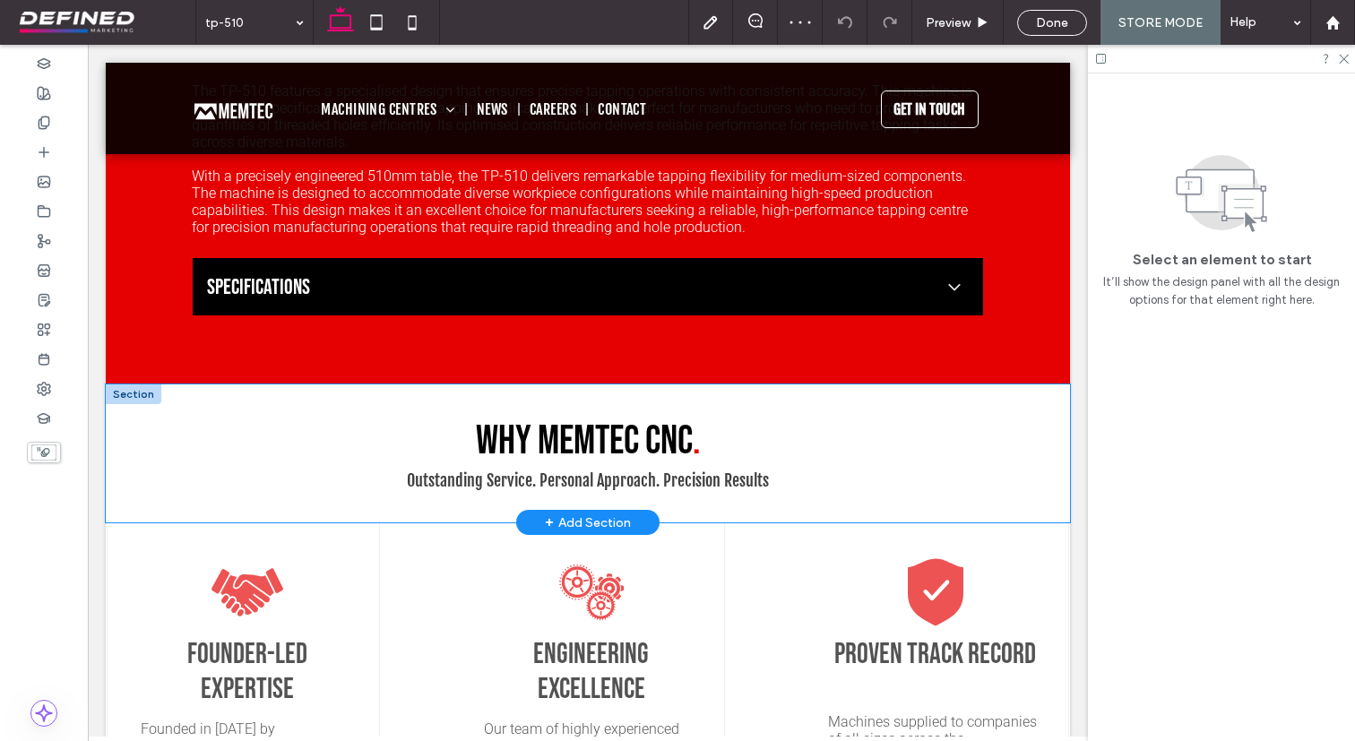
click at [1060, 433] on div "why memtec cnc . Outstanding Service. Personal Approach. Precision Results" at bounding box center [588, 453] width 964 height 138
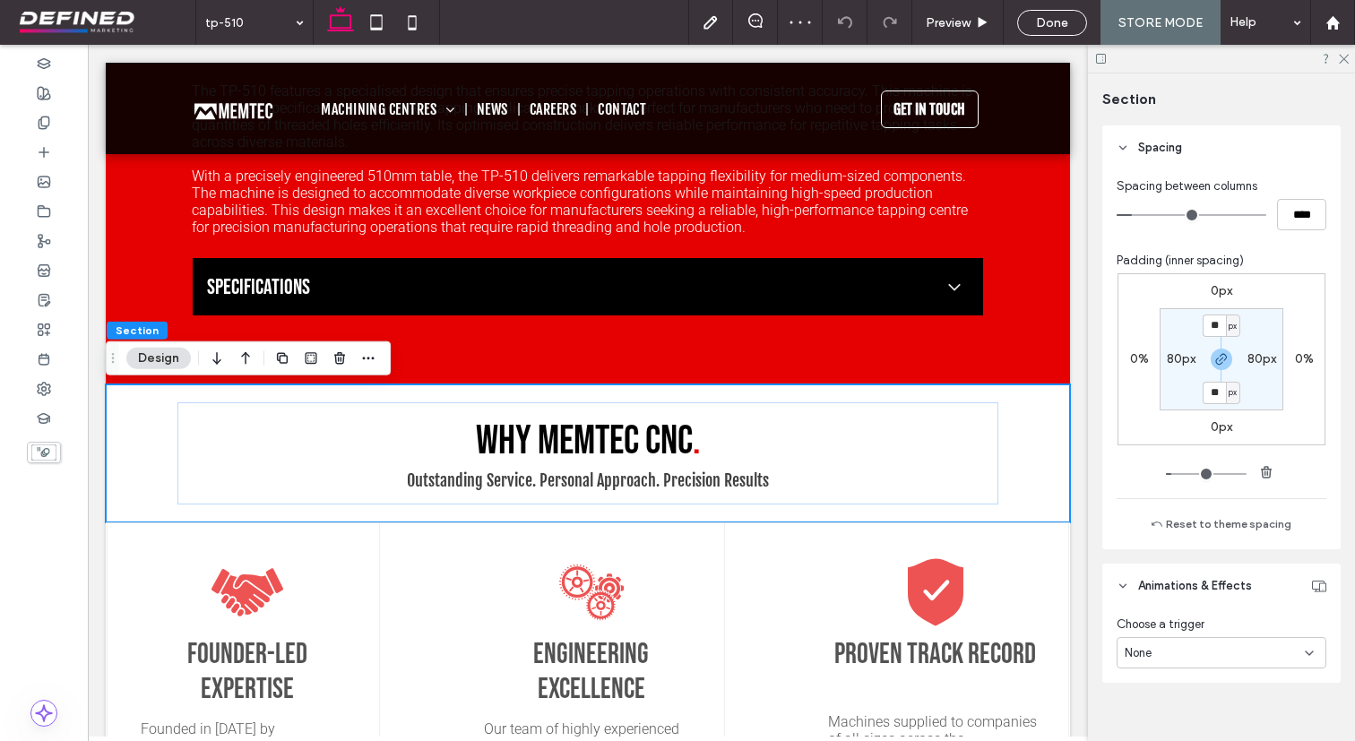
scroll to position [656, 0]
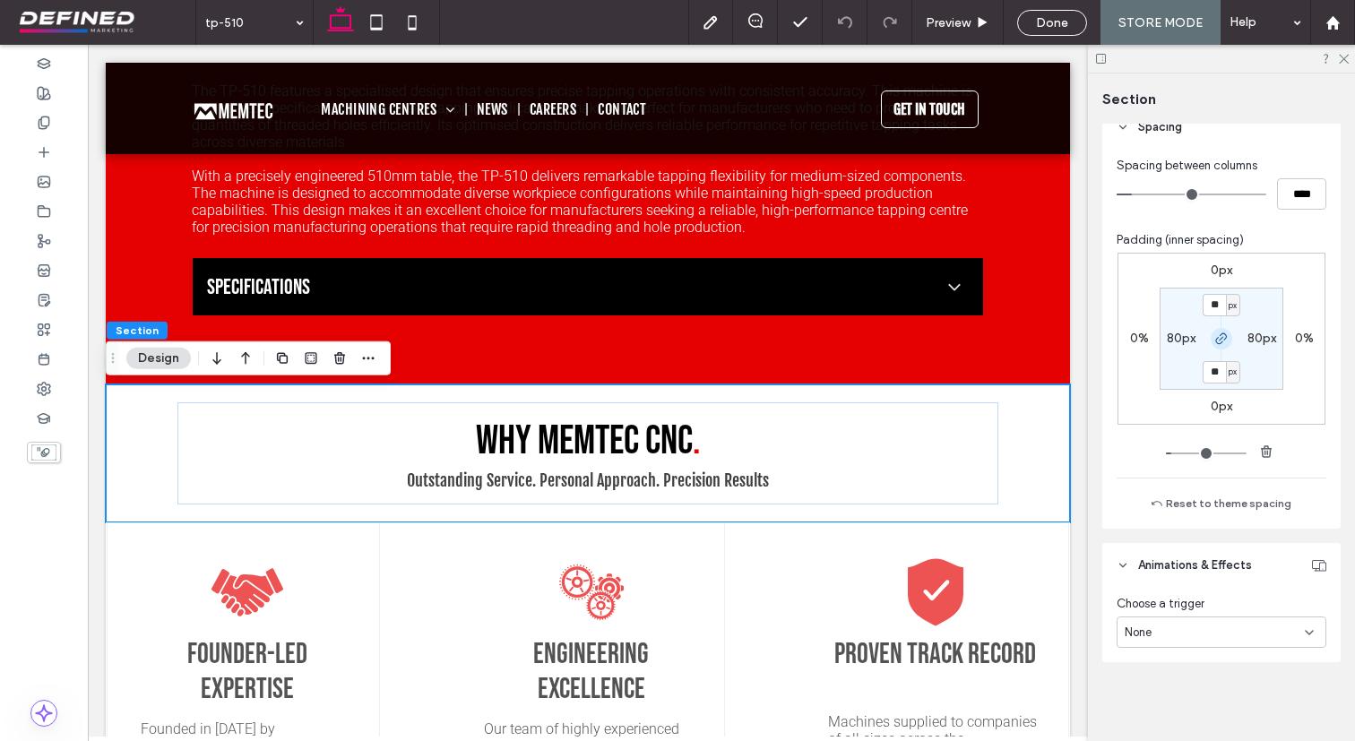
click at [1221, 345] on icon "button" at bounding box center [1221, 339] width 14 height 14
click at [1221, 316] on div "** px" at bounding box center [1221, 305] width 38 height 22
click at [1217, 306] on input "**" at bounding box center [1213, 305] width 23 height 22
type input "**"
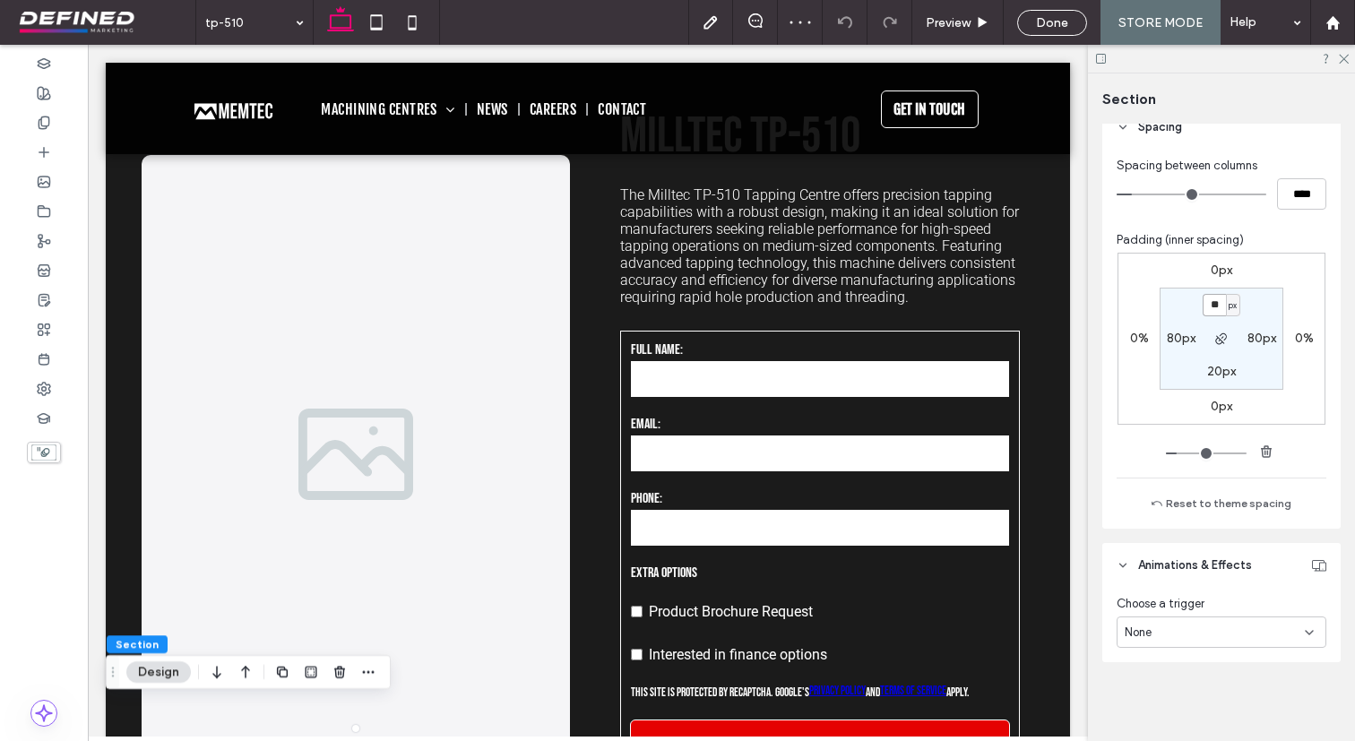
scroll to position [0, 0]
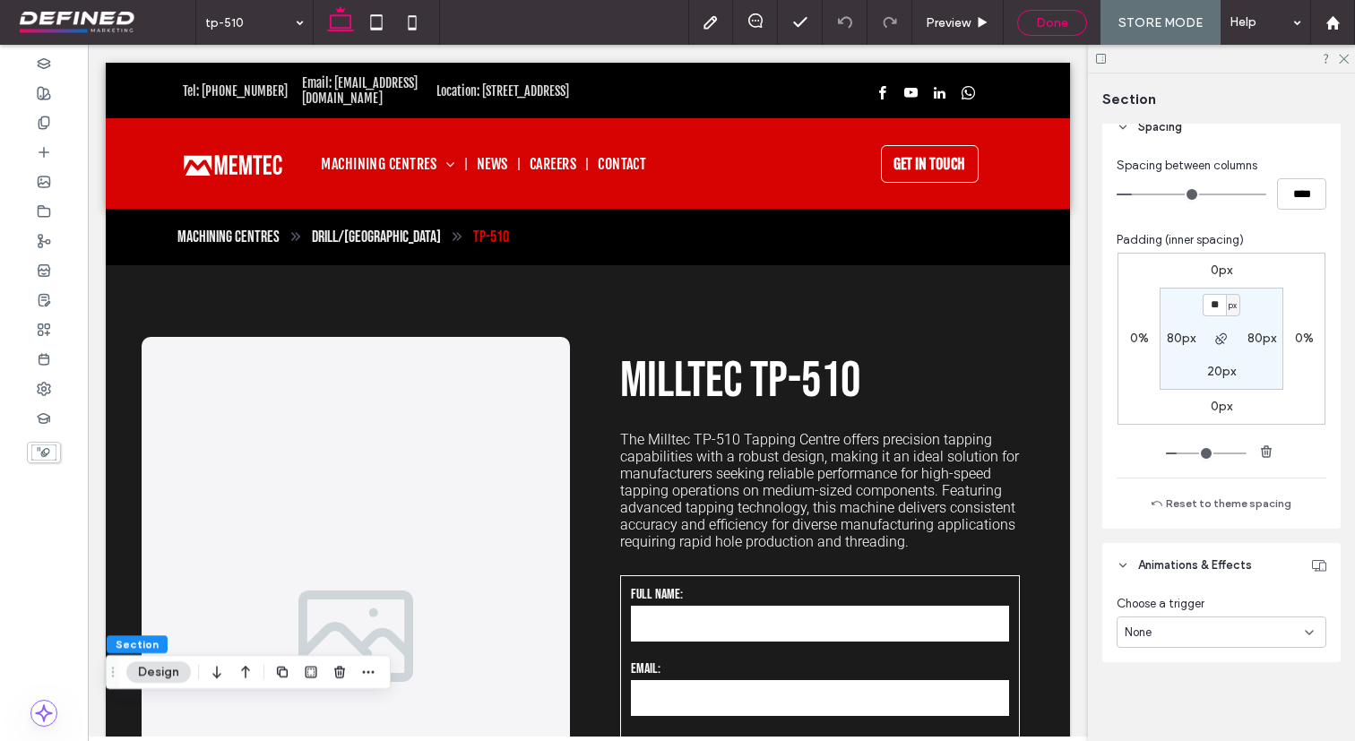
click at [1063, 27] on span "Done" at bounding box center [1052, 22] width 32 height 15
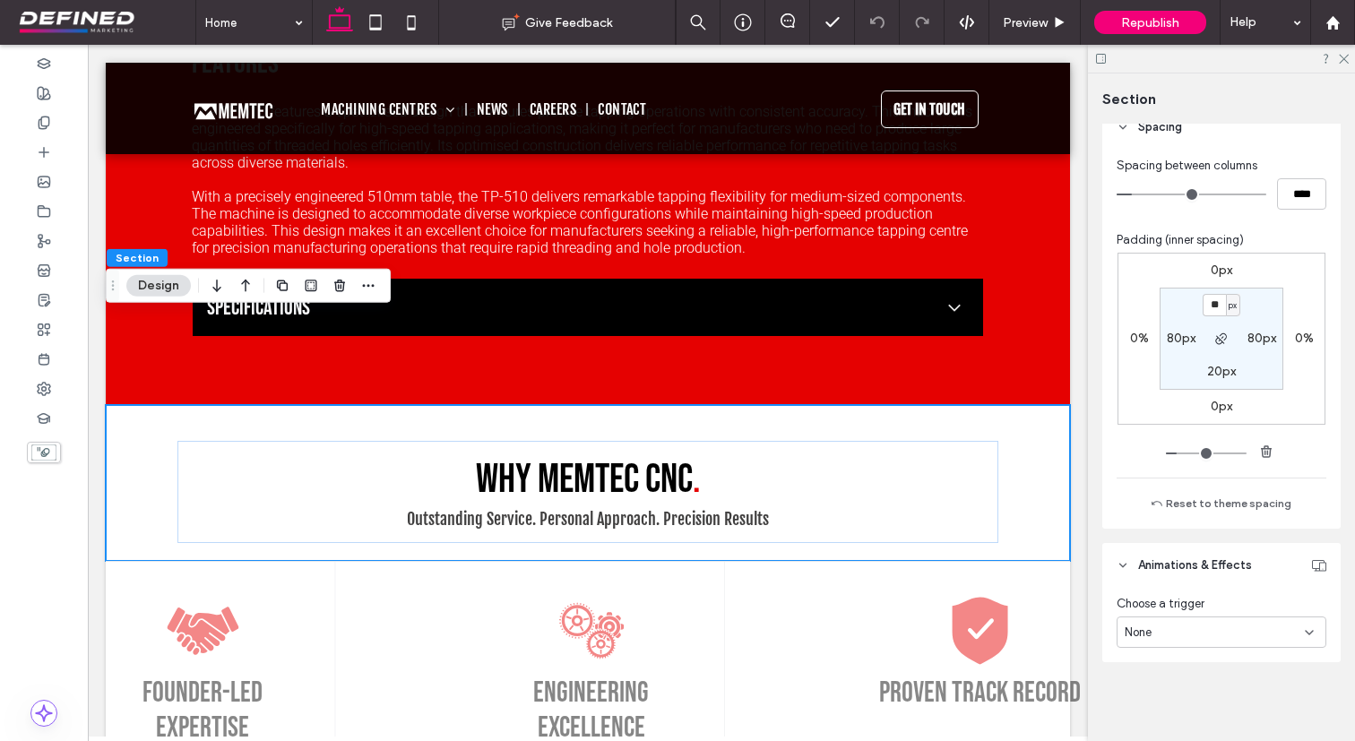
scroll to position [1461, 0]
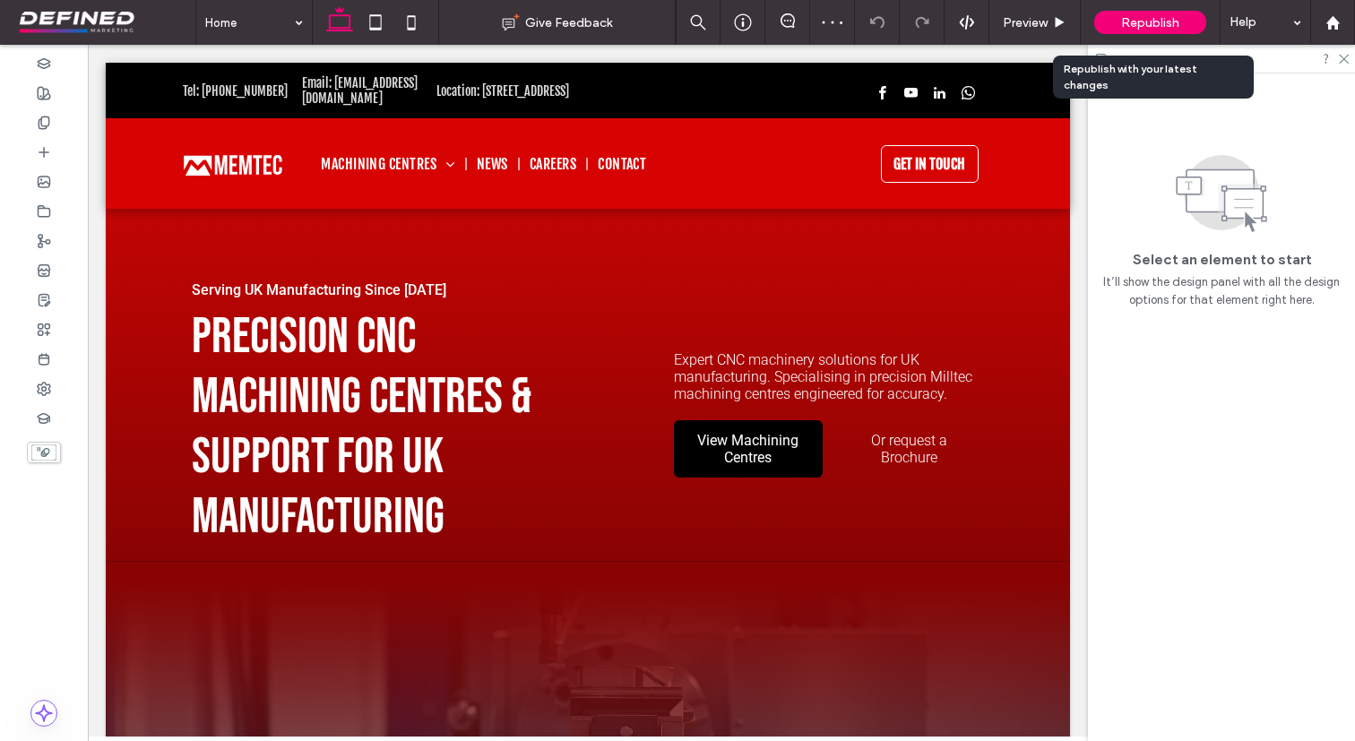
click at [1162, 31] on div "Republish" at bounding box center [1150, 22] width 112 height 23
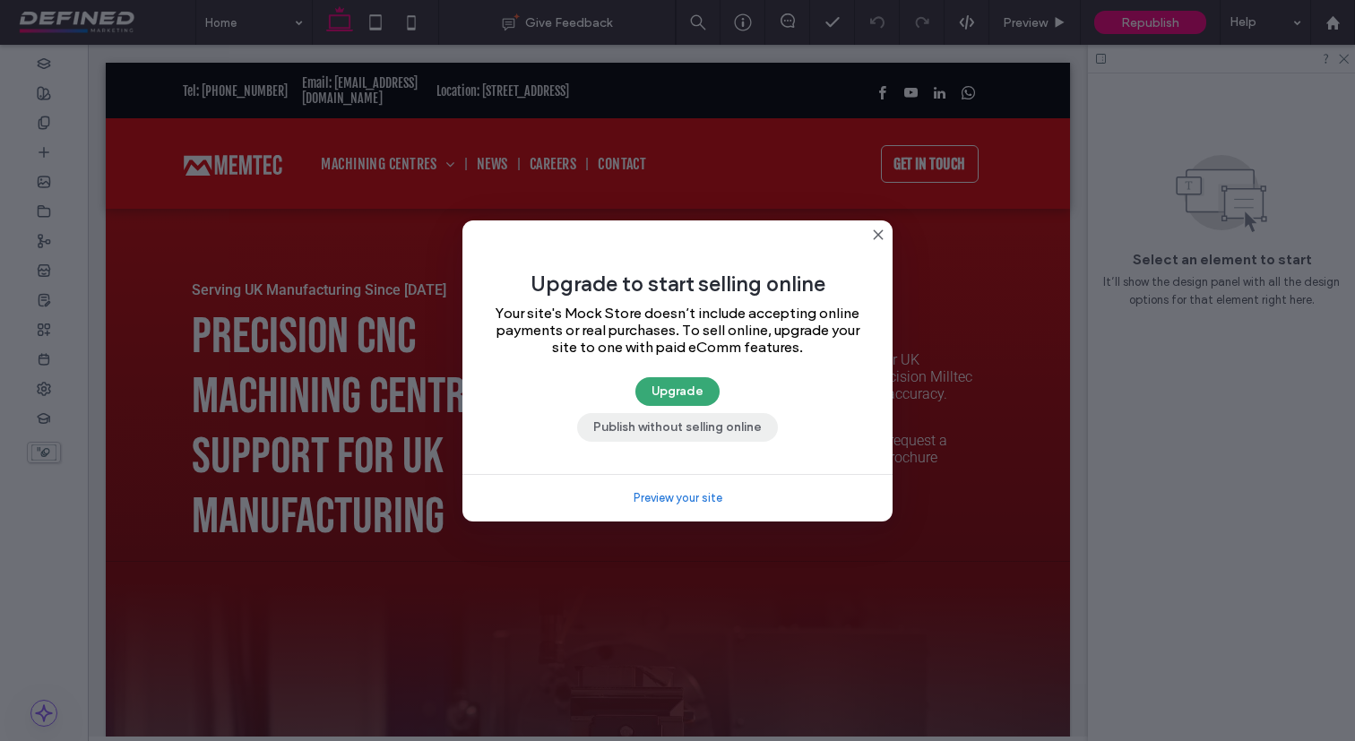
click at [722, 431] on button "Publish without selling online" at bounding box center [677, 427] width 201 height 29
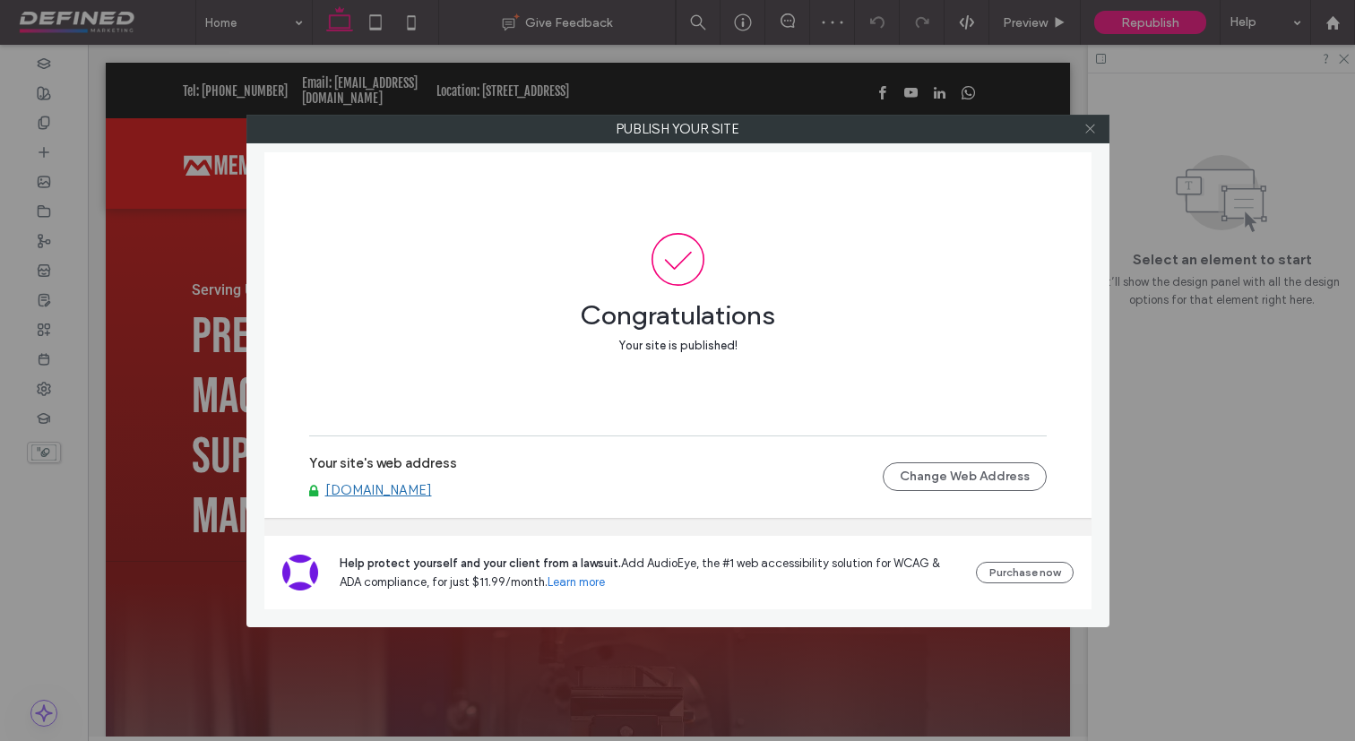
click at [1095, 131] on icon at bounding box center [1089, 128] width 13 height 13
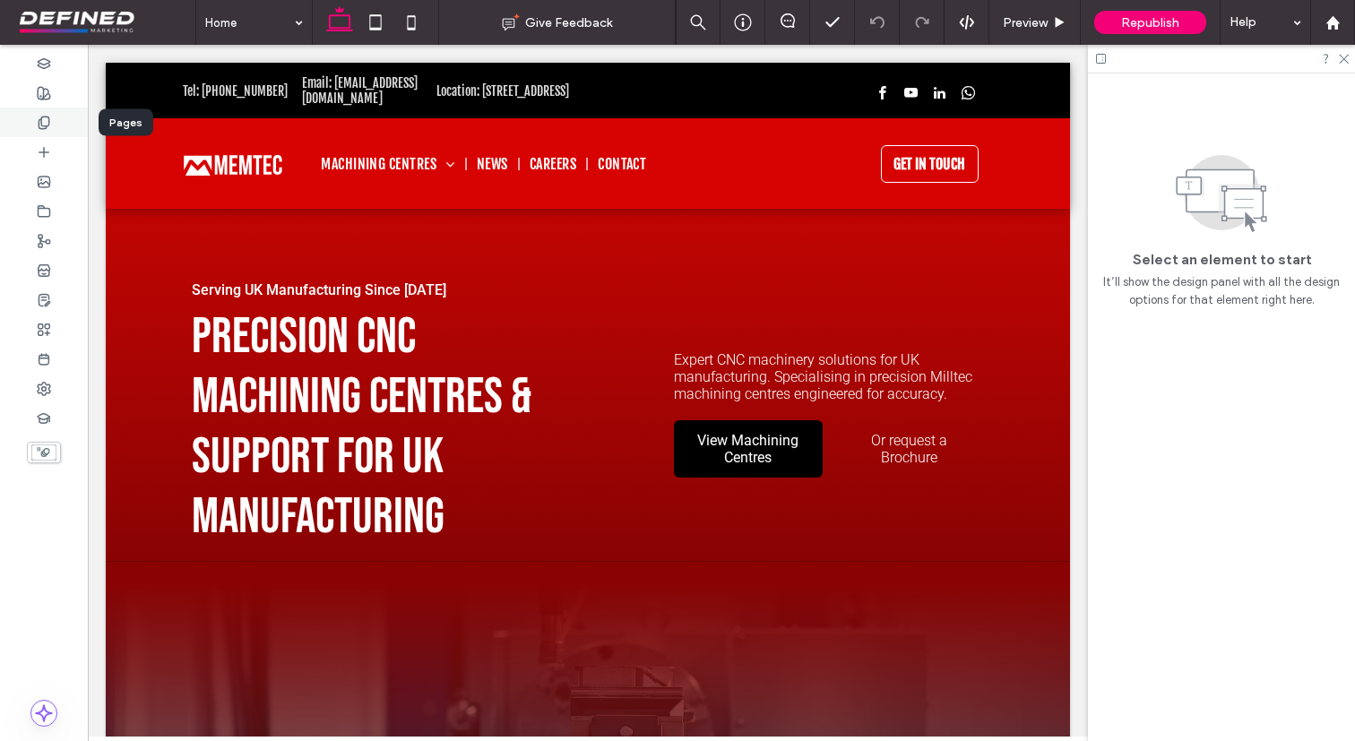
click at [58, 133] on div at bounding box center [44, 123] width 88 height 30
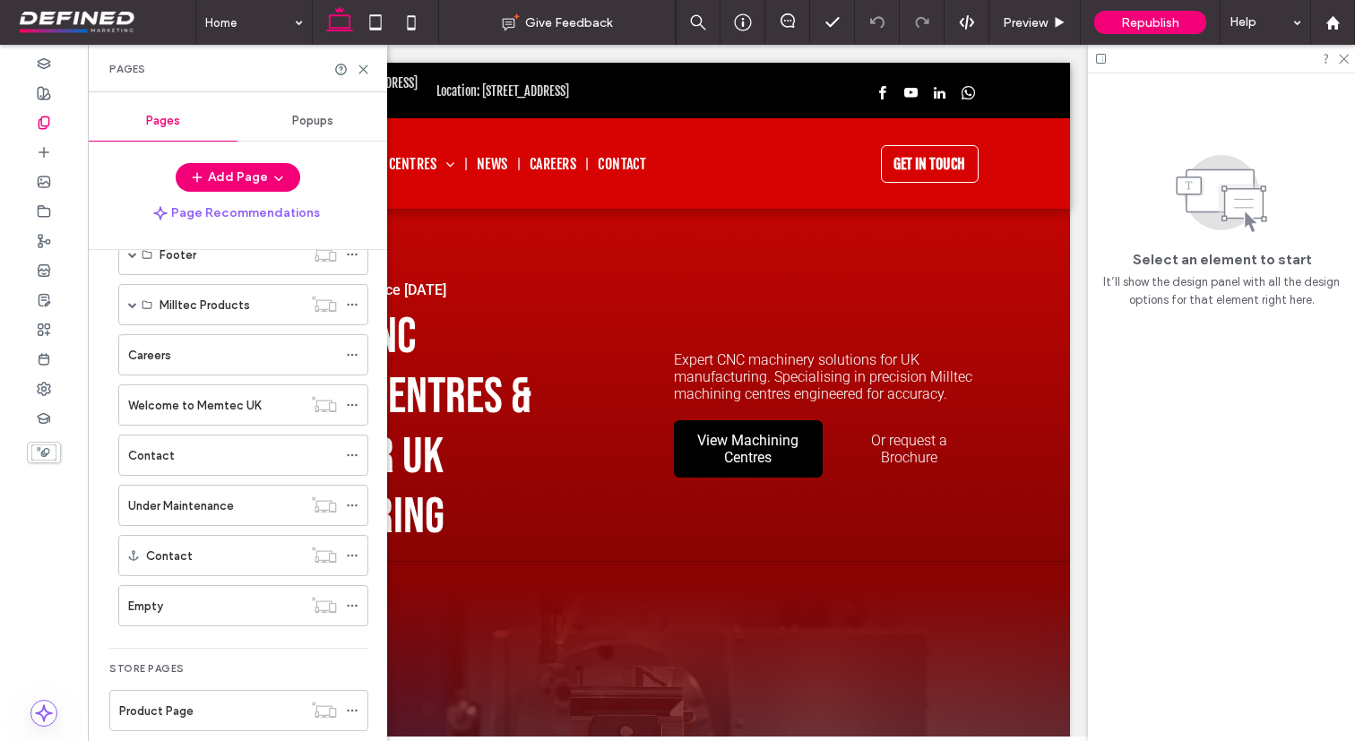
scroll to position [475, 0]
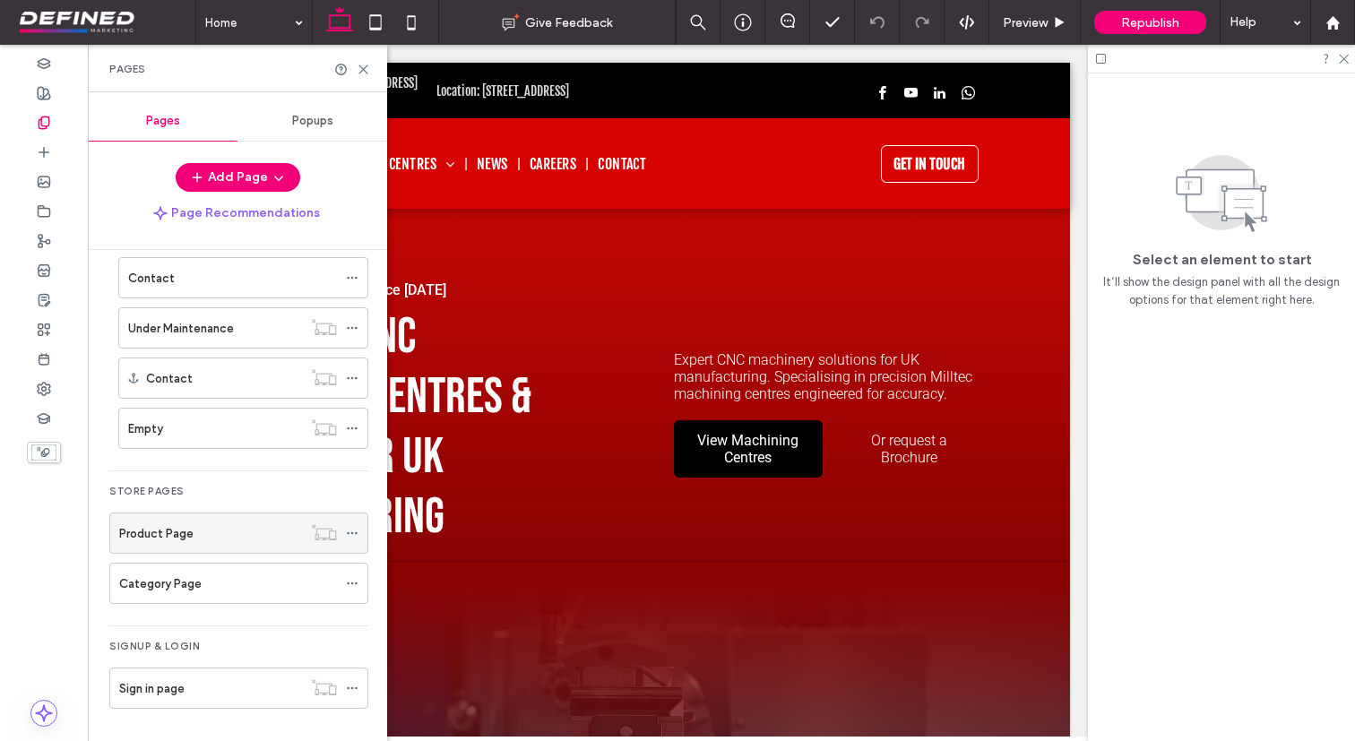
click at [236, 542] on div "Product Page" at bounding box center [210, 532] width 183 height 39
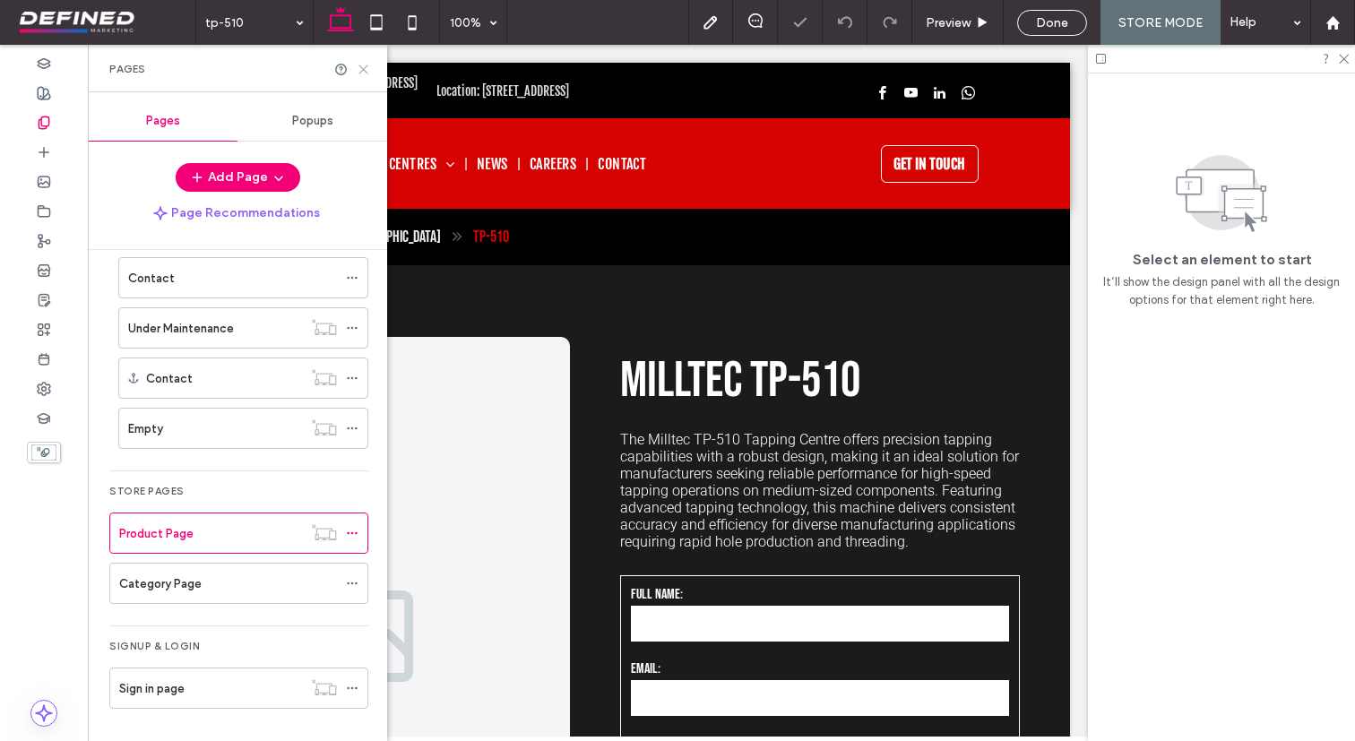
click at [359, 67] on icon at bounding box center [363, 69] width 13 height 13
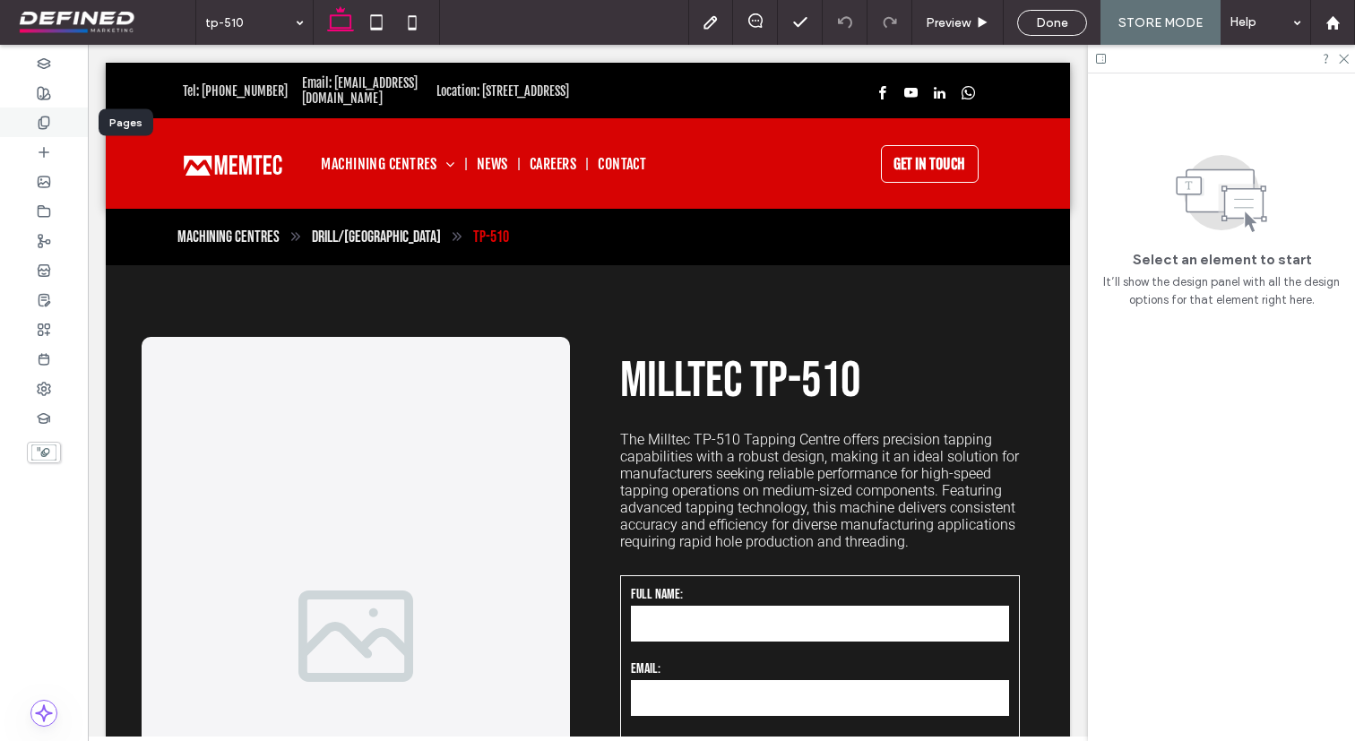
click at [50, 116] on icon at bounding box center [44, 123] width 14 height 14
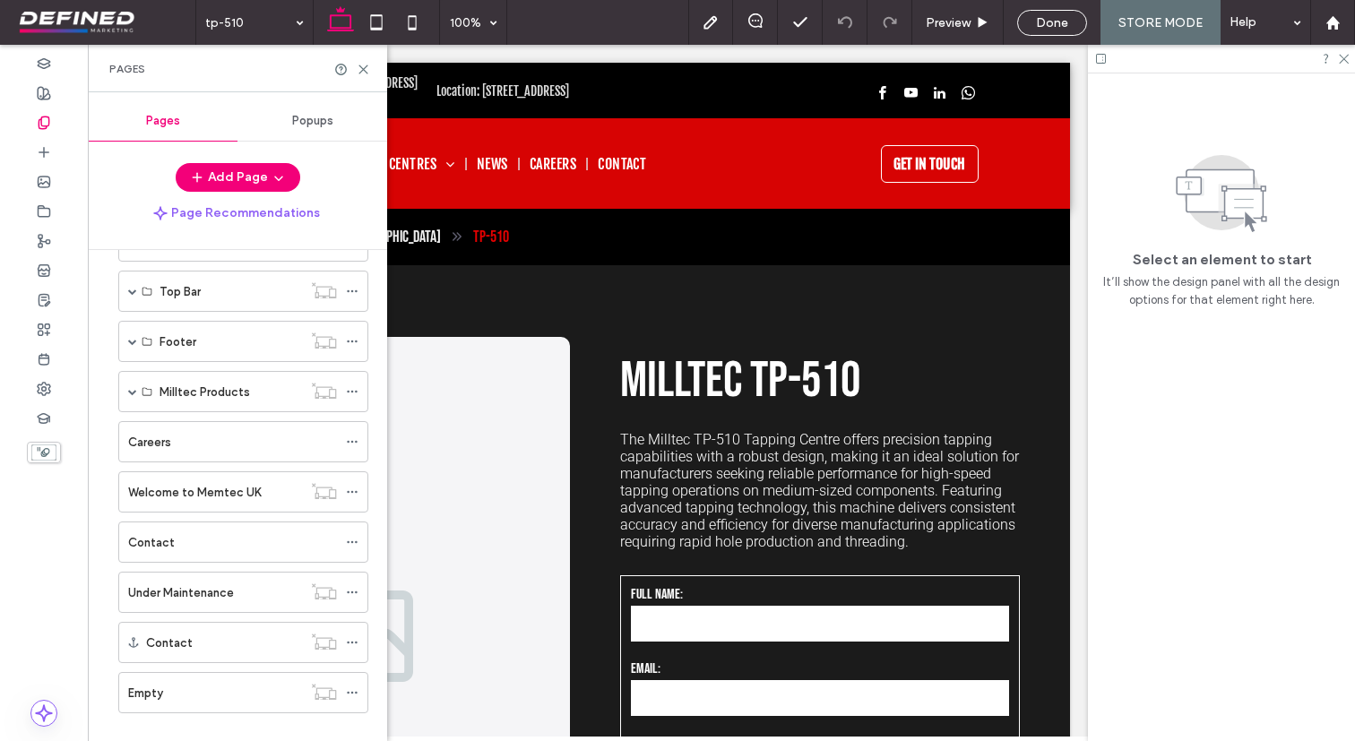
scroll to position [475, 0]
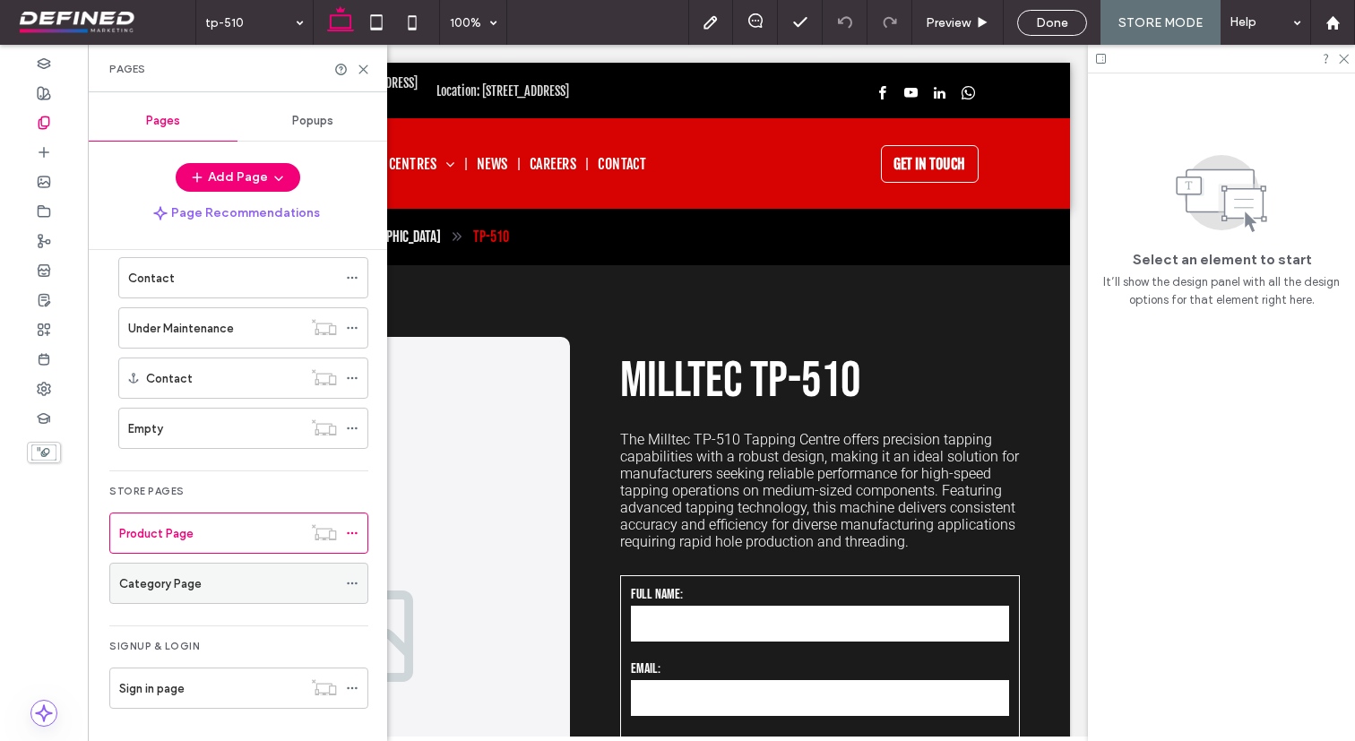
click at [179, 586] on label "Category Page" at bounding box center [160, 583] width 82 height 31
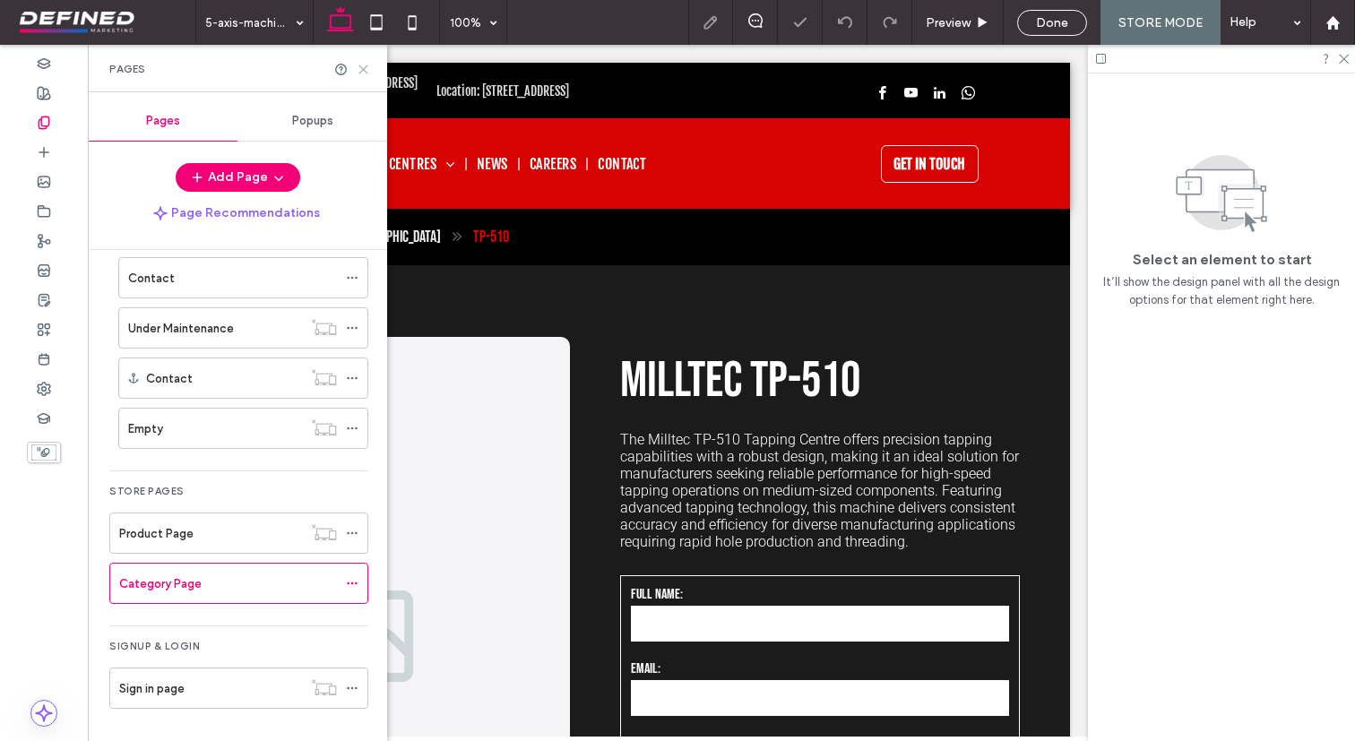
click at [361, 69] on icon at bounding box center [363, 69] width 13 height 13
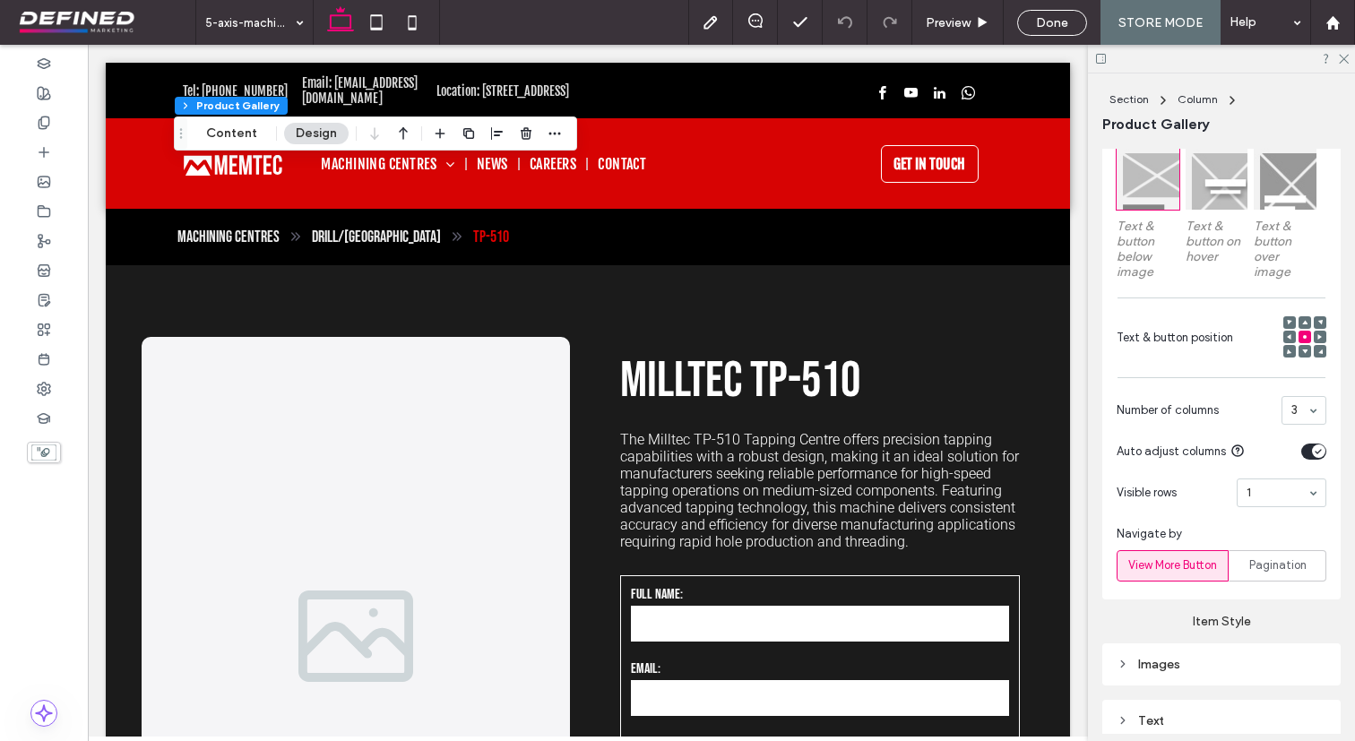
scroll to position [1125, 0]
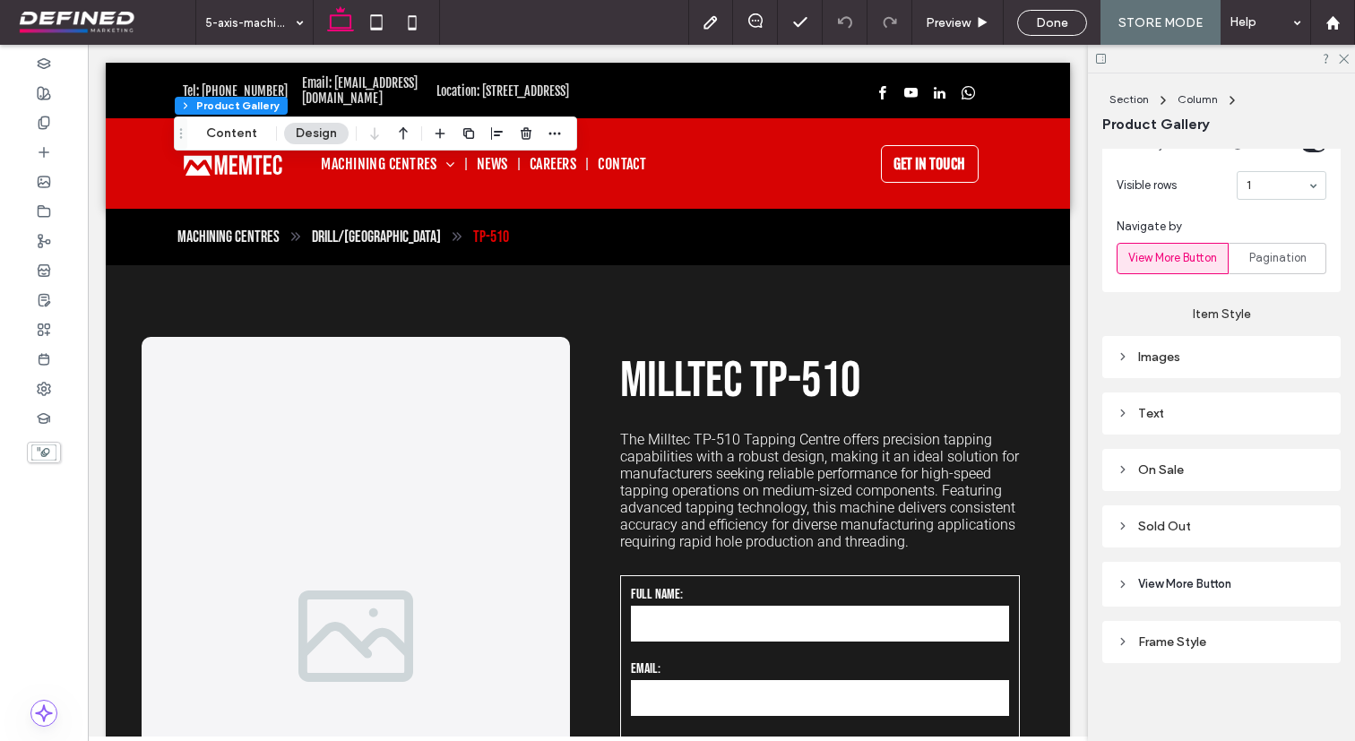
click at [1162, 579] on span "View More Button" at bounding box center [1184, 584] width 93 height 18
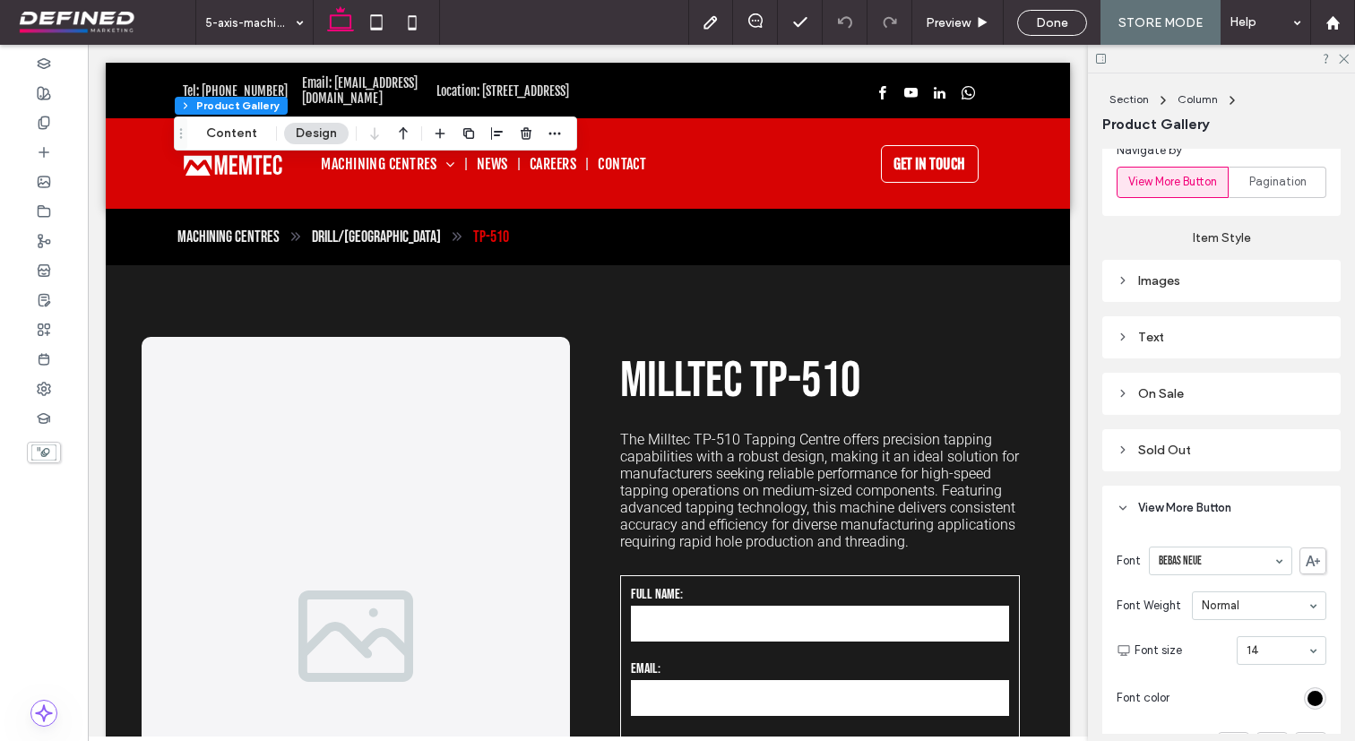
scroll to position [1275, 0]
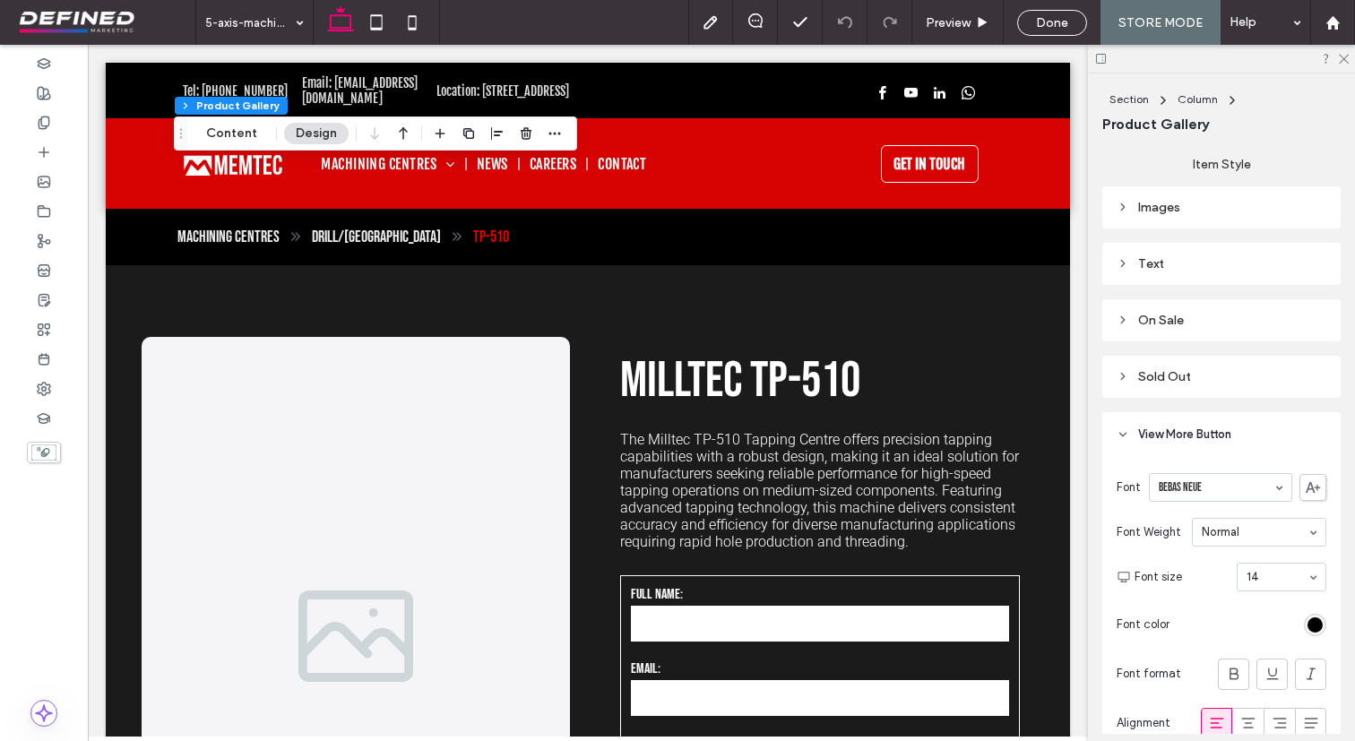
click at [1320, 628] on div "rgb(0, 0, 0)" at bounding box center [1314, 624] width 15 height 15
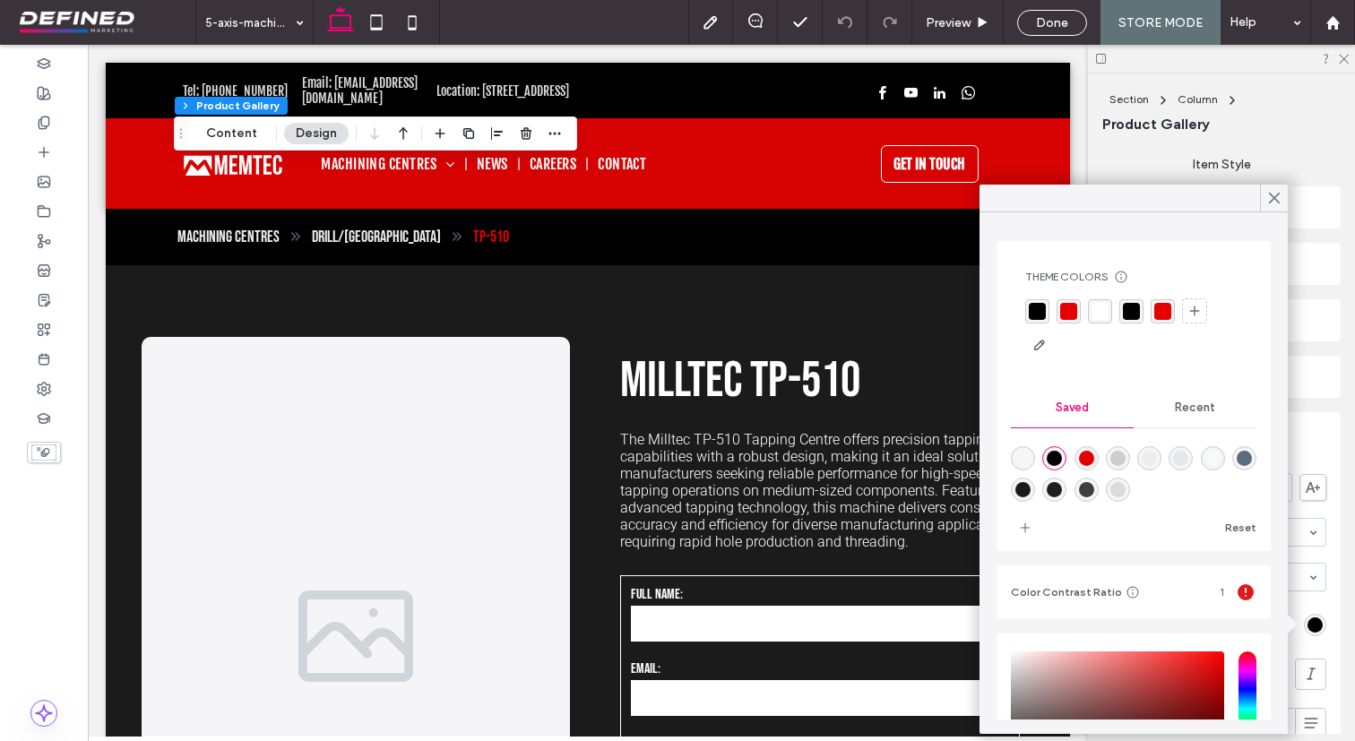
click at [1098, 314] on div "rgba(255, 255, 255, 1)" at bounding box center [1099, 311] width 17 height 17
click at [1275, 194] on icon at bounding box center [1274, 198] width 16 height 16
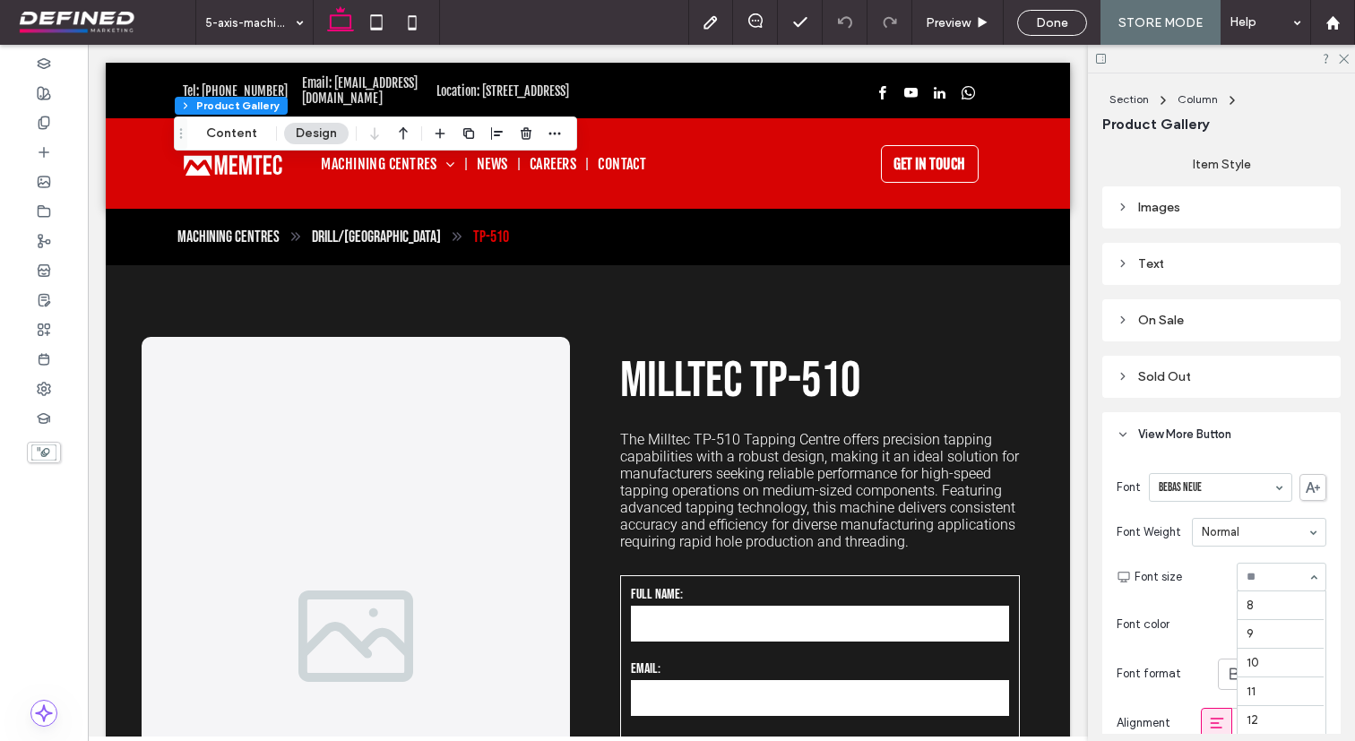
scroll to position [148, 0]
click at [1239, 718] on icon at bounding box center [1248, 723] width 18 height 18
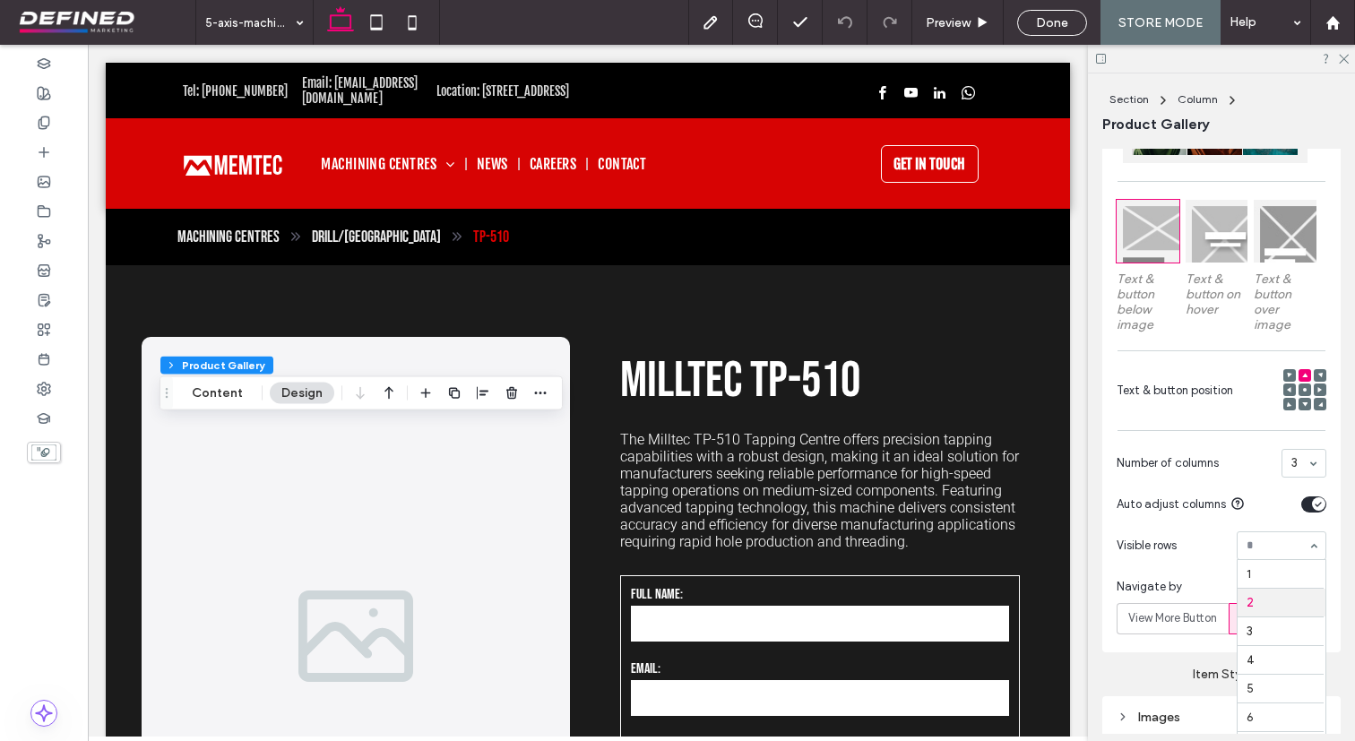
scroll to position [30, 0]
click at [1261, 505] on div "Auto adjust columns" at bounding box center [1204, 504] width 177 height 18
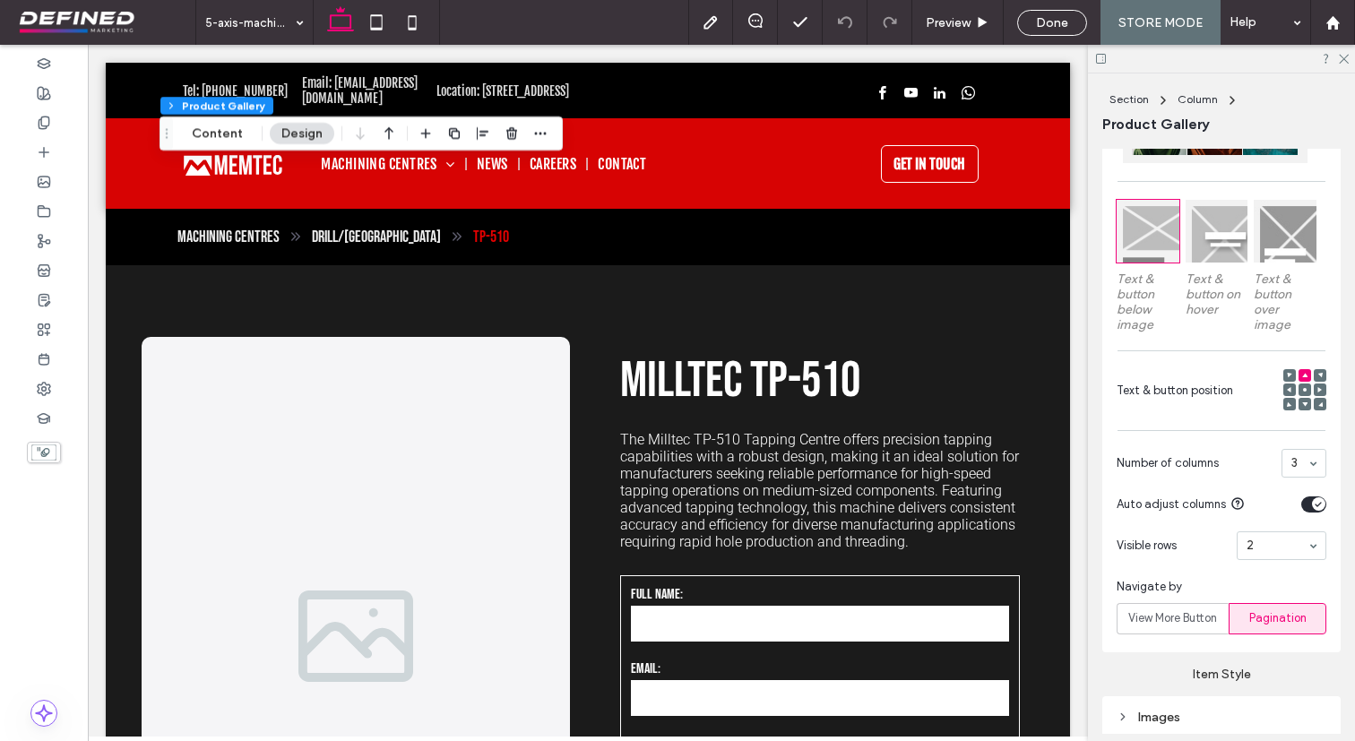
click at [1053, 5] on div "Done" at bounding box center [1051, 22] width 97 height 45
click at [1050, 22] on span "Done" at bounding box center [1052, 22] width 32 height 15
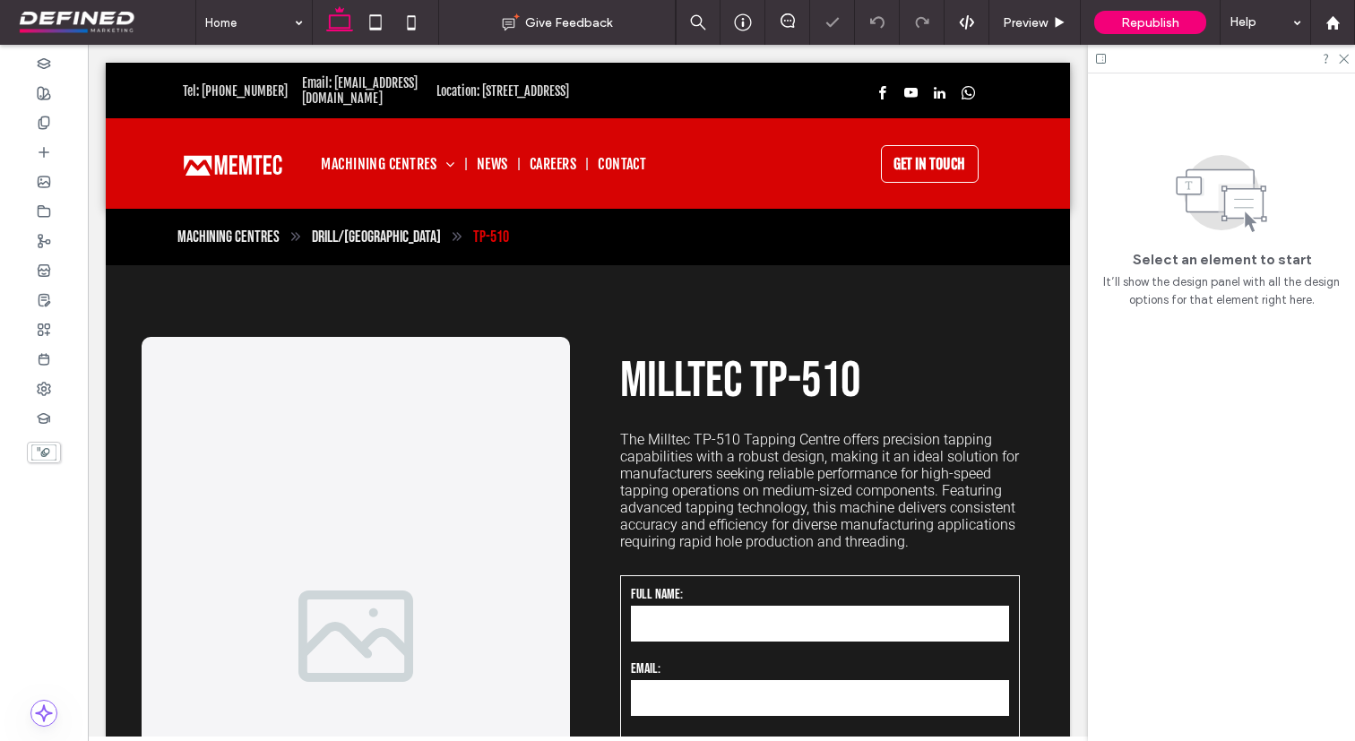
click at [1139, 15] on span "Republish" at bounding box center [1150, 22] width 58 height 15
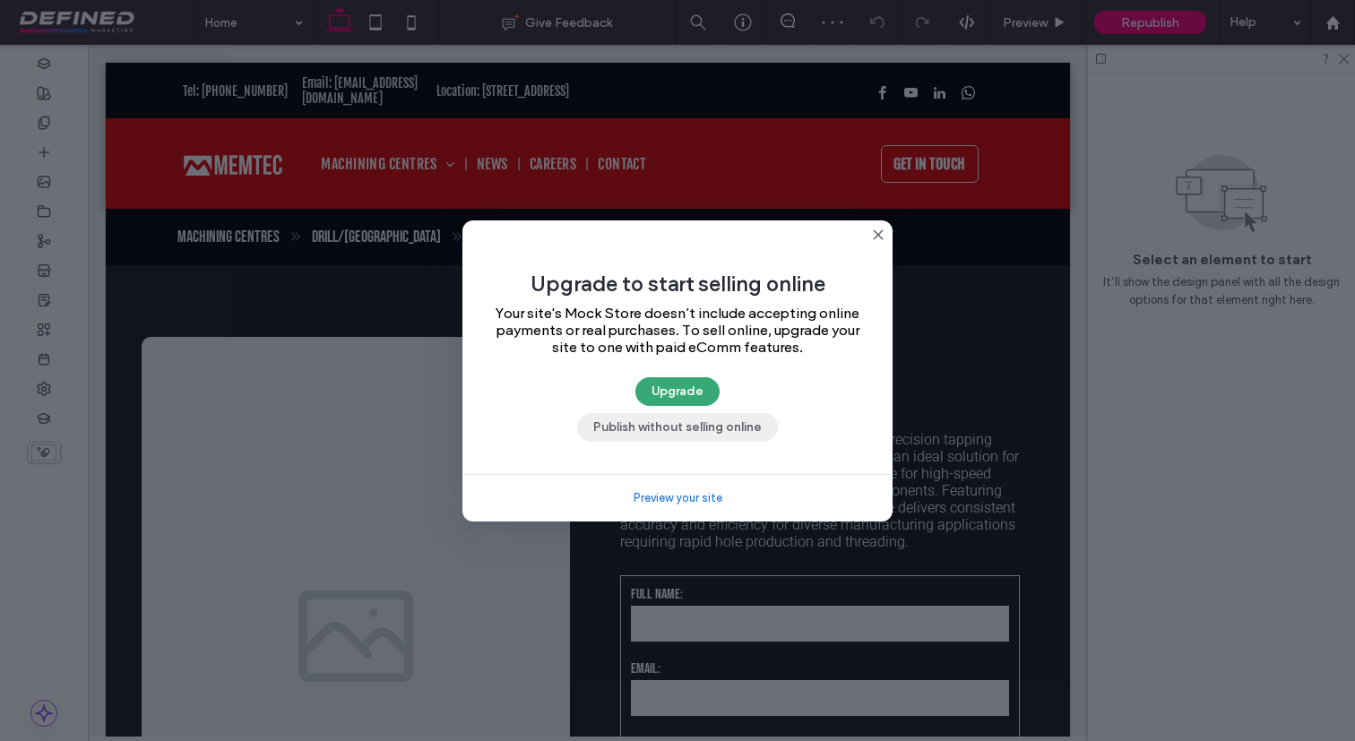
click at [729, 430] on button "Publish without selling online" at bounding box center [677, 427] width 201 height 29
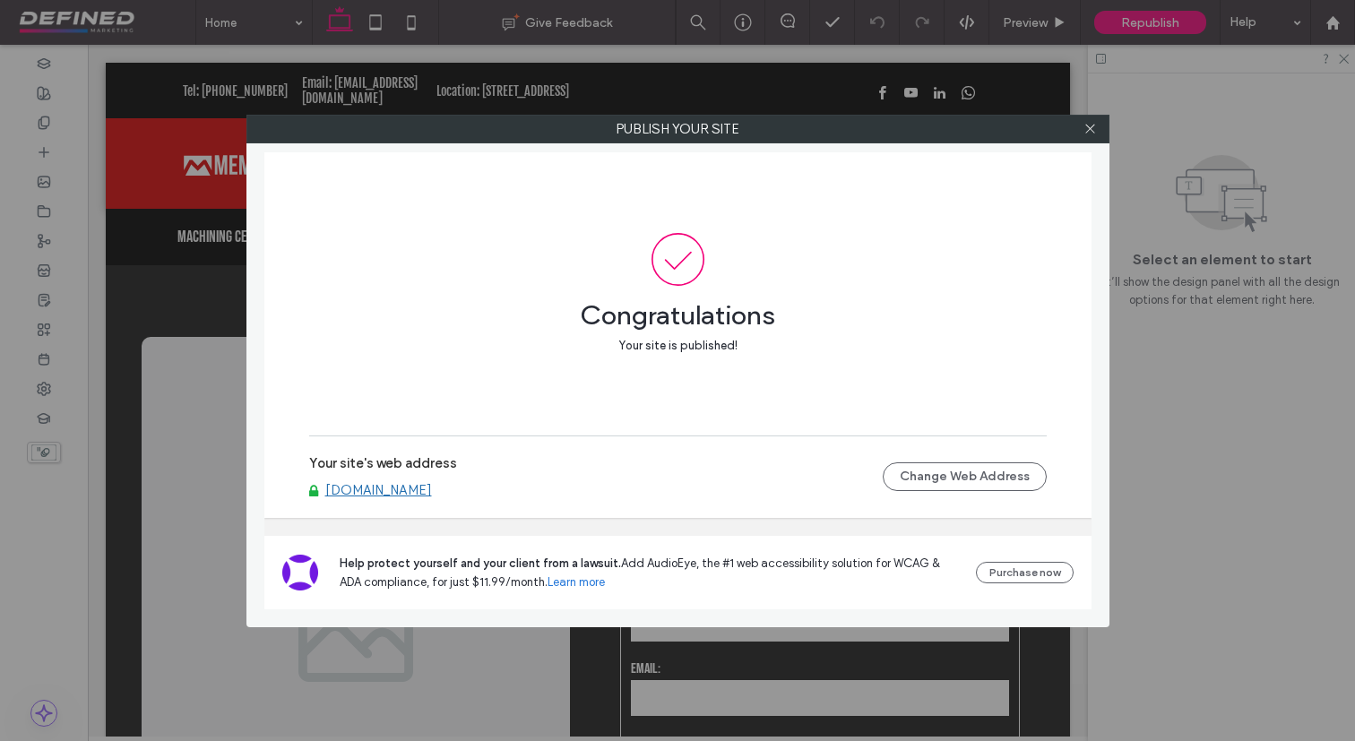
click at [1099, 129] on div at bounding box center [1090, 129] width 27 height 27
click at [1083, 129] on icon at bounding box center [1089, 128] width 13 height 13
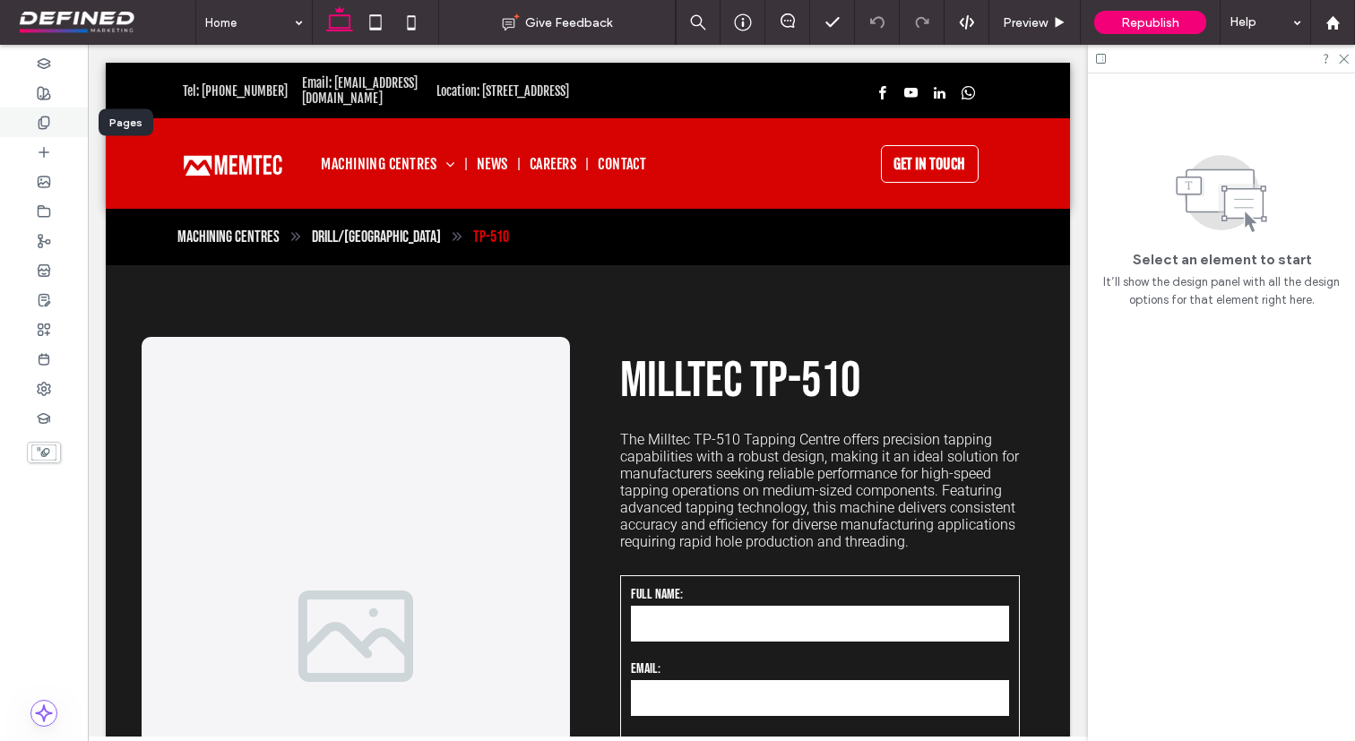
click at [56, 119] on div at bounding box center [44, 123] width 88 height 30
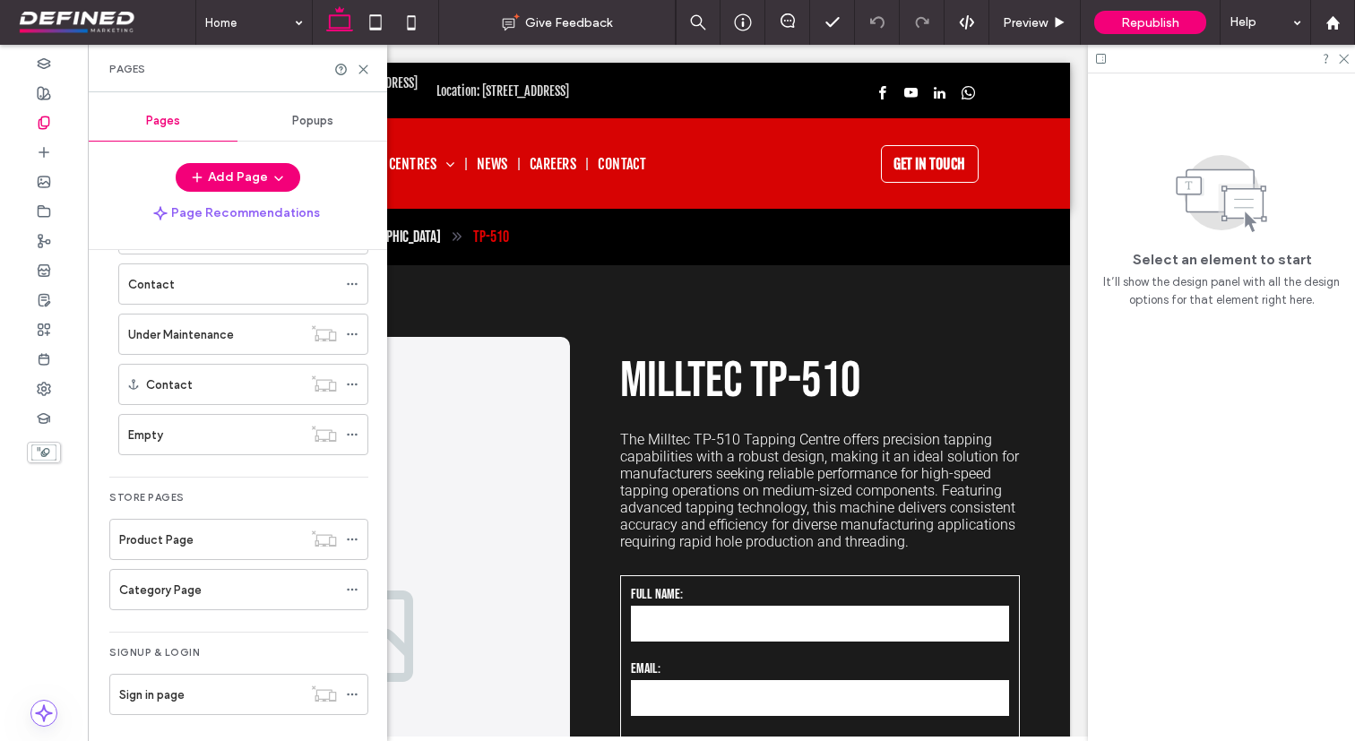
scroll to position [475, 0]
click at [244, 541] on div "Product Page" at bounding box center [210, 533] width 183 height 19
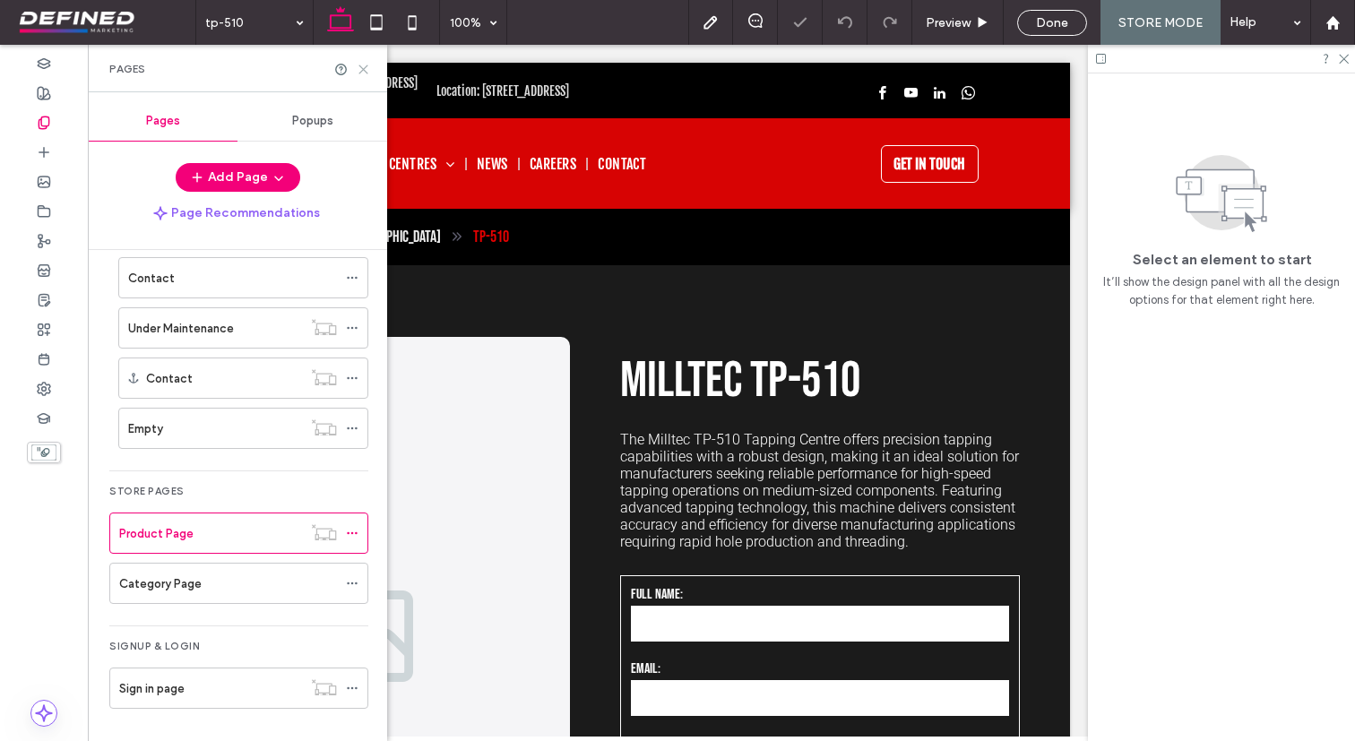
click at [364, 67] on use at bounding box center [363, 69] width 8 height 8
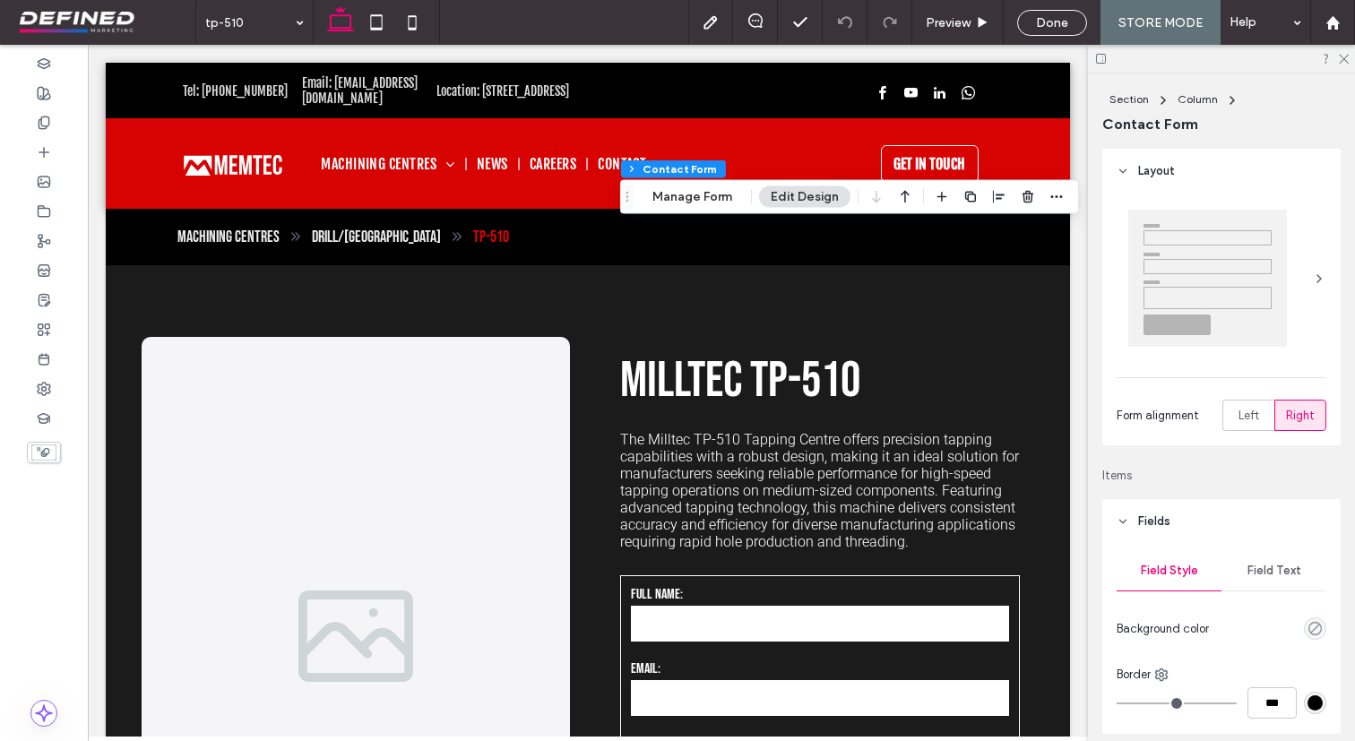
type input "*"
type input "***"
type input "*"
type input "***"
type input "*"
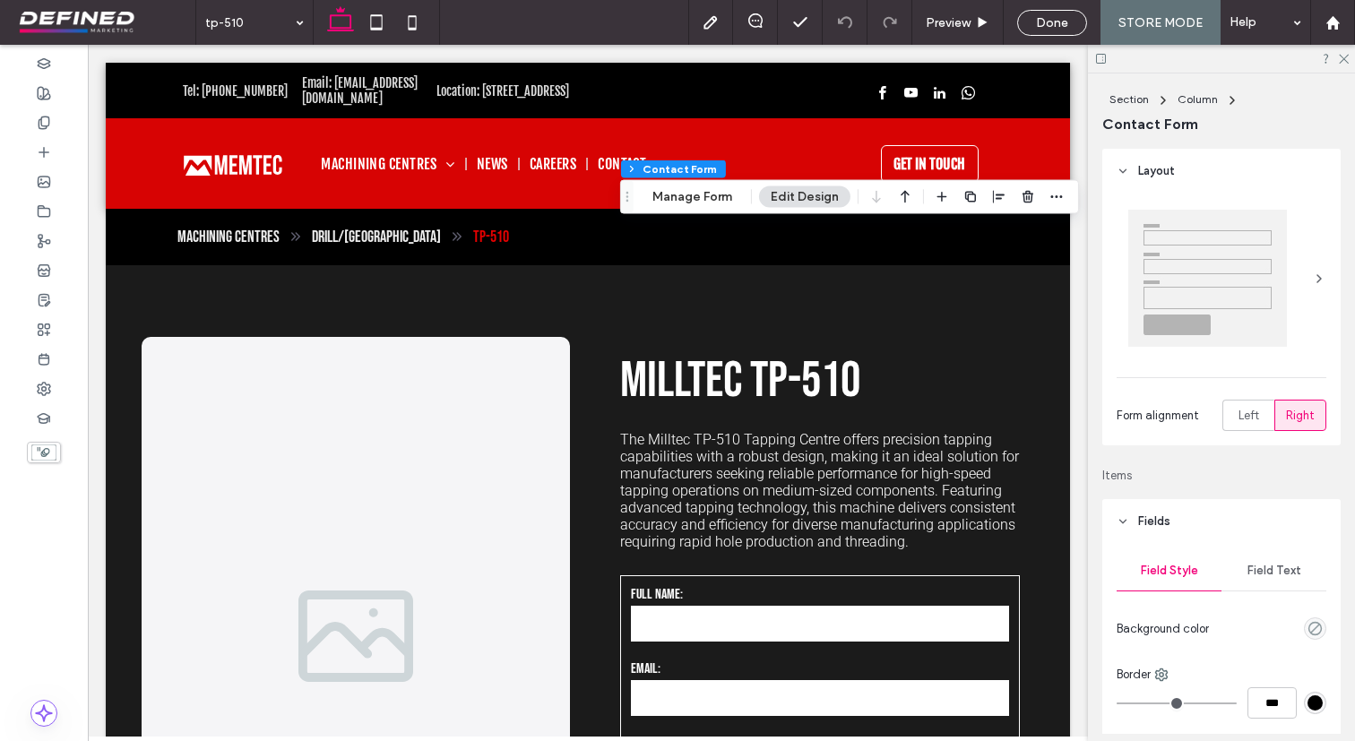
type input "***"
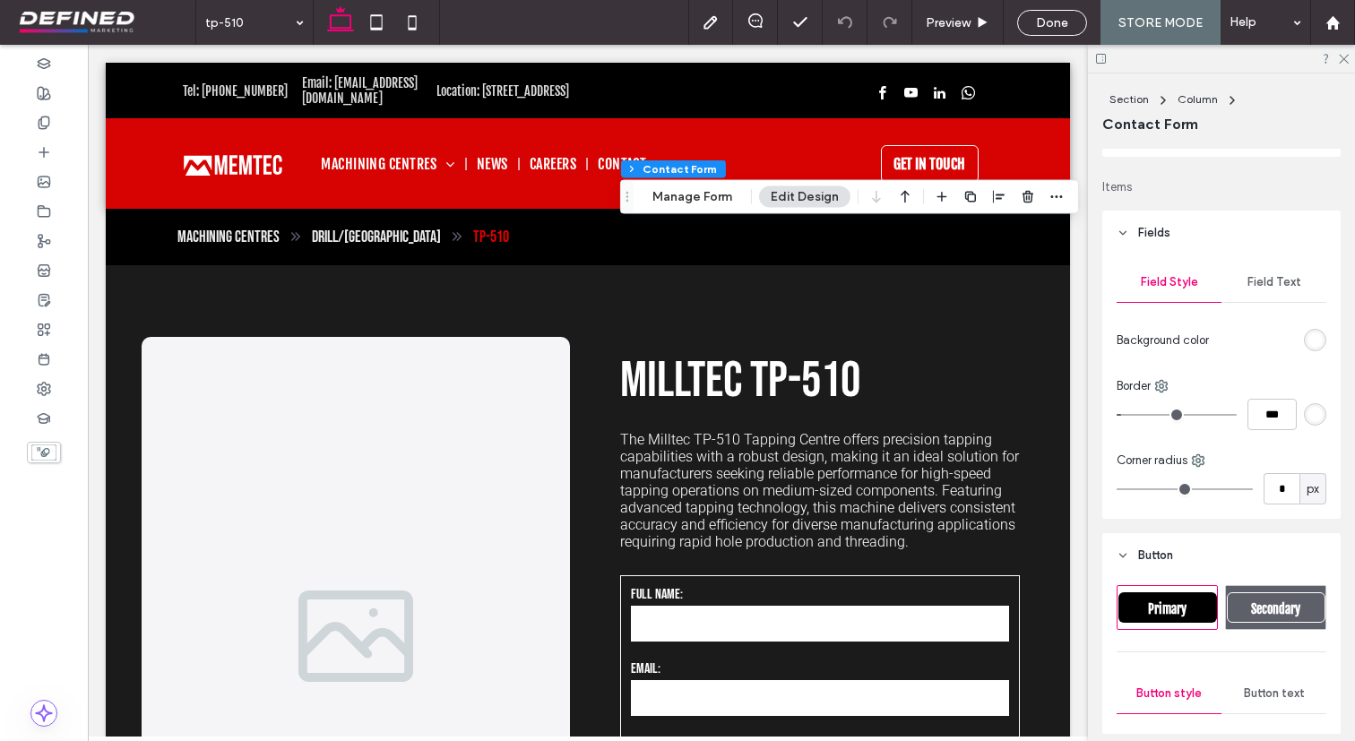
scroll to position [306, 0]
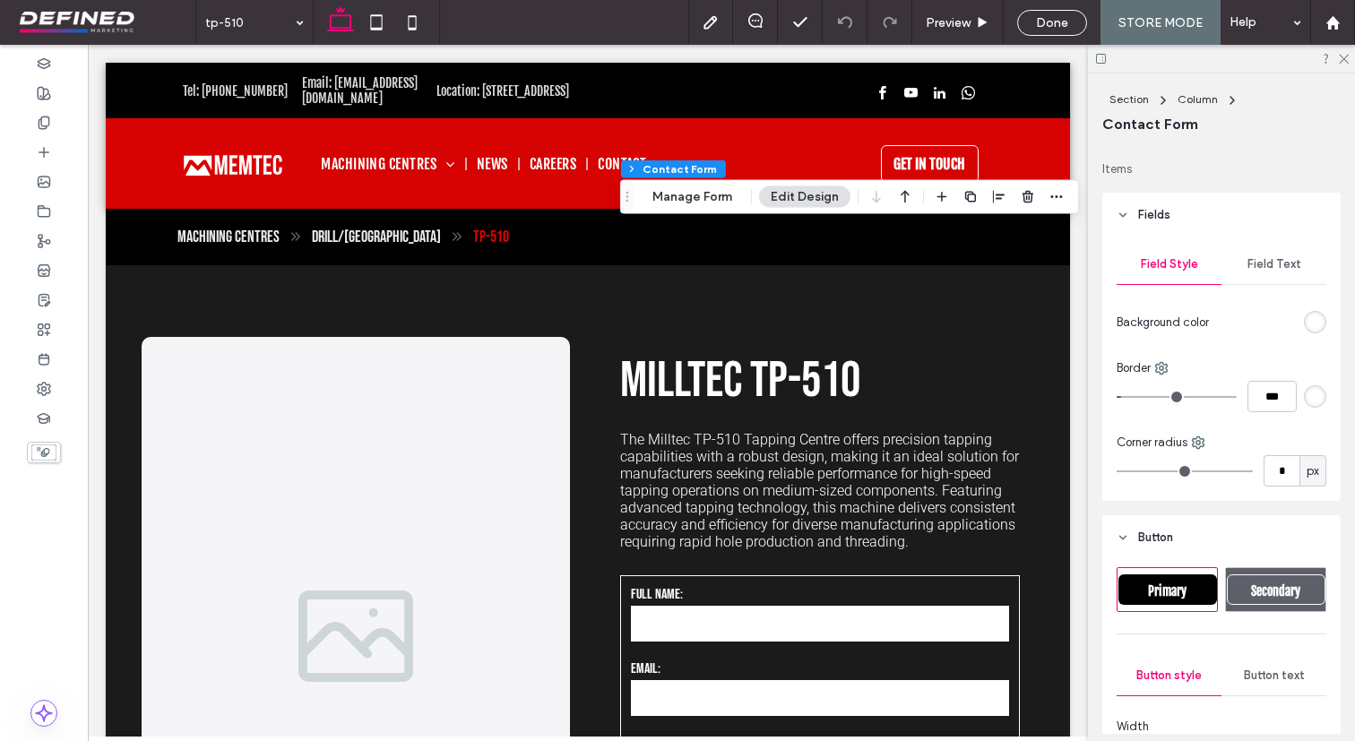
click at [1284, 266] on span "Field Text" at bounding box center [1274, 264] width 54 height 14
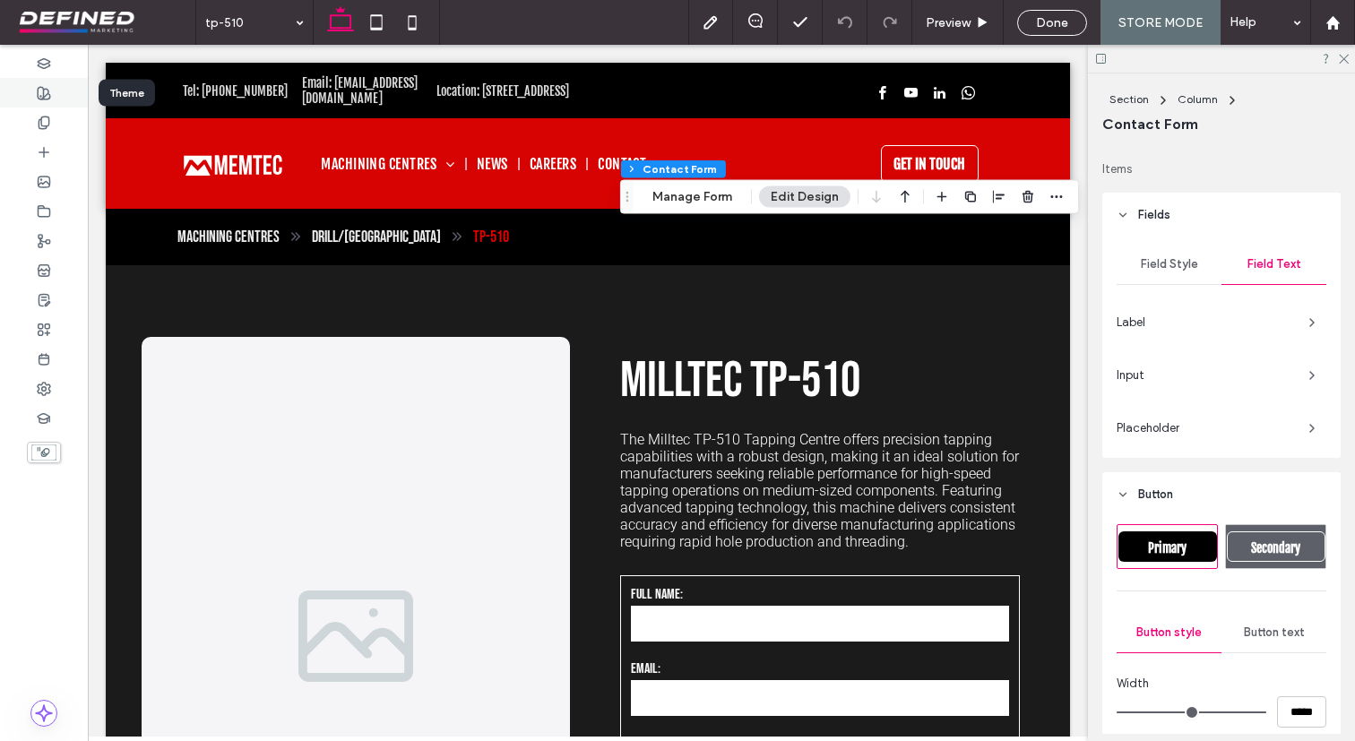
click at [42, 101] on div at bounding box center [44, 93] width 88 height 30
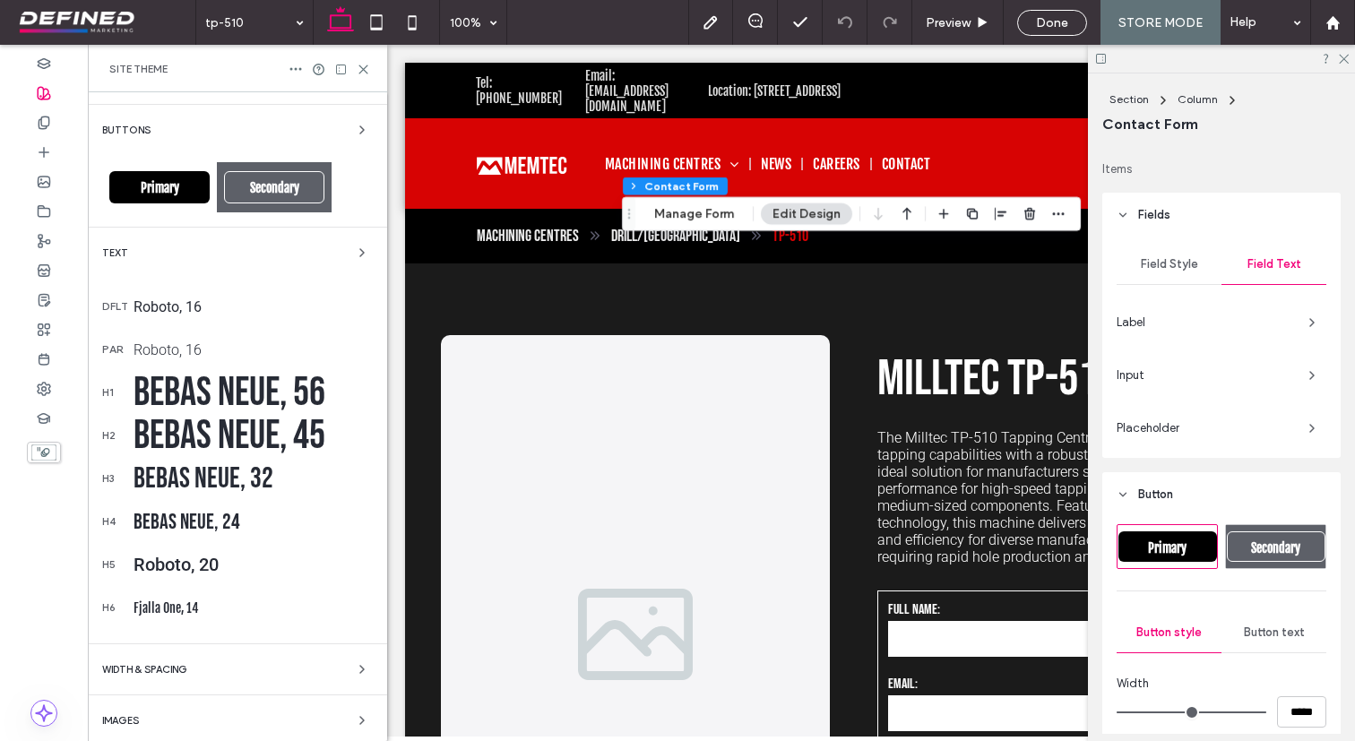
scroll to position [149, 0]
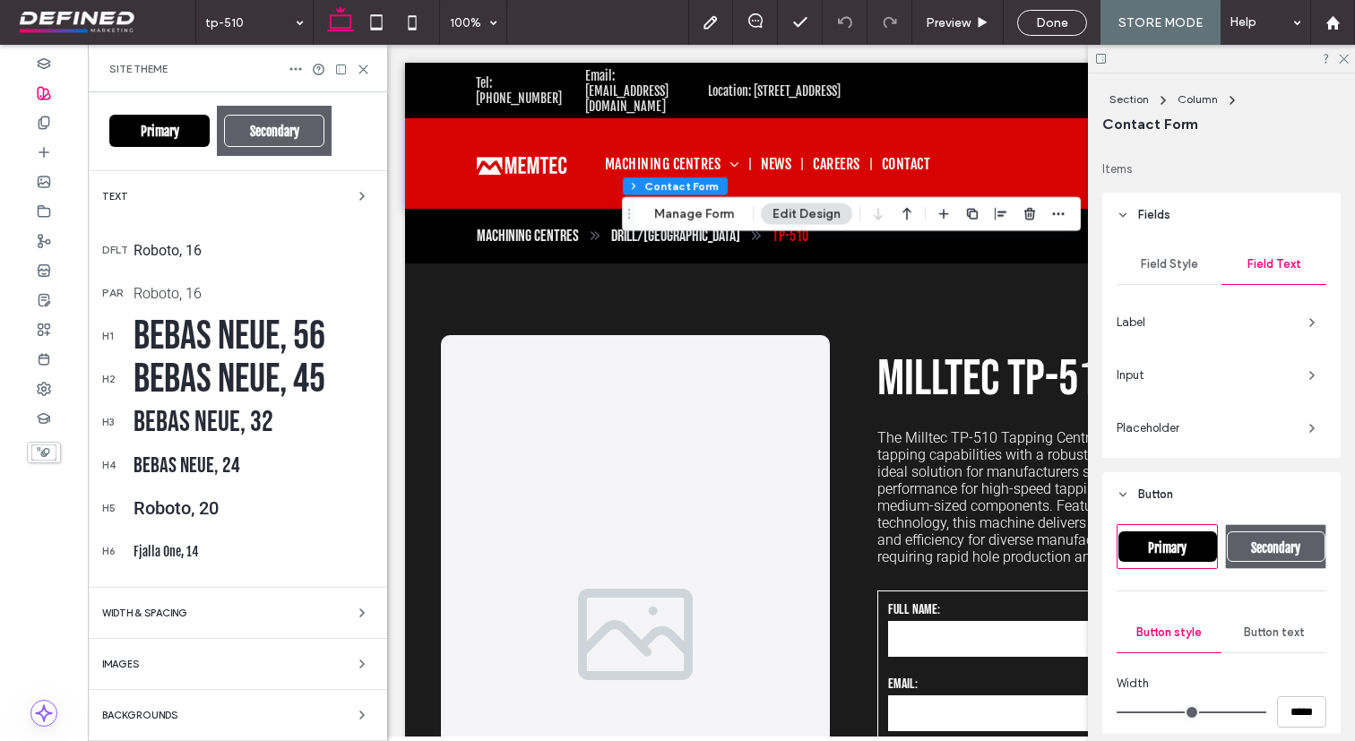
click at [215, 565] on div "h6 Fjalla One, 14" at bounding box center [237, 551] width 271 height 43
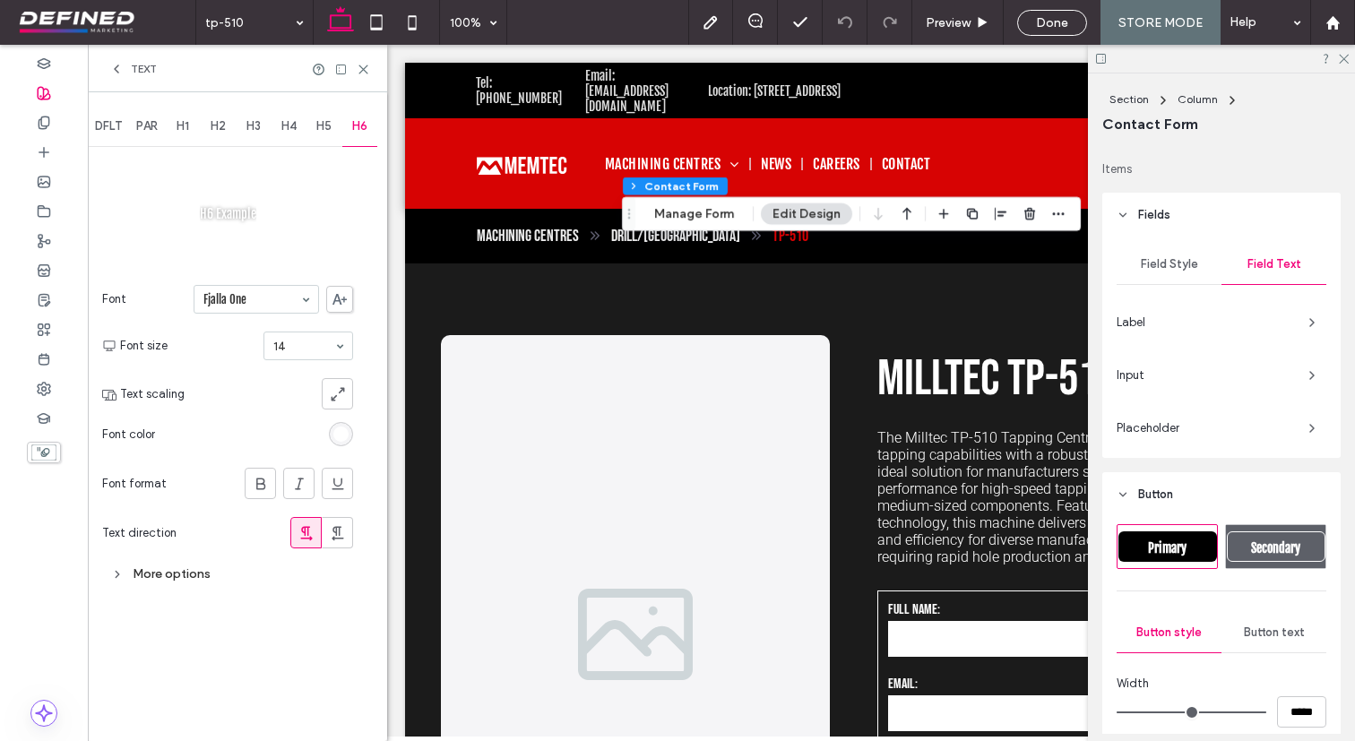
scroll to position [0, 0]
click at [202, 572] on div "More options" at bounding box center [227, 574] width 251 height 24
click at [122, 72] on icon at bounding box center [116, 69] width 14 height 14
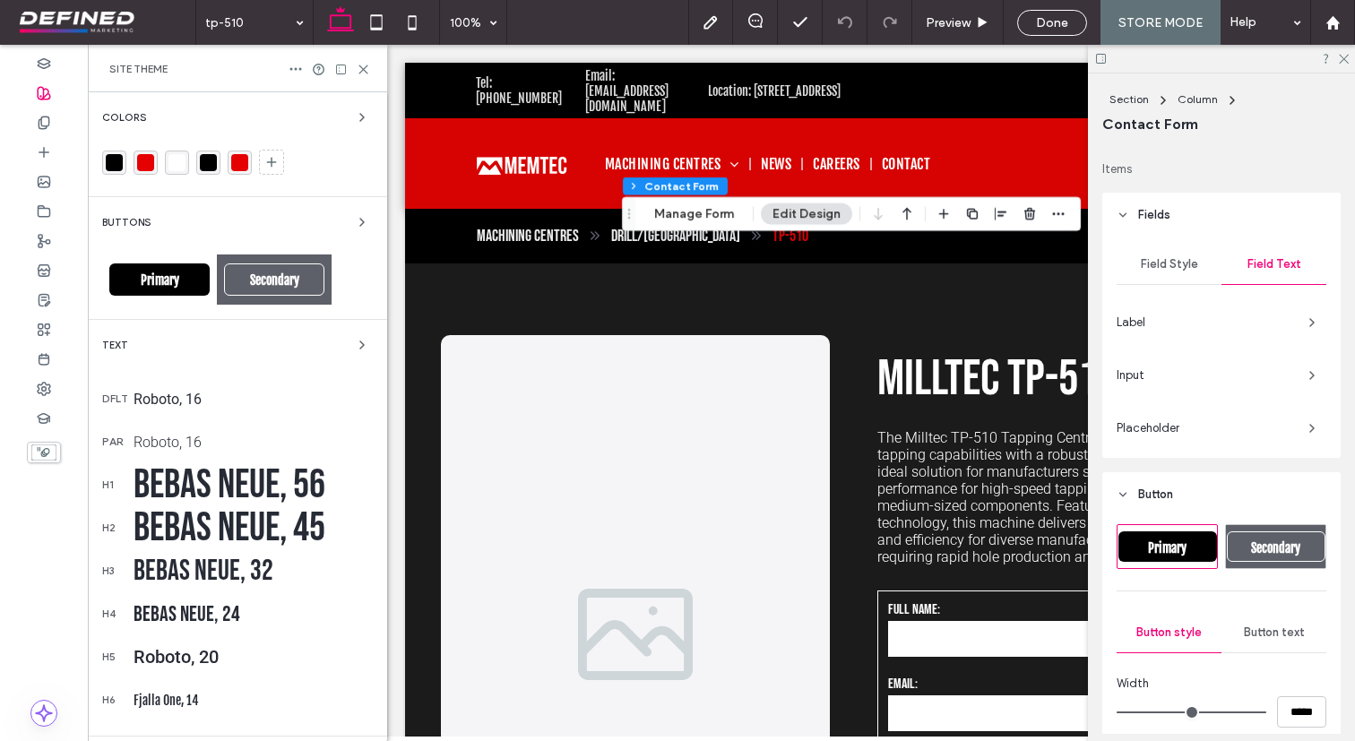
click at [202, 342] on div "Text" at bounding box center [237, 345] width 271 height 22
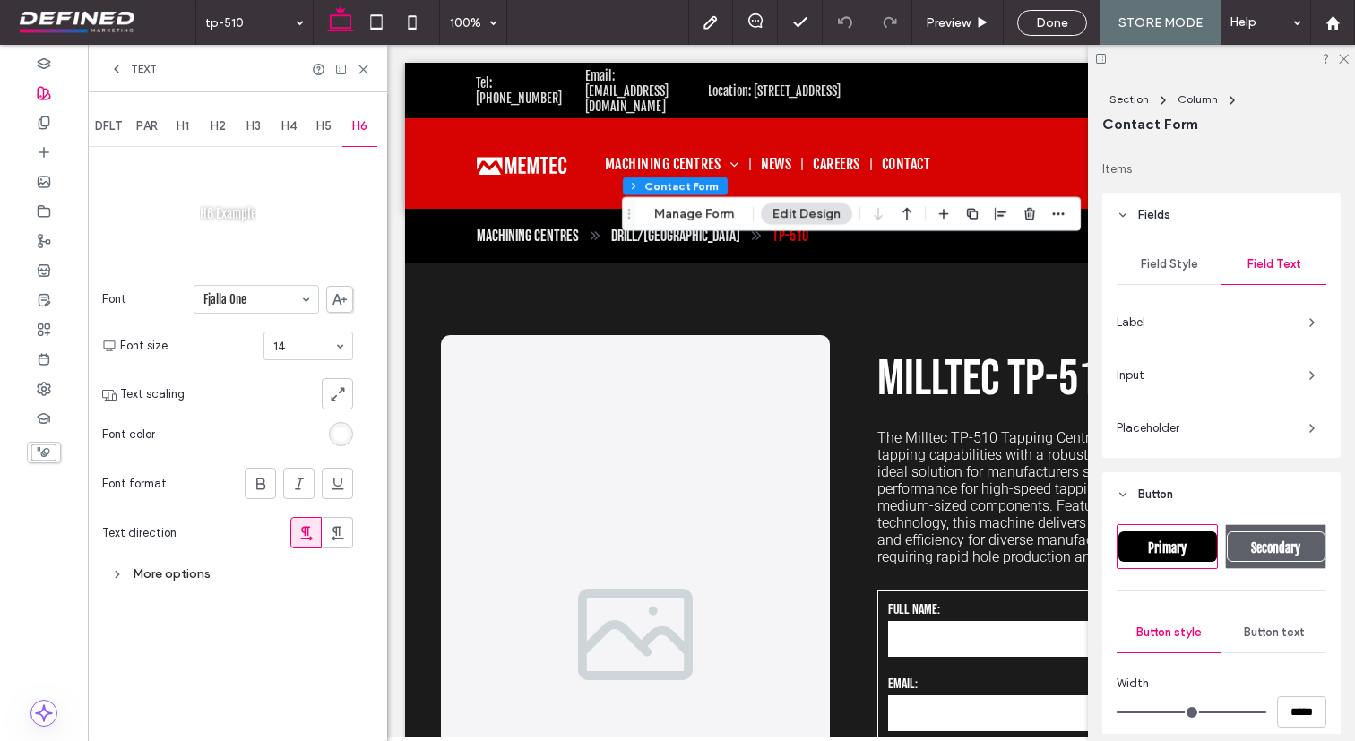
click at [110, 120] on span "DFLT" at bounding box center [108, 126] width 27 height 14
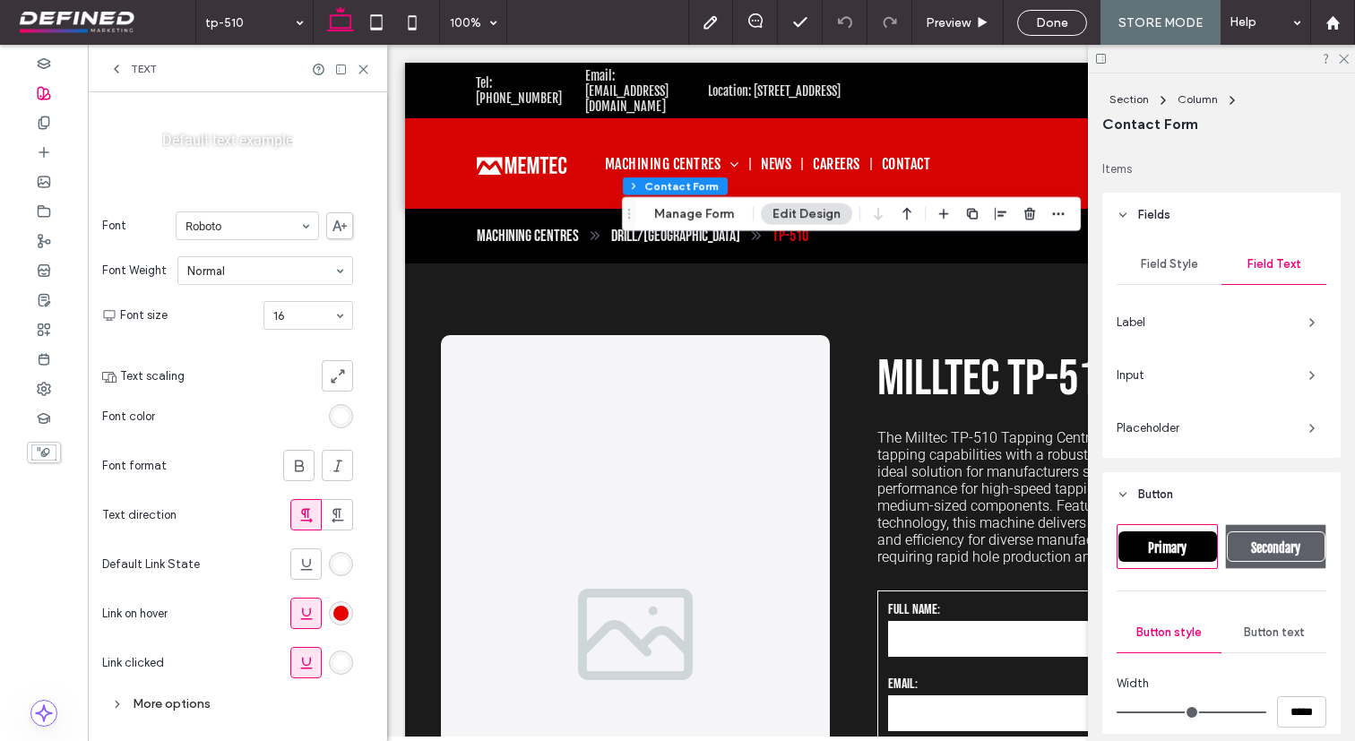
scroll to position [207, 0]
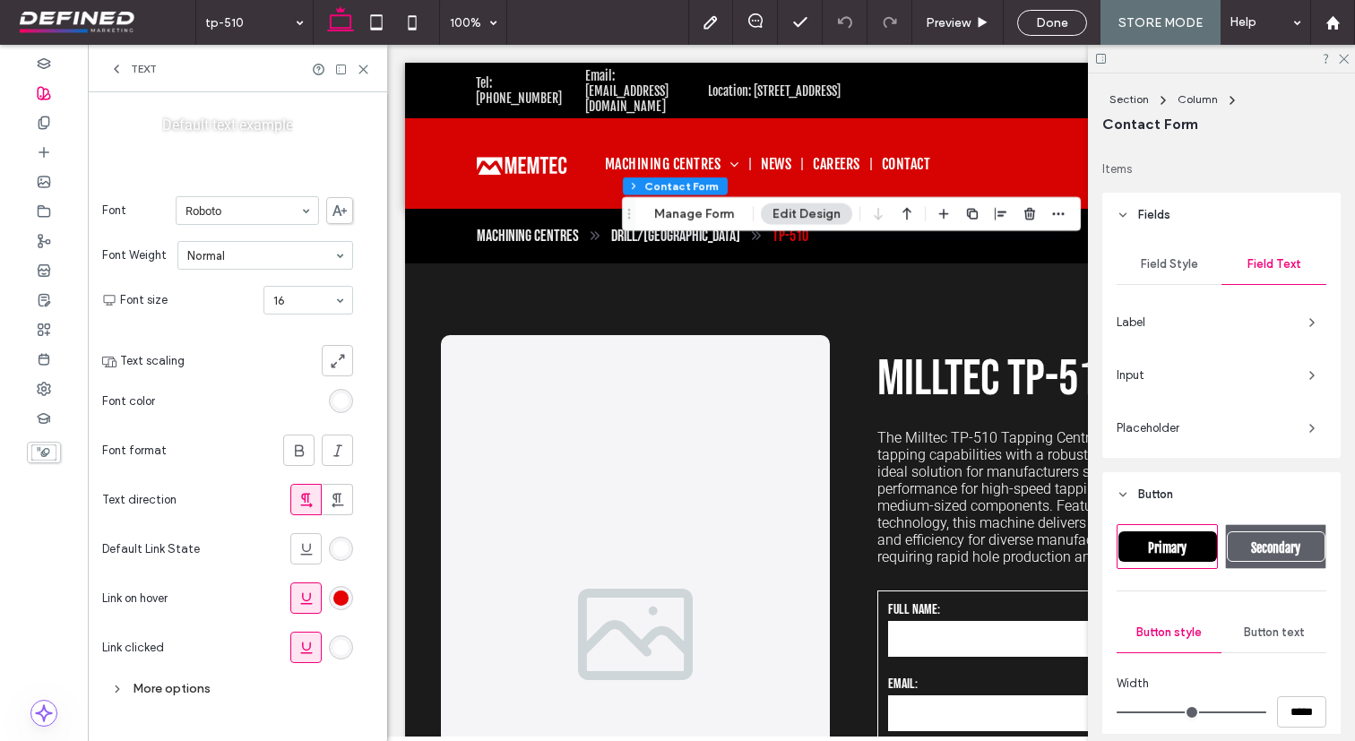
click at [176, 686] on div "More options" at bounding box center [227, 688] width 251 height 24
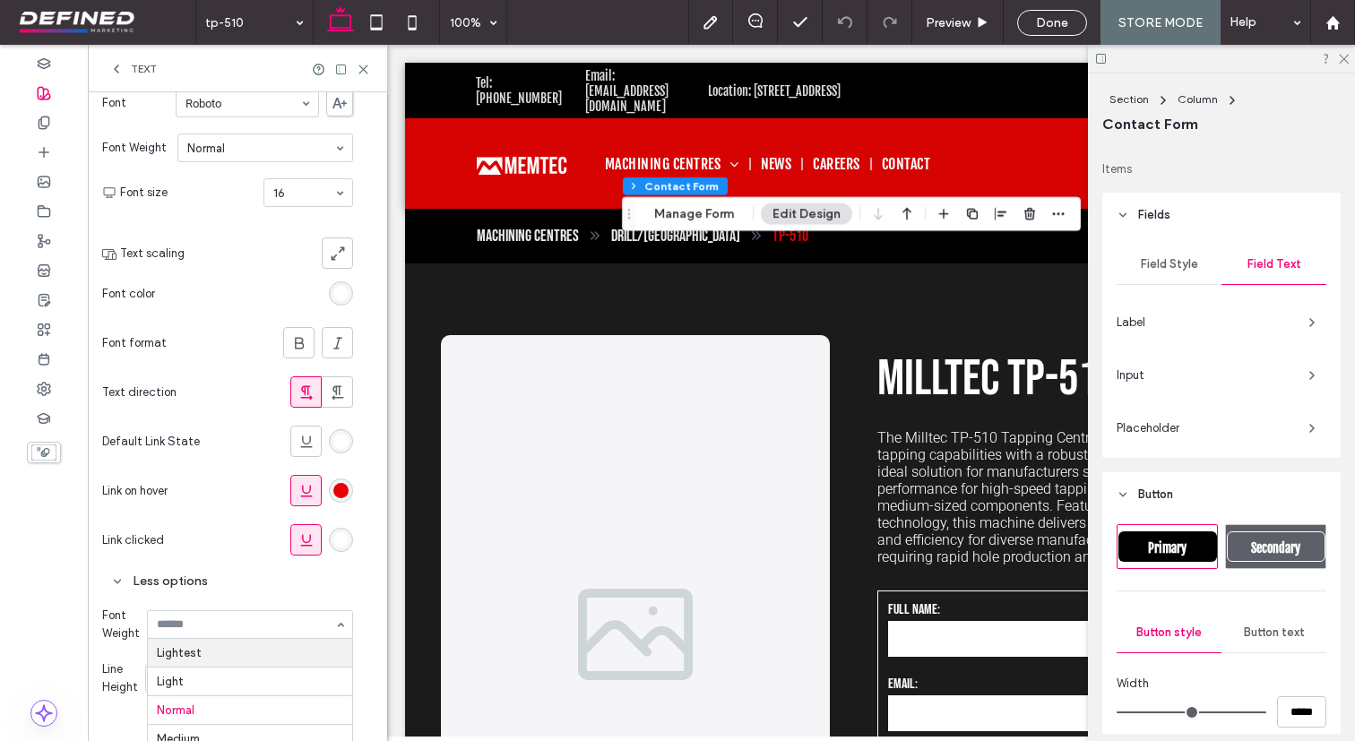
click at [223, 588] on div "Less options" at bounding box center [227, 581] width 251 height 24
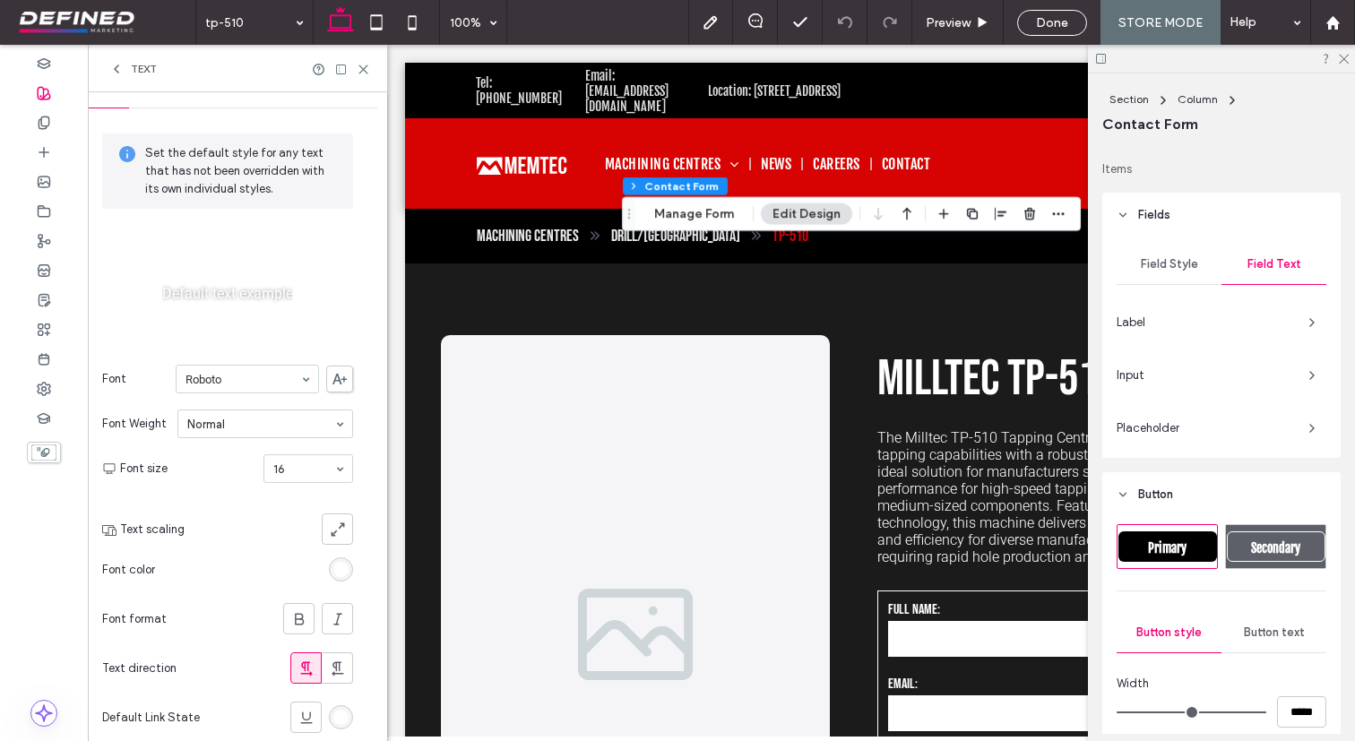
scroll to position [0, 0]
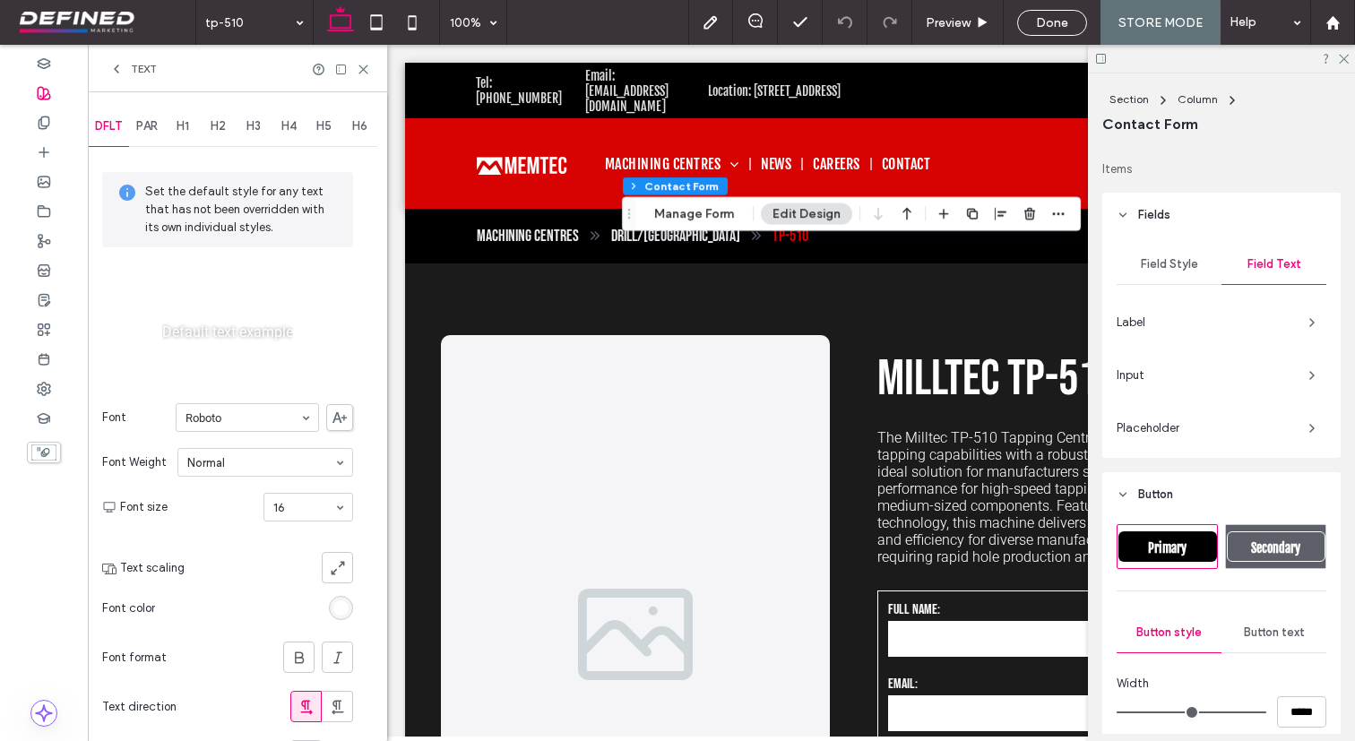
click at [155, 121] on span "PAR" at bounding box center [147, 126] width 22 height 14
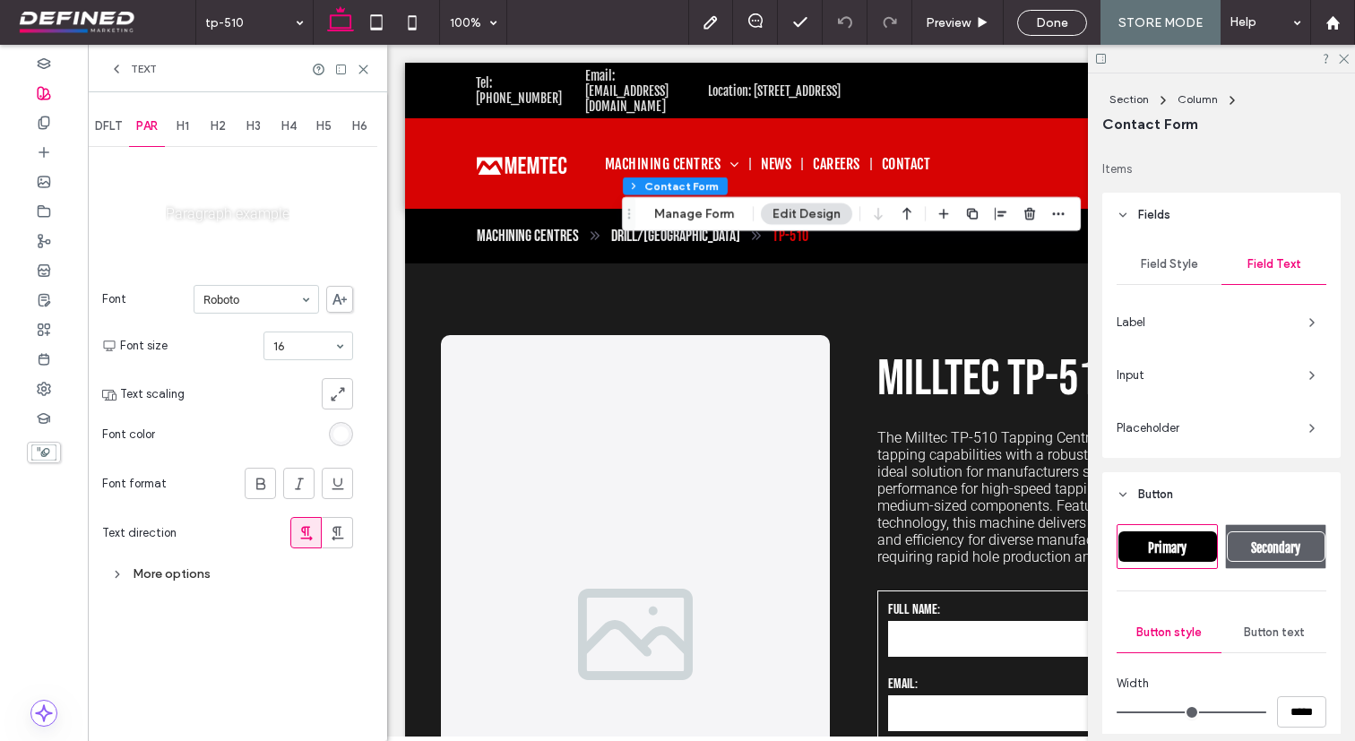
click at [171, 576] on div "More options" at bounding box center [227, 574] width 251 height 24
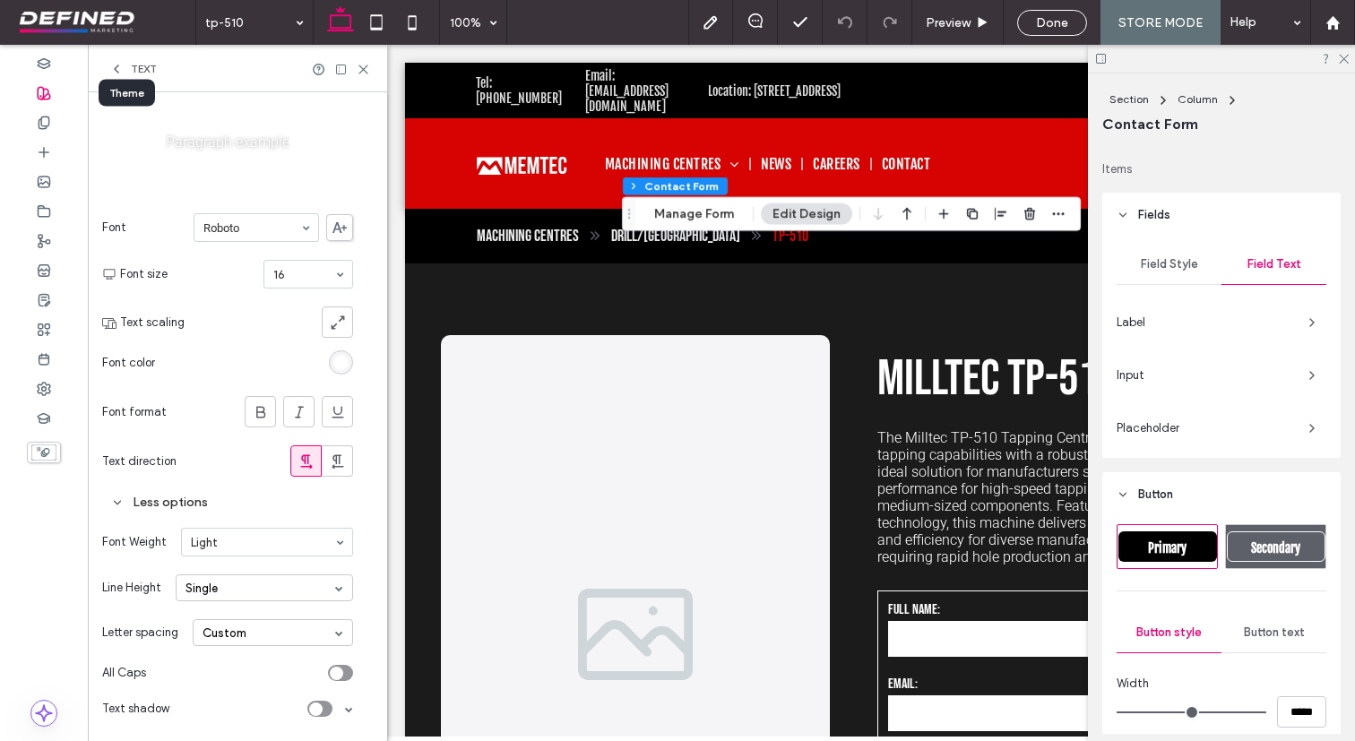
click at [45, 90] on icon at bounding box center [44, 93] width 14 height 14
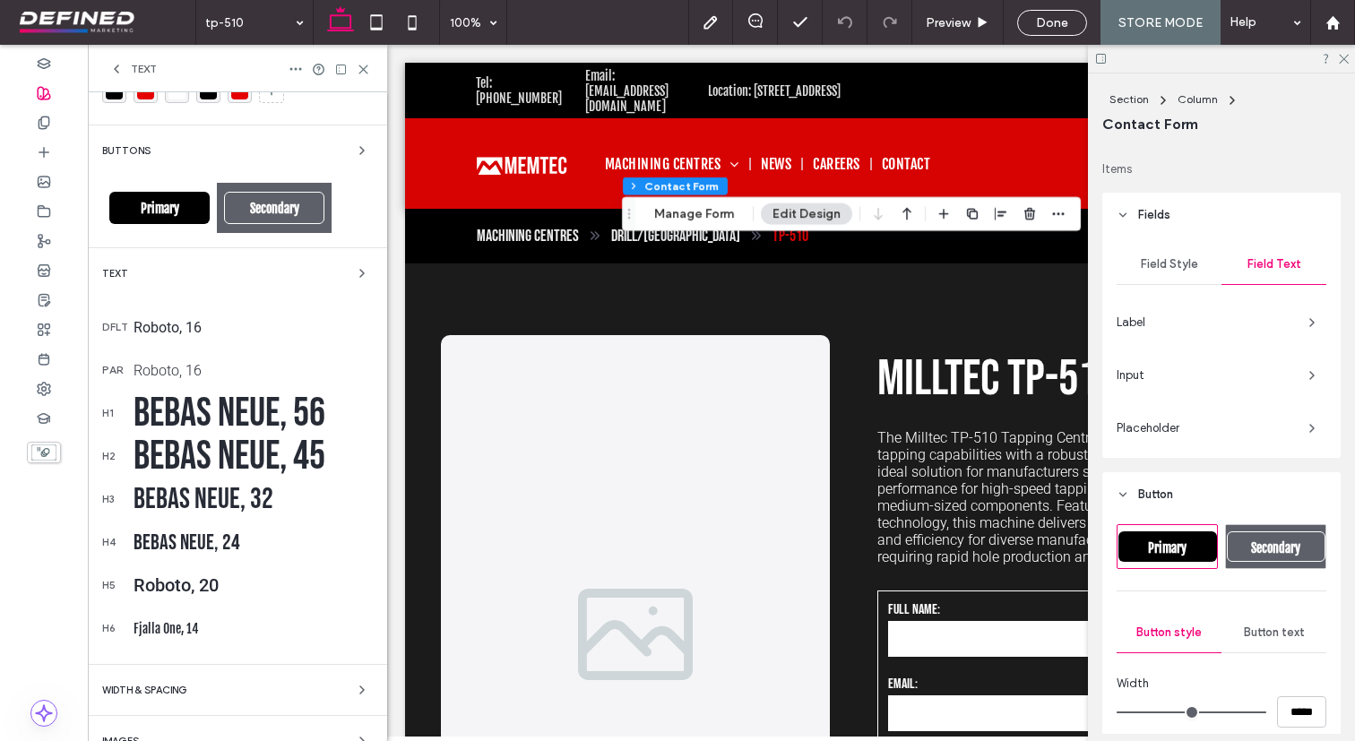
scroll to position [0, 0]
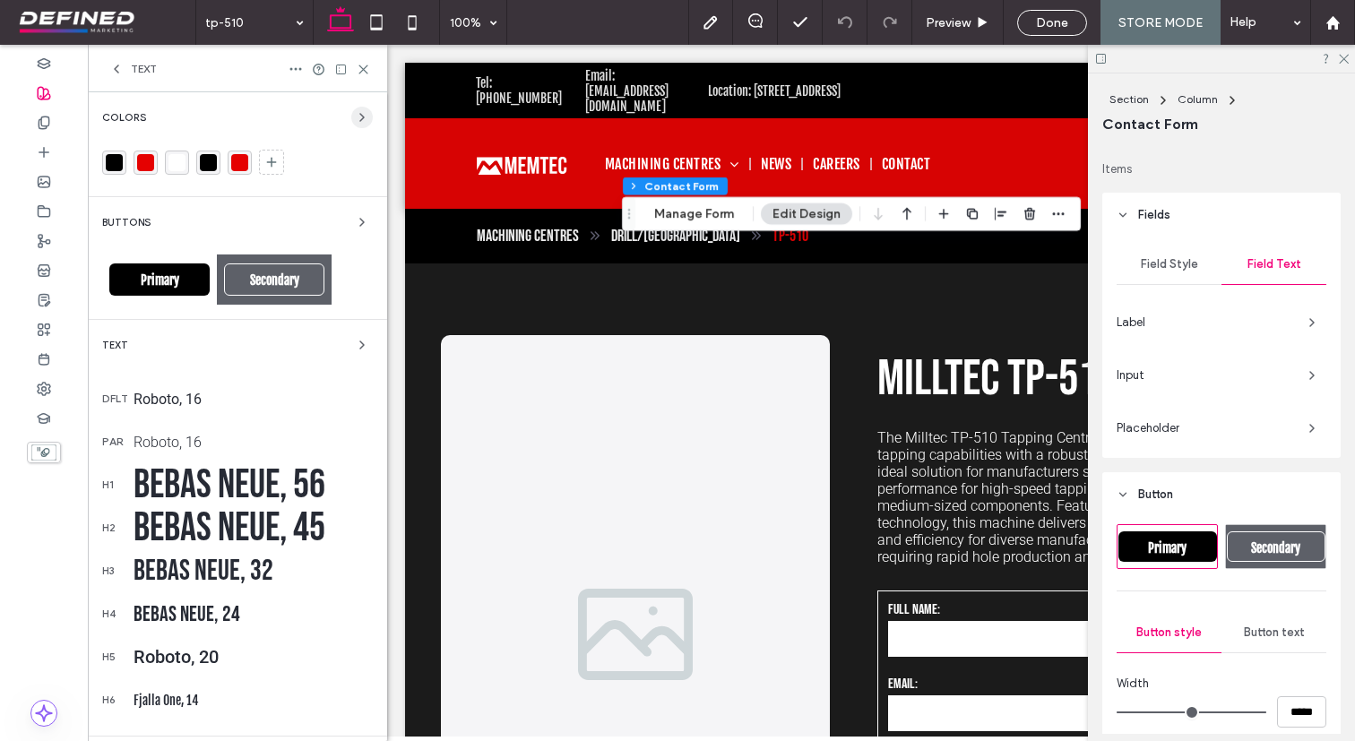
click at [355, 118] on icon "button" at bounding box center [362, 117] width 14 height 14
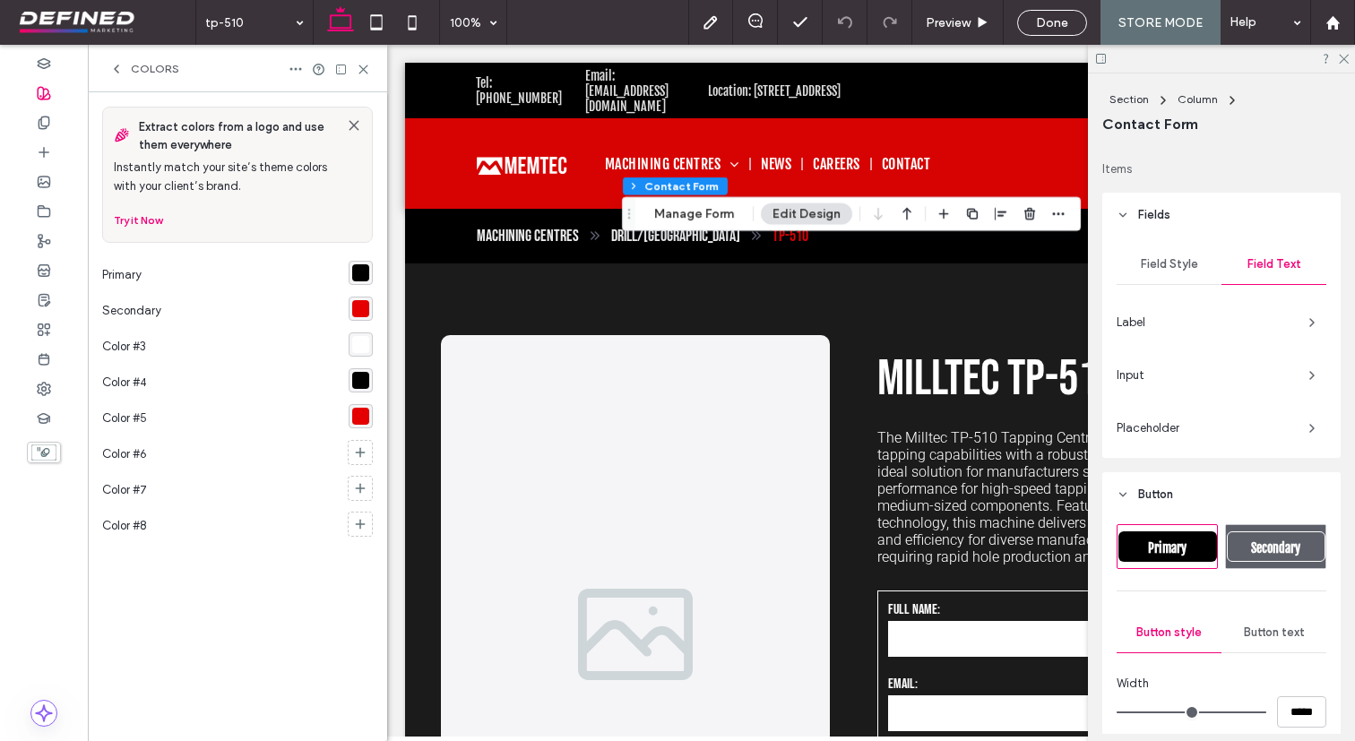
type input "*****"
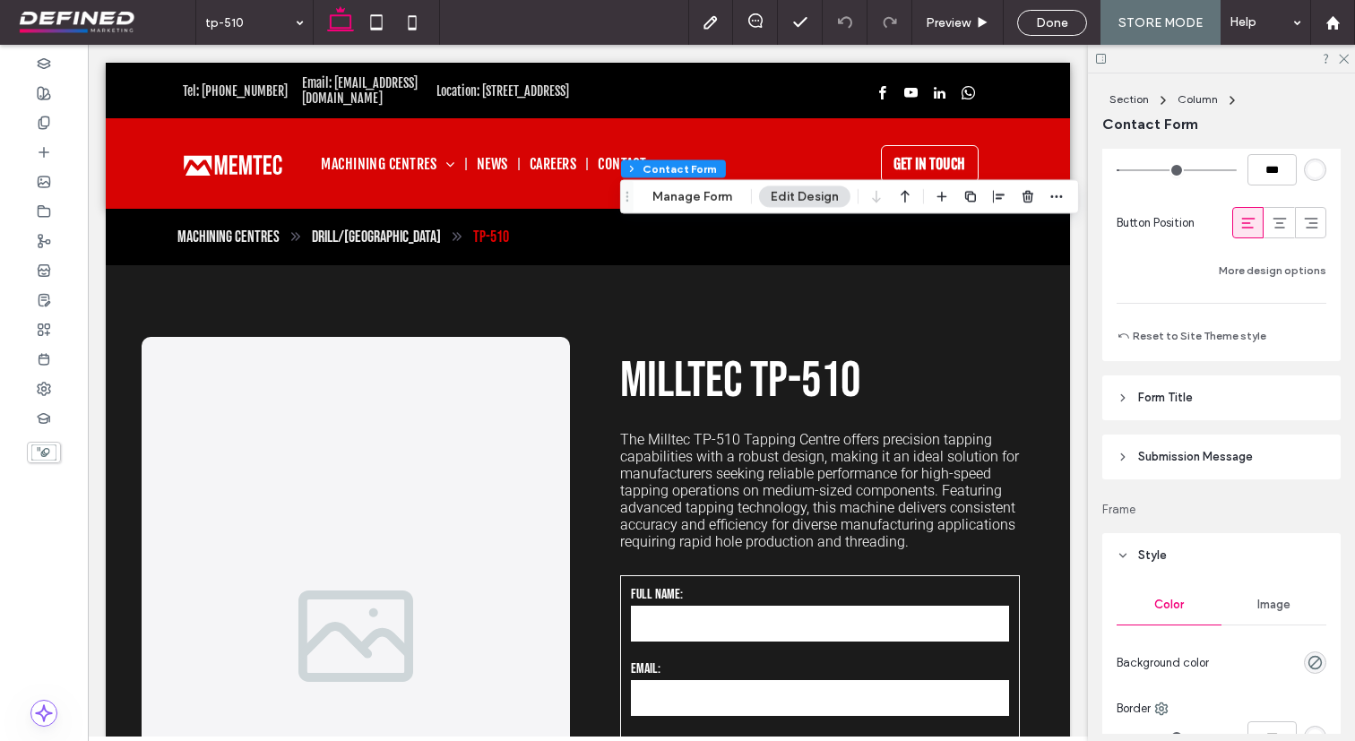
scroll to position [1234, 0]
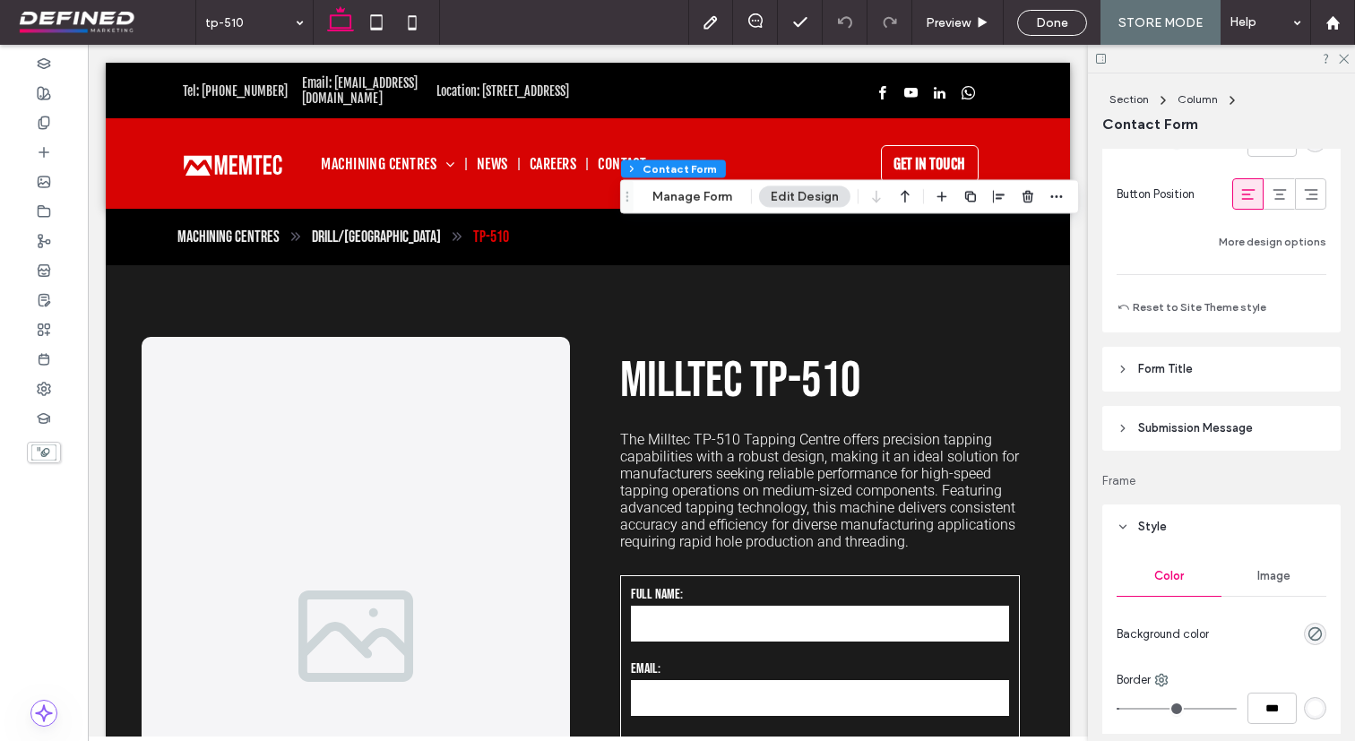
click at [1167, 427] on span "Submission Message" at bounding box center [1195, 428] width 115 height 18
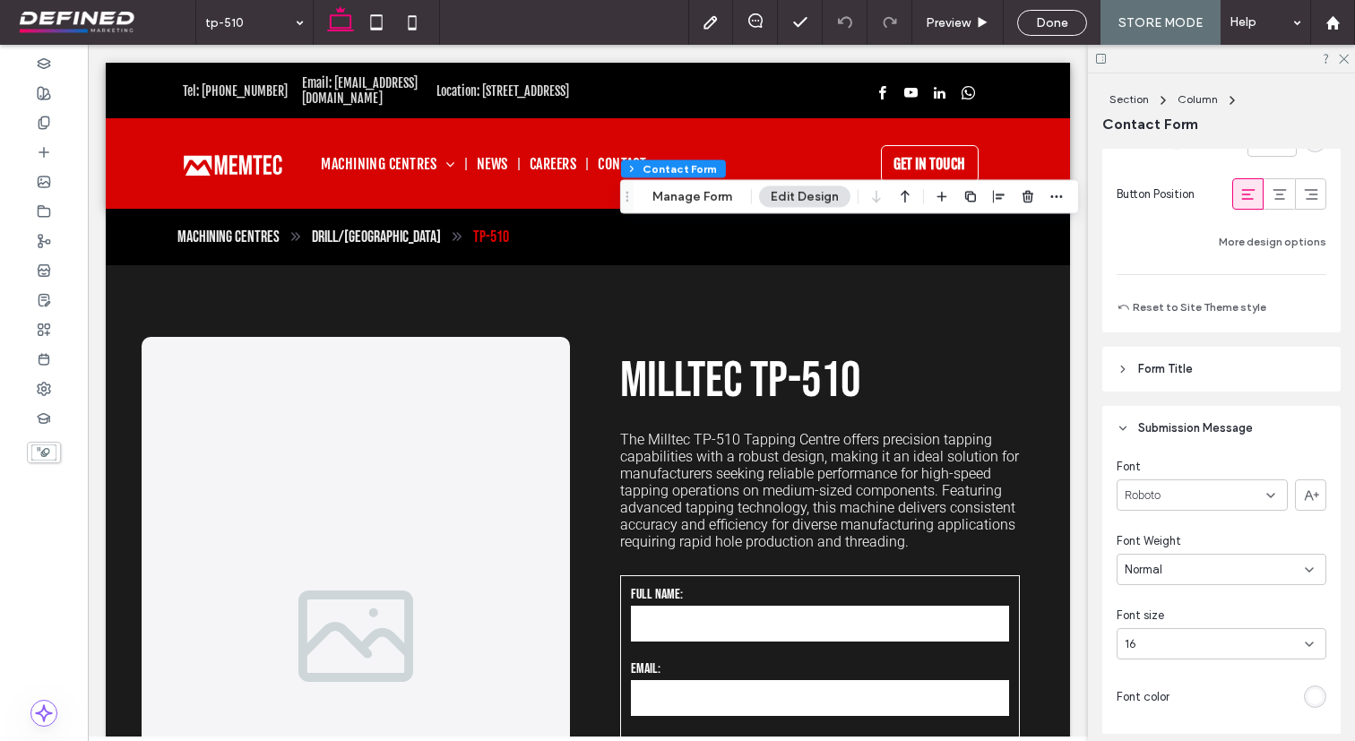
click at [1167, 427] on span "Submission Message" at bounding box center [1195, 428] width 115 height 18
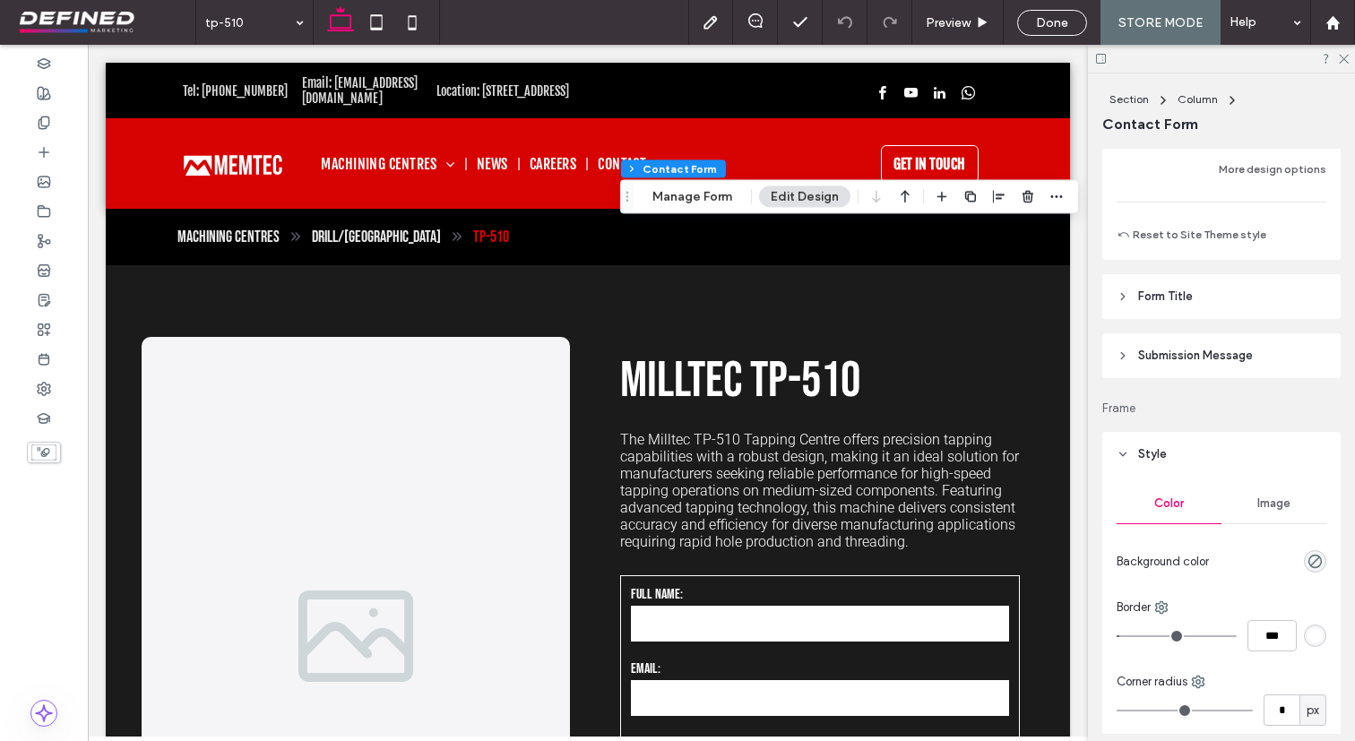
scroll to position [1262, 0]
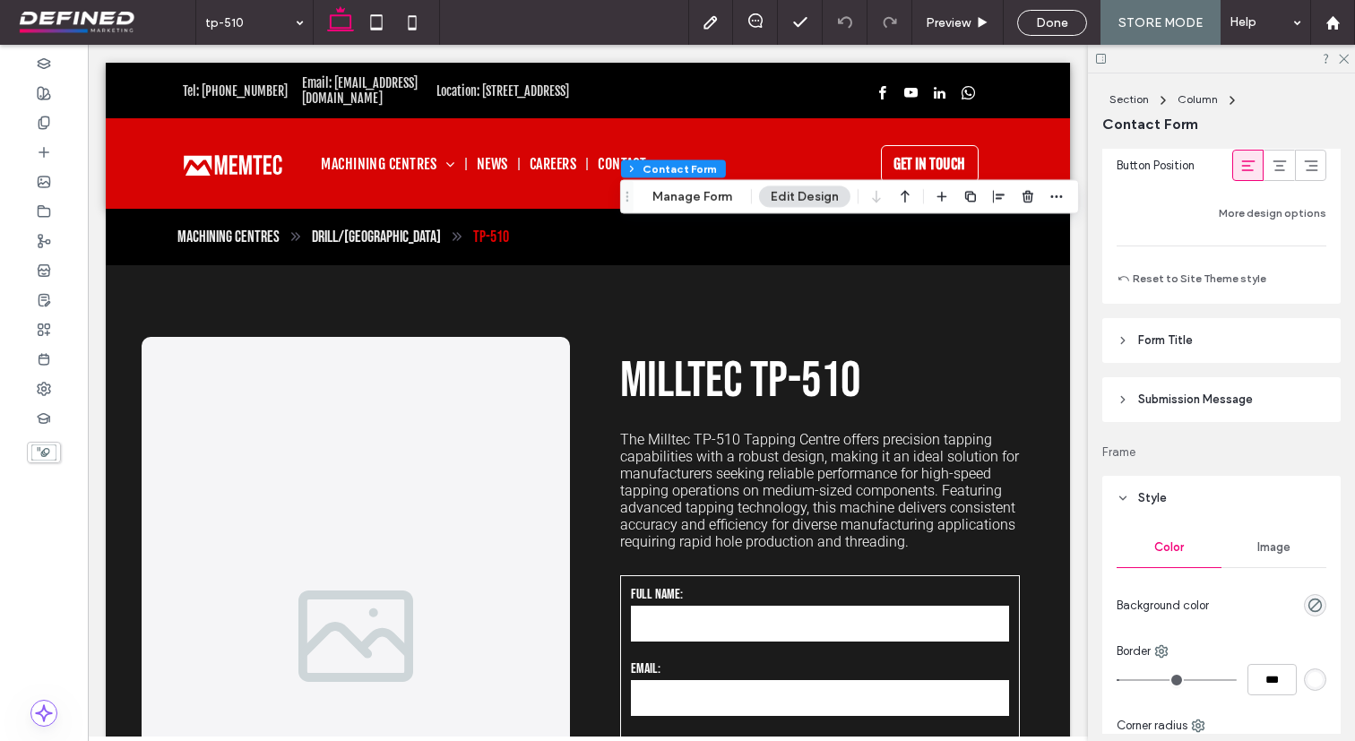
click at [1150, 334] on span "Form Title" at bounding box center [1165, 341] width 55 height 18
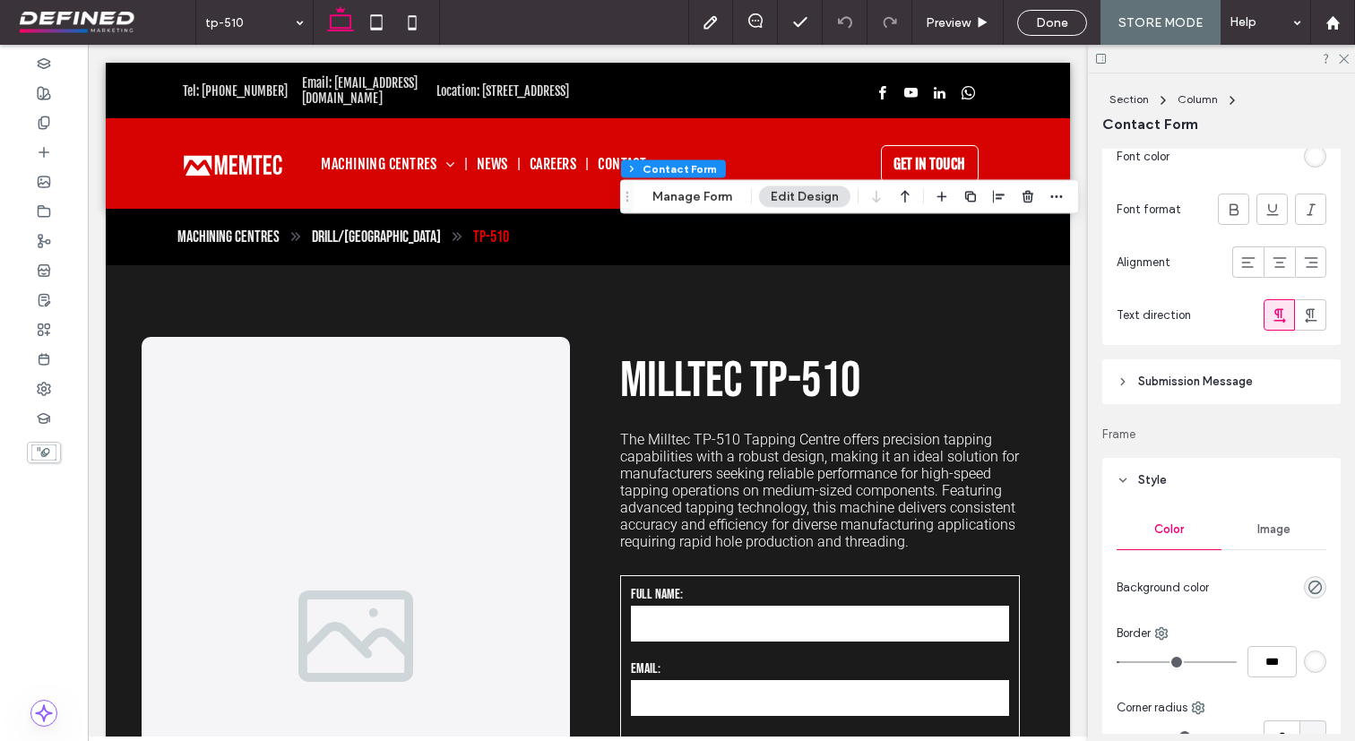
click at [1154, 369] on header "Submission Message" at bounding box center [1221, 381] width 238 height 45
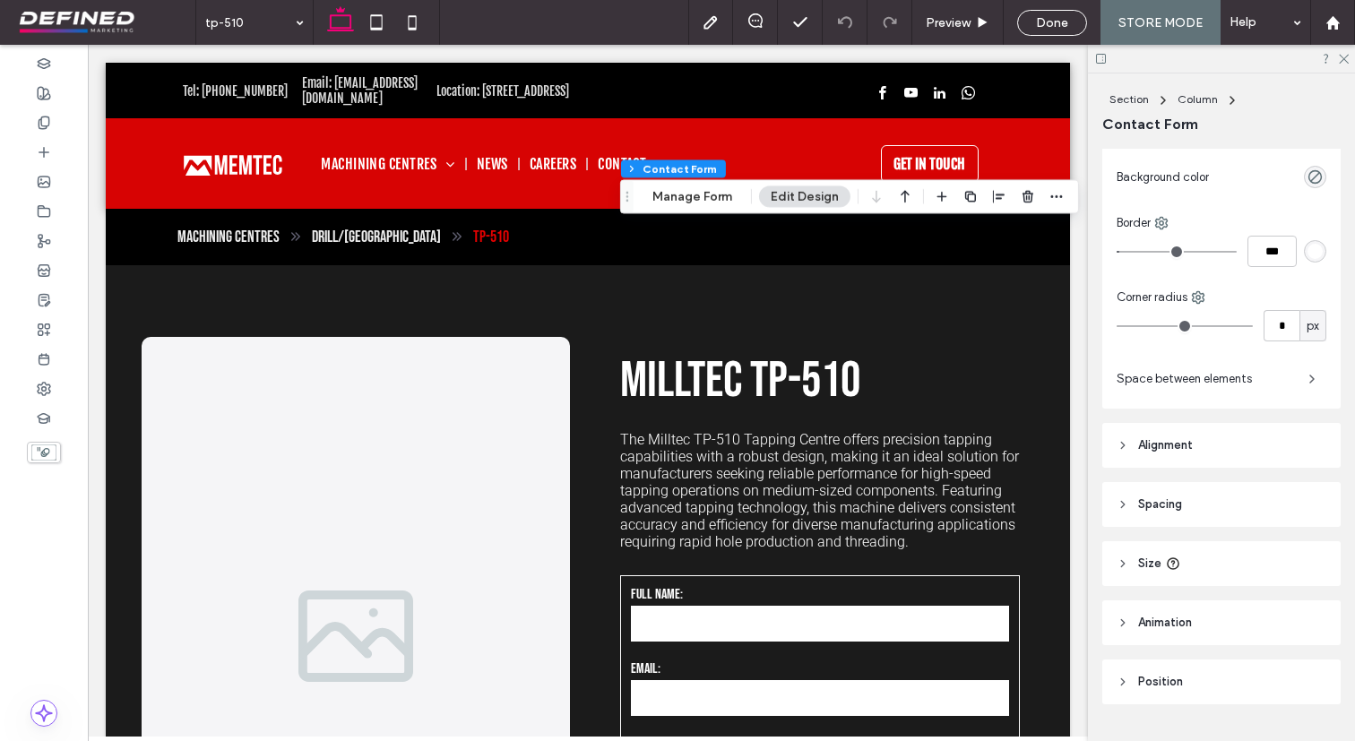
scroll to position [2602, 0]
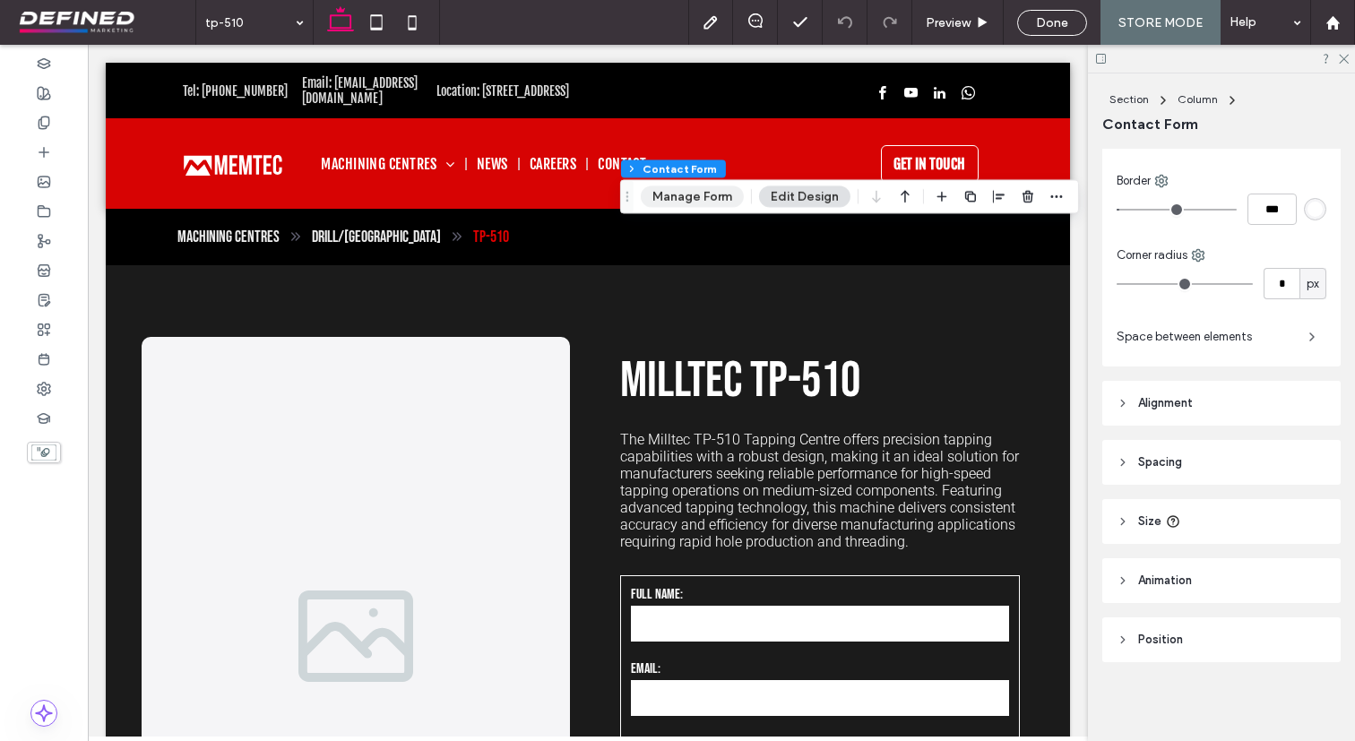
click at [704, 195] on button "Manage Form" at bounding box center [692, 196] width 103 height 22
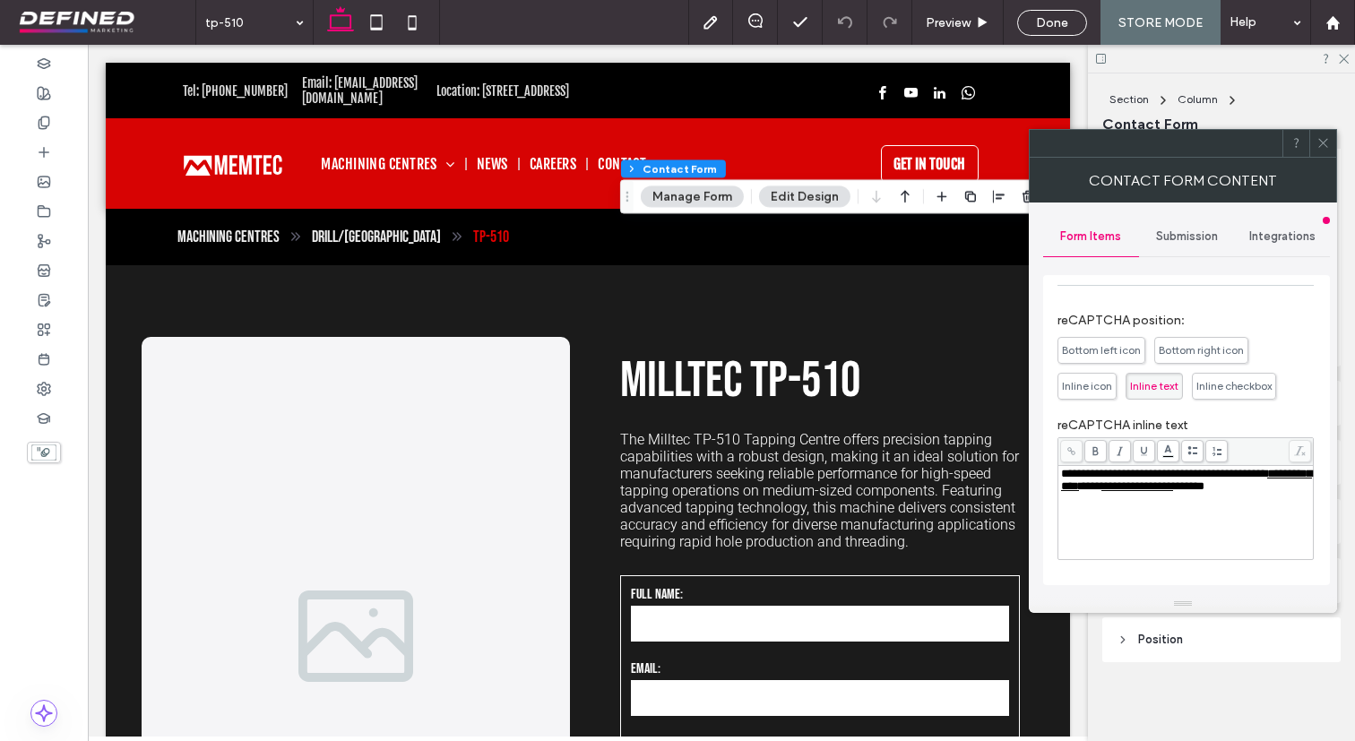
scroll to position [409, 0]
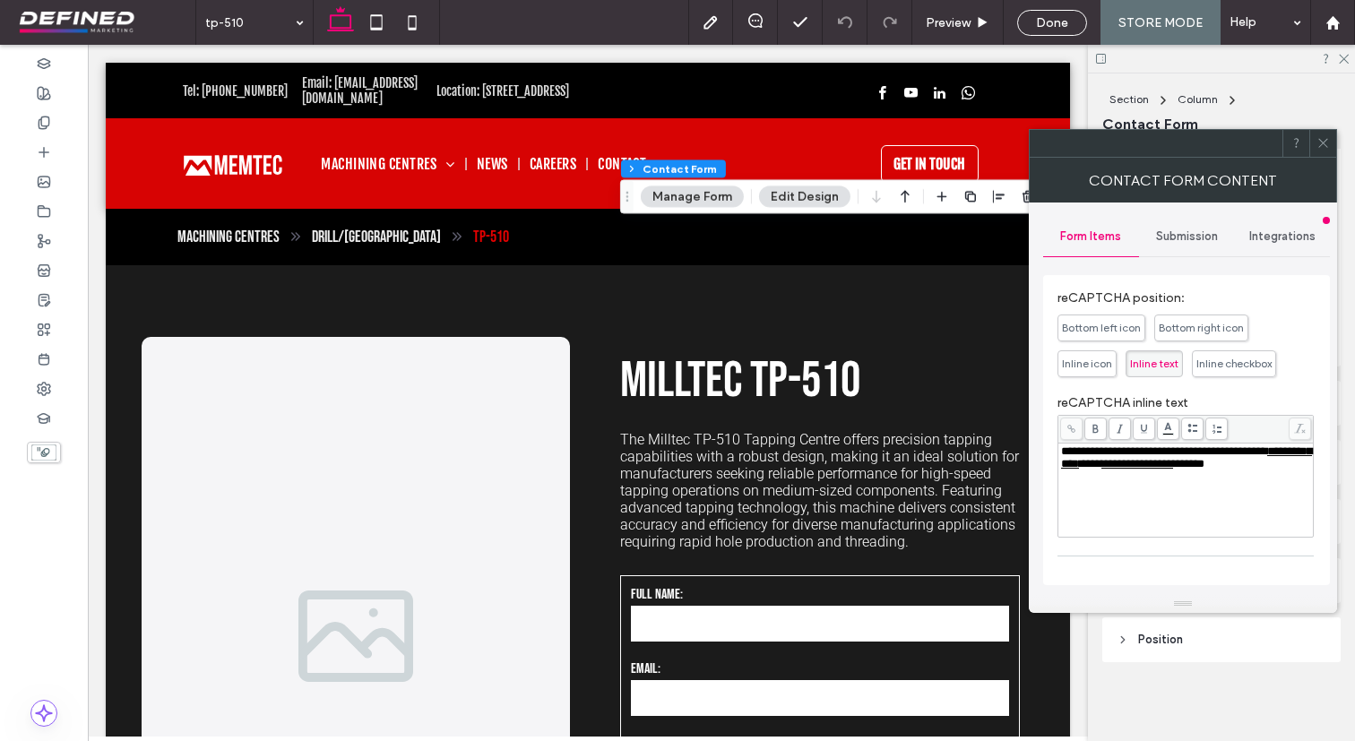
click at [1094, 332] on span "Bottom left icon" at bounding box center [1101, 327] width 79 height 13
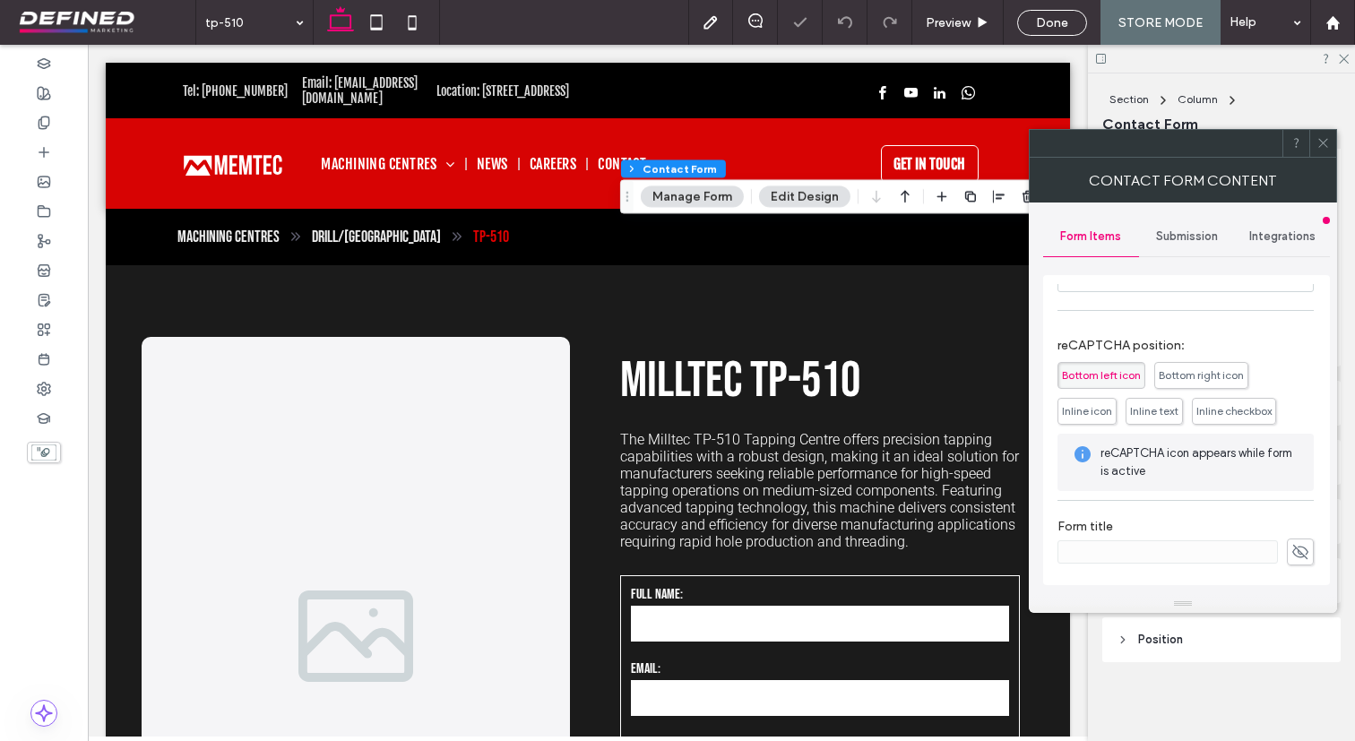
scroll to position [364, 0]
click at [1204, 381] on span "Bottom right icon" at bounding box center [1200, 374] width 85 height 13
click at [1227, 409] on span "Inline checkbox" at bounding box center [1233, 410] width 75 height 13
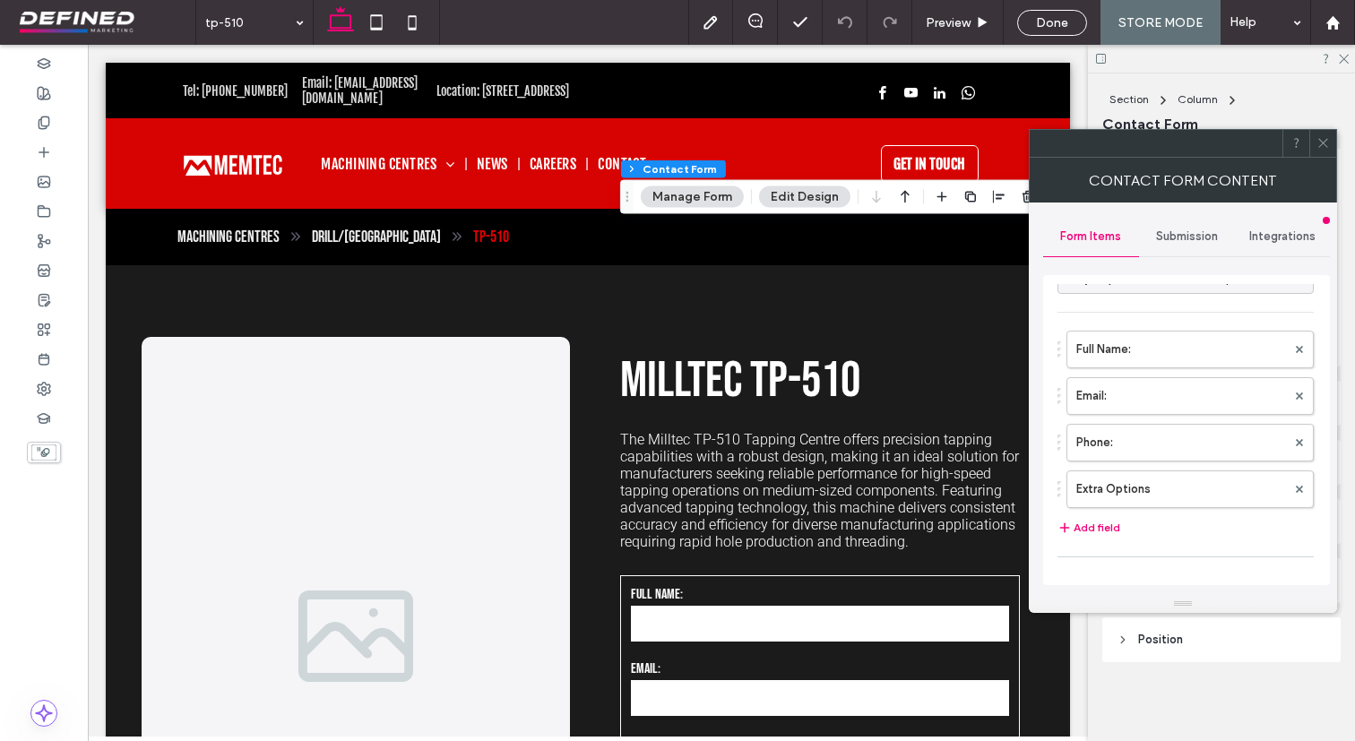
scroll to position [0, 0]
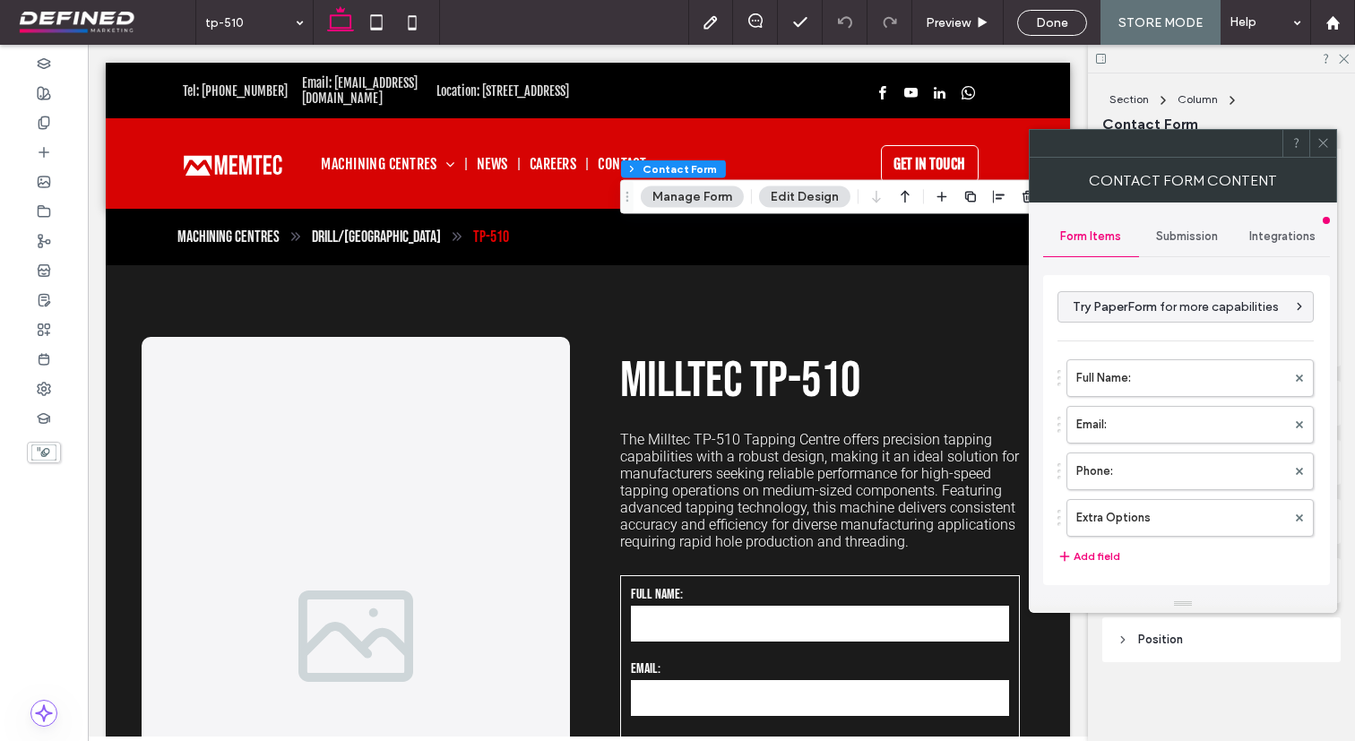
click at [1177, 242] on span "Submission" at bounding box center [1187, 236] width 62 height 14
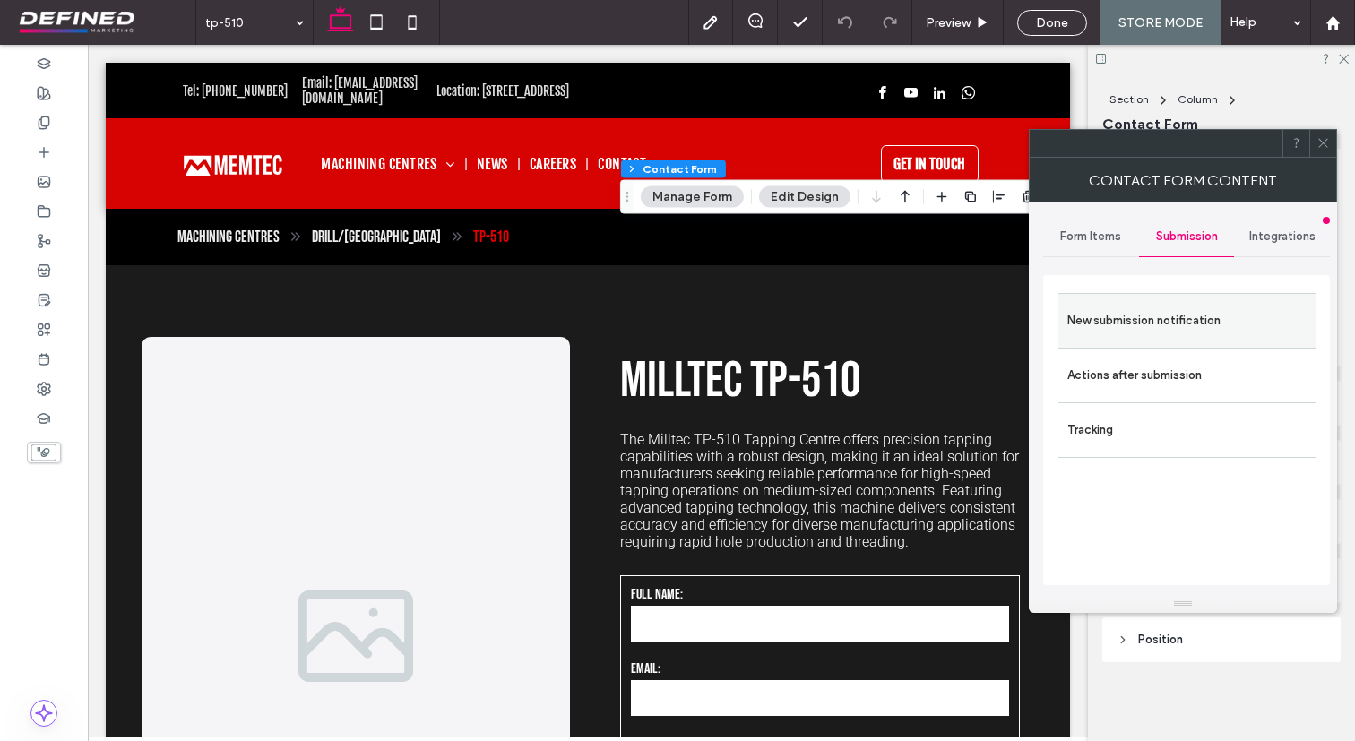
click at [1150, 344] on div "New submission notification" at bounding box center [1186, 320] width 257 height 55
click at [1150, 328] on label "New submission notification" at bounding box center [1186, 321] width 239 height 36
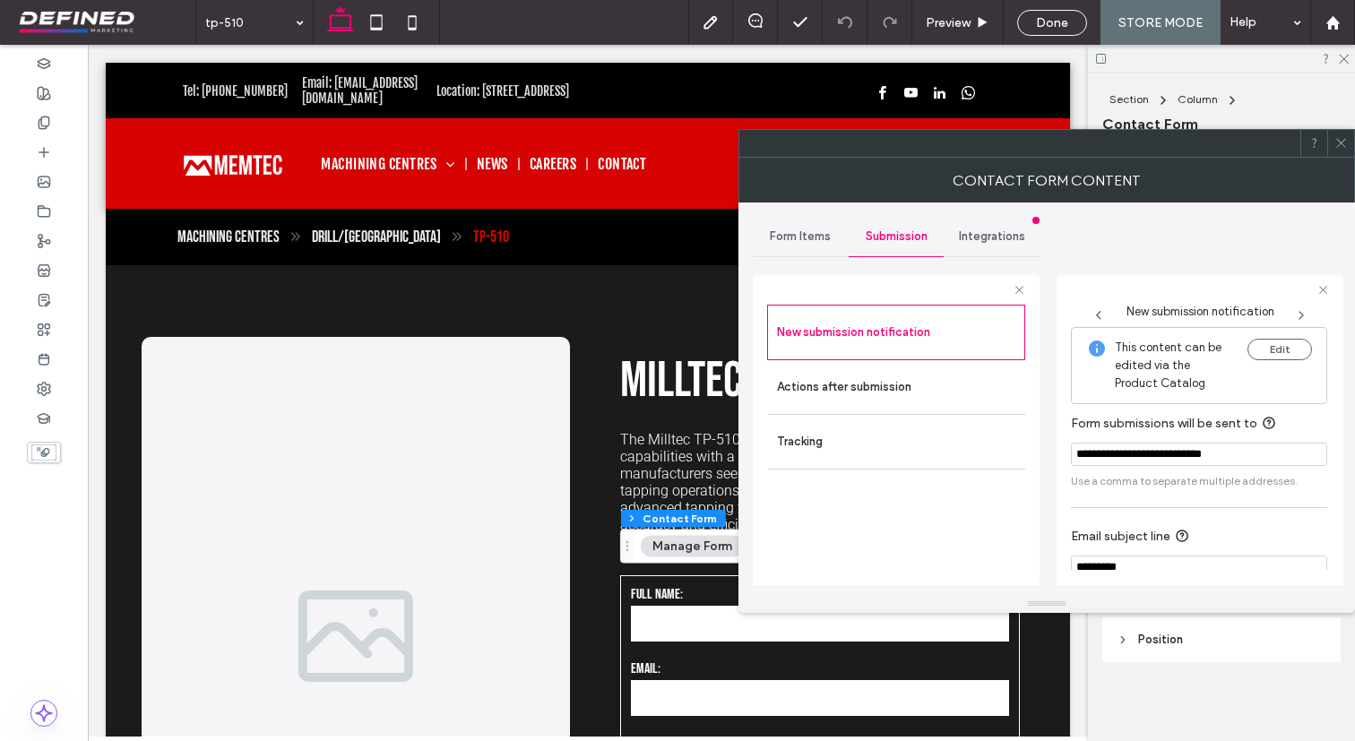
click at [1341, 140] on icon at bounding box center [1340, 142] width 13 height 13
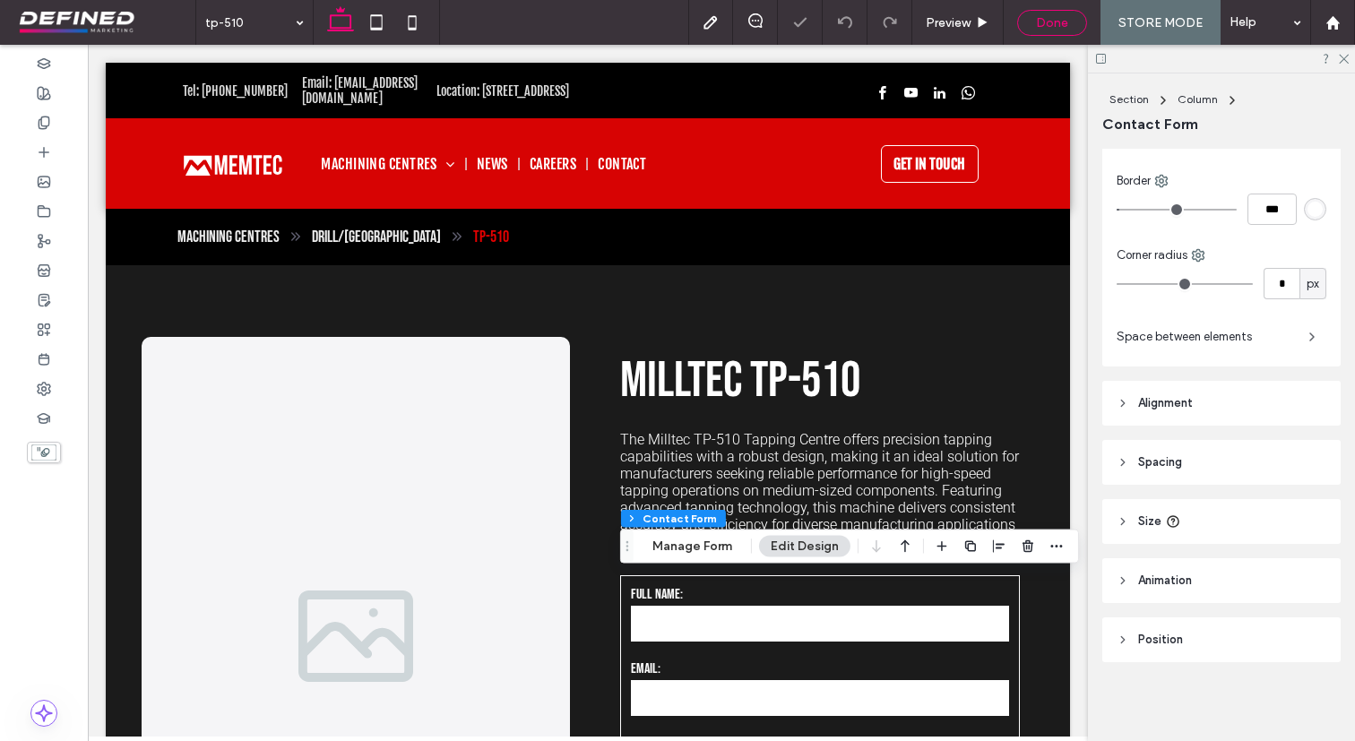
click at [1044, 13] on div "Done" at bounding box center [1052, 23] width 70 height 26
click at [1055, 27] on span "Done" at bounding box center [1052, 22] width 32 height 15
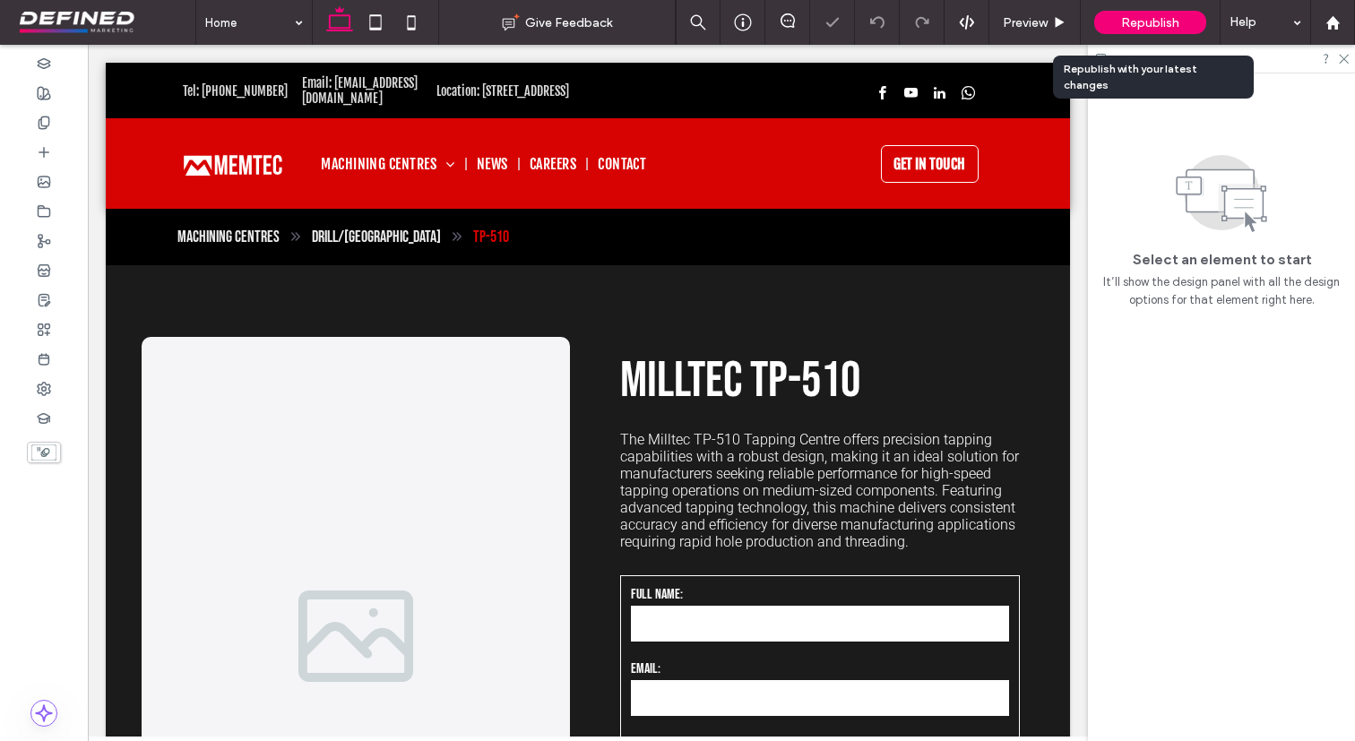
click at [1124, 25] on span "Republish" at bounding box center [1150, 22] width 58 height 15
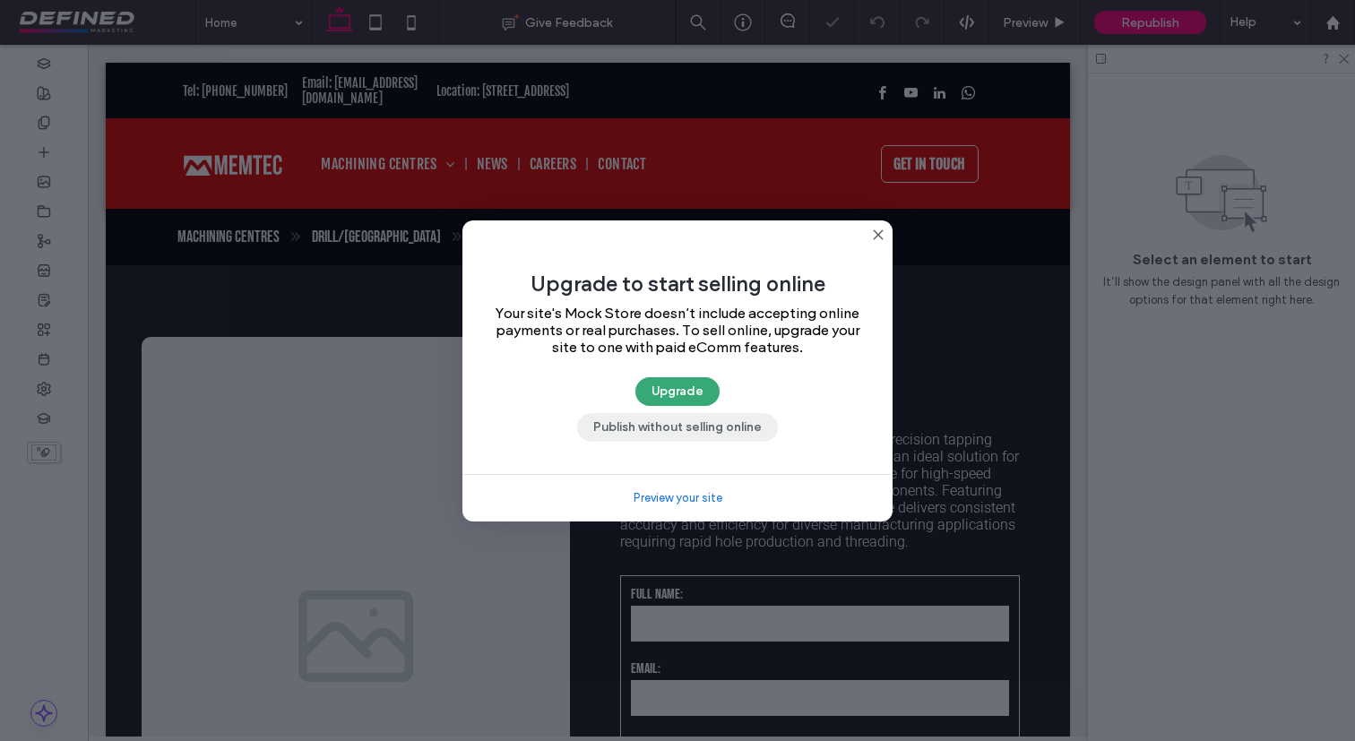
click at [700, 432] on button "Publish without selling online" at bounding box center [677, 427] width 201 height 29
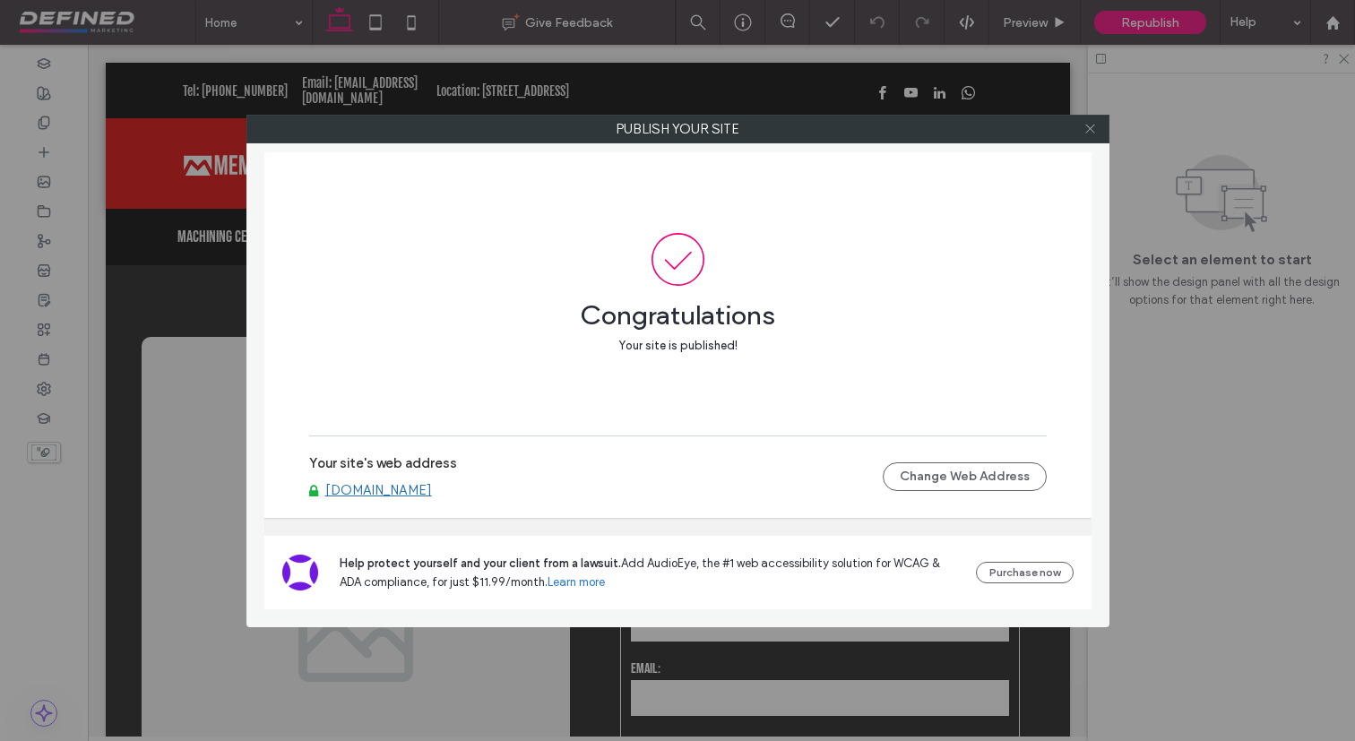
click at [1094, 130] on icon at bounding box center [1089, 128] width 13 height 13
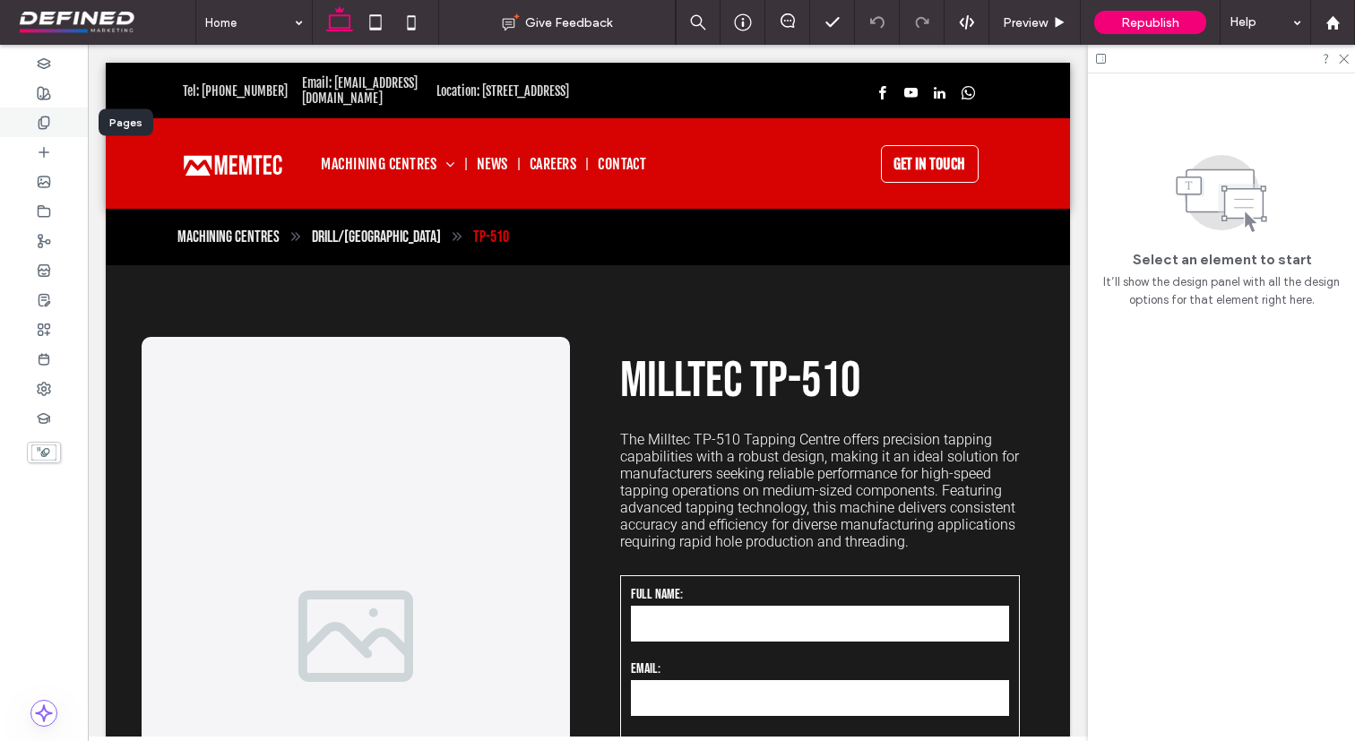
click at [50, 113] on div at bounding box center [44, 123] width 88 height 30
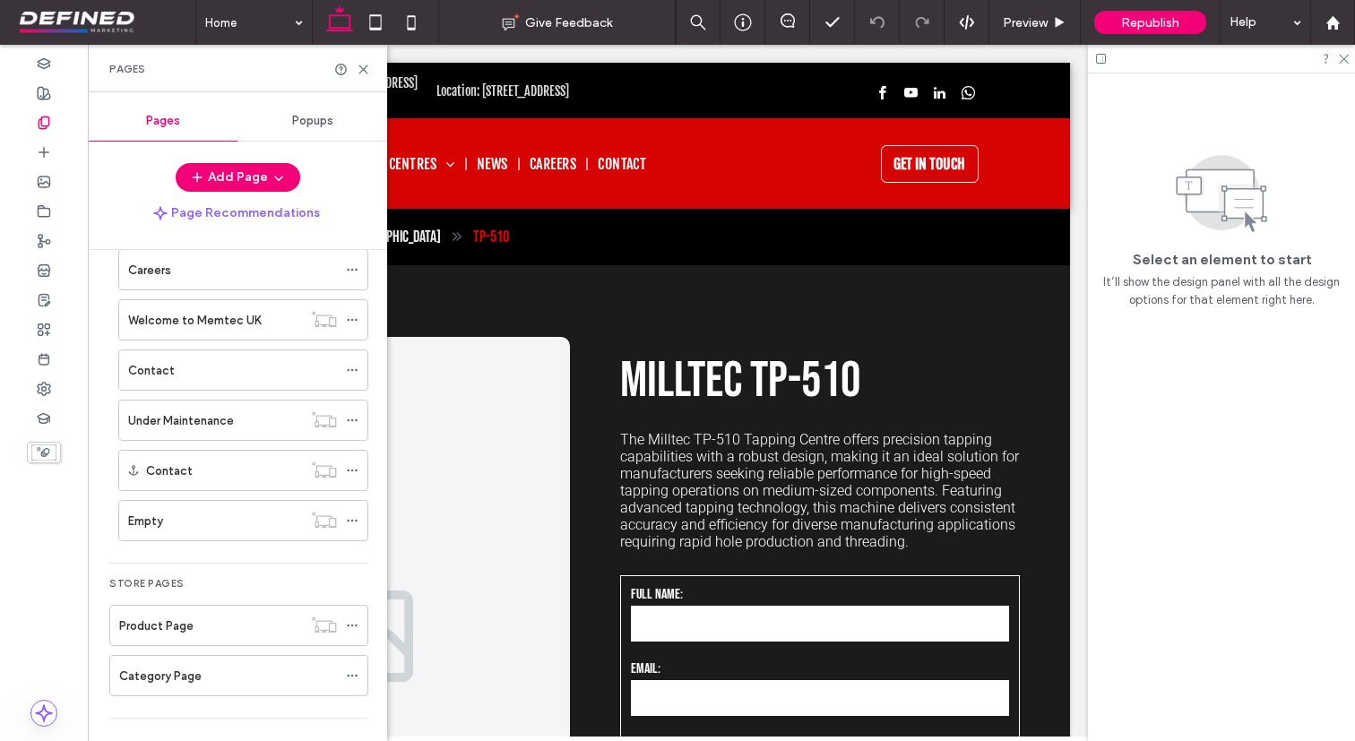
scroll to position [475, 0]
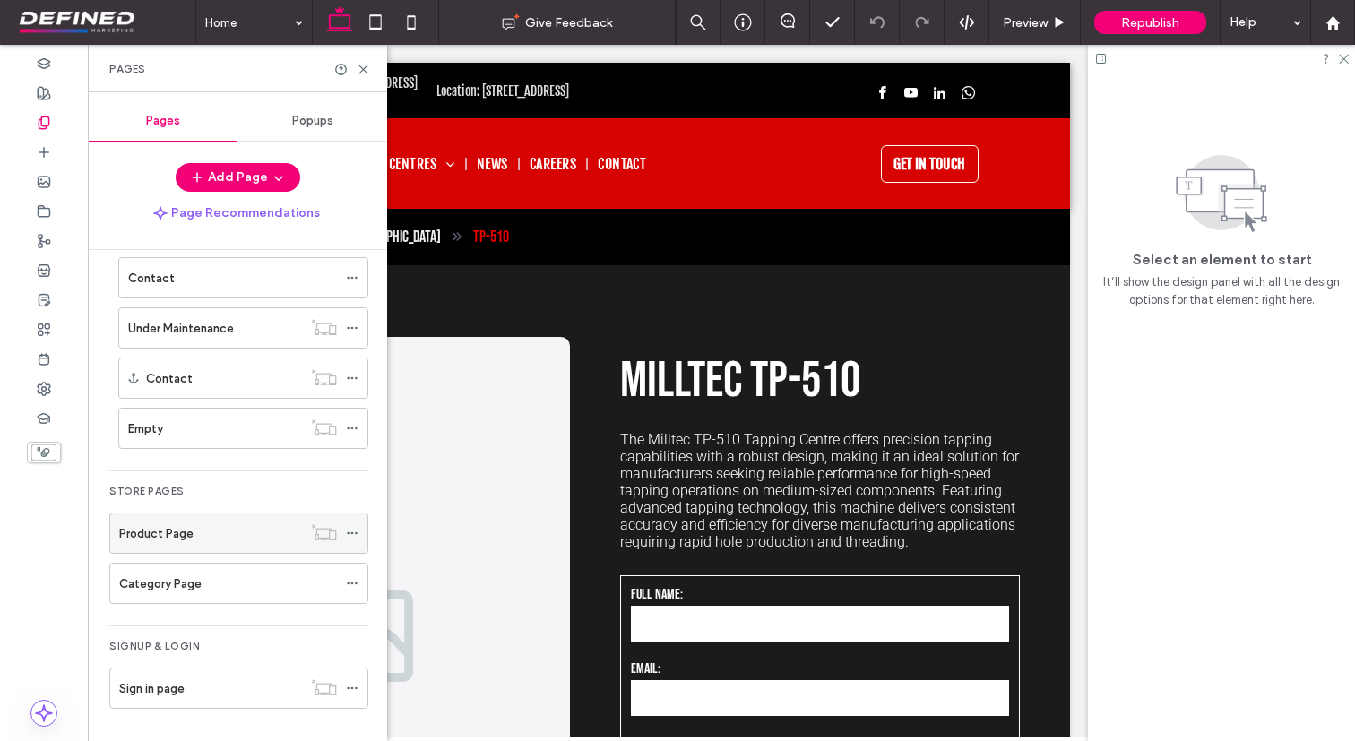
click at [204, 535] on div "Product Page" at bounding box center [210, 533] width 183 height 19
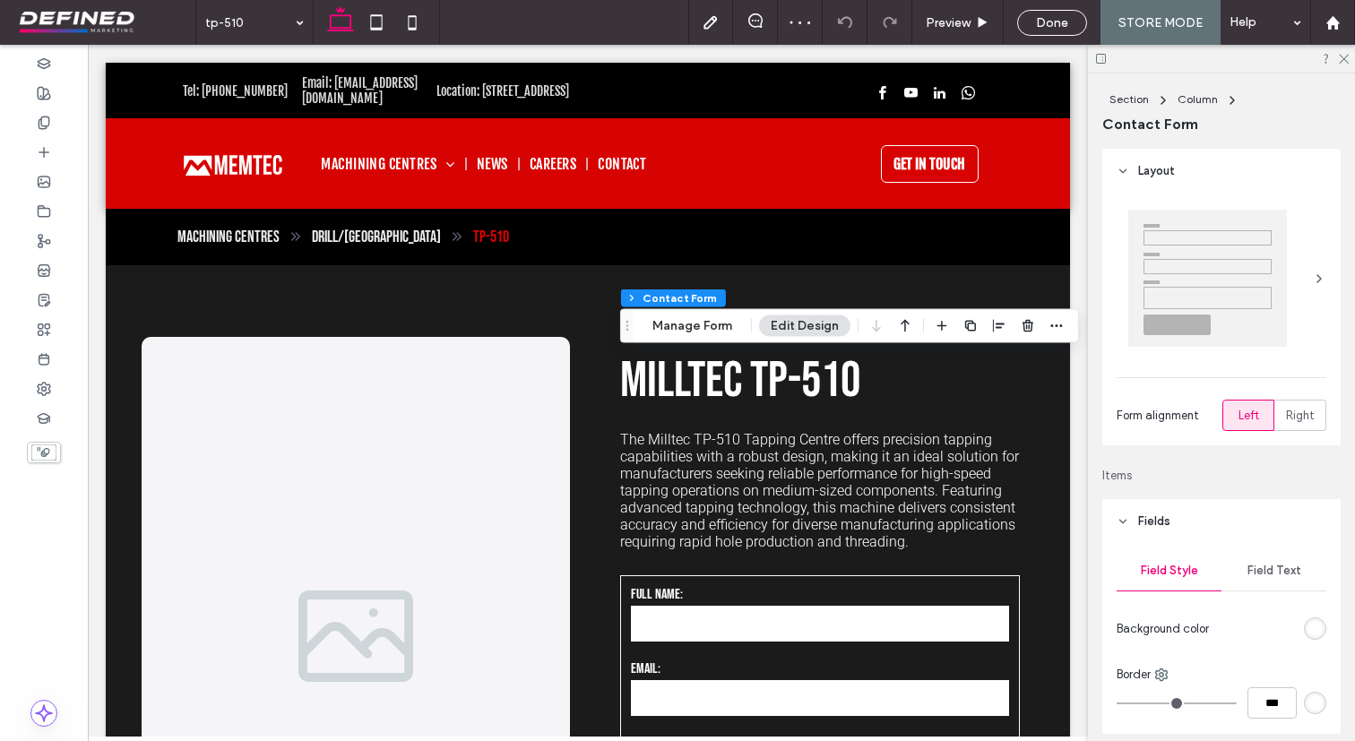
type input "*"
type input "***"
type input "*"
type input "***"
type input "*"
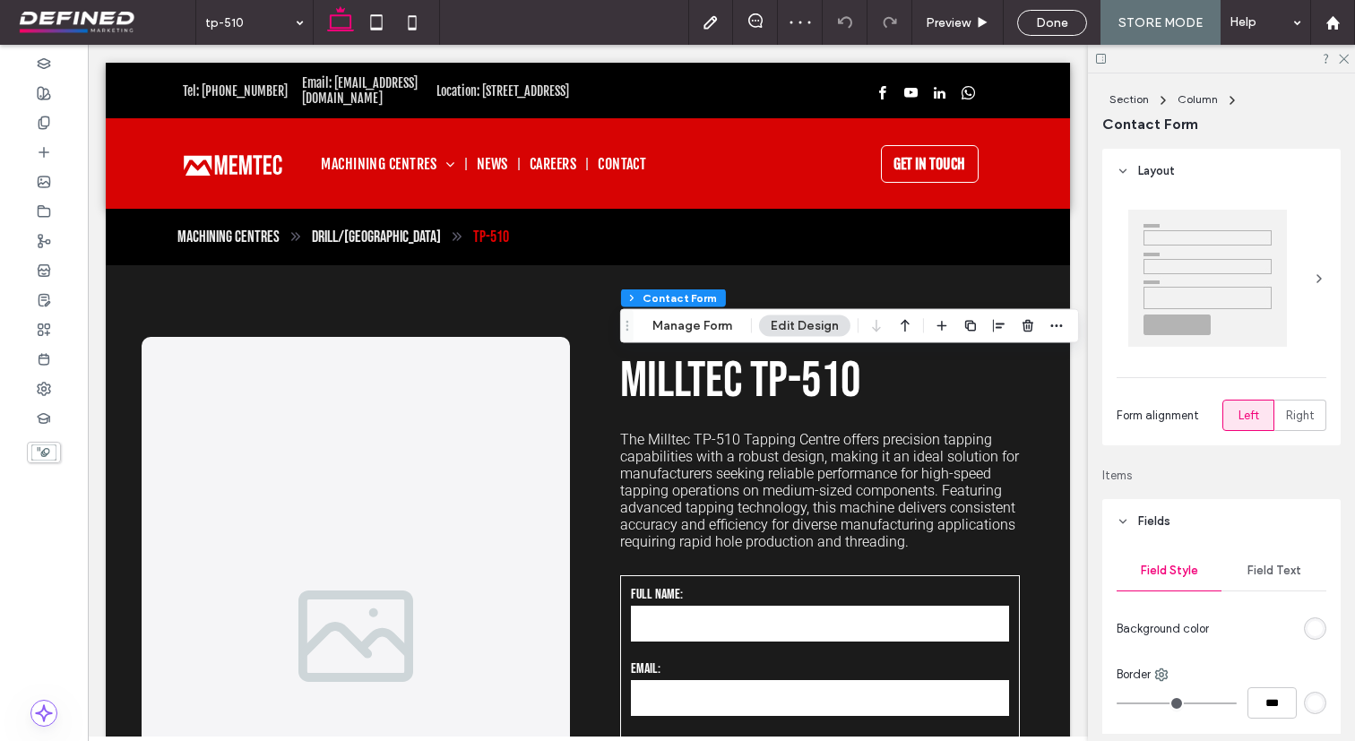
type input "***"
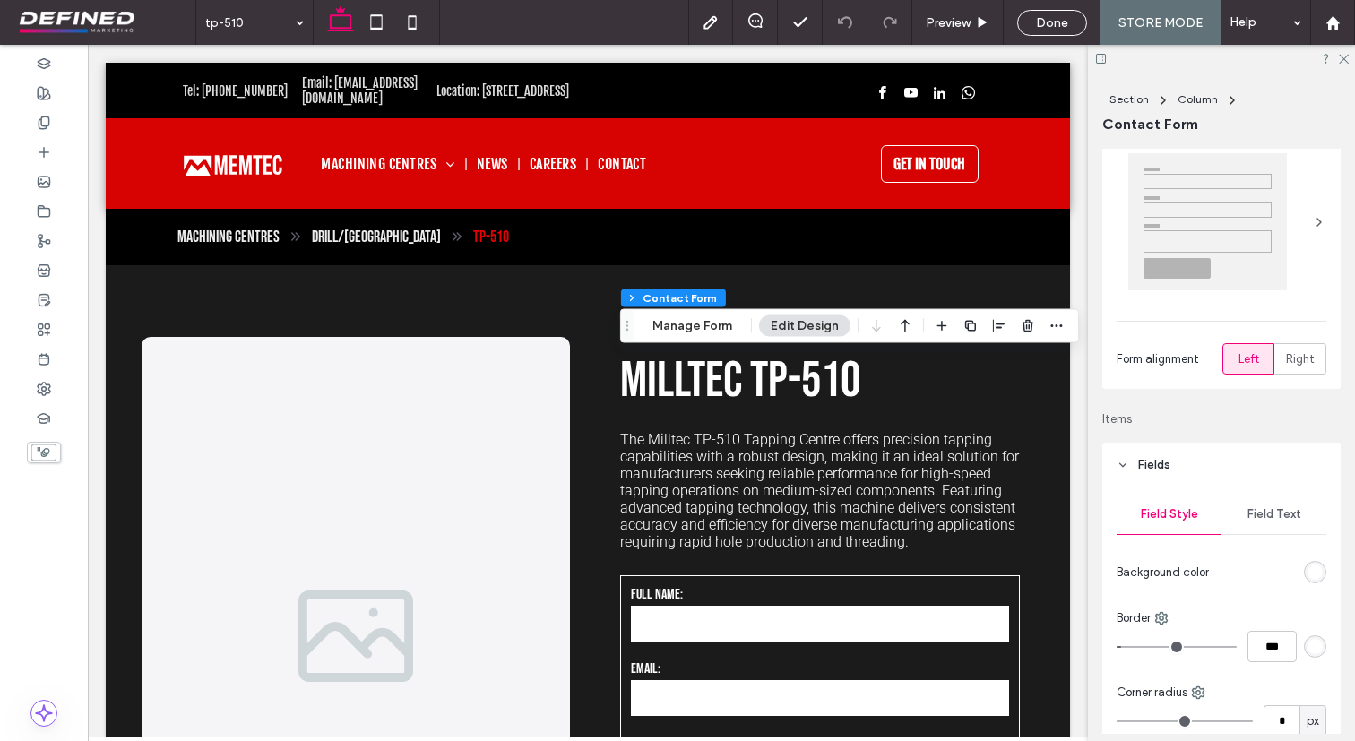
scroll to position [52, 0]
click at [1269, 518] on span "Field Text" at bounding box center [1274, 519] width 54 height 14
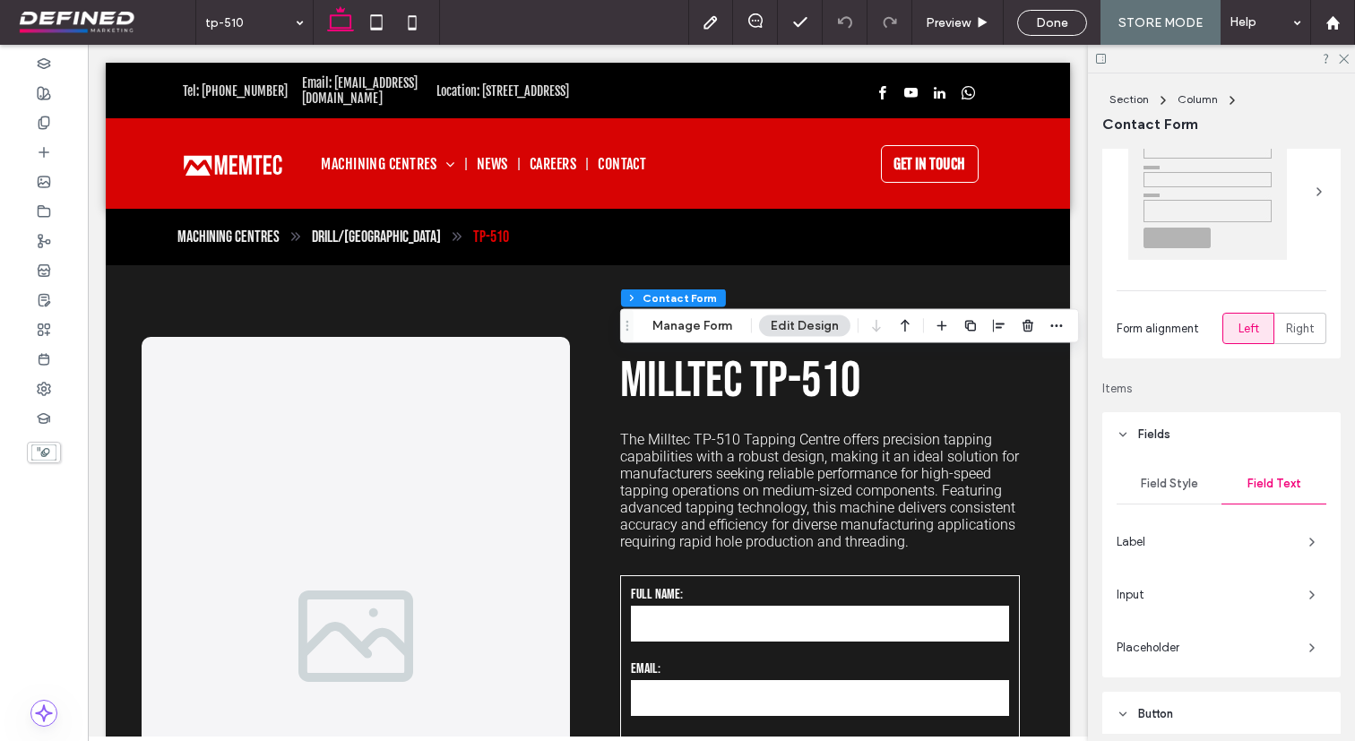
scroll to position [90, 0]
click at [1244, 604] on div "Input" at bounding box center [1221, 592] width 210 height 29
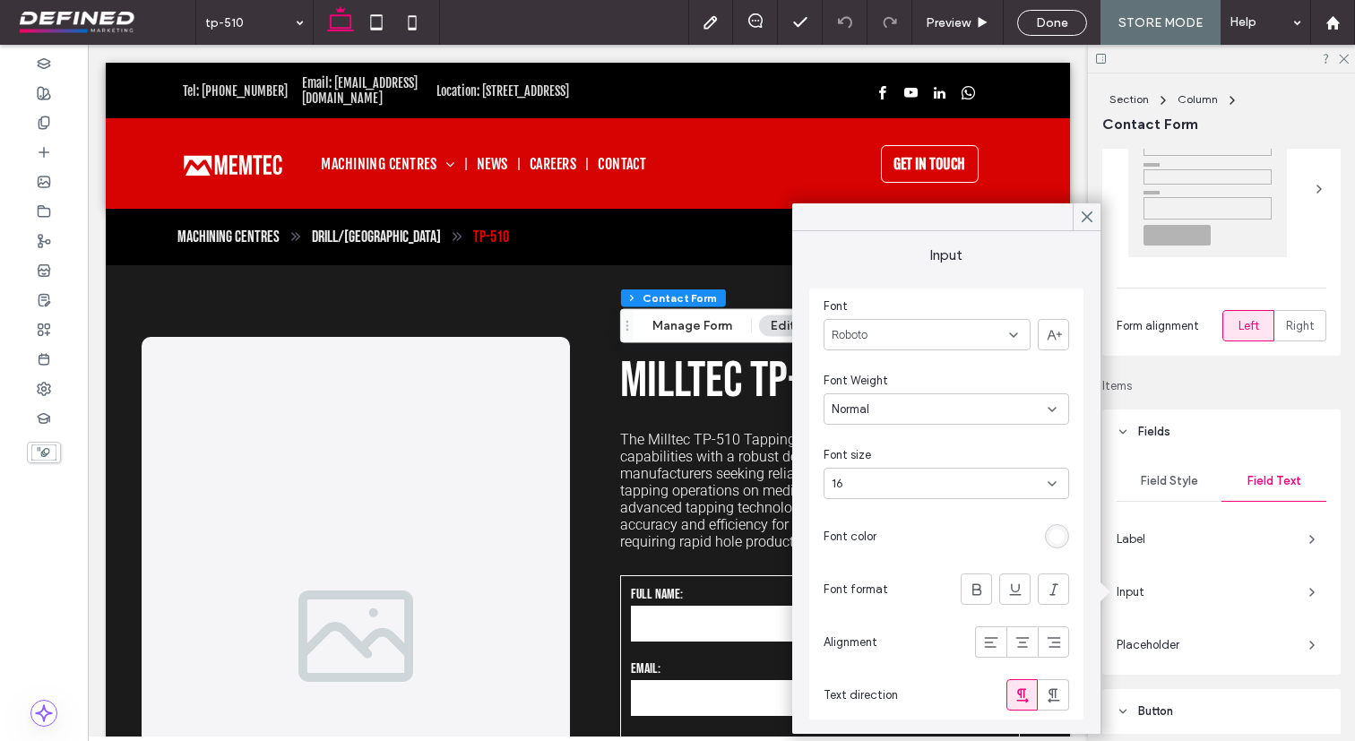
click at [1056, 534] on div "rgb(255, 255, 255)" at bounding box center [1056, 536] width 15 height 15
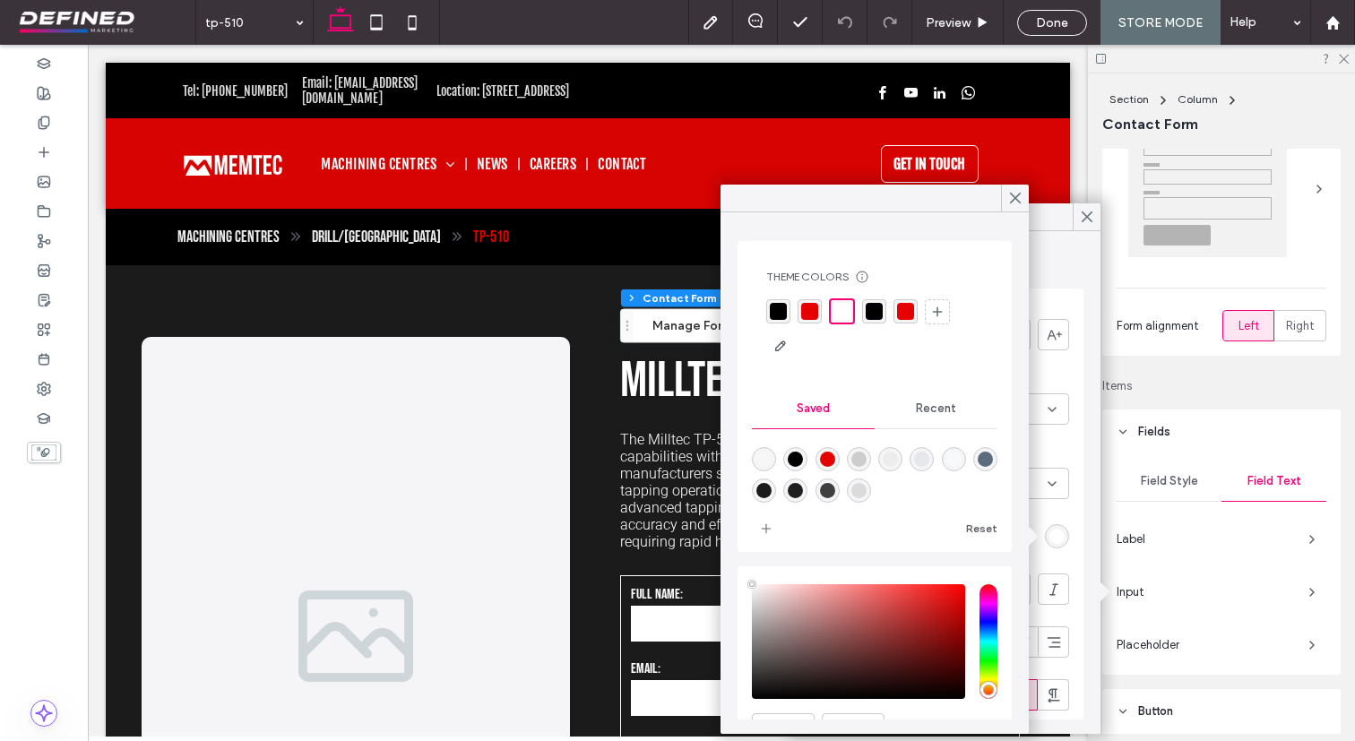
click at [880, 314] on div "rgba(0,0,0,1)" at bounding box center [874, 311] width 17 height 17
click at [1021, 194] on icon at bounding box center [1015, 198] width 16 height 16
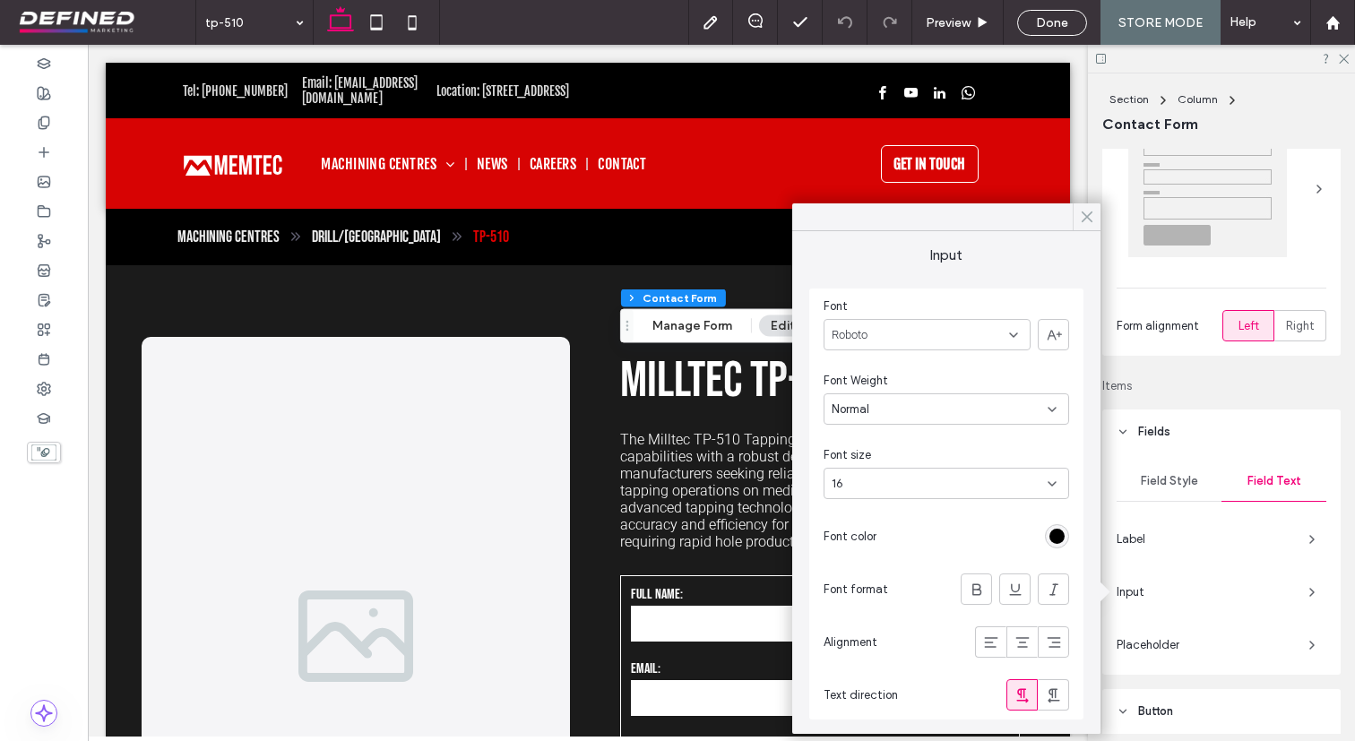
click at [1086, 220] on icon at bounding box center [1087, 217] width 16 height 16
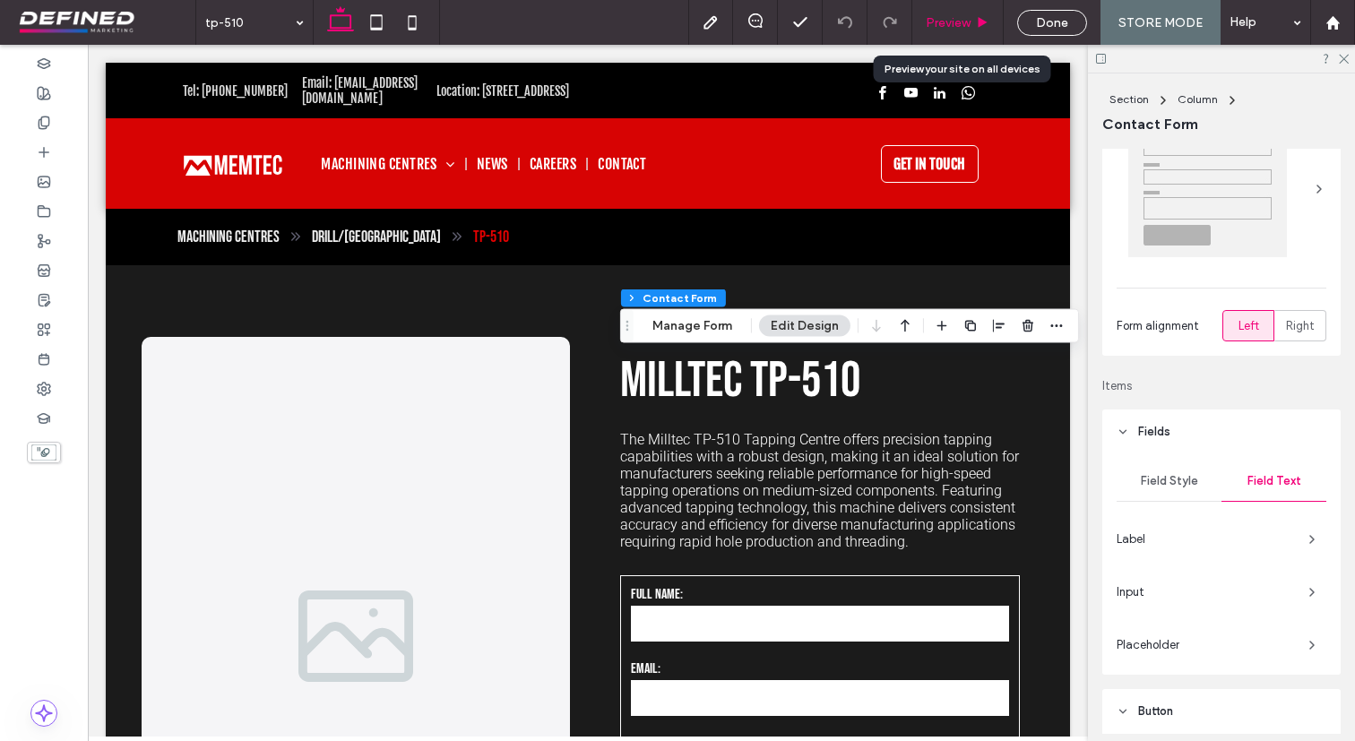
click at [969, 29] on span "Preview" at bounding box center [948, 22] width 45 height 15
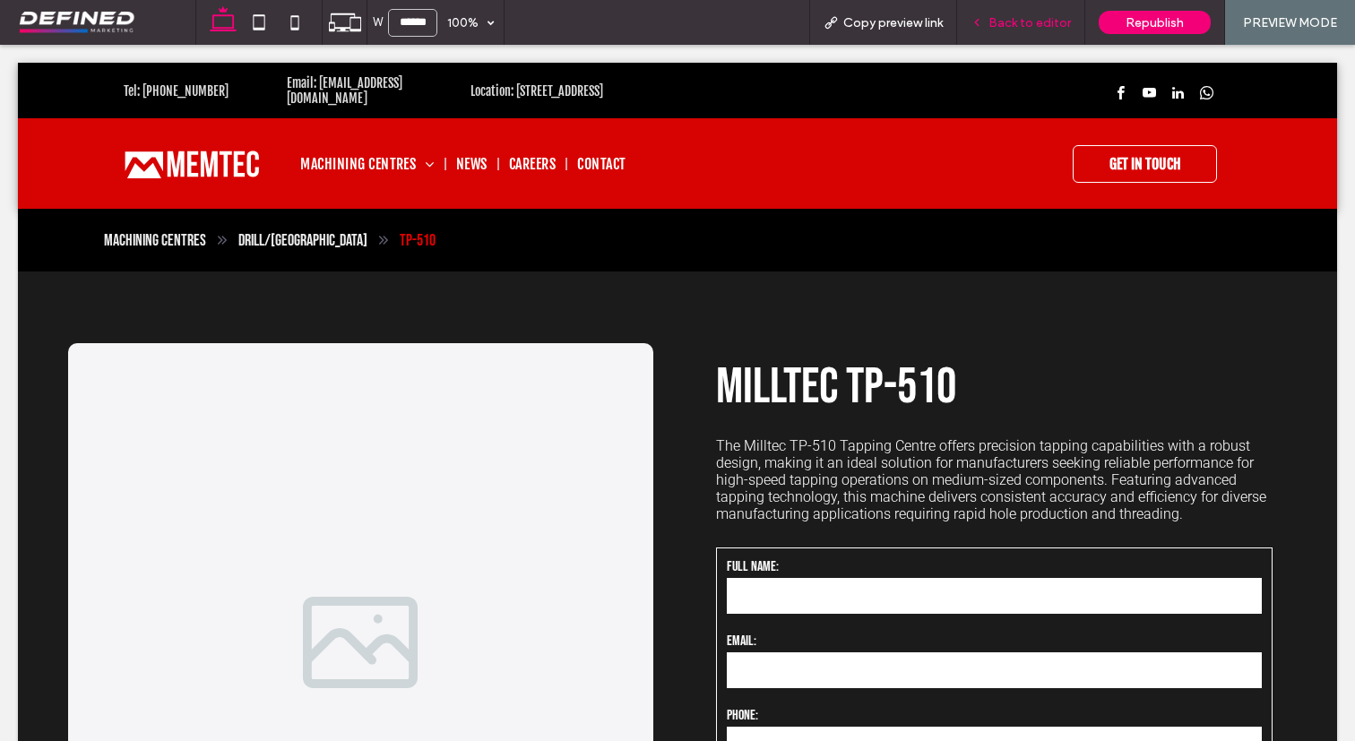
click at [1043, 32] on div "Back to editor" at bounding box center [1021, 22] width 128 height 45
click at [1030, 18] on span "Back to editor" at bounding box center [1029, 22] width 82 height 15
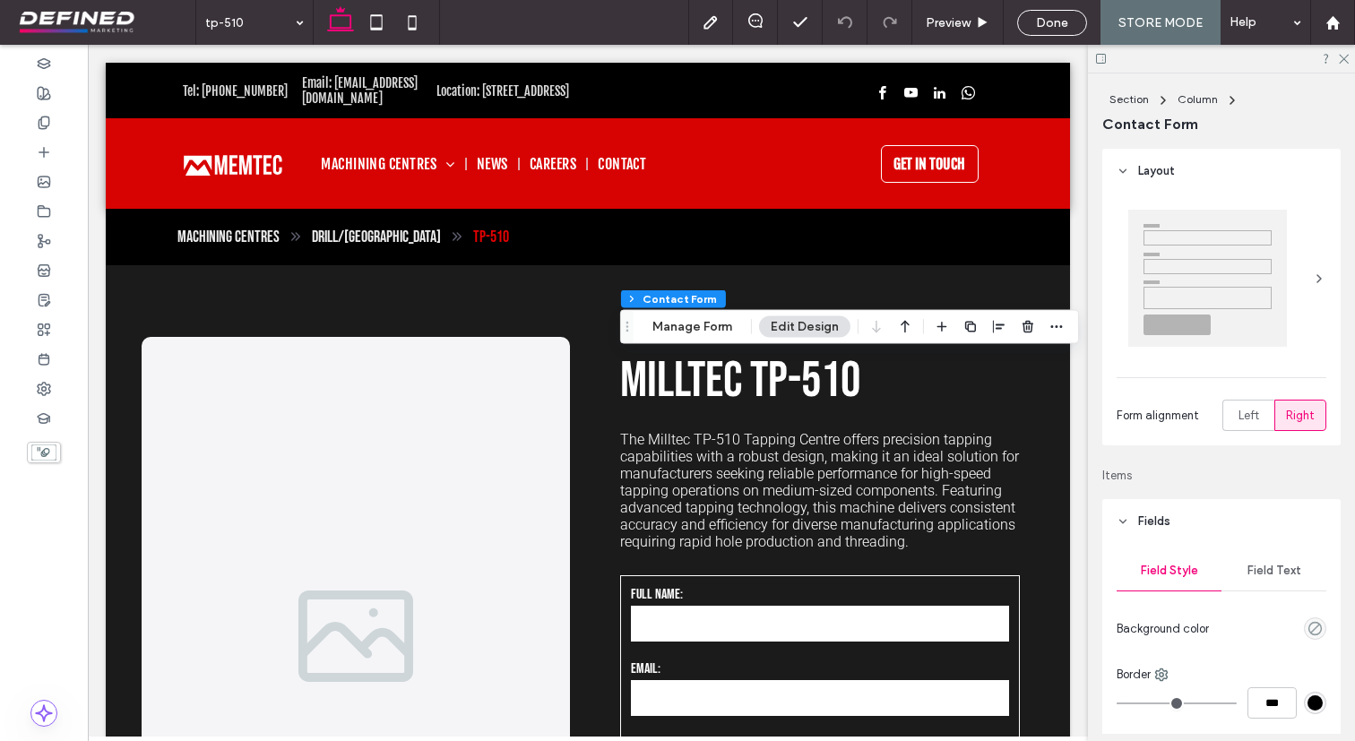
type input "*"
type input "***"
type input "*"
type input "***"
type input "*"
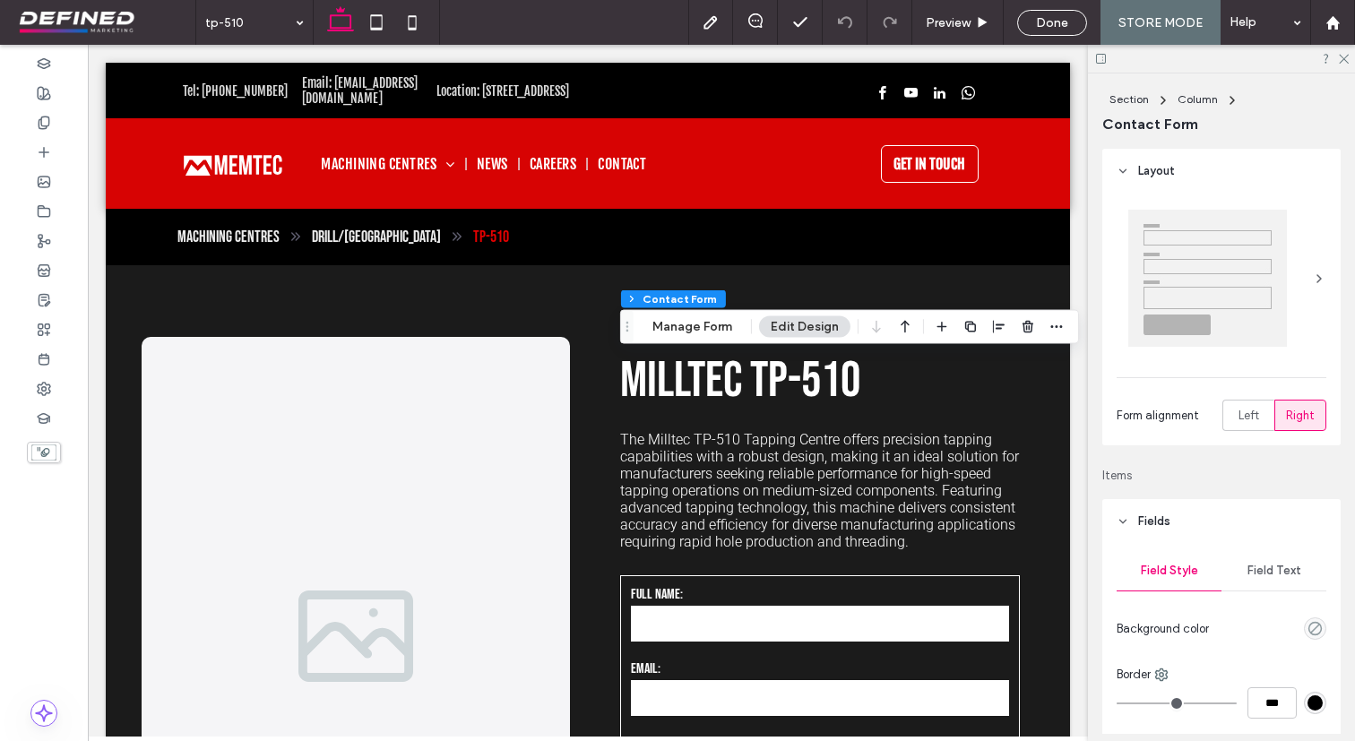
type input "***"
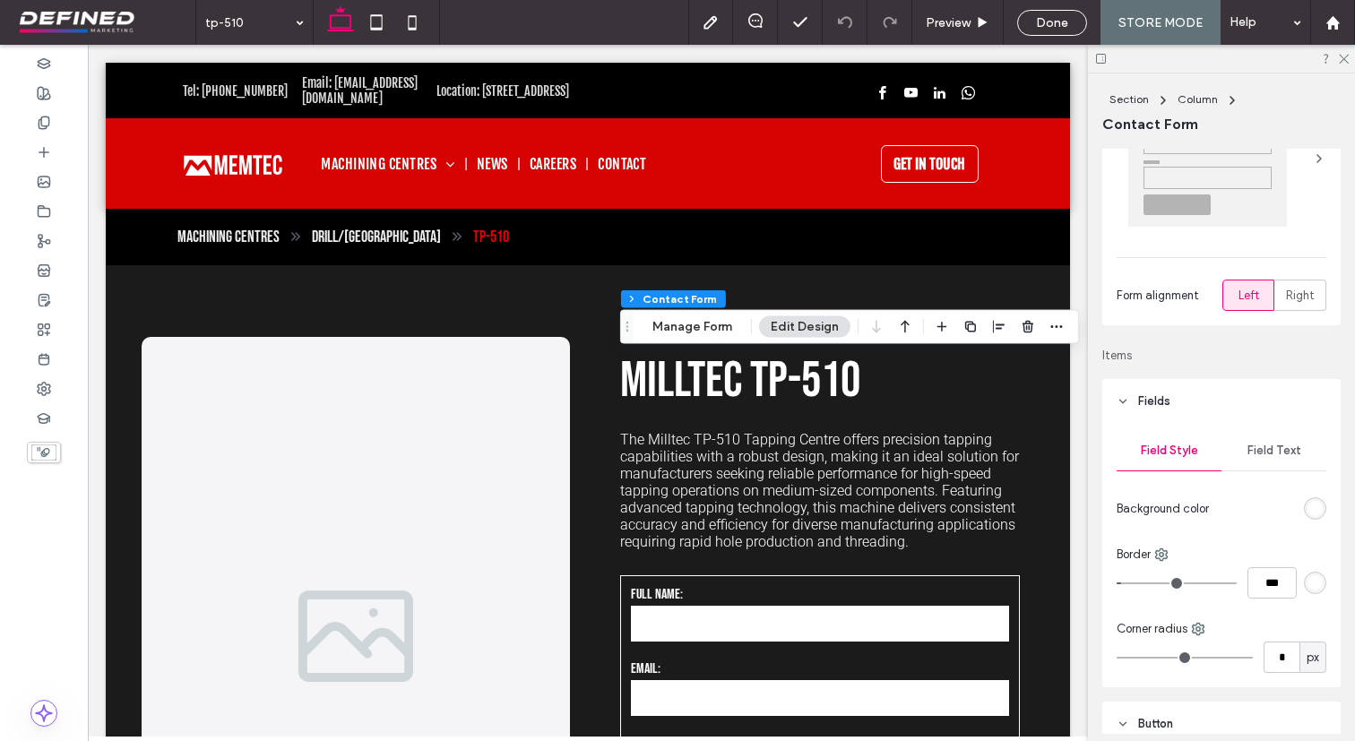
click at [1262, 443] on div "Field Text" at bounding box center [1273, 450] width 105 height 39
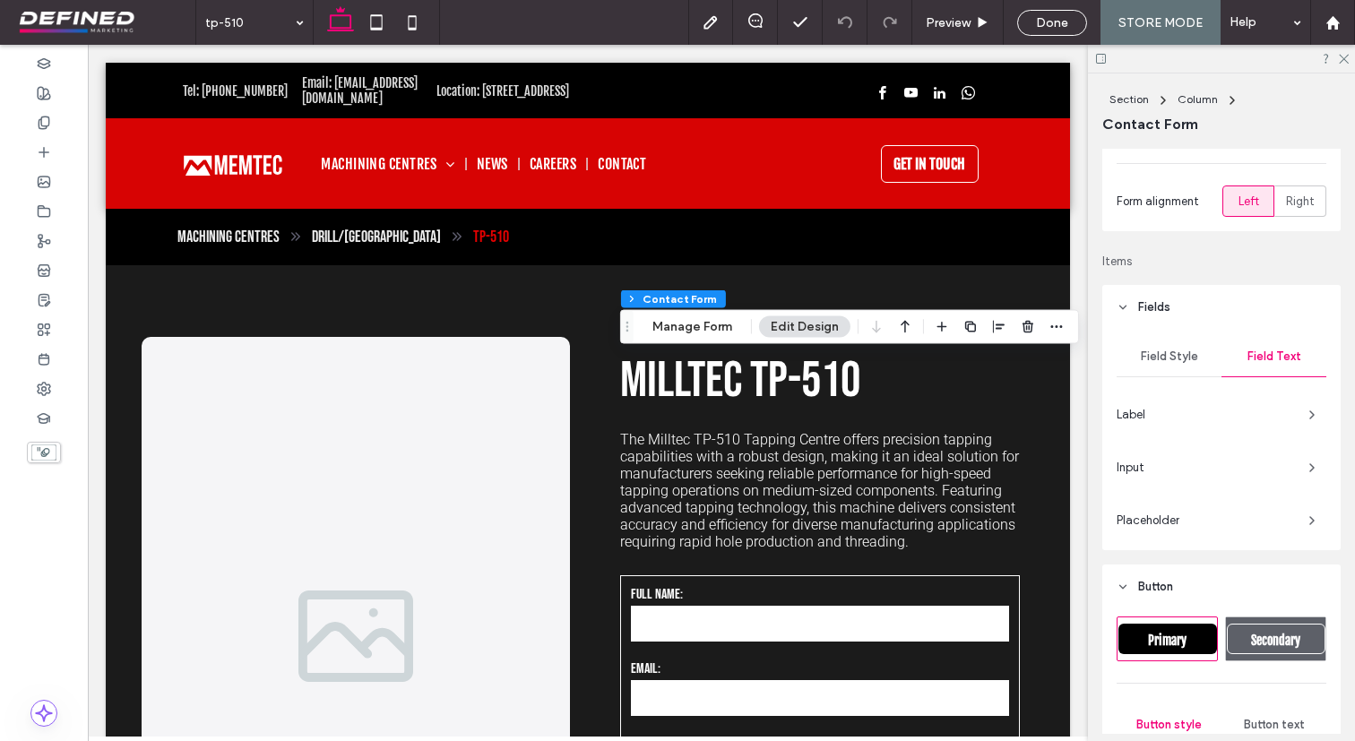
scroll to position [255, 0]
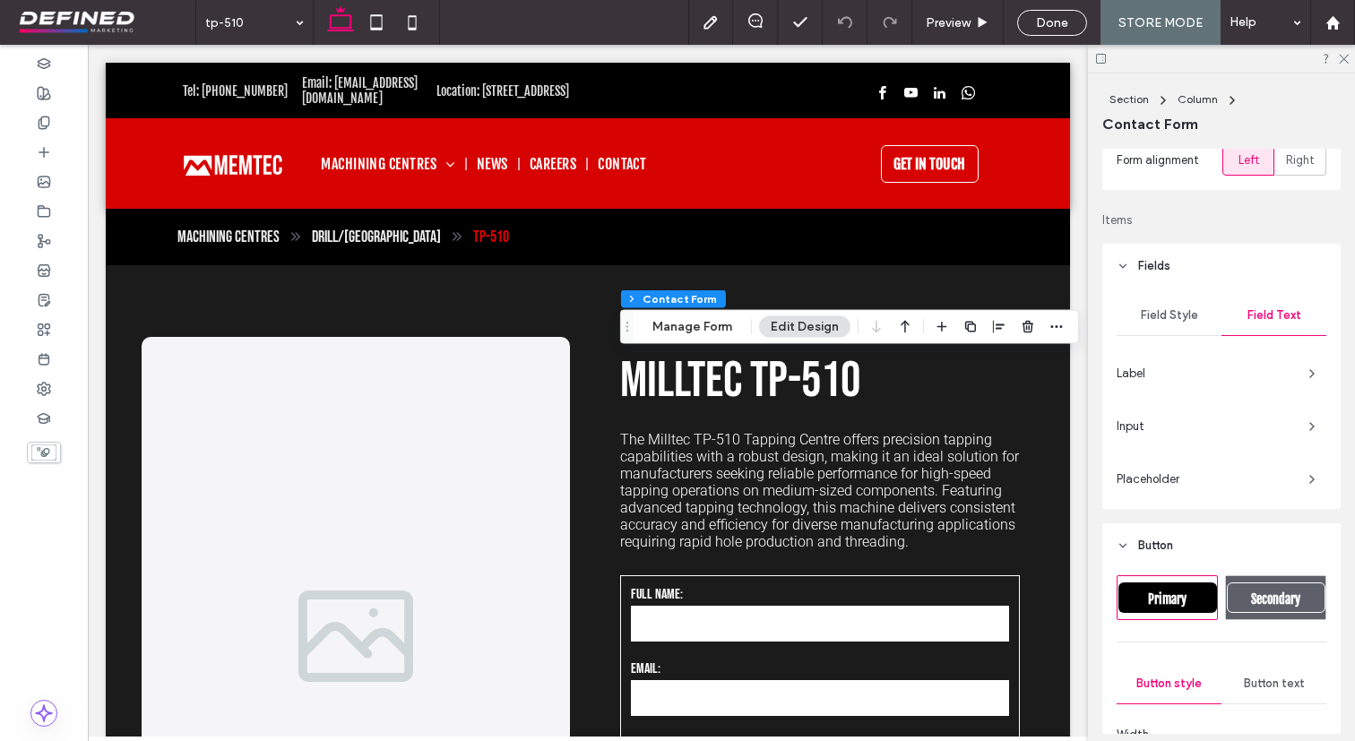
click at [1201, 433] on span "Input" at bounding box center [1204, 427] width 177 height 18
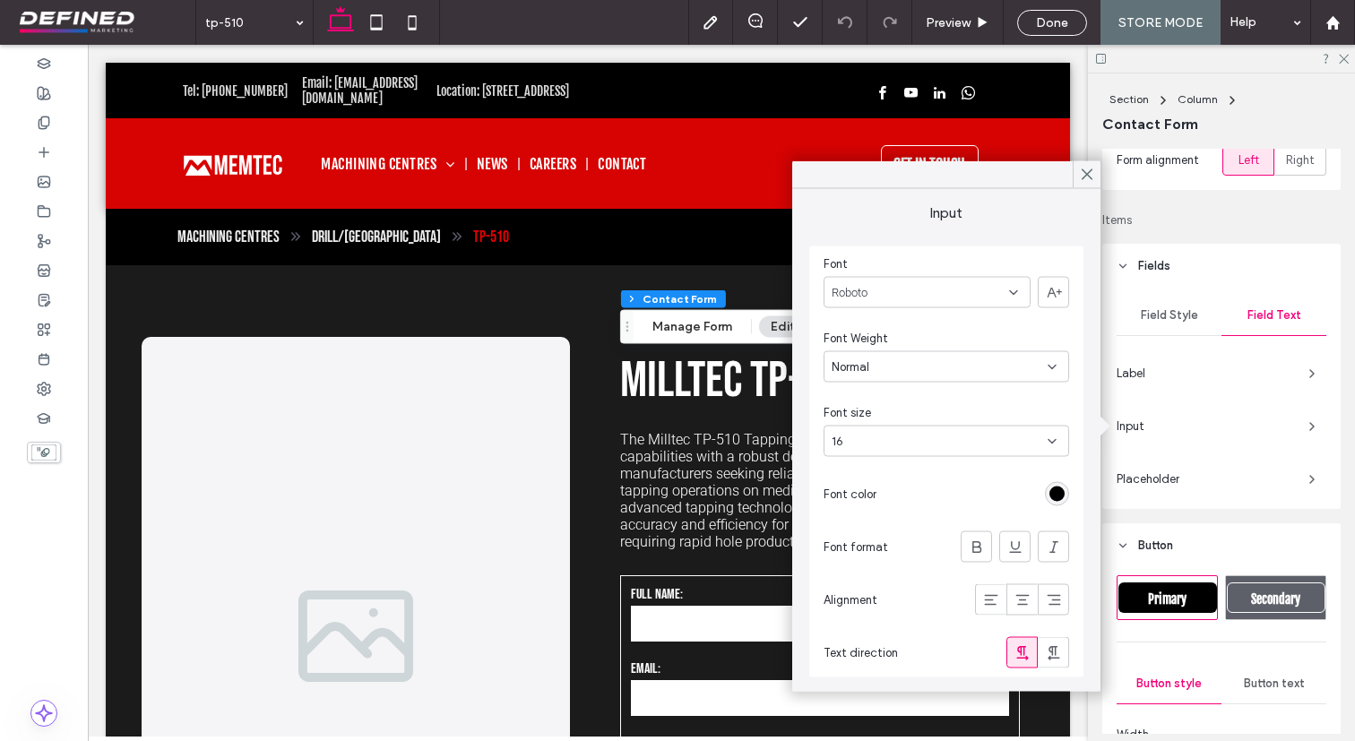
click at [1064, 492] on div "rgb(0, 0, 0)" at bounding box center [1056, 494] width 15 height 15
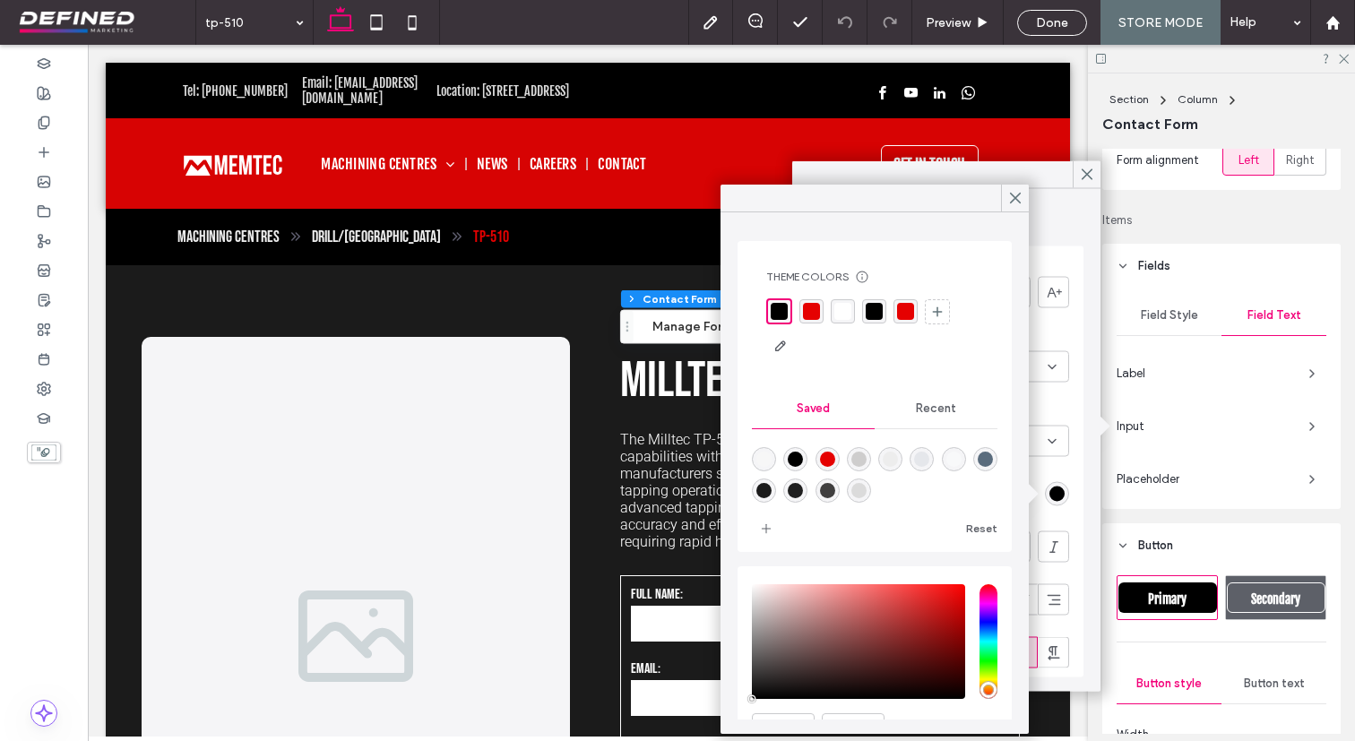
click at [847, 313] on div "rgba(255, 255, 255, 1)" at bounding box center [842, 311] width 17 height 17
click at [1016, 202] on icon at bounding box center [1015, 198] width 16 height 16
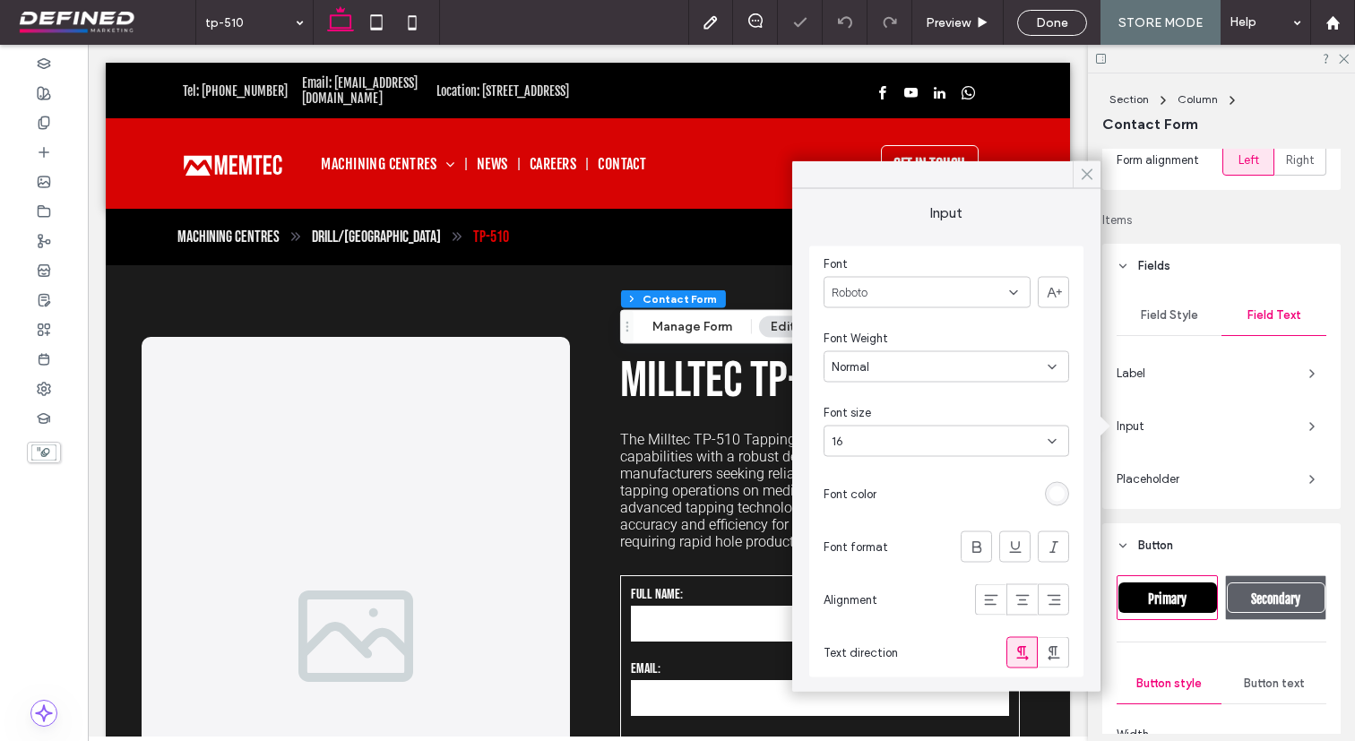
click at [1085, 172] on use at bounding box center [1086, 174] width 9 height 10
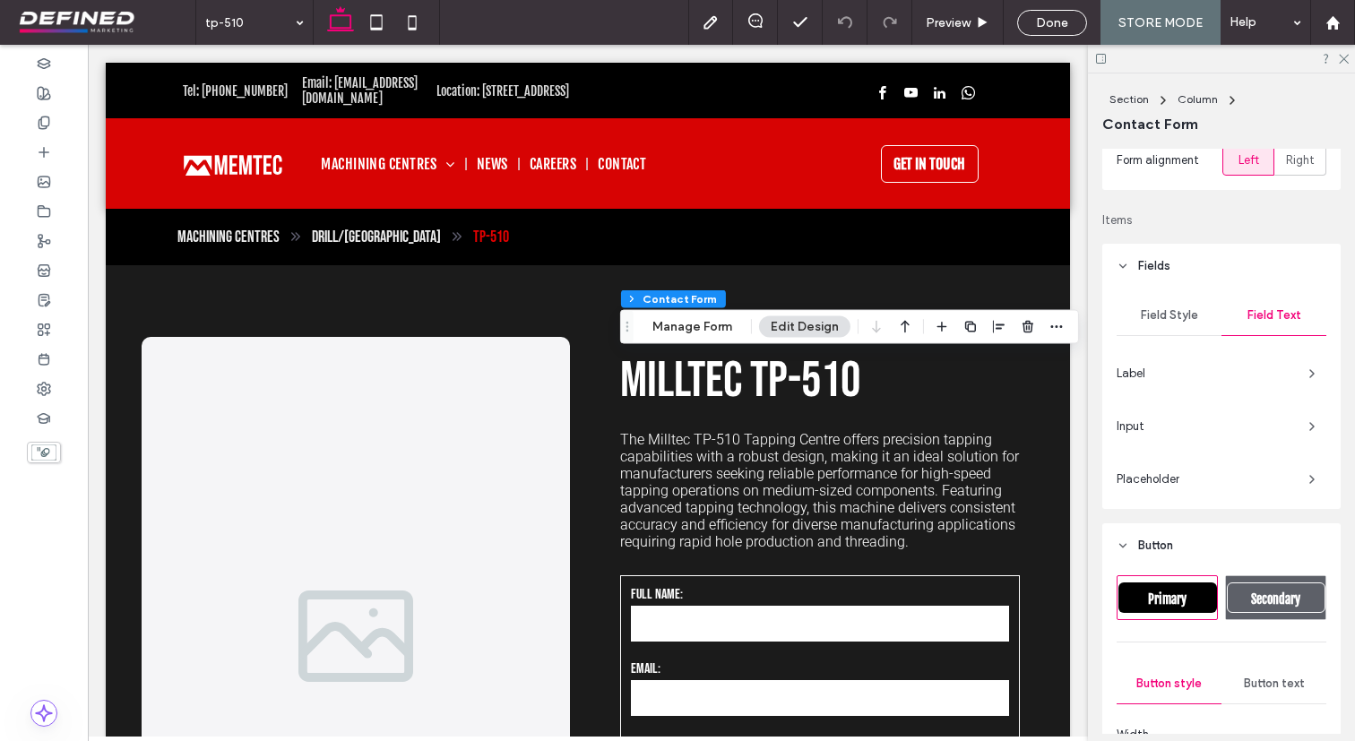
click at [1169, 320] on span "Field Style" at bounding box center [1169, 315] width 57 height 14
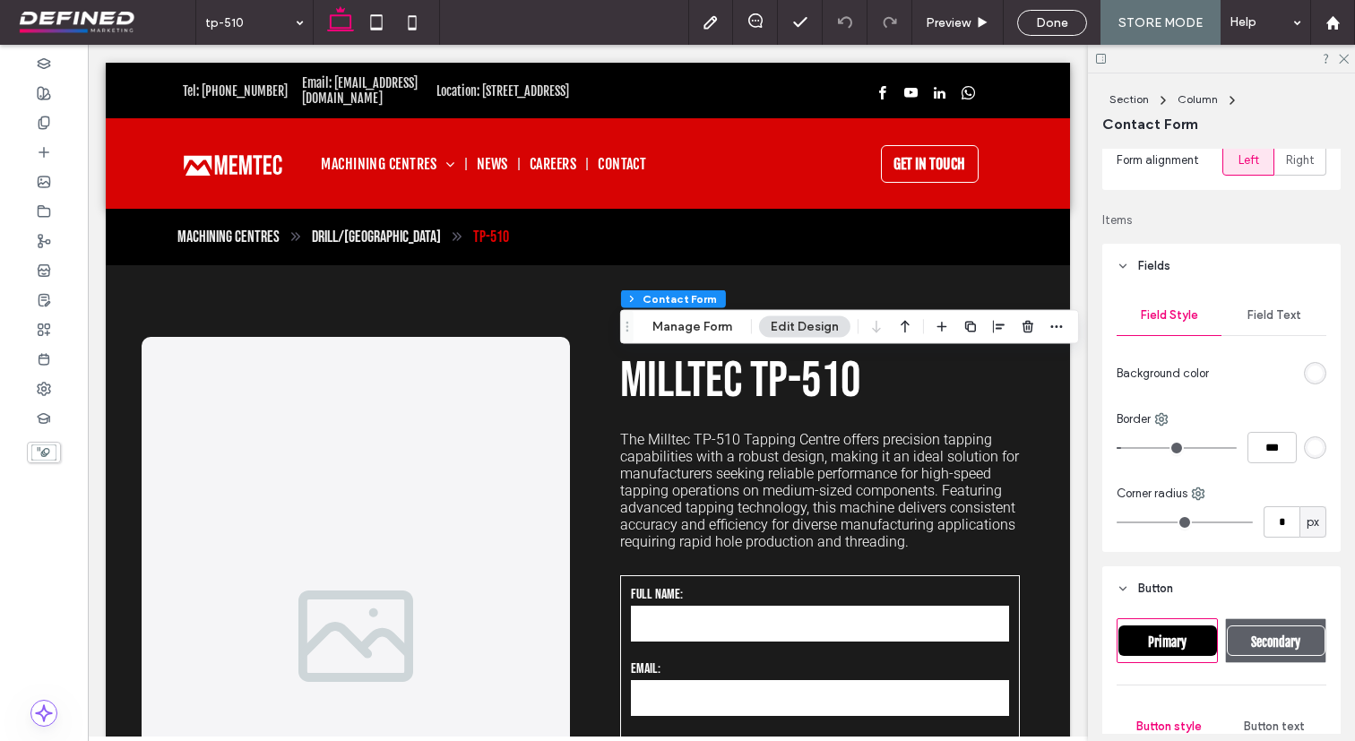
click at [1316, 376] on div "rgb(255, 255, 255)" at bounding box center [1314, 373] width 15 height 15
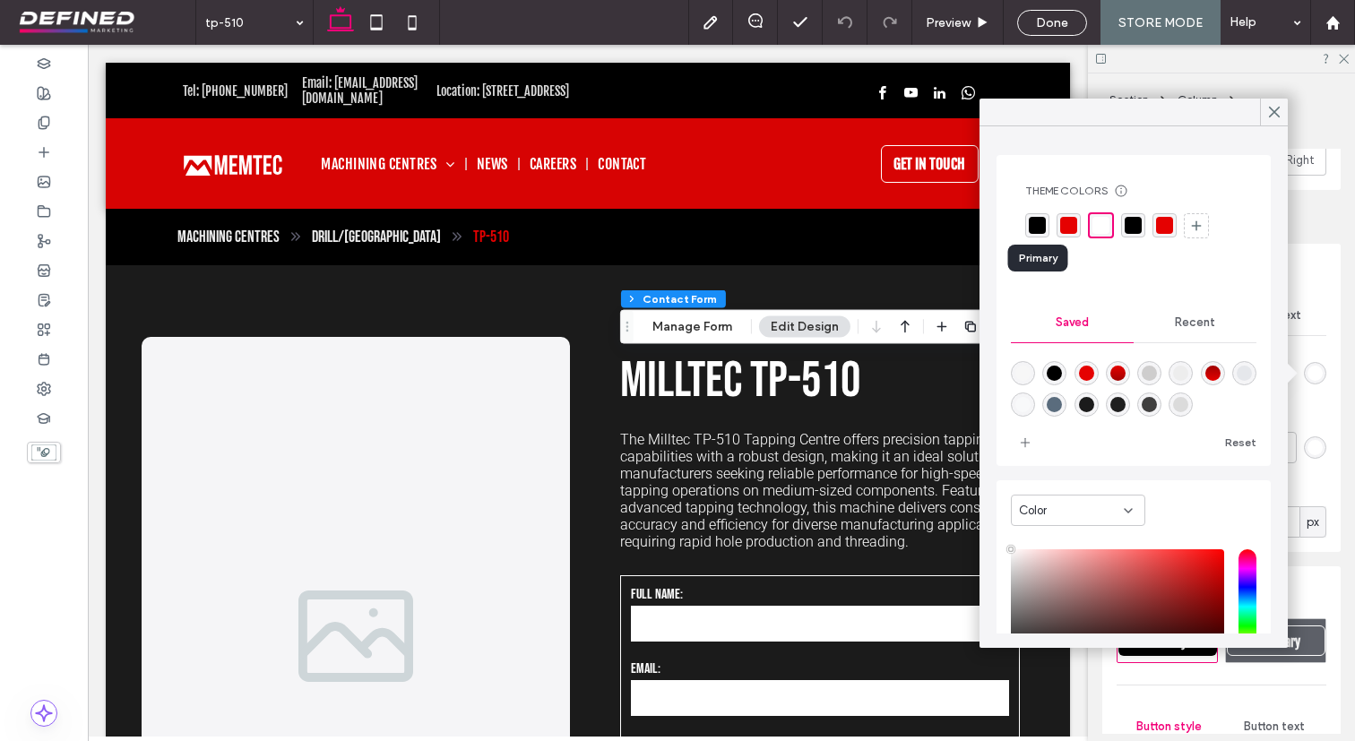
click at [1040, 226] on div "rgba(0, 0, 0, 1)" at bounding box center [1037, 225] width 17 height 17
click at [1272, 113] on use at bounding box center [1274, 113] width 9 height 10
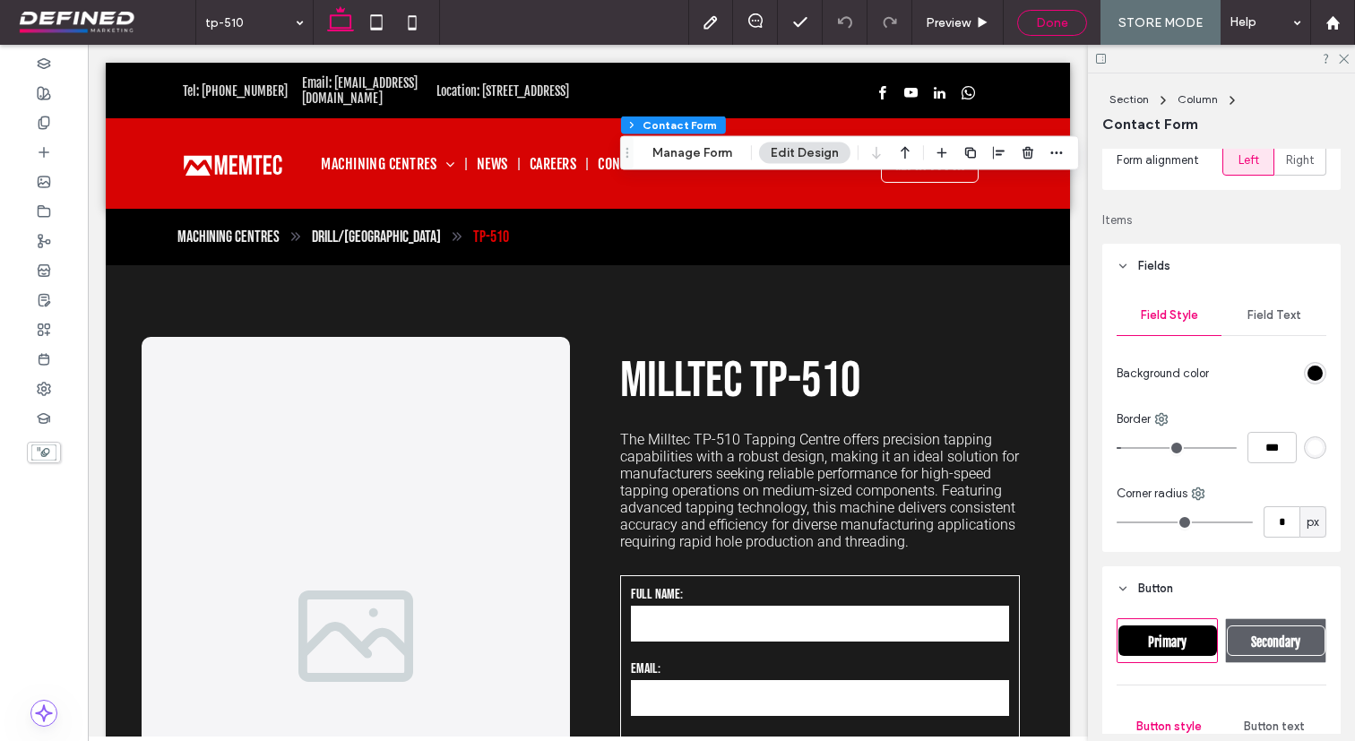
click at [1046, 15] on span "Done" at bounding box center [1052, 22] width 32 height 15
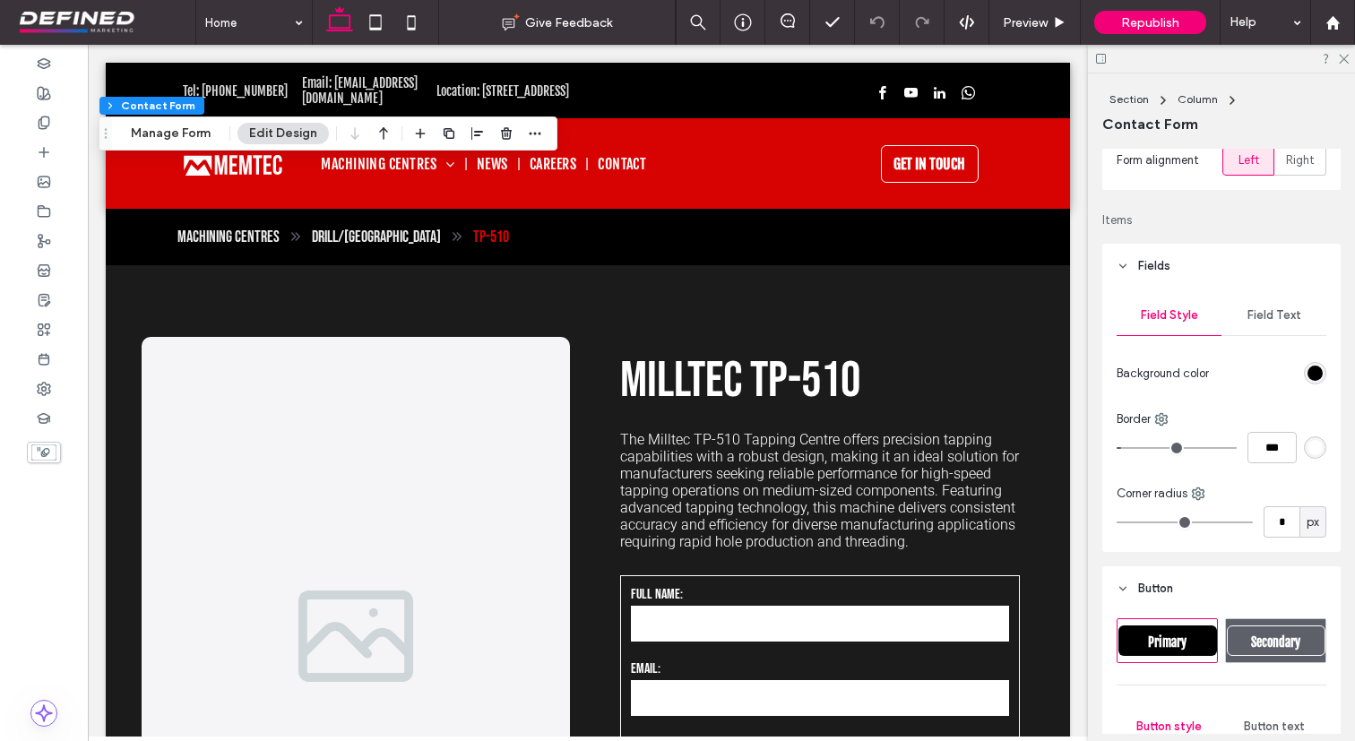
click at [1167, 26] on div "Home Give Feedback Preview Republish Help Design Panel Site Comments Team & Cli…" at bounding box center [677, 370] width 1355 height 741
click at [1167, 26] on span "Republish" at bounding box center [1150, 22] width 58 height 15
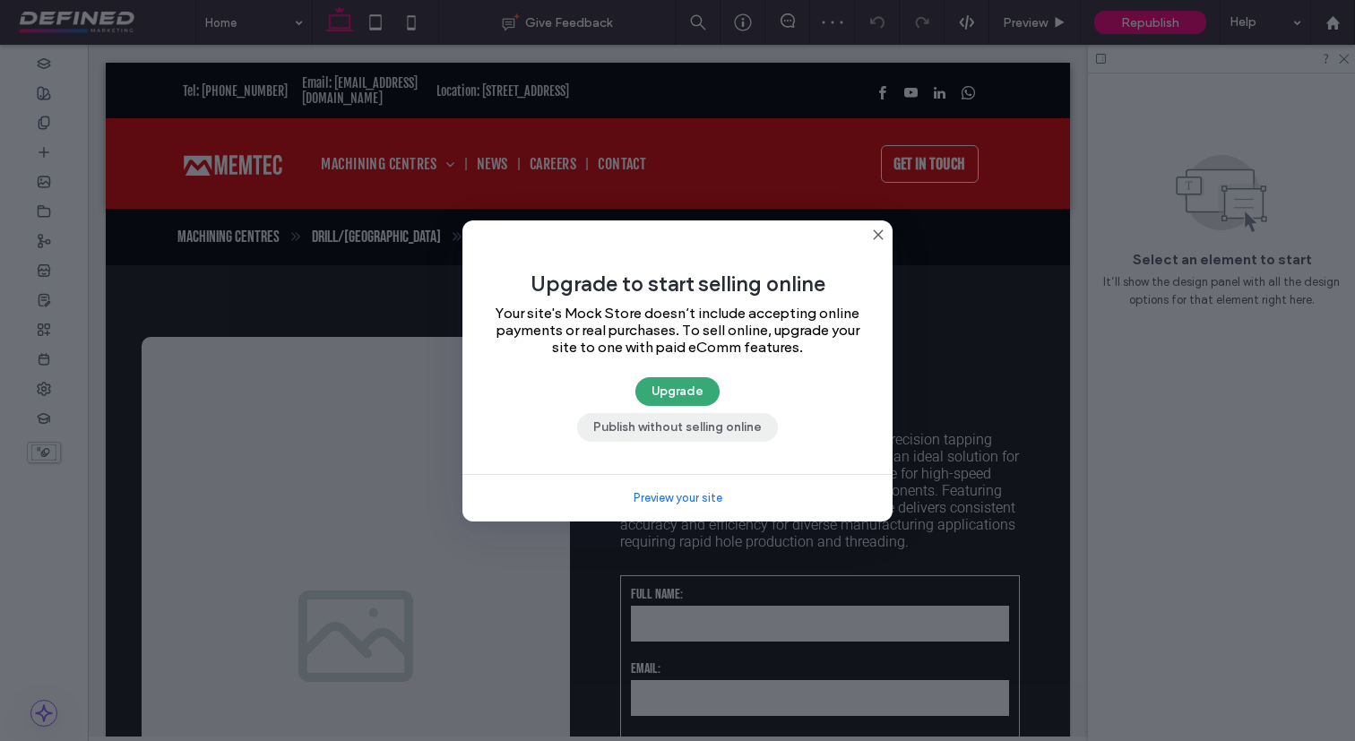
click at [758, 437] on button "Publish without selling online" at bounding box center [677, 427] width 201 height 29
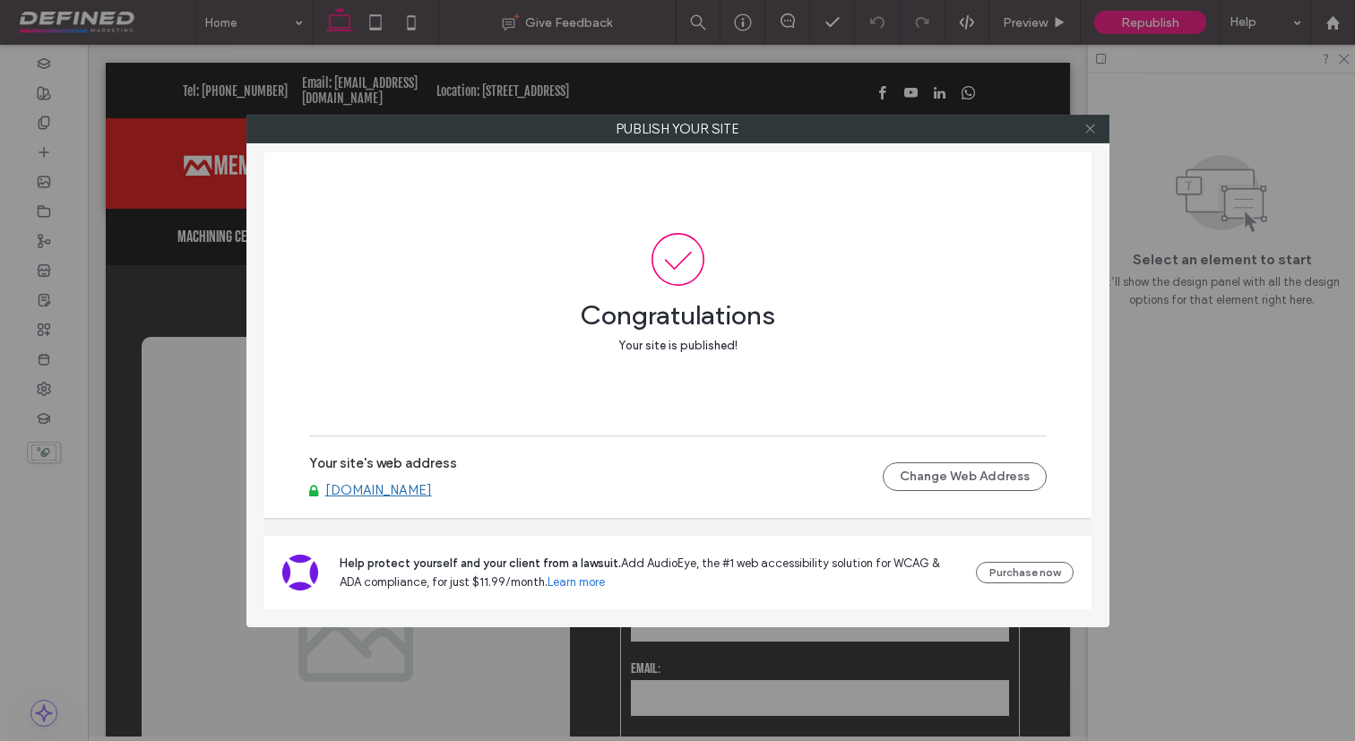
click at [1085, 131] on icon at bounding box center [1089, 128] width 13 height 13
